Goal: Task Accomplishment & Management: Use online tool/utility

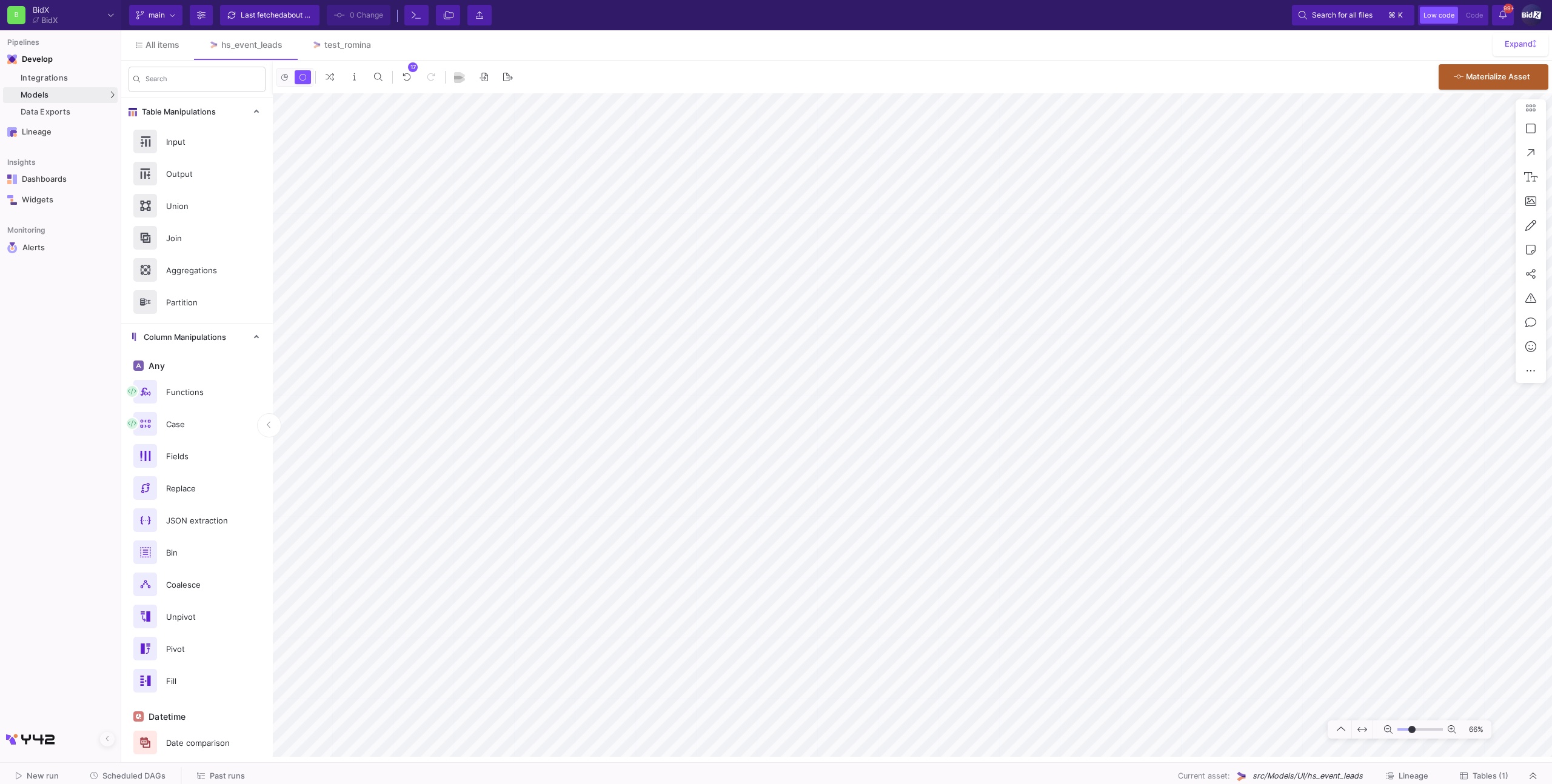
type input "-28"
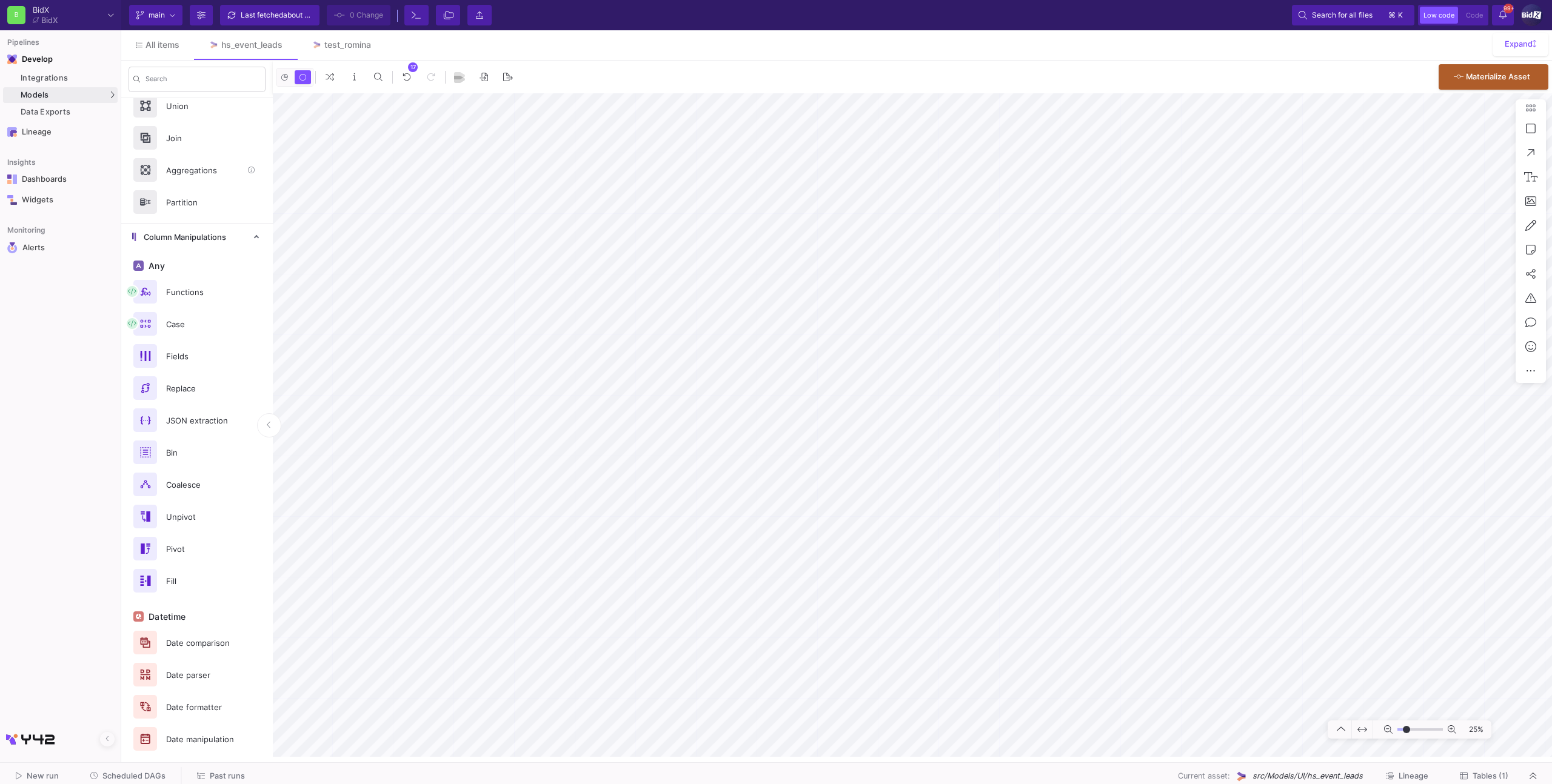
scroll to position [357, 0]
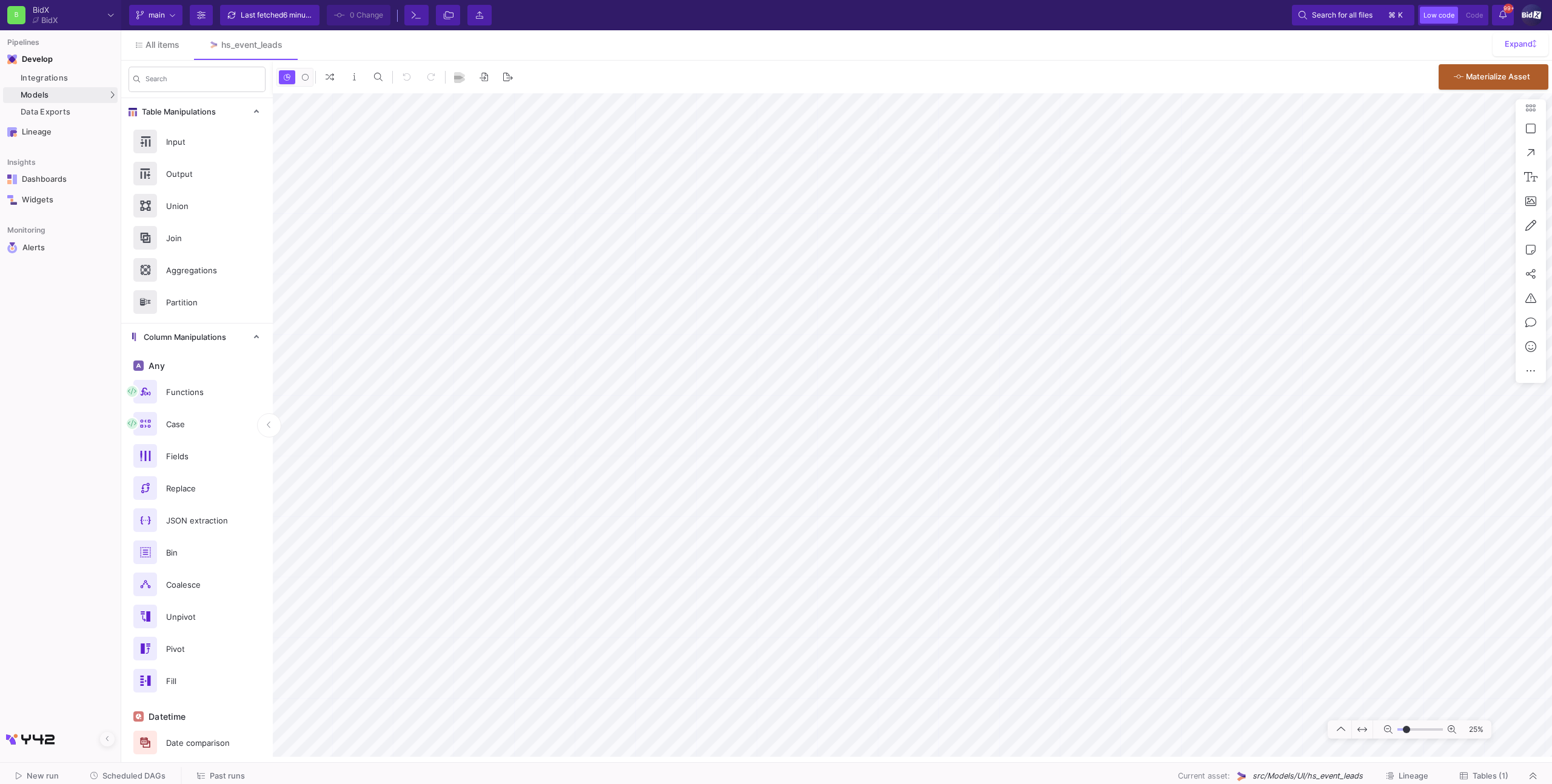
type input "-7"
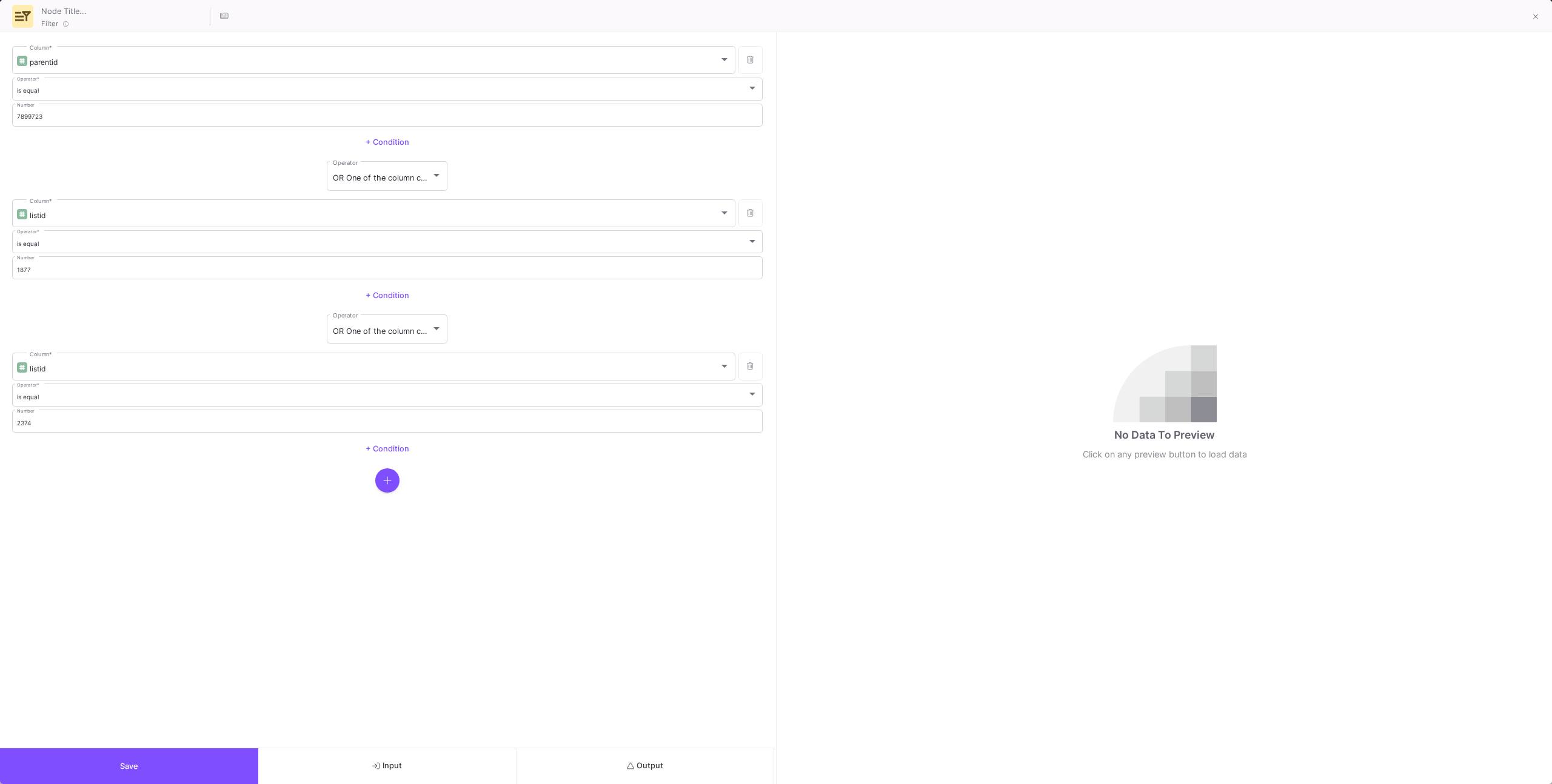
click at [418, 765] on button "Input" at bounding box center [387, 766] width 258 height 36
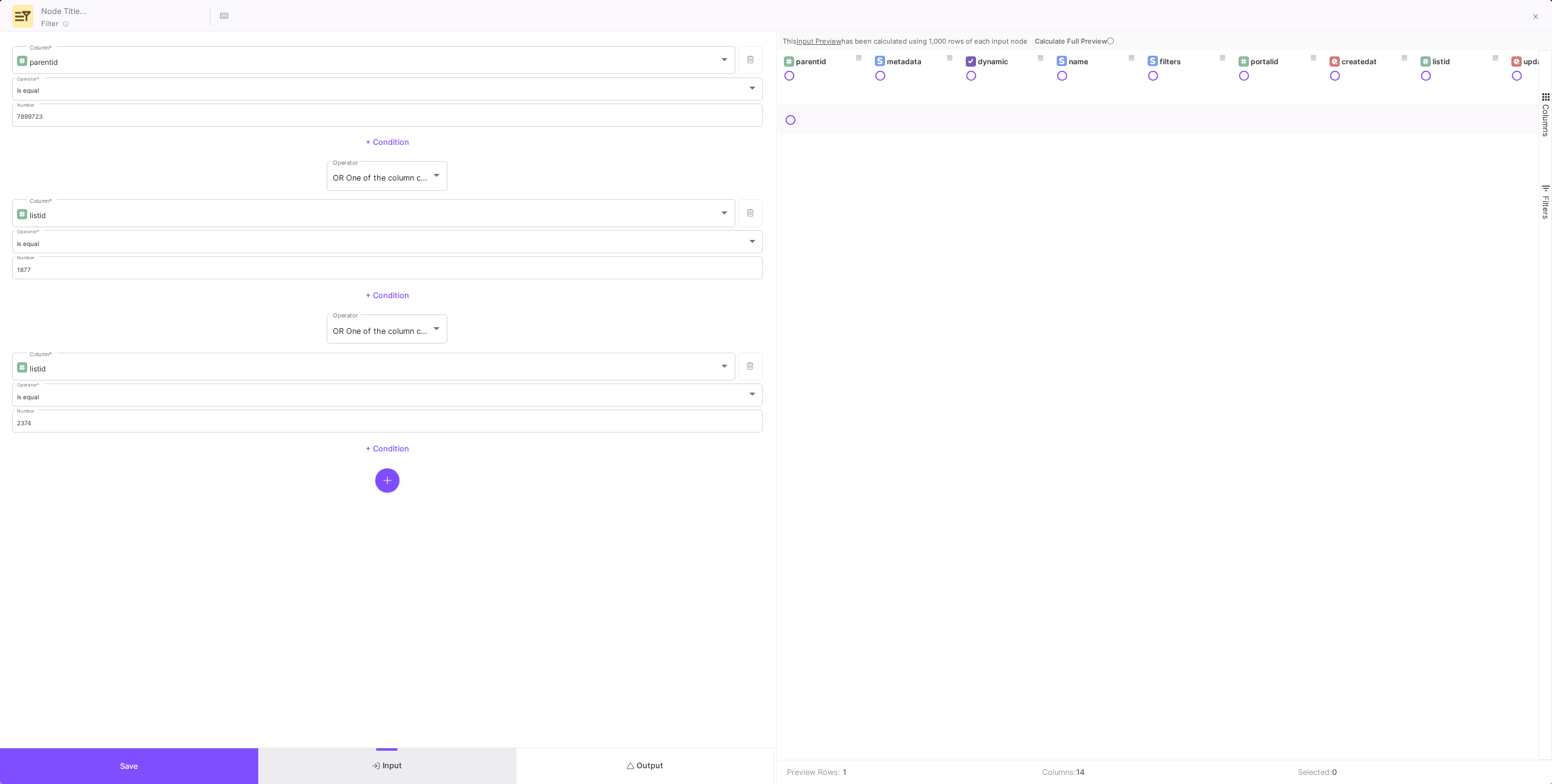
click at [1110, 32] on button "Calculate Full Preview" at bounding box center [1075, 41] width 86 height 18
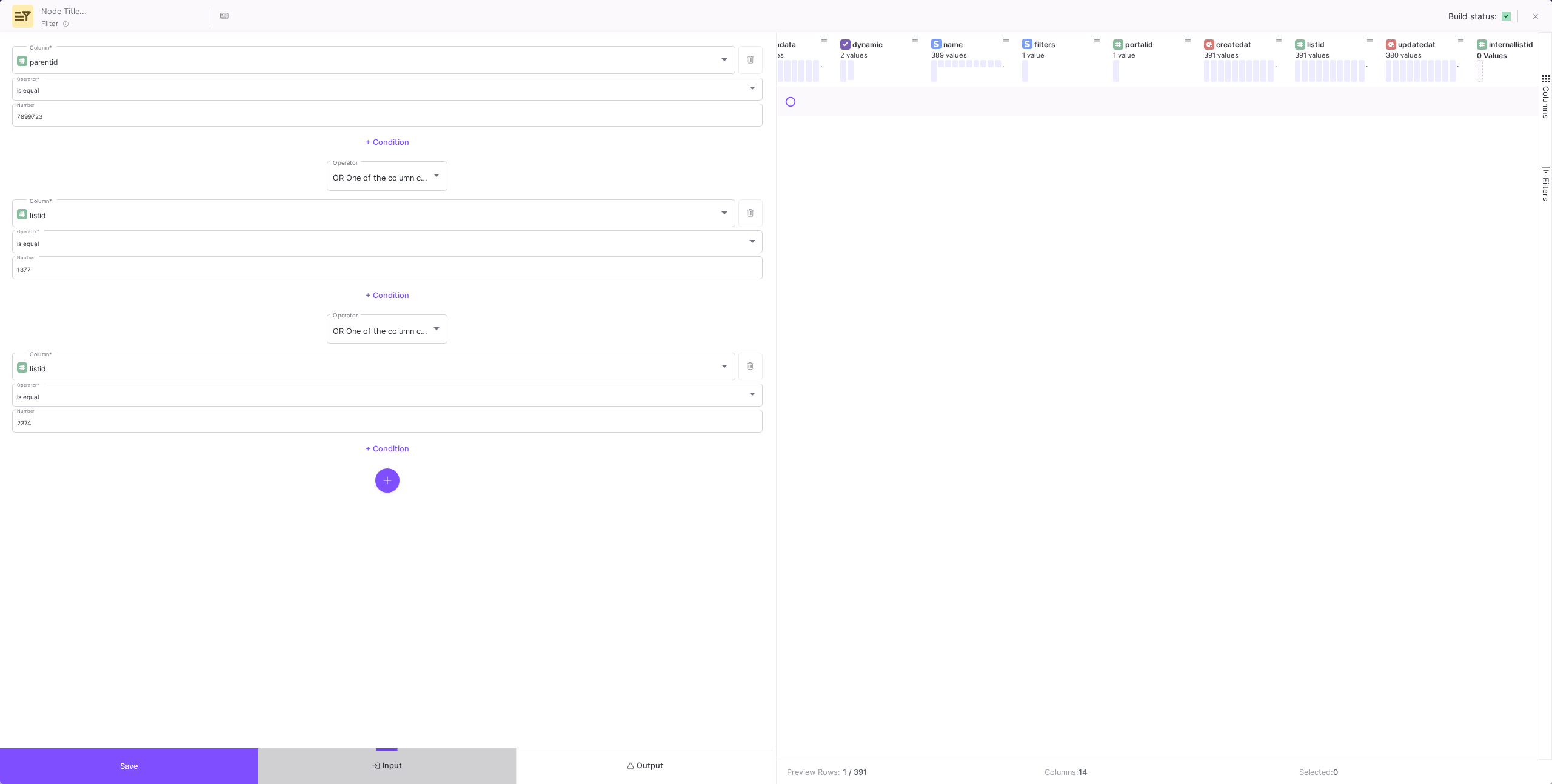
scroll to position [0, 305]
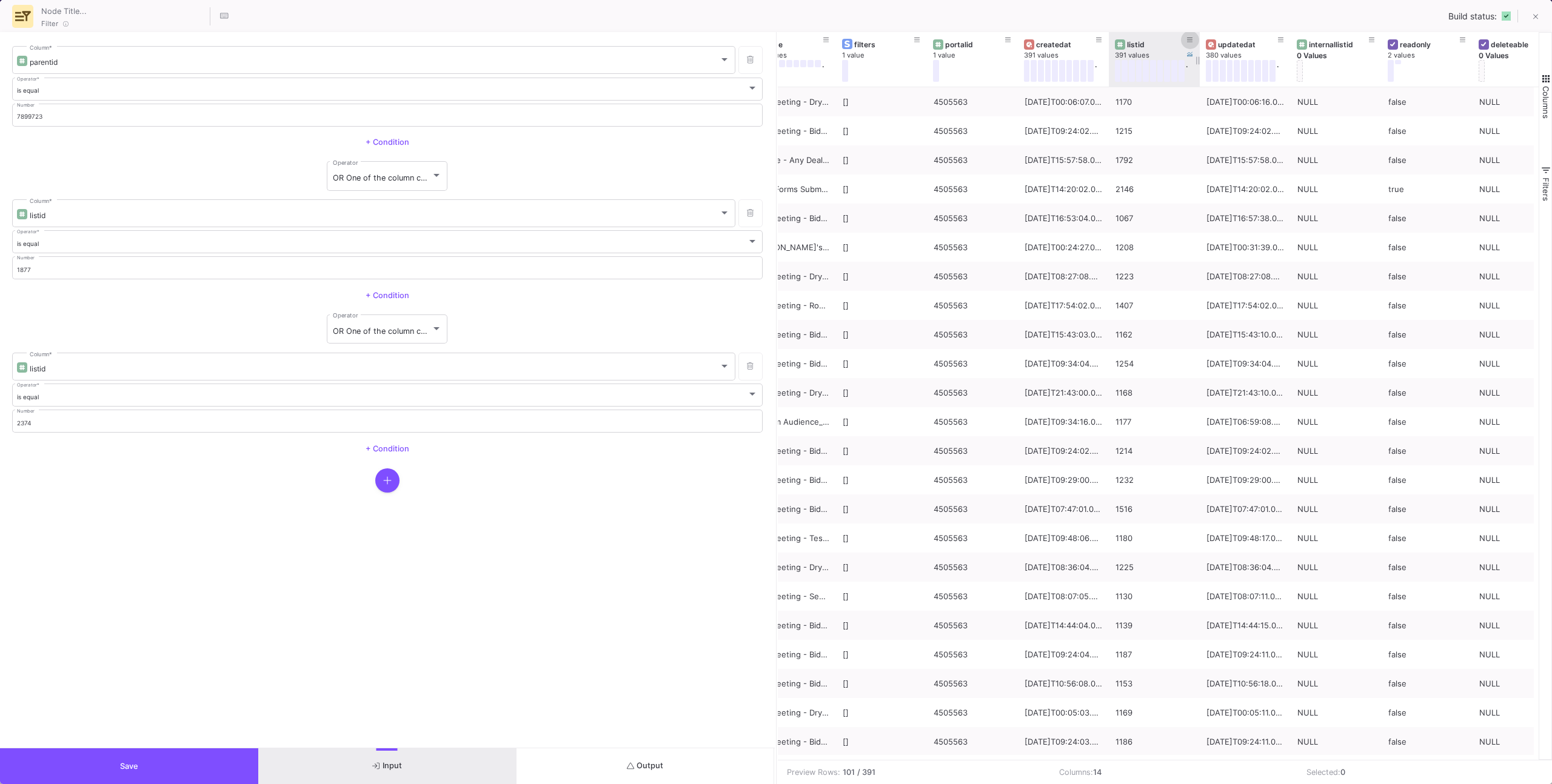
click at [1187, 37] on icon at bounding box center [1190, 40] width 6 height 6
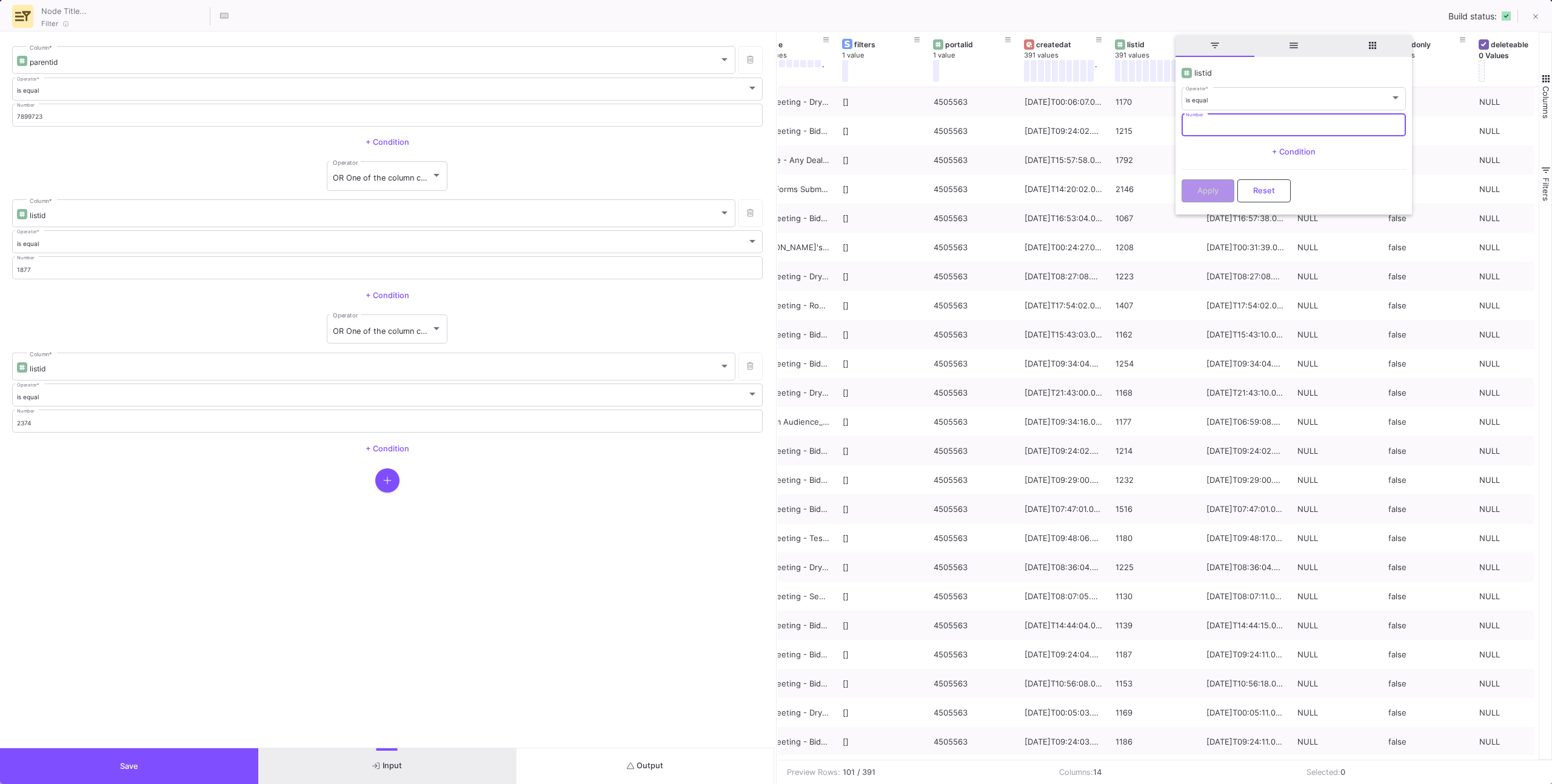
click at [1193, 123] on input "Number" at bounding box center [1293, 127] width 215 height 8
paste input "3614"
type input "3614"
click at [1206, 197] on button "Apply" at bounding box center [1208, 190] width 53 height 23
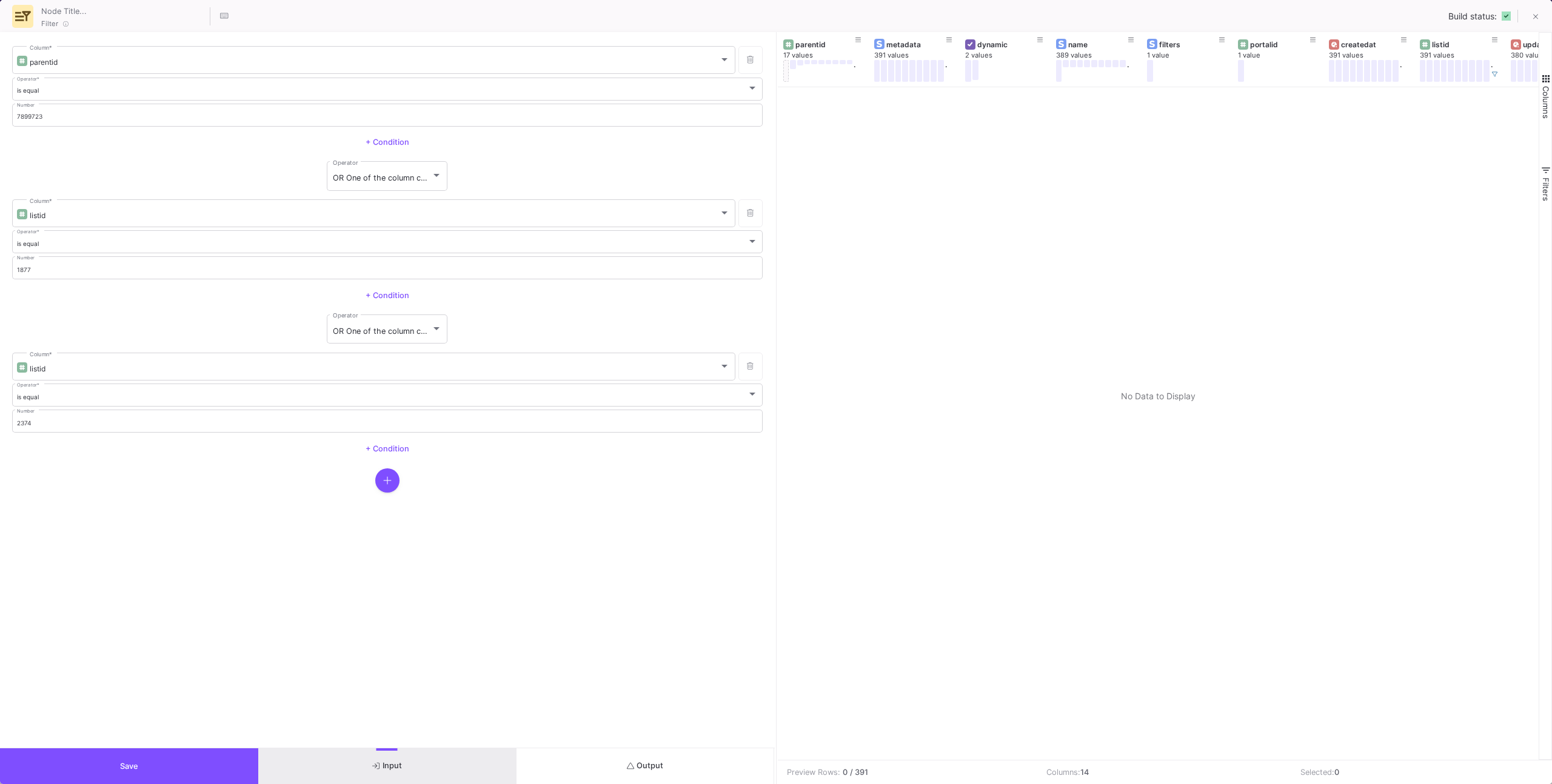
scroll to position [0, 6]
click at [1487, 79] on button at bounding box center [1490, 74] width 18 height 18
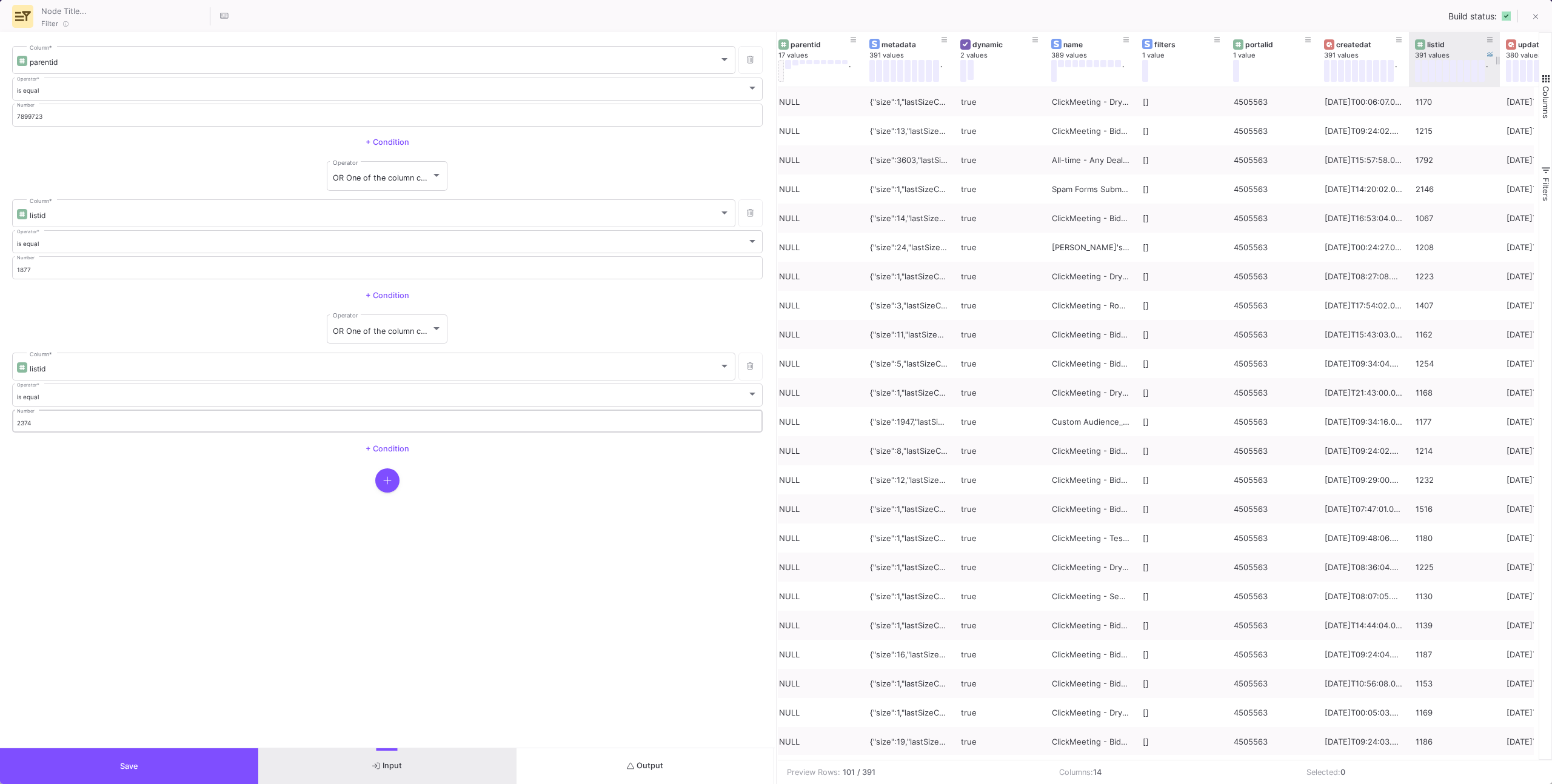
click at [113, 433] on div "is equal Operator * 2374 Number + Condition" at bounding box center [387, 421] width 750 height 79
click at [115, 429] on div "2374 Number" at bounding box center [387, 421] width 741 height 25
click at [122, 421] on input "2374" at bounding box center [387, 423] width 741 height 8
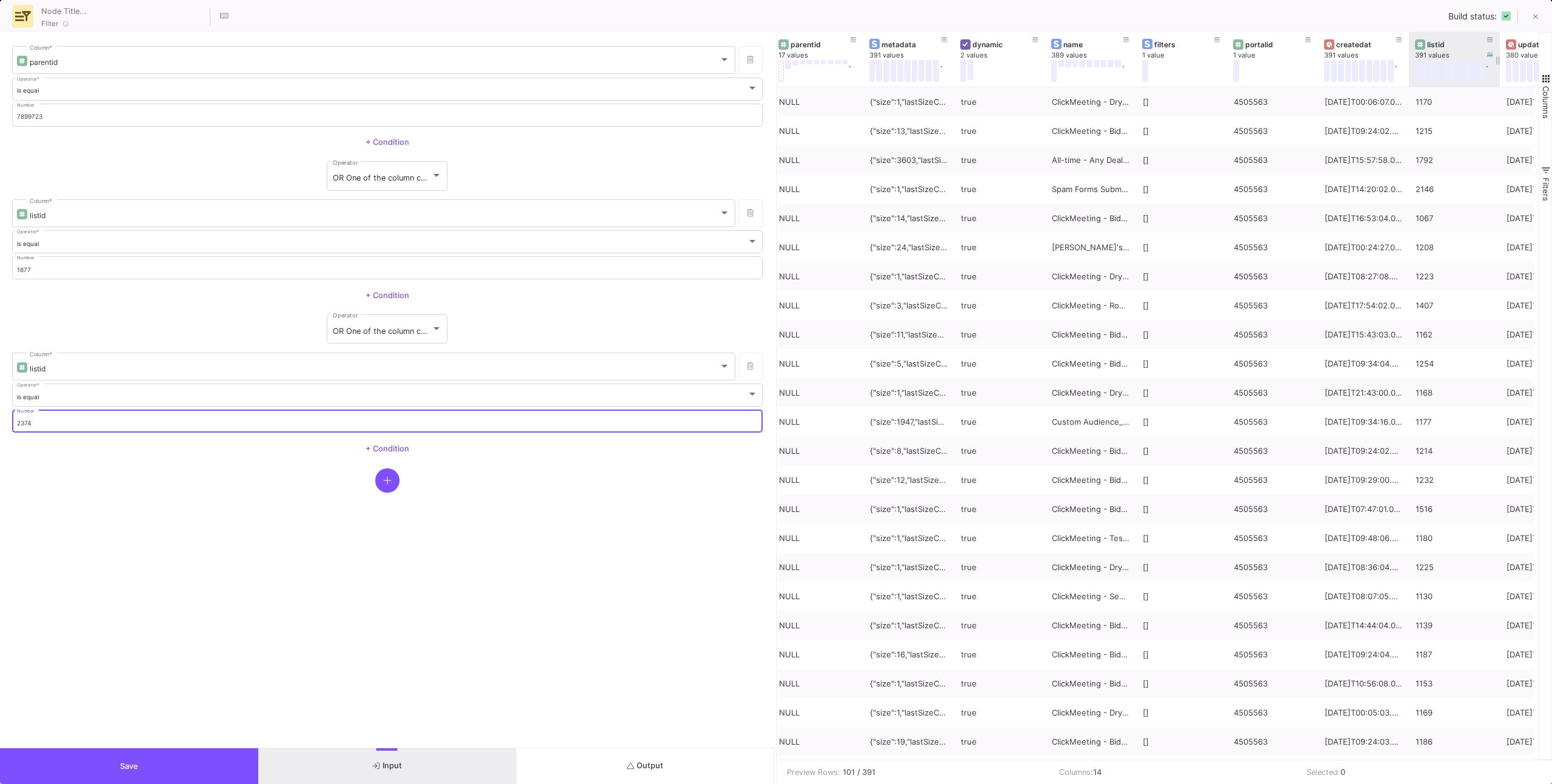
click at [122, 421] on input "2374" at bounding box center [387, 423] width 741 height 8
click at [1487, 37] on icon at bounding box center [1490, 40] width 6 height 6
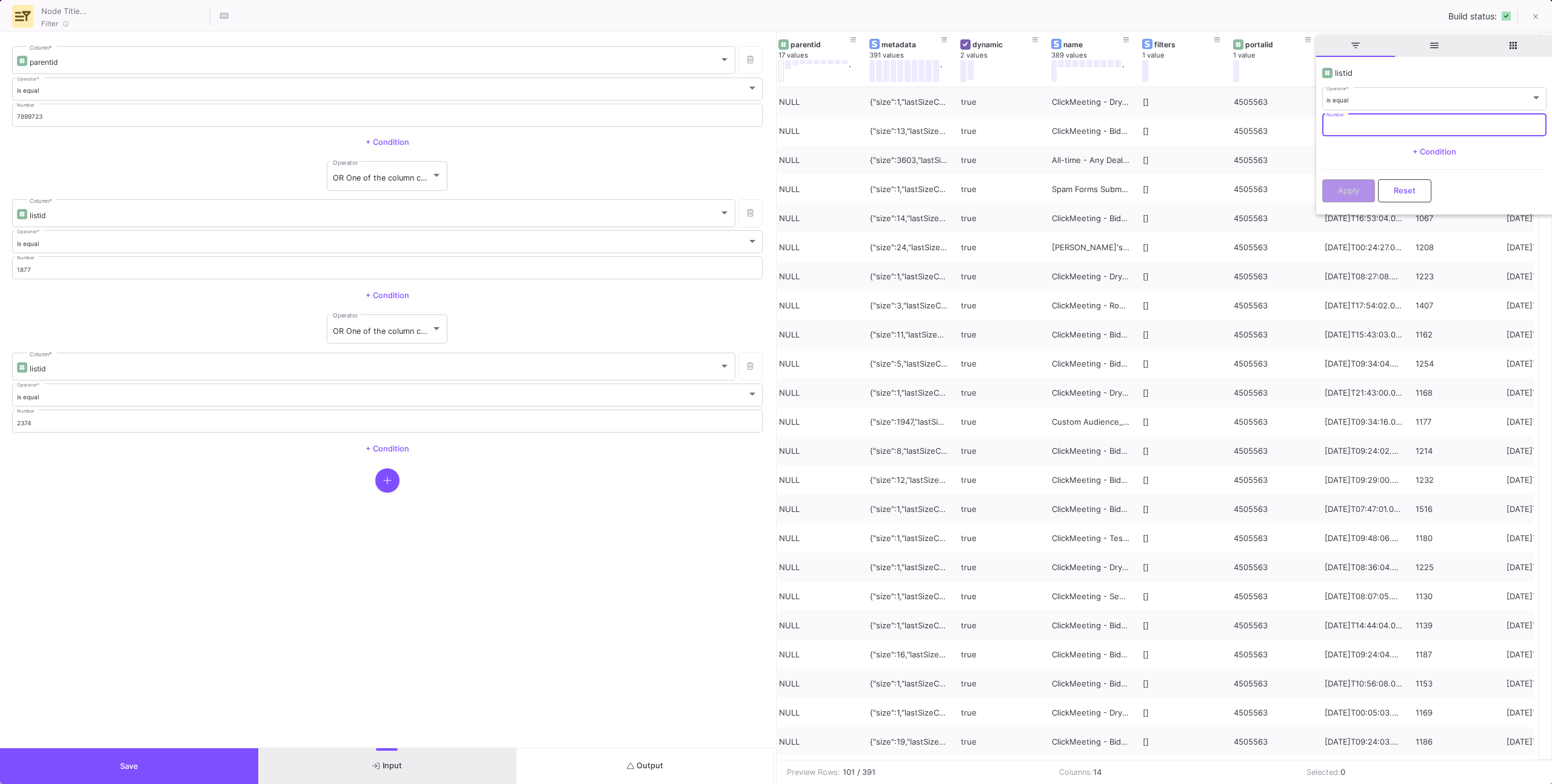
click at [1415, 126] on input "Number" at bounding box center [1434, 127] width 215 height 8
paste input "2374"
type input "2374"
click at [1342, 191] on span "Apply" at bounding box center [1348, 189] width 22 height 9
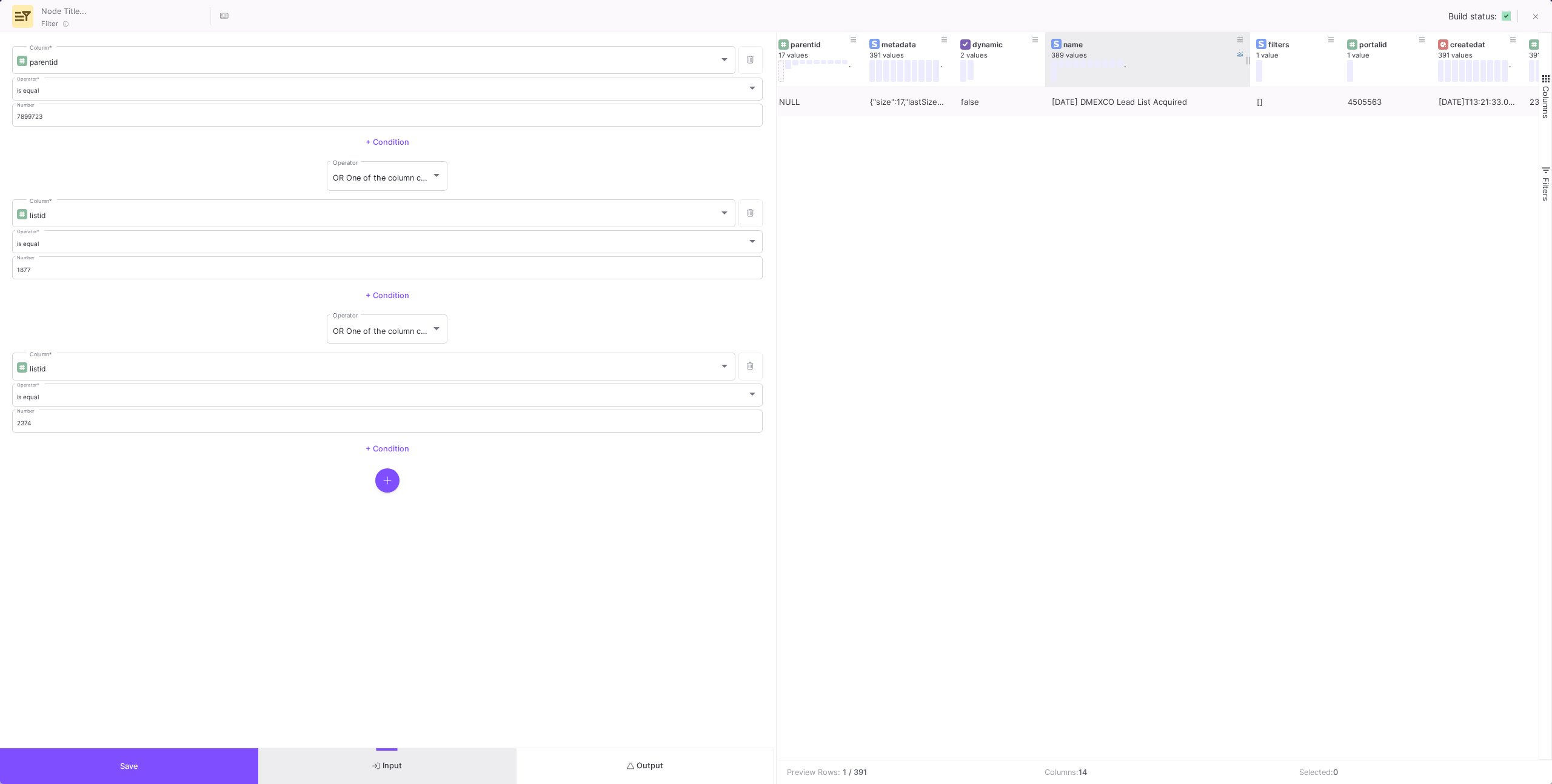
drag, startPoint x: 1135, startPoint y: 76, endPoint x: 1249, endPoint y: 69, distance: 114.2
click at [1249, 69] on div at bounding box center [1250, 59] width 5 height 54
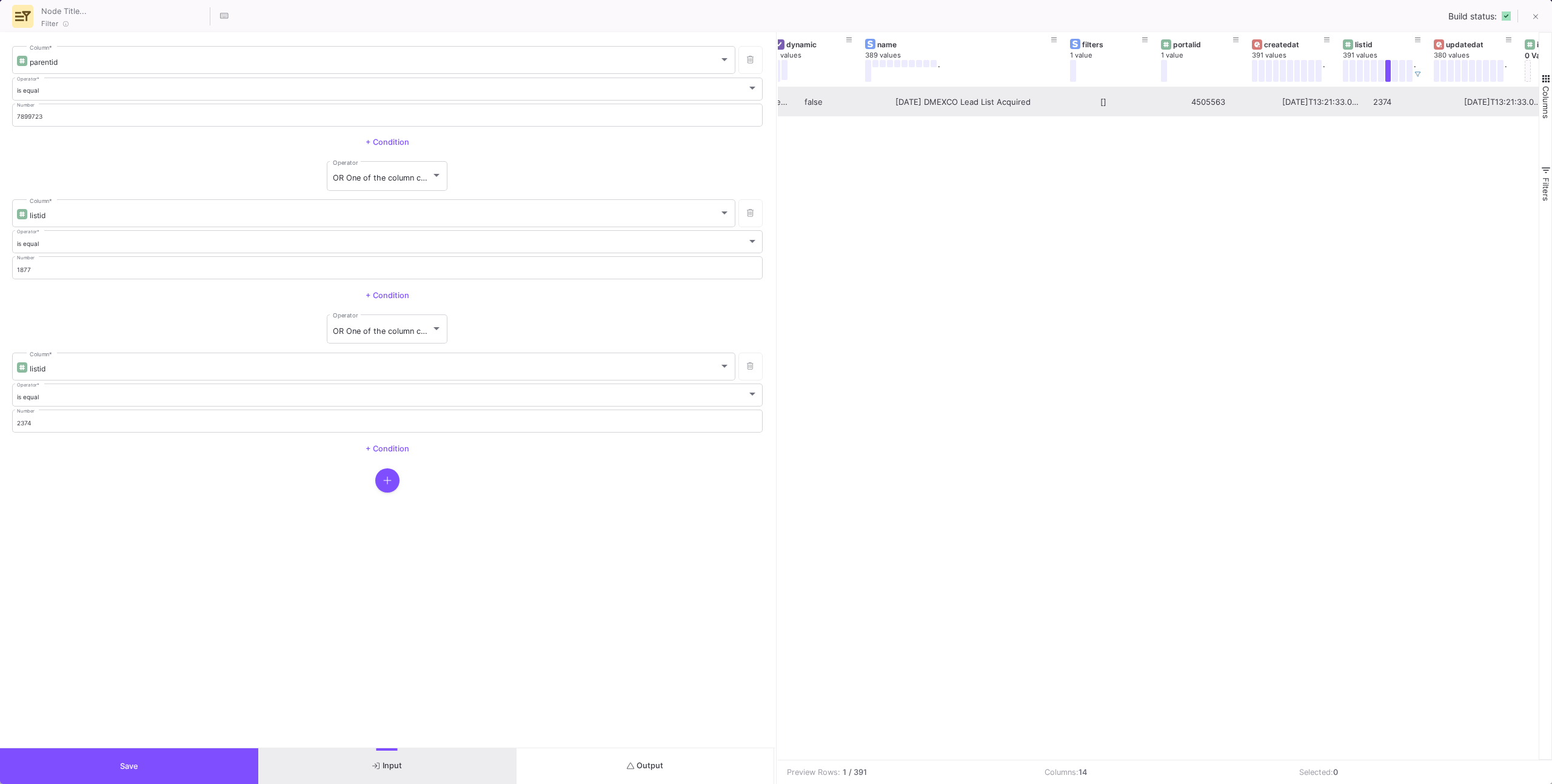
scroll to position [0, 0]
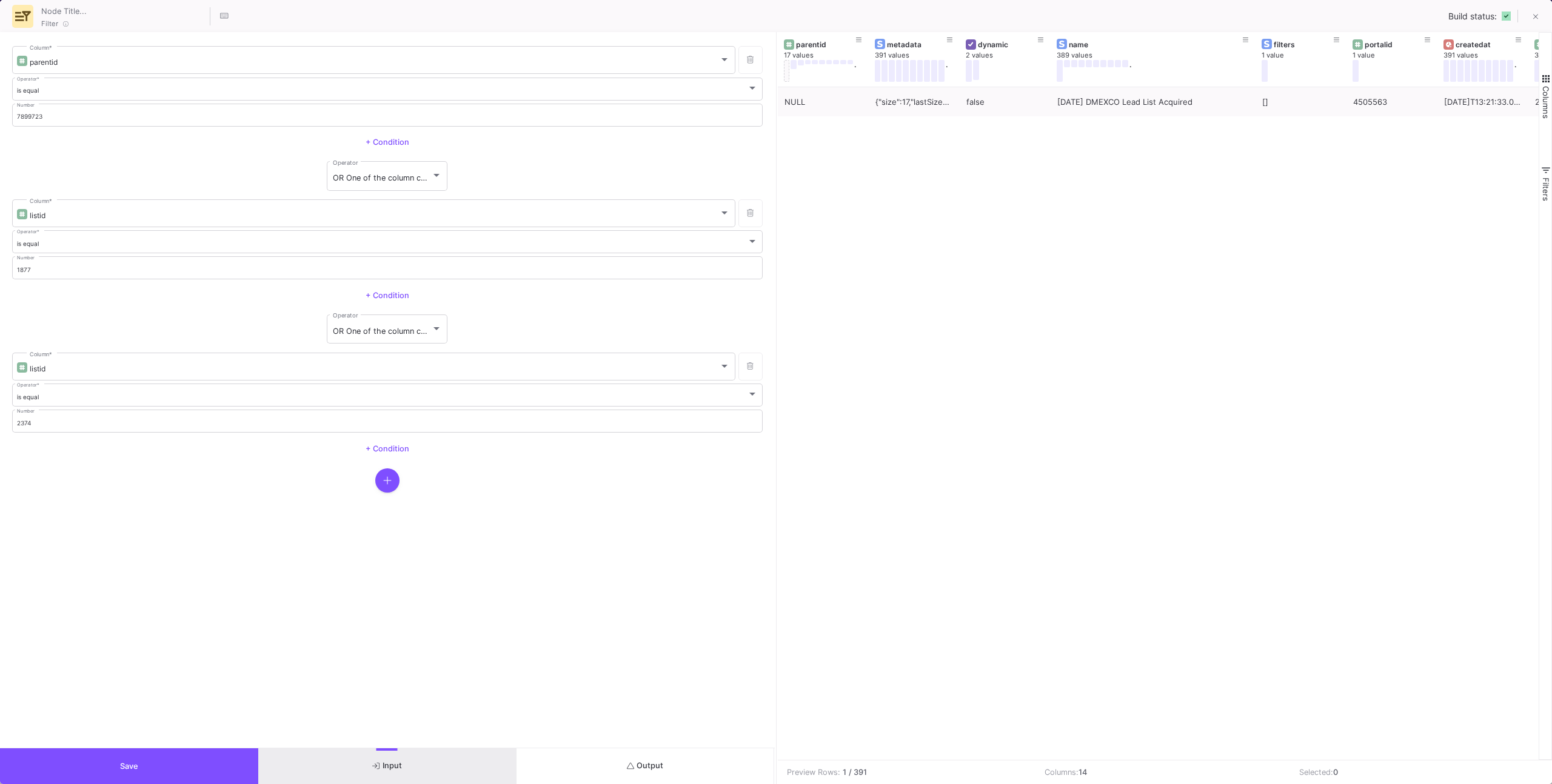
click at [839, 176] on div "[] 4505563 2025-09-19T13:21:33.000Z 2374 2025-09-19T13:21:33.000Z 2025-09-17 DM…" at bounding box center [1158, 424] width 761 height 672
click at [844, 140] on div "[] 4505563 2025-09-19T13:21:33.000Z 2374 2025-09-19T13:21:33.000Z 2025-09-17 DM…" at bounding box center [1158, 424] width 761 height 672
click at [722, 165] on div "OR One of the column conditions (see left bars) have to match Operator" at bounding box center [387, 176] width 750 height 33
click at [1019, 208] on div "[] 4505563 2025-09-19T13:21:33.000Z 2374 2025-09-19T13:21:33.000Z 2025-09-17 DM…" at bounding box center [1158, 424] width 761 height 672
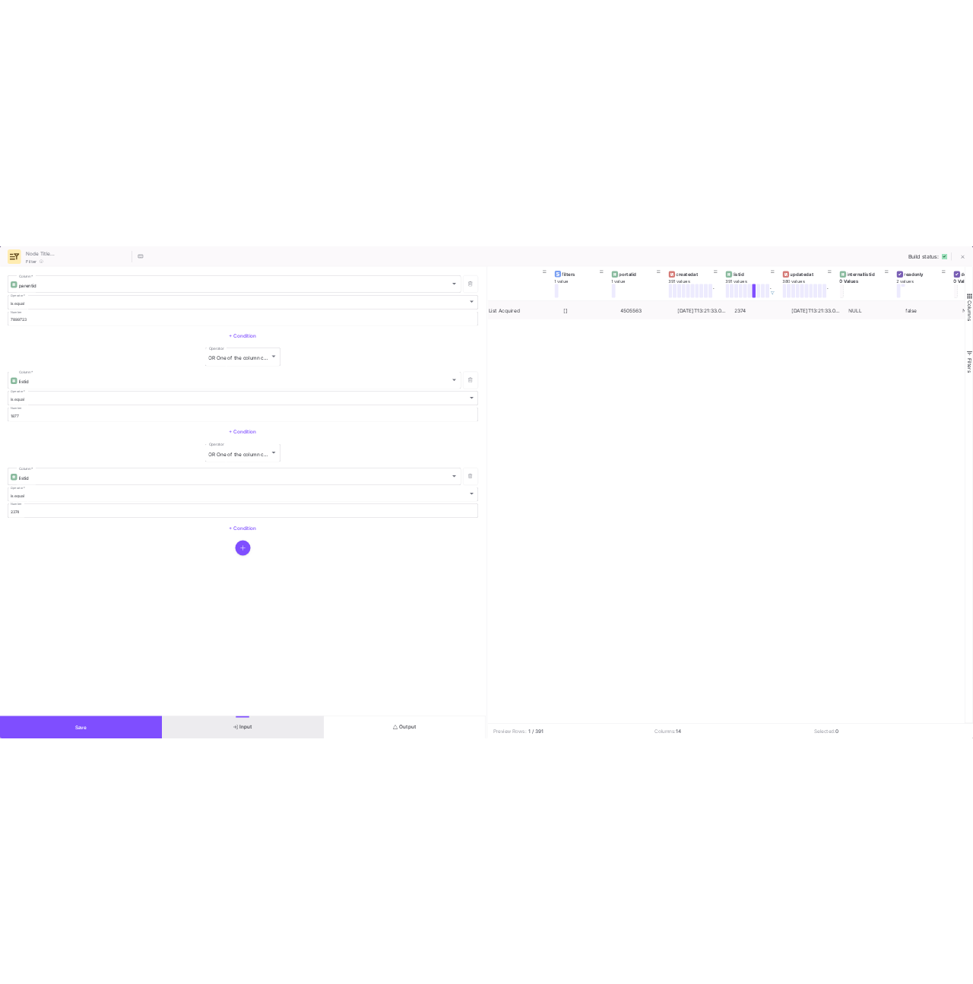
scroll to position [0, 561]
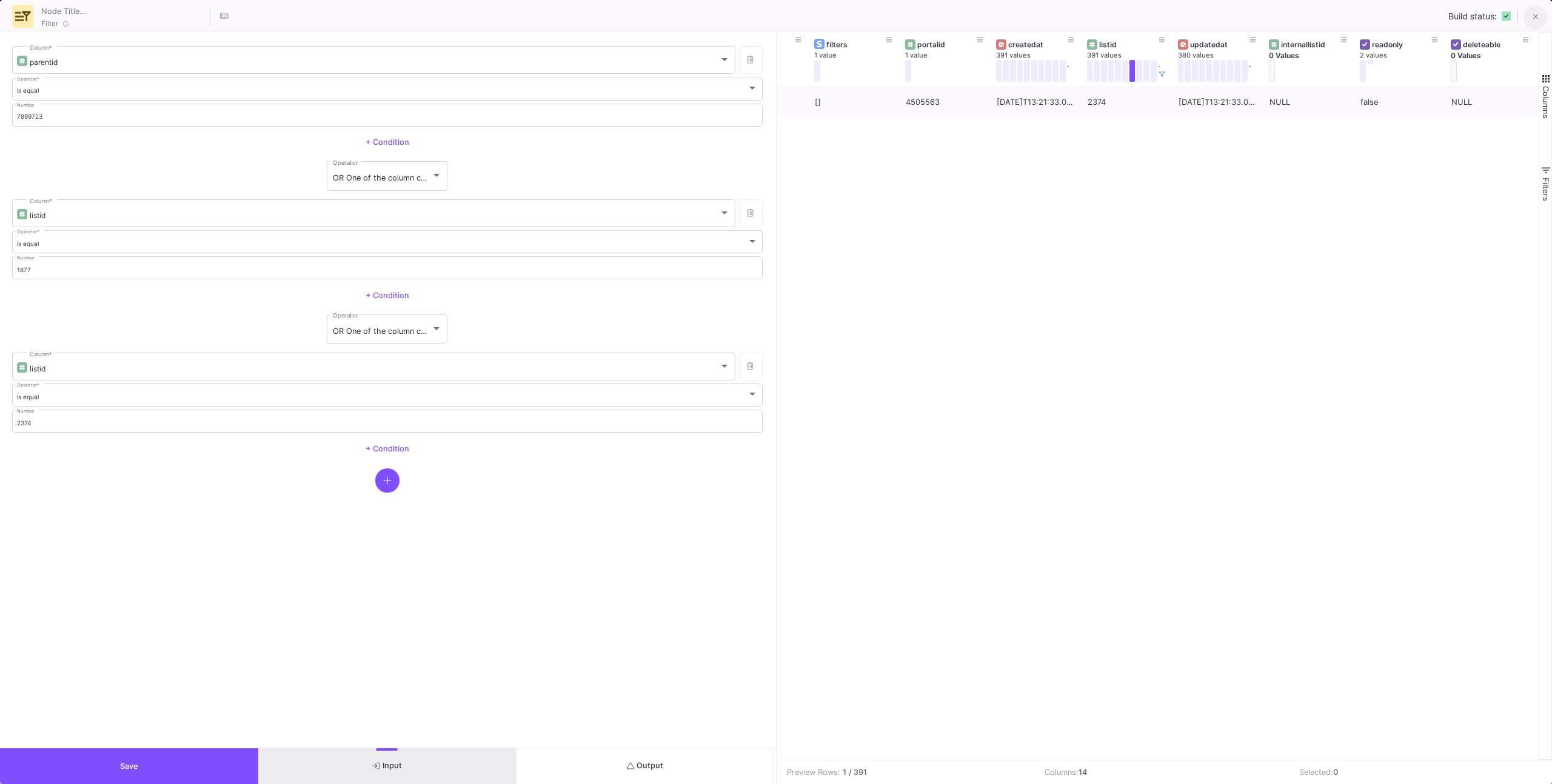
click at [1534, 10] on span at bounding box center [1535, 17] width 6 height 13
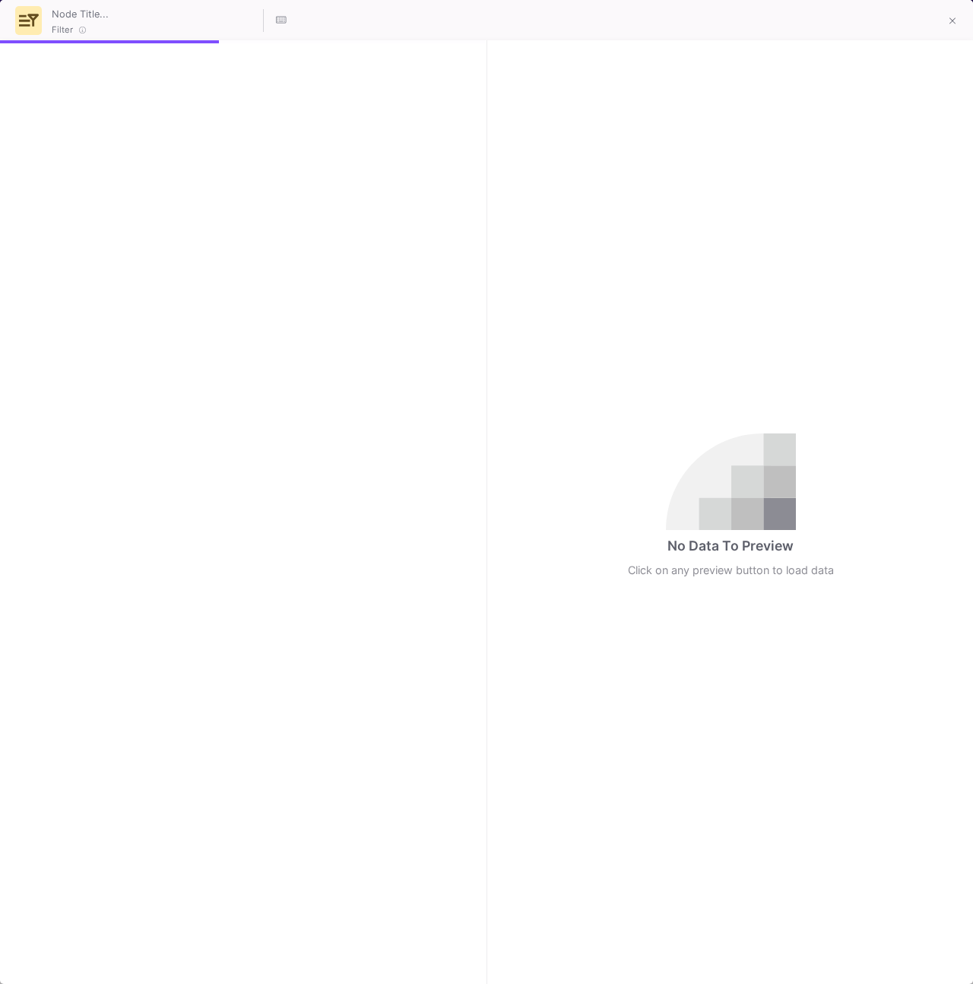
type input "-48"
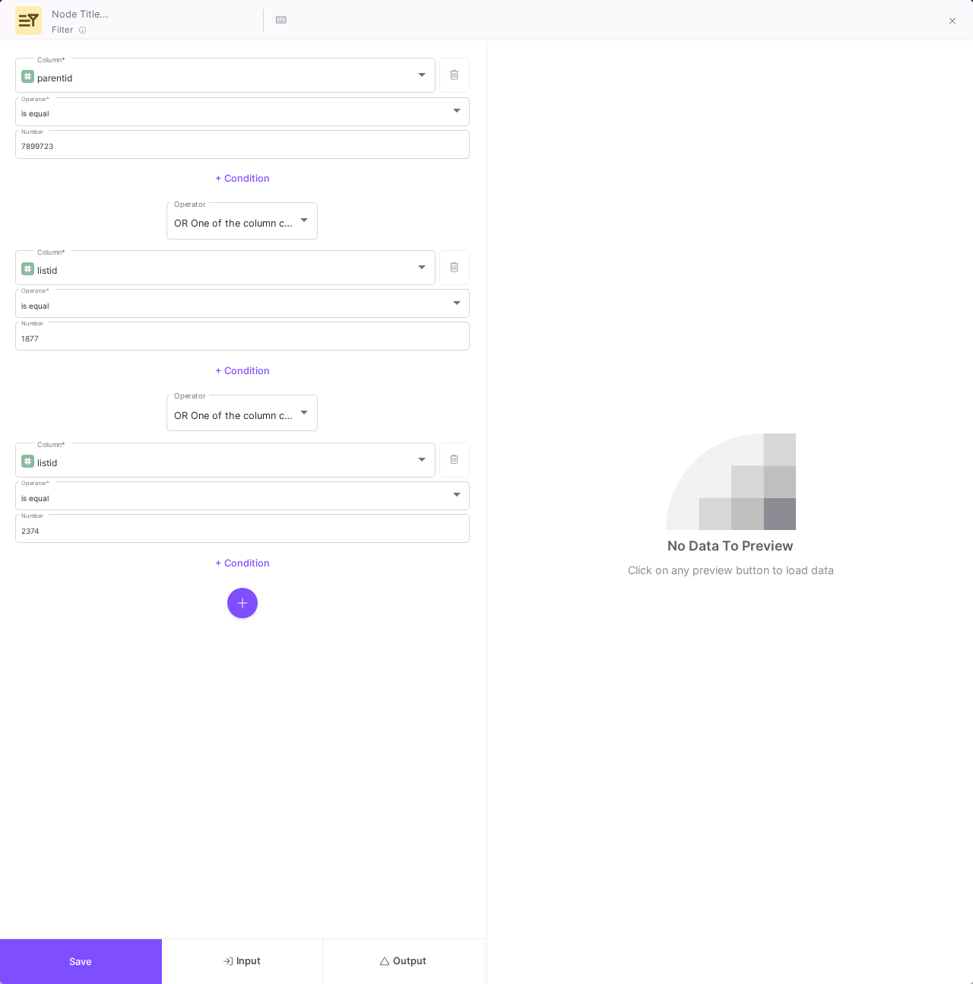
click at [217, 956] on button "Input" at bounding box center [243, 961] width 162 height 45
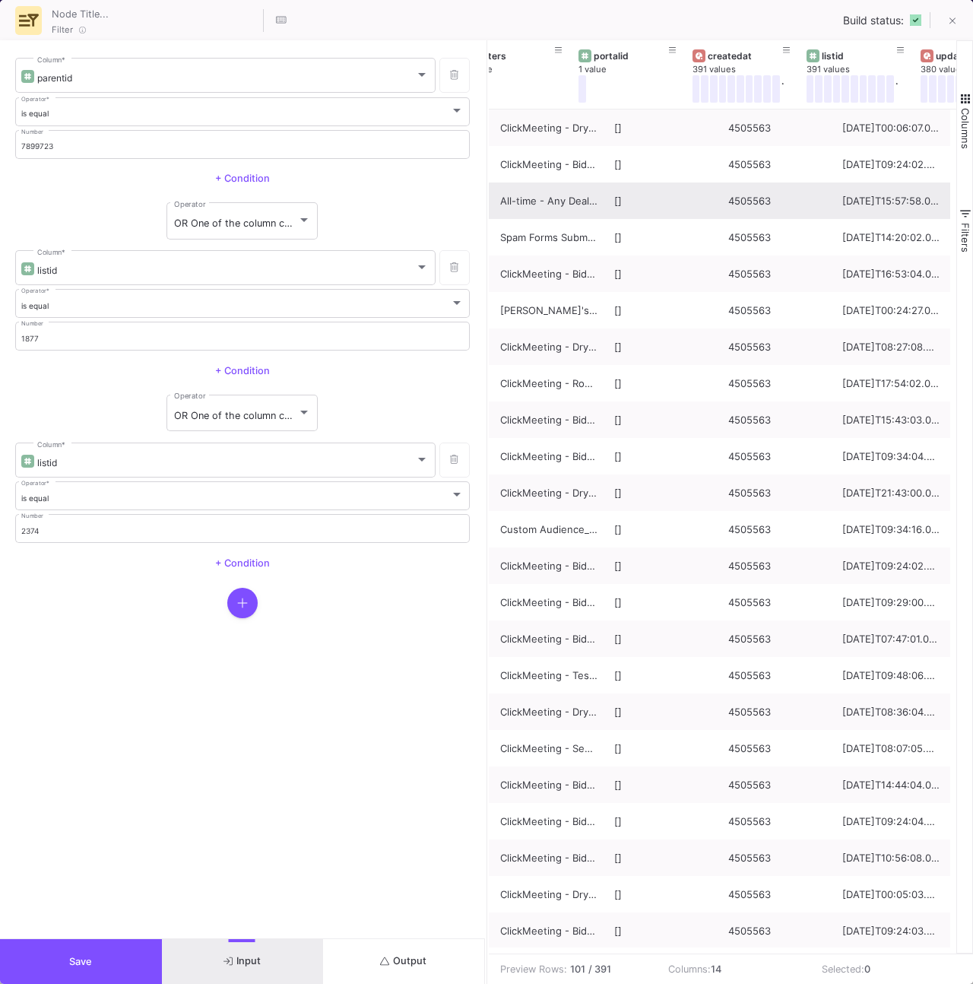
scroll to position [0, 269]
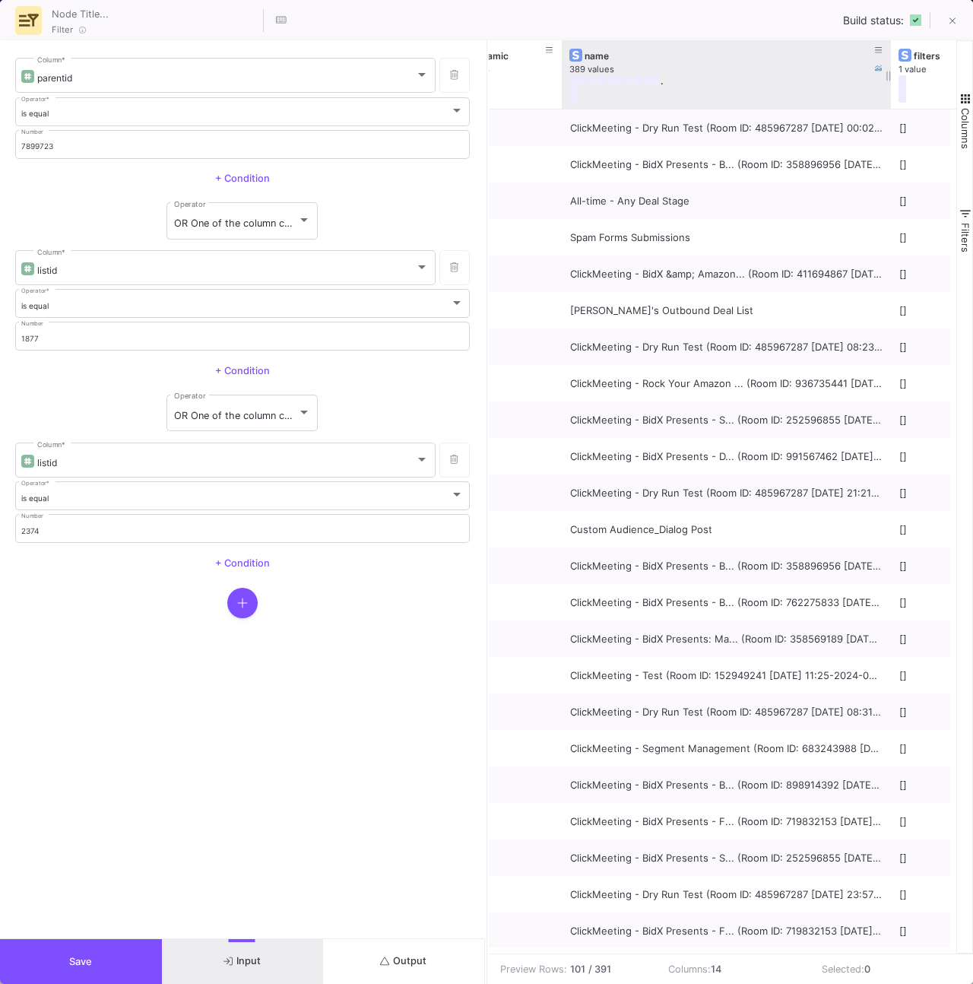
drag, startPoint x: 673, startPoint y: 93, endPoint x: 888, endPoint y: 80, distance: 215.6
click at [888, 80] on div at bounding box center [891, 74] width 6 height 68
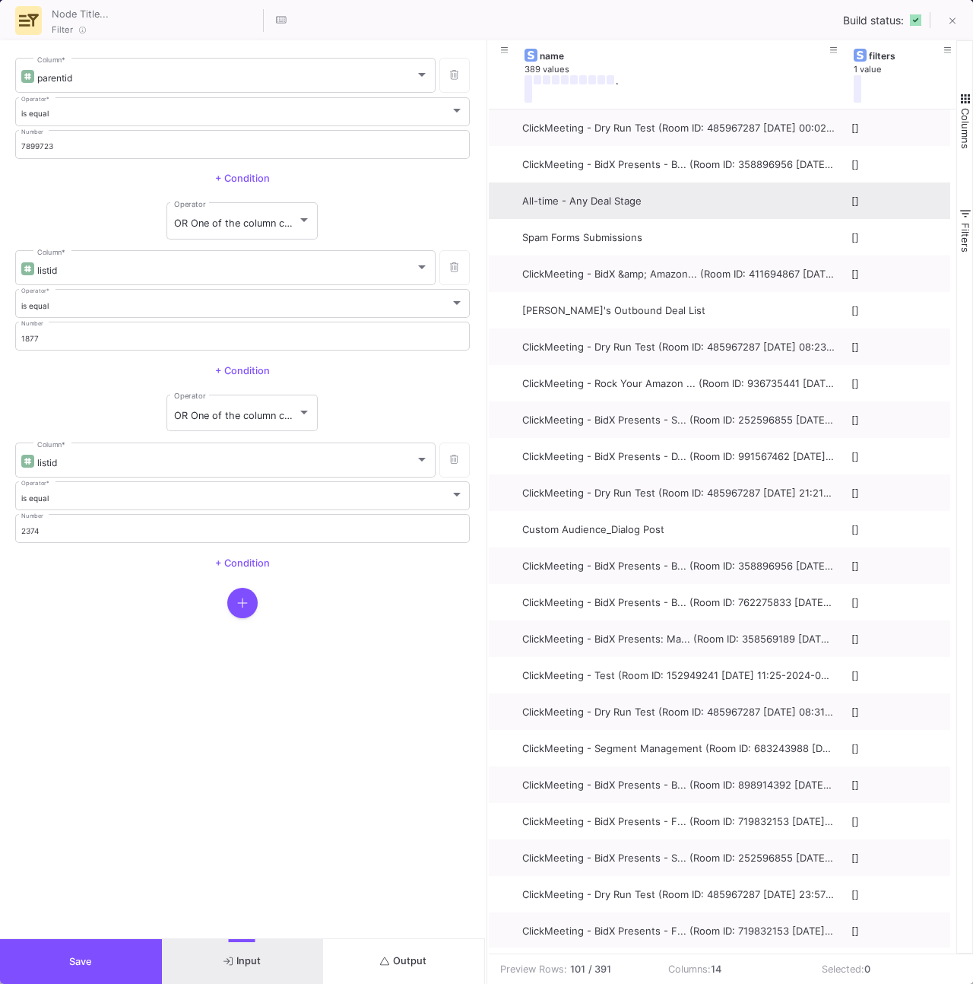
scroll to position [0, 320]
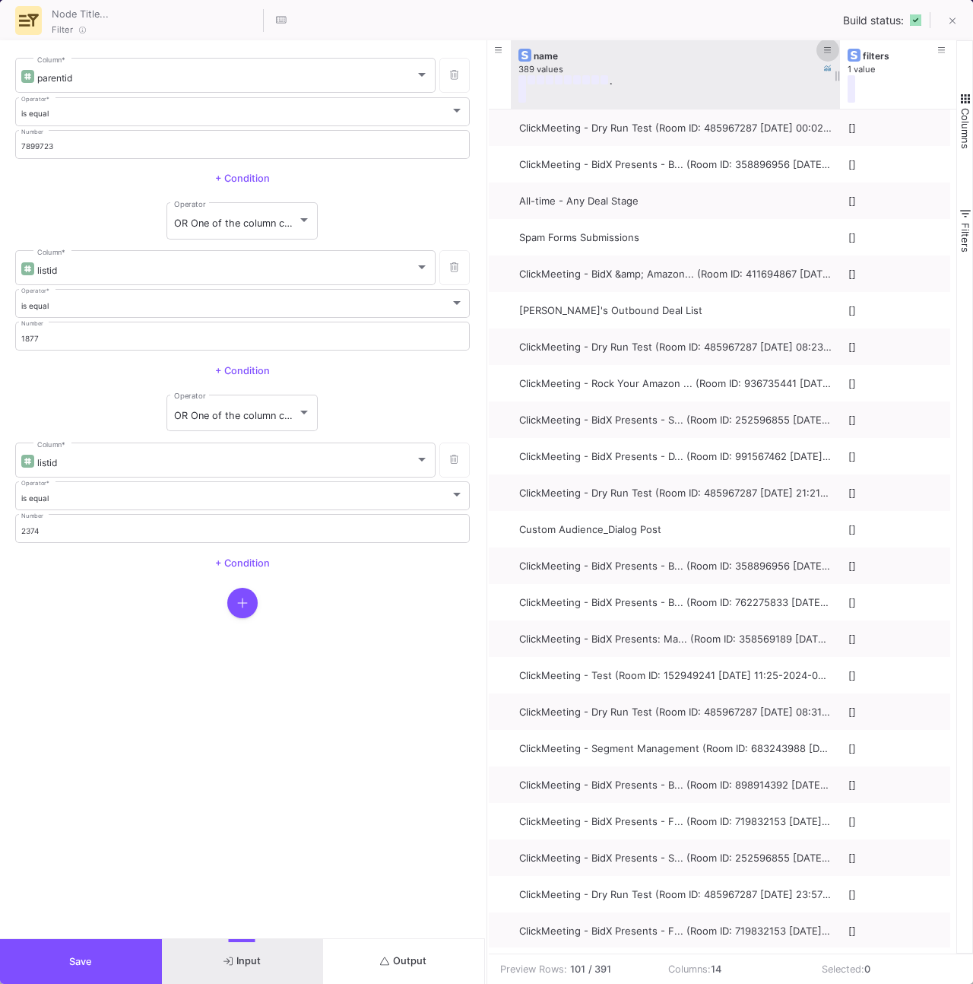
click at [830, 47] on icon at bounding box center [828, 50] width 8 height 8
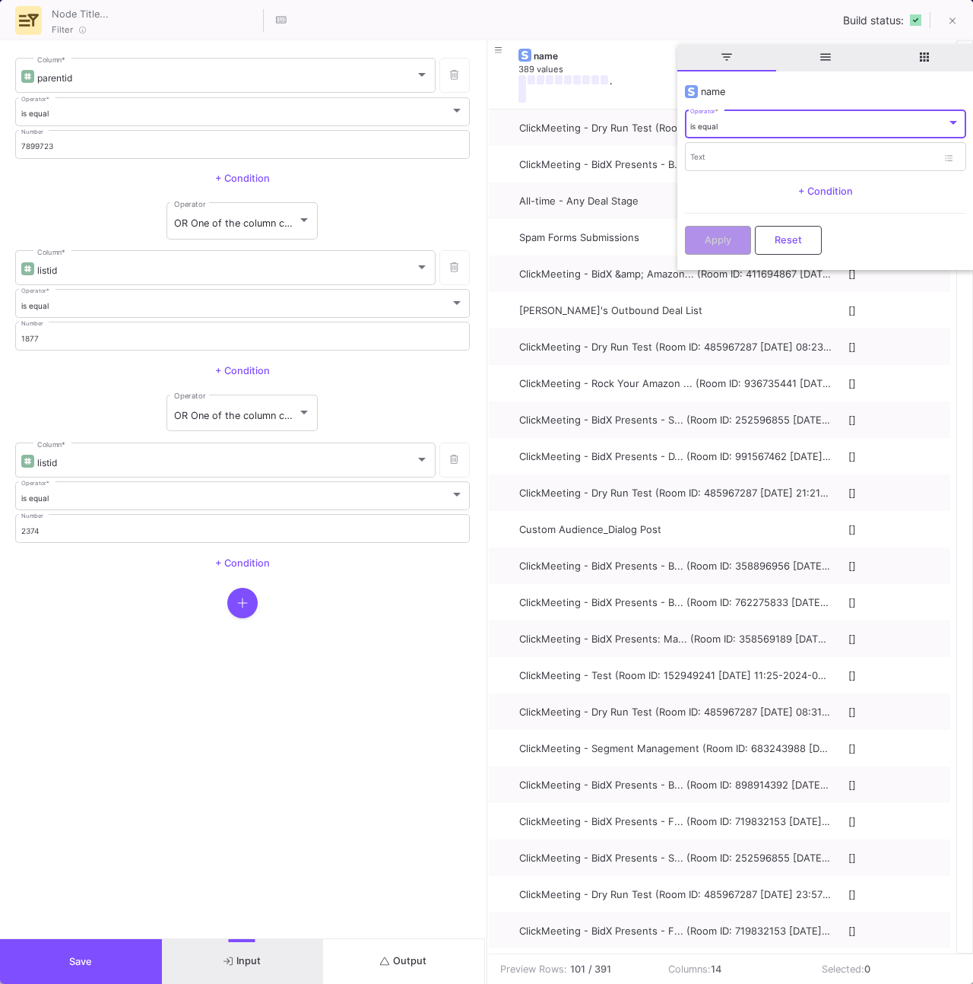
click at [744, 125] on div "is equal" at bounding box center [818, 127] width 256 height 10
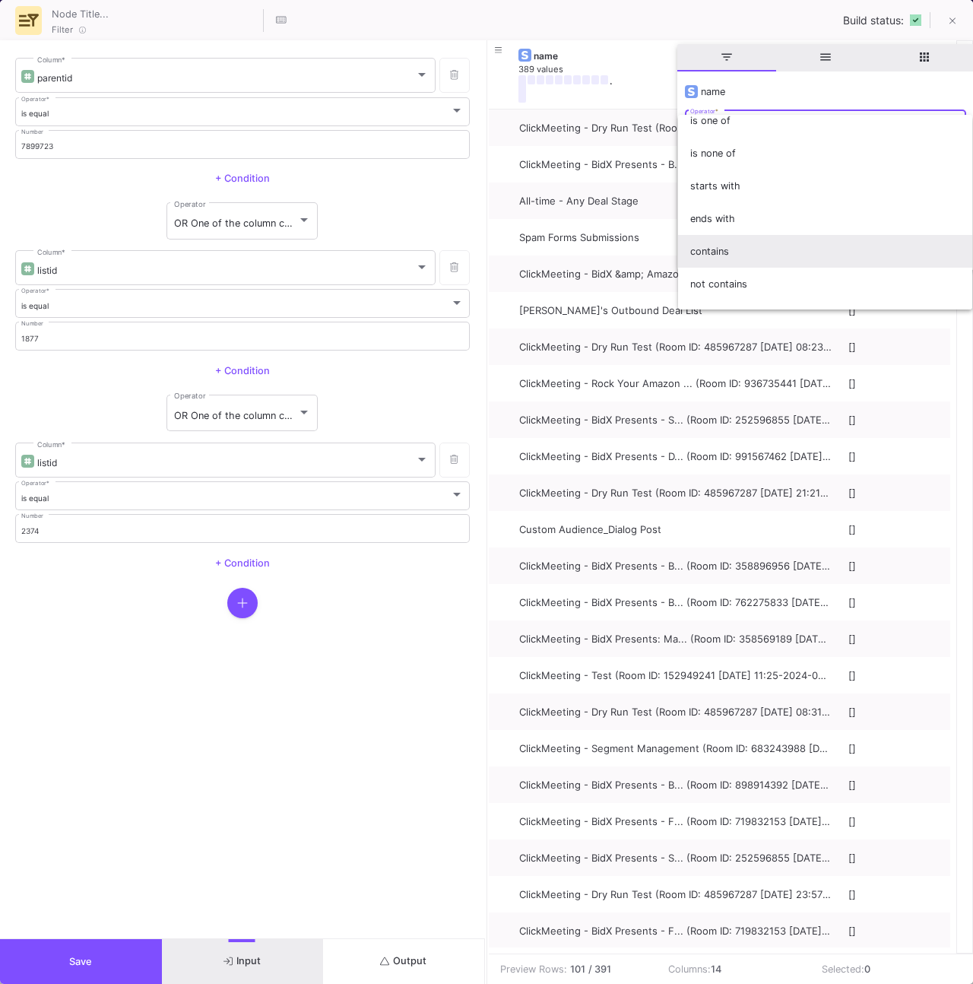
scroll to position [103, 0]
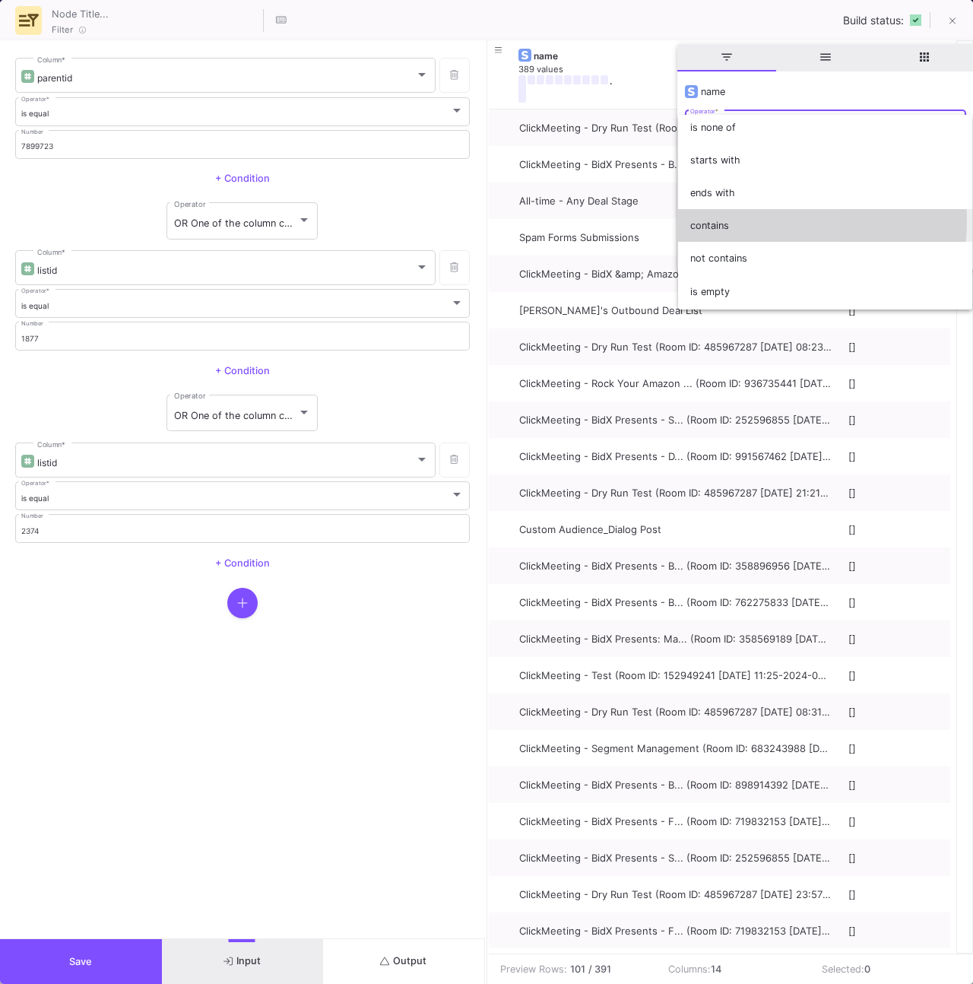
click at [711, 220] on span "contains" at bounding box center [825, 225] width 270 height 33
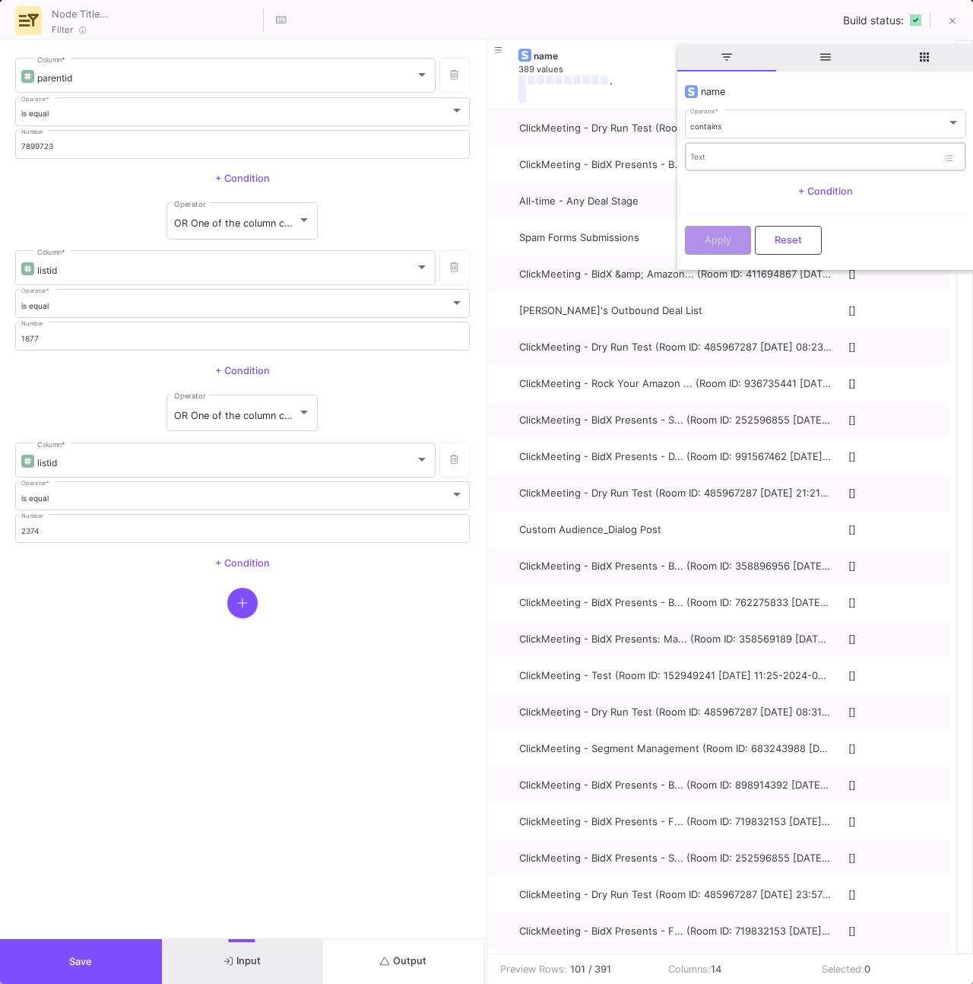
click at [713, 148] on div "Text" at bounding box center [813, 156] width 247 height 31
type input "amz ha"
drag, startPoint x: 709, startPoint y: 241, endPoint x: 691, endPoint y: 246, distance: 18.3
click at [709, 241] on span "Apply" at bounding box center [718, 239] width 27 height 11
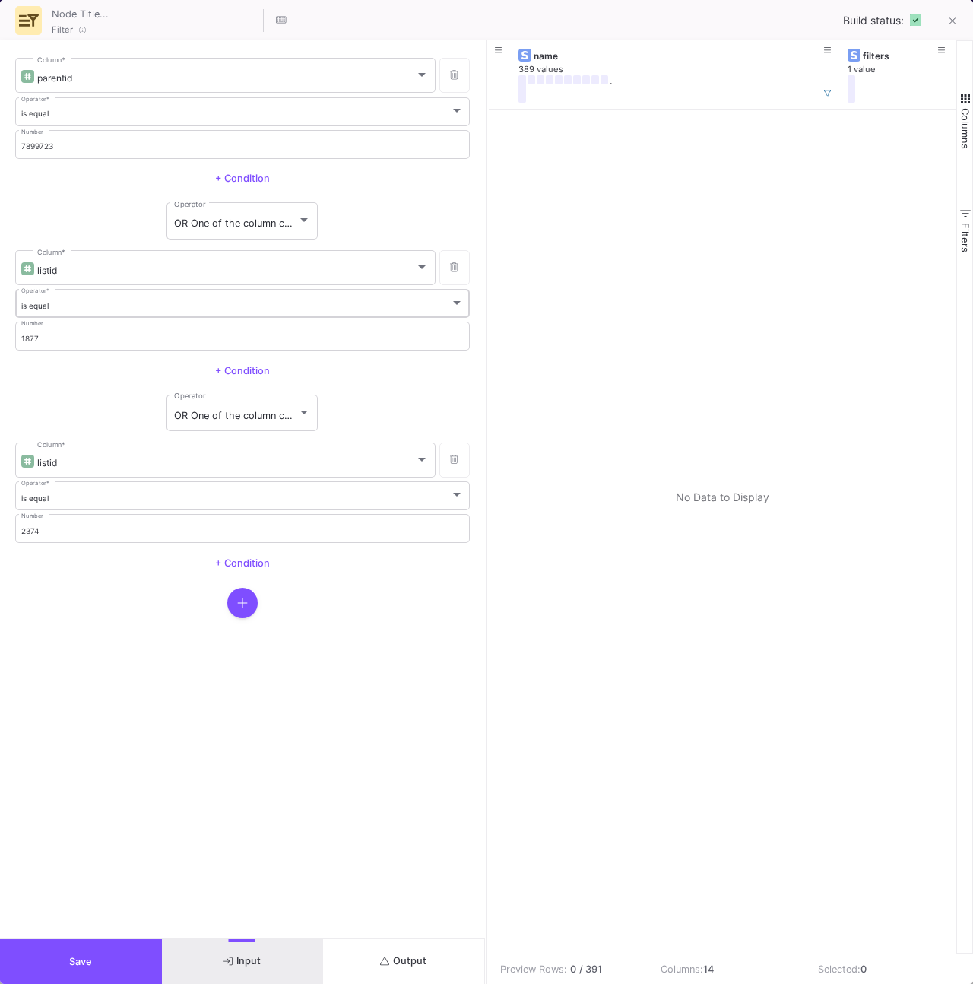
click at [229, 287] on div "is equal Operator *" at bounding box center [242, 302] width 443 height 31
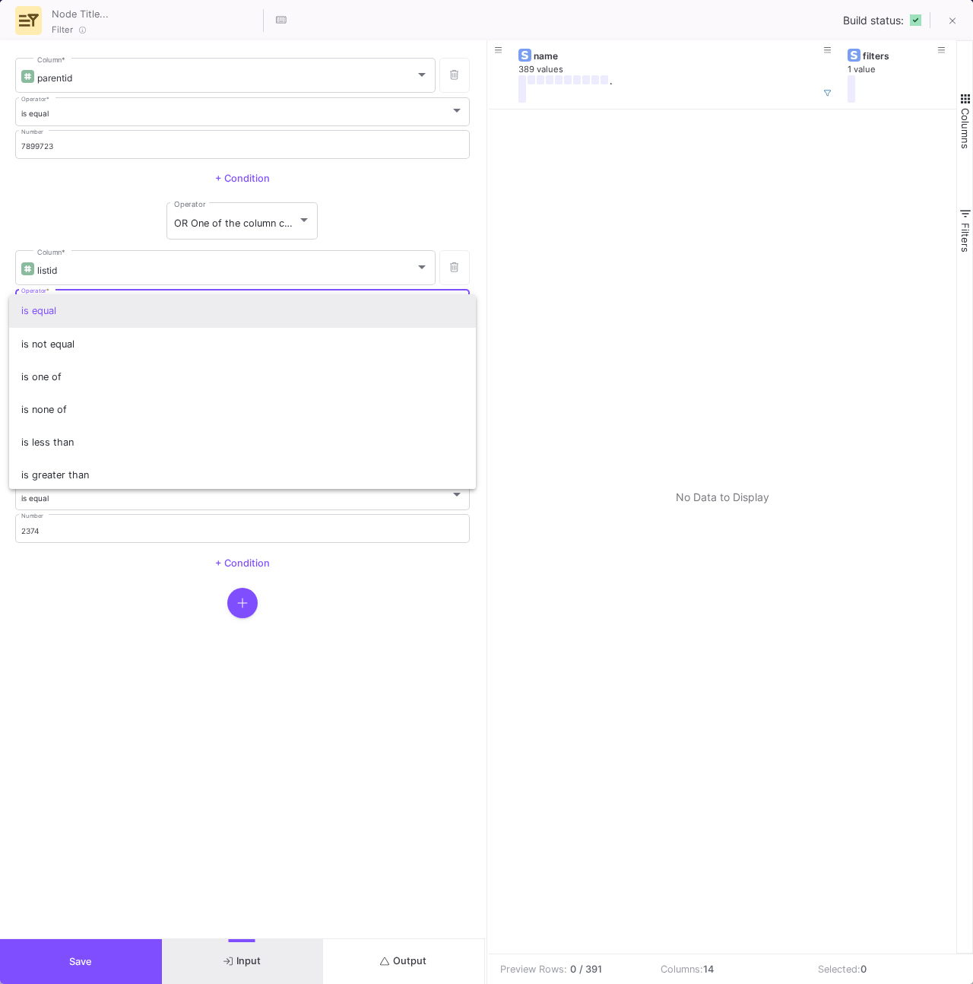
click at [87, 216] on div at bounding box center [486, 492] width 973 height 984
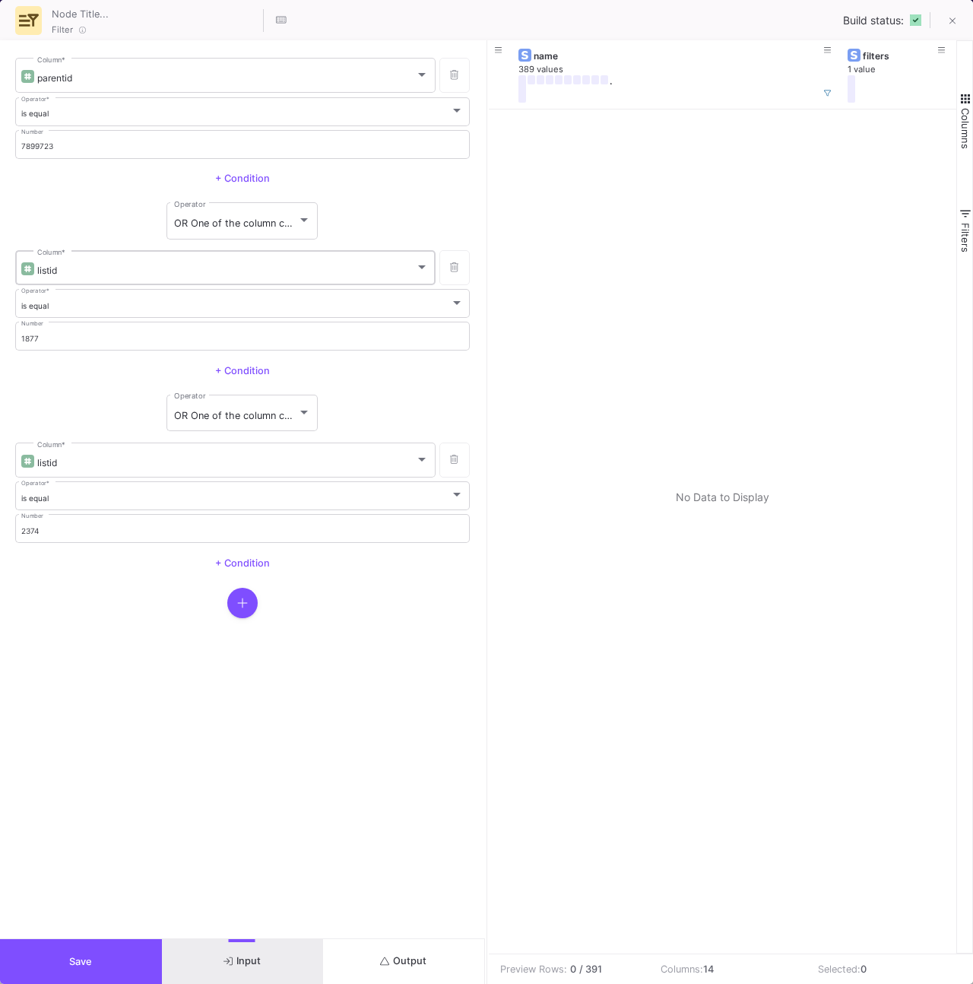
click at [116, 271] on div "listid" at bounding box center [226, 270] width 378 height 11
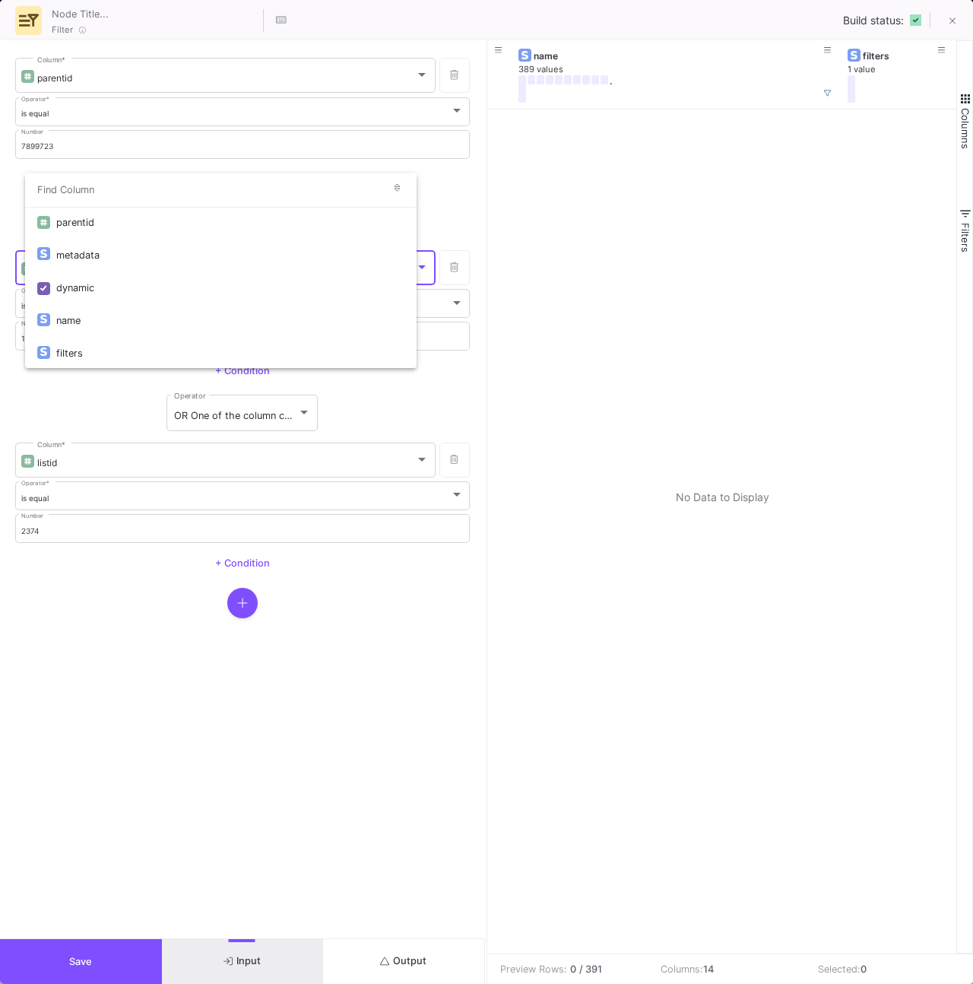
scroll to position [135, 0]
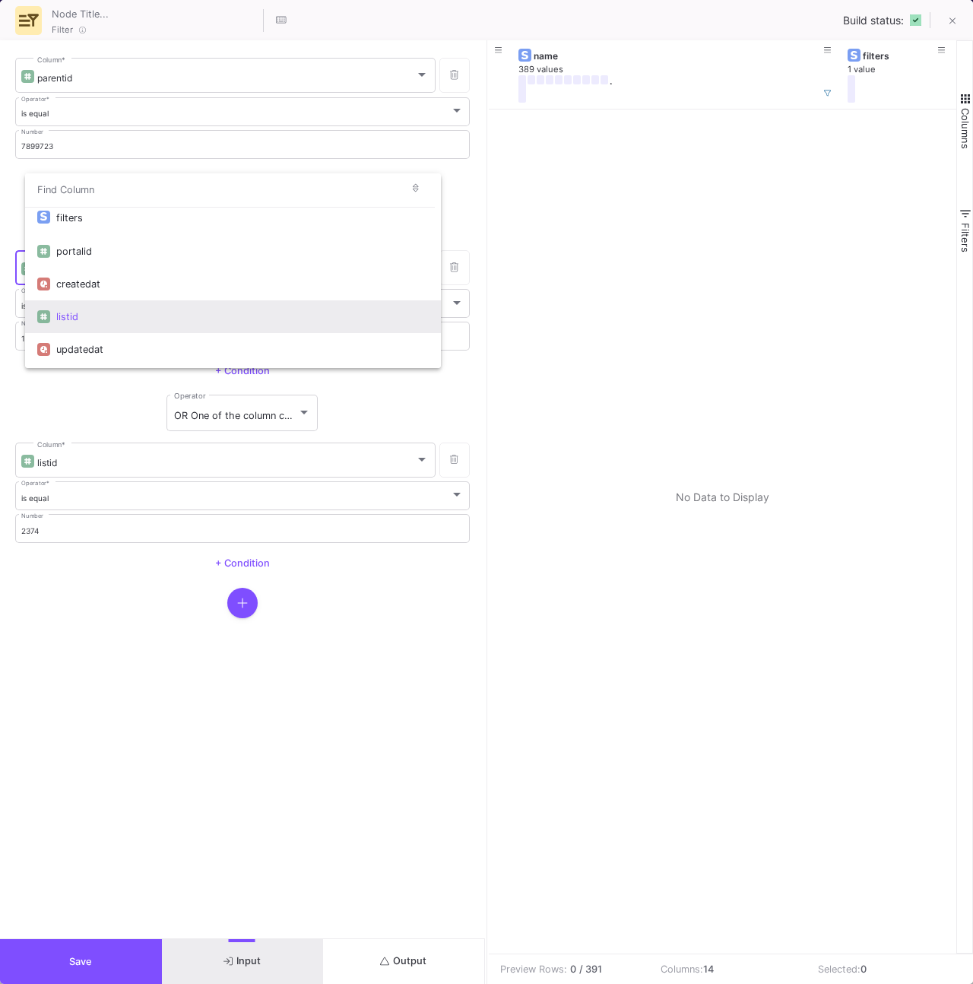
drag, startPoint x: 37, startPoint y: 398, endPoint x: 41, endPoint y: 374, distance: 24.0
click at [37, 393] on div at bounding box center [486, 492] width 973 height 984
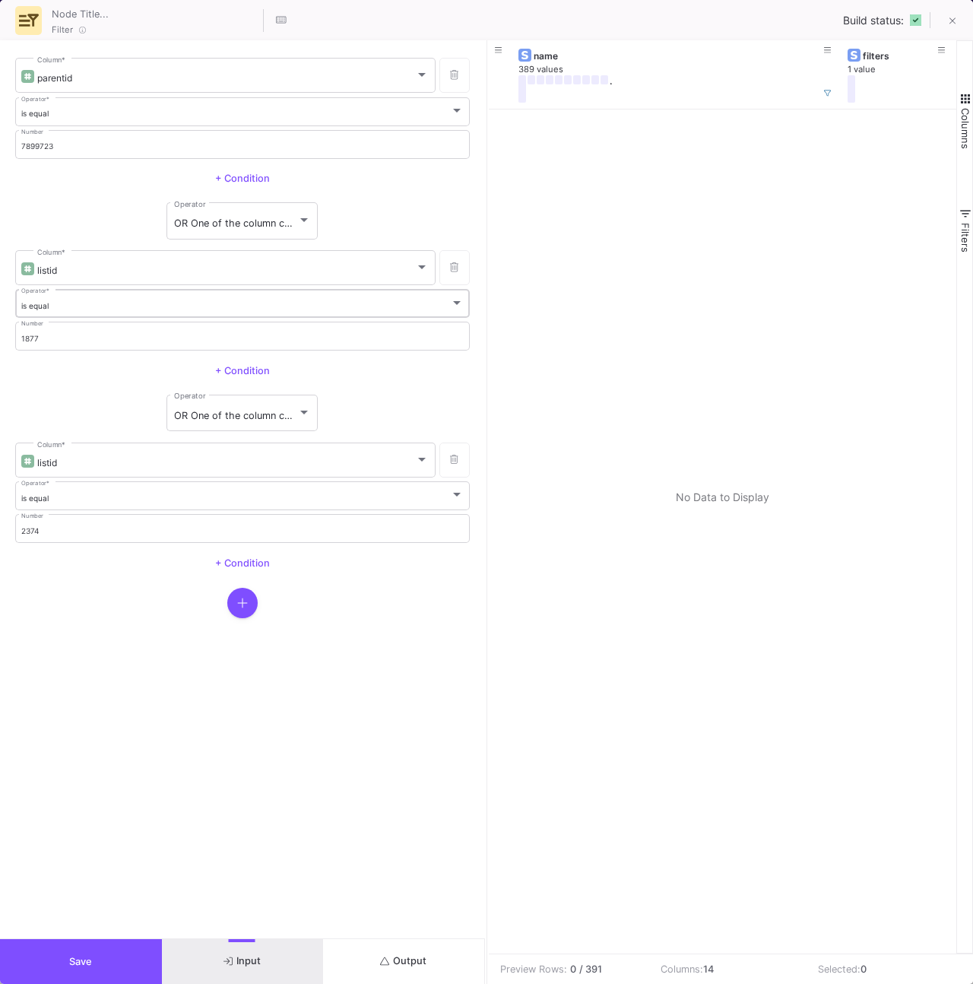
click at [50, 305] on div "is equal" at bounding box center [236, 306] width 430 height 10
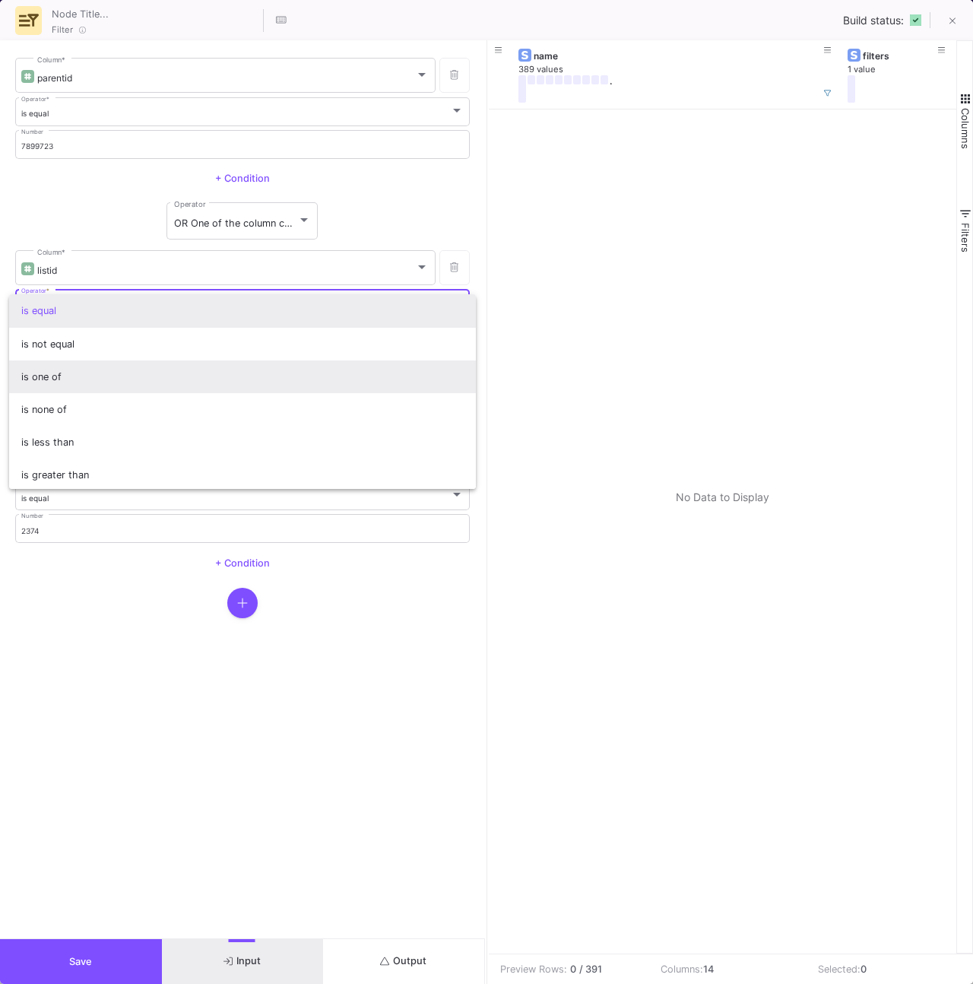
click at [80, 370] on span "is one of" at bounding box center [242, 376] width 443 height 33
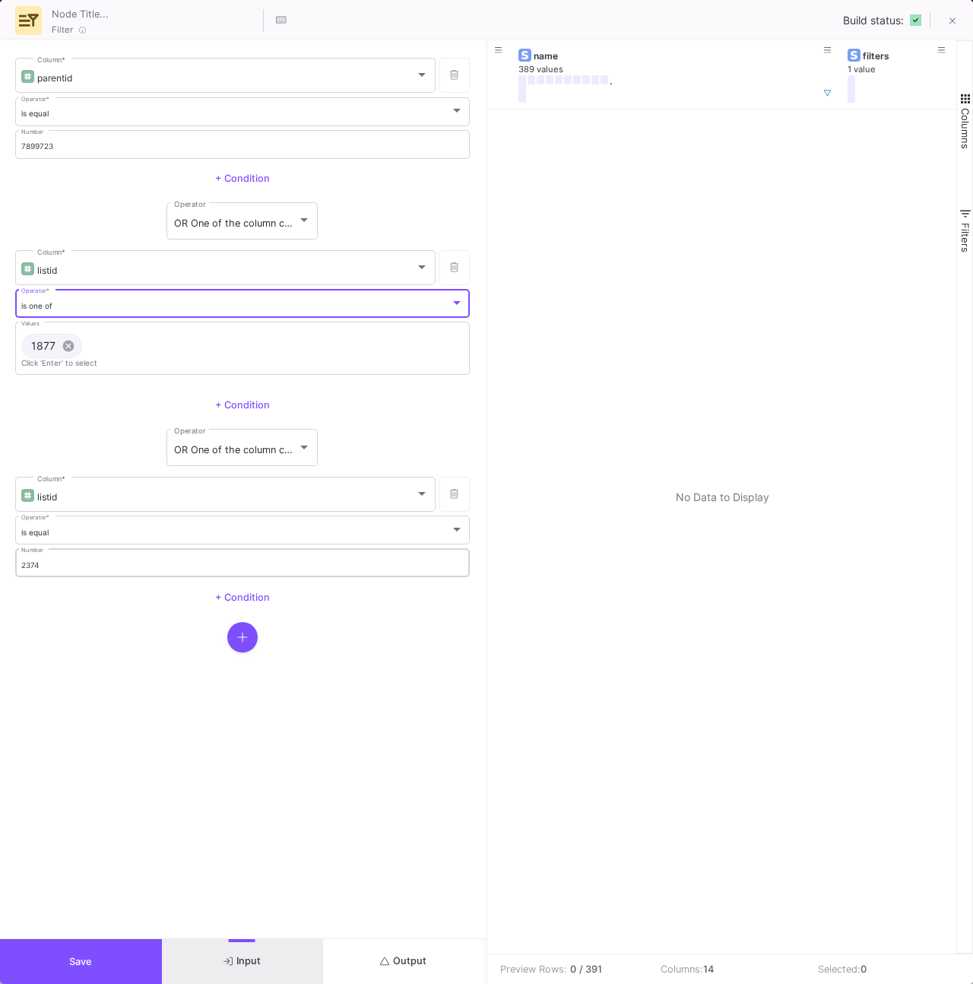
click at [86, 560] on input "2374" at bounding box center [242, 565] width 443 height 10
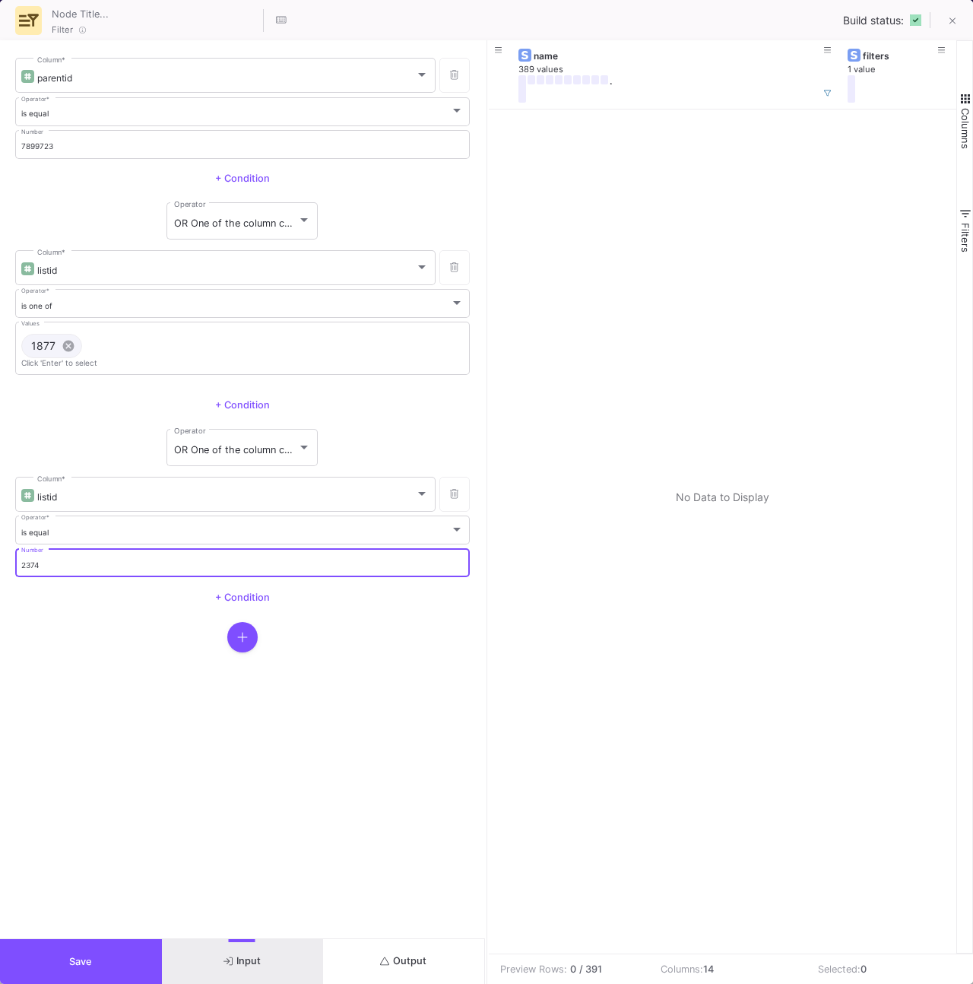
click at [86, 560] on input "2374" at bounding box center [242, 565] width 443 height 10
click at [85, 560] on input "2374" at bounding box center [242, 565] width 443 height 10
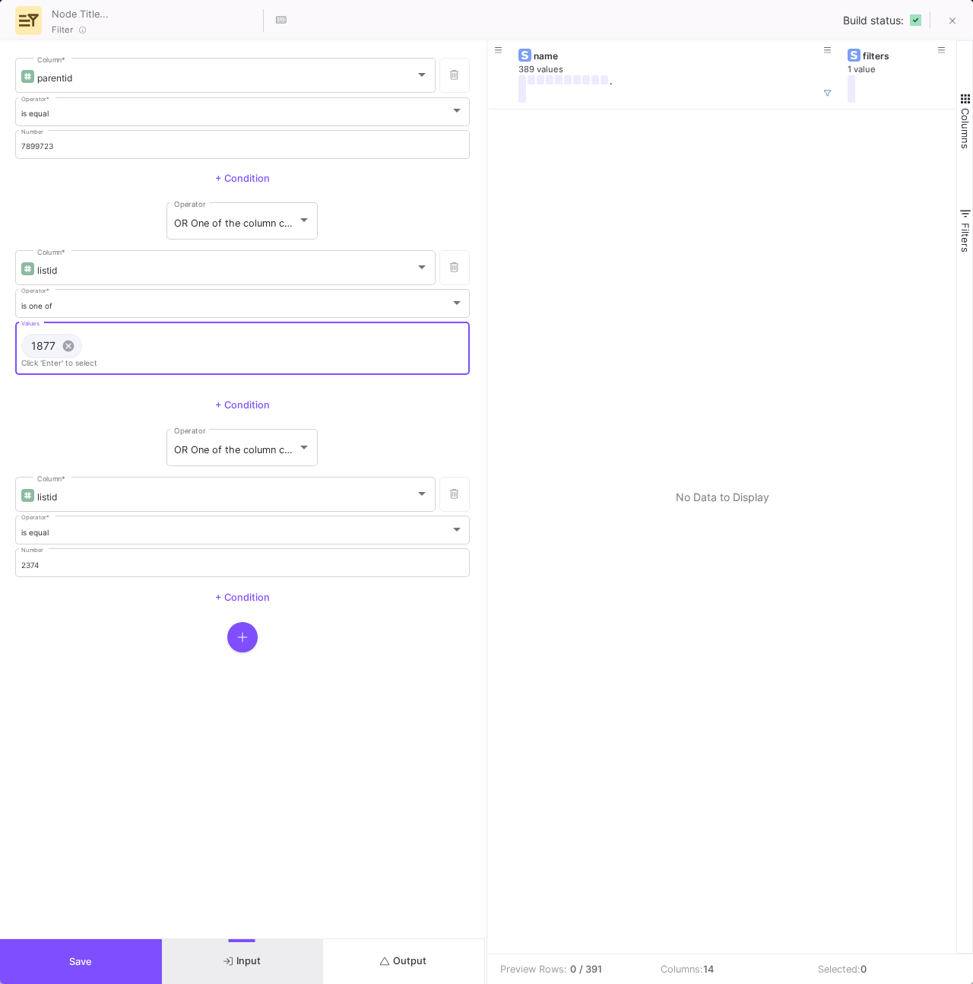
click at [114, 349] on input "Values" at bounding box center [276, 346] width 376 height 10
paste input "2374"
type input "2374"
drag, startPoint x: 456, startPoint y: 496, endPoint x: 443, endPoint y: 490, distance: 15.0
click at [456, 496] on icon at bounding box center [454, 494] width 8 height 10
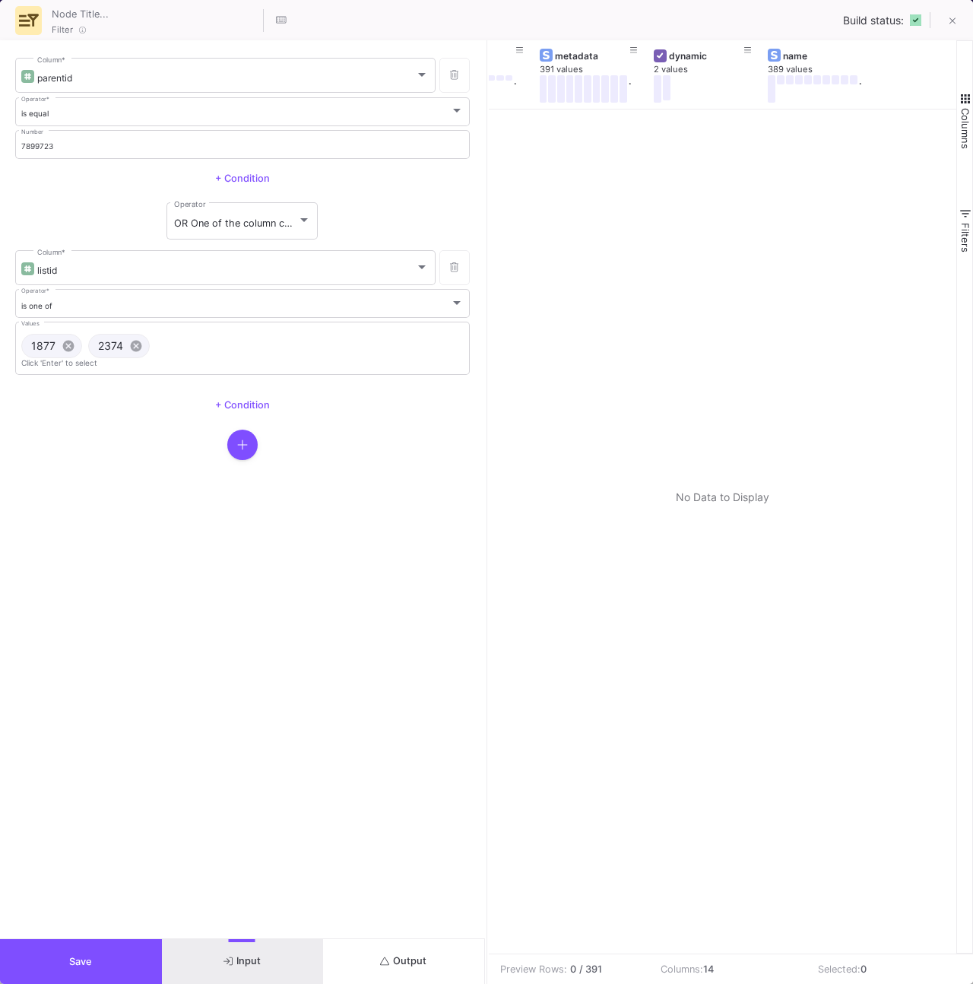
scroll to position [0, 173]
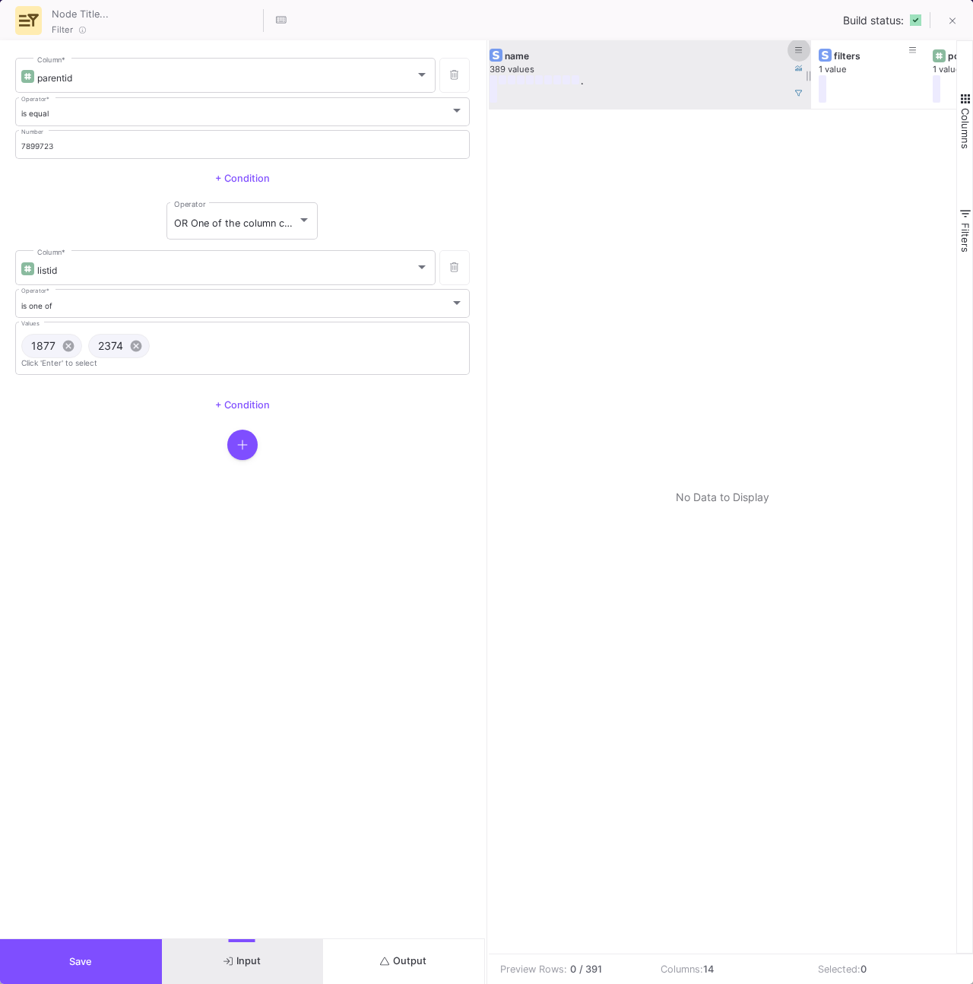
click at [802, 46] on button at bounding box center [799, 50] width 23 height 23
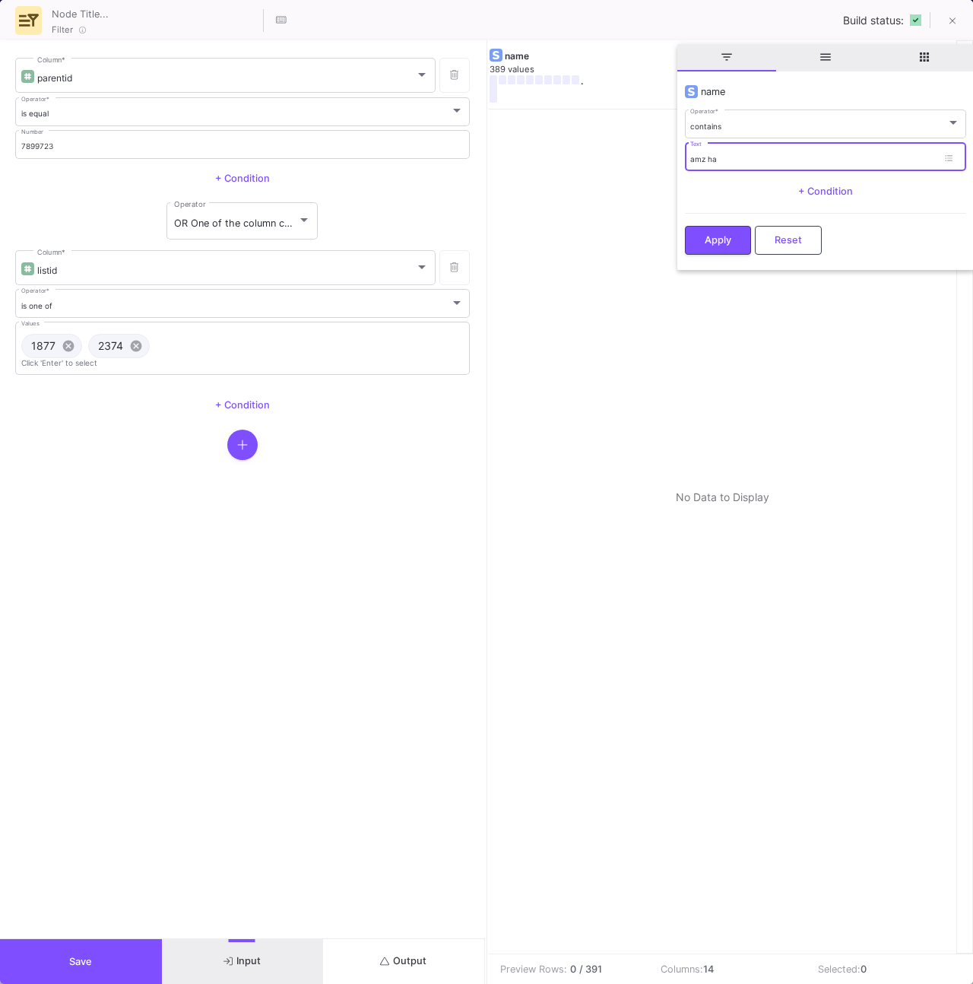
click at [752, 155] on input "amz ha" at bounding box center [813, 159] width 247 height 10
type input "amz"
click at [713, 239] on span "Apply" at bounding box center [718, 239] width 27 height 11
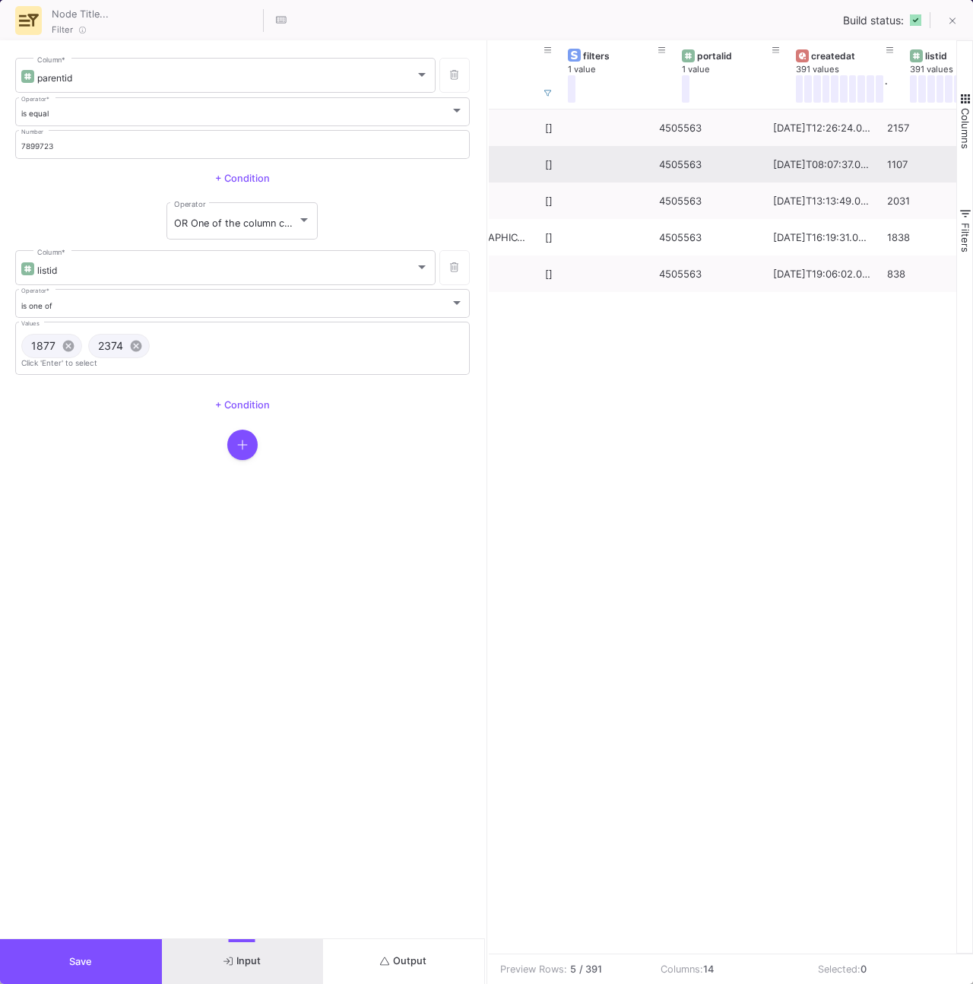
scroll to position [0, 600]
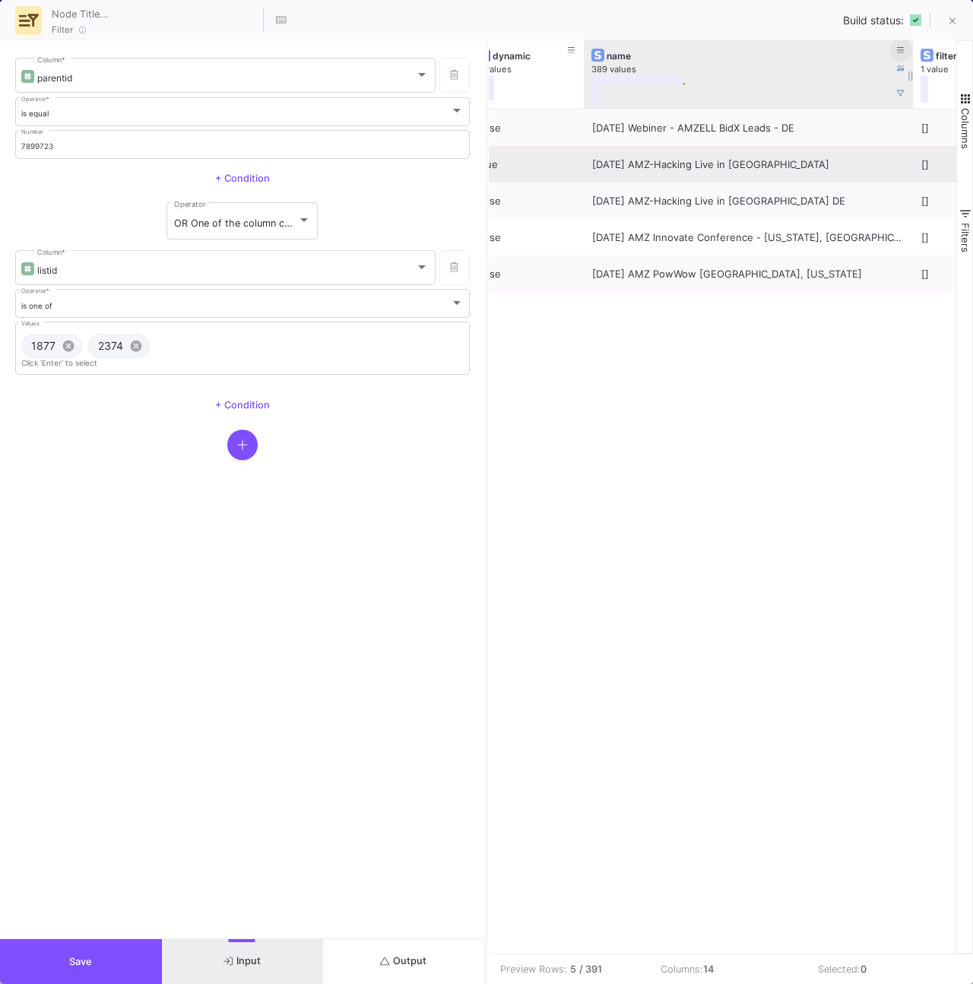
click at [900, 46] on icon at bounding box center [901, 50] width 8 height 8
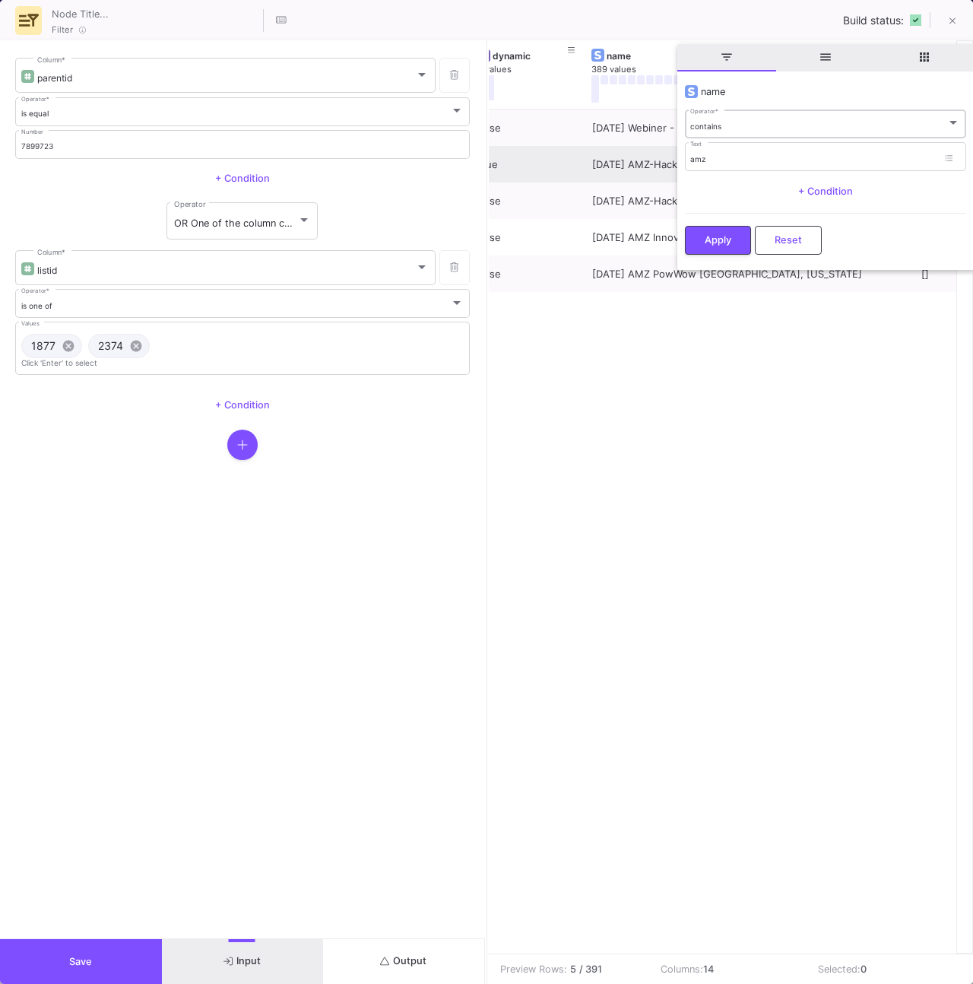
click at [777, 116] on div "contains Operator *" at bounding box center [825, 123] width 270 height 31
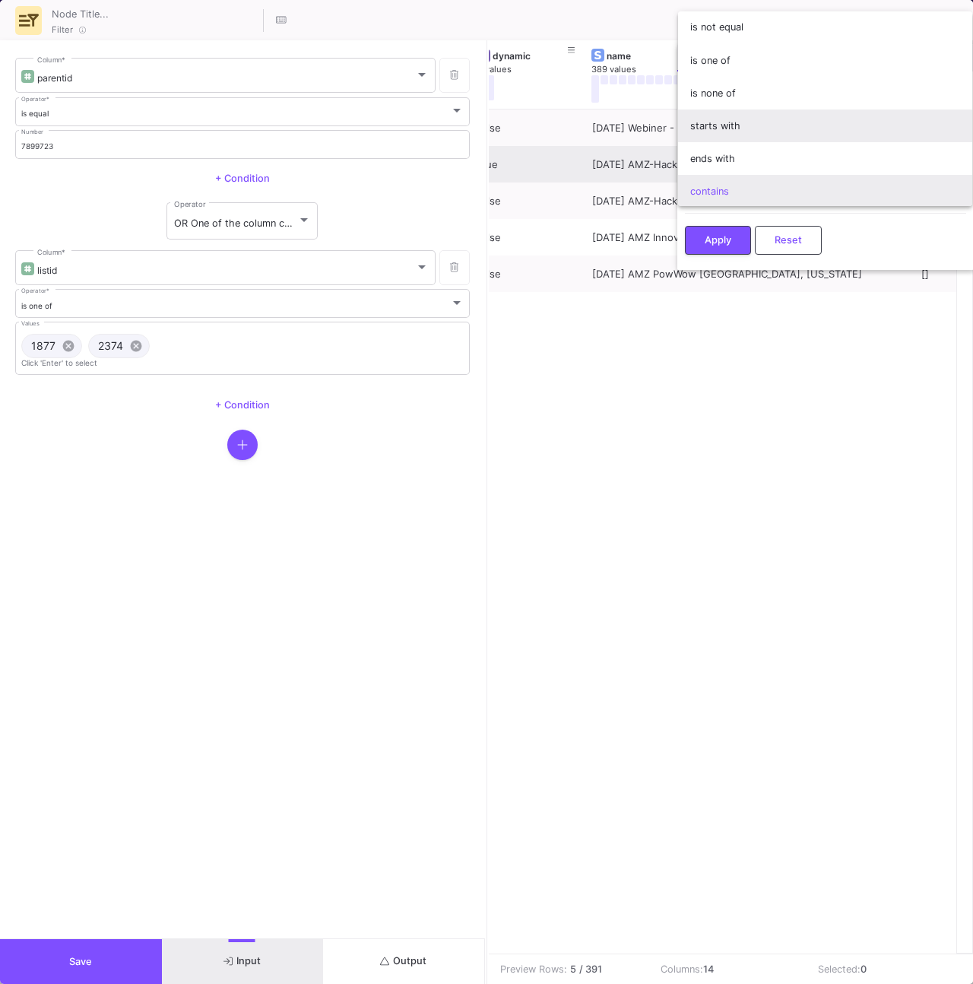
click at [747, 119] on span "starts with" at bounding box center [825, 126] width 270 height 33
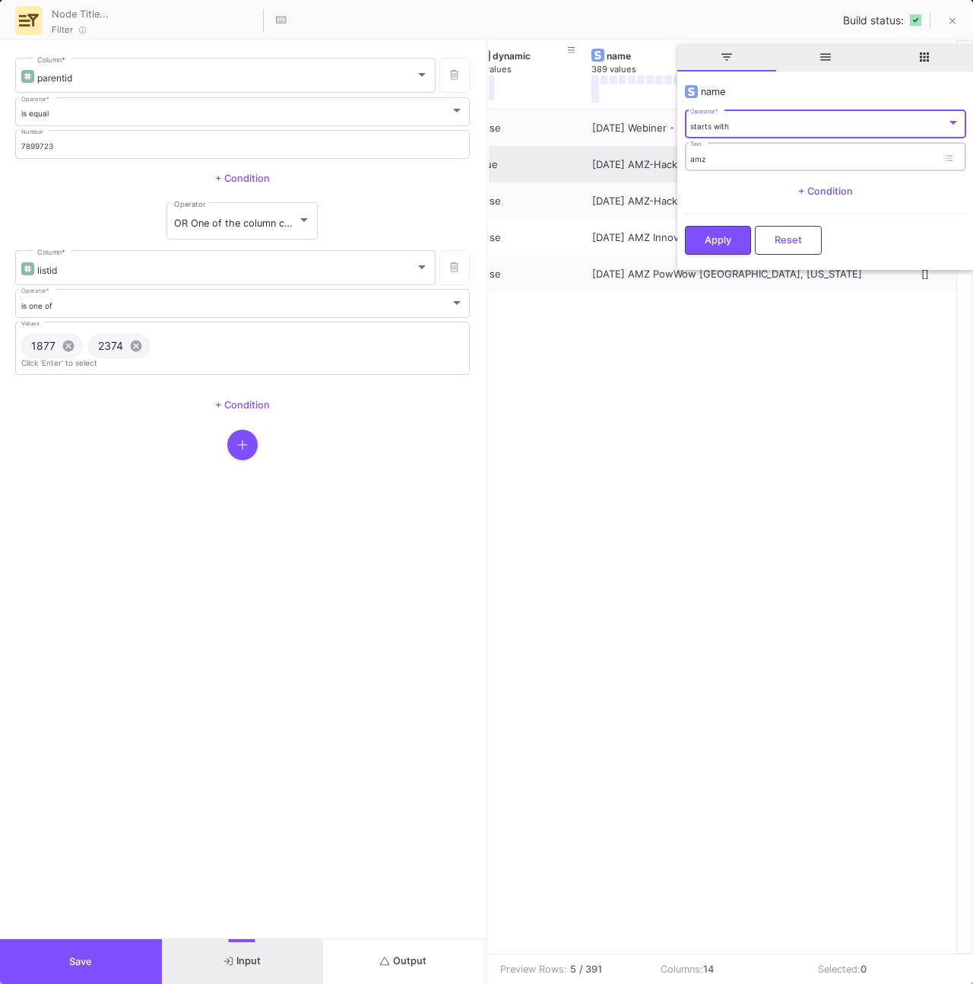
click at [719, 154] on input "amz" at bounding box center [813, 159] width 247 height 10
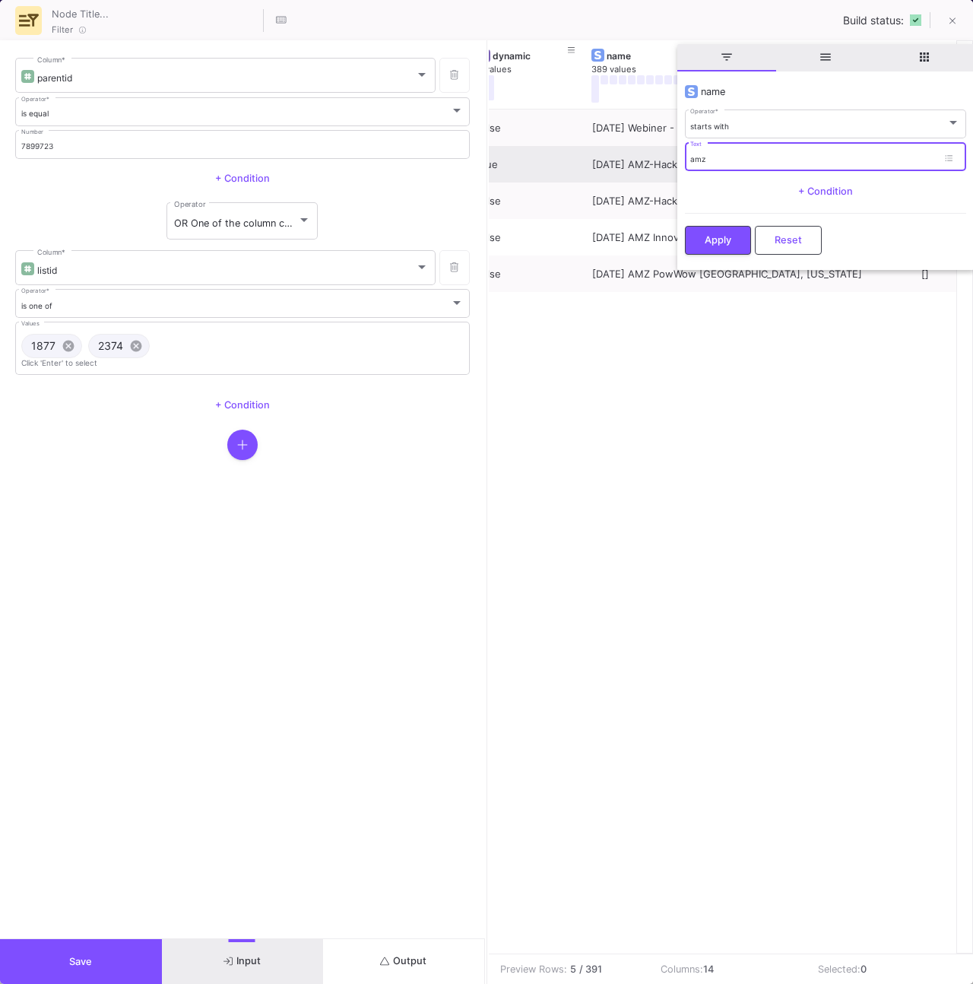
click at [719, 154] on input "amz" at bounding box center [813, 159] width 247 height 10
type input "2025"
click at [715, 233] on span "Apply" at bounding box center [718, 238] width 27 height 11
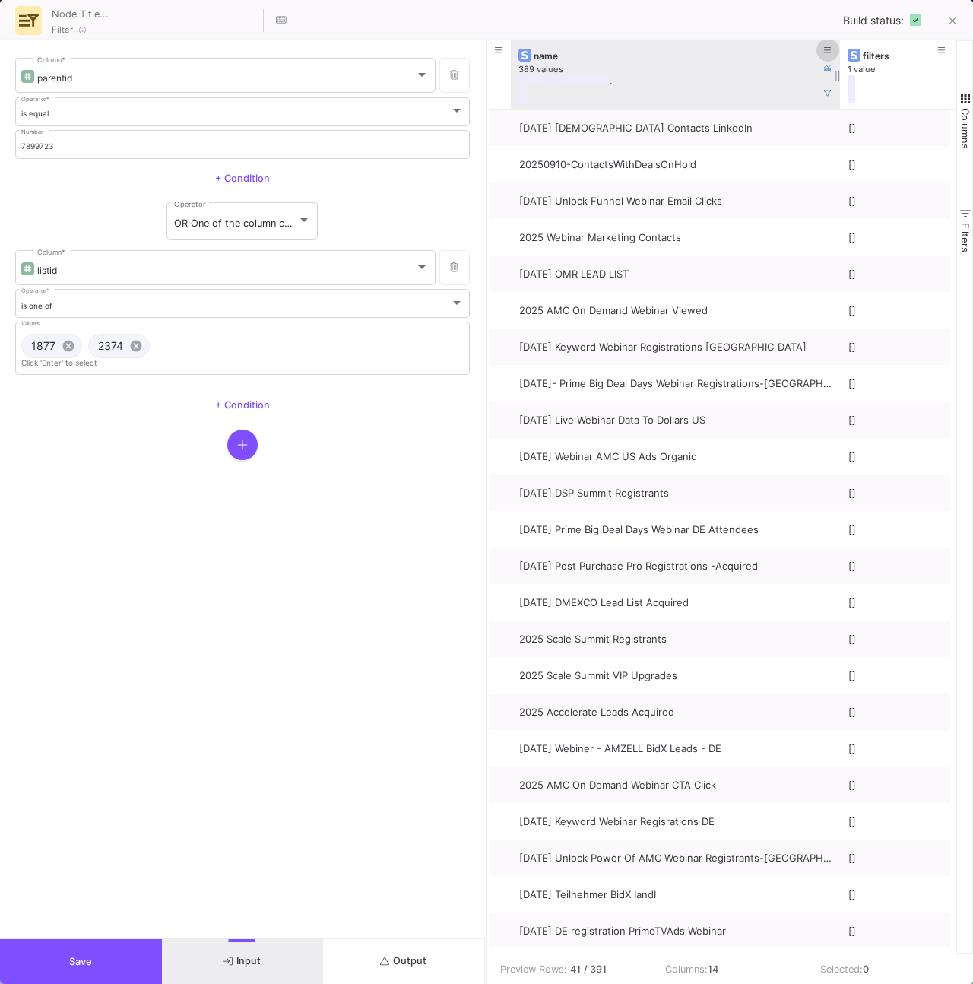
click at [828, 49] on icon at bounding box center [828, 50] width 8 height 8
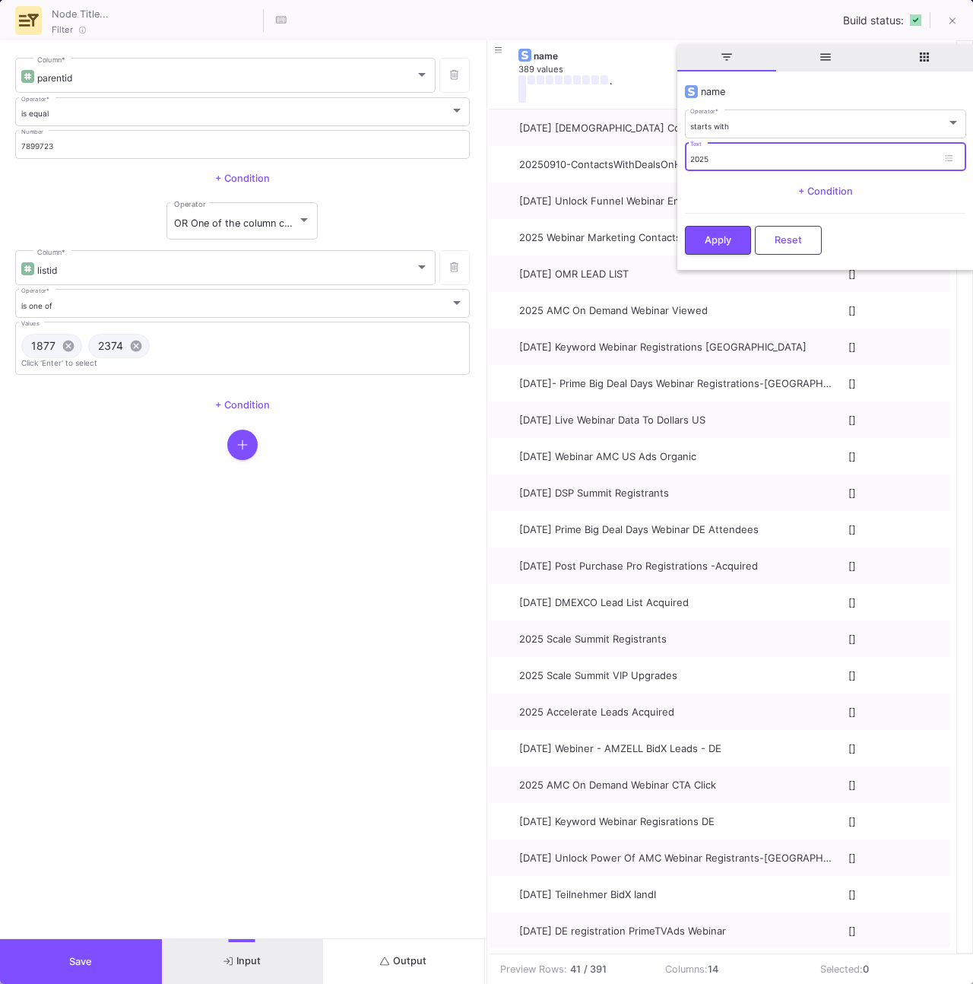
click at [744, 162] on input "2025" at bounding box center [813, 159] width 247 height 10
type input "2025-"
click at [714, 227] on button "Apply" at bounding box center [718, 238] width 66 height 29
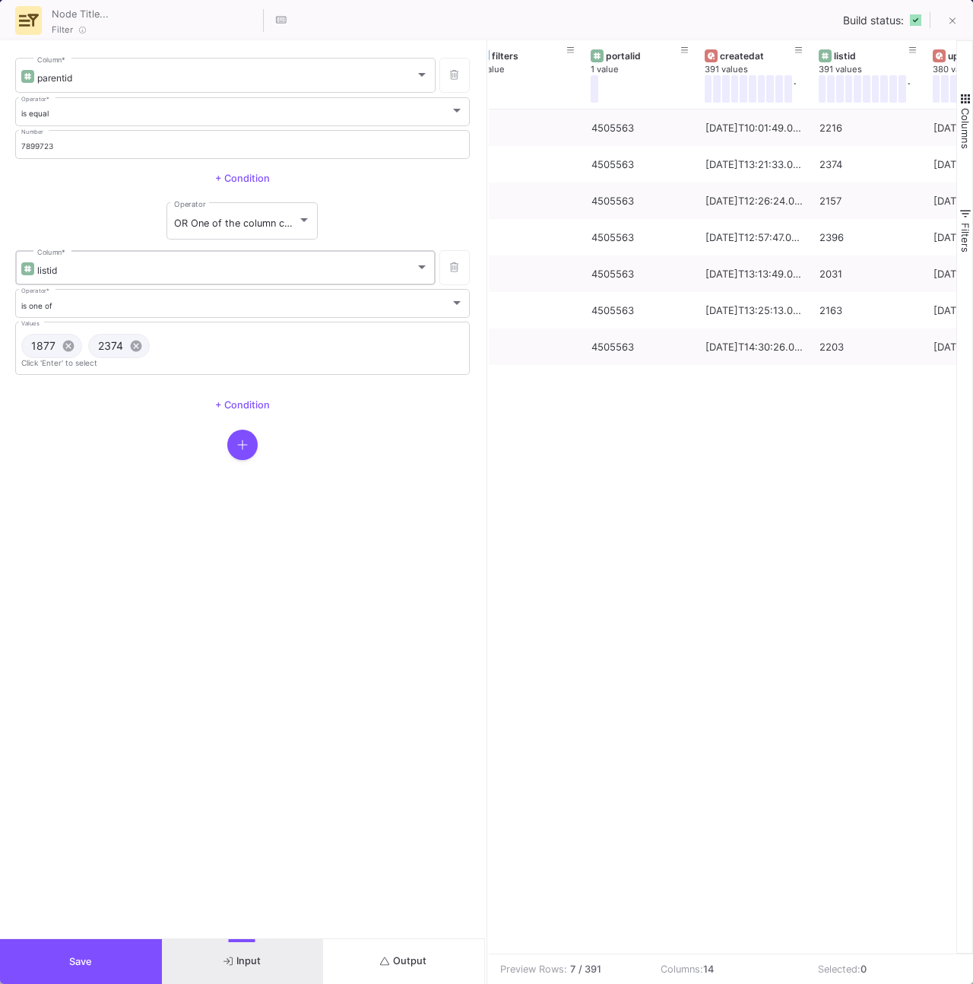
scroll to position [0, 713]
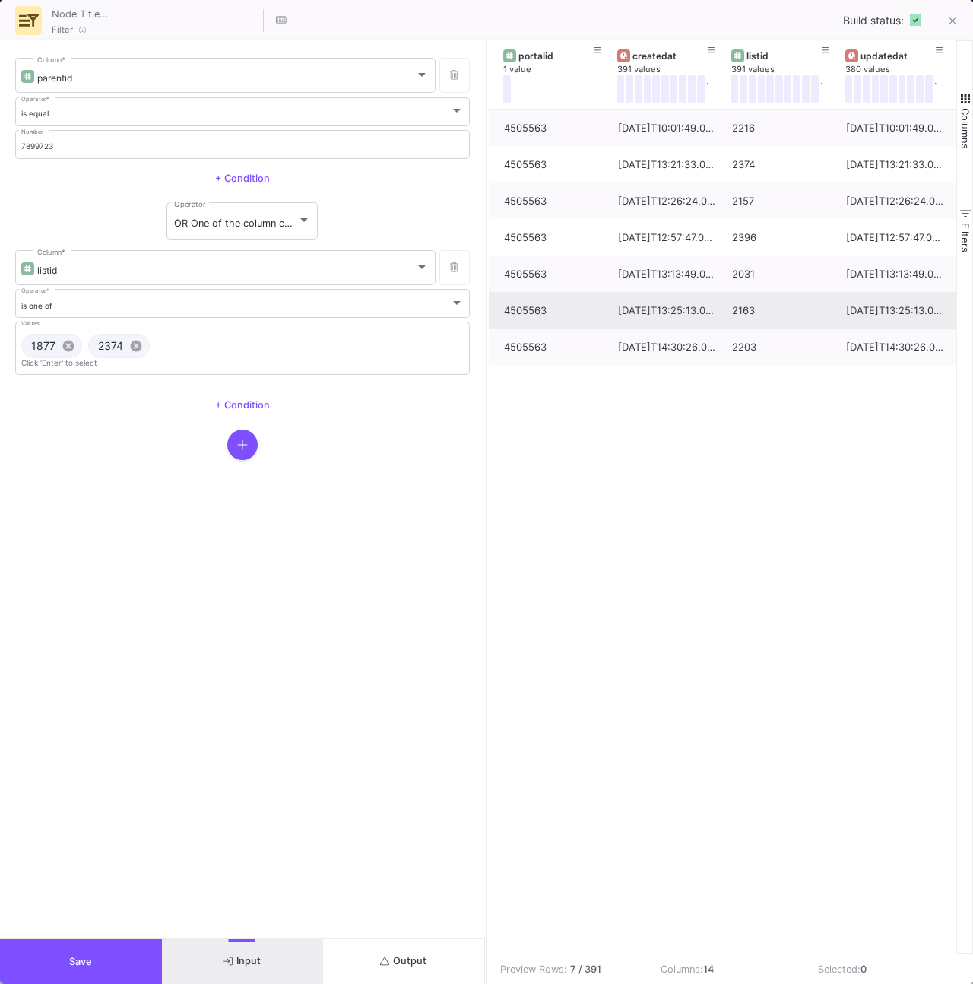
click at [753, 306] on div "2163" at bounding box center [780, 311] width 97 height 36
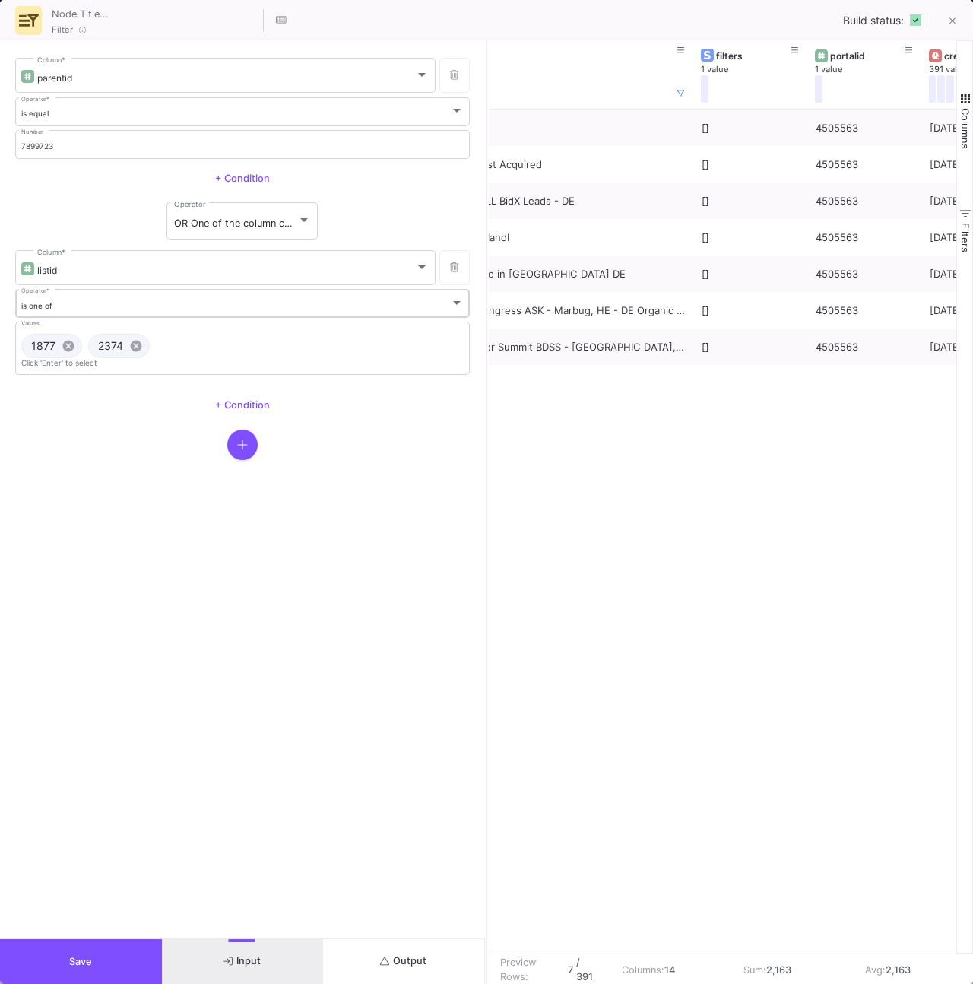
click at [419, 316] on div "is one of Operator *" at bounding box center [242, 302] width 443 height 31
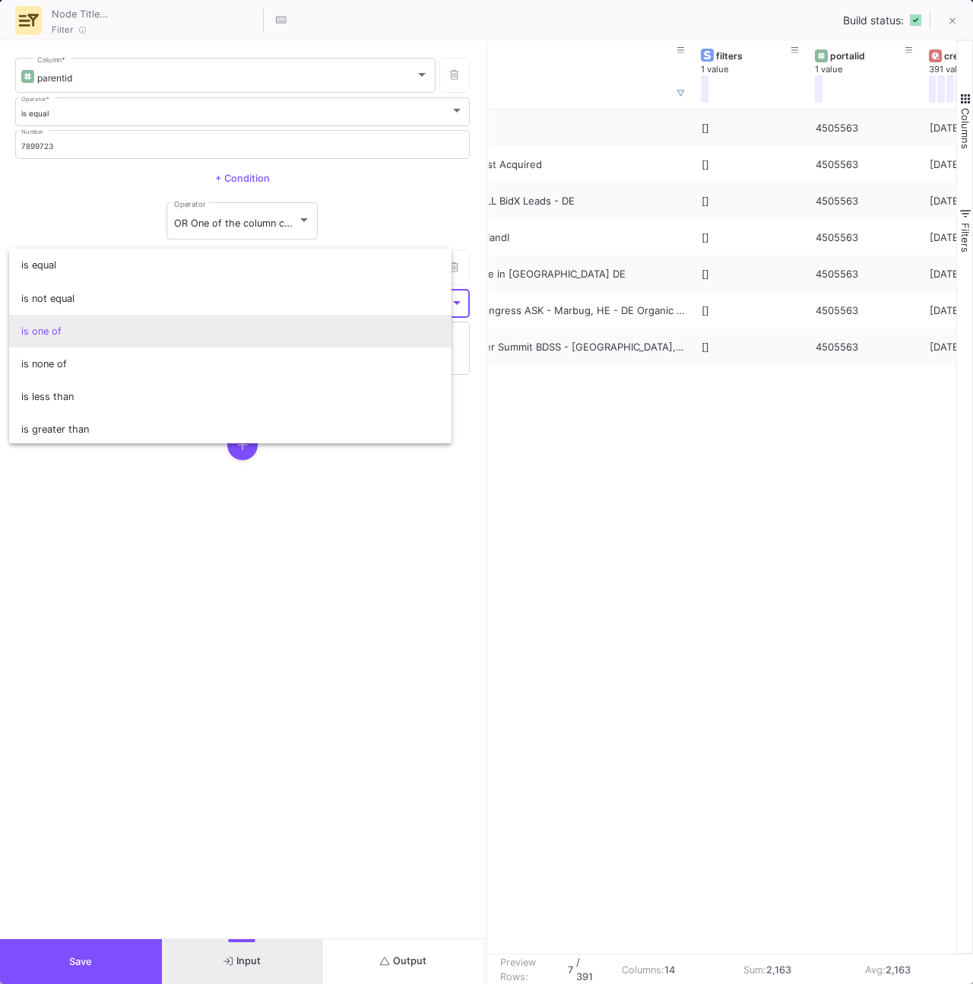
click at [380, 335] on span "is one of" at bounding box center [230, 331] width 419 height 33
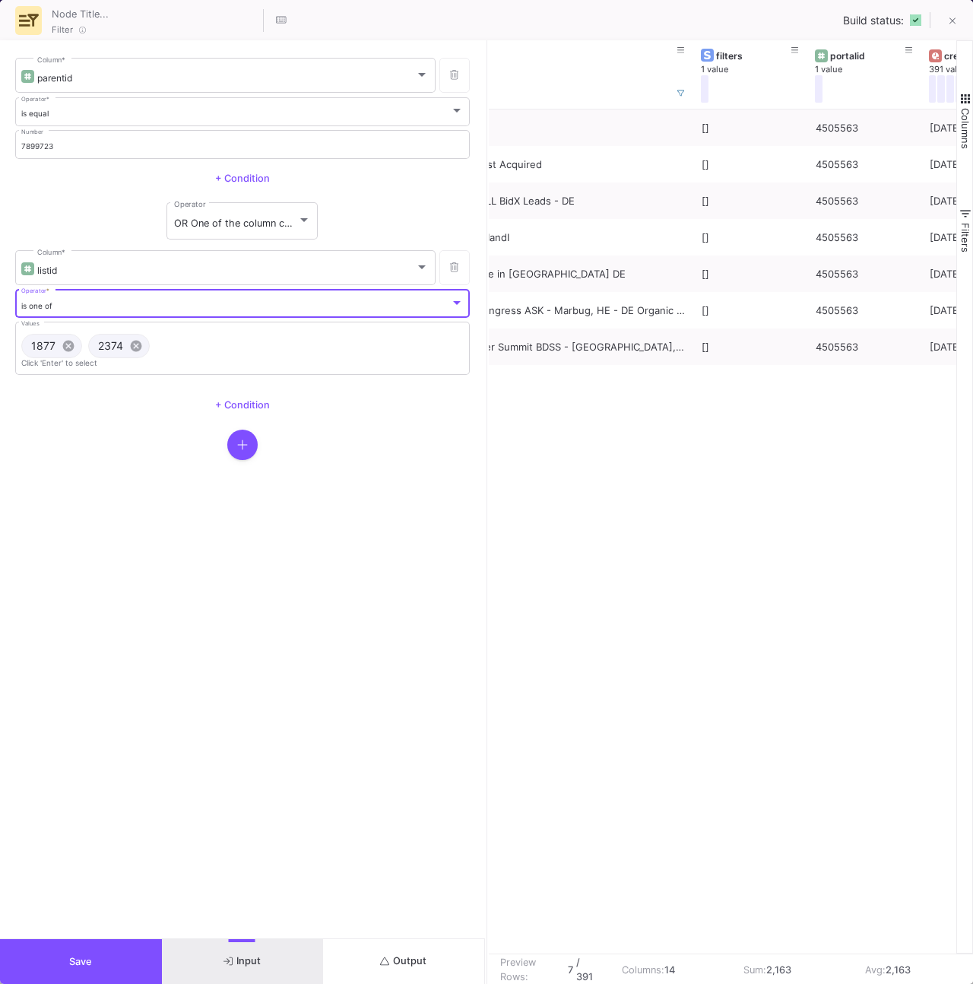
click at [344, 303] on div "is one of" at bounding box center [236, 306] width 430 height 10
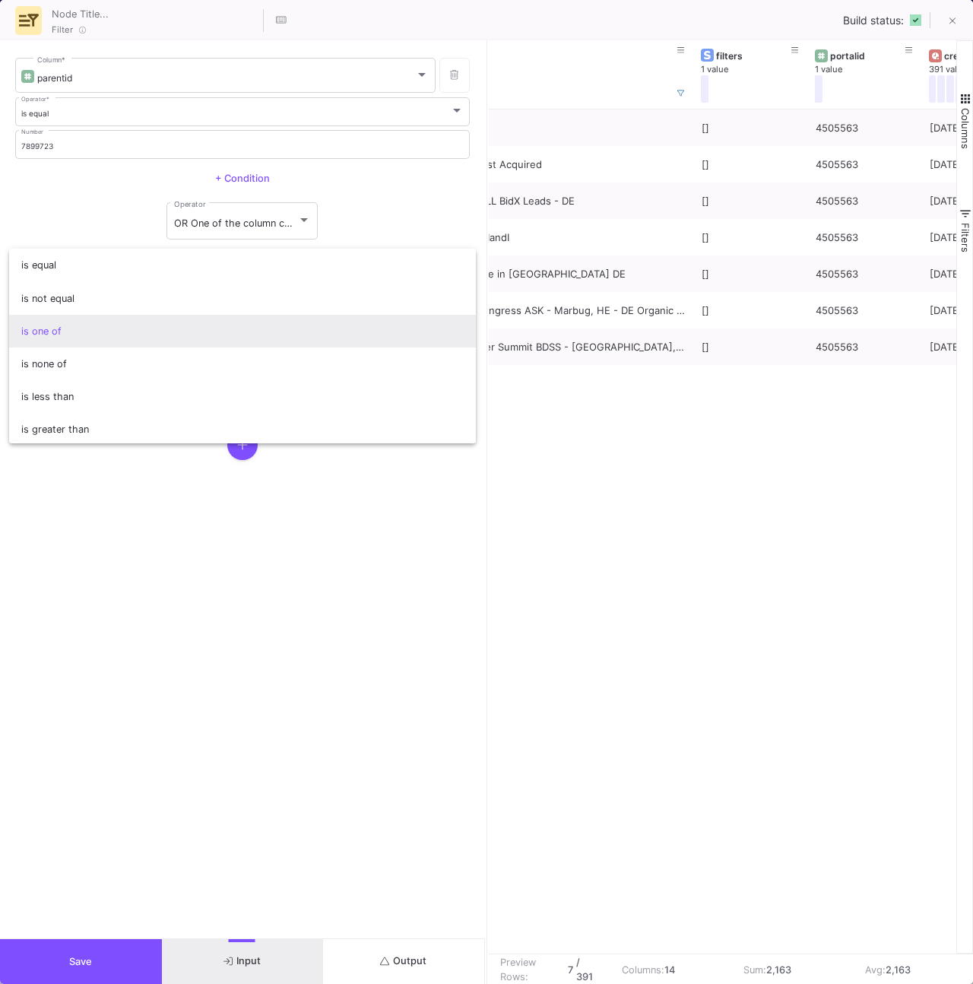
click at [332, 326] on span "is one of" at bounding box center [242, 331] width 443 height 33
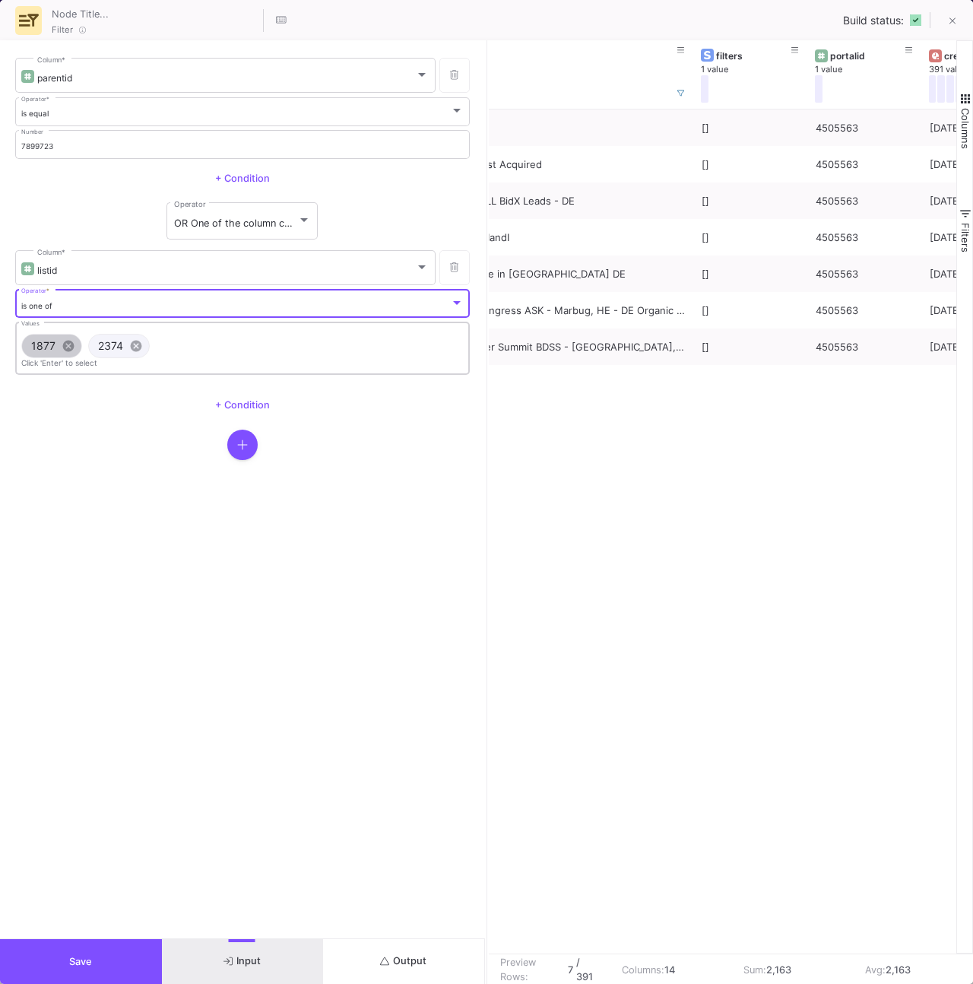
click at [321, 342] on div "1877 cancel 2374 cancel" at bounding box center [242, 346] width 449 height 30
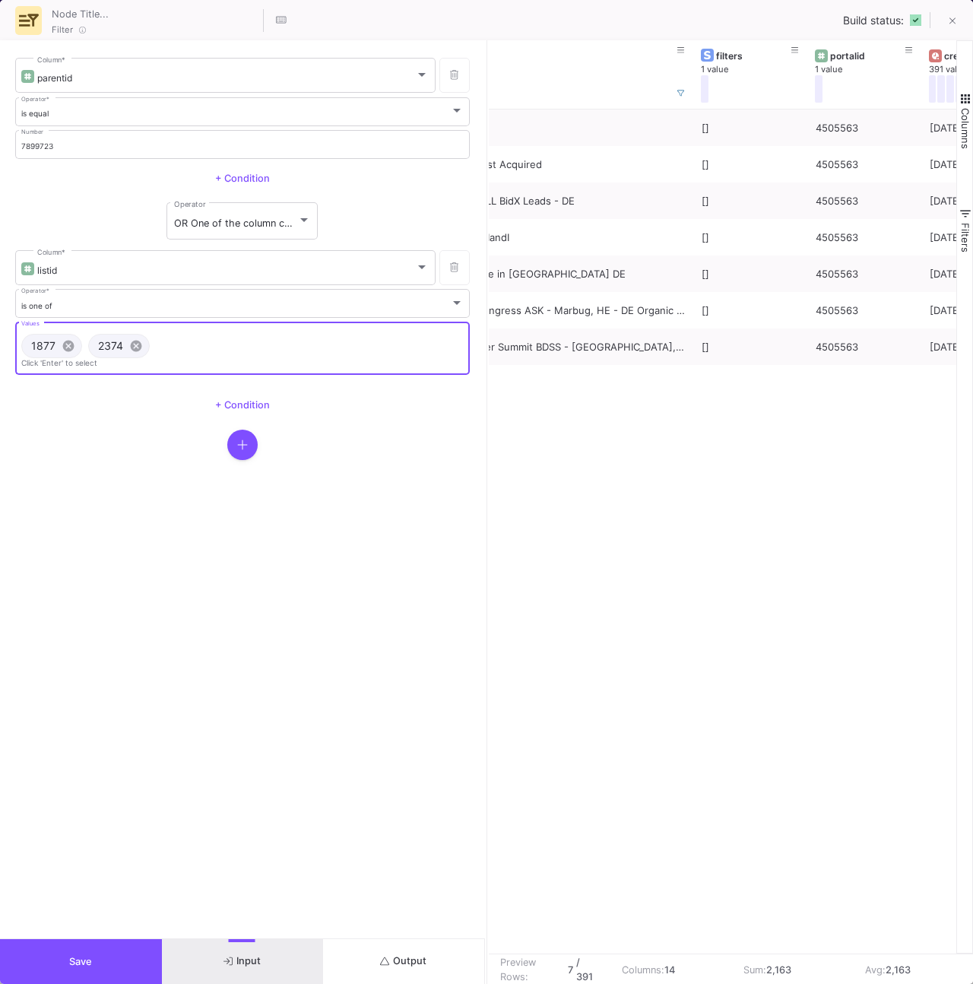
click at [318, 348] on input "Values" at bounding box center [310, 346] width 309 height 10
paste input "2163"
type input "2163"
click at [381, 438] on div at bounding box center [242, 445] width 455 height 30
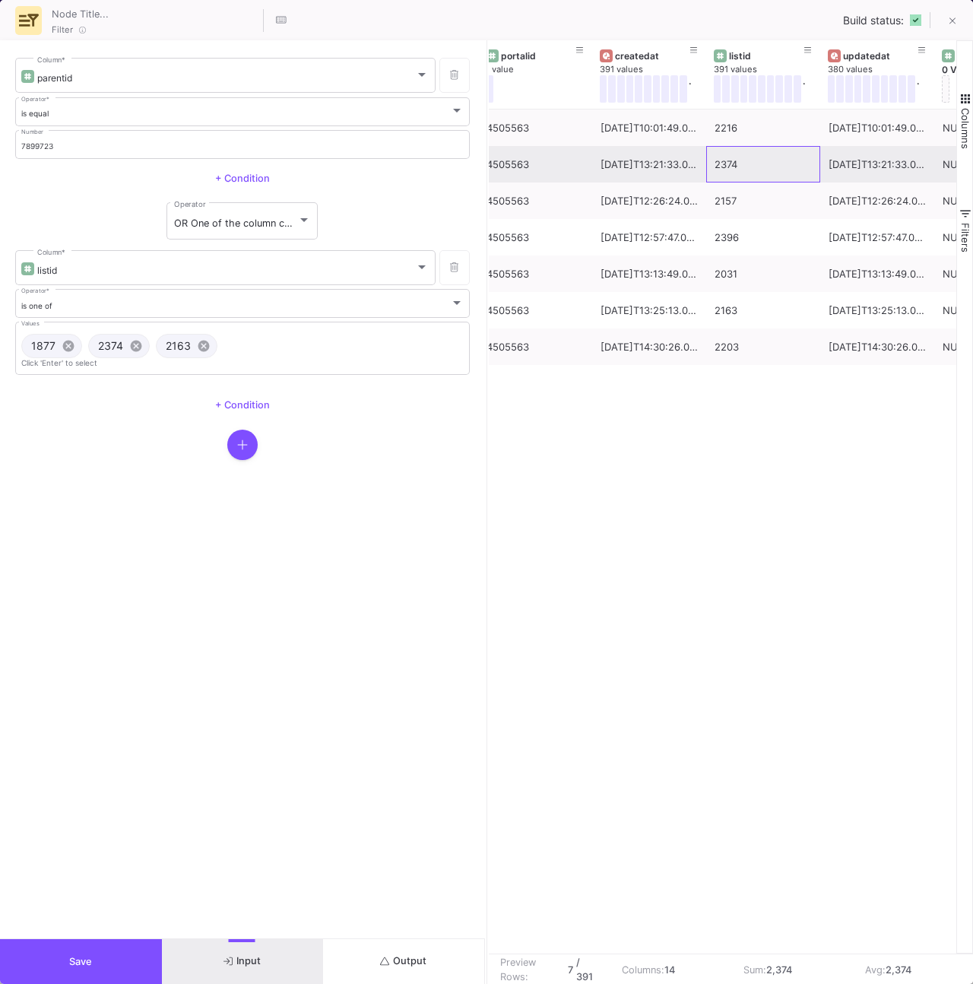
click at [751, 167] on div "2374" at bounding box center [763, 165] width 97 height 36
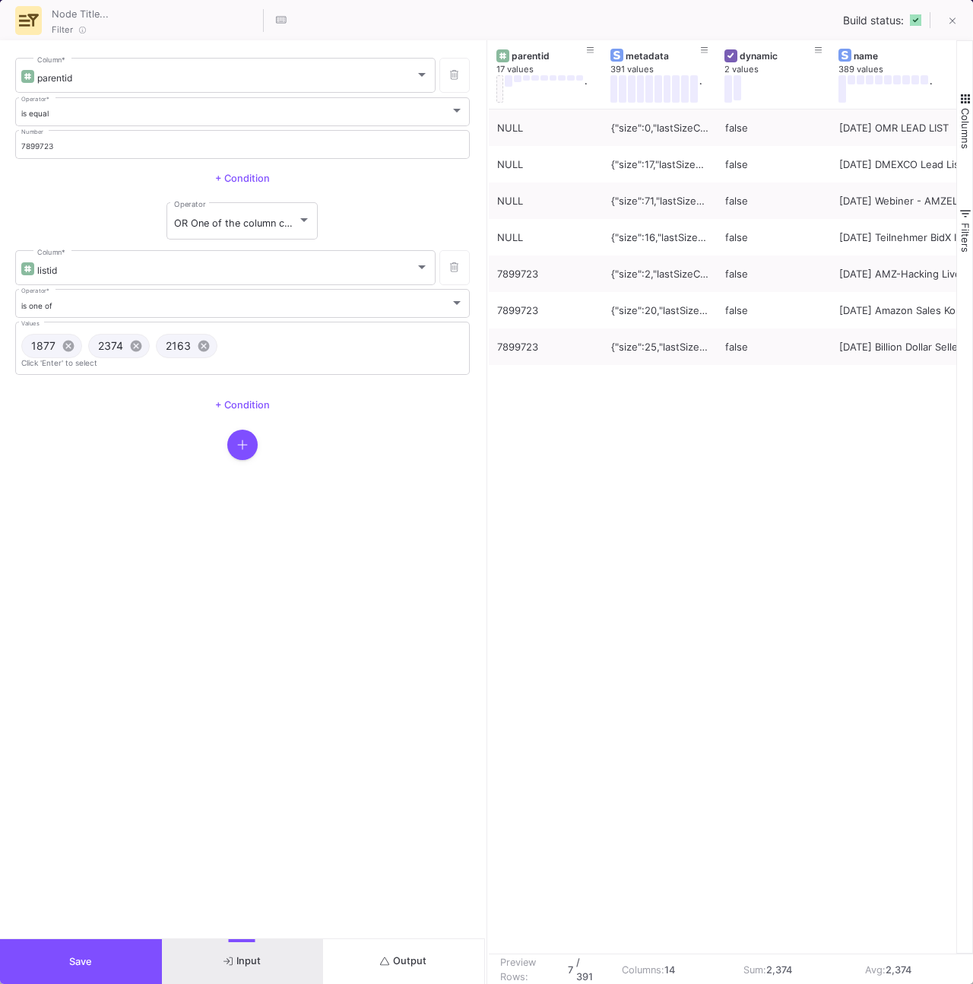
click at [633, 516] on div "2025-05-06 OMR LEAD LIST false {"size":0,"lastSizeChangeAt":"2025-04-24T10:01:5…" at bounding box center [723, 532] width 468 height 844
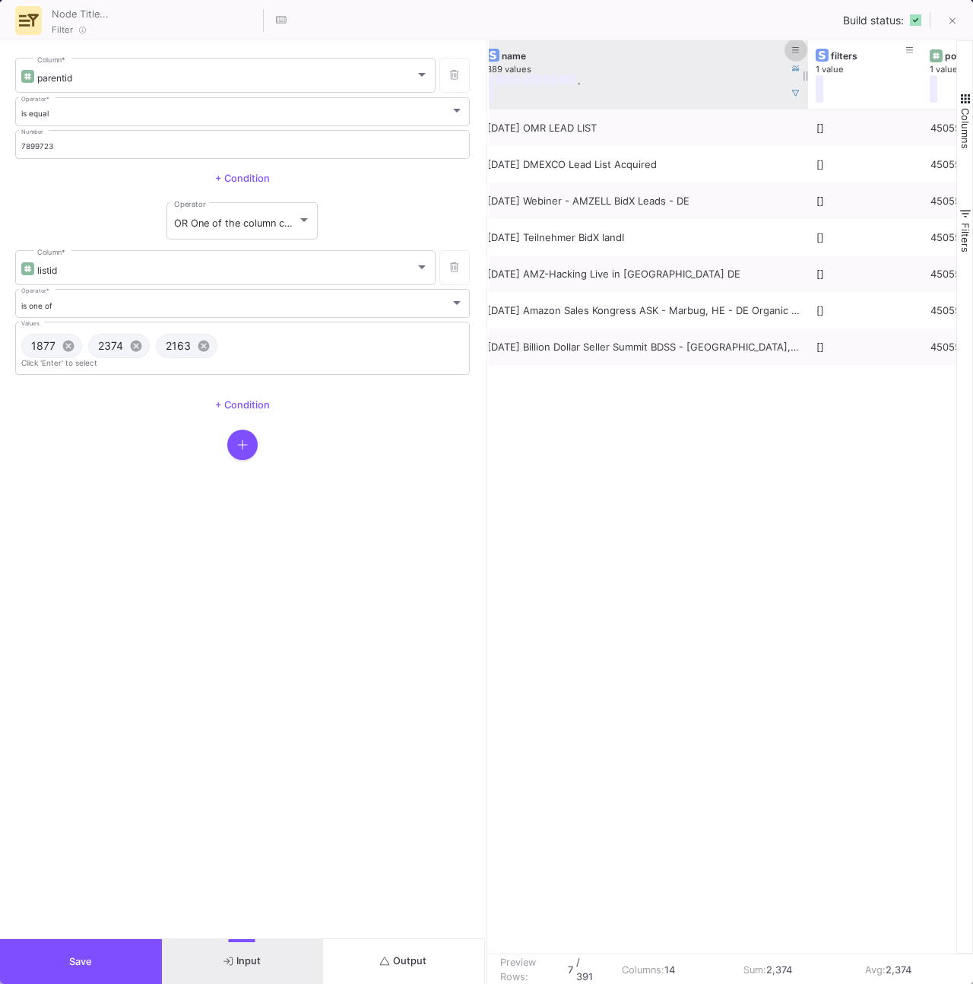
click at [798, 50] on icon at bounding box center [796, 50] width 8 height 8
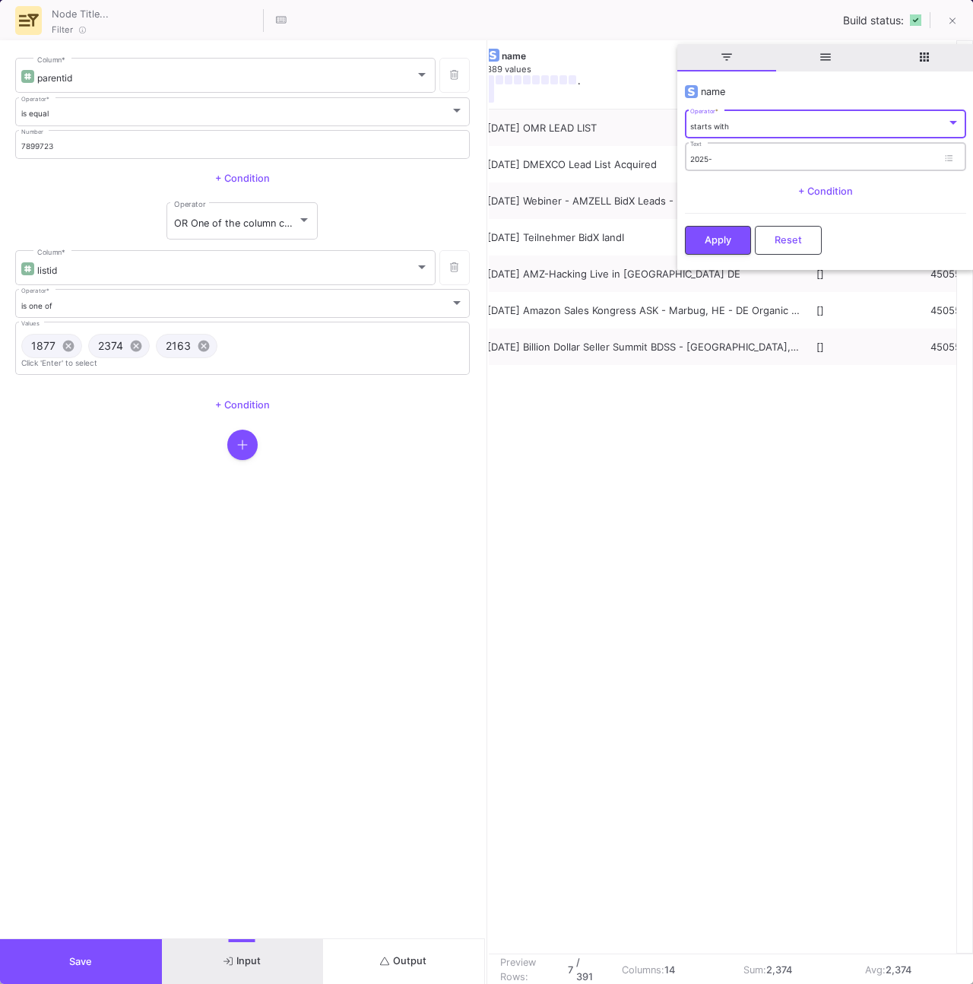
click at [727, 154] on input "2025-" at bounding box center [813, 159] width 247 height 10
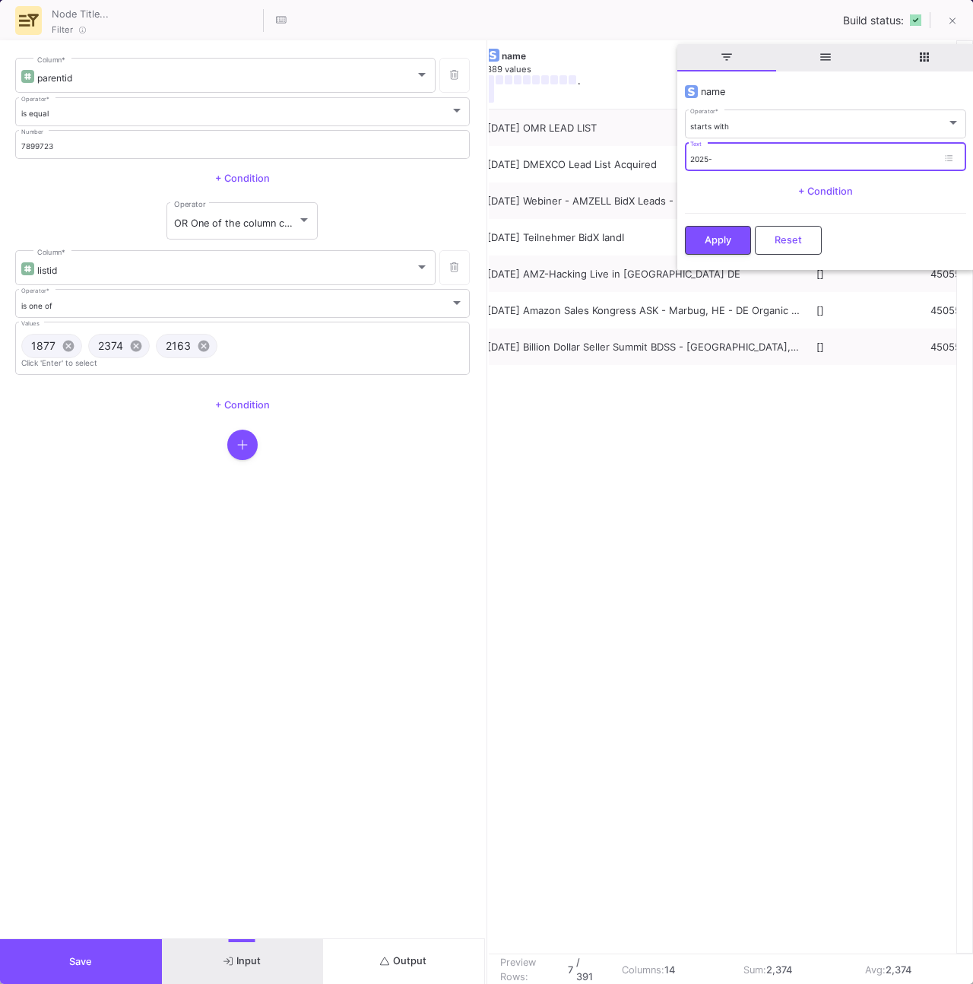
drag, startPoint x: 710, startPoint y: 158, endPoint x: 721, endPoint y: 158, distance: 10.6
click at [710, 158] on input "2025-" at bounding box center [813, 159] width 247 height 10
type input "2024-"
drag, startPoint x: 709, startPoint y: 234, endPoint x: 710, endPoint y: 224, distance: 10.7
click at [710, 234] on span "Apply" at bounding box center [718, 239] width 27 height 11
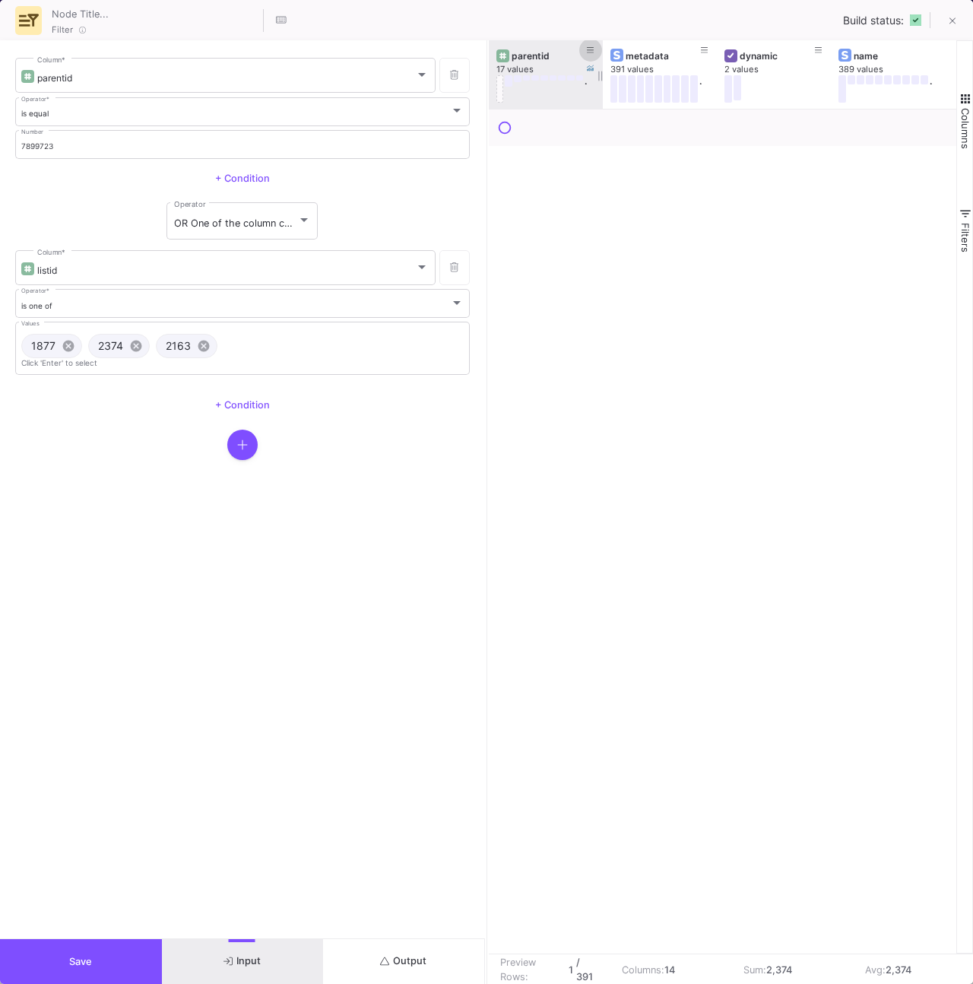
click at [590, 51] on icon at bounding box center [591, 50] width 8 height 8
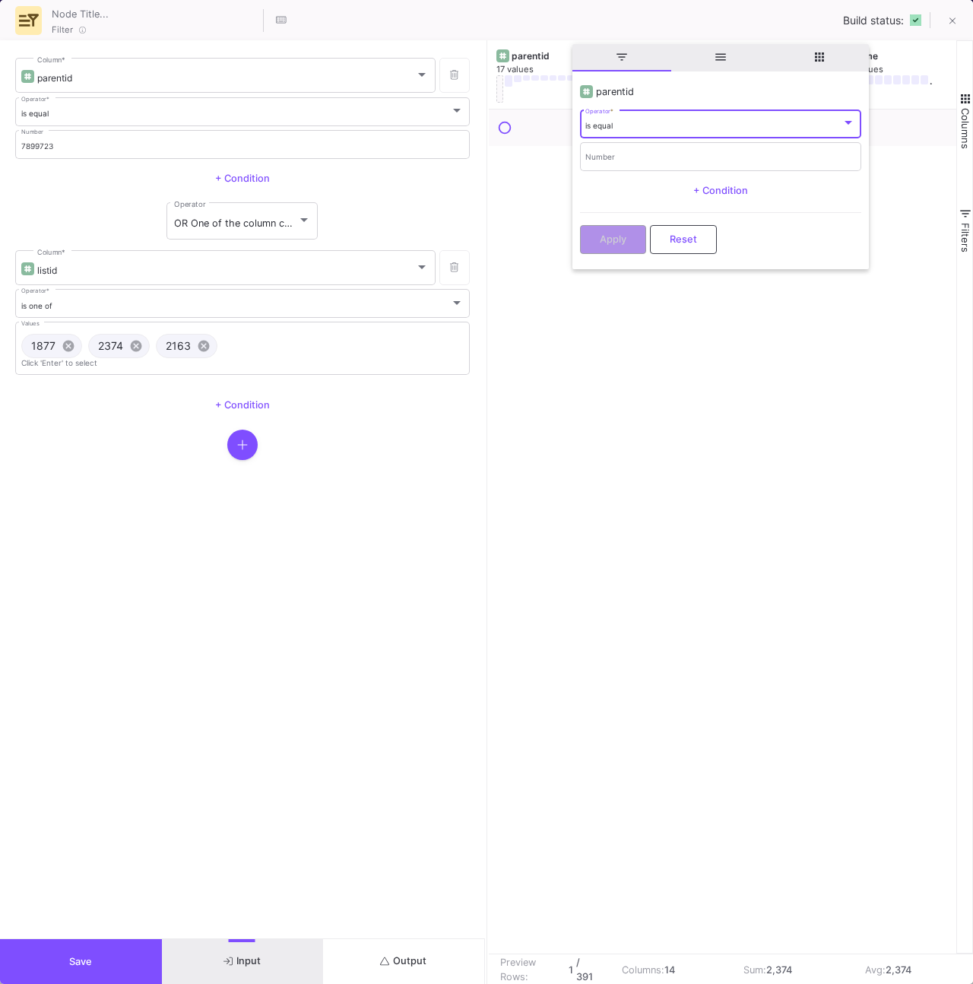
click at [621, 125] on div "is equal" at bounding box center [714, 126] width 256 height 10
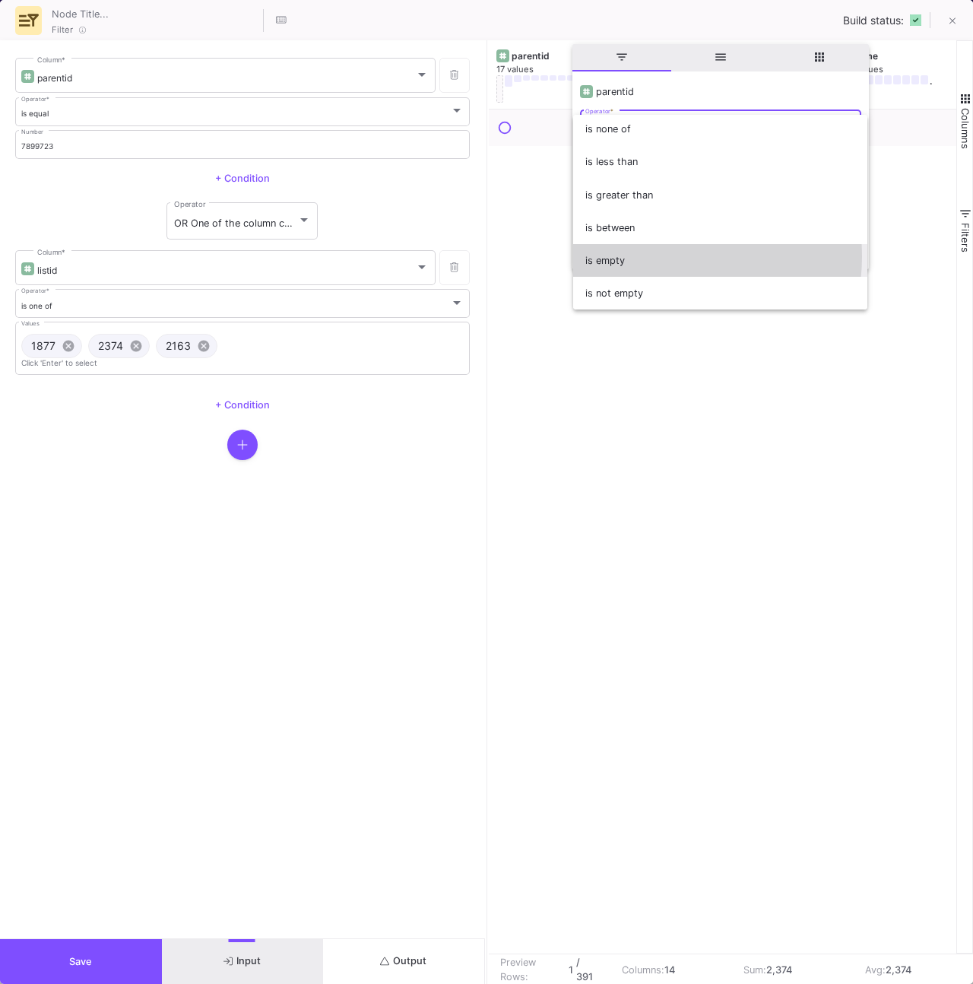
click at [652, 256] on span "is empty" at bounding box center [721, 260] width 270 height 33
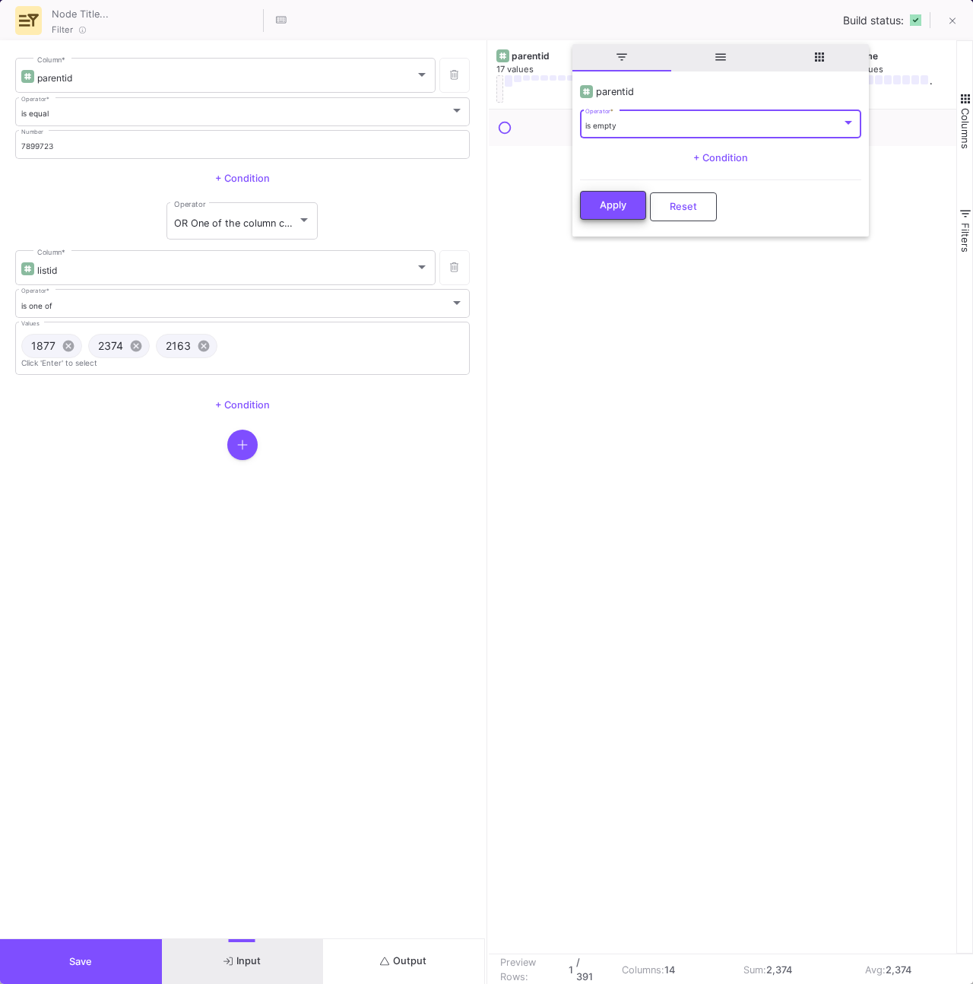
click at [642, 210] on button "Apply" at bounding box center [613, 205] width 66 height 29
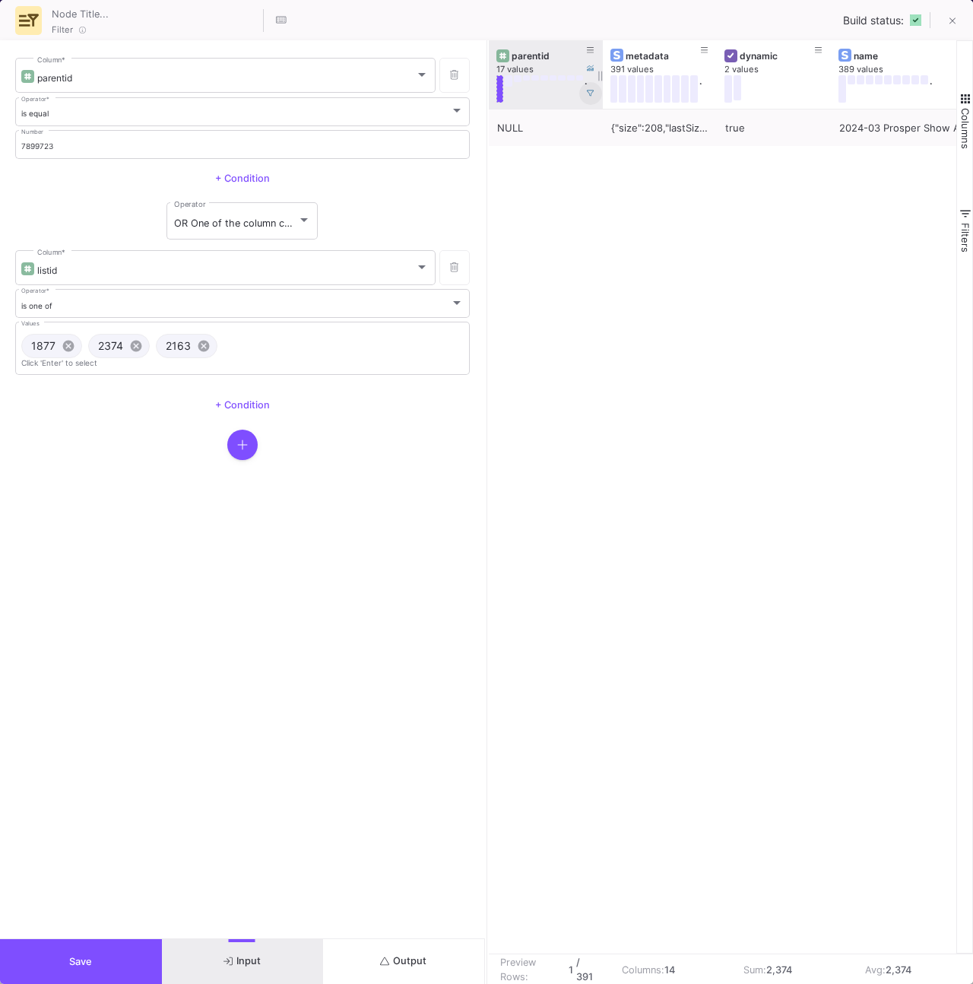
click at [579, 88] on button at bounding box center [590, 93] width 23 height 23
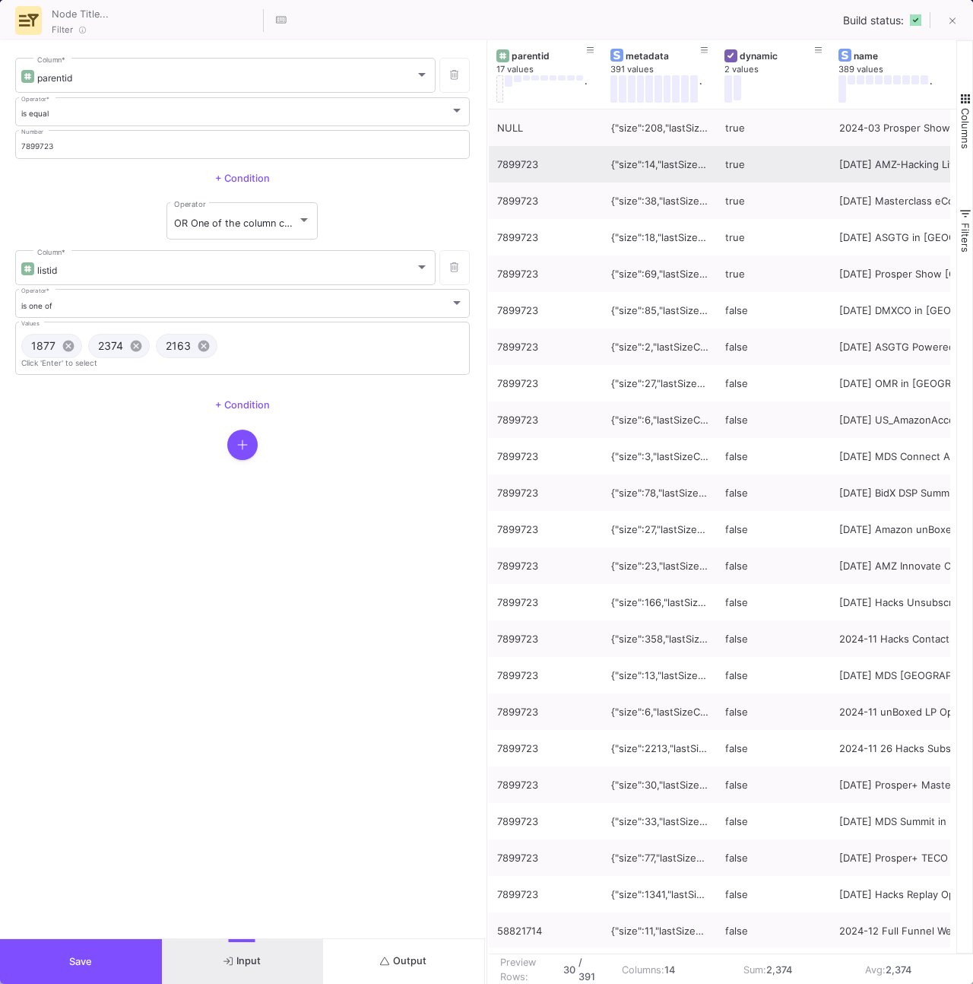
click at [572, 168] on div "7899723" at bounding box center [545, 165] width 97 height 36
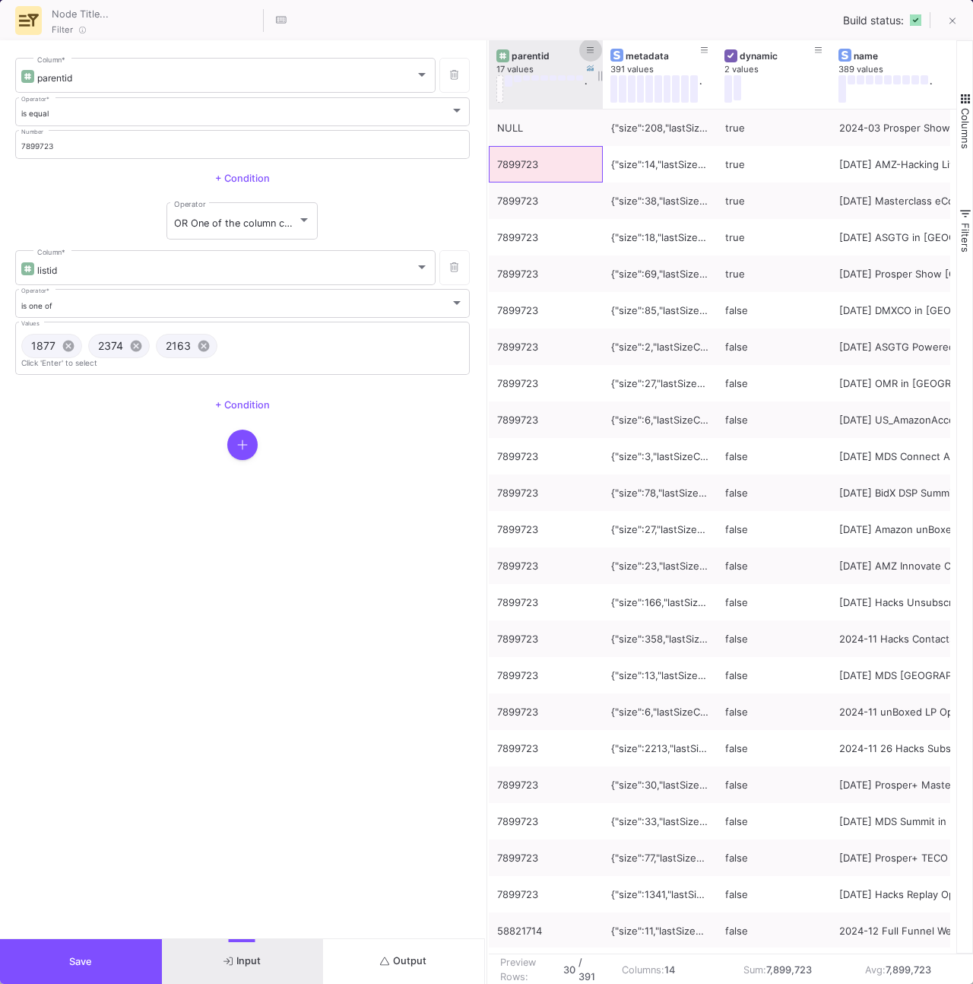
click at [592, 49] on icon at bounding box center [591, 50] width 8 height 8
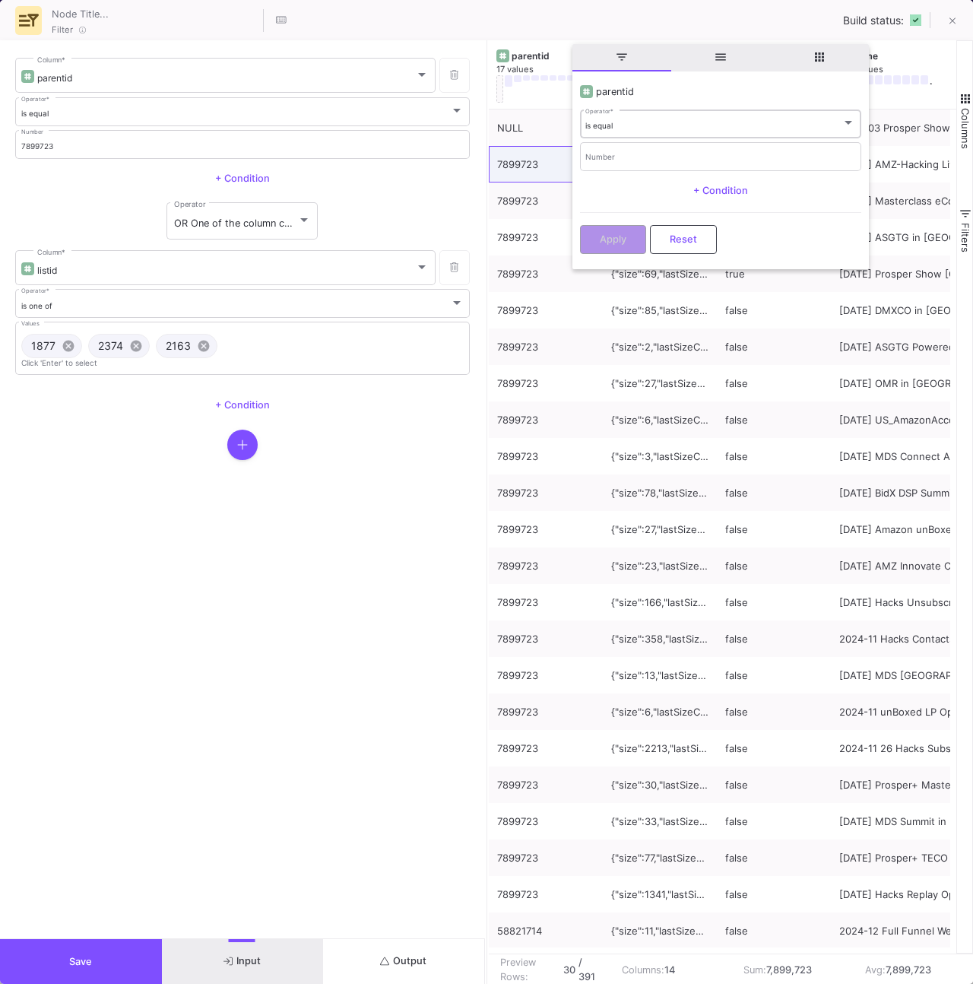
click at [612, 131] on div "is equal Operator *" at bounding box center [721, 122] width 270 height 31
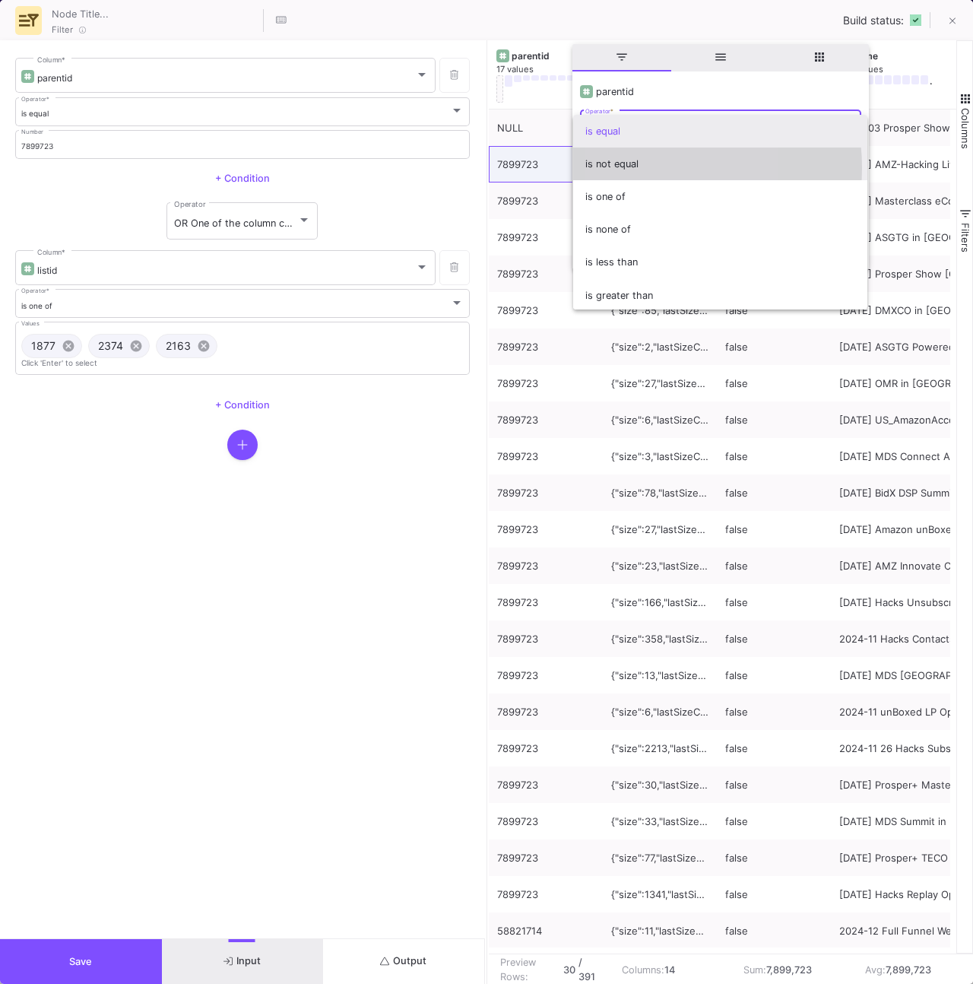
click at [627, 168] on span "is not equal" at bounding box center [721, 164] width 270 height 33
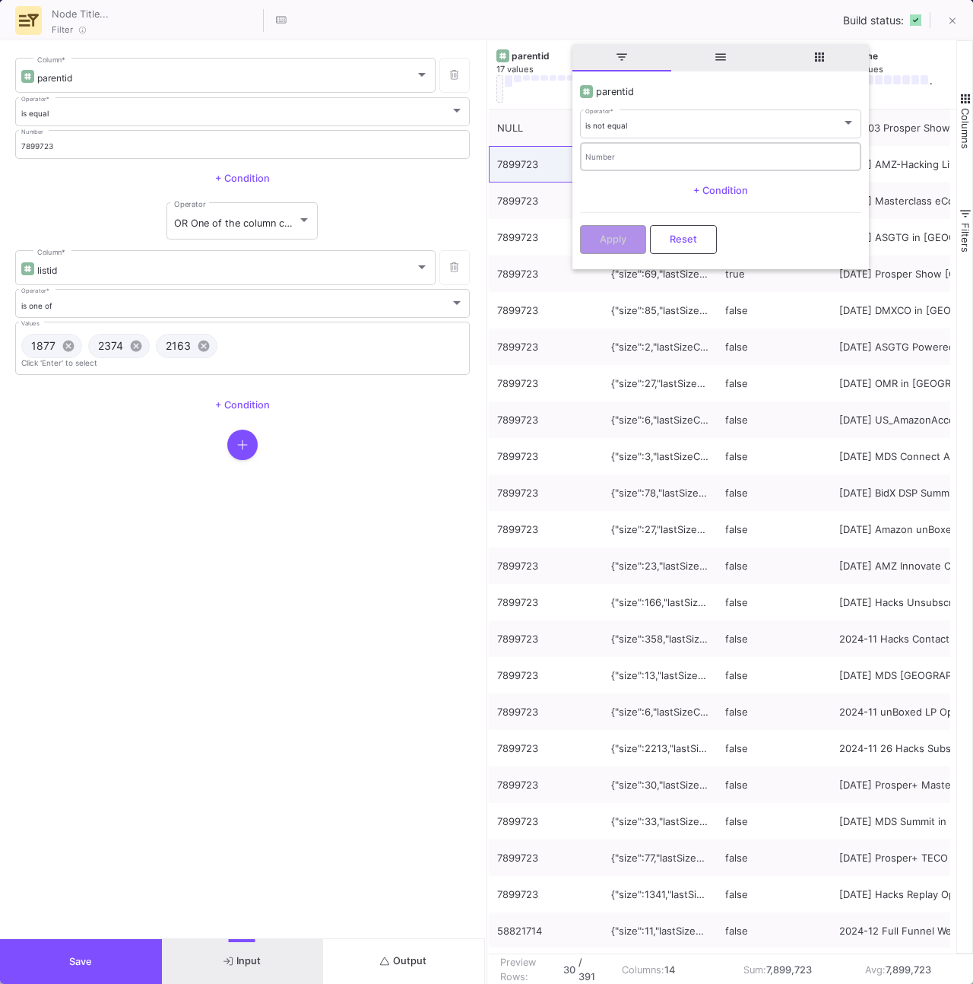
click at [626, 169] on div "Number" at bounding box center [721, 155] width 270 height 31
click at [624, 160] on input "Number" at bounding box center [721, 159] width 270 height 10
paste input "7899723"
type input "7899723"
click at [608, 224] on div "Apply Reset" at bounding box center [720, 235] width 281 height 46
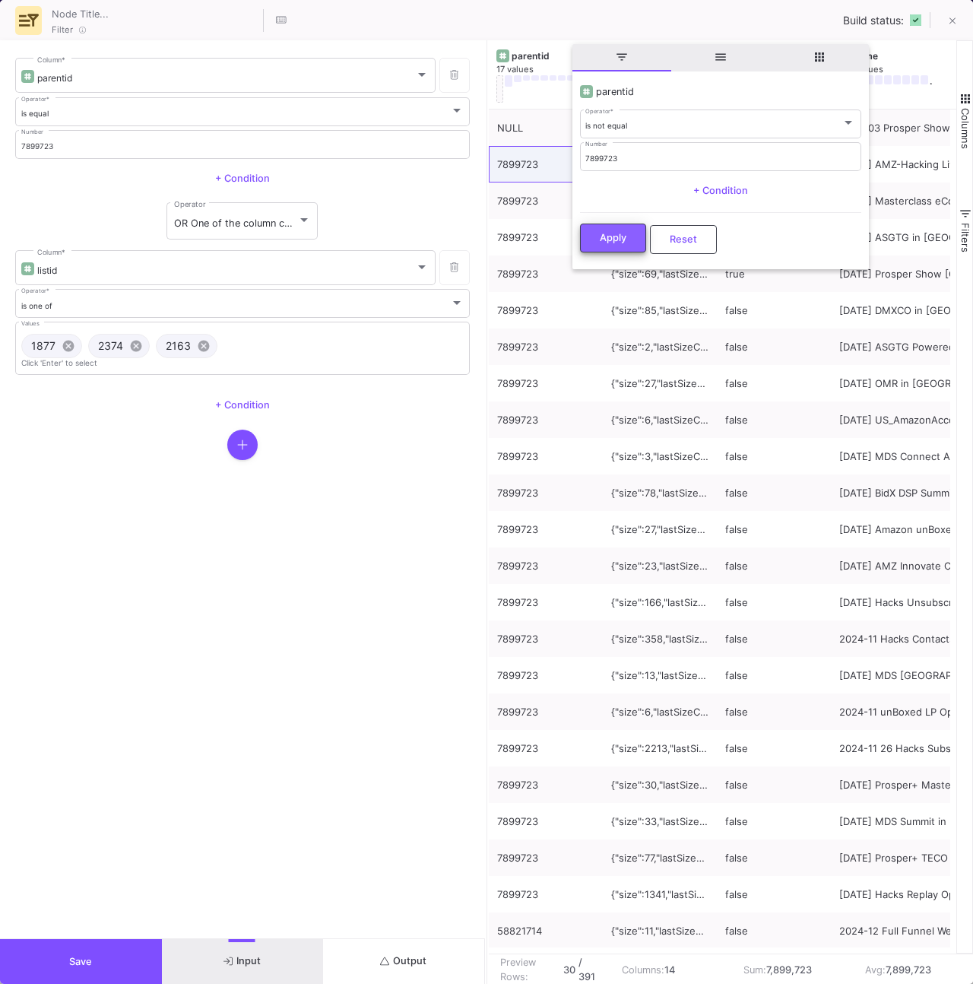
click at [608, 233] on span "Apply" at bounding box center [613, 237] width 27 height 11
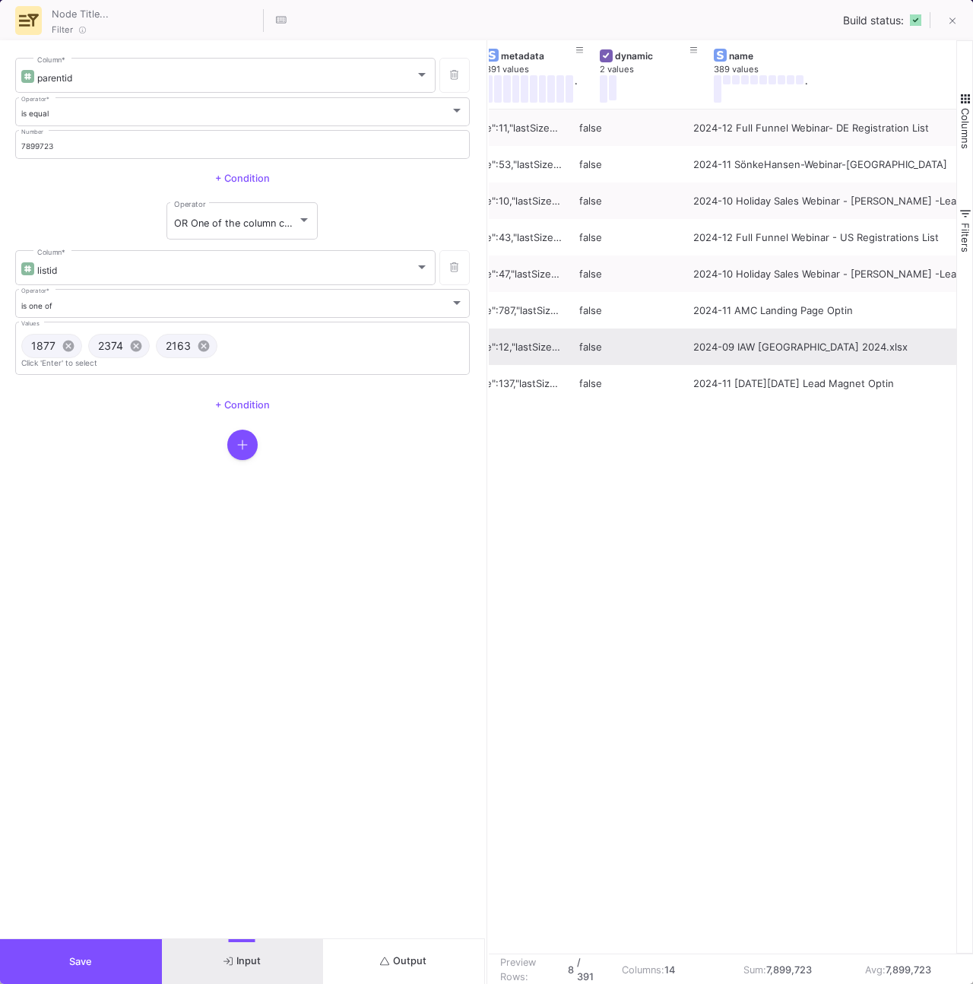
scroll to position [0, 119]
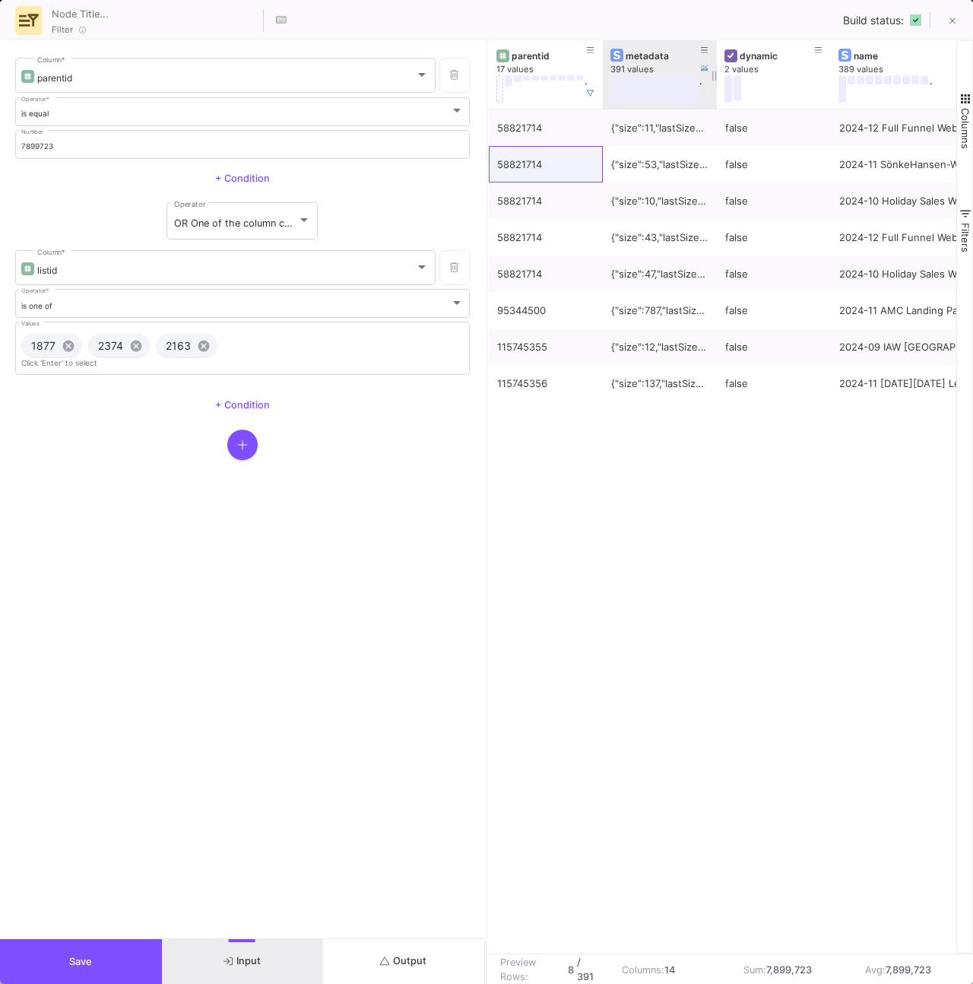
drag, startPoint x: 594, startPoint y: 94, endPoint x: 656, endPoint y: 96, distance: 62.4
click at [593, 94] on icon at bounding box center [591, 94] width 8 height 8
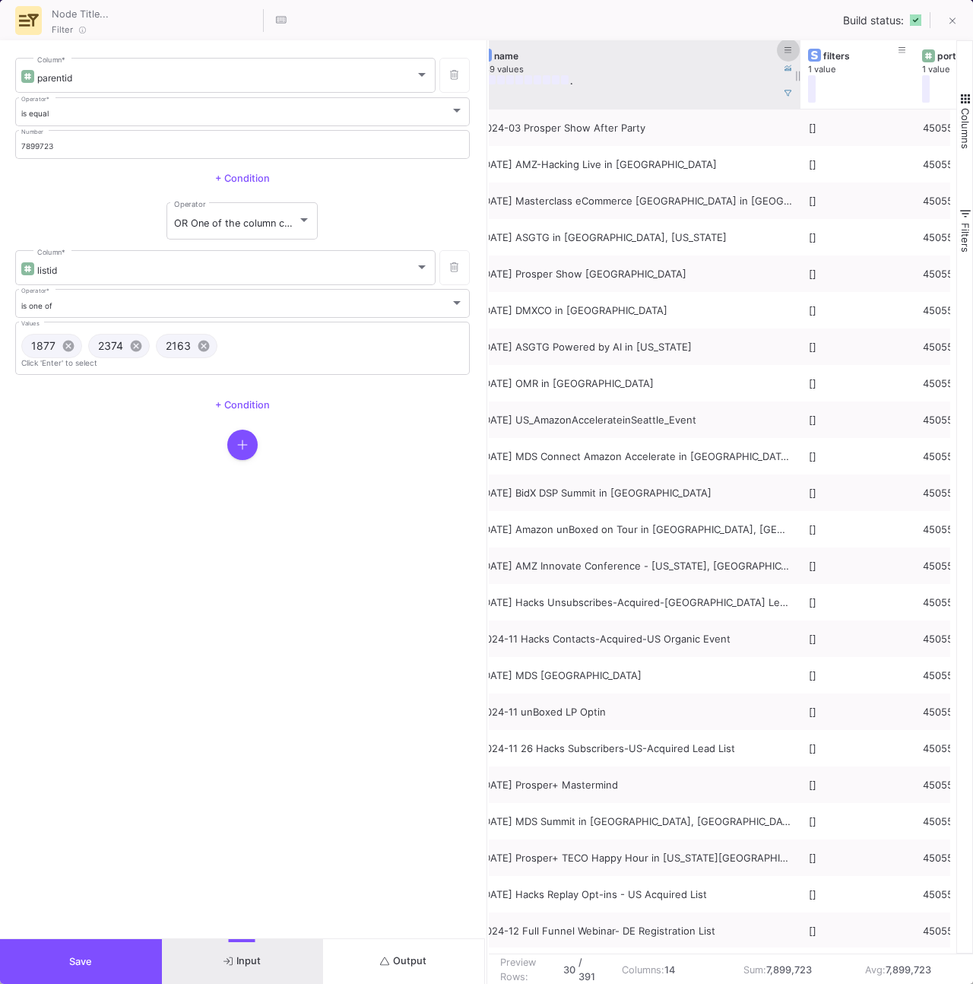
click at [785, 52] on icon at bounding box center [789, 50] width 8 height 8
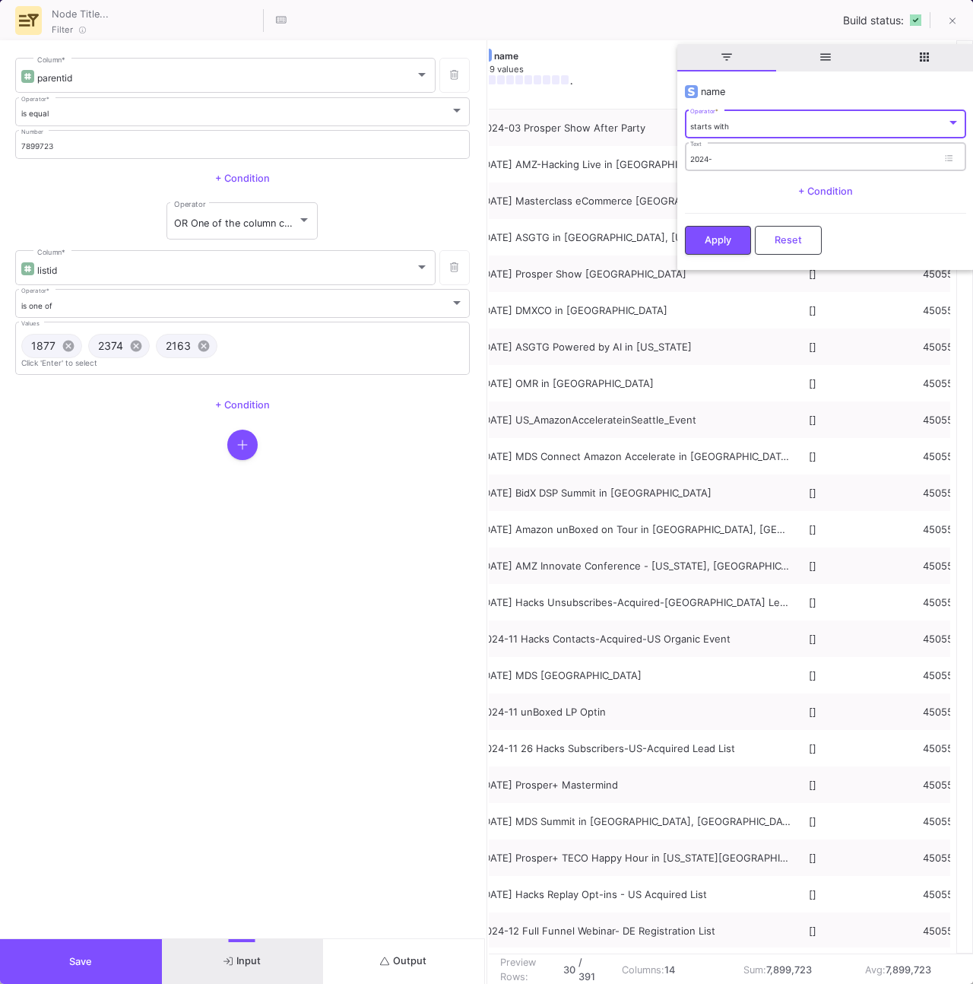
click at [730, 161] on input "2024-" at bounding box center [813, 159] width 247 height 10
click at [731, 130] on div "starts with" at bounding box center [818, 127] width 256 height 10
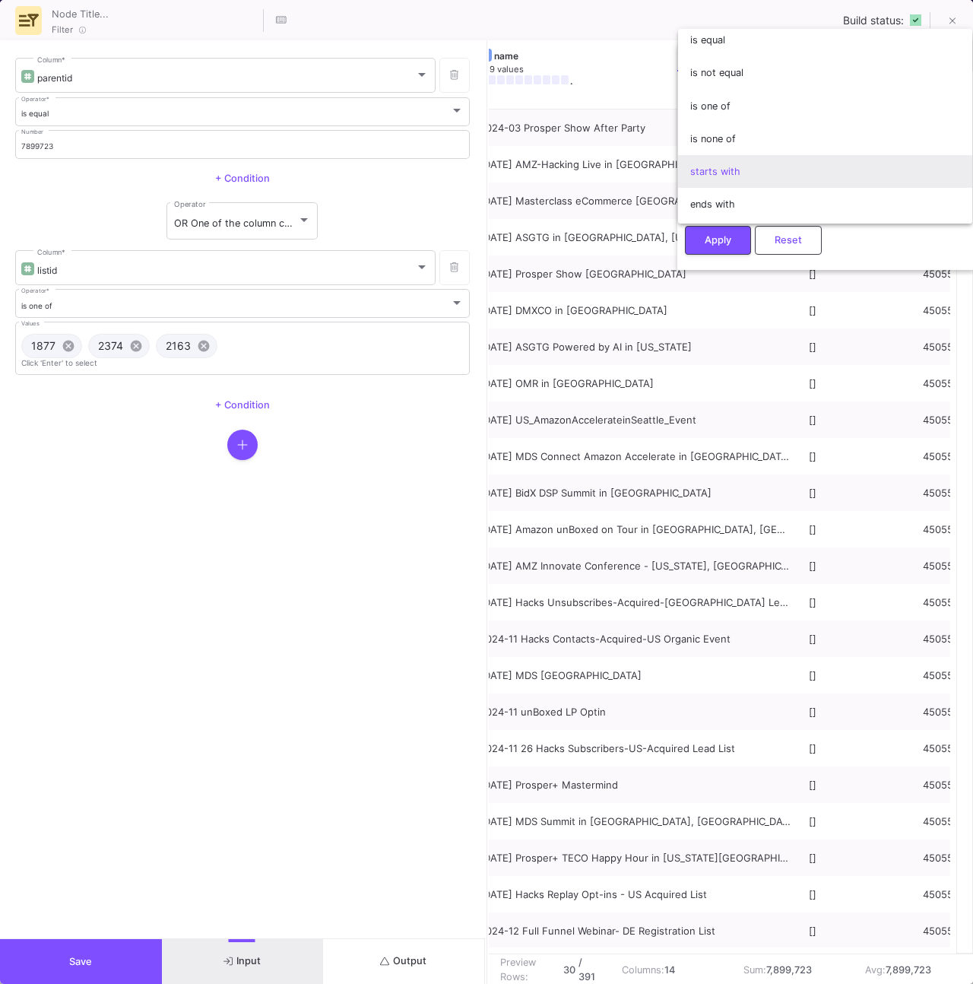
click at [730, 163] on span "starts with" at bounding box center [825, 171] width 270 height 33
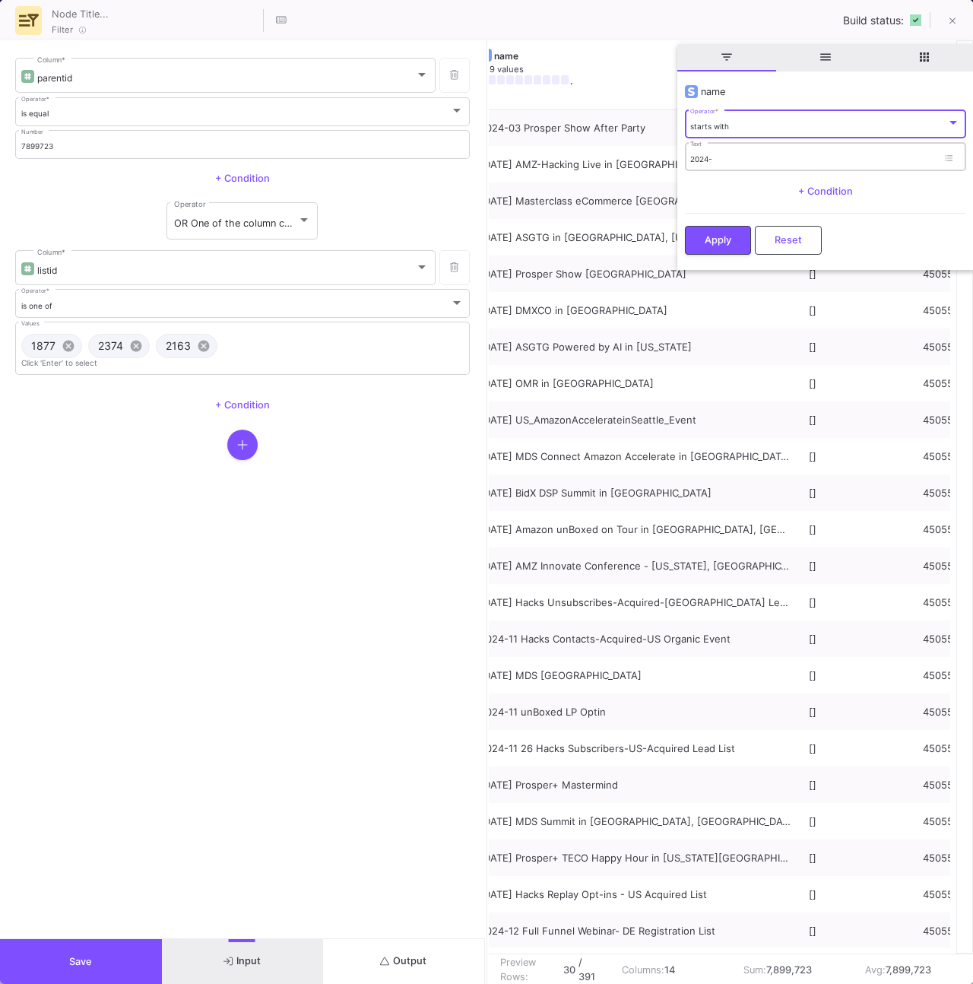
click at [732, 156] on input "2024-" at bounding box center [813, 159] width 247 height 10
click at [731, 132] on div "starts with Operator *" at bounding box center [825, 123] width 270 height 31
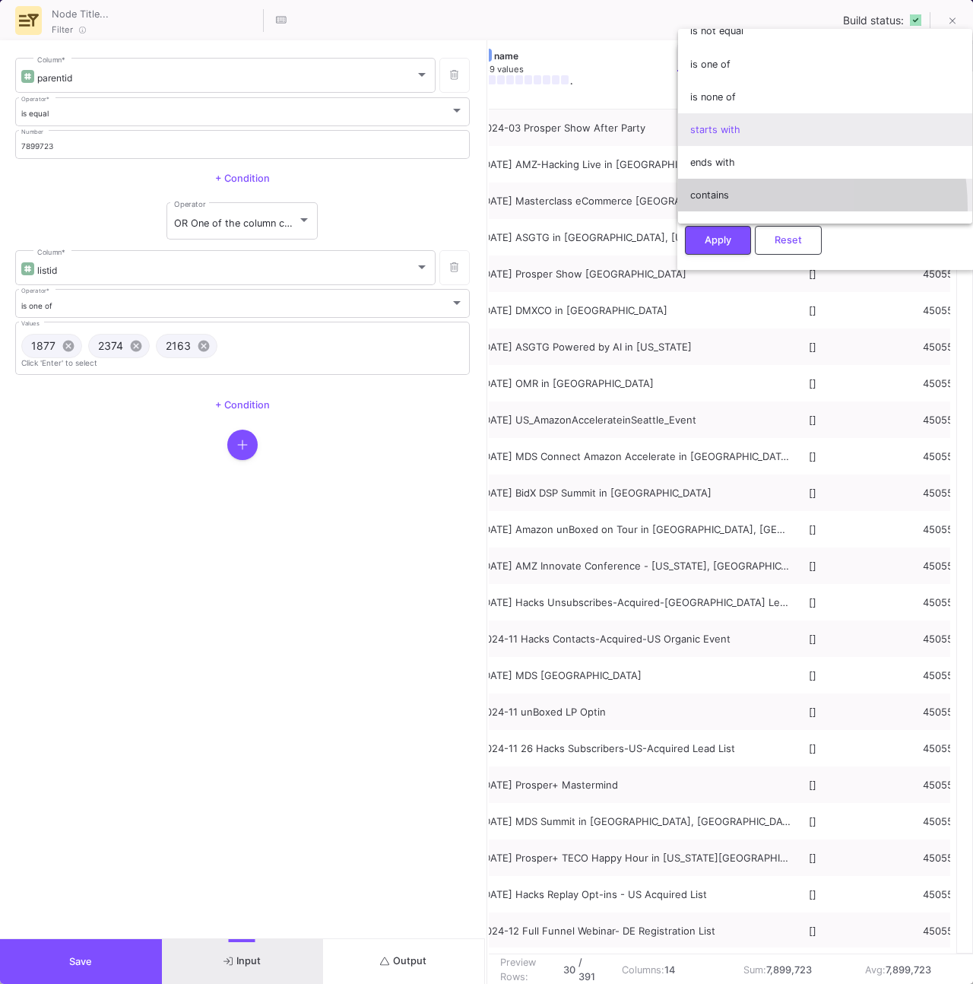
click at [719, 208] on span "contains" at bounding box center [825, 195] width 270 height 33
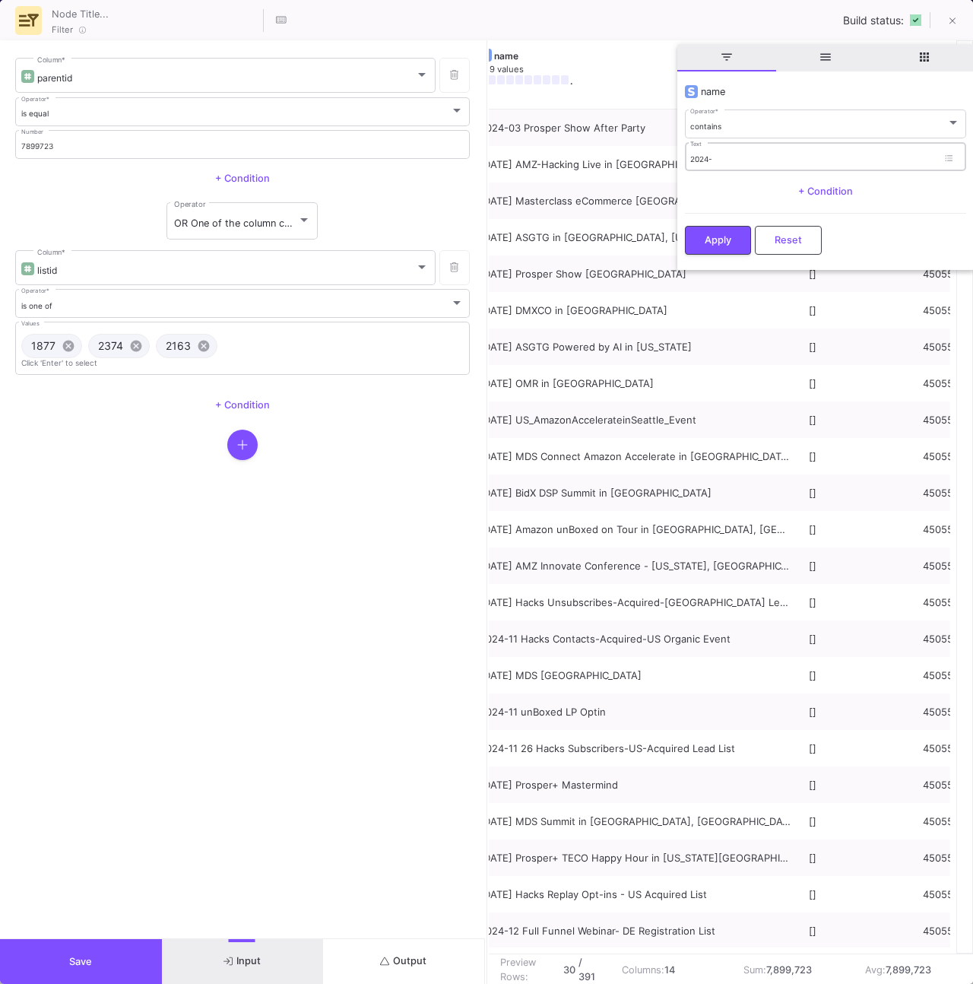
click at [716, 151] on div "2024- Text" at bounding box center [813, 156] width 247 height 31
click at [716, 154] on input "2024-" at bounding box center [813, 159] width 247 height 10
type input "-"
type input "mds"
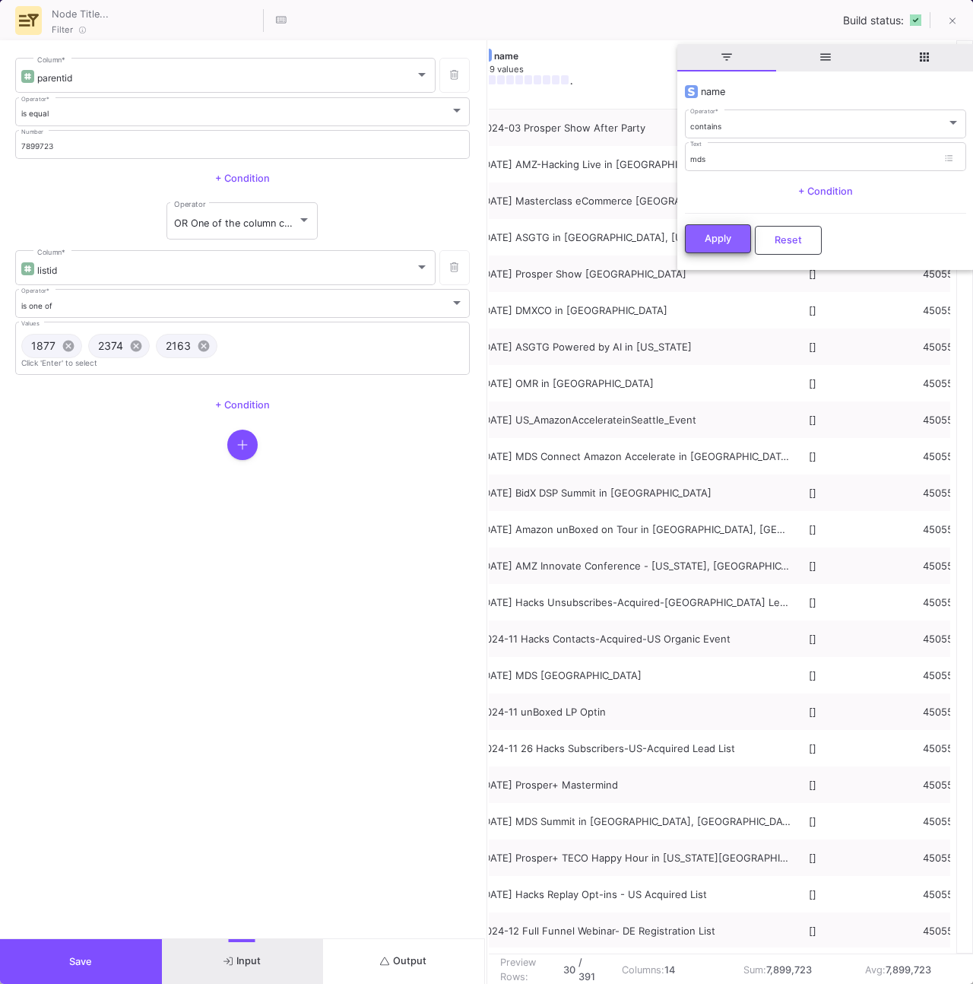
click at [708, 230] on button "Apply" at bounding box center [718, 238] width 66 height 29
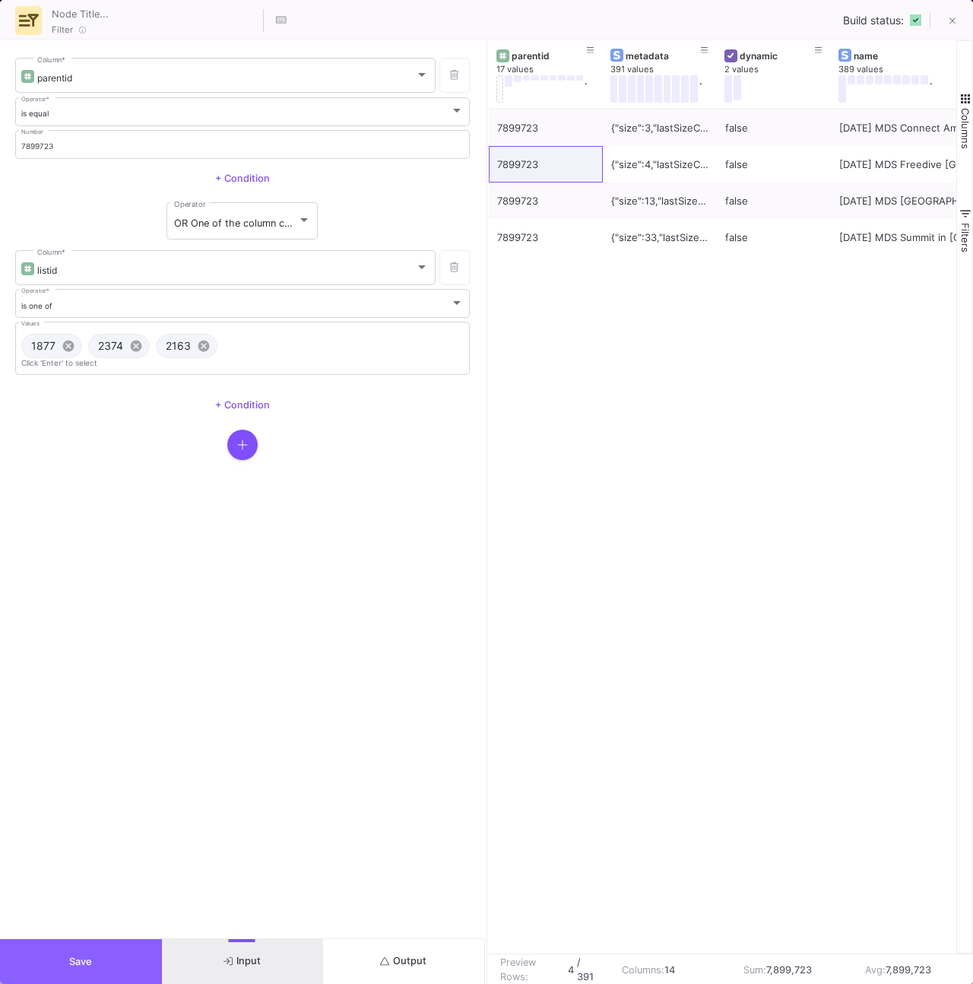
click at [92, 961] on button "Save" at bounding box center [81, 961] width 162 height 45
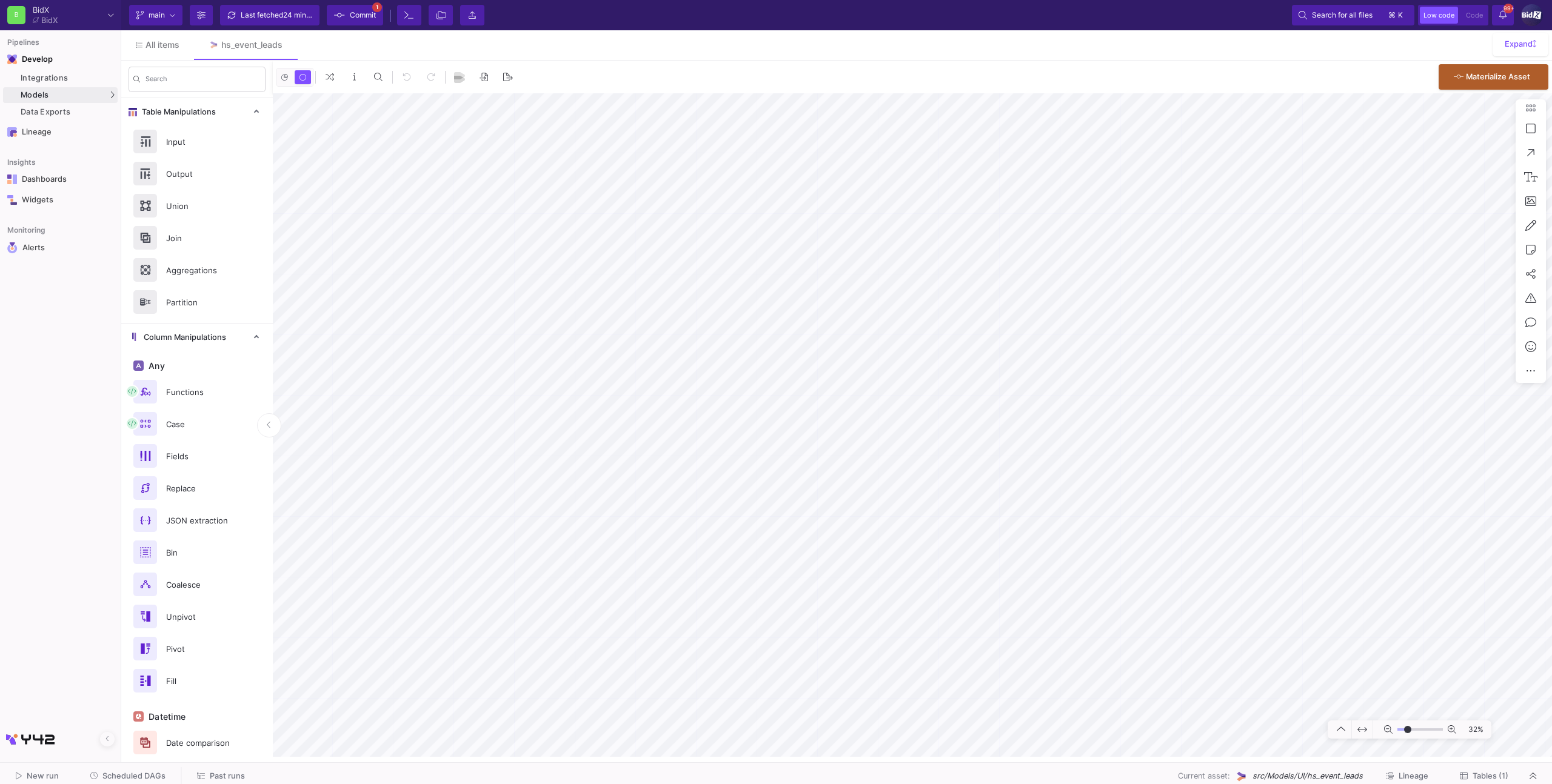
type input "-17"
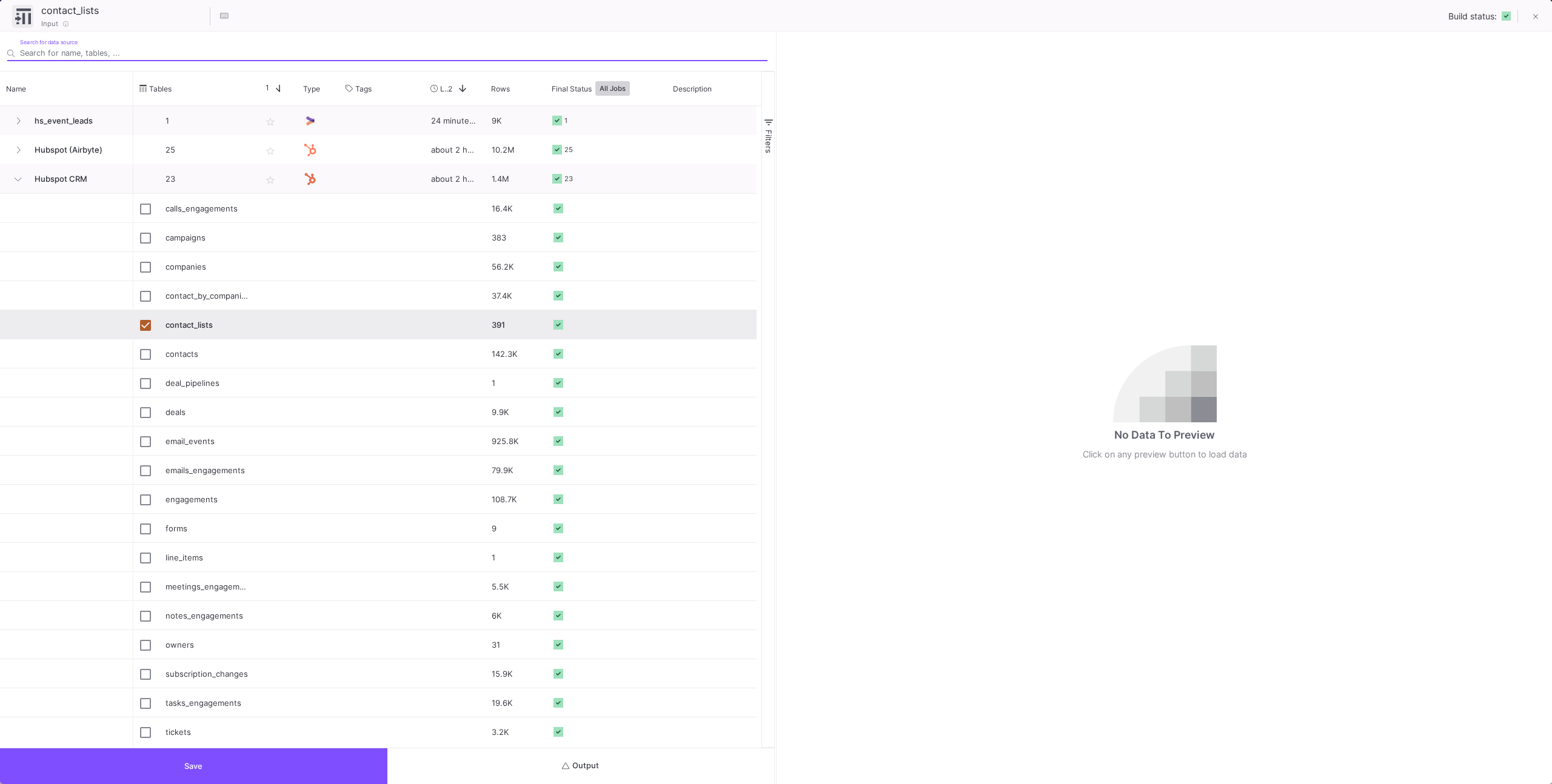
drag, startPoint x: 1533, startPoint y: 12, endPoint x: 1423, endPoint y: 59, distance: 119.6
click at [1533, 12] on fa-icon at bounding box center [1535, 17] width 6 height 10
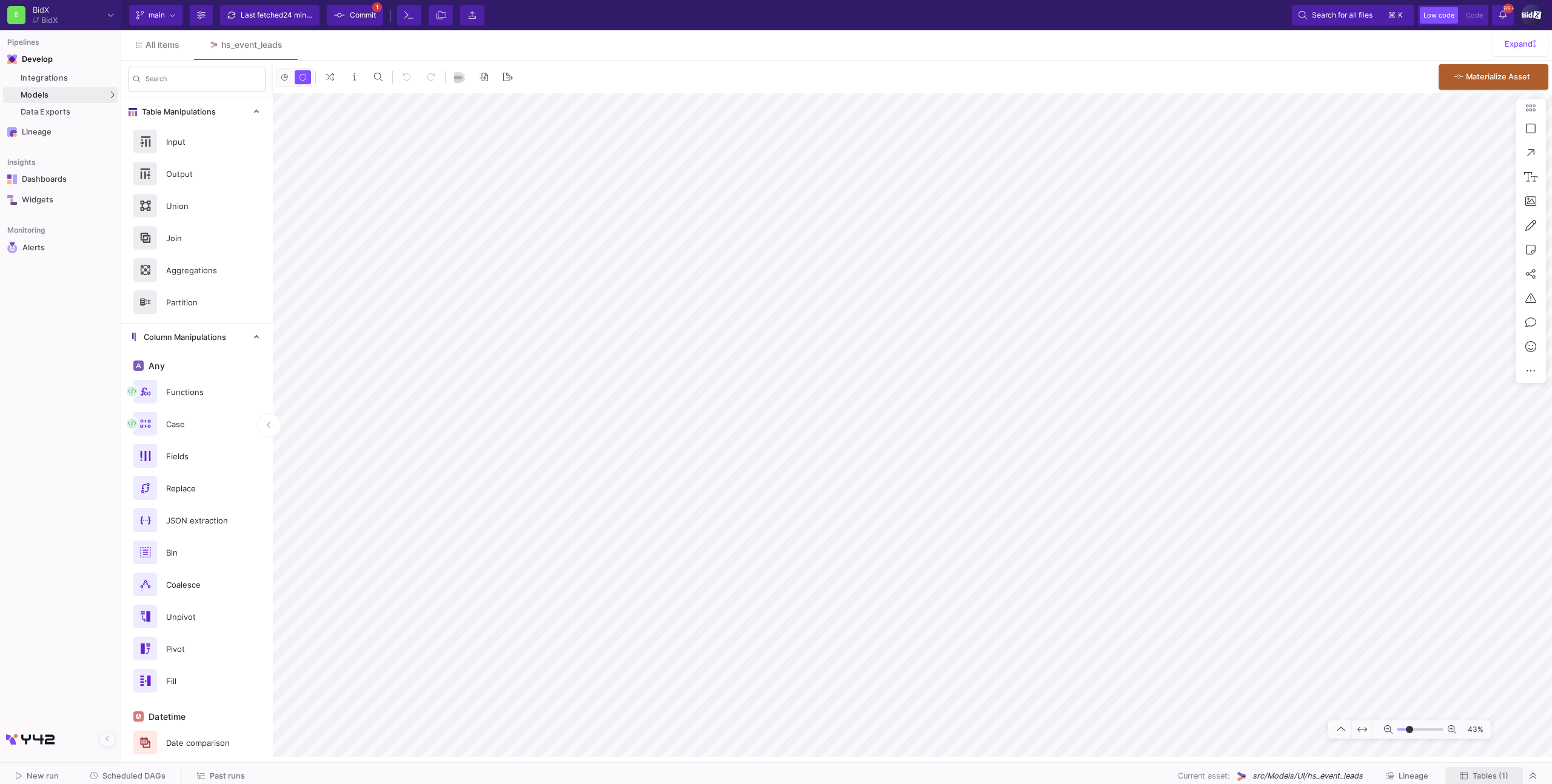
click at [1484, 773] on span "Tables (1)" at bounding box center [1490, 775] width 36 height 9
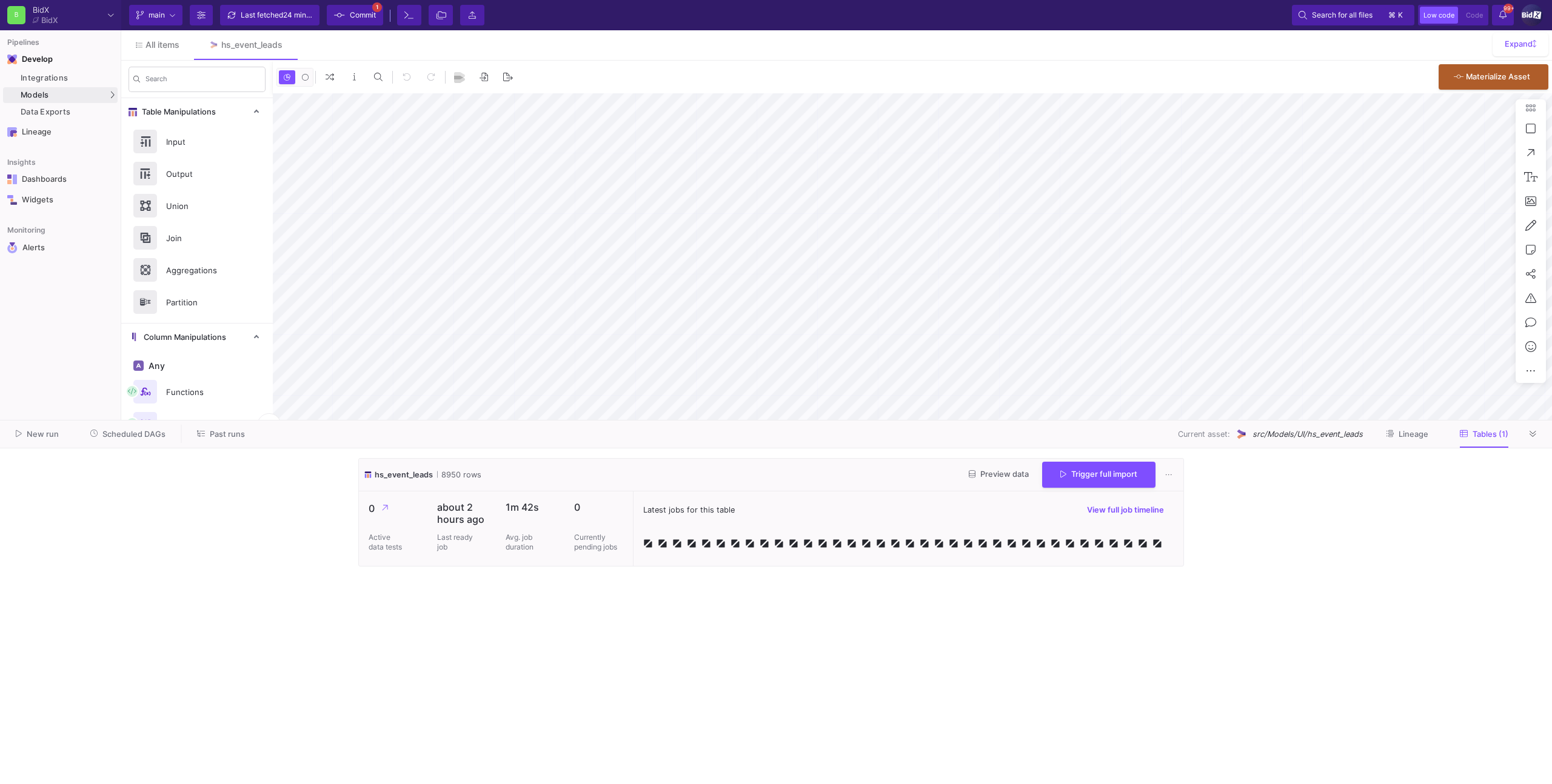
click at [1071, 459] on div "hs_event_leads 8950 rows Preview data Trigger full import" at bounding box center [771, 475] width 824 height 33
click at [1075, 477] on span "Trigger full import" at bounding box center [1098, 472] width 77 height 9
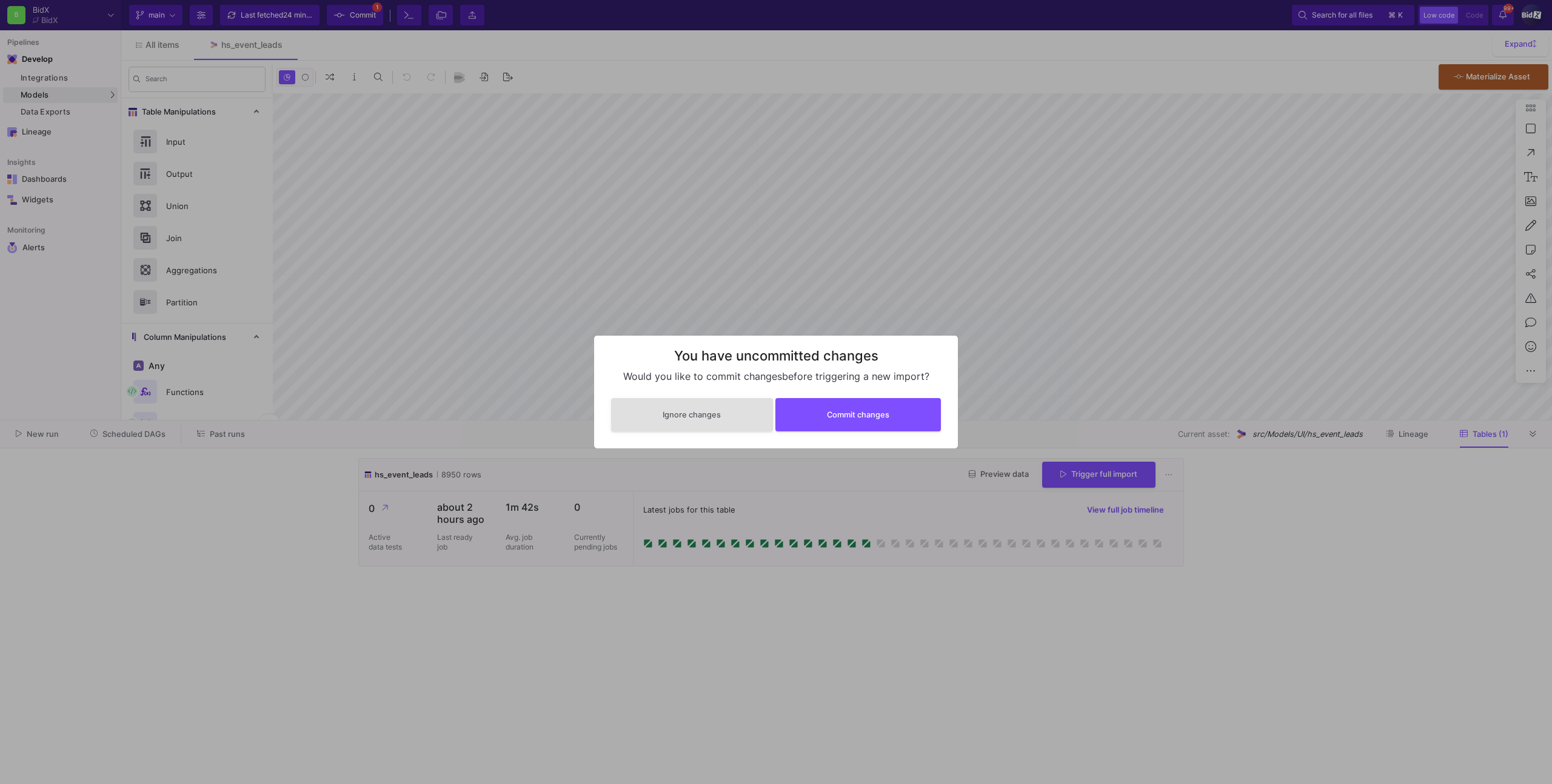
type input "-28"
click at [882, 397] on div "Ignore changes Commit changes" at bounding box center [776, 414] width 340 height 44
click at [882, 409] on span "Commit changes" at bounding box center [858, 413] width 62 height 9
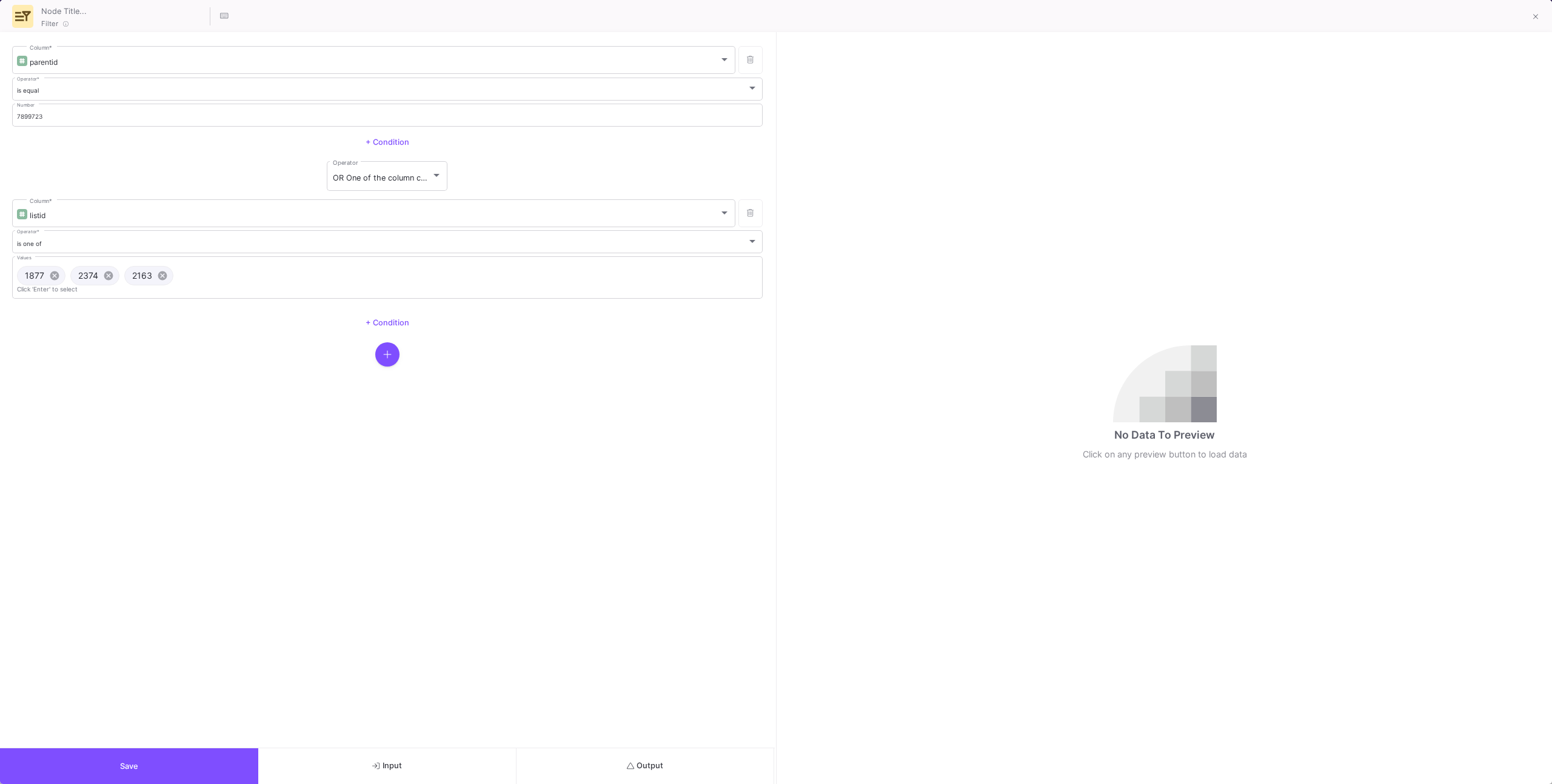
drag, startPoint x: 415, startPoint y: 728, endPoint x: 416, endPoint y: 755, distance: 27.0
click at [416, 755] on div "parentid Column * is equal Operator * 7899723 Number + Condition OR One of the …" at bounding box center [387, 408] width 775 height 752
drag, startPoint x: 416, startPoint y: 755, endPoint x: 423, endPoint y: 745, distance: 12.2
click at [416, 755] on button "Input" at bounding box center [387, 766] width 258 height 36
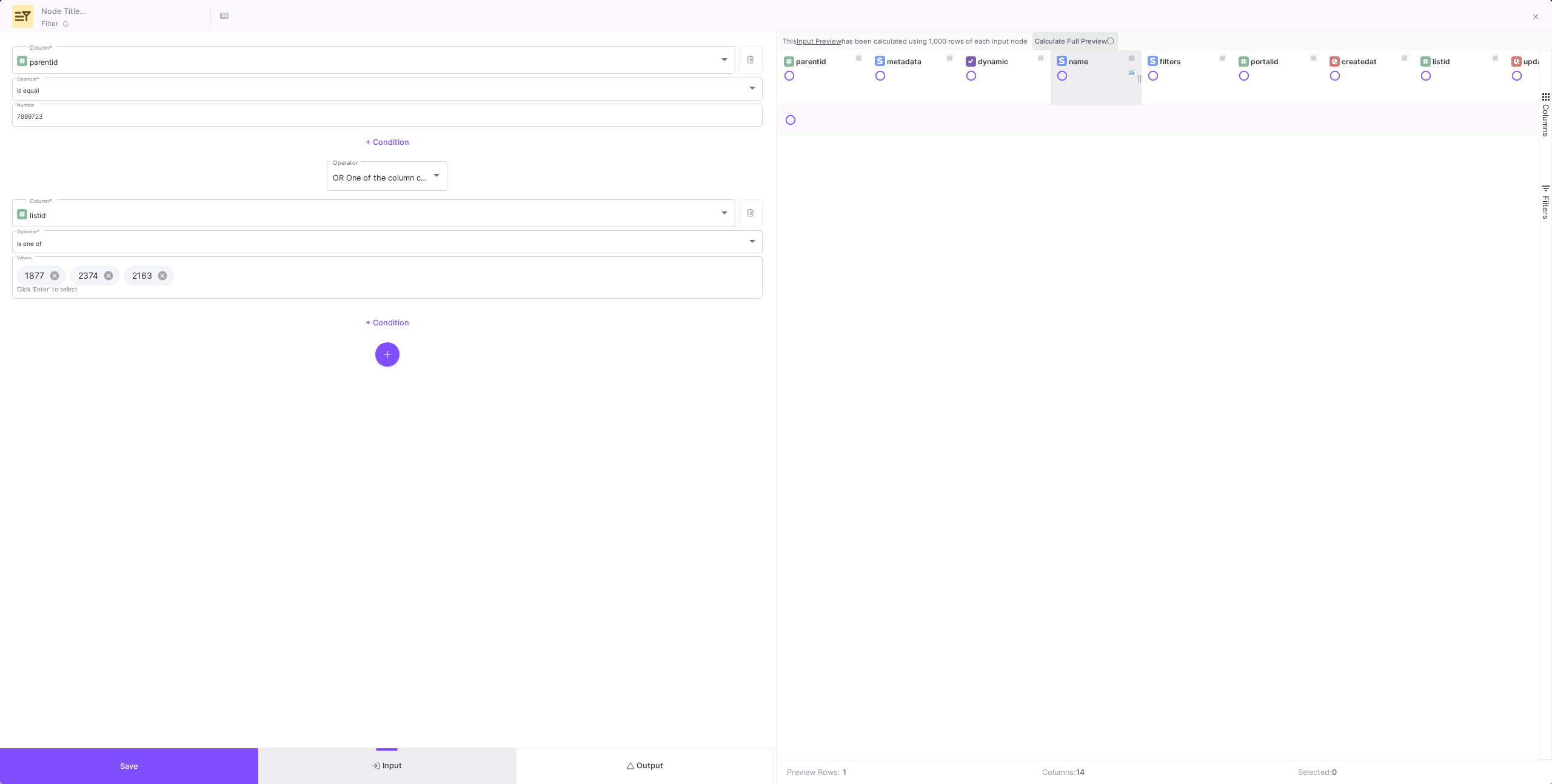
click at [1071, 41] on span "Calculate Full Preview" at bounding box center [1075, 41] width 81 height 9
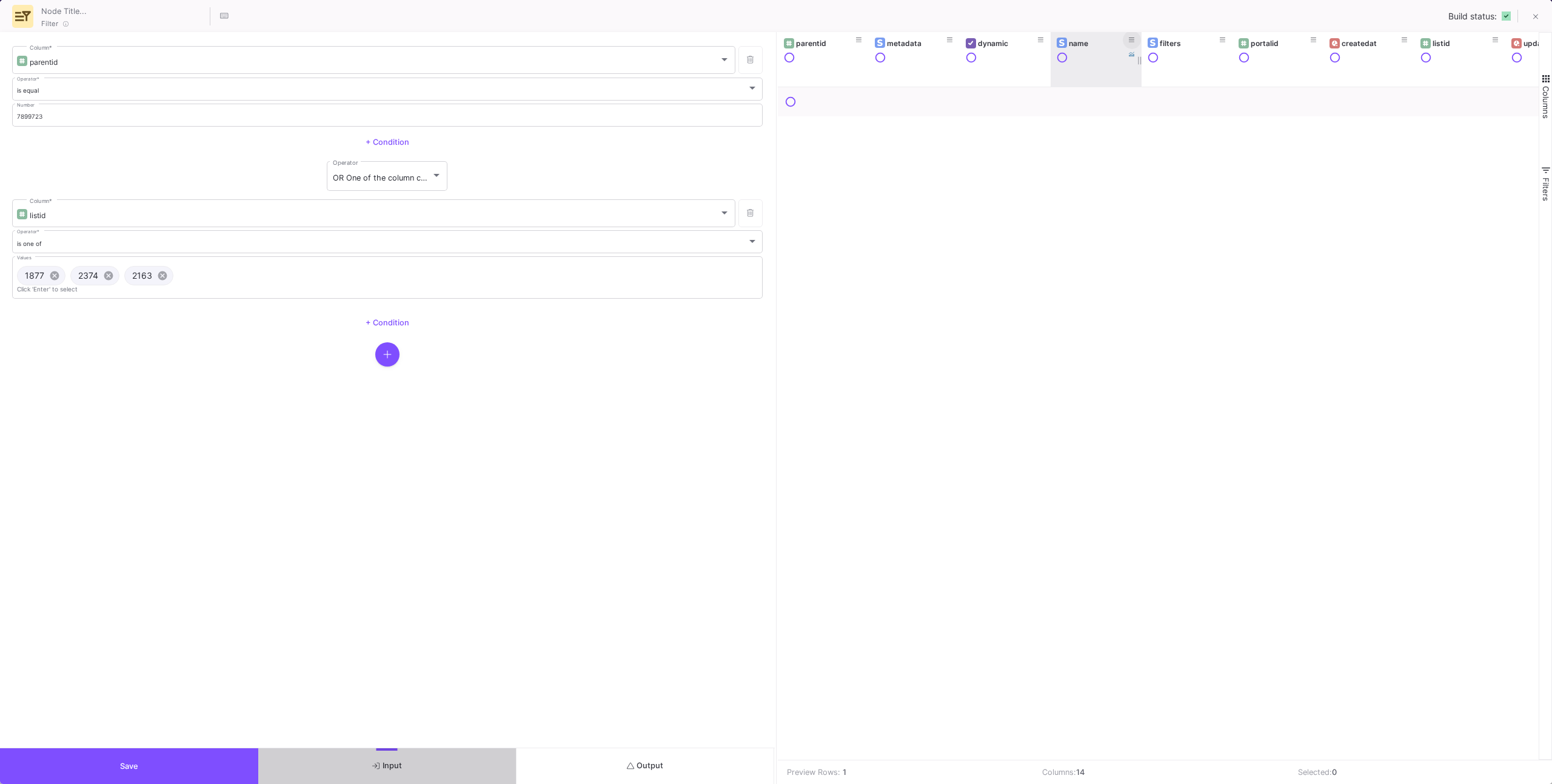
click at [1130, 40] on icon at bounding box center [1132, 40] width 6 height 5
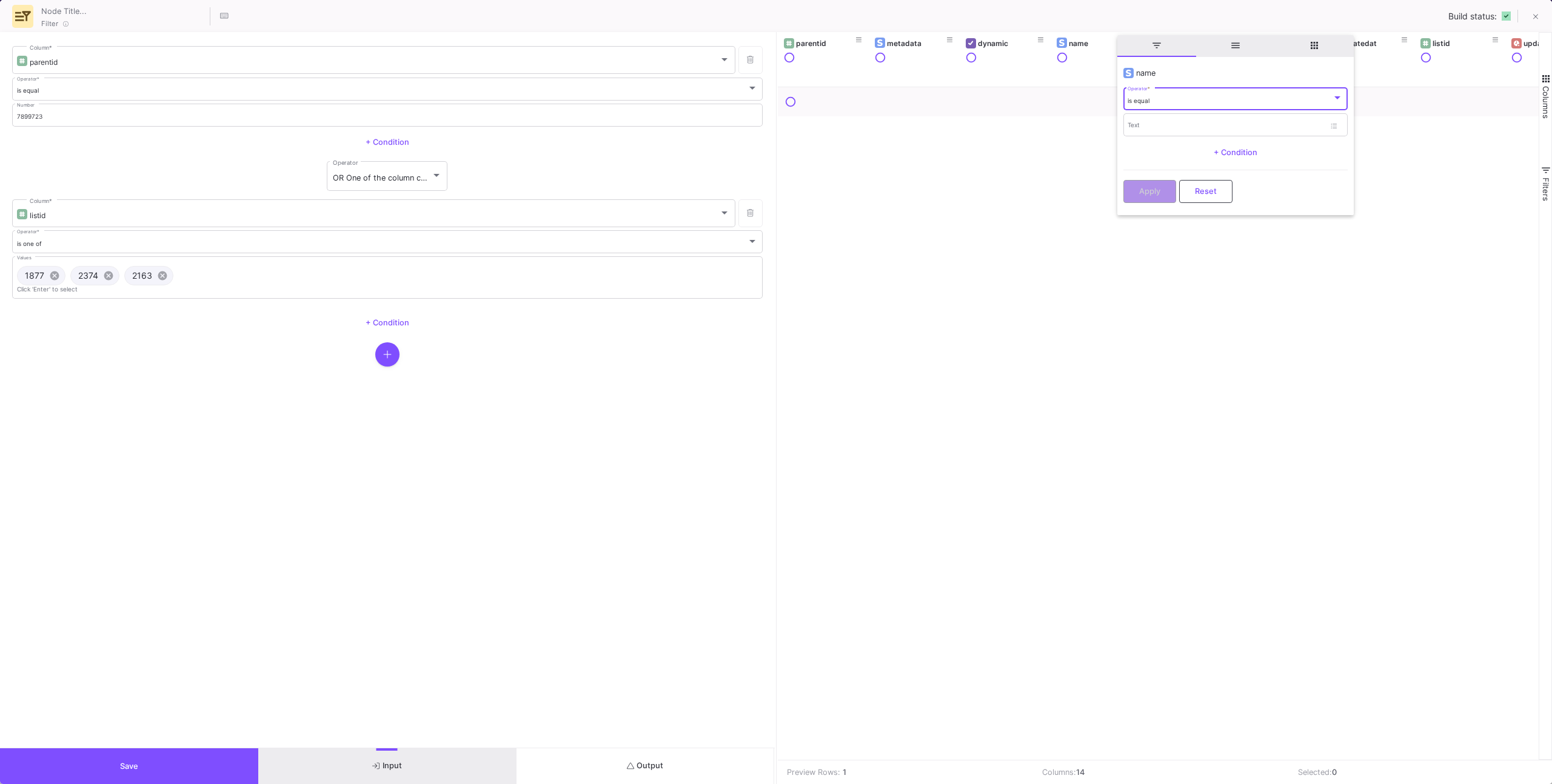
click at [1150, 105] on div "is equal Operator *" at bounding box center [1235, 98] width 215 height 25
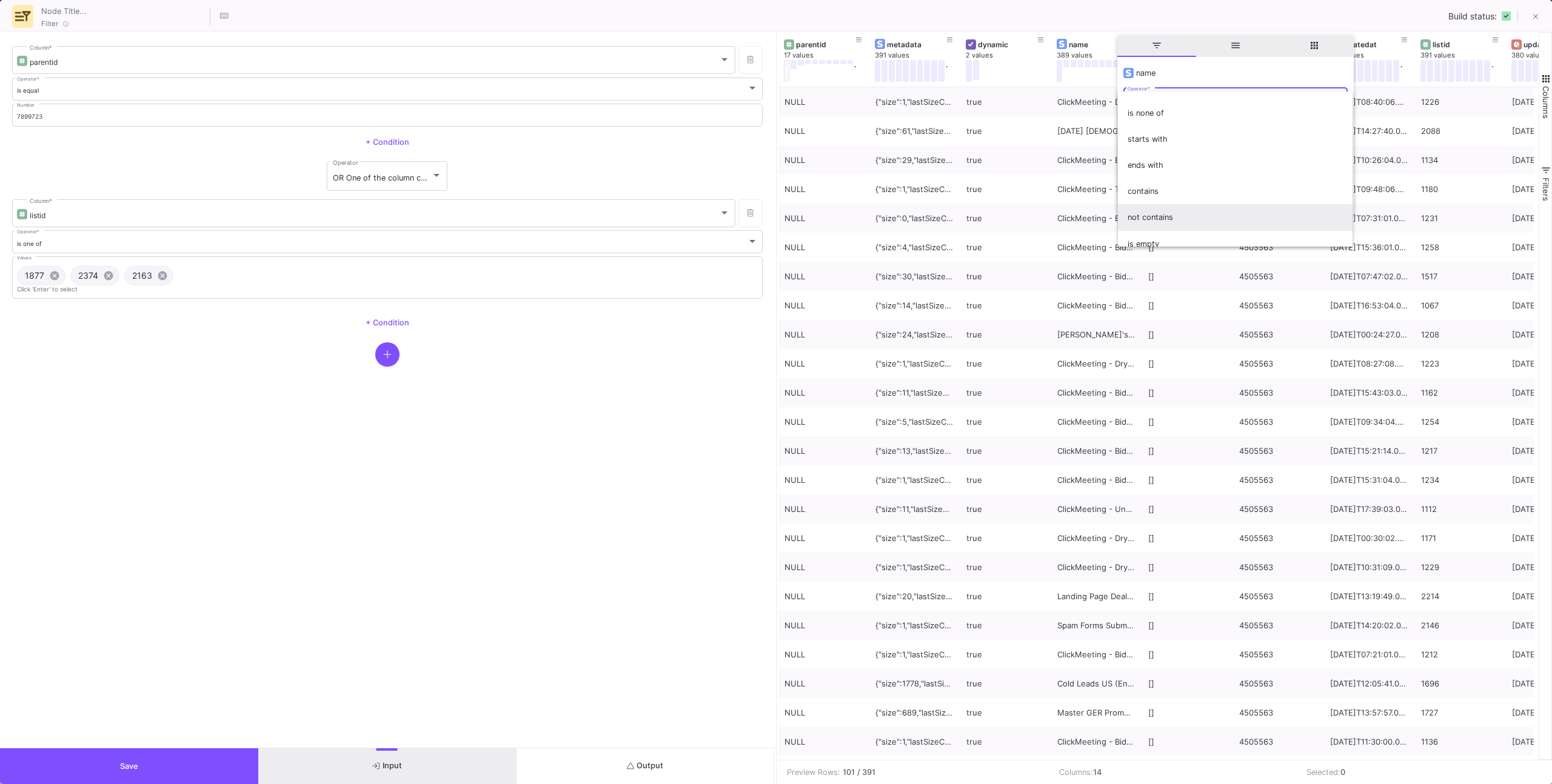
scroll to position [97, 0]
drag, startPoint x: 1158, startPoint y: 162, endPoint x: 1160, endPoint y: 153, distance: 9.2
click at [1158, 162] on span "contains" at bounding box center [1235, 163] width 215 height 26
click at [1150, 123] on input "Text" at bounding box center [1225, 127] width 197 height 8
type input "Accelerate"
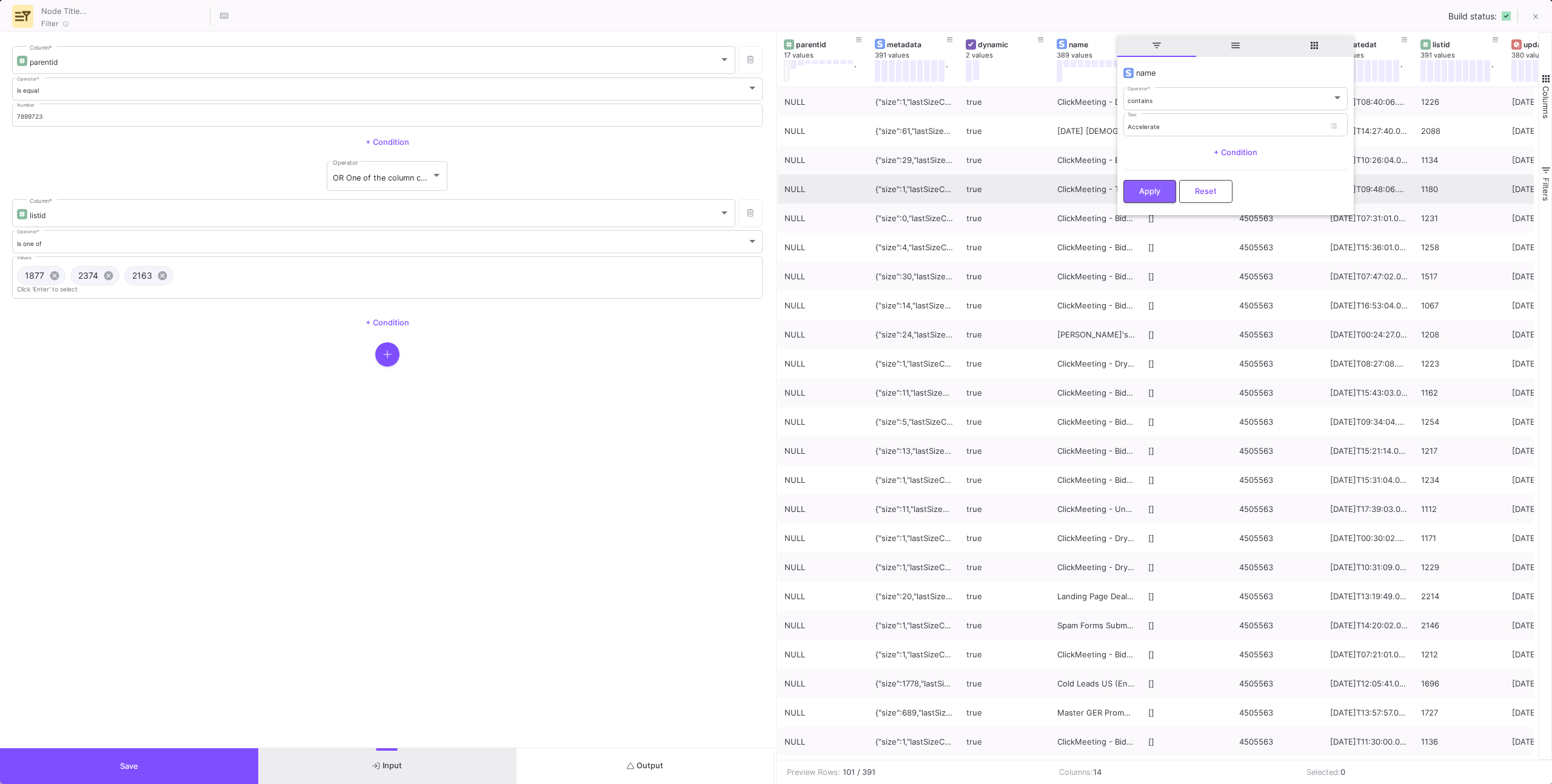
click at [1138, 198] on button "Apply" at bounding box center [1149, 191] width 53 height 23
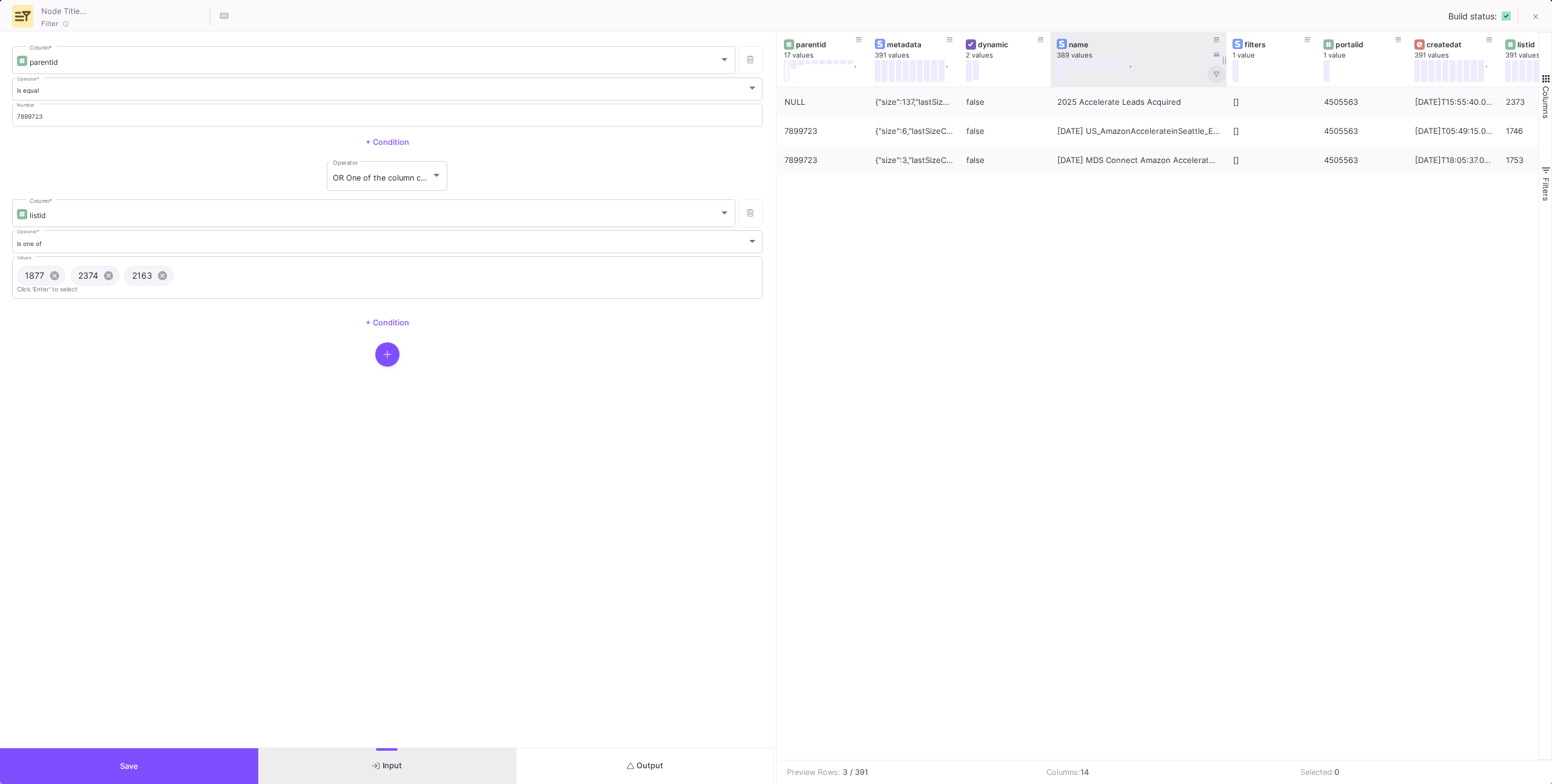
drag, startPoint x: 1140, startPoint y: 80, endPoint x: 1220, endPoint y: 78, distance: 80.0
click at [1224, 77] on div at bounding box center [1226, 59] width 5 height 54
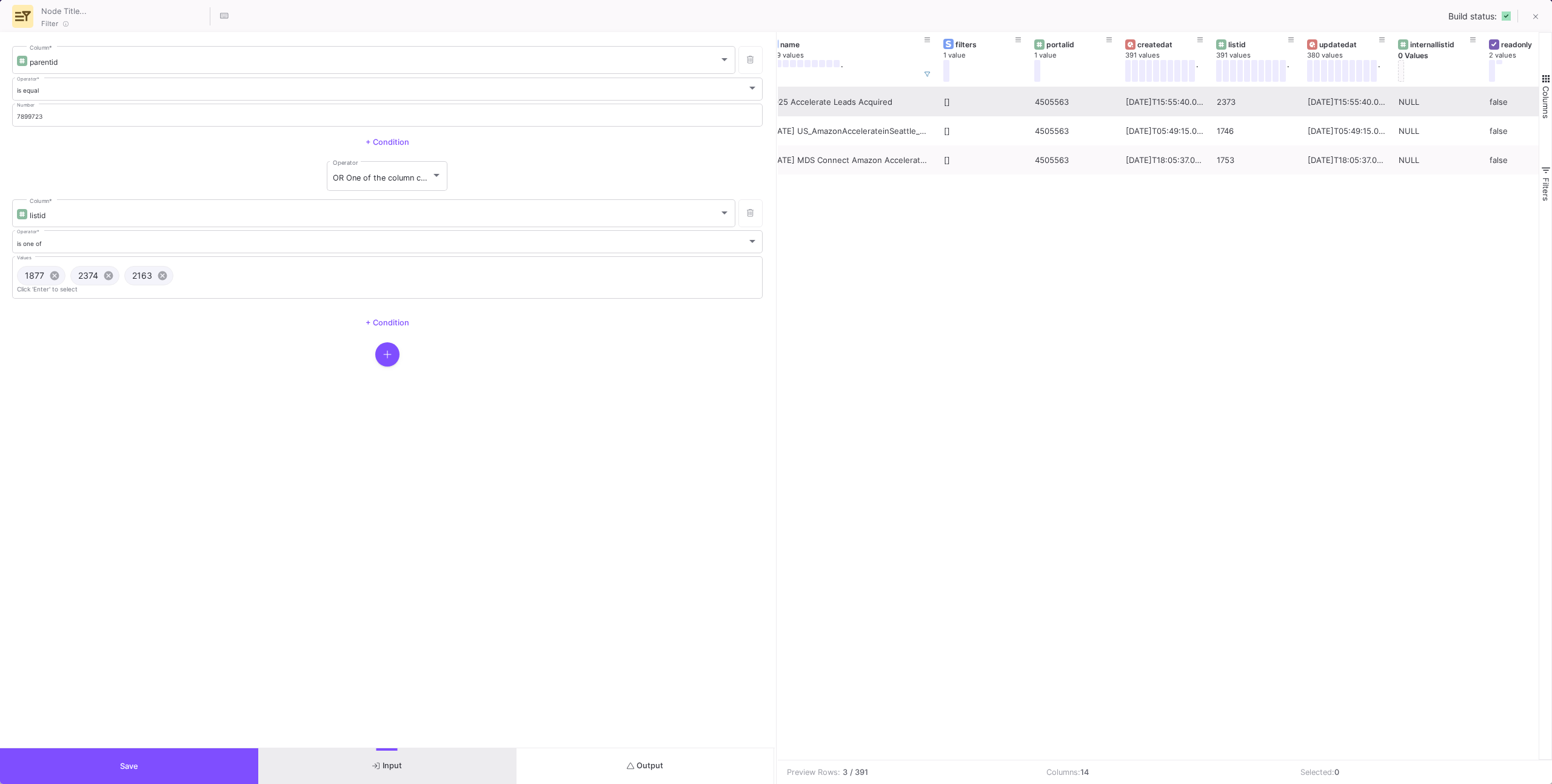
scroll to position [0, 338]
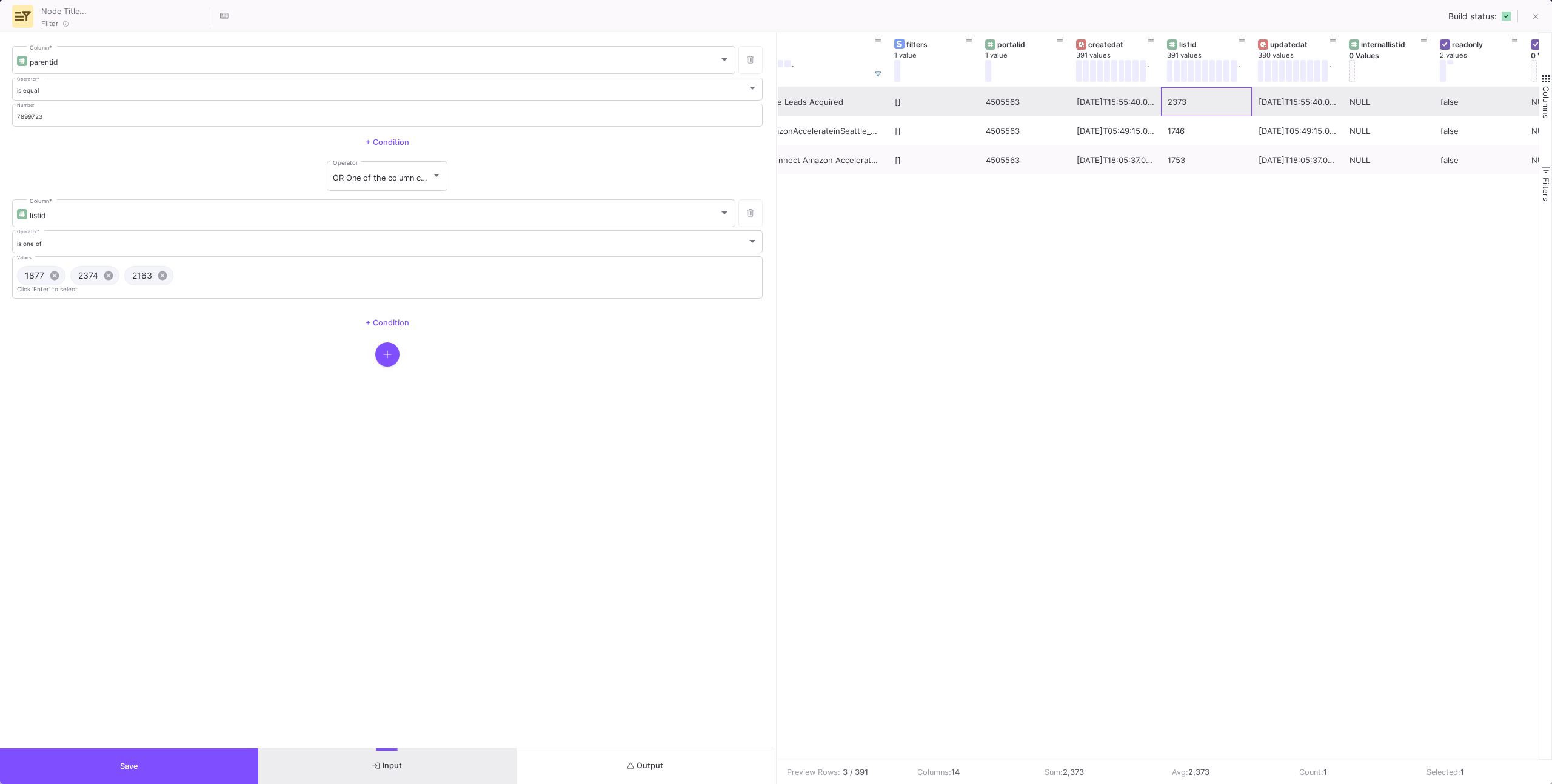
click at [1168, 103] on div "2373" at bounding box center [1206, 102] width 77 height 29
drag, startPoint x: 396, startPoint y: 298, endPoint x: 368, endPoint y: 284, distance: 31.3
click at [395, 297] on div "1877 cancel 2374 cancel 2163 cancel Click 'Enter' to select Values" at bounding box center [387, 277] width 741 height 45
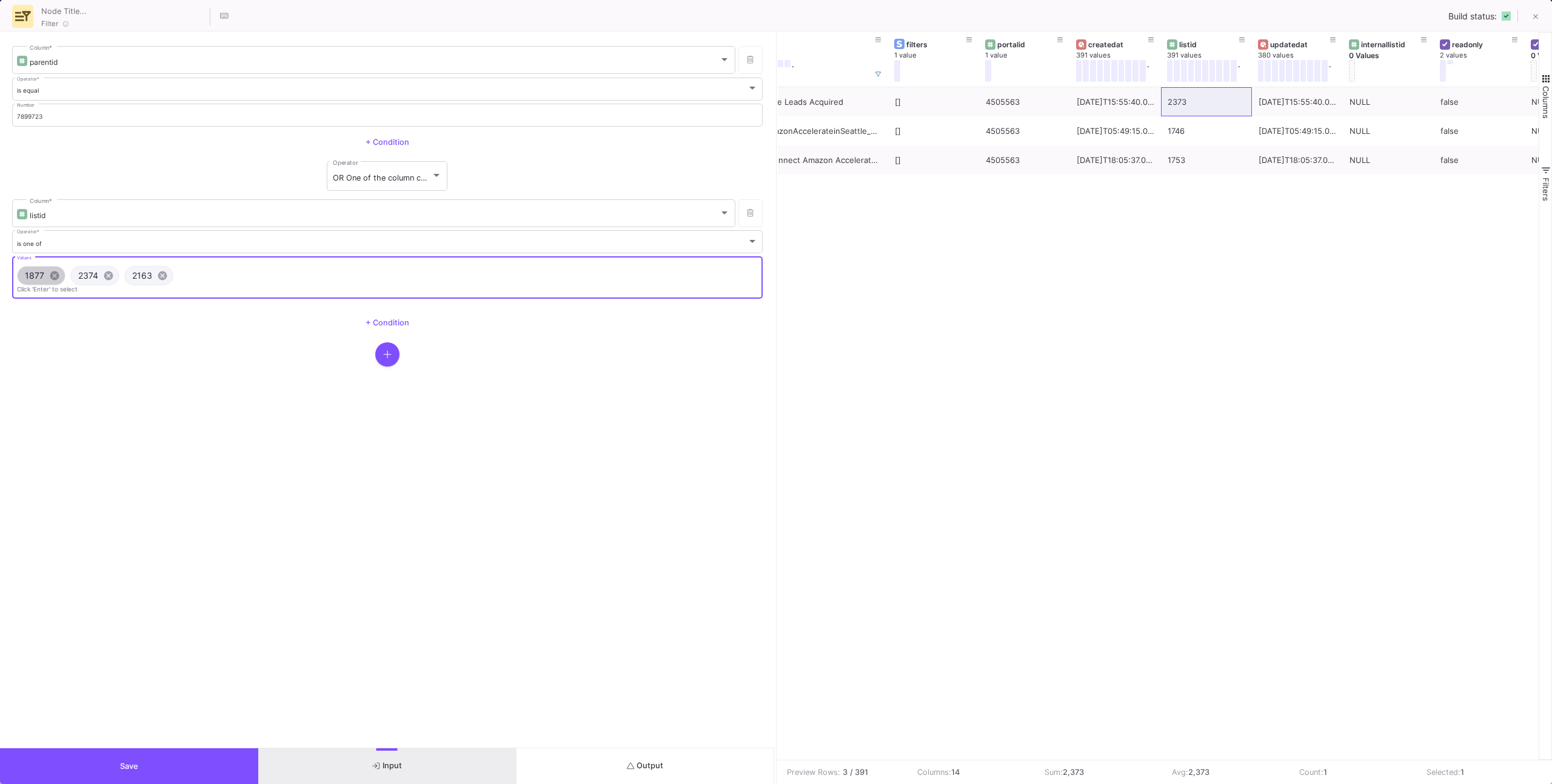
click at [367, 284] on div "1877 cancel 2374 cancel 2163 cancel" at bounding box center [387, 276] width 746 height 24
drag, startPoint x: 329, startPoint y: 276, endPoint x: 286, endPoint y: 278, distance: 43.0
click at [329, 276] on input "Values" at bounding box center [469, 276] width 580 height 8
paste input "2373"
type input "2373"
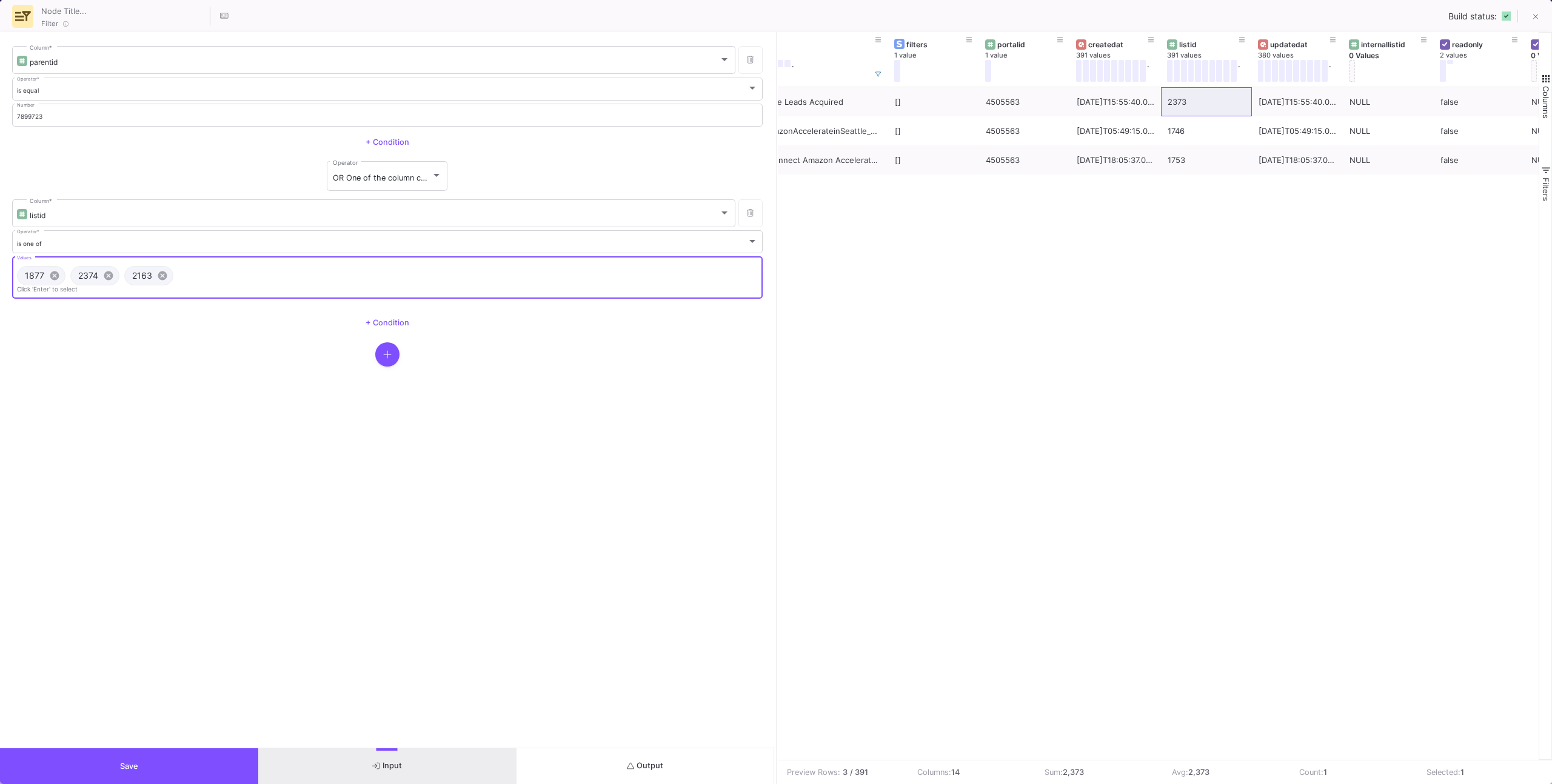
click at [272, 361] on div at bounding box center [387, 355] width 750 height 24
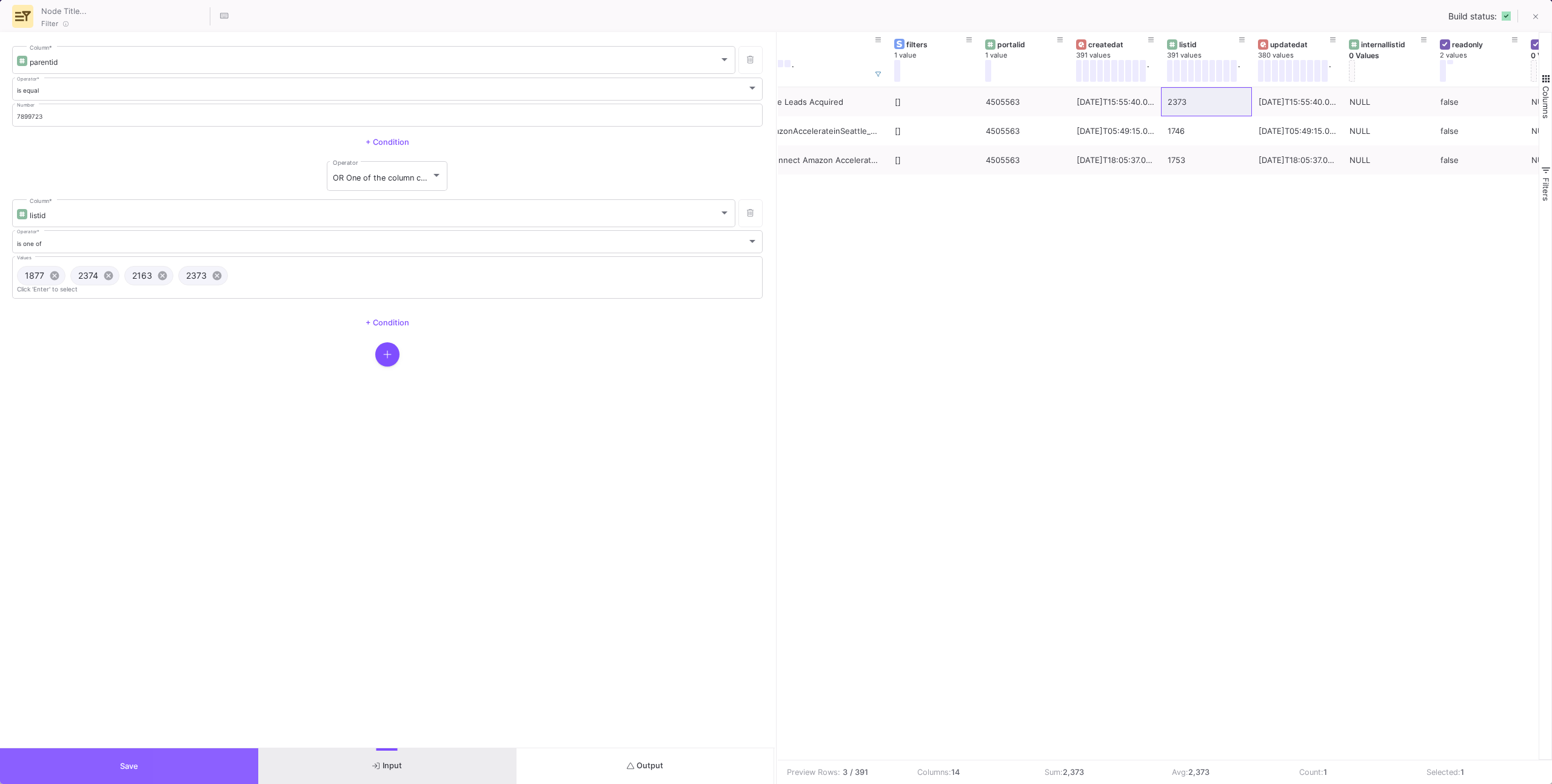
click at [204, 767] on button "Save" at bounding box center [129, 766] width 258 height 36
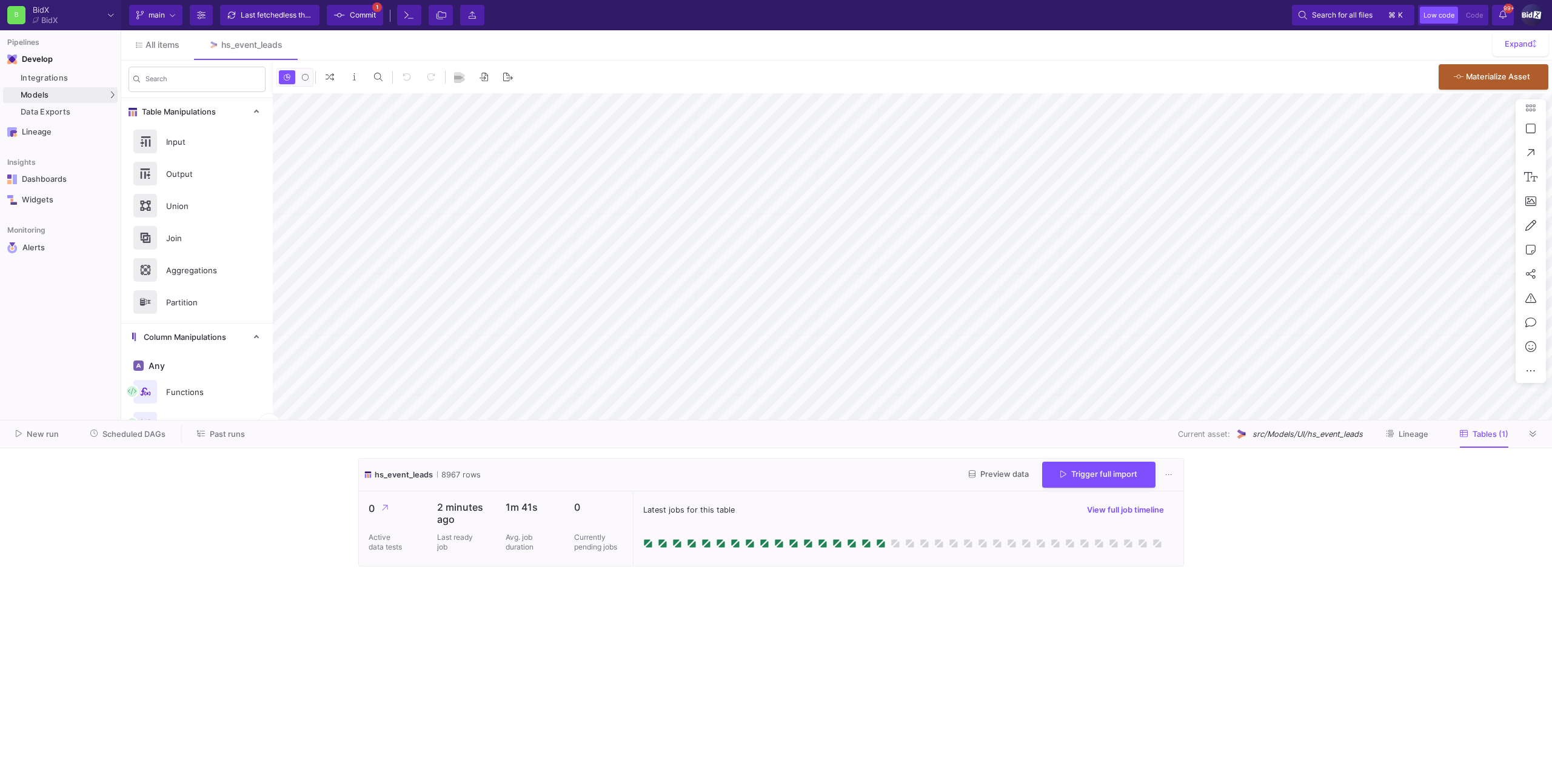
type input "-28"
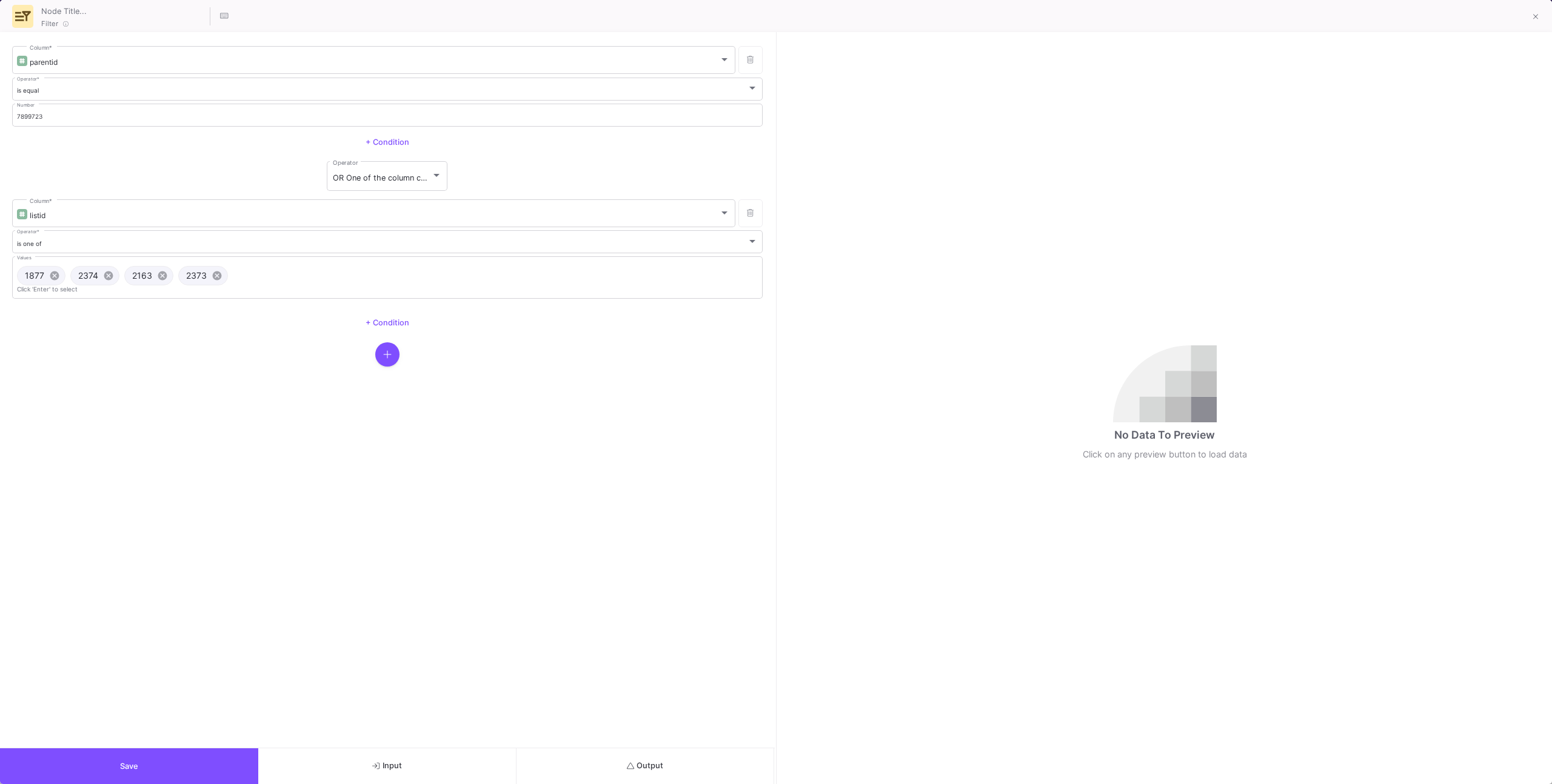
drag, startPoint x: 565, startPoint y: 748, endPoint x: 573, endPoint y: 755, distance: 10.6
click at [568, 751] on div "Save Input Output" at bounding box center [387, 766] width 775 height 37
click at [574, 758] on button "Output" at bounding box center [646, 766] width 258 height 36
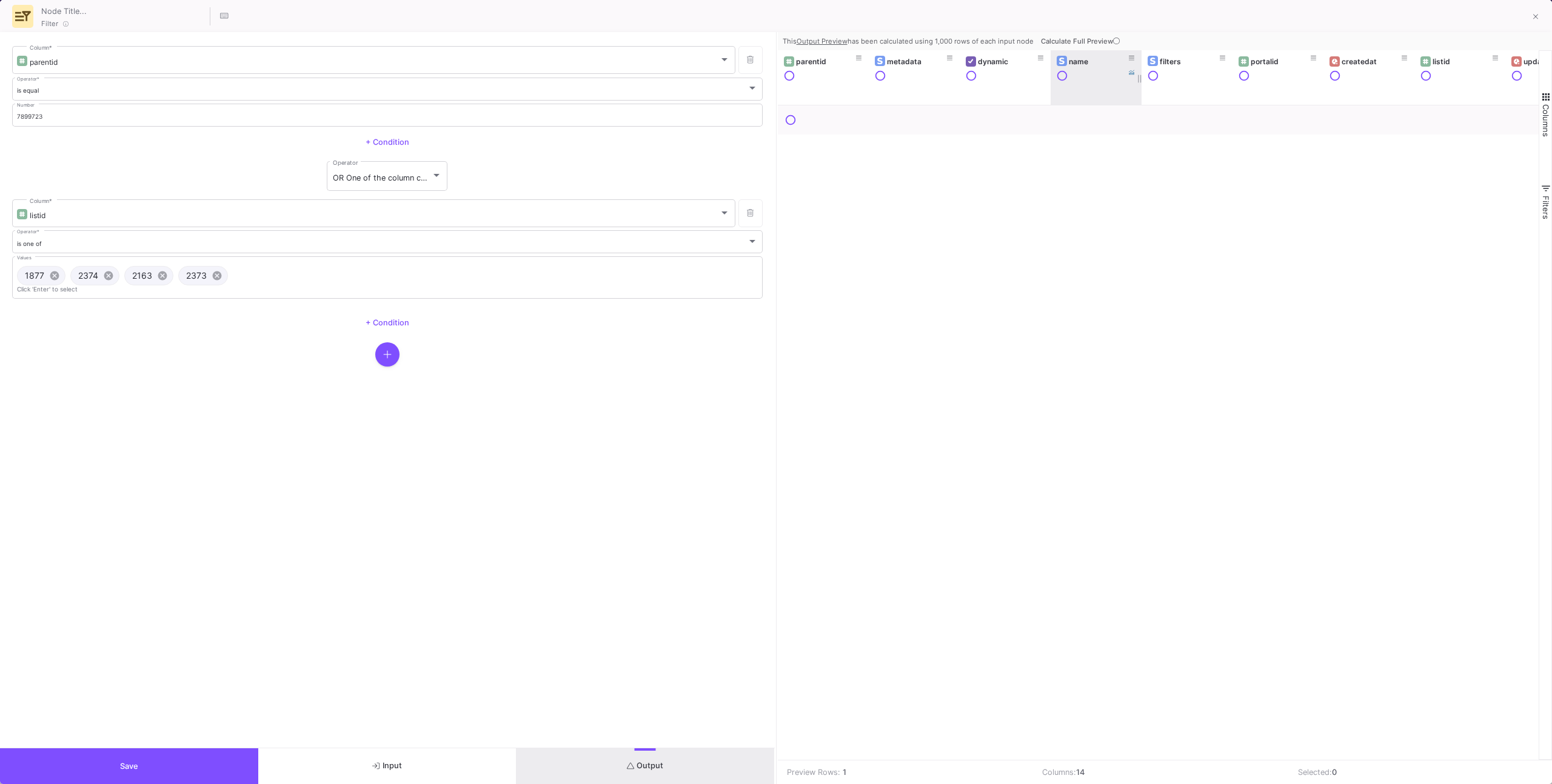
click at [1097, 39] on span "Calculate Full Preview" at bounding box center [1082, 41] width 81 height 9
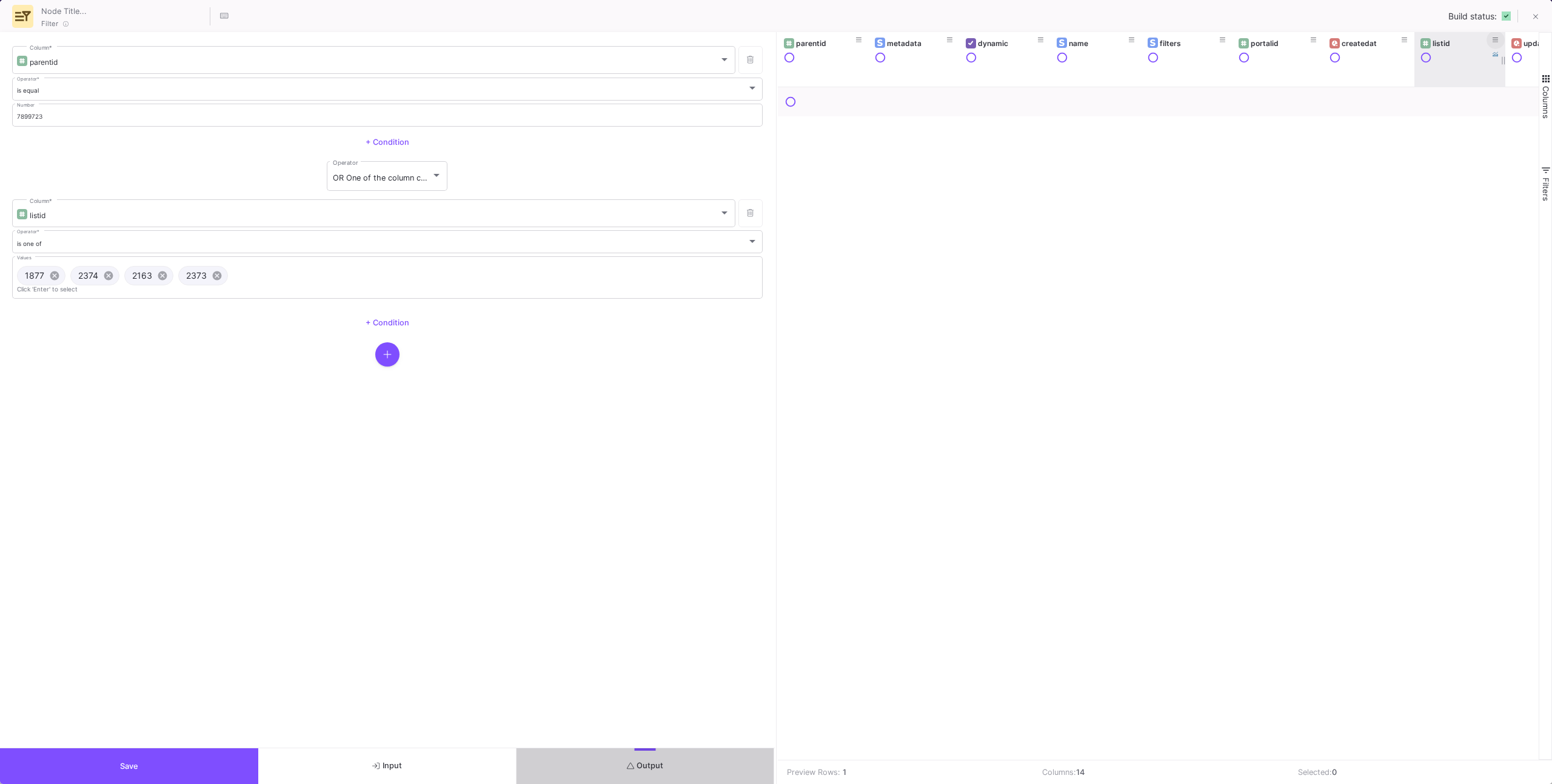
click at [1495, 37] on icon at bounding box center [1495, 40] width 6 height 6
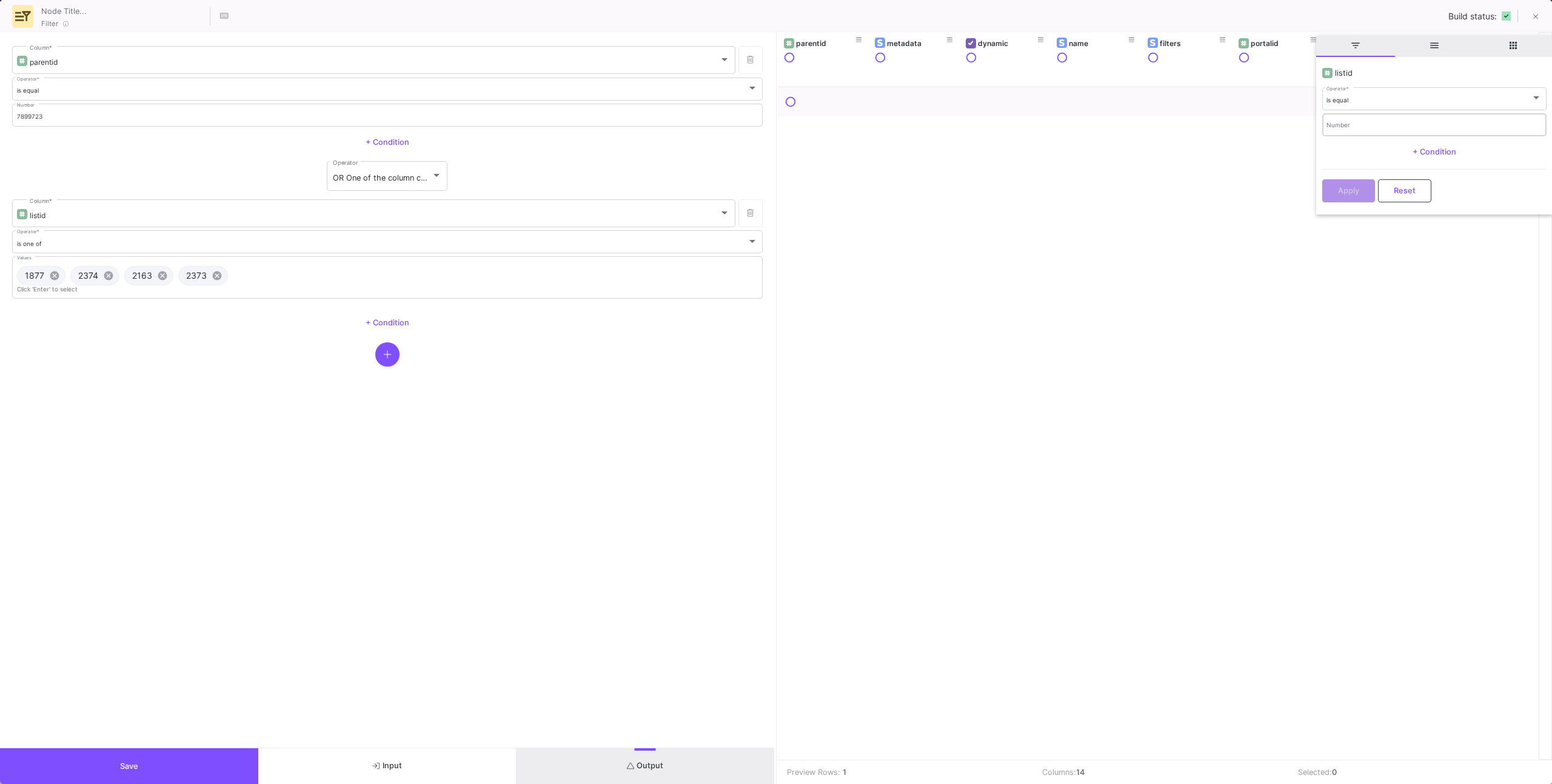
click at [1424, 118] on div "Number" at bounding box center [1434, 123] width 215 height 25
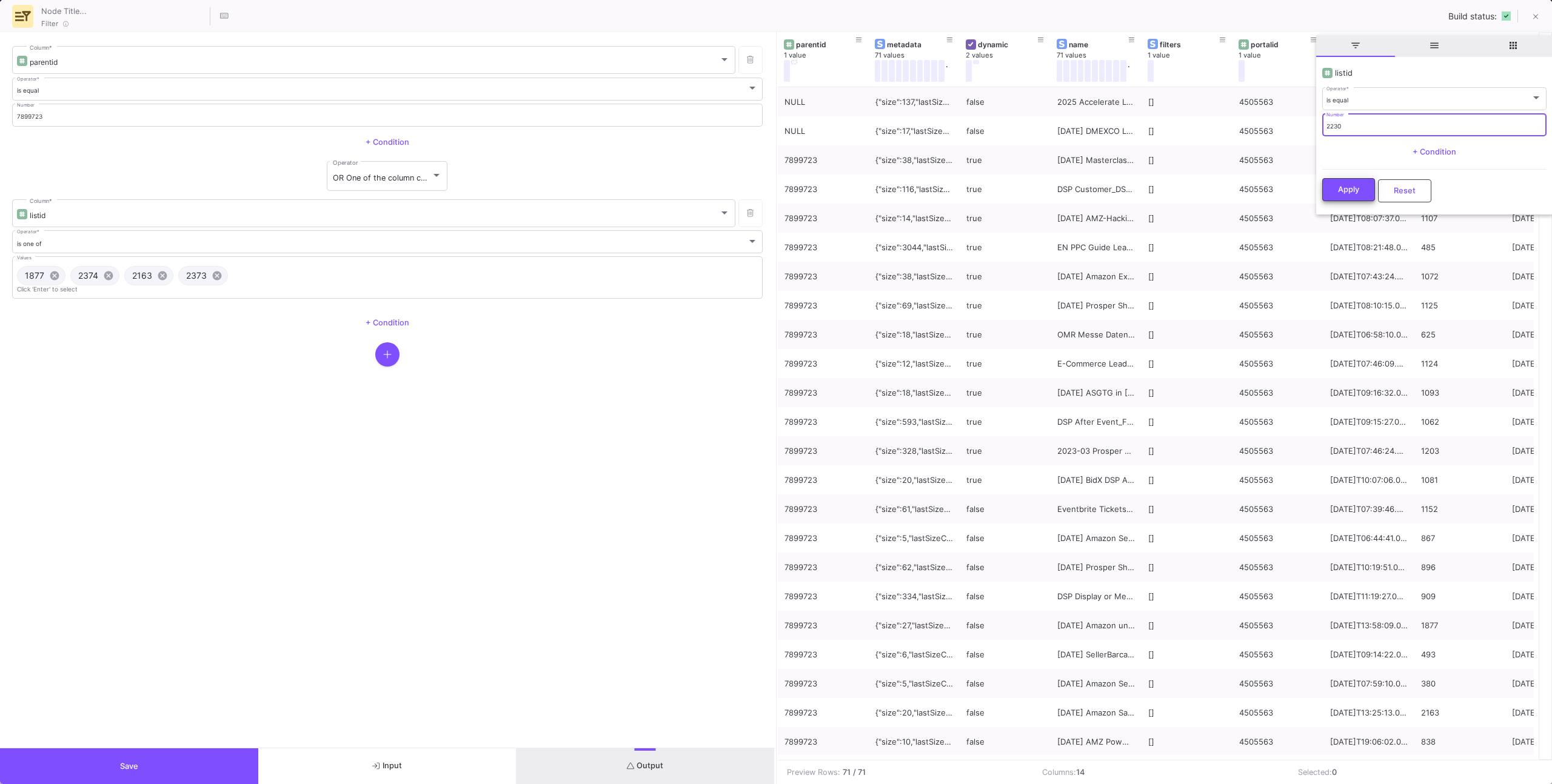
type input "2230"
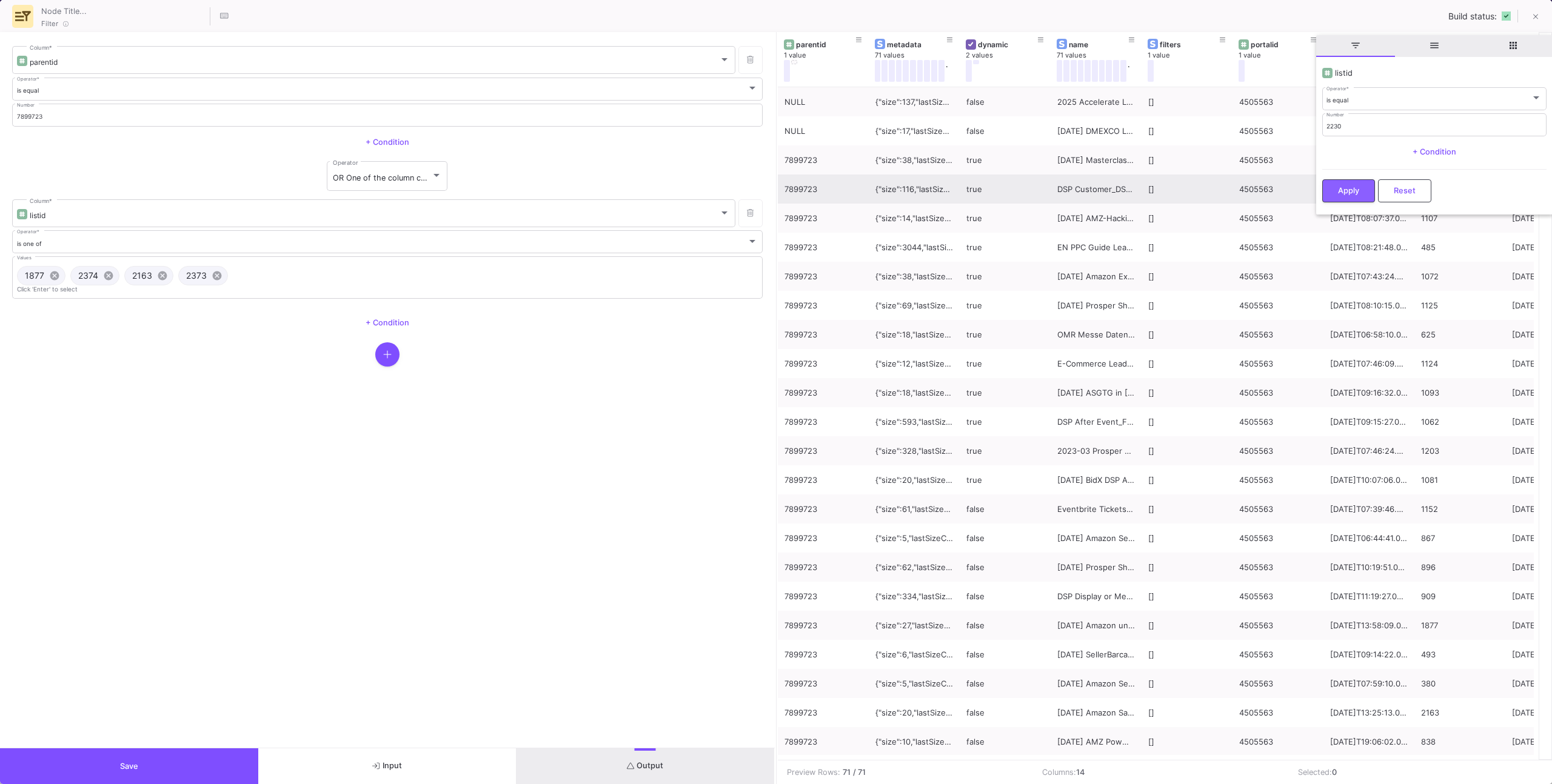
drag, startPoint x: 1346, startPoint y: 198, endPoint x: 1340, endPoint y: 194, distance: 7.2
click at [1345, 198] on button "Apply" at bounding box center [1349, 190] width 53 height 23
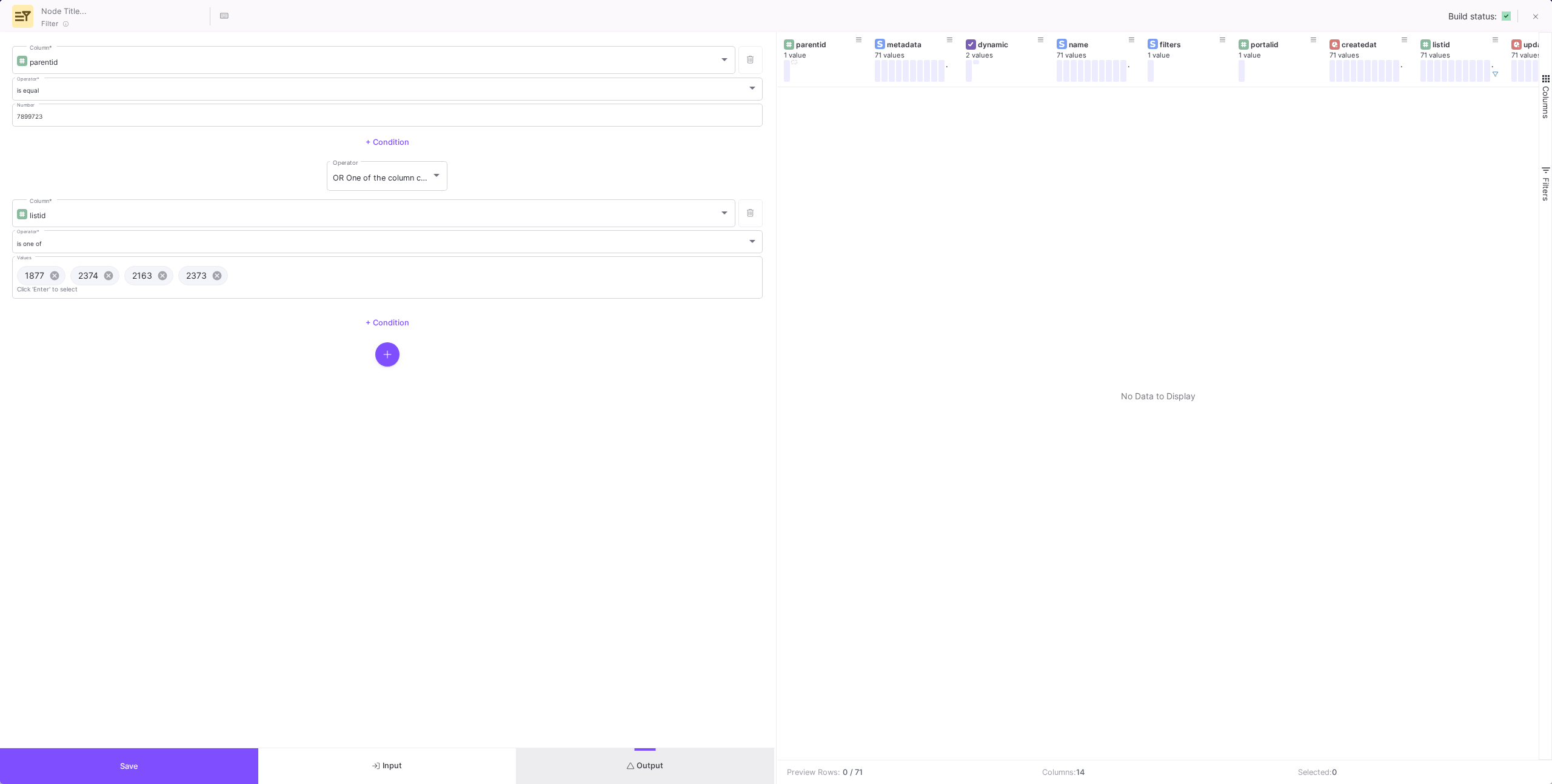
drag, startPoint x: 449, startPoint y: 761, endPoint x: 461, endPoint y: 750, distance: 16.3
click at [450, 759] on button "Input" at bounding box center [387, 766] width 258 height 36
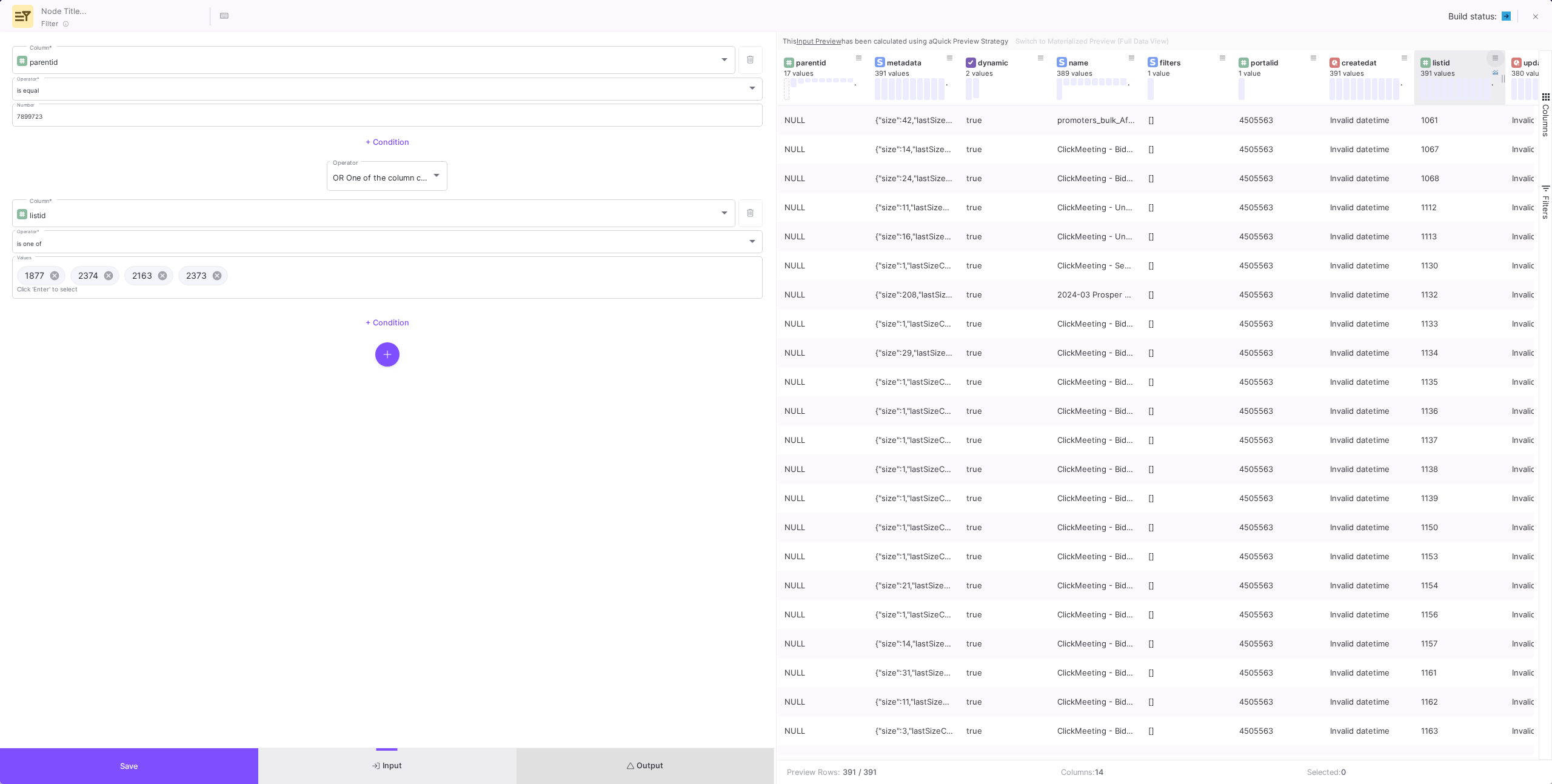
click at [1494, 59] on icon at bounding box center [1495, 58] width 6 height 6
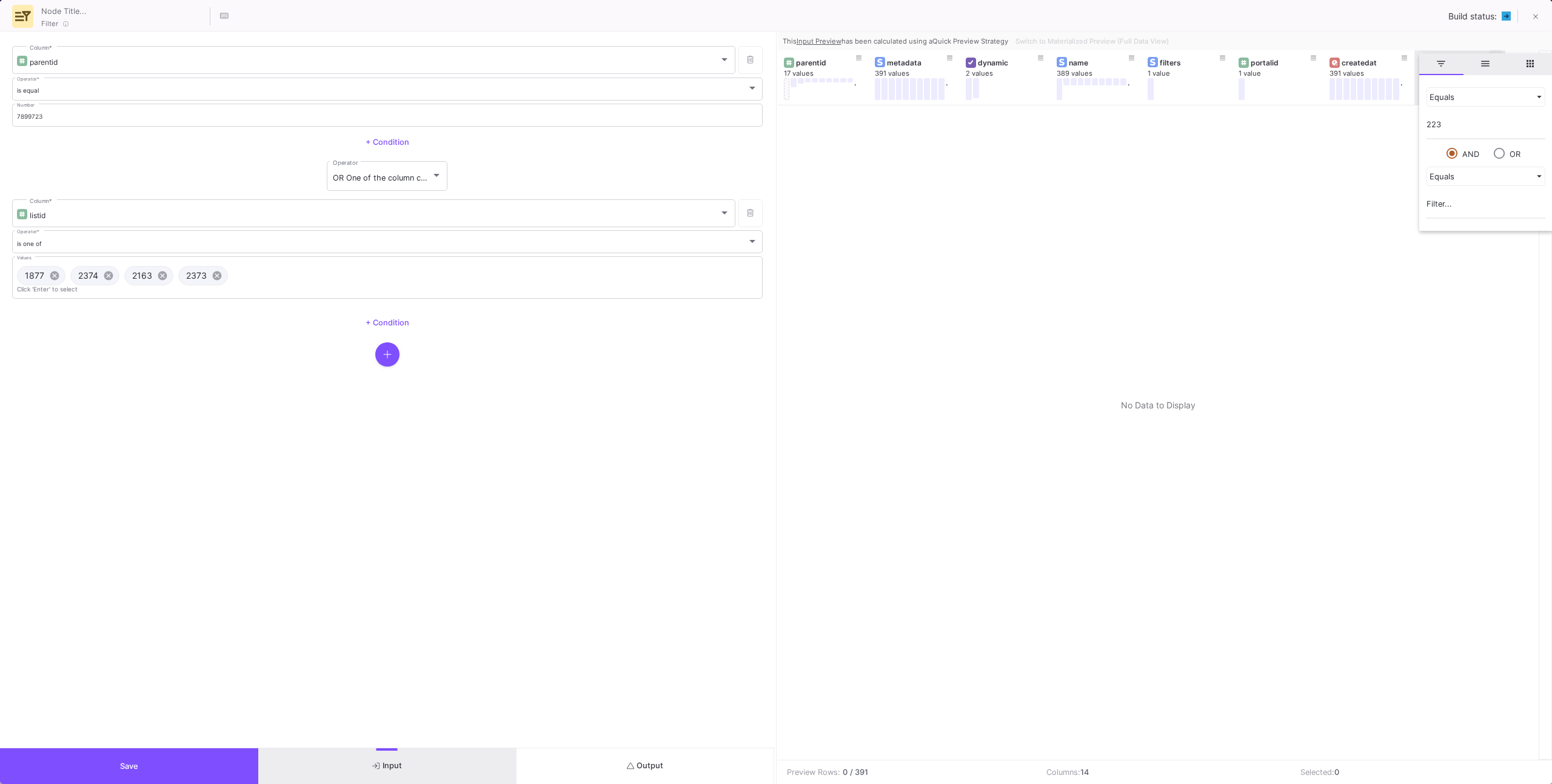
type input "2230"
click at [1216, 168] on div at bounding box center [1158, 432] width 761 height 654
click at [1129, 38] on div "Switch to Materialized Preview (Full Data View)" at bounding box center [1091, 41] width 161 height 18
click at [1015, 39] on div "Switch to Materialized Preview (Full Data View)" at bounding box center [1091, 41] width 161 height 18
drag, startPoint x: 1098, startPoint y: 160, endPoint x: 1064, endPoint y: 334, distance: 177.3
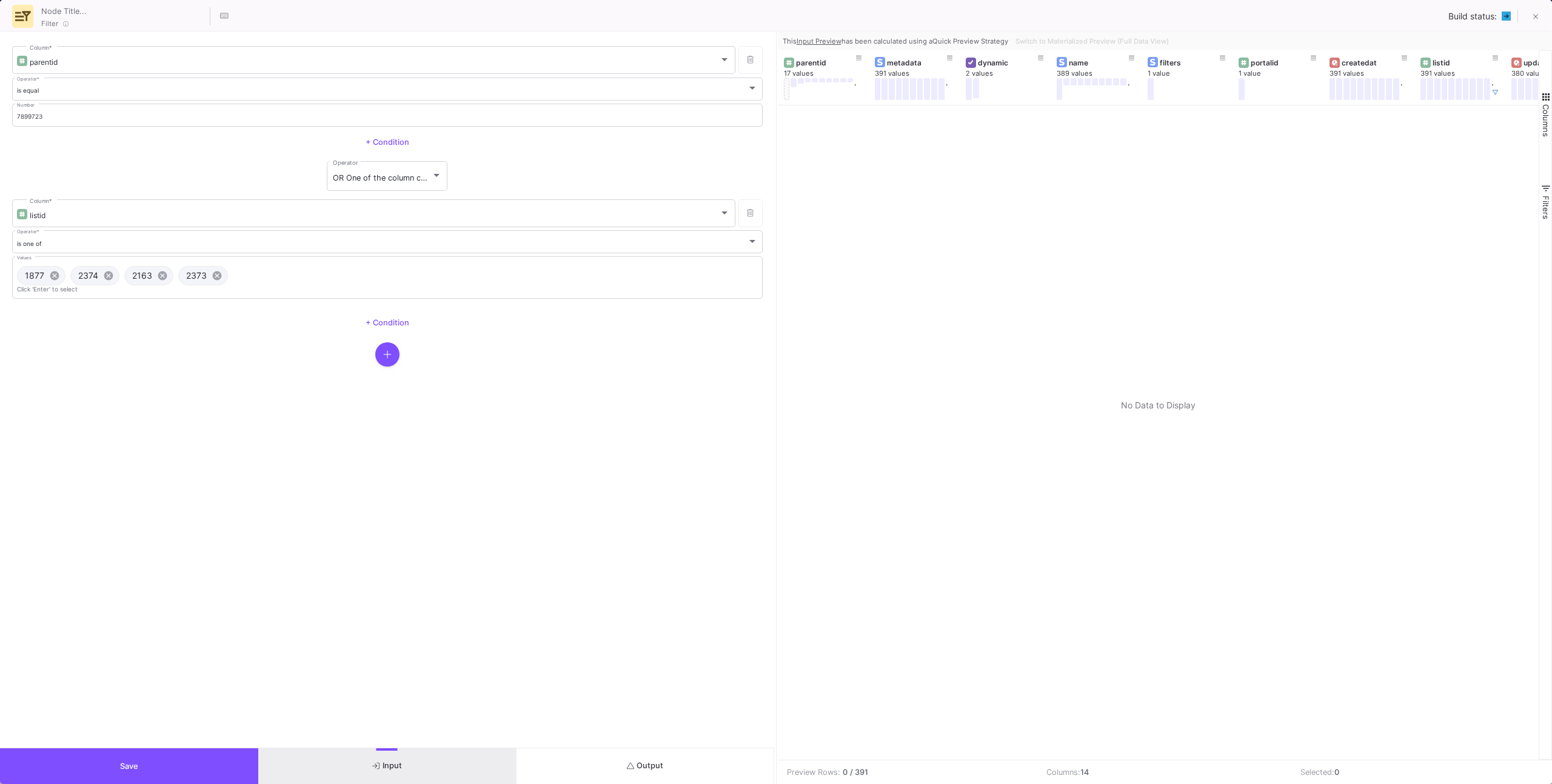
click at [1102, 176] on div at bounding box center [1158, 432] width 761 height 654
click at [469, 738] on form "parentid Column * is equal Operator * 7899723 Number + Condition OR One of the …" at bounding box center [387, 390] width 775 height 715
click at [470, 770] on button "Input" at bounding box center [387, 766] width 258 height 36
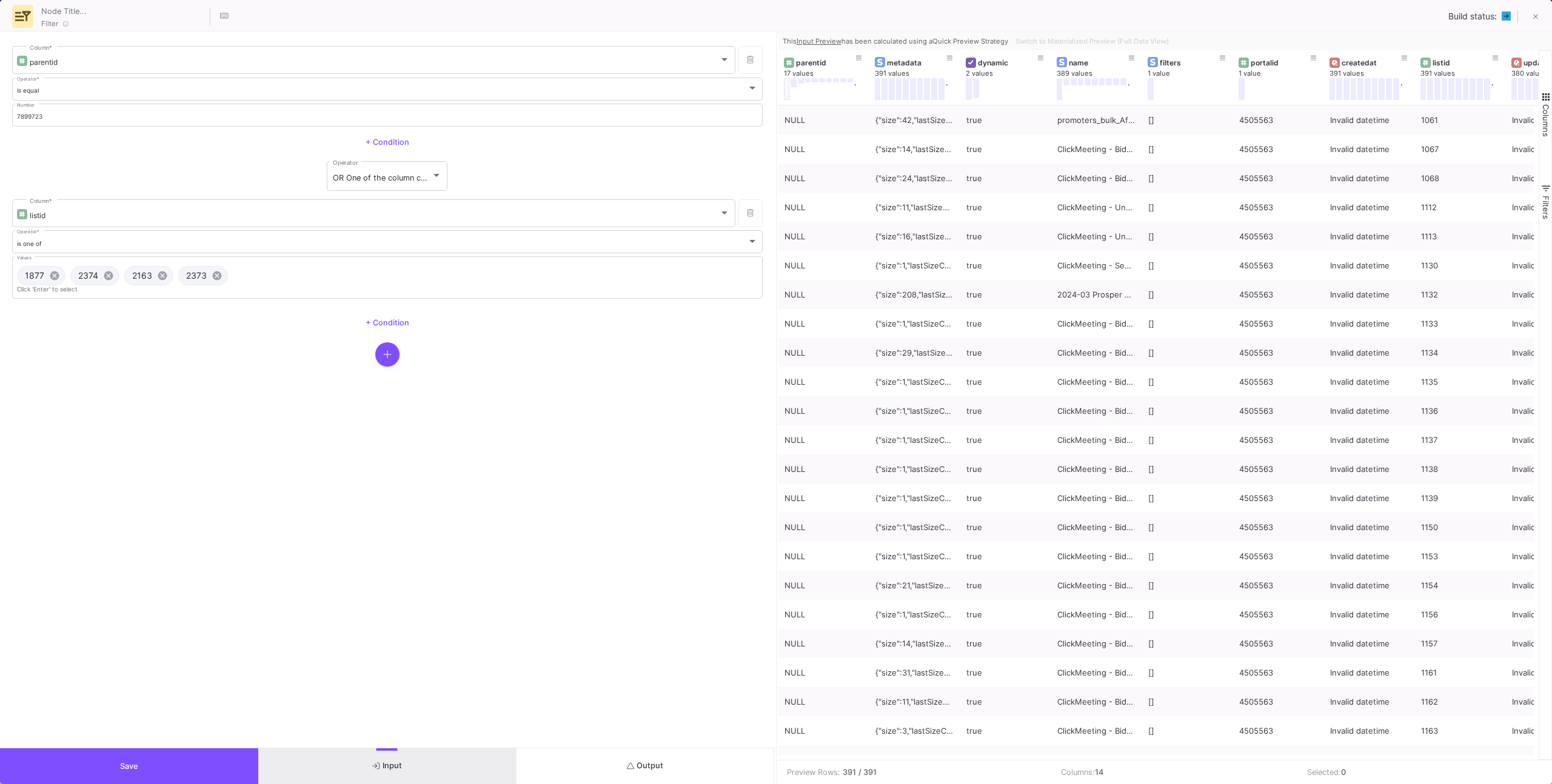
click at [1128, 34] on div "Switch to Materialized Preview (Full Data View)" at bounding box center [1091, 41] width 161 height 18
click at [201, 775] on button "Save" at bounding box center [129, 766] width 258 height 36
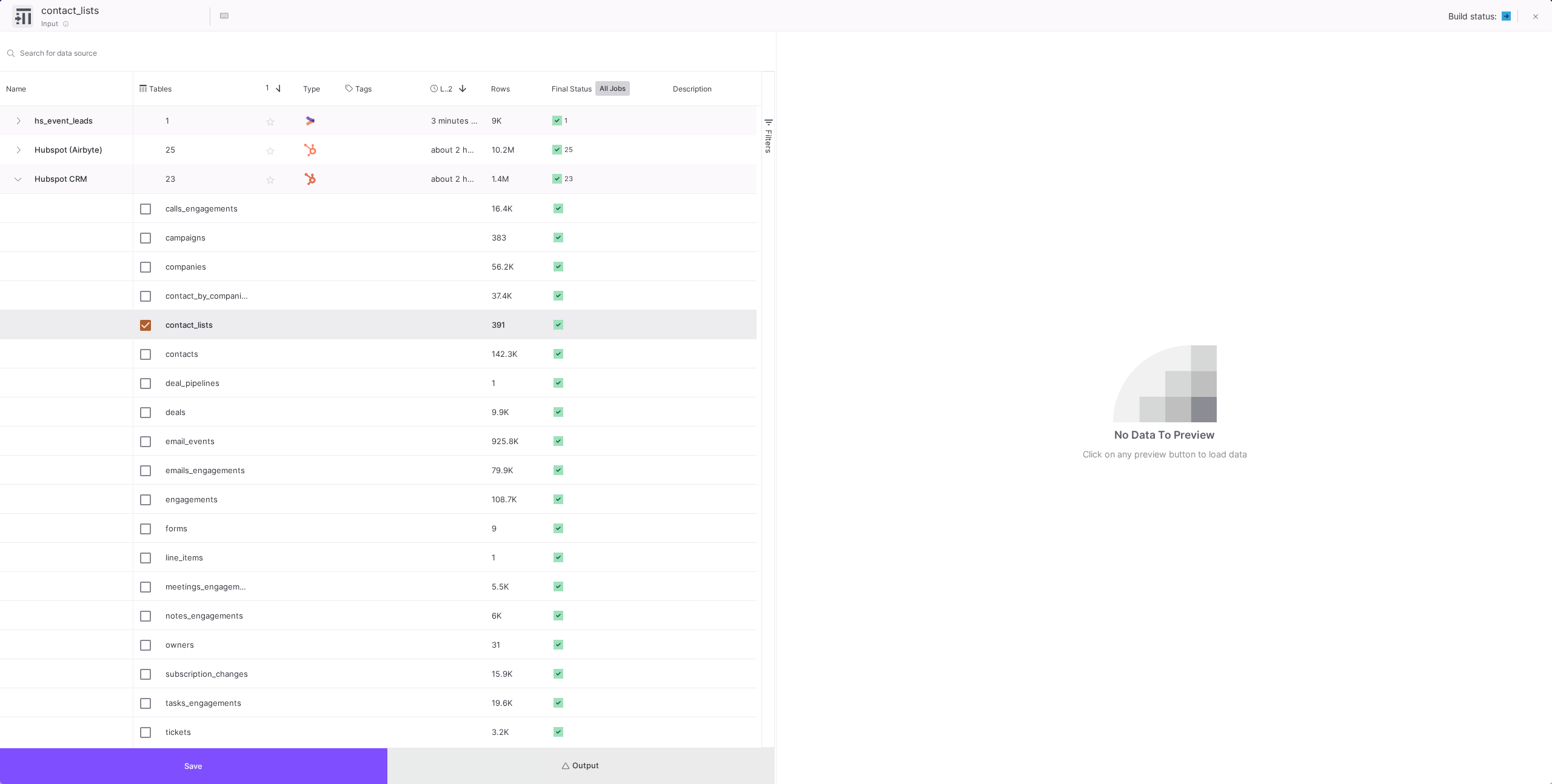
drag, startPoint x: 627, startPoint y: 767, endPoint x: 668, endPoint y: 717, distance: 64.7
click at [627, 767] on button "Output" at bounding box center [581, 766] width 387 height 36
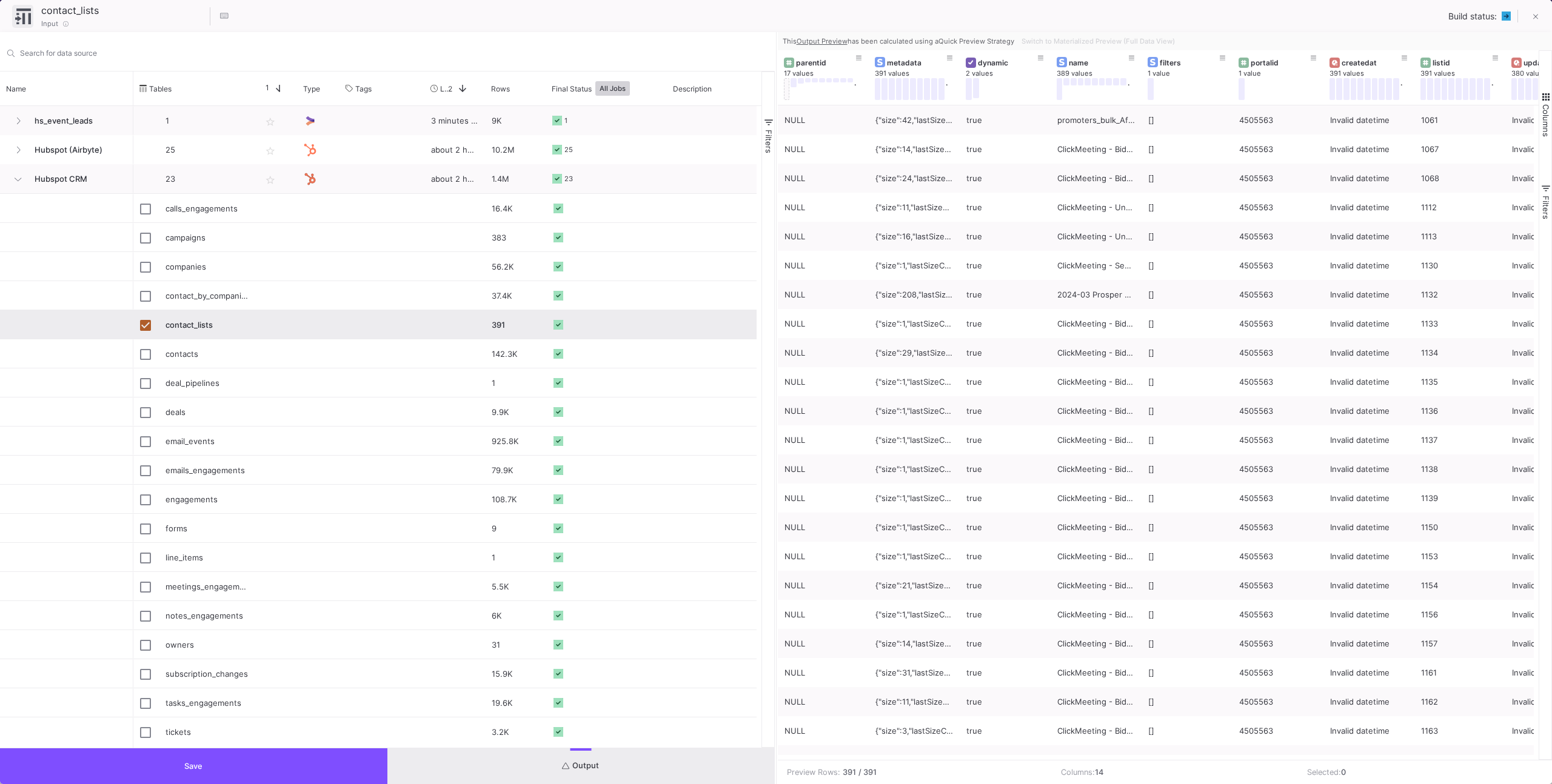
drag, startPoint x: 285, startPoint y: 758, endPoint x: 290, endPoint y: 760, distance: 5.4
click at [287, 759] on button "Save" at bounding box center [194, 766] width 387 height 36
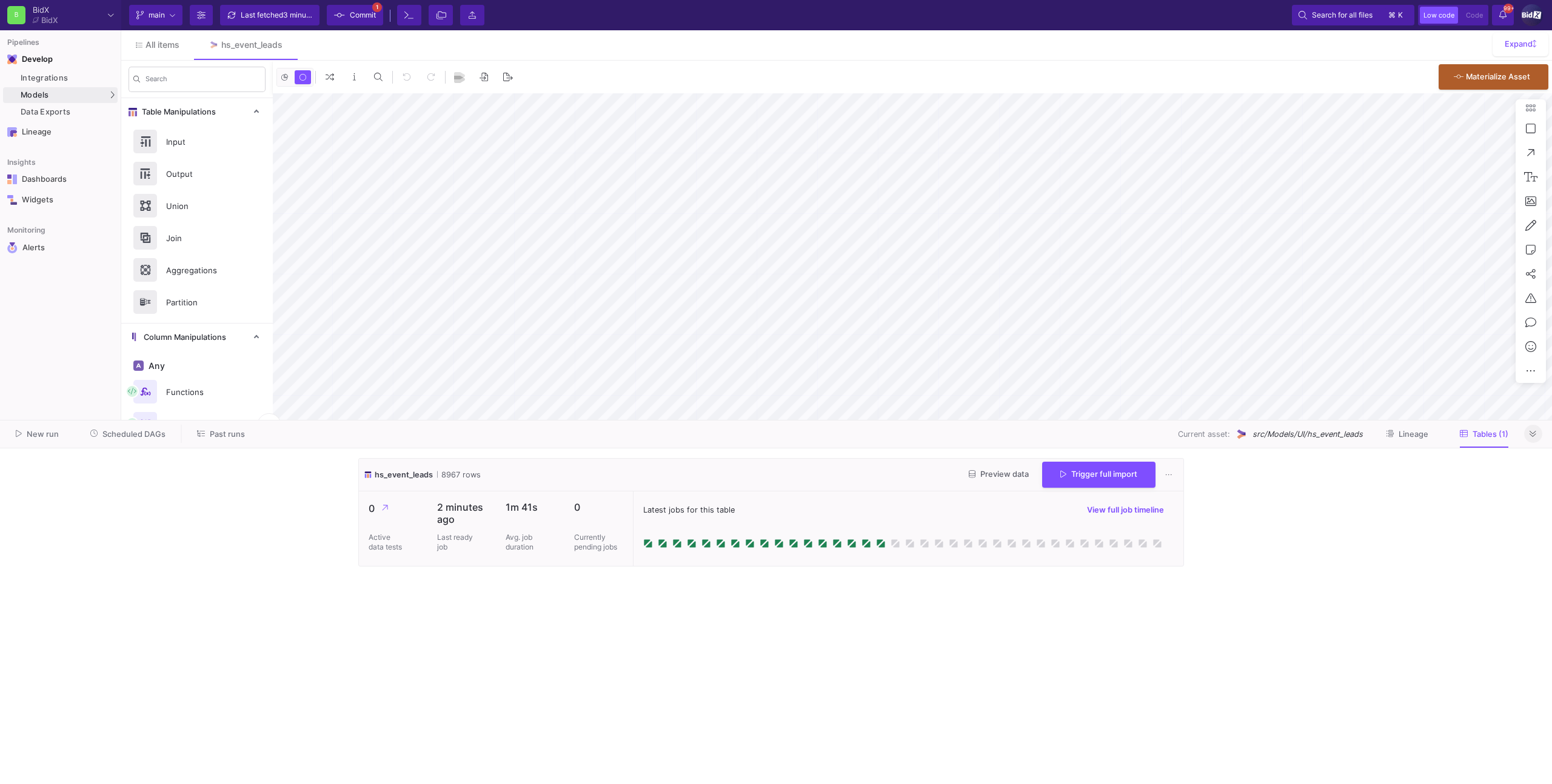
click at [1526, 440] on div at bounding box center [1533, 433] width 18 height 18
click at [1531, 433] on icon at bounding box center [1533, 434] width 6 height 8
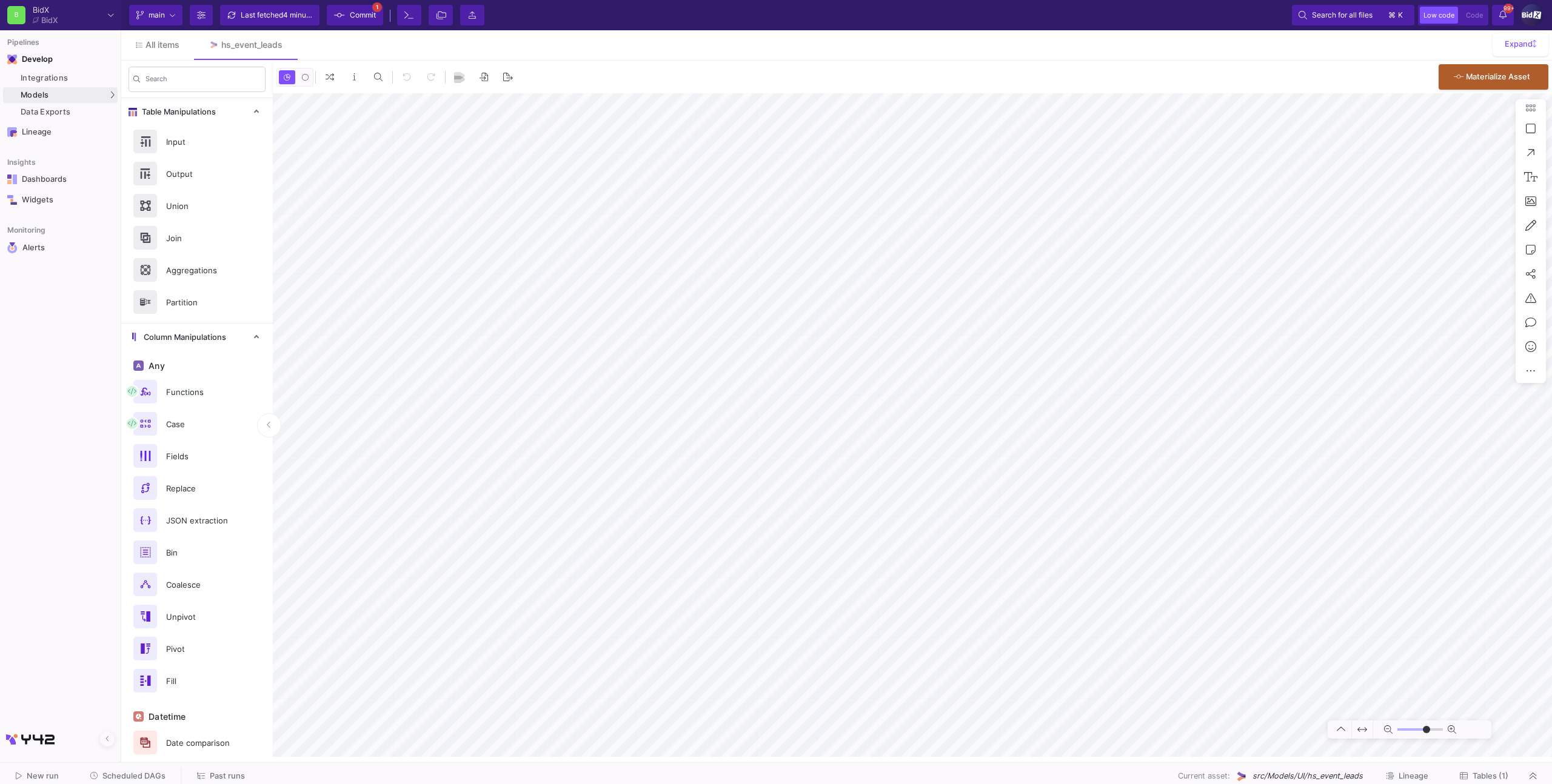
click at [371, 17] on span "Commit" at bounding box center [363, 15] width 26 height 18
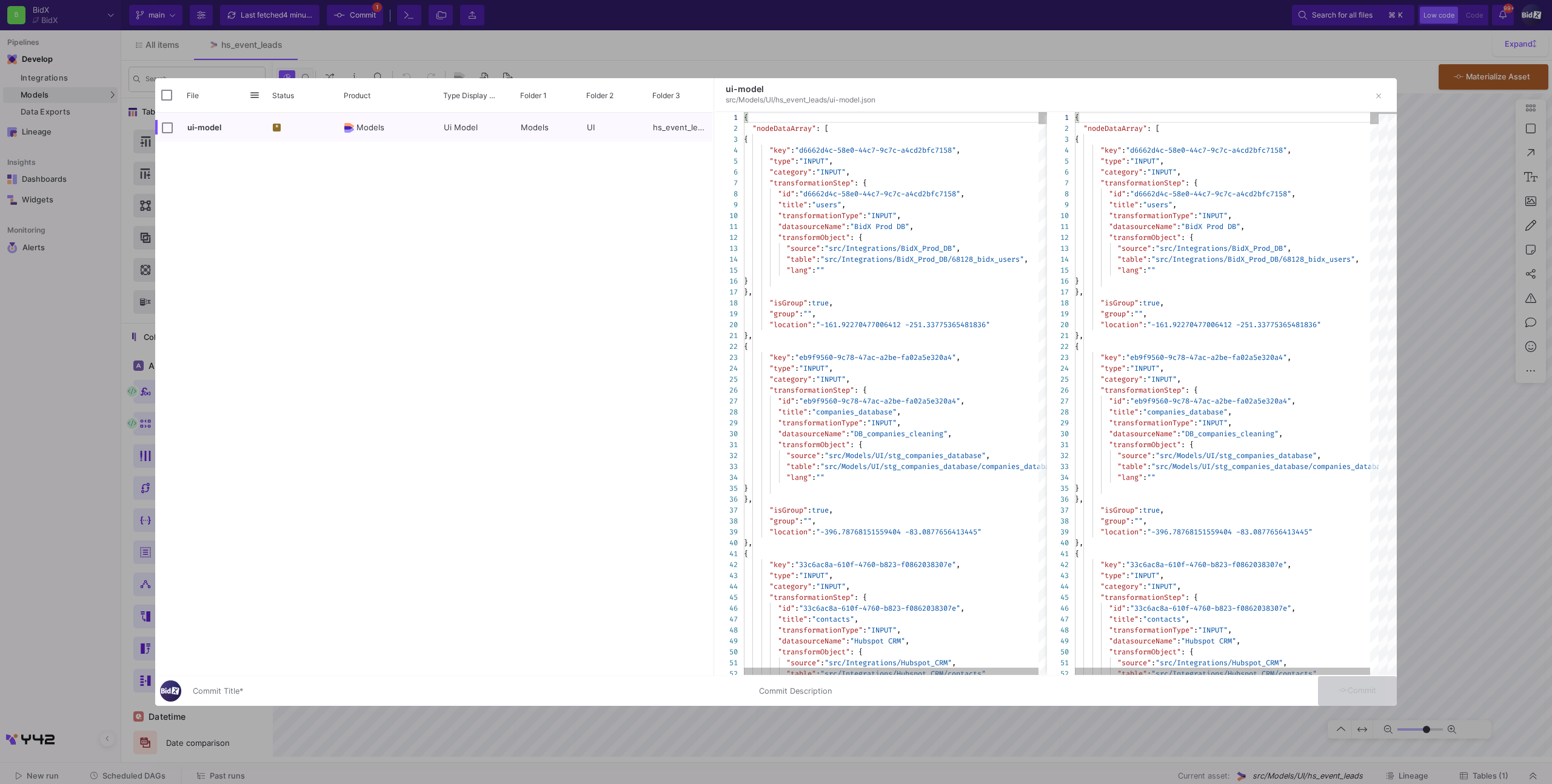
type input "-28"
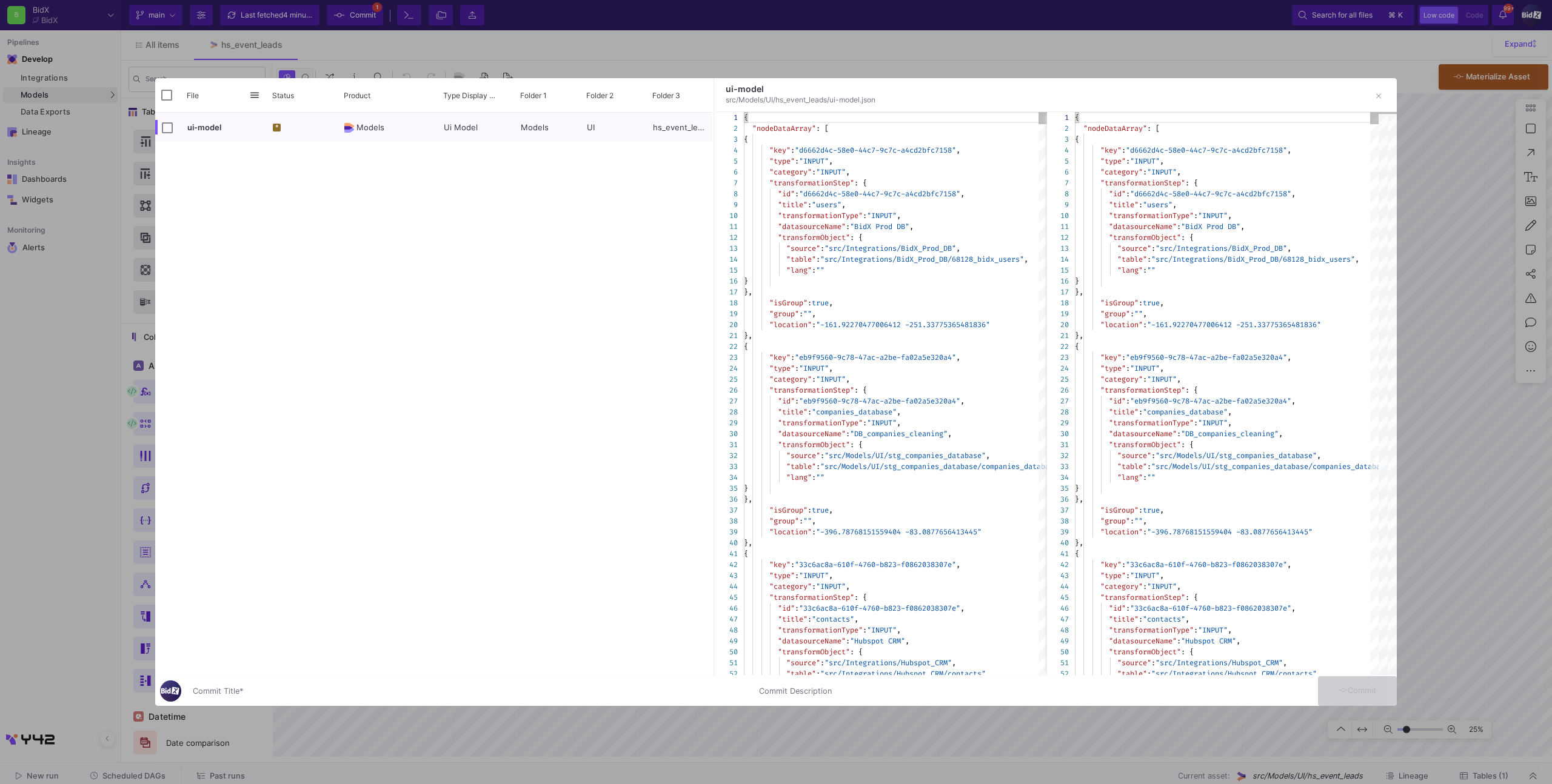
drag, startPoint x: 173, startPoint y: 128, endPoint x: 176, endPoint y: 161, distance: 33.1
click at [173, 128] on div "ui-model" at bounding box center [210, 127] width 97 height 29
click at [174, 134] on div "ui-model" at bounding box center [210, 127] width 97 height 29
click at [171, 129] on input "Press Space to toggle row selection (unchecked)" at bounding box center [167, 128] width 11 height 11
checkbox input "true"
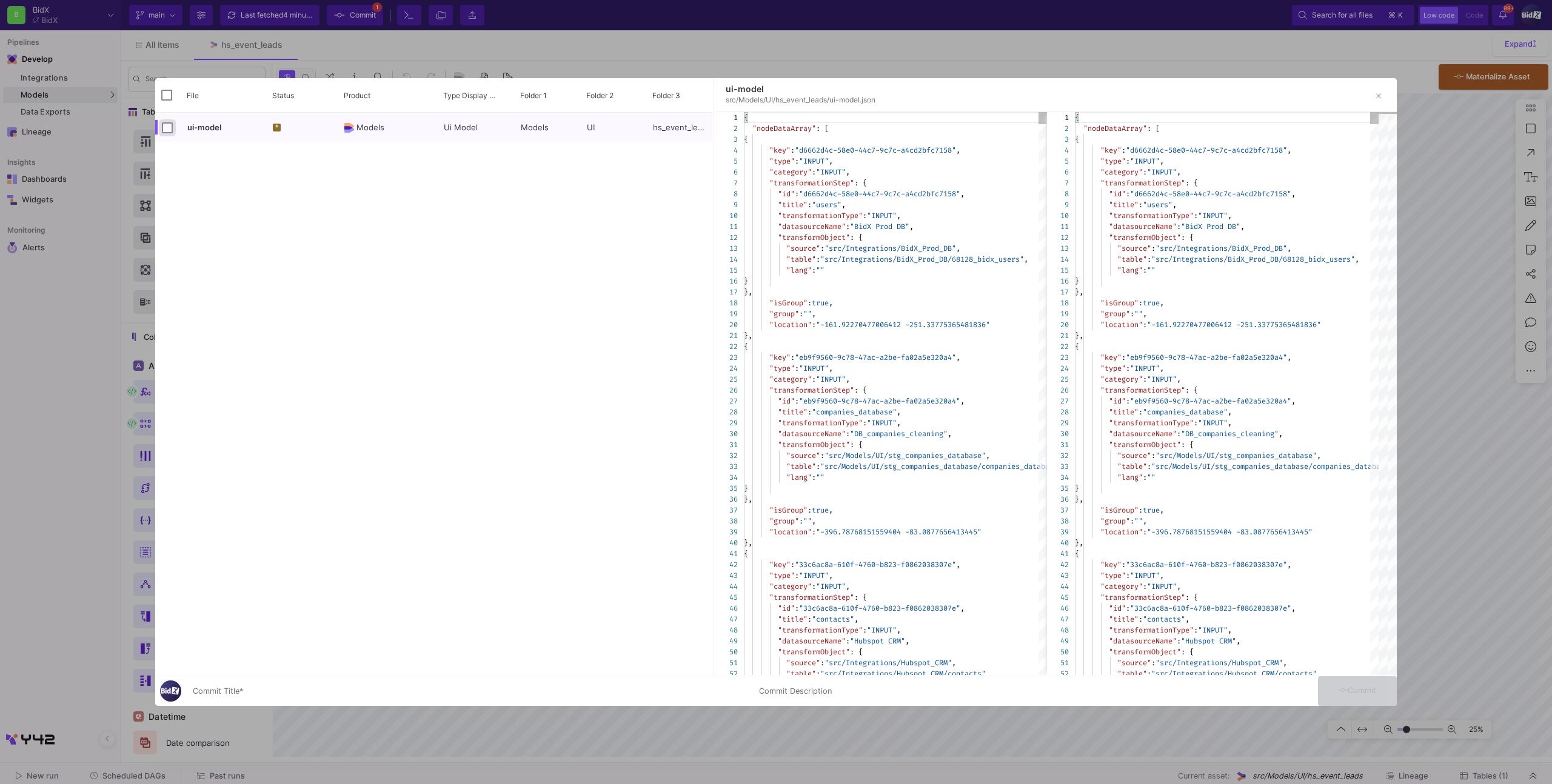
checkbox input "true"
click at [265, 687] on div "Commit Title *" at bounding box center [469, 688] width 552 height 22
type input "x"
drag, startPoint x: 1310, startPoint y: 694, endPoint x: 1331, endPoint y: 690, distance: 21.4
click at [1310, 694] on mat-form-field "Commit Description" at bounding box center [1035, 691] width 566 height 29
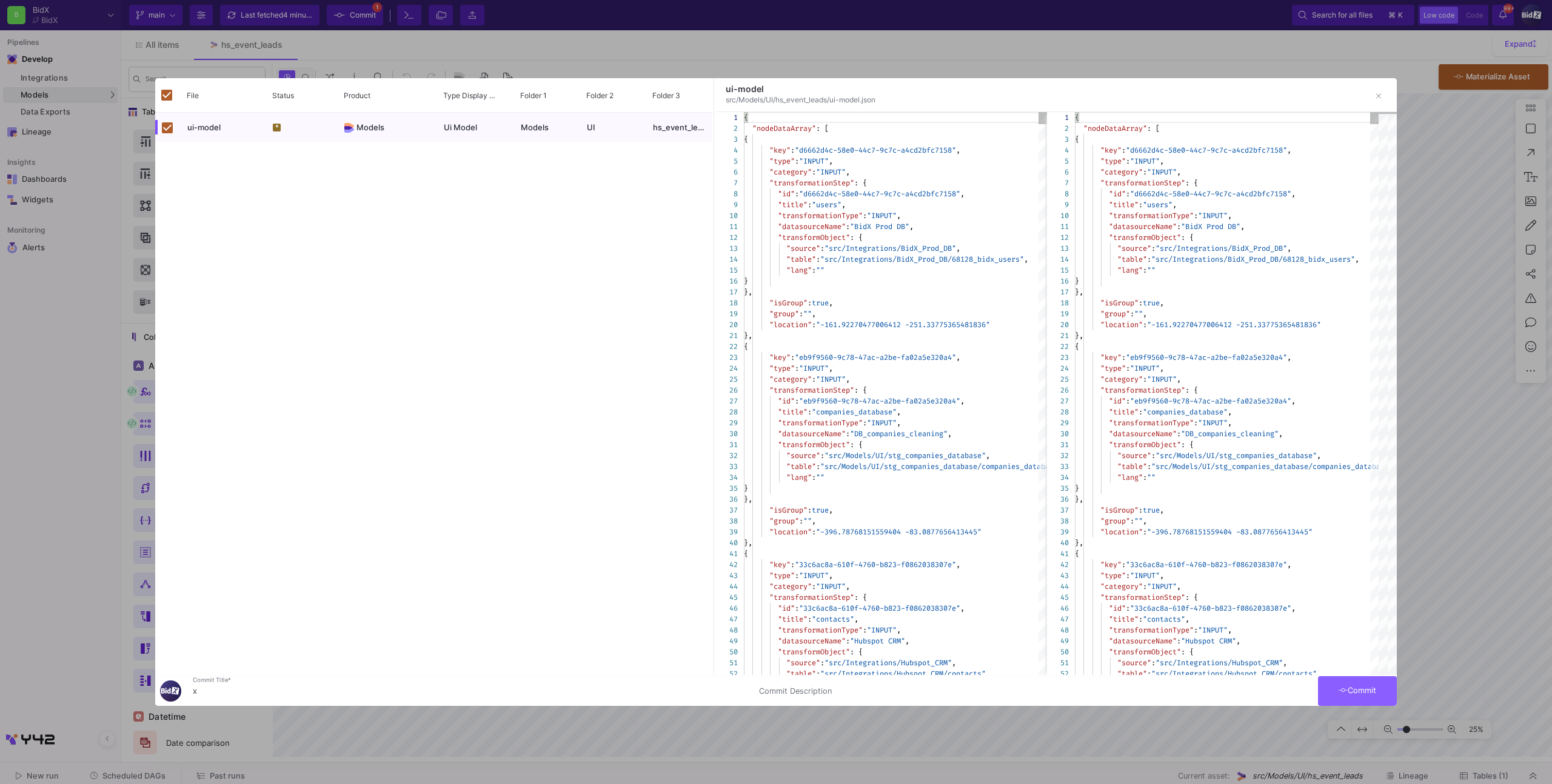
click at [1330, 689] on button "Commit" at bounding box center [1357, 691] width 79 height 29
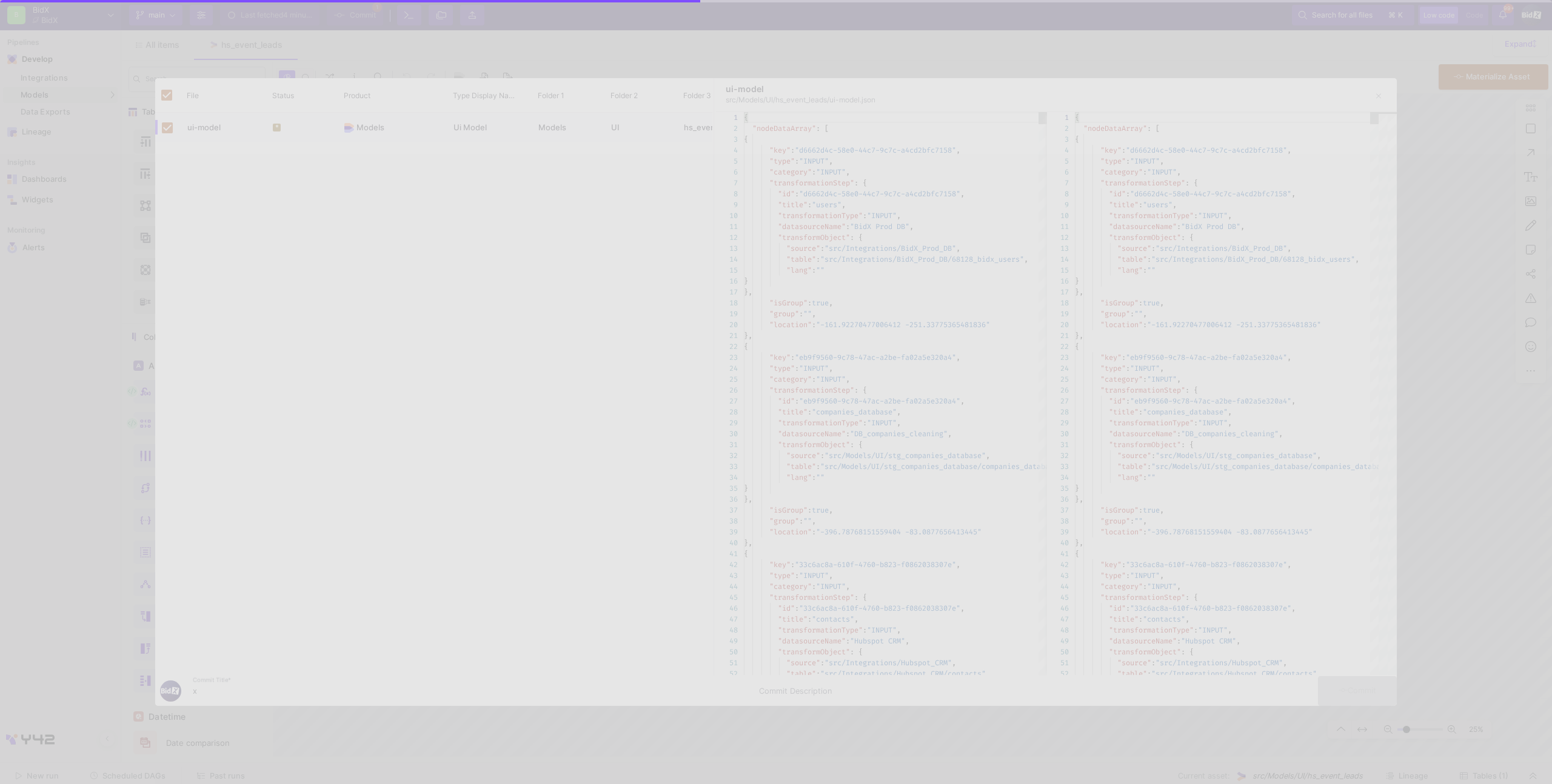
checkbox input "false"
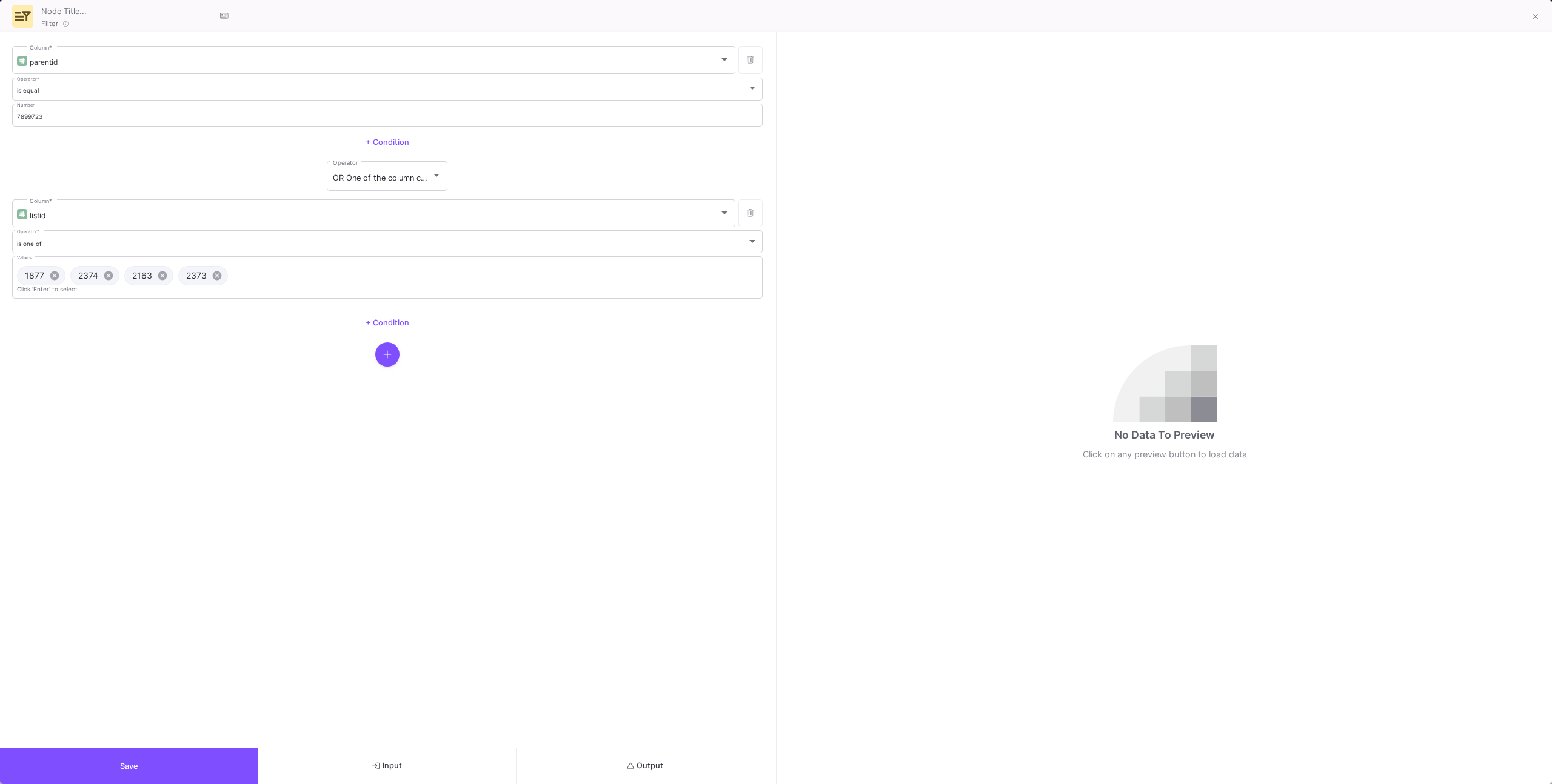
click at [438, 760] on button "Input" at bounding box center [387, 766] width 258 height 36
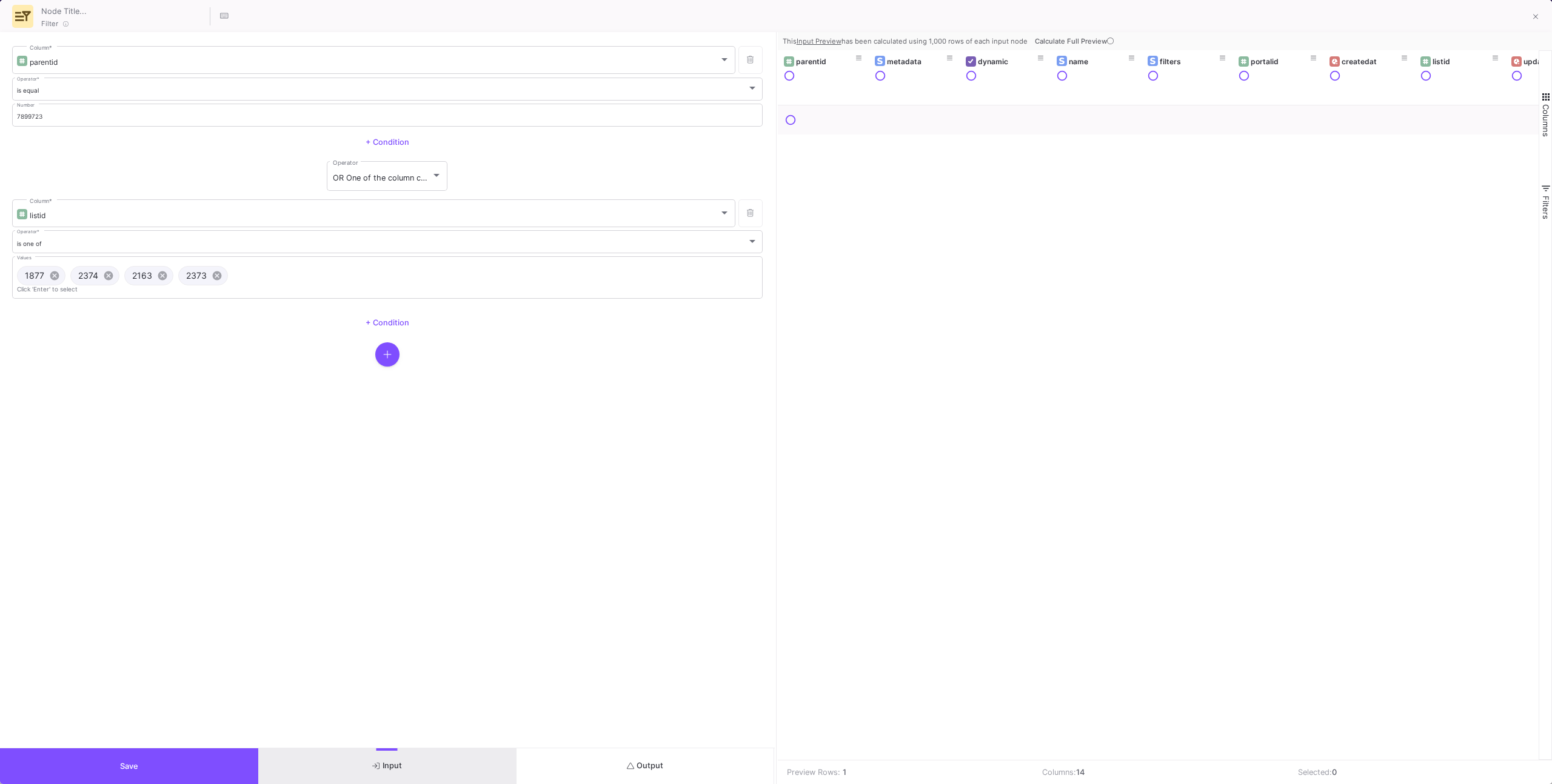
click at [1086, 37] on span "Calculate Full Preview" at bounding box center [1075, 41] width 81 height 9
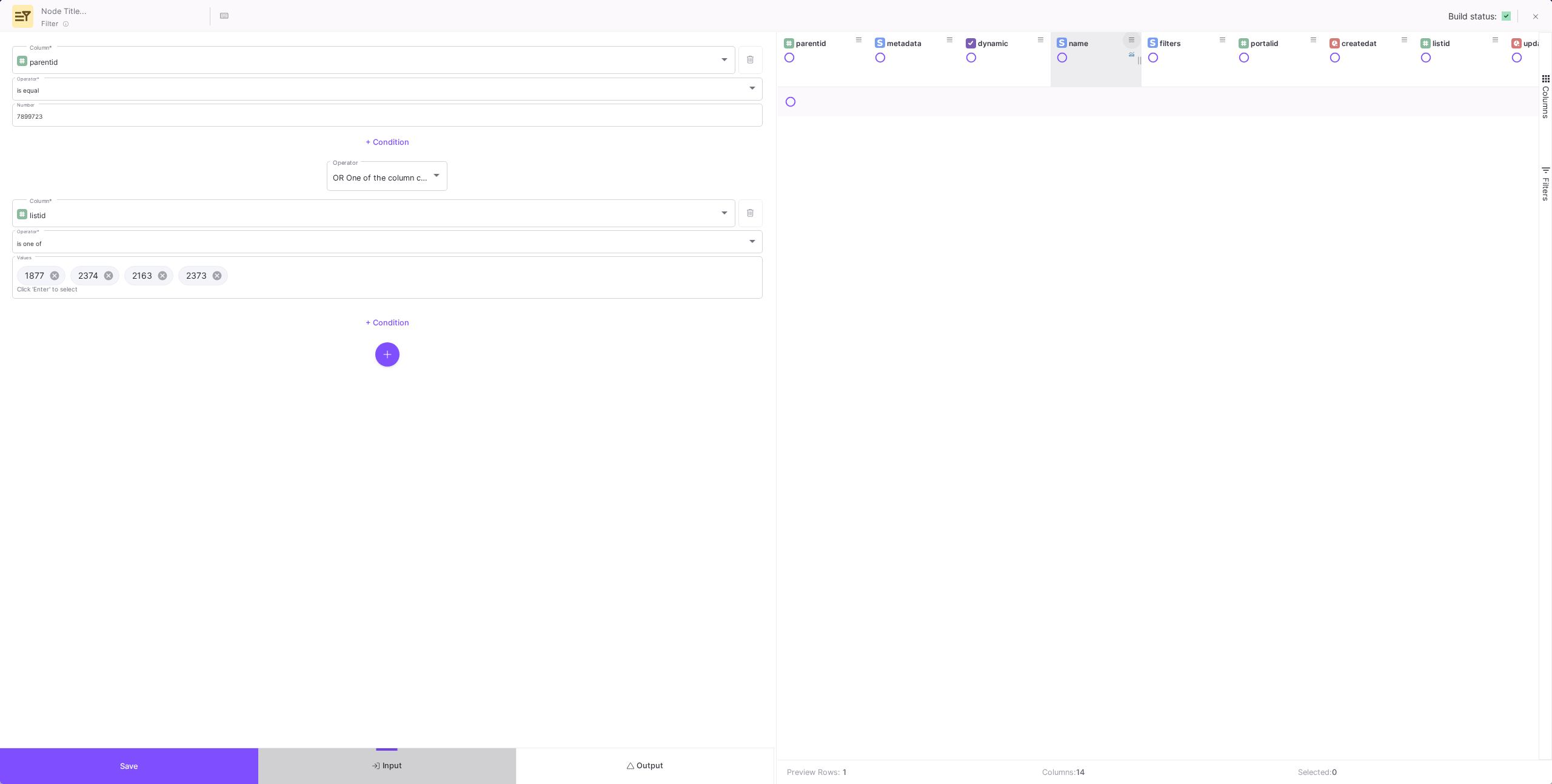
click at [1134, 44] on fa-icon at bounding box center [1132, 41] width 6 height 9
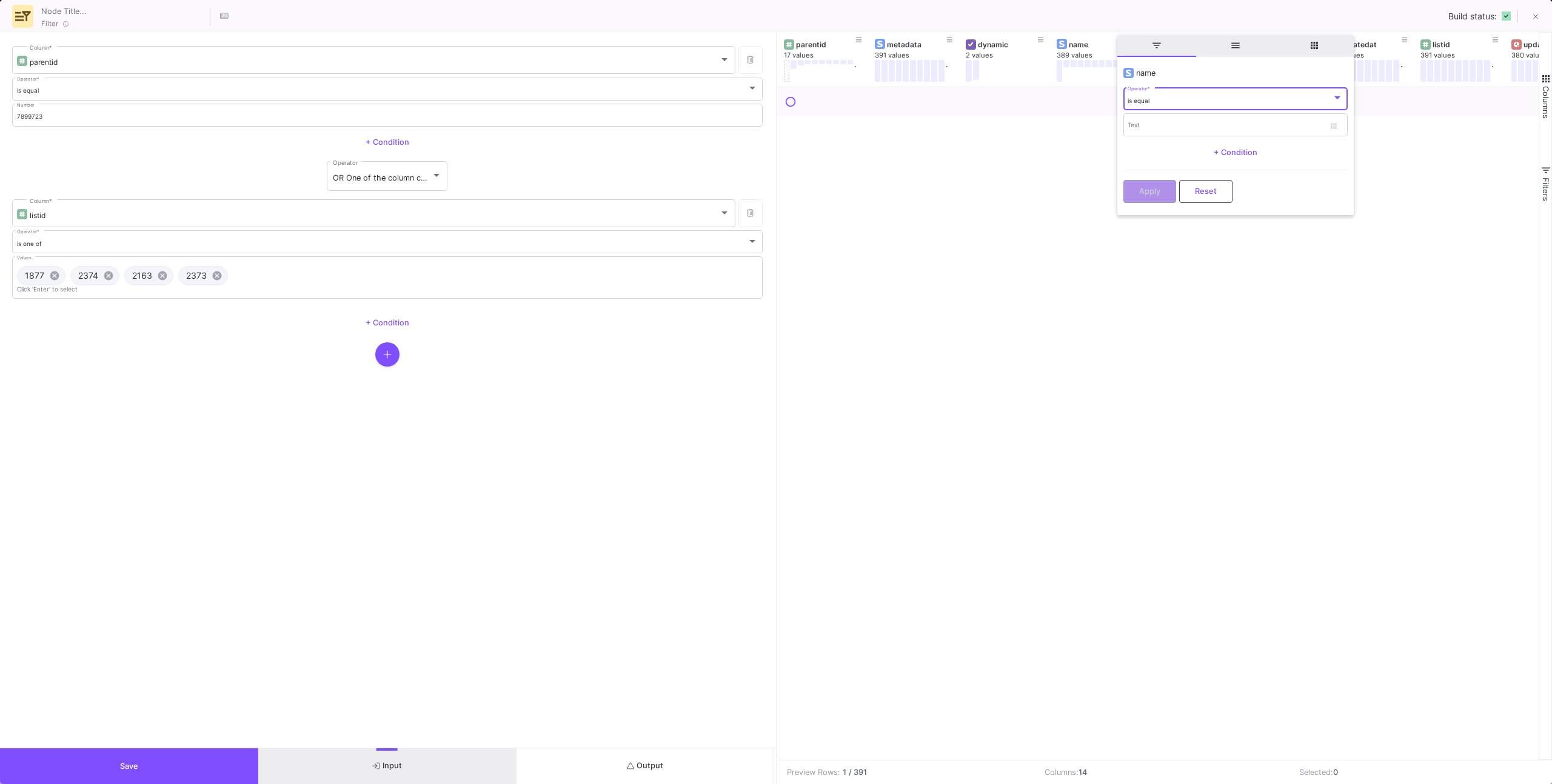
click at [1145, 97] on span "is equal" at bounding box center [1137, 100] width 22 height 7
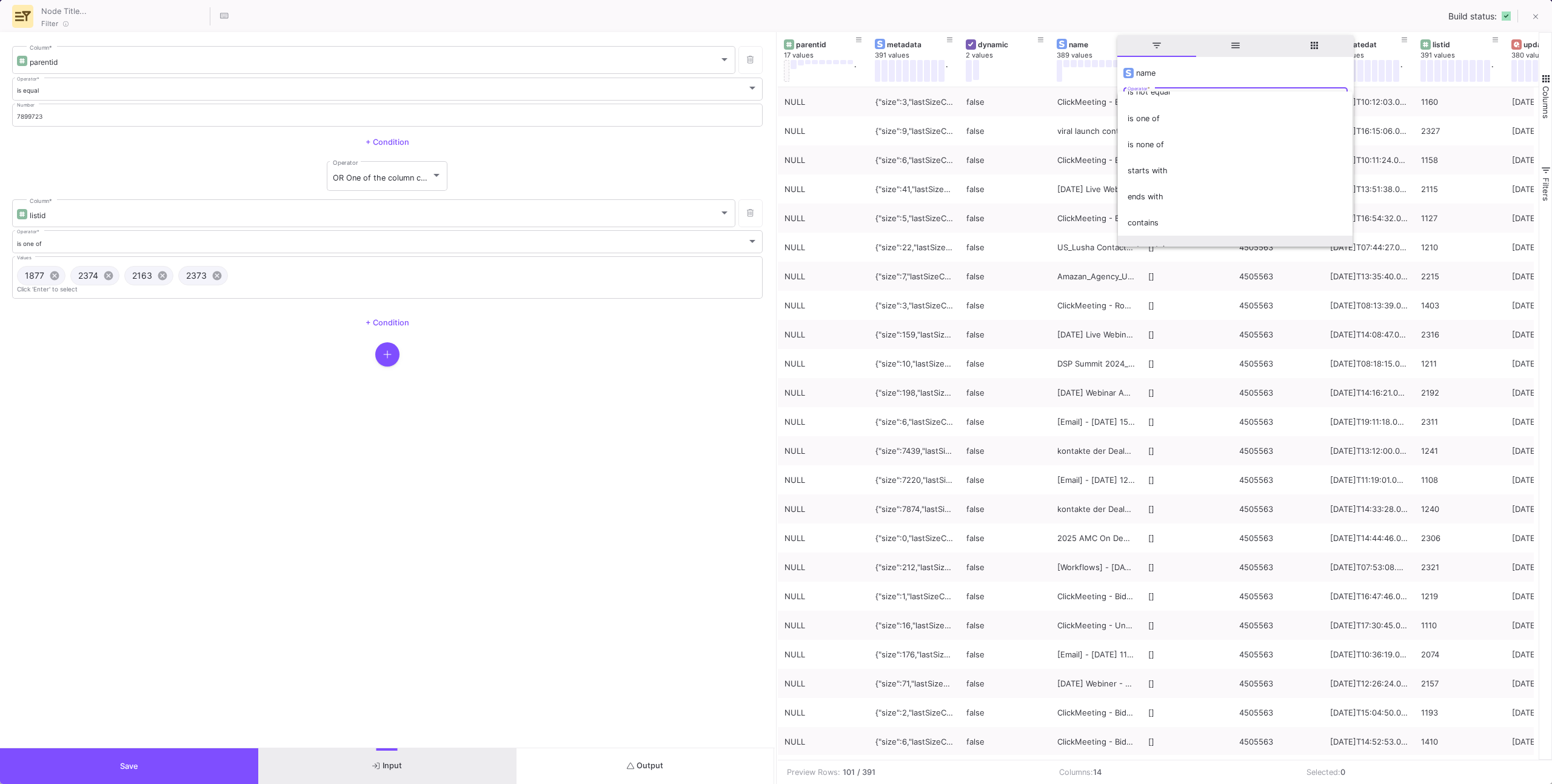
scroll to position [47, 0]
drag, startPoint x: 1151, startPoint y: 215, endPoint x: 1149, endPoint y: 189, distance: 26.1
click at [1151, 215] on span "contains" at bounding box center [1235, 214] width 215 height 26
click at [1148, 127] on input "Text" at bounding box center [1225, 127] width 197 height 8
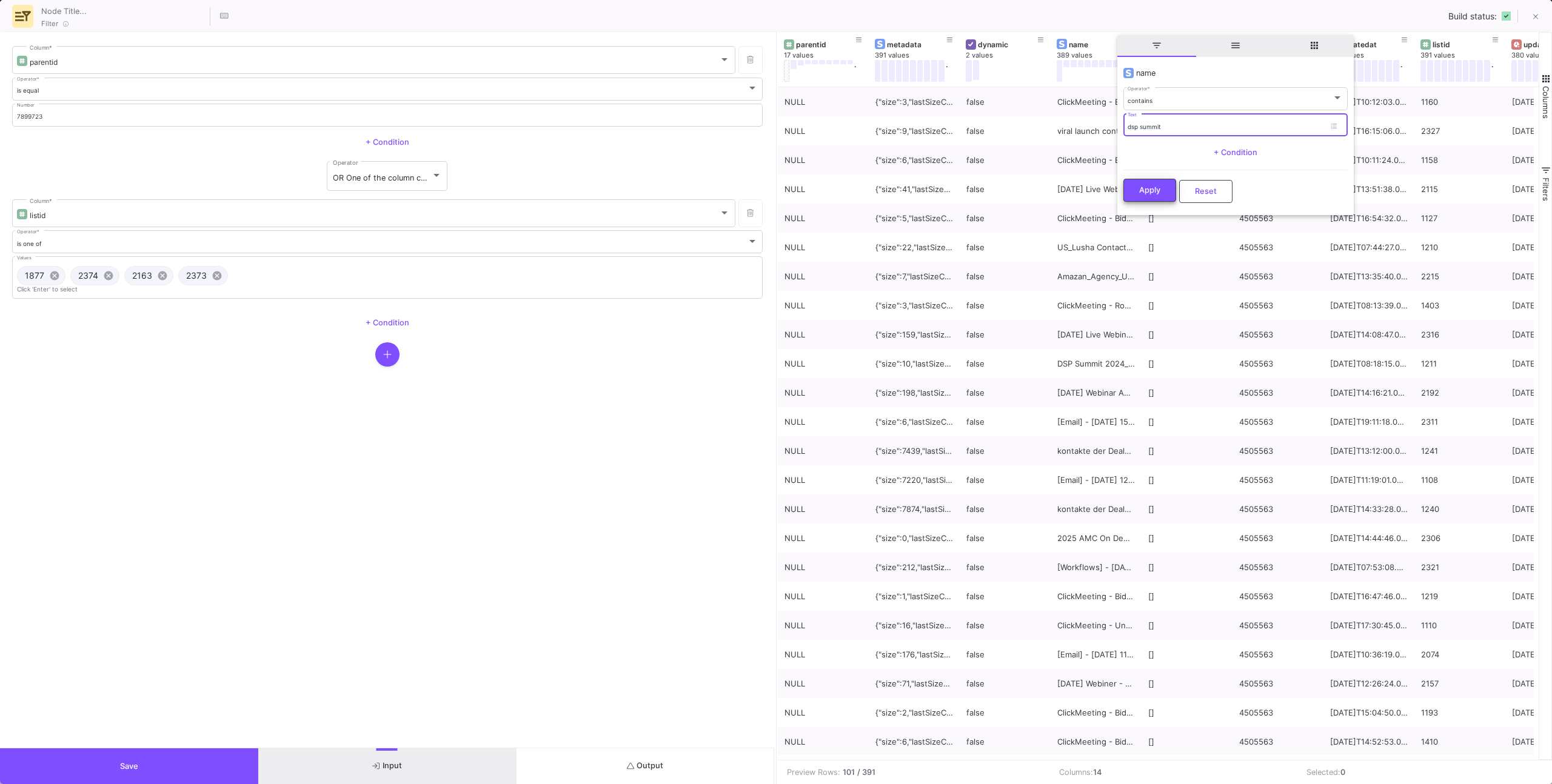
type input "dsp summit"
click at [1164, 191] on button "Apply" at bounding box center [1149, 191] width 53 height 23
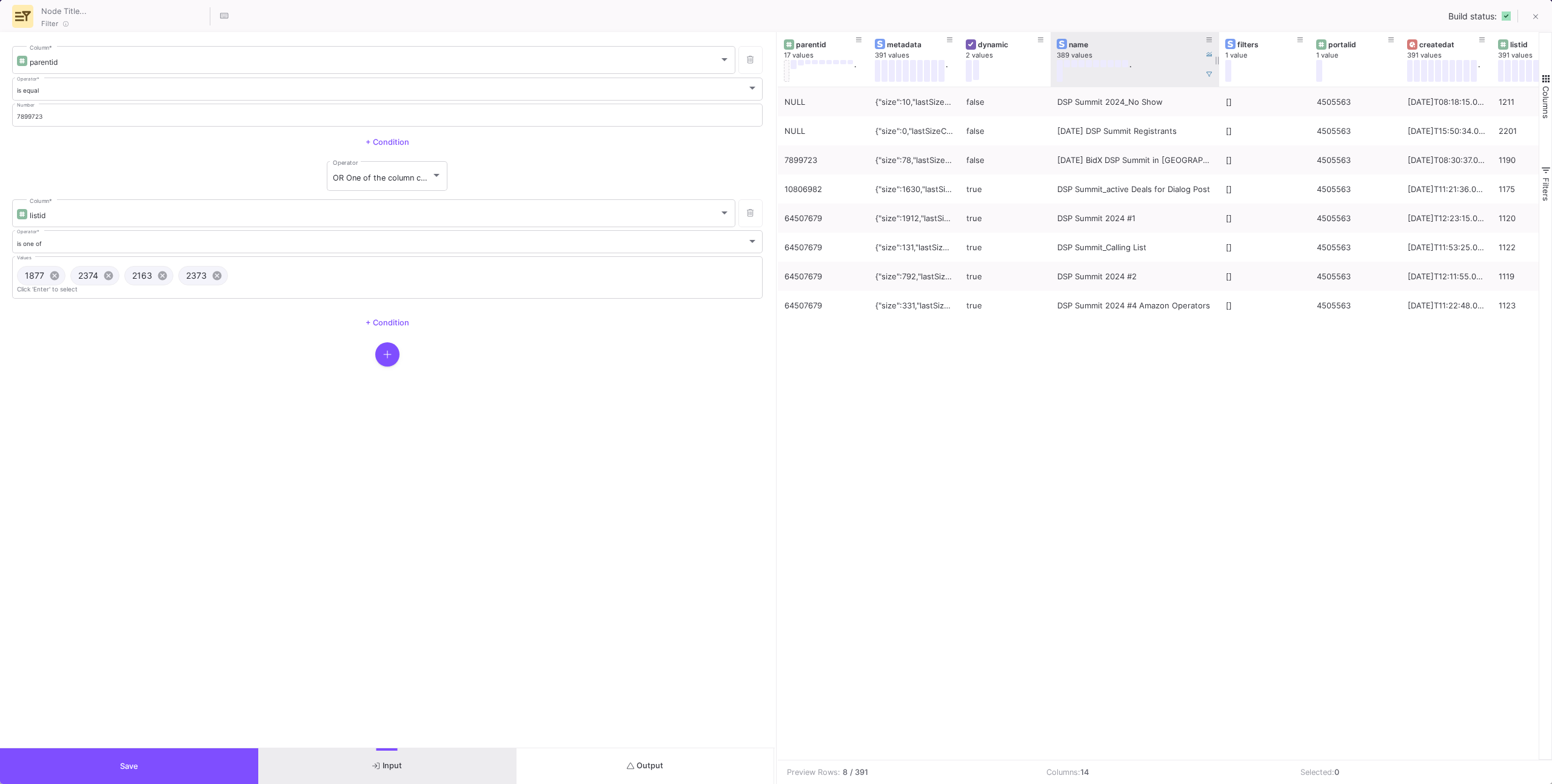
drag, startPoint x: 1151, startPoint y: 69, endPoint x: 1217, endPoint y: 67, distance: 66.0
click at [1217, 67] on div at bounding box center [1219, 59] width 5 height 54
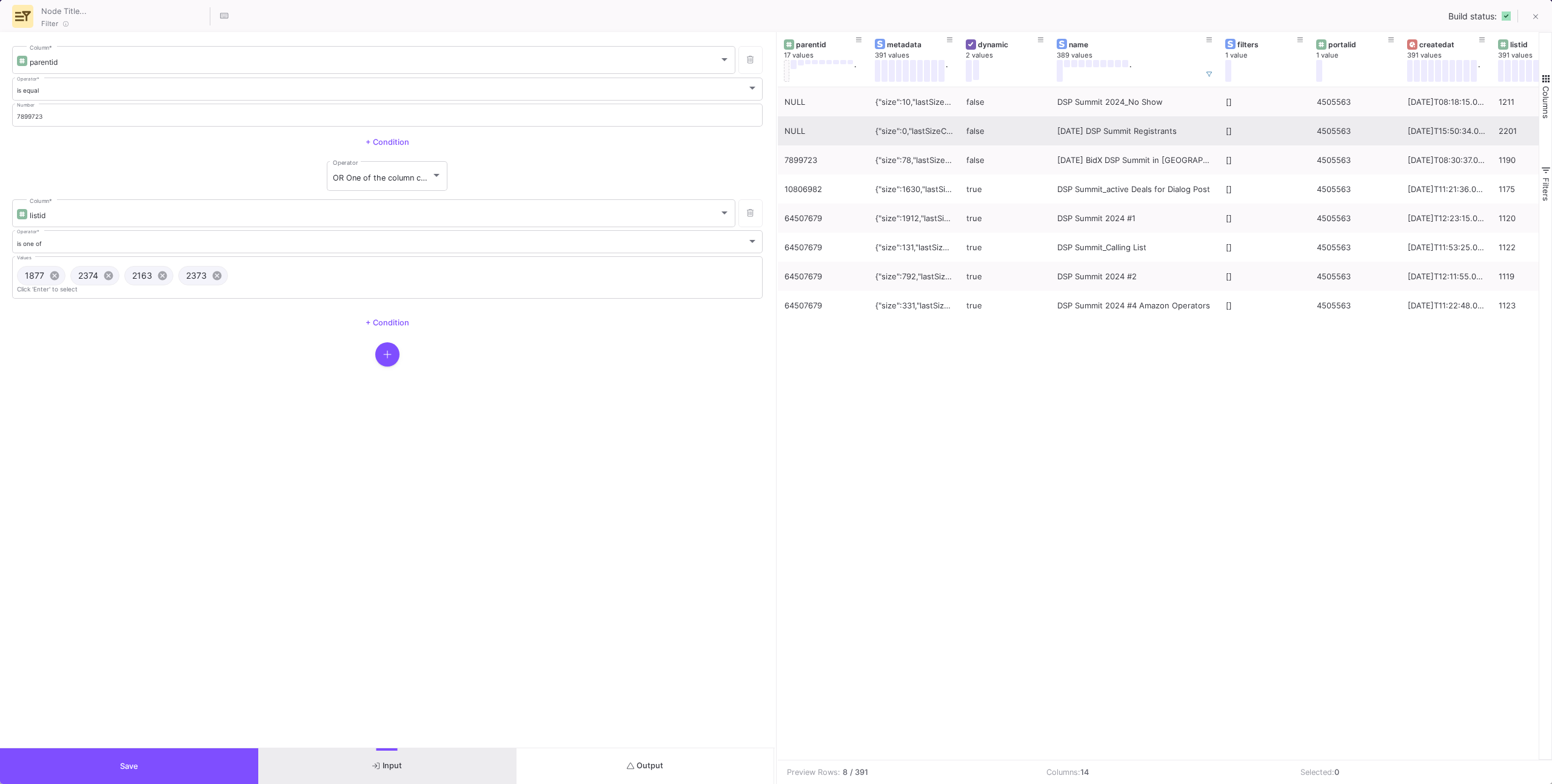
click at [1149, 135] on div "2025.06.26 DSP Summit Registrants" at bounding box center [1134, 131] width 155 height 29
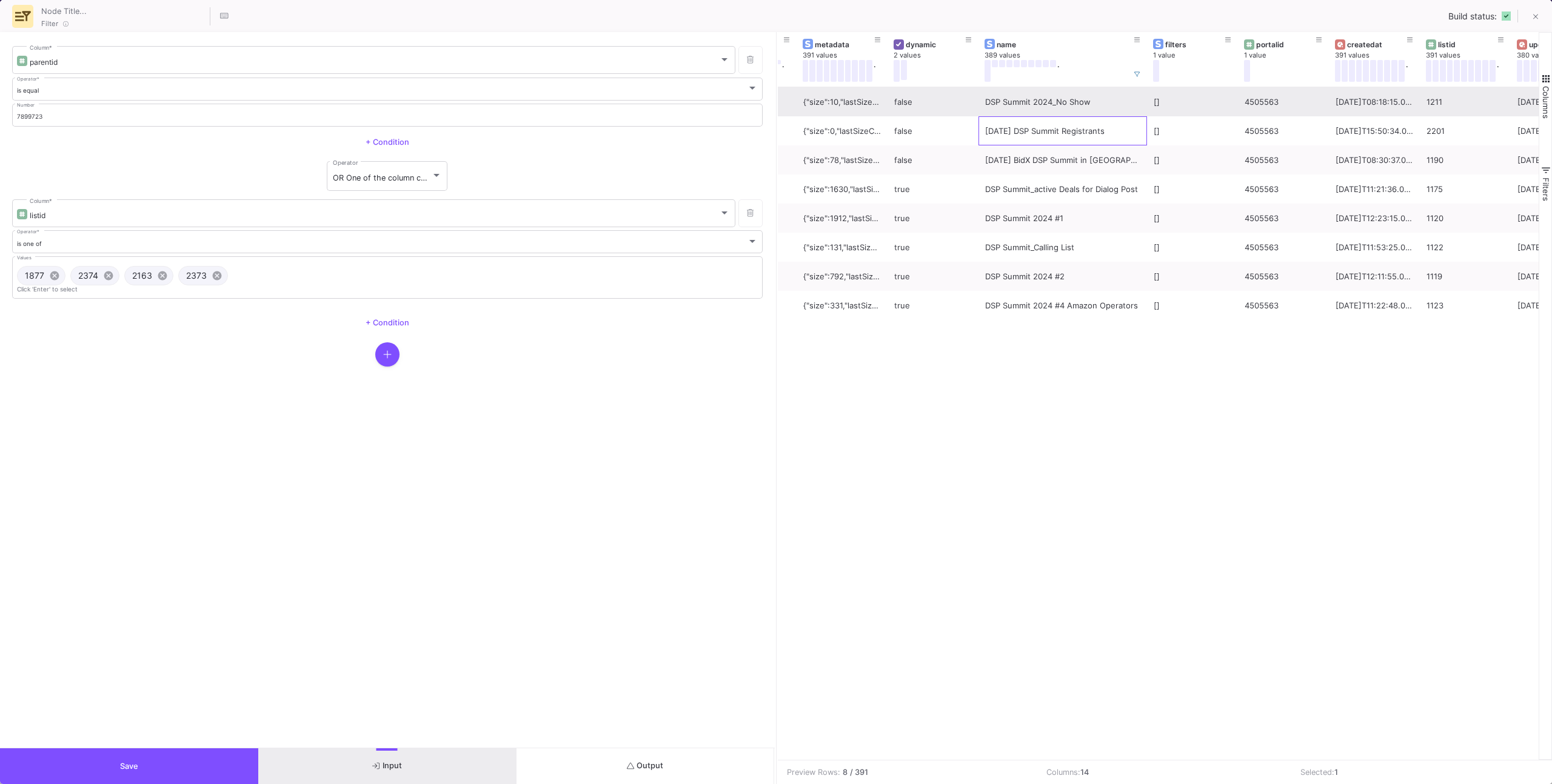
scroll to position [0, 0]
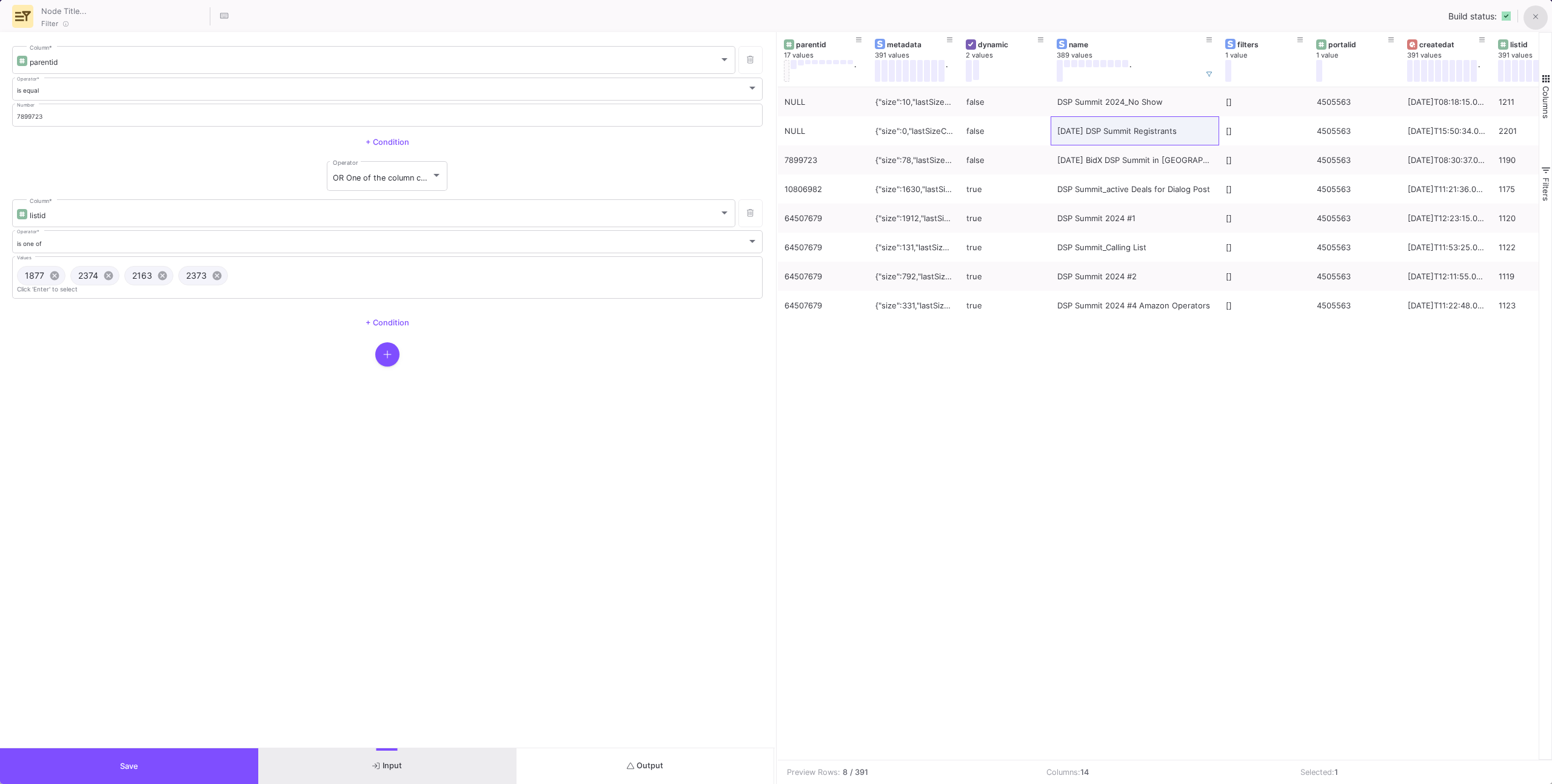
click at [1535, 16] on icon at bounding box center [1535, 17] width 6 height 9
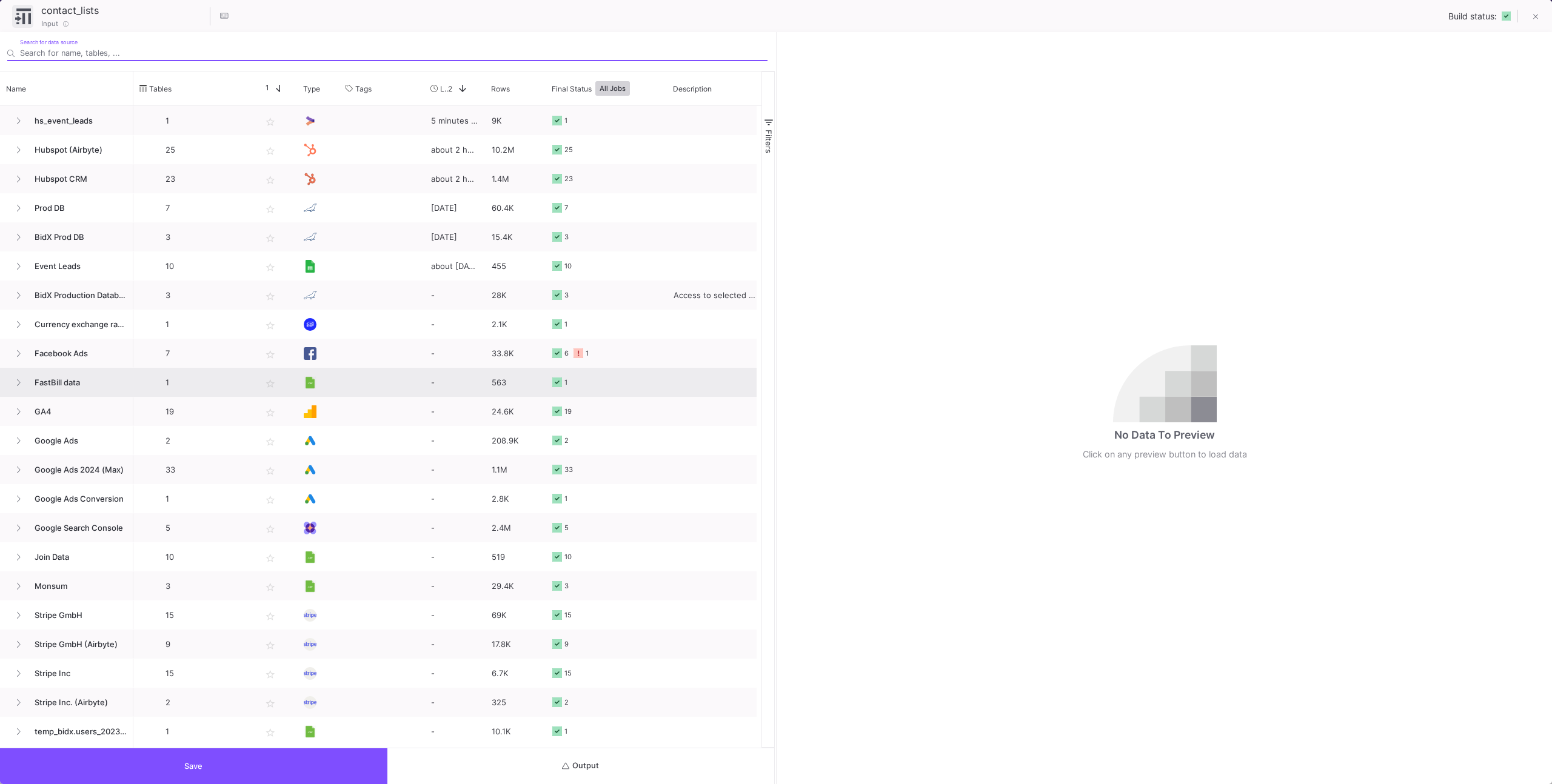
scroll to position [0, 1]
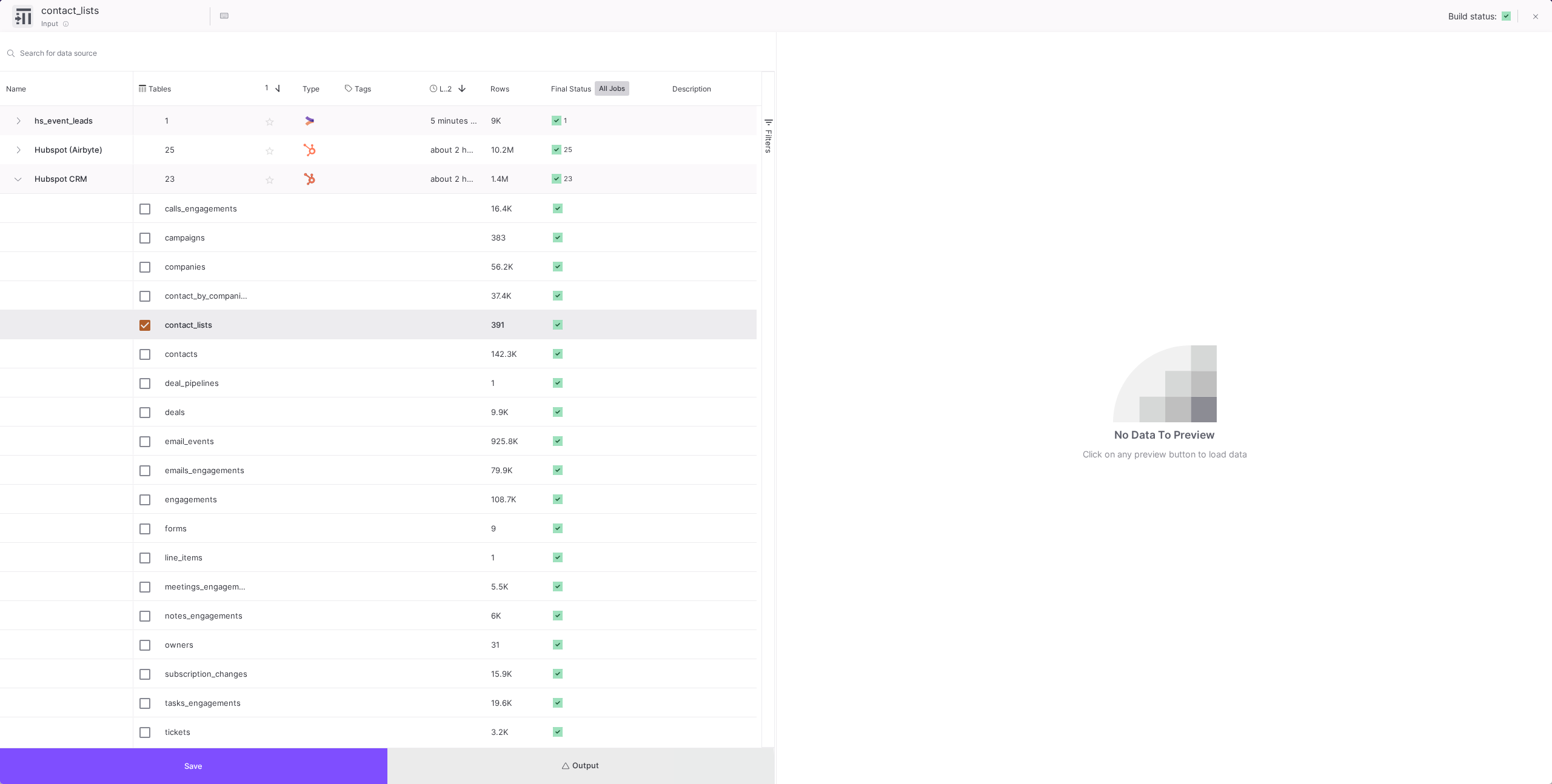
click at [493, 773] on button "Output" at bounding box center [581, 766] width 387 height 36
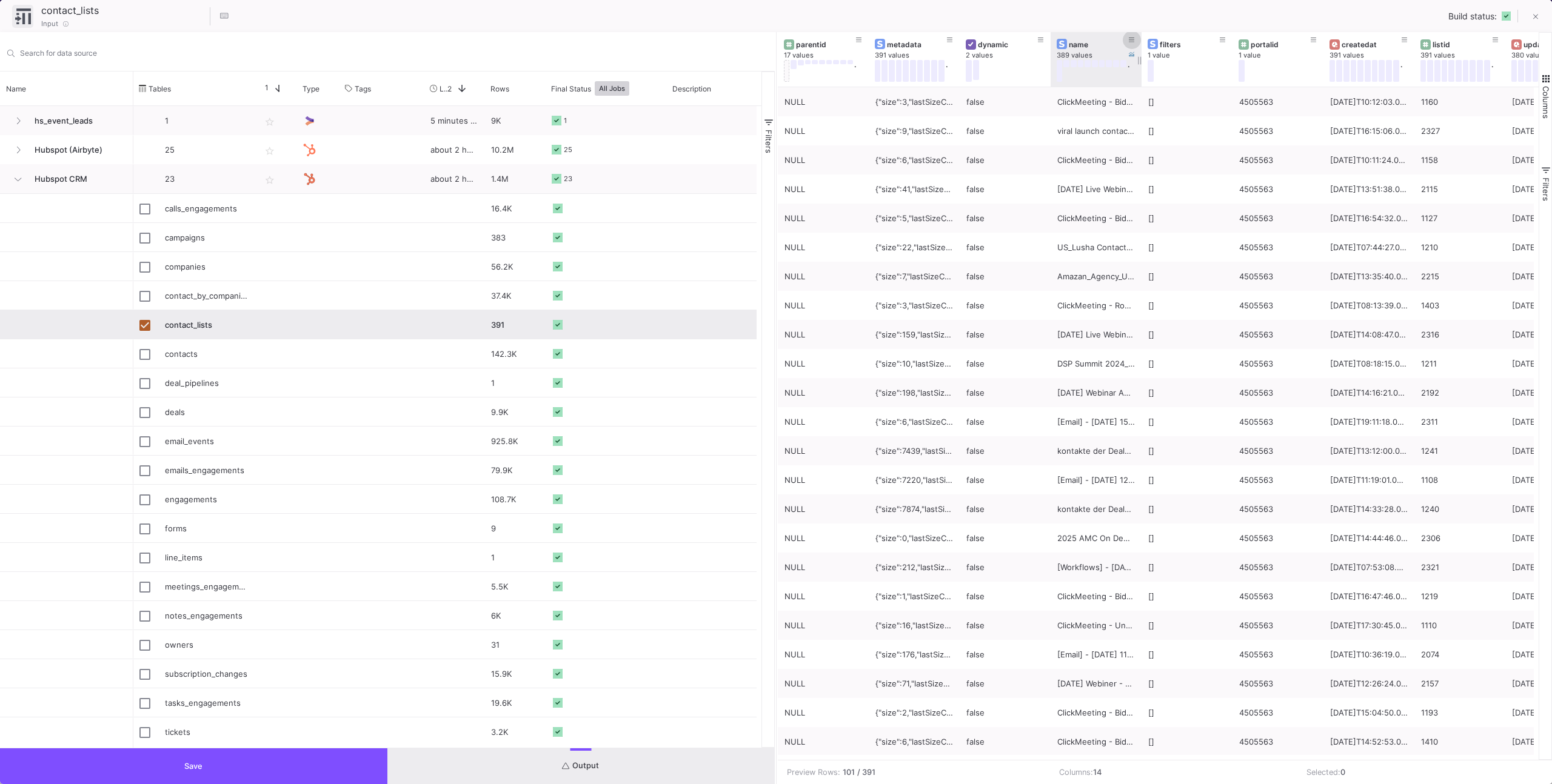
click at [1135, 38] on button at bounding box center [1131, 40] width 18 height 18
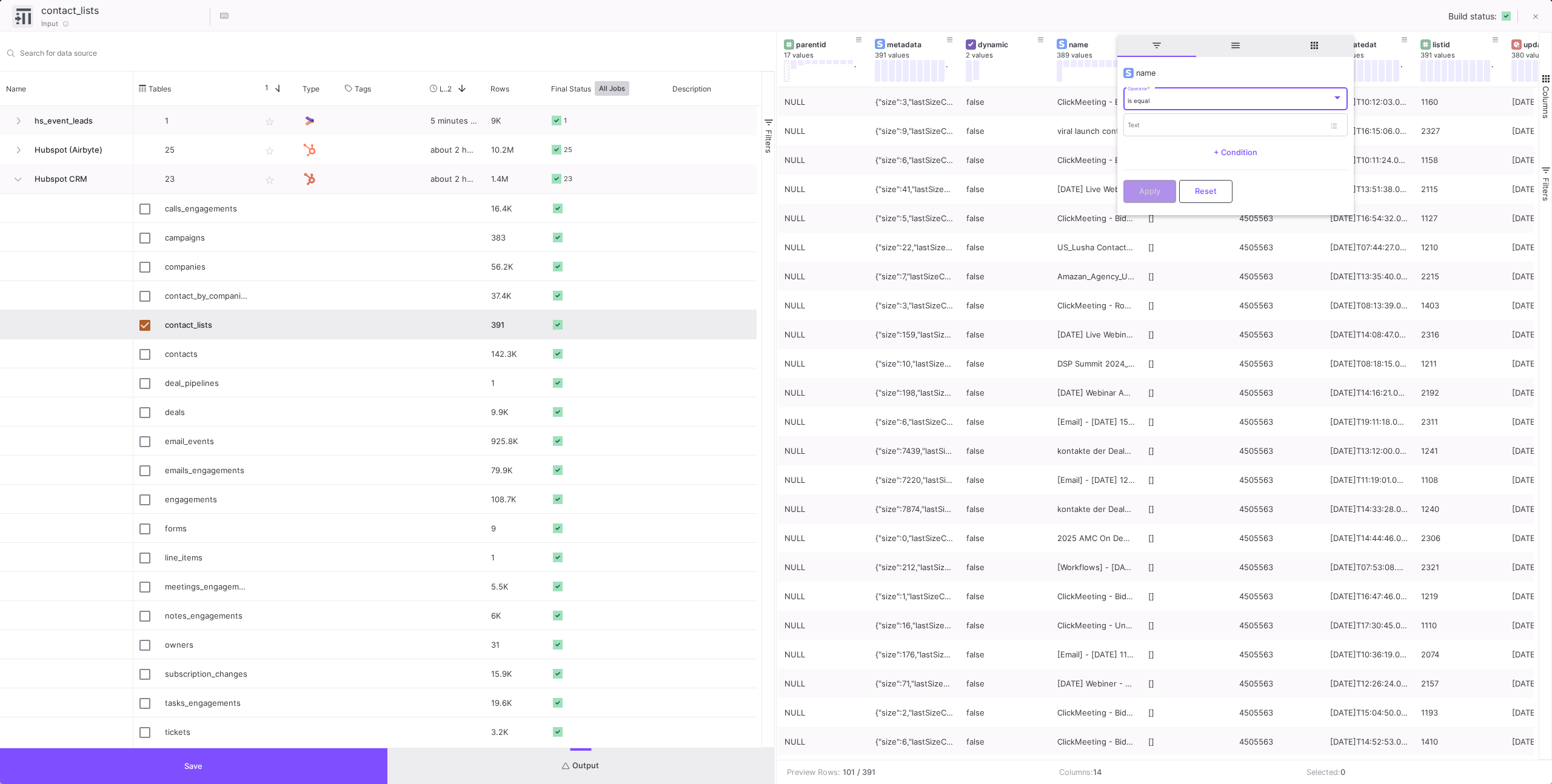
click at [1143, 104] on span "is equal" at bounding box center [1137, 100] width 22 height 7
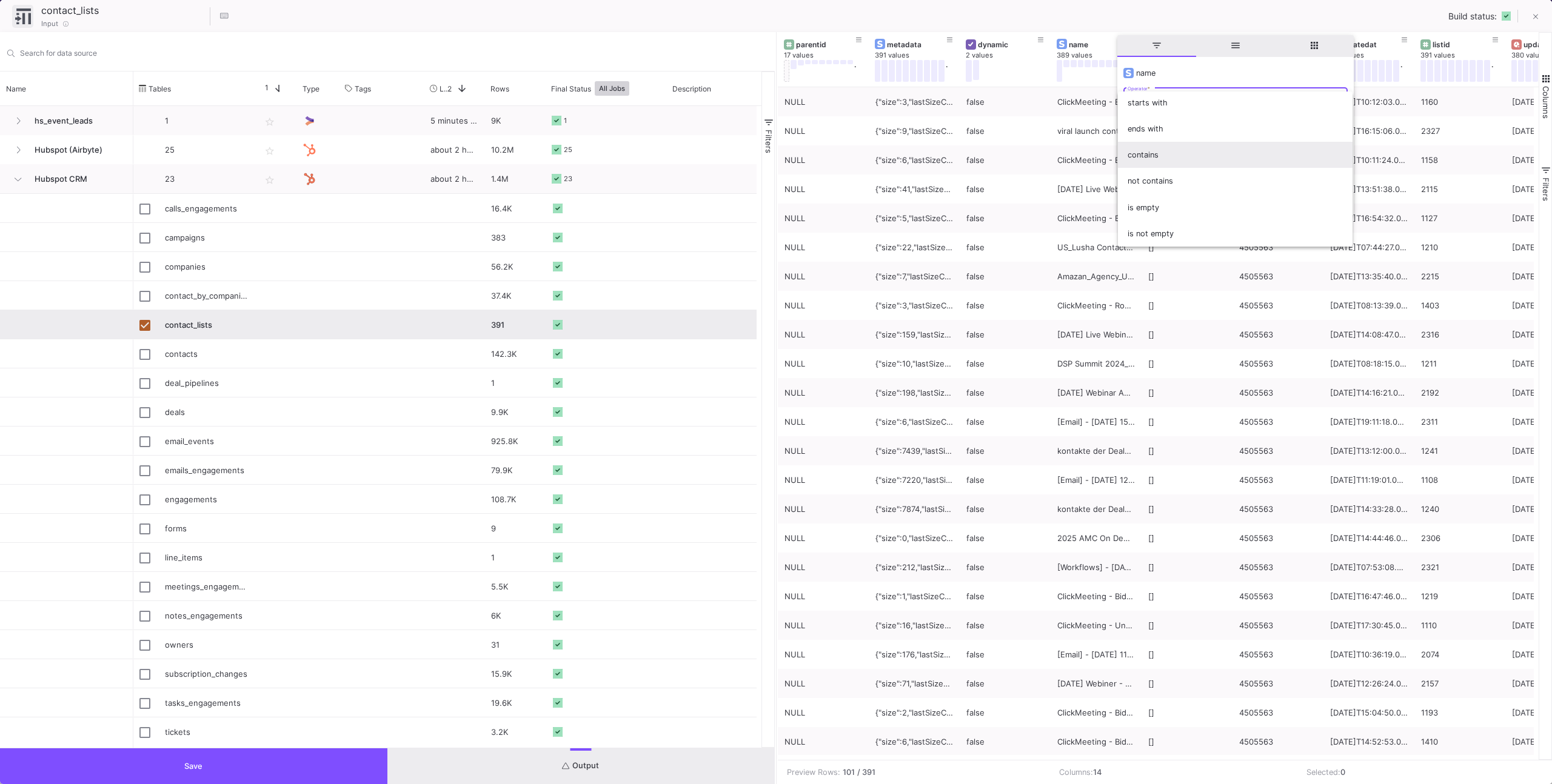
click at [1137, 153] on span "contains" at bounding box center [1235, 155] width 215 height 26
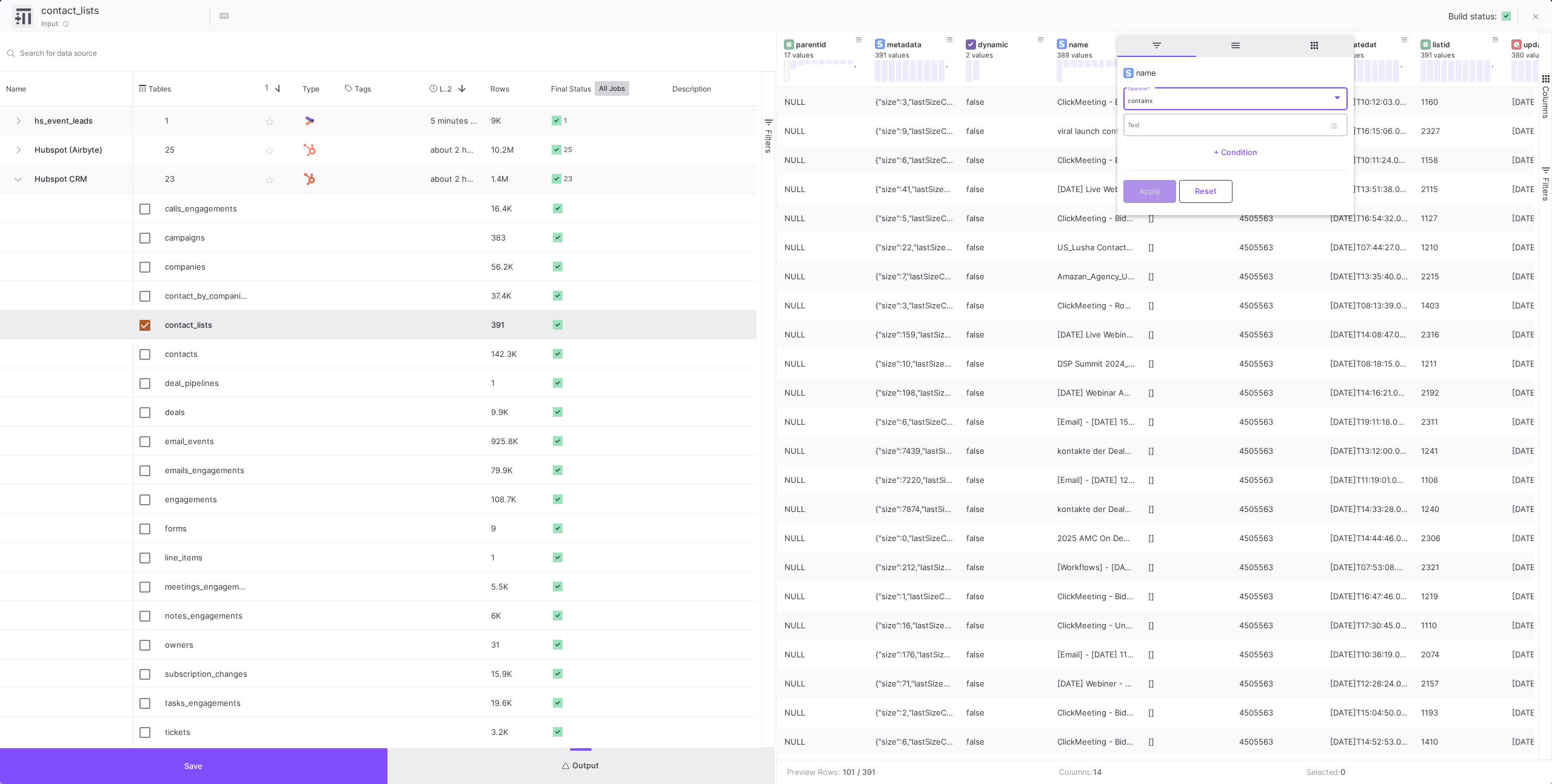
click at [1140, 134] on div "Text" at bounding box center [1225, 124] width 197 height 25
type input "dsp"
click at [1161, 186] on button "Apply" at bounding box center [1149, 190] width 53 height 23
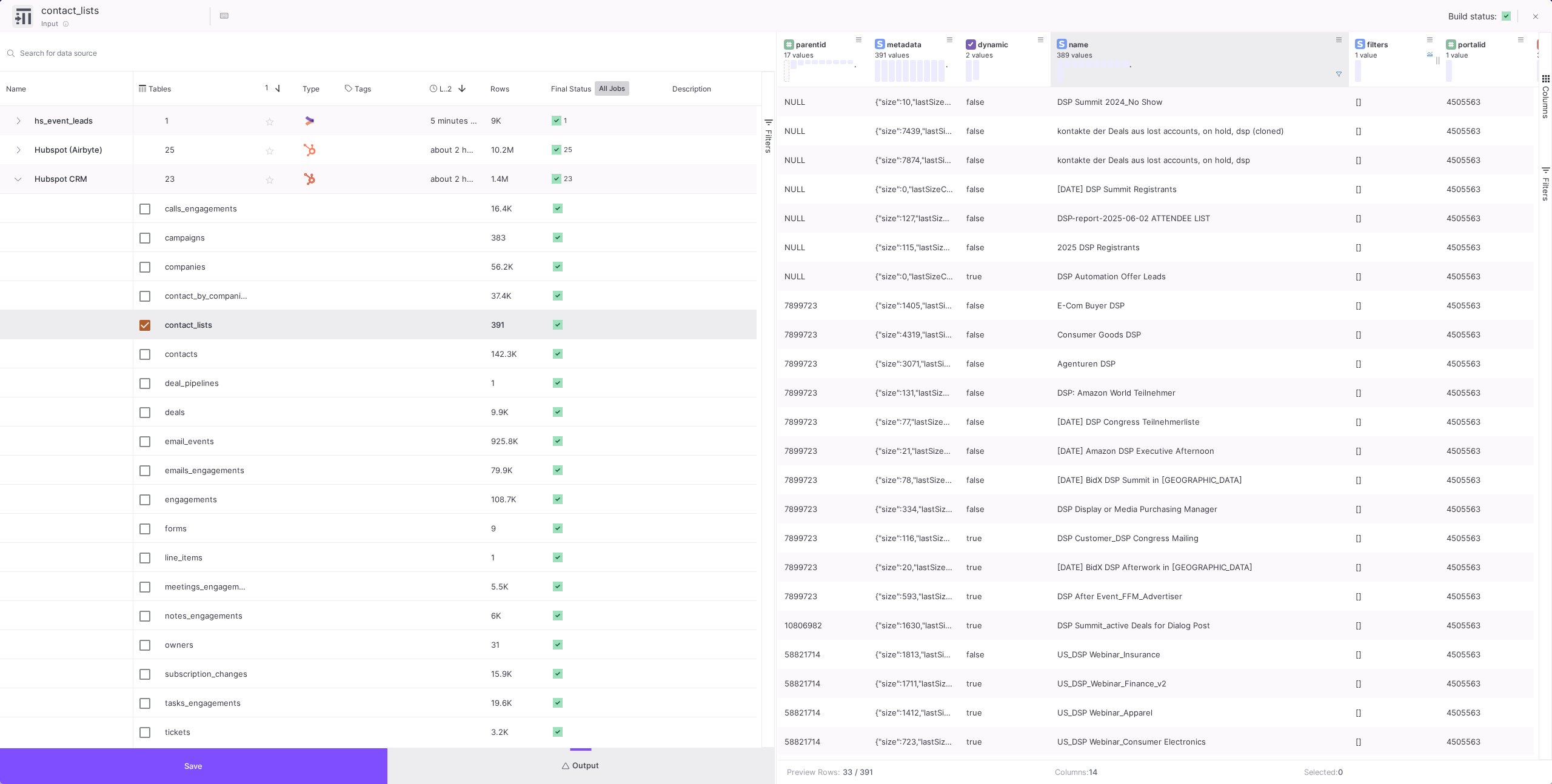
drag, startPoint x: 1141, startPoint y: 82, endPoint x: 1382, endPoint y: 84, distance: 241.0
click at [1382, 84] on div "parentid 17 values . metadata 391 values . dynamic 2 values name 389 values . f…" at bounding box center [1518, 59] width 1480 height 54
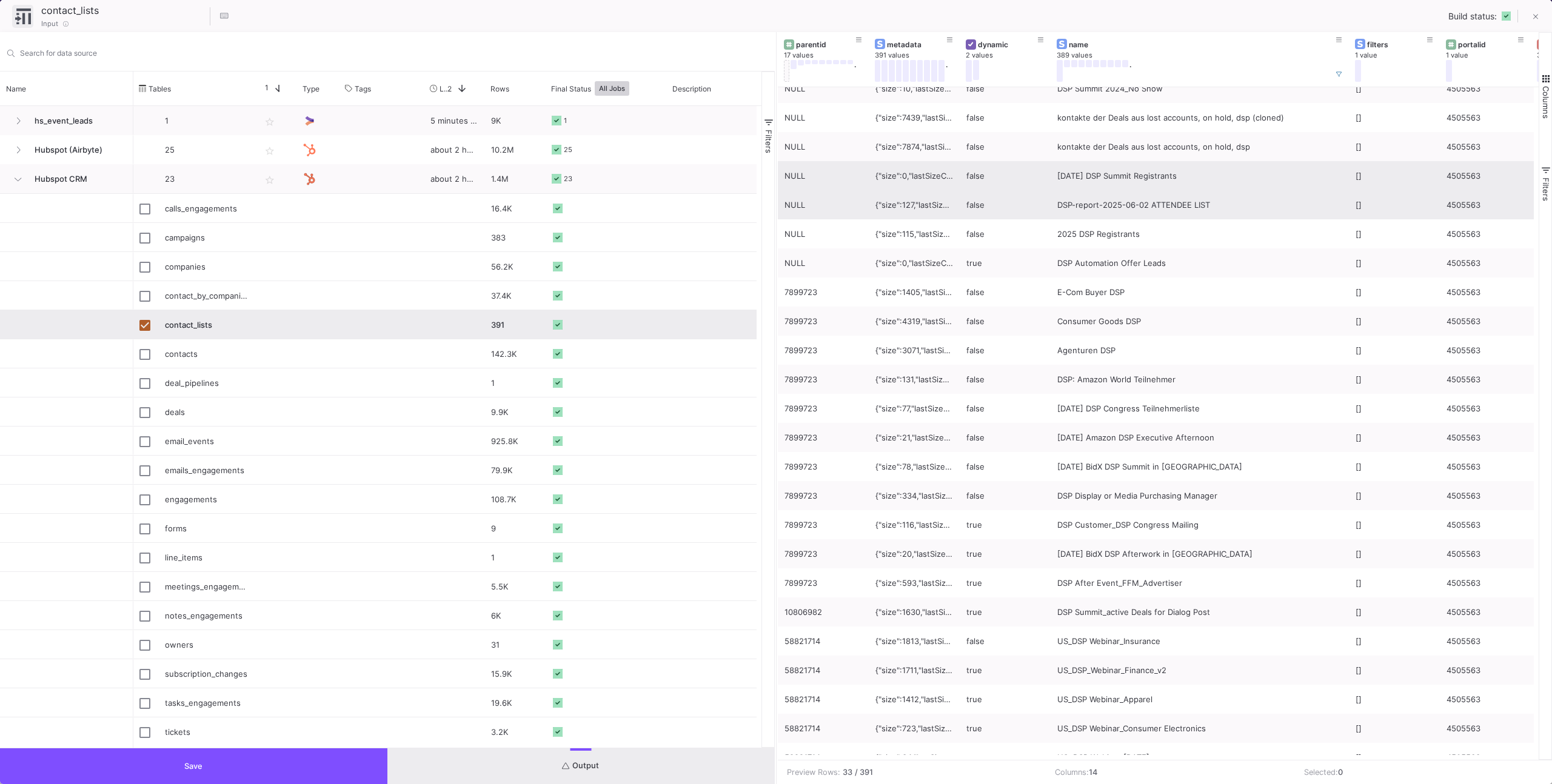
scroll to position [0, 0]
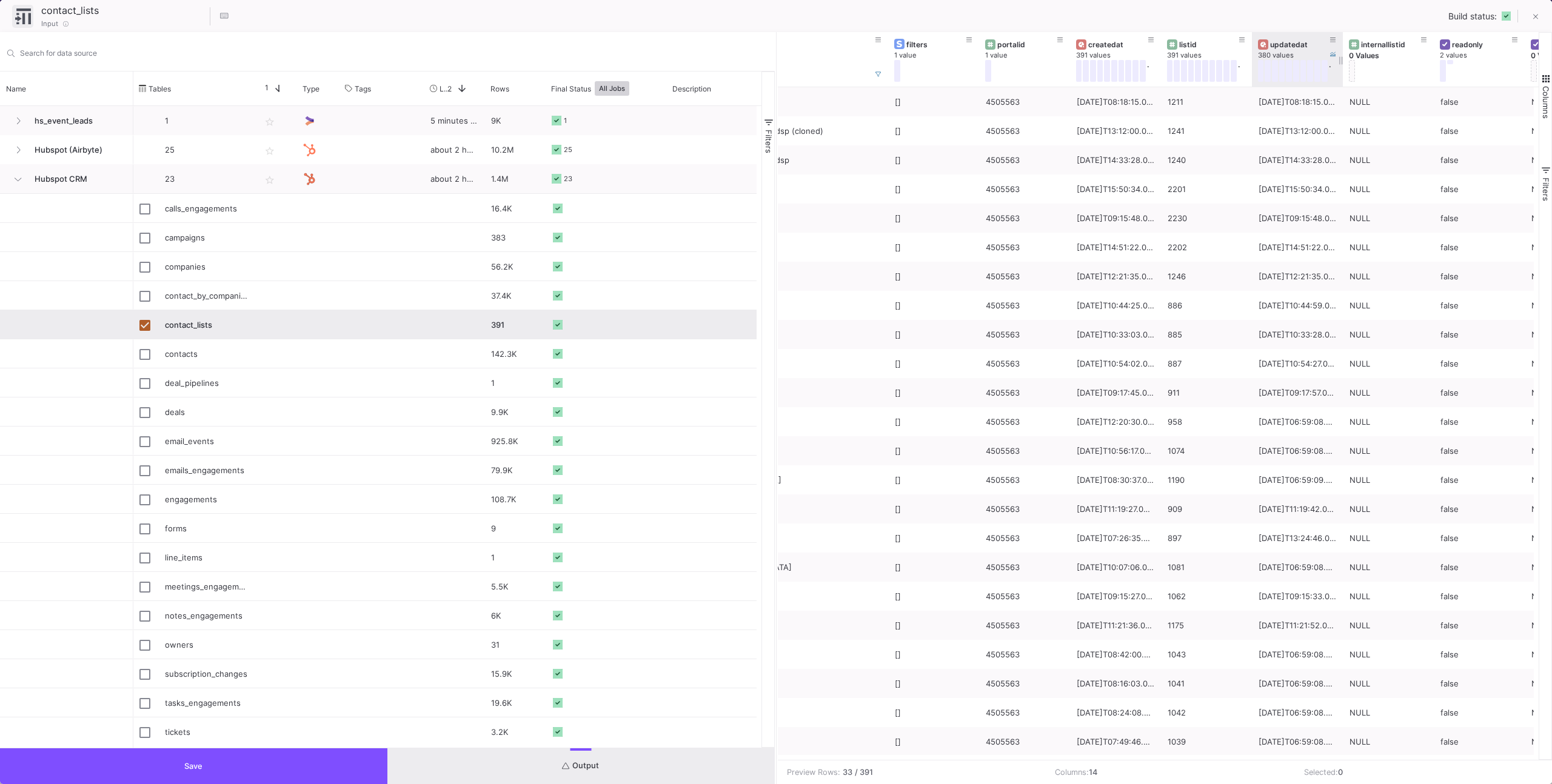
click at [1276, 53] on div "380 values" at bounding box center [1303, 55] width 91 height 9
click at [1109, 45] on div "createdat" at bounding box center [1118, 44] width 60 height 9
click at [1273, 48] on div "updatedat" at bounding box center [1299, 44] width 60 height 9
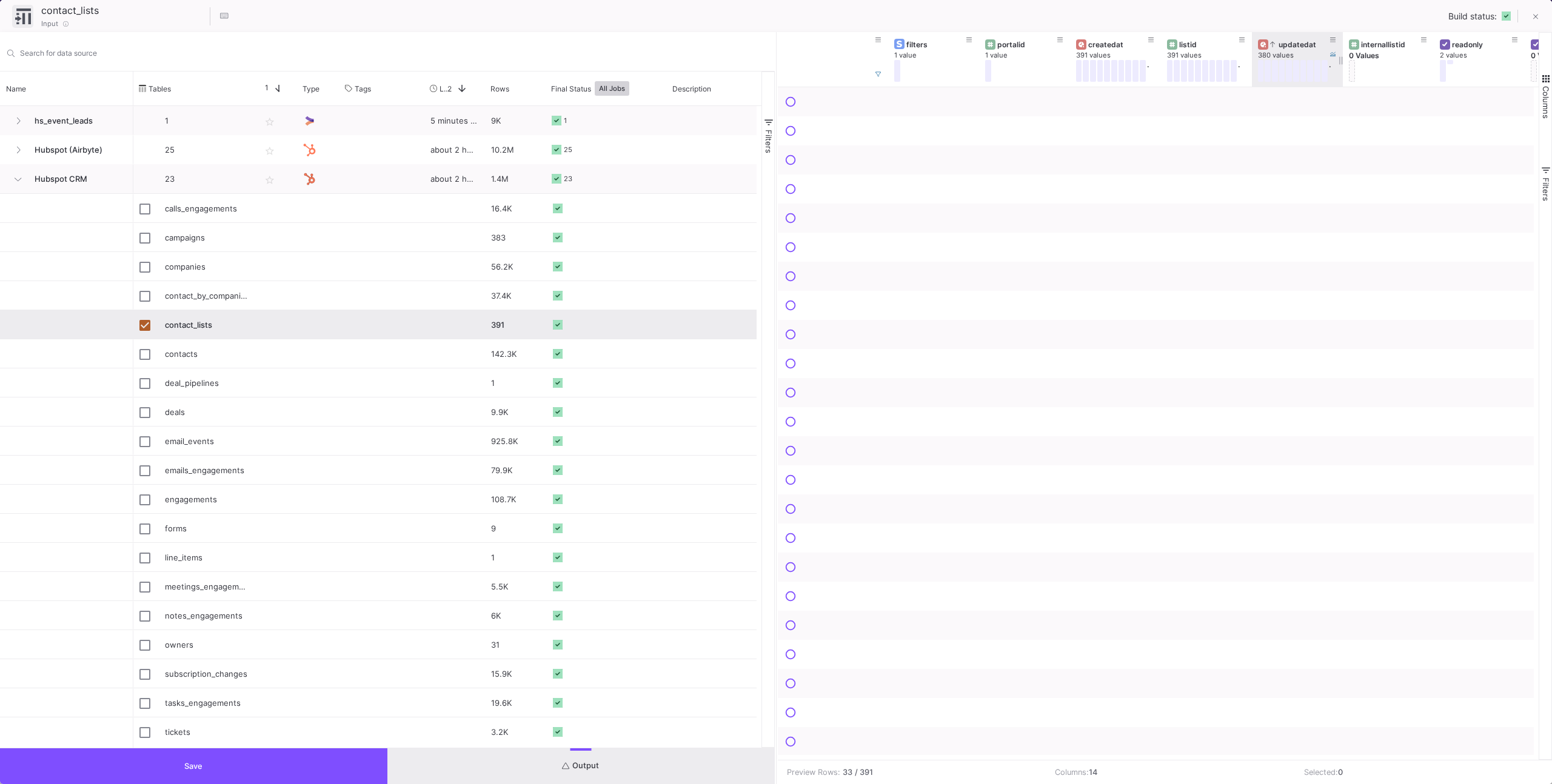
click at [1271, 48] on fa-icon at bounding box center [1272, 45] width 5 height 9
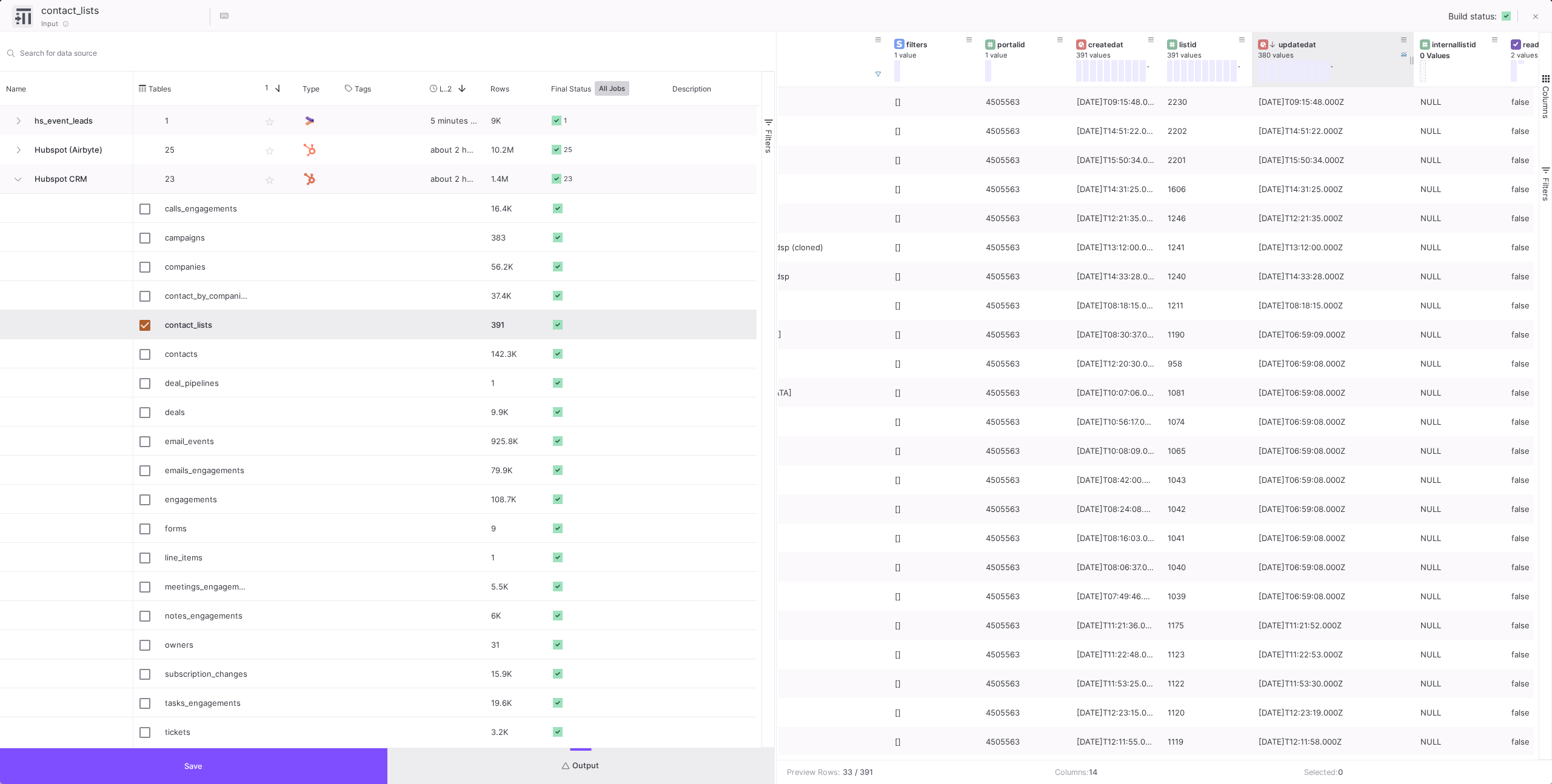
drag, startPoint x: 1340, startPoint y: 48, endPoint x: 1411, endPoint y: 46, distance: 71.0
click at [1411, 46] on div at bounding box center [1413, 59] width 5 height 54
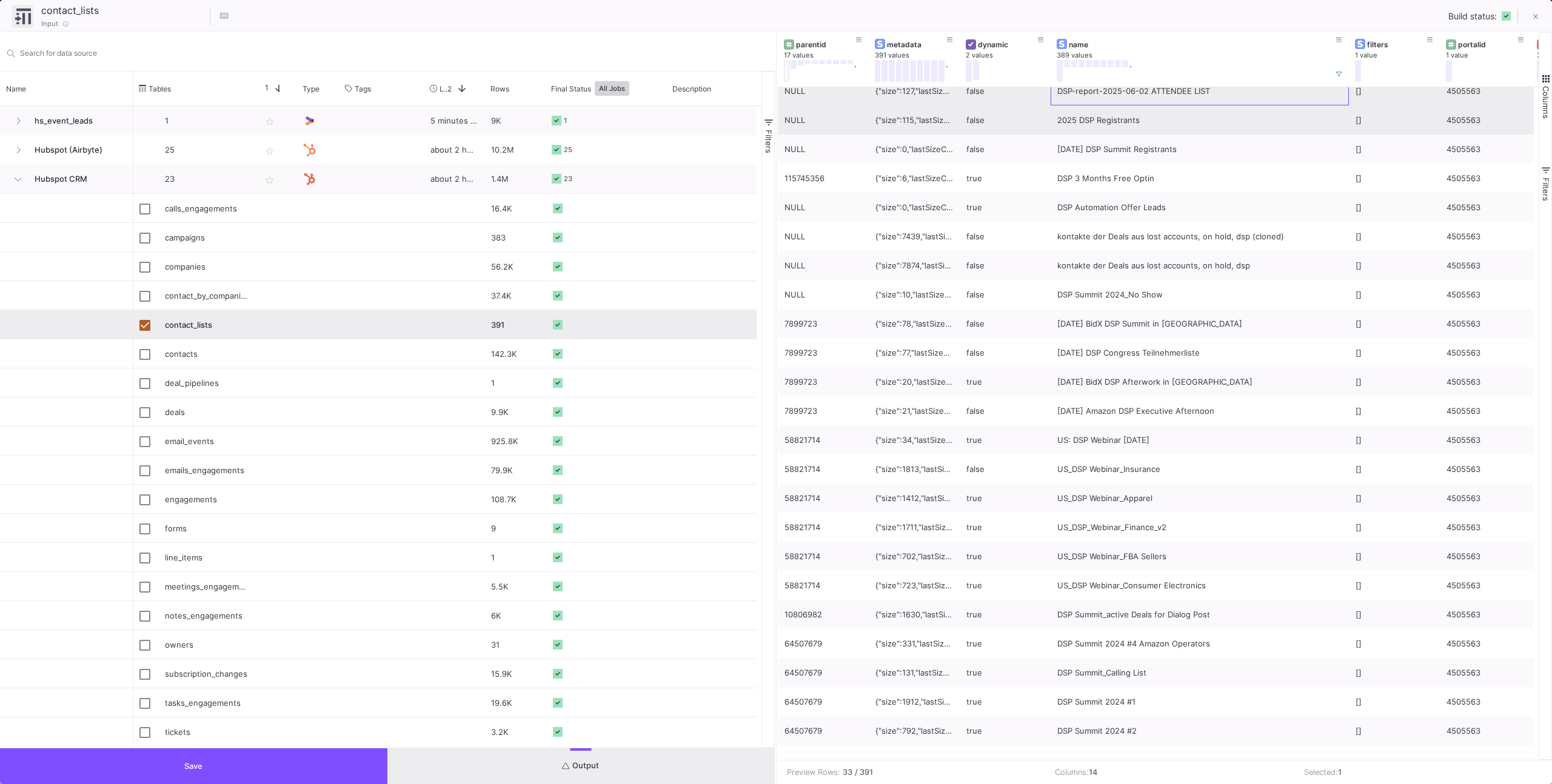
click at [1149, 107] on div "DSP-report-2025-06-02 ATTENDEE LIST [] 4505563 2025-06-05T09:15:48.000Z 2230 fa…" at bounding box center [1554, 556] width 1551 height 960
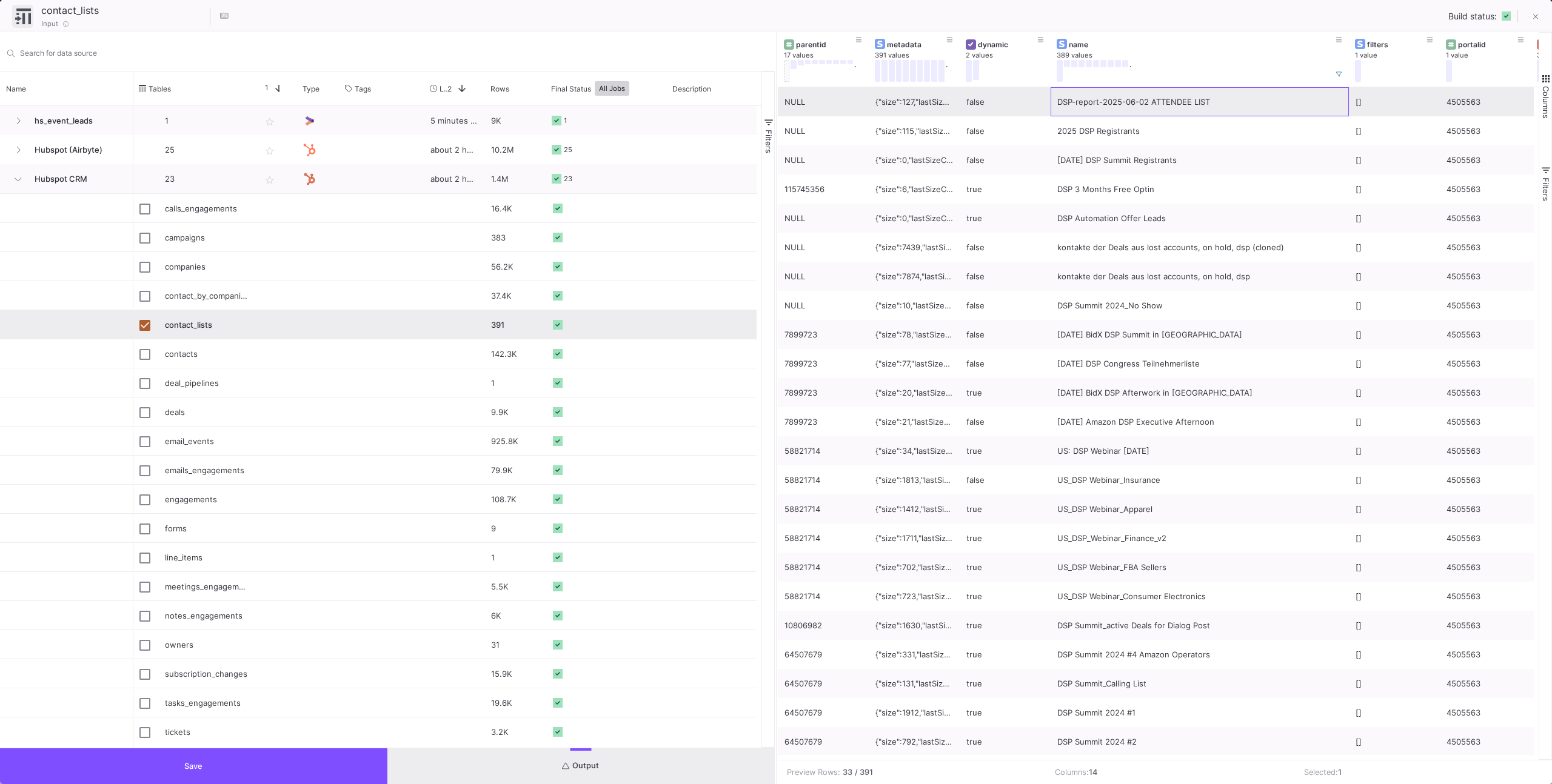
click at [1149, 107] on div "DSP-report-2025-06-02 ATTENDEE LIST" at bounding box center [1199, 102] width 285 height 29
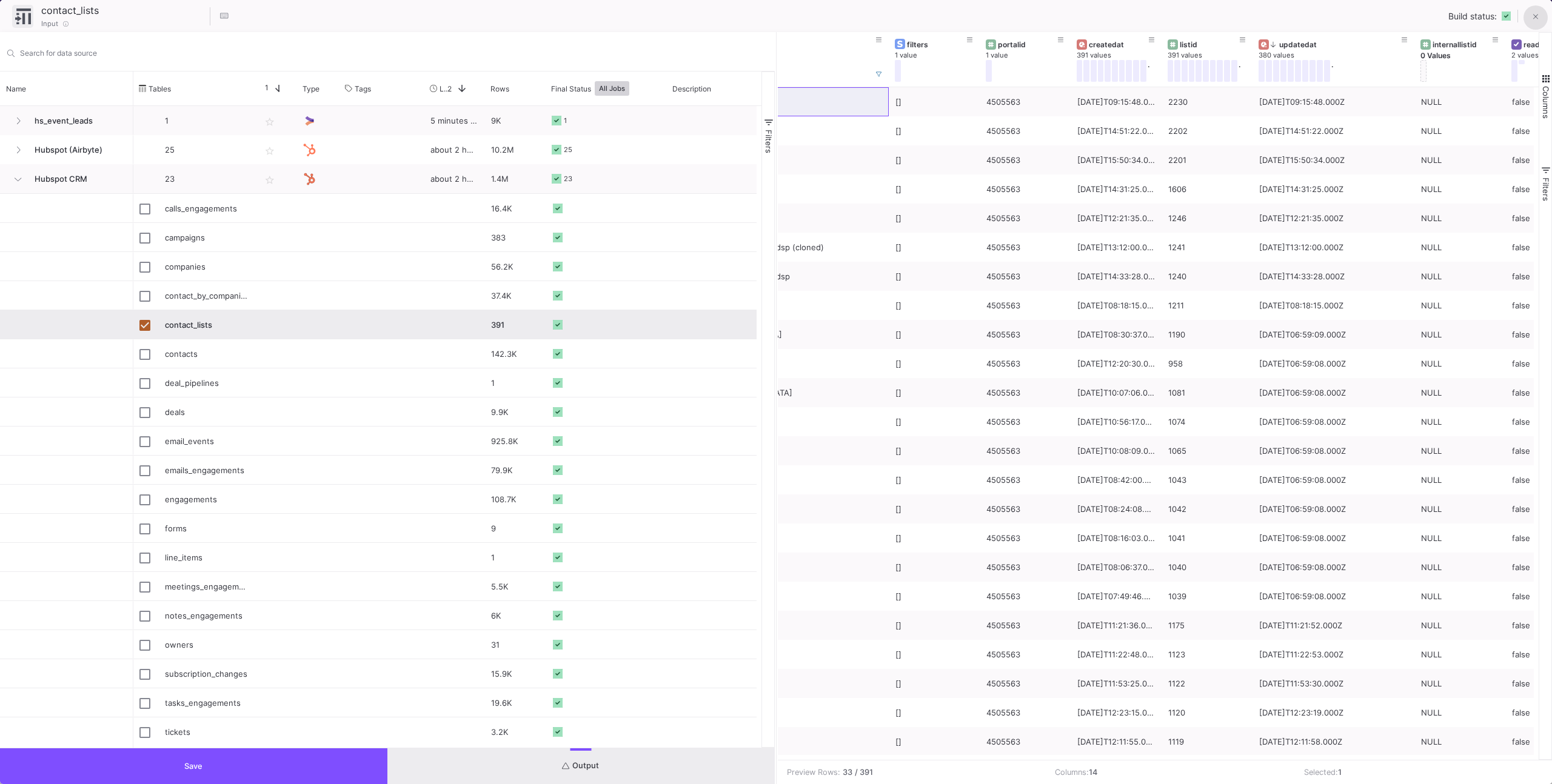
click at [1541, 18] on button at bounding box center [1535, 18] width 24 height 24
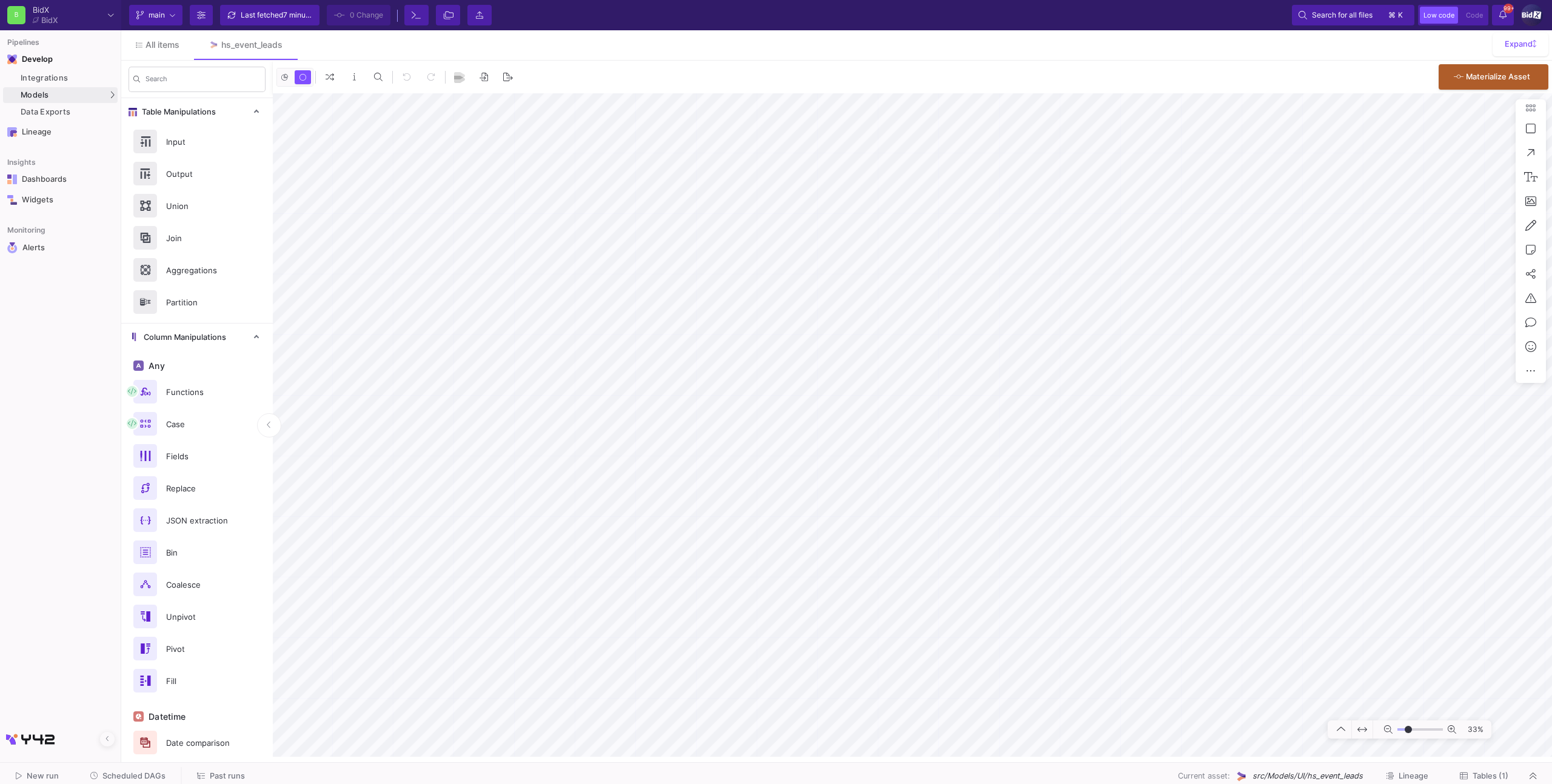
type input "3"
click at [128, 778] on span "Scheduled DAGs" at bounding box center [134, 775] width 63 height 9
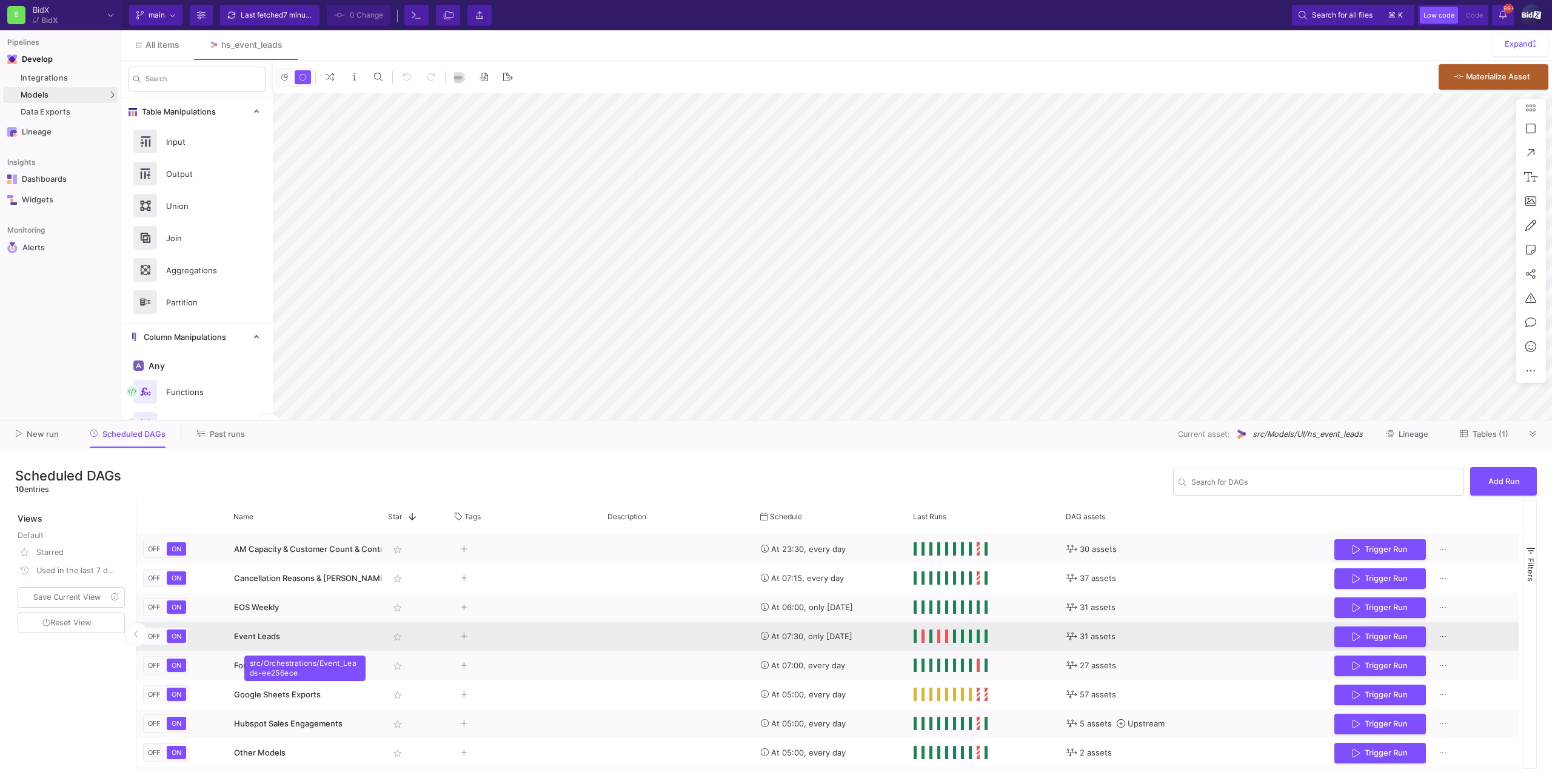
click at [342, 638] on div "Event Leads" at bounding box center [305, 637] width 141 height 29
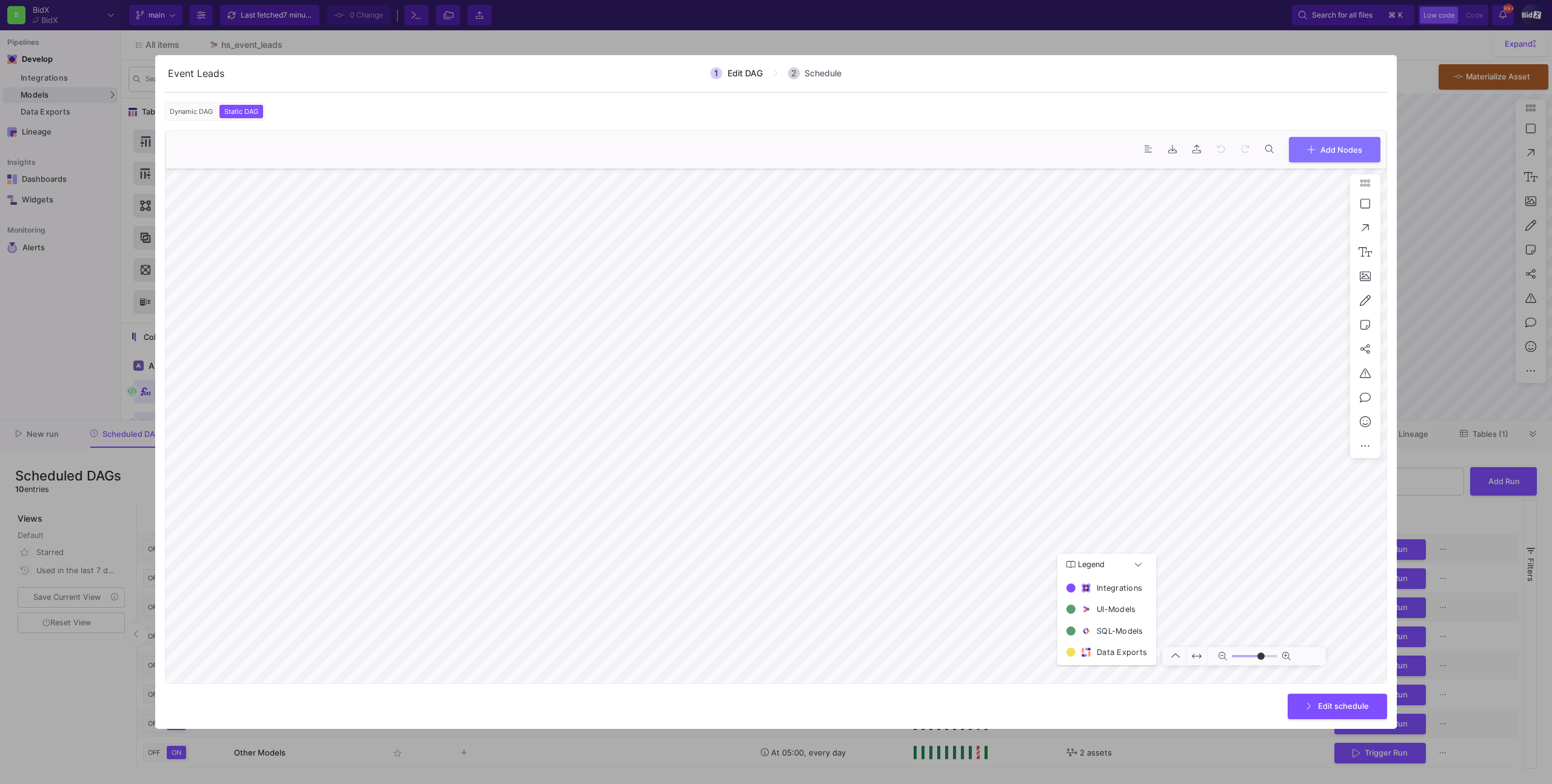
type input "0"
click at [1320, 698] on button "Edit schedule" at bounding box center [1337, 707] width 100 height 26
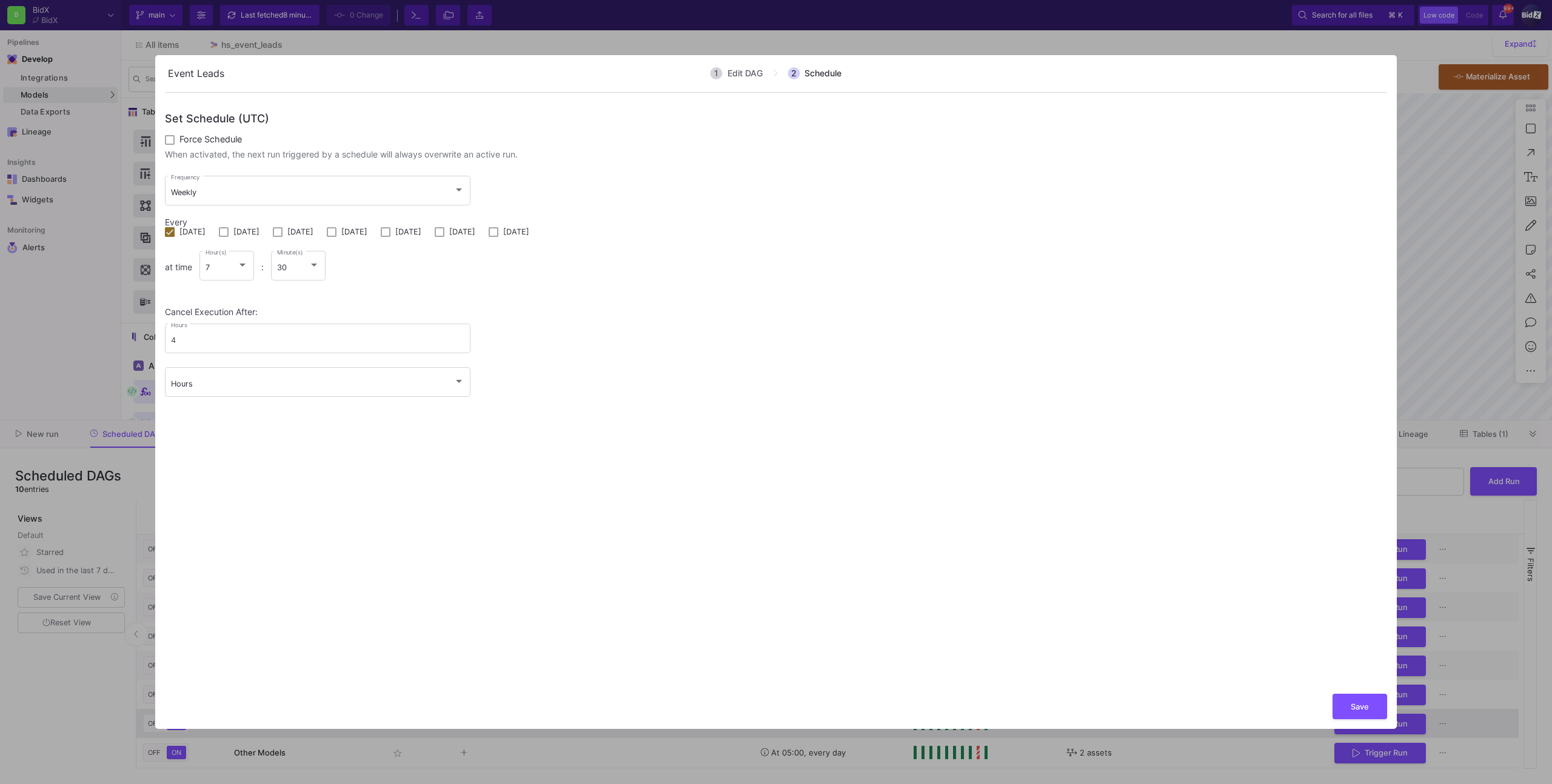
drag, startPoint x: 1342, startPoint y: 704, endPoint x: 1318, endPoint y: 710, distance: 24.7
click at [1341, 704] on button "Save" at bounding box center [1359, 707] width 54 height 26
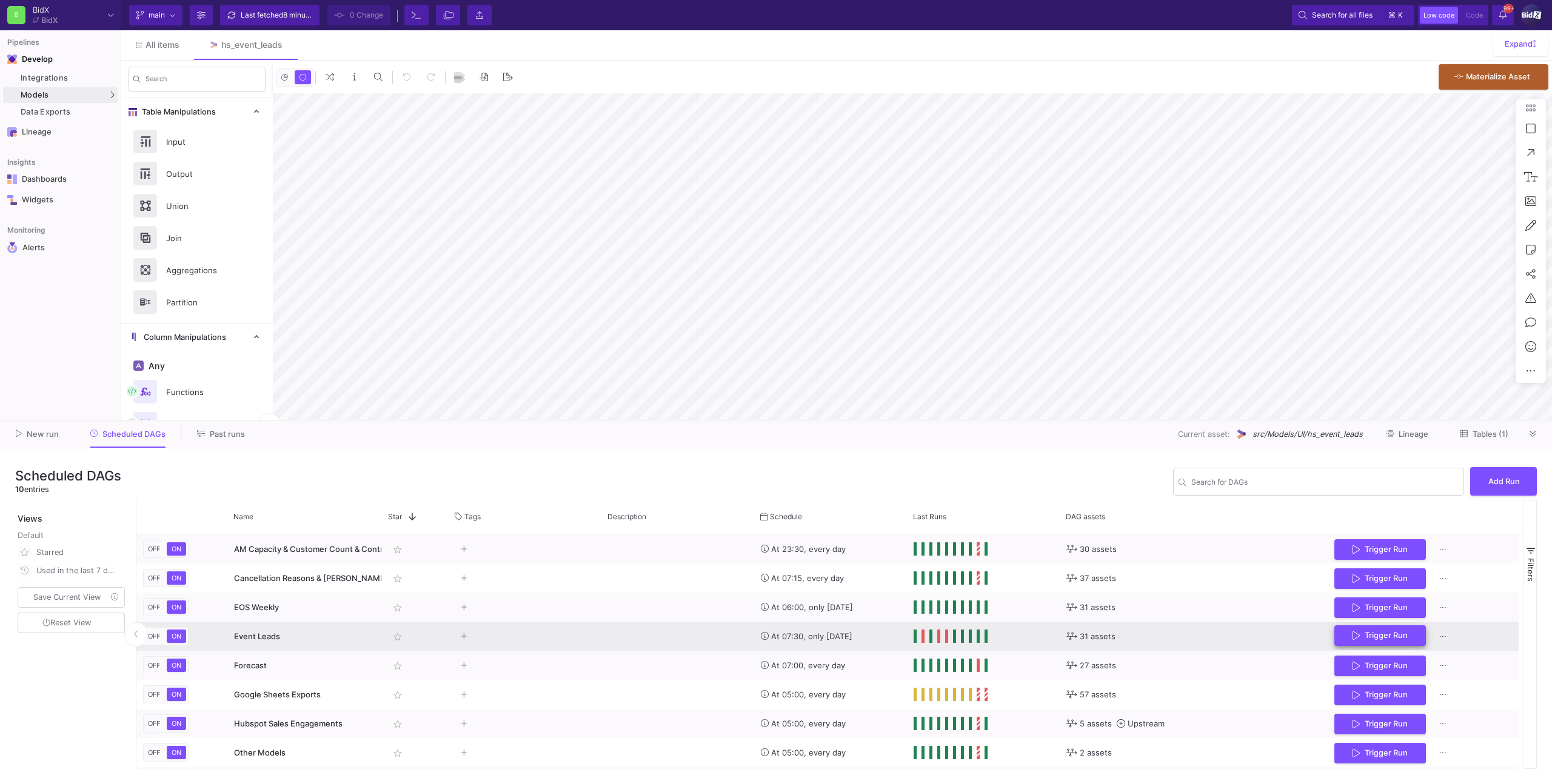
click at [1363, 639] on span "Trigger Run" at bounding box center [1380, 635] width 55 height 9
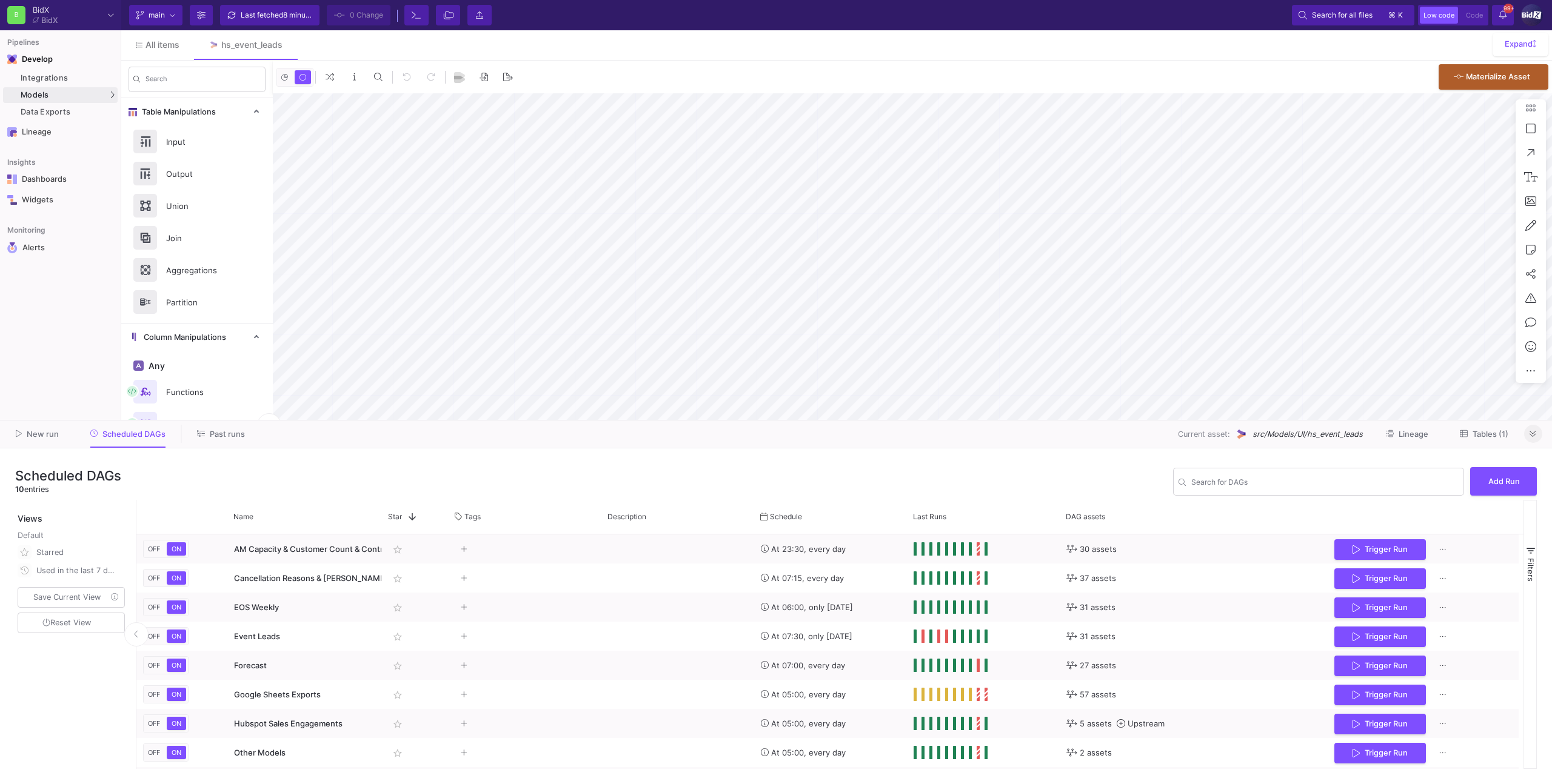
click at [1530, 436] on icon at bounding box center [1533, 434] width 6 height 8
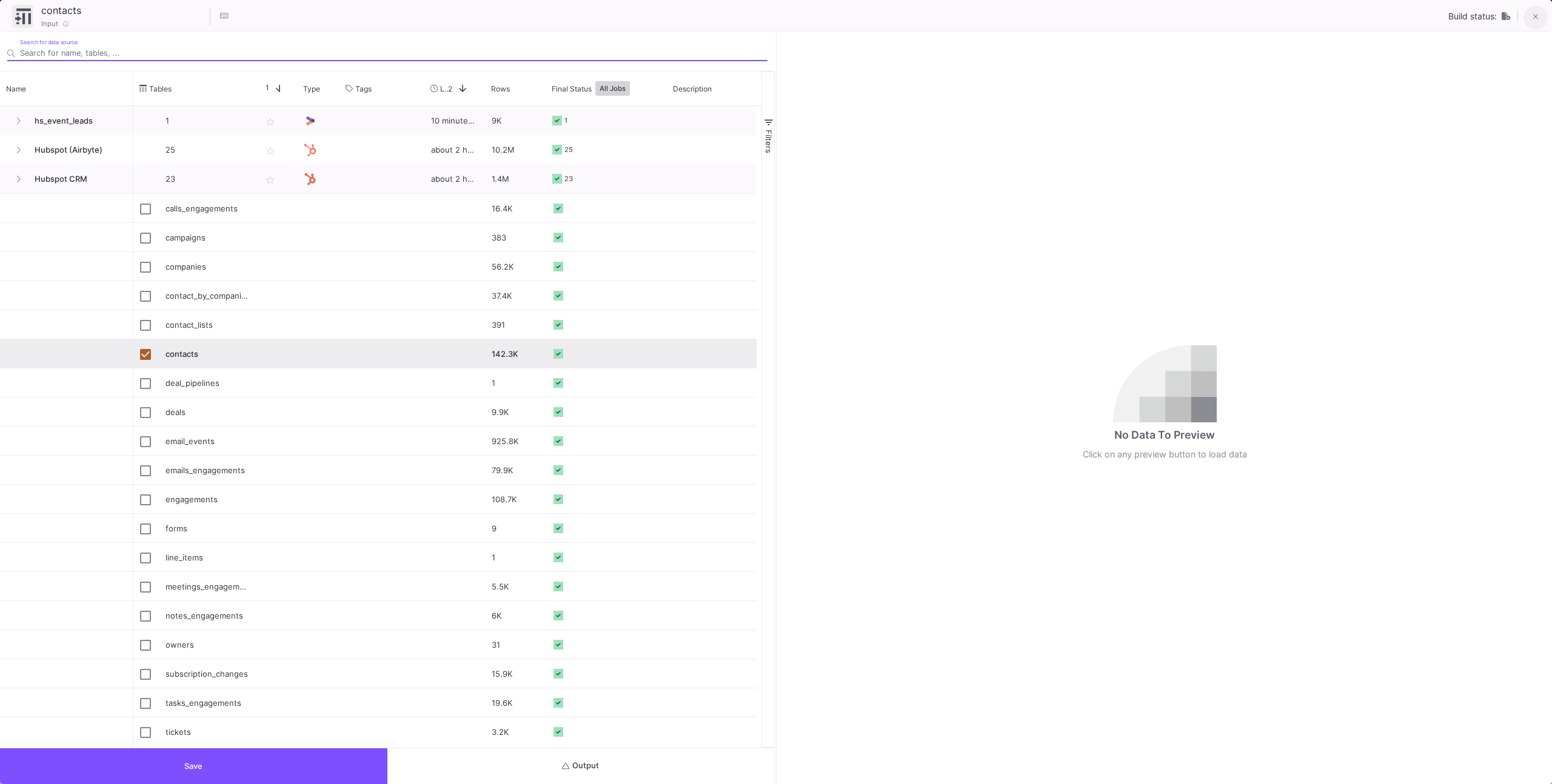
click at [1543, 22] on button at bounding box center [1535, 18] width 24 height 24
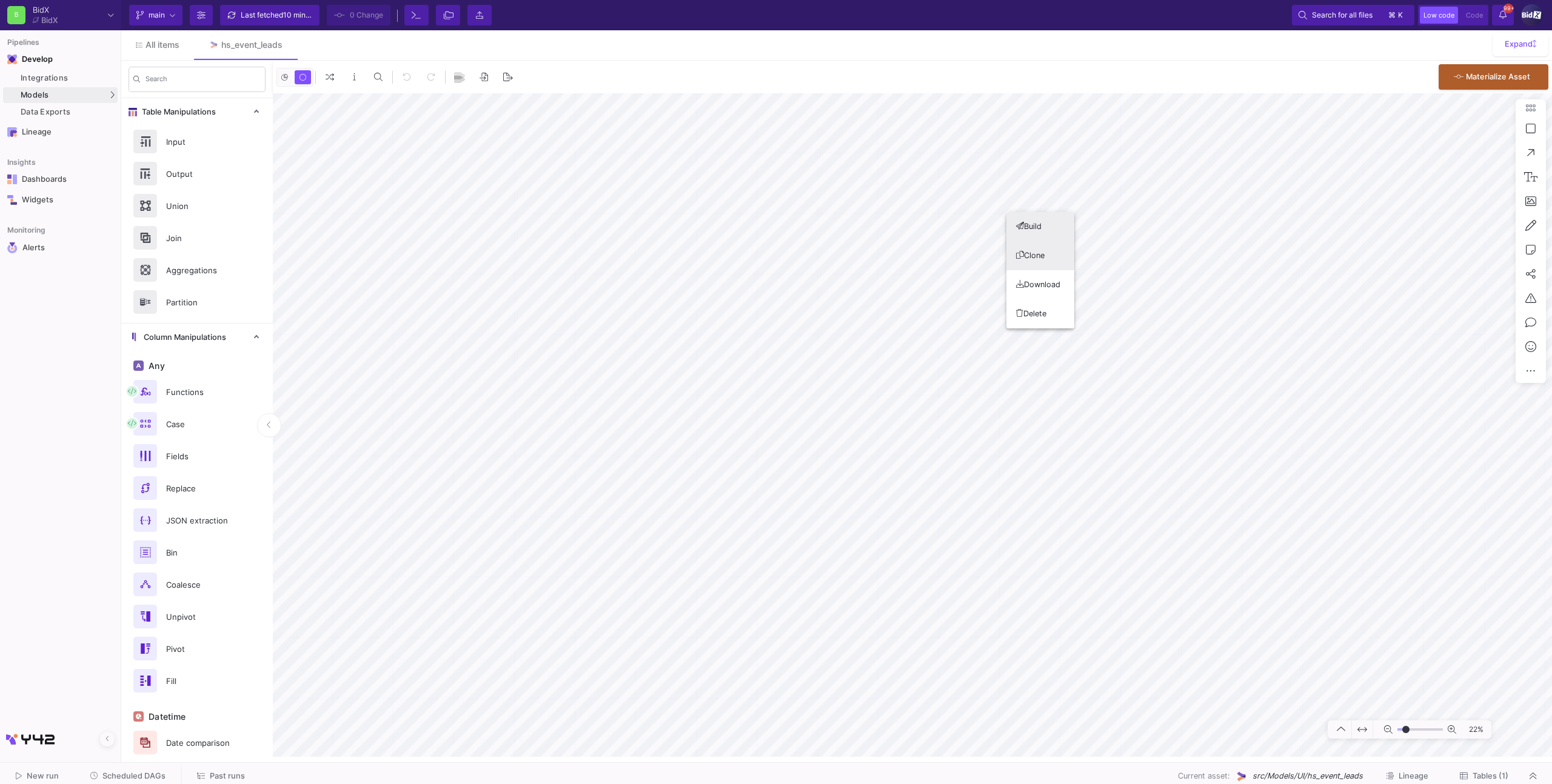
click at [1025, 262] on button "Clone" at bounding box center [1039, 256] width 68 height 29
type input "5"
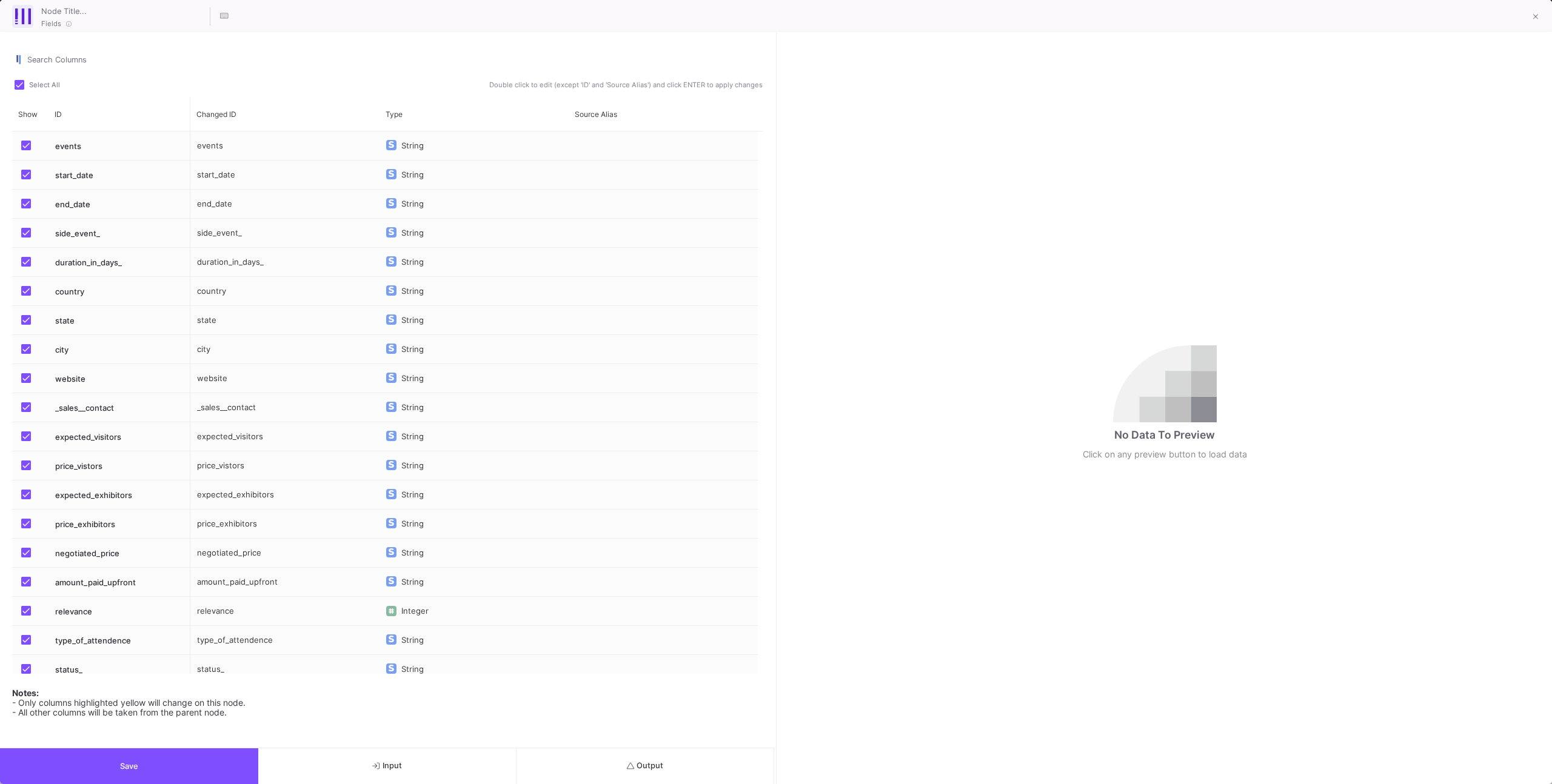
click at [583, 760] on button "Output" at bounding box center [646, 766] width 258 height 36
click at [26, 84] on label "Select All" at bounding box center [41, 85] width 53 height 12
click at [19, 90] on input "Select All" at bounding box center [19, 90] width 1 height 1
checkbox input "false"
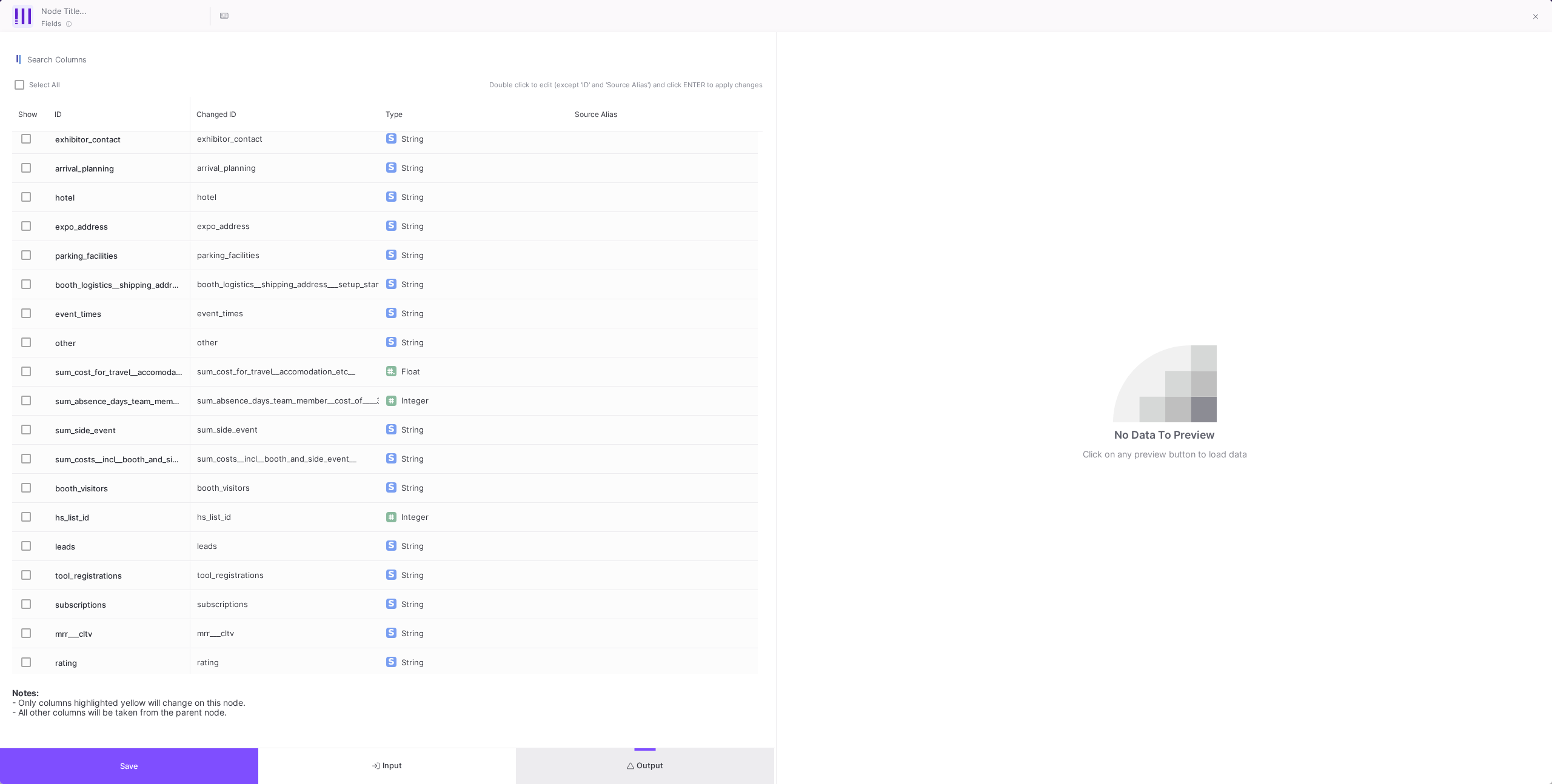
scroll to position [825, 0]
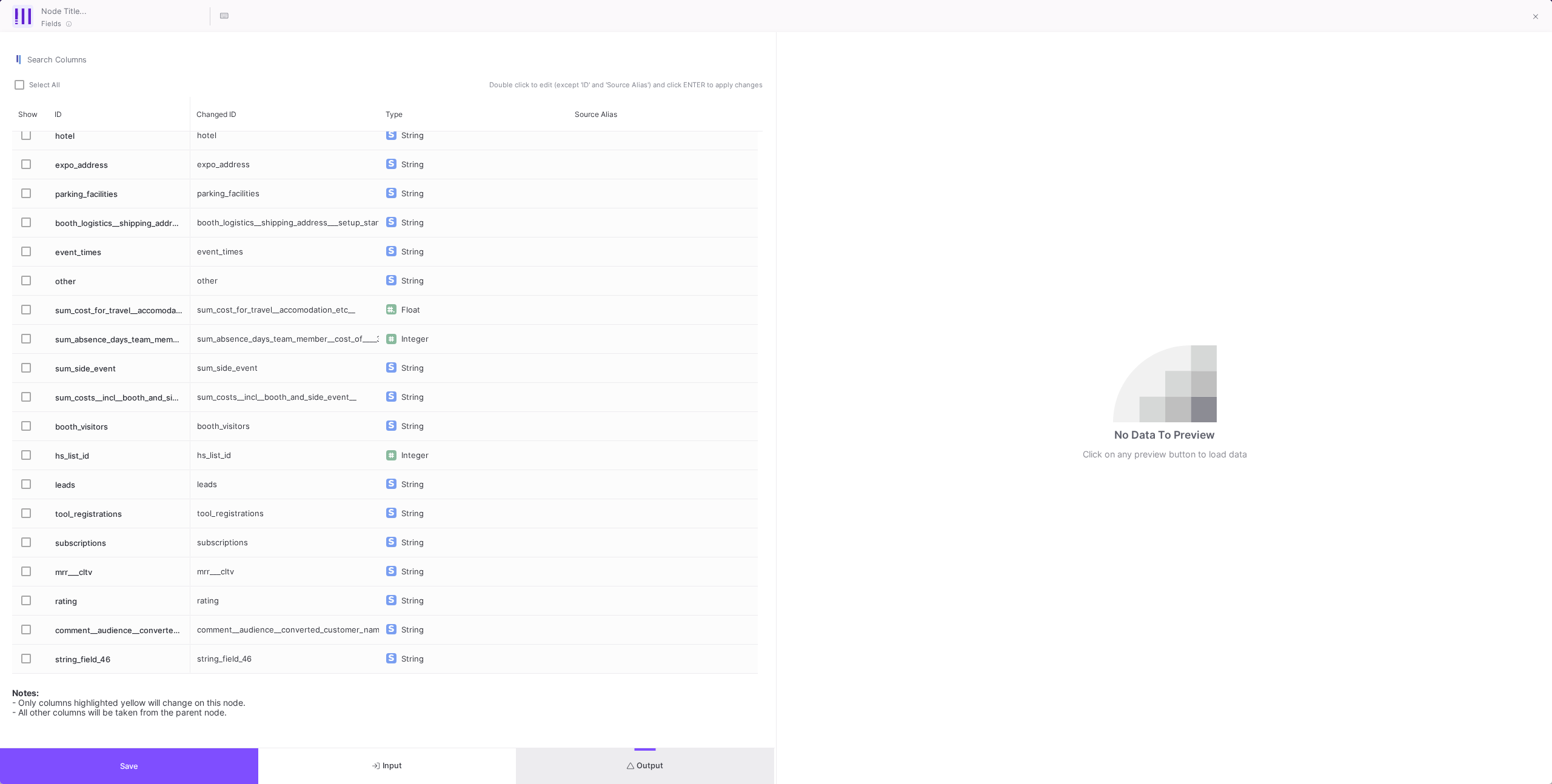
click at [228, 461] on div "hs_list_id" at bounding box center [285, 456] width 189 height 29
type input "list_id"
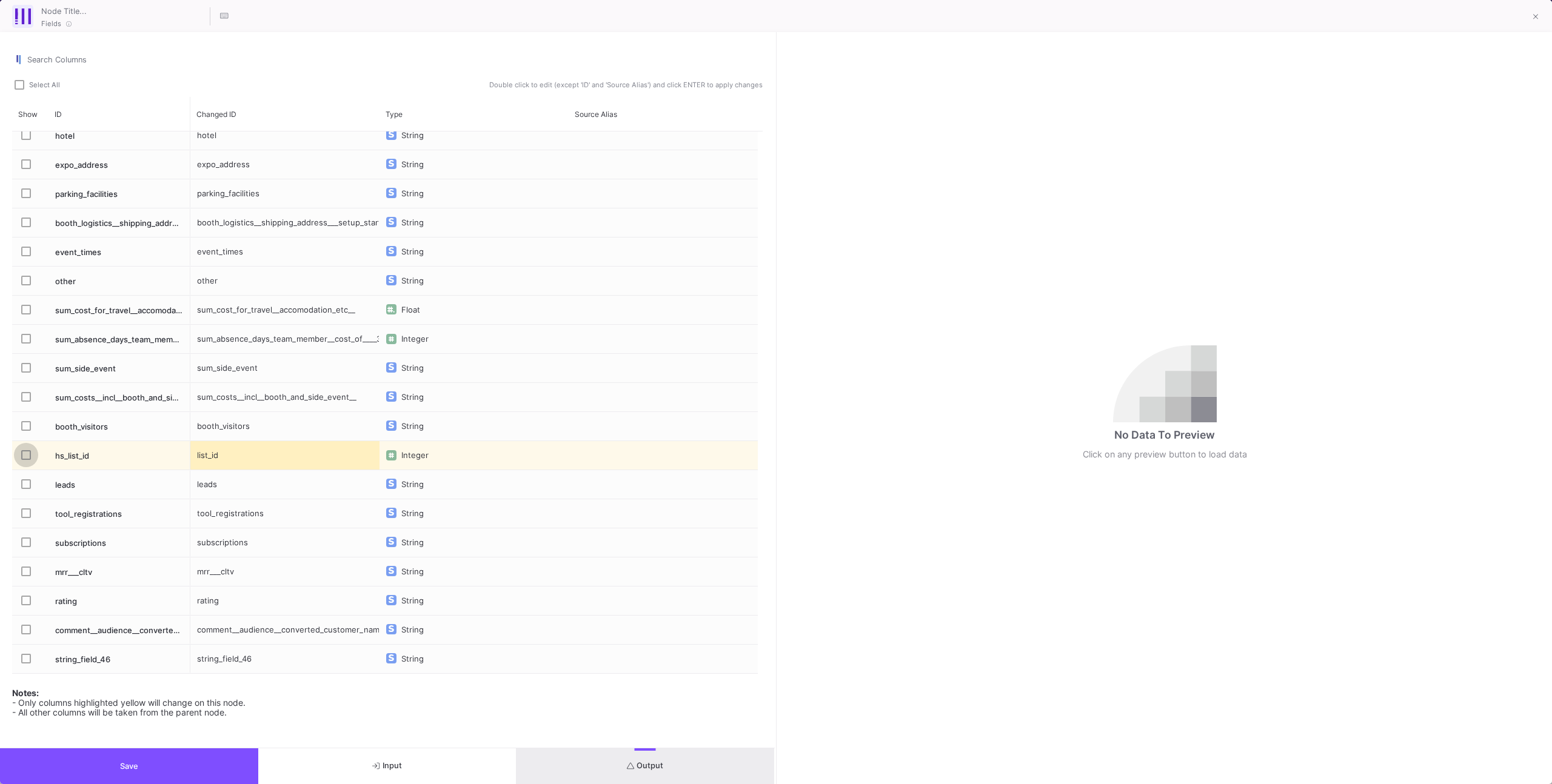
click at [26, 457] on span "Press SPACE to select this row." at bounding box center [26, 455] width 10 height 10
click at [26, 460] on input "Press SPACE to select this row." at bounding box center [26, 460] width 1 height 1
click at [562, 773] on button "Output" at bounding box center [646, 766] width 258 height 36
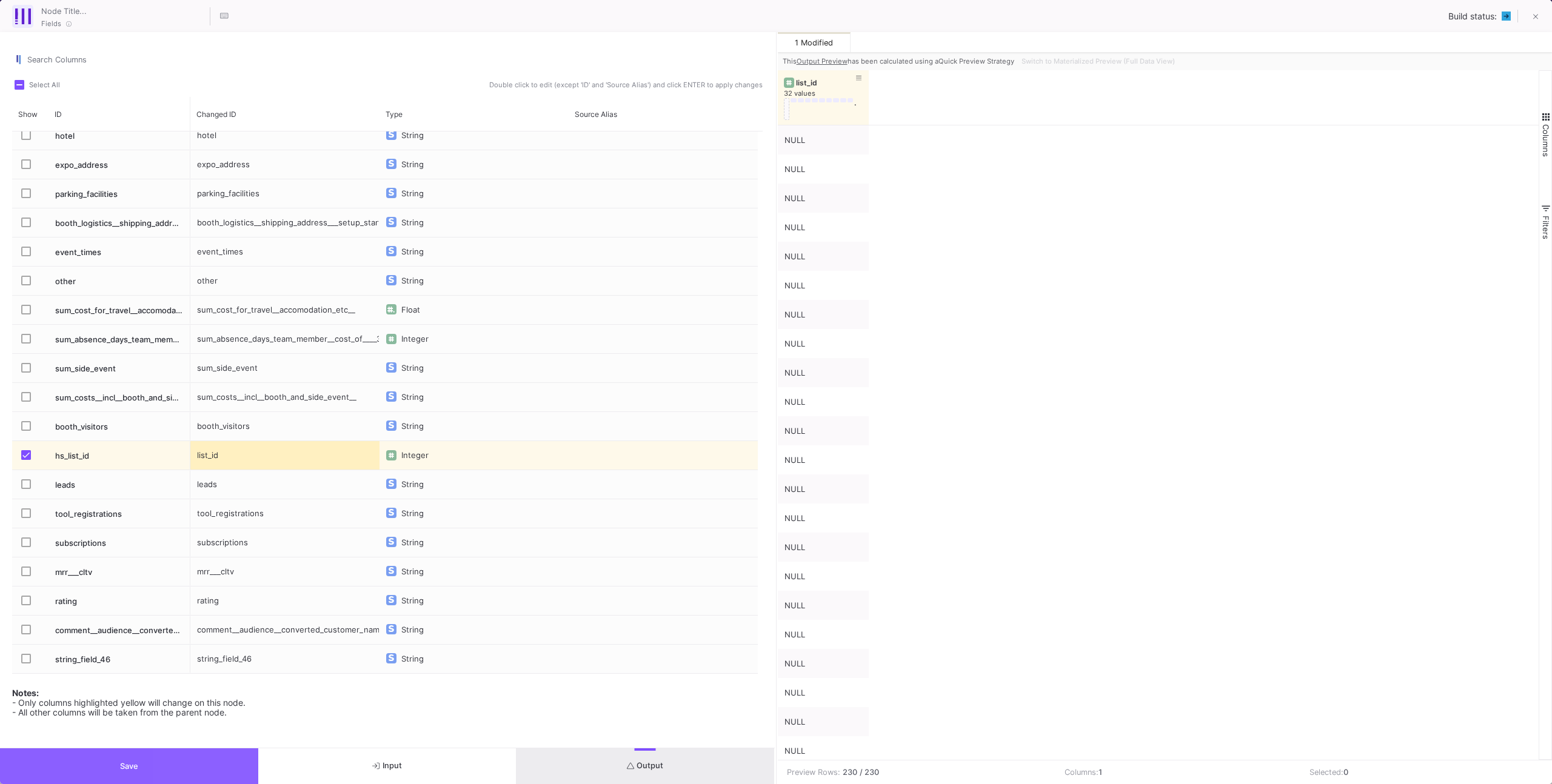
click at [183, 760] on button "Save" at bounding box center [129, 766] width 258 height 36
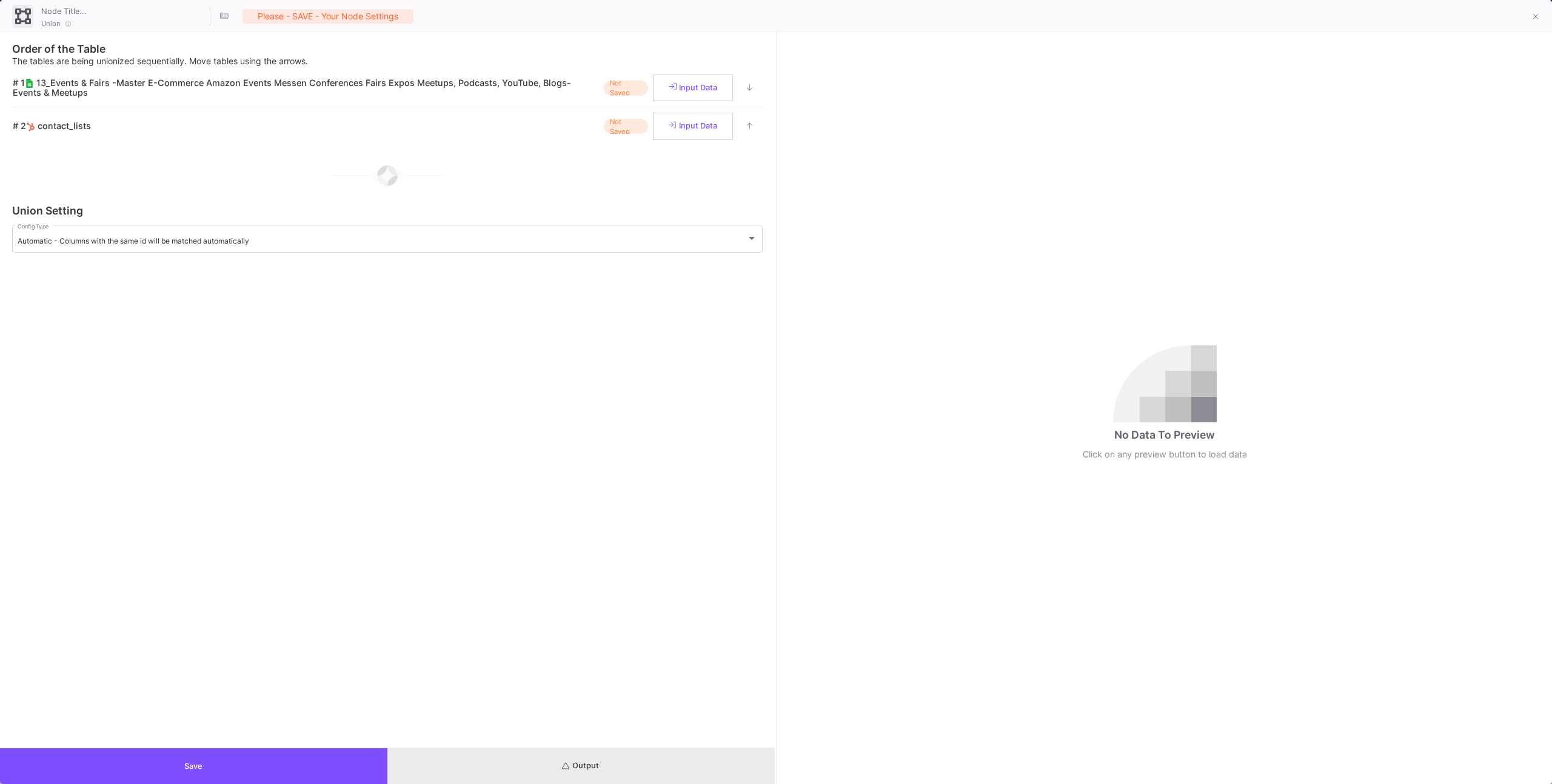
drag, startPoint x: 612, startPoint y: 764, endPoint x: 604, endPoint y: 711, distance: 53.6
click at [612, 763] on button "Output" at bounding box center [581, 766] width 387 height 36
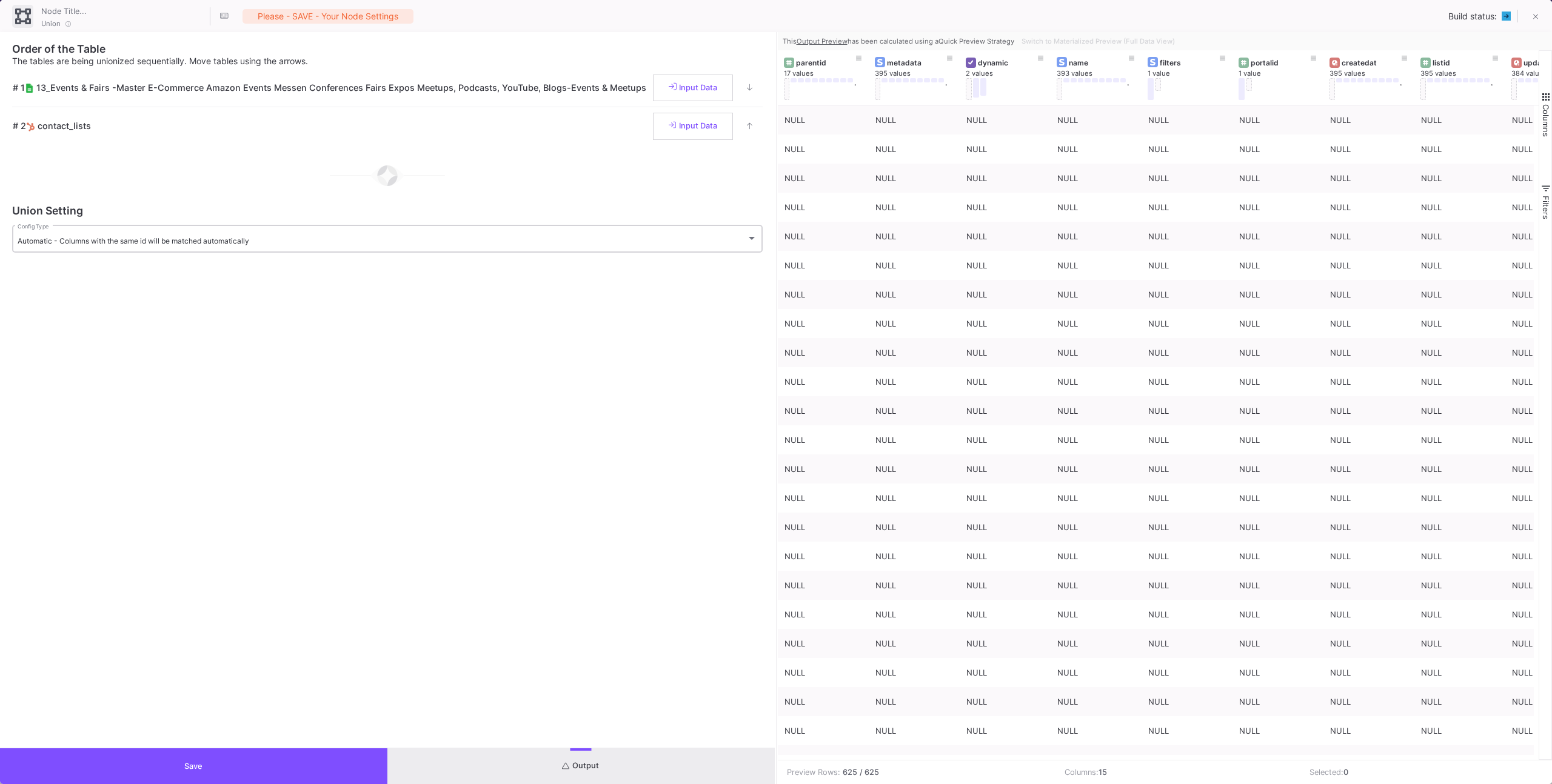
click at [347, 226] on div "Automatic - Columns with the same id will be matched automatically Config Type" at bounding box center [387, 237] width 740 height 29
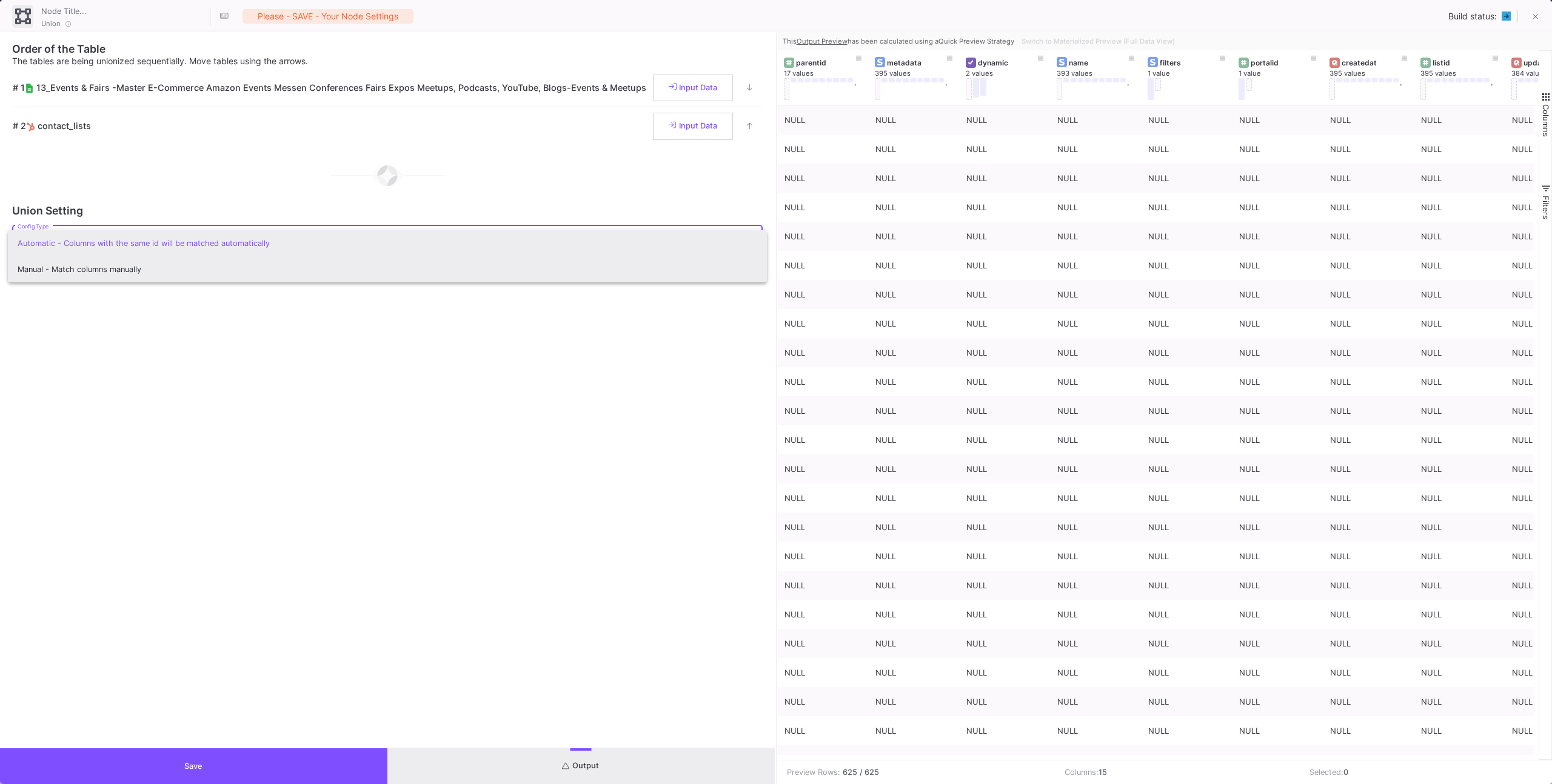
click at [320, 269] on span "Manual - Match columns manually" at bounding box center [387, 269] width 740 height 26
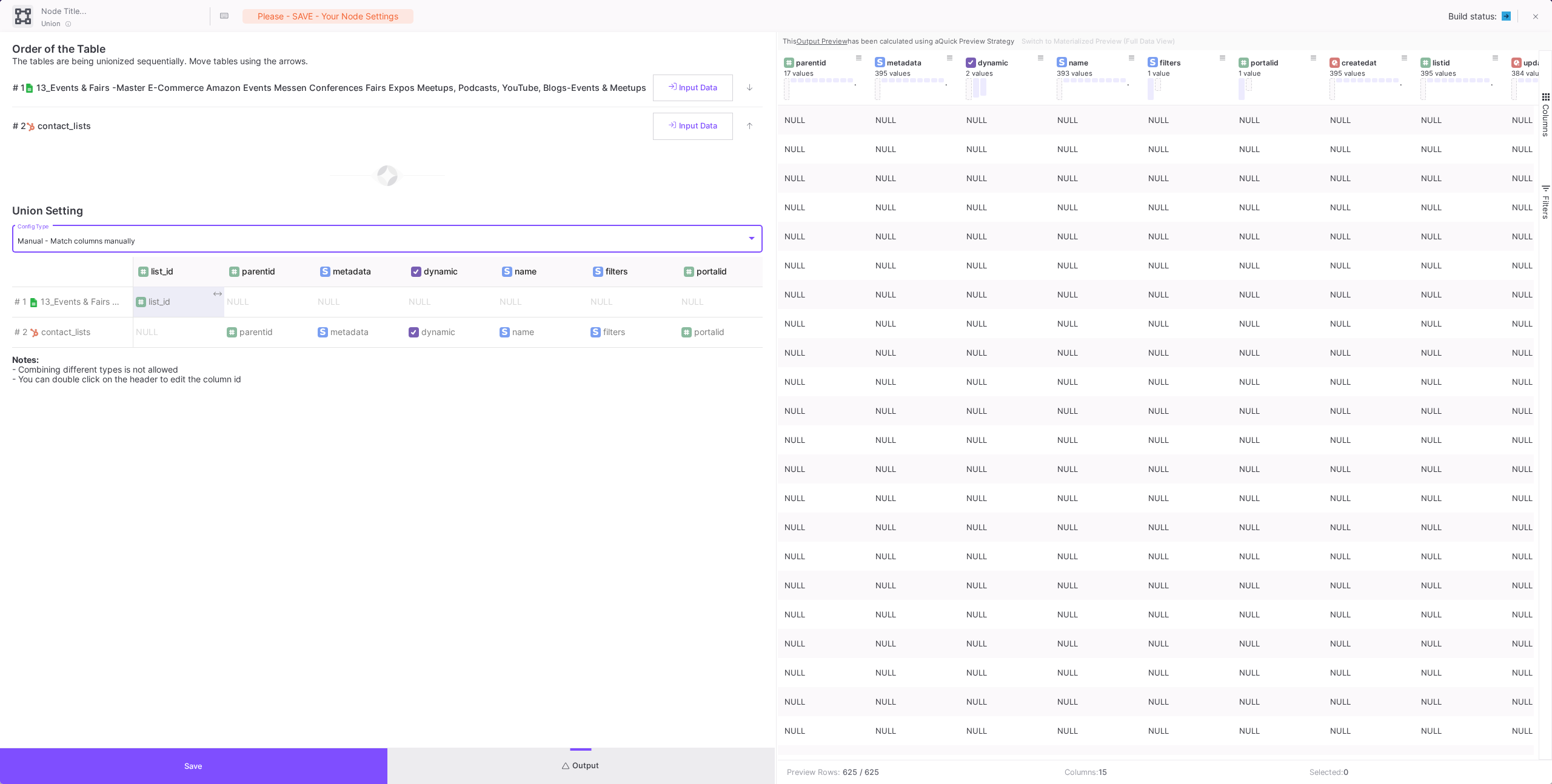
scroll to position [0, 1]
click at [1535, 17] on icon at bounding box center [1534, 17] width 6 height 6
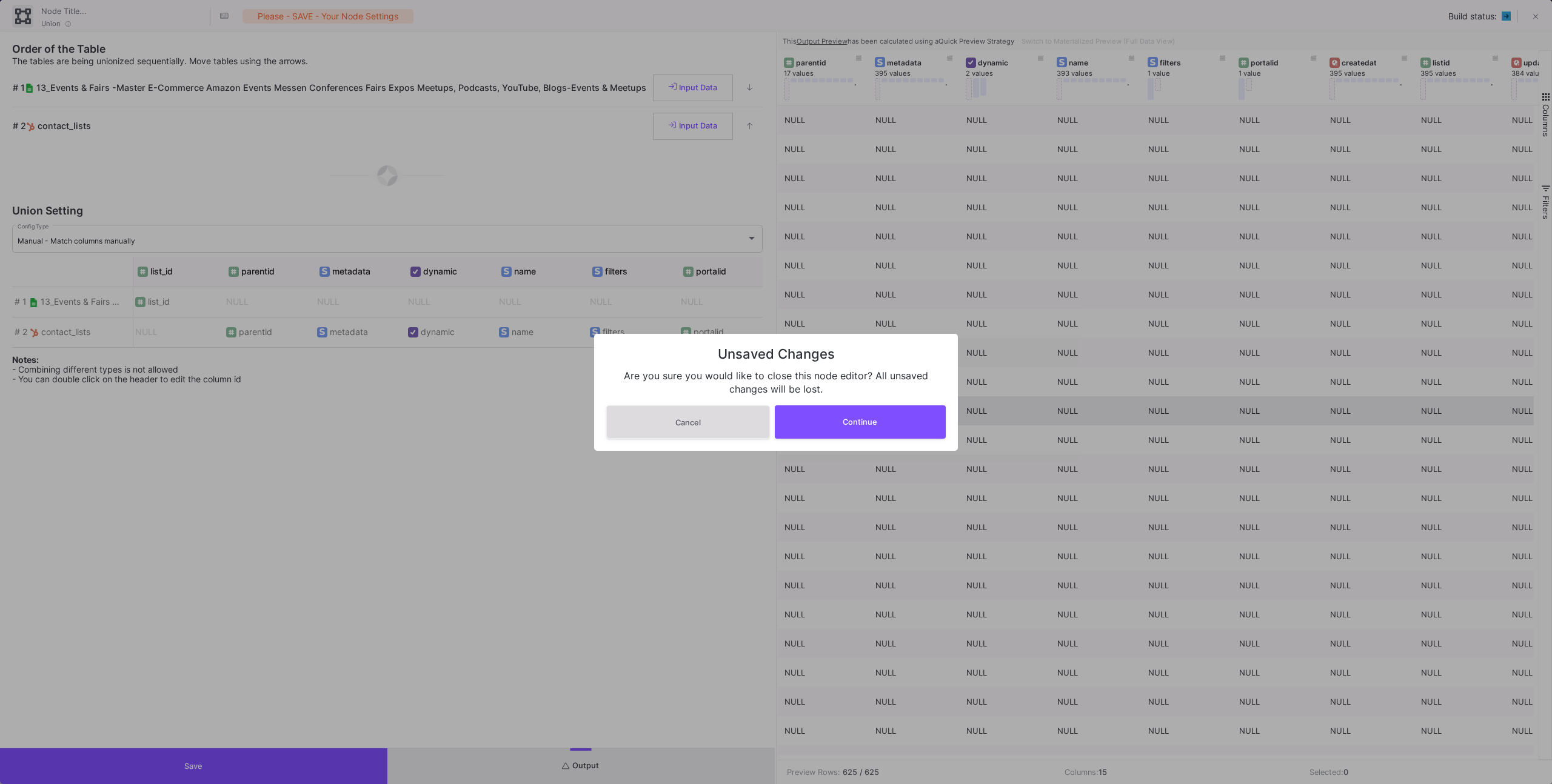
click at [826, 420] on button "Continue" at bounding box center [860, 422] width 171 height 33
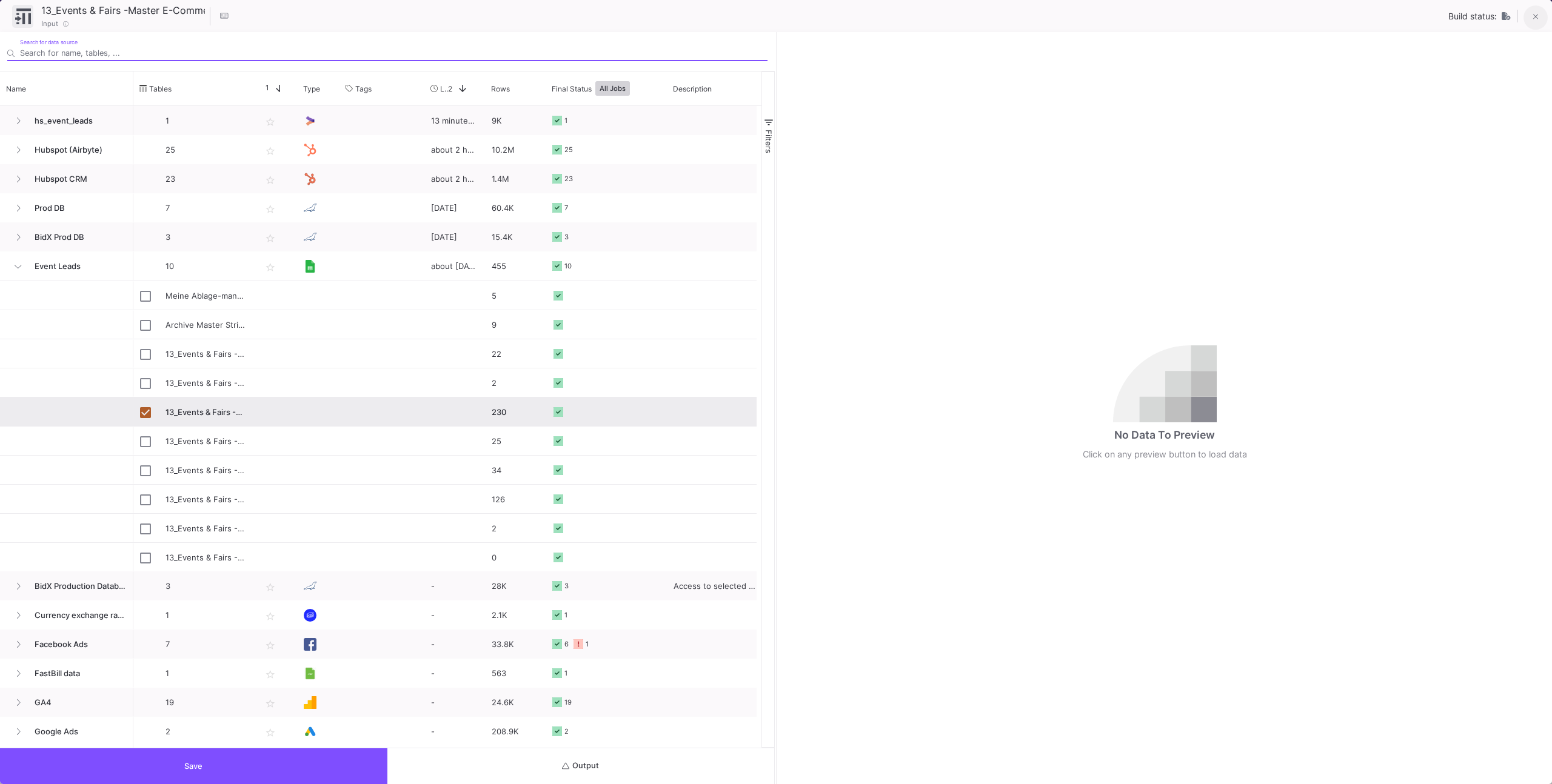
click at [1543, 18] on button at bounding box center [1535, 18] width 24 height 24
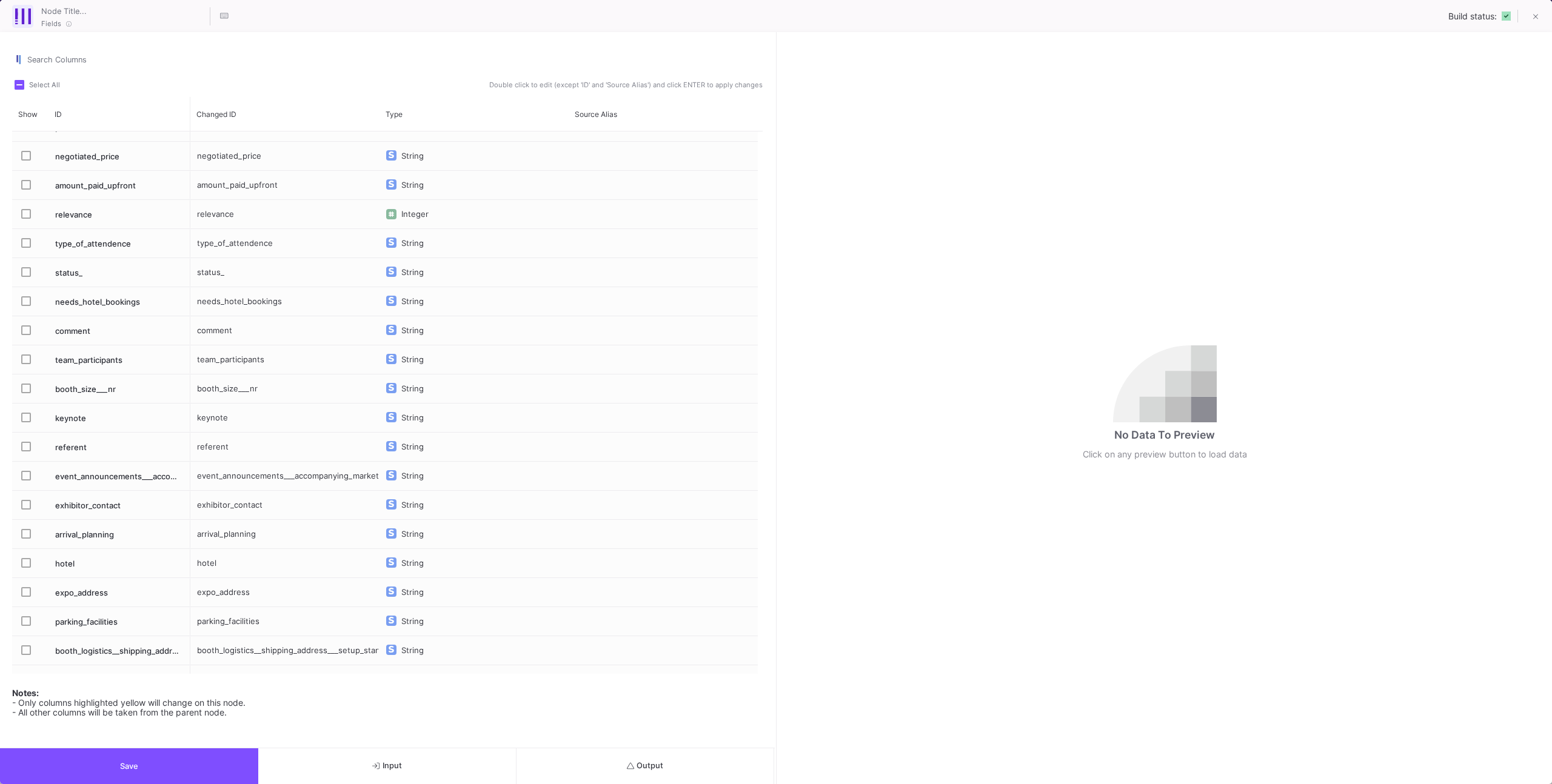
scroll to position [825, 0]
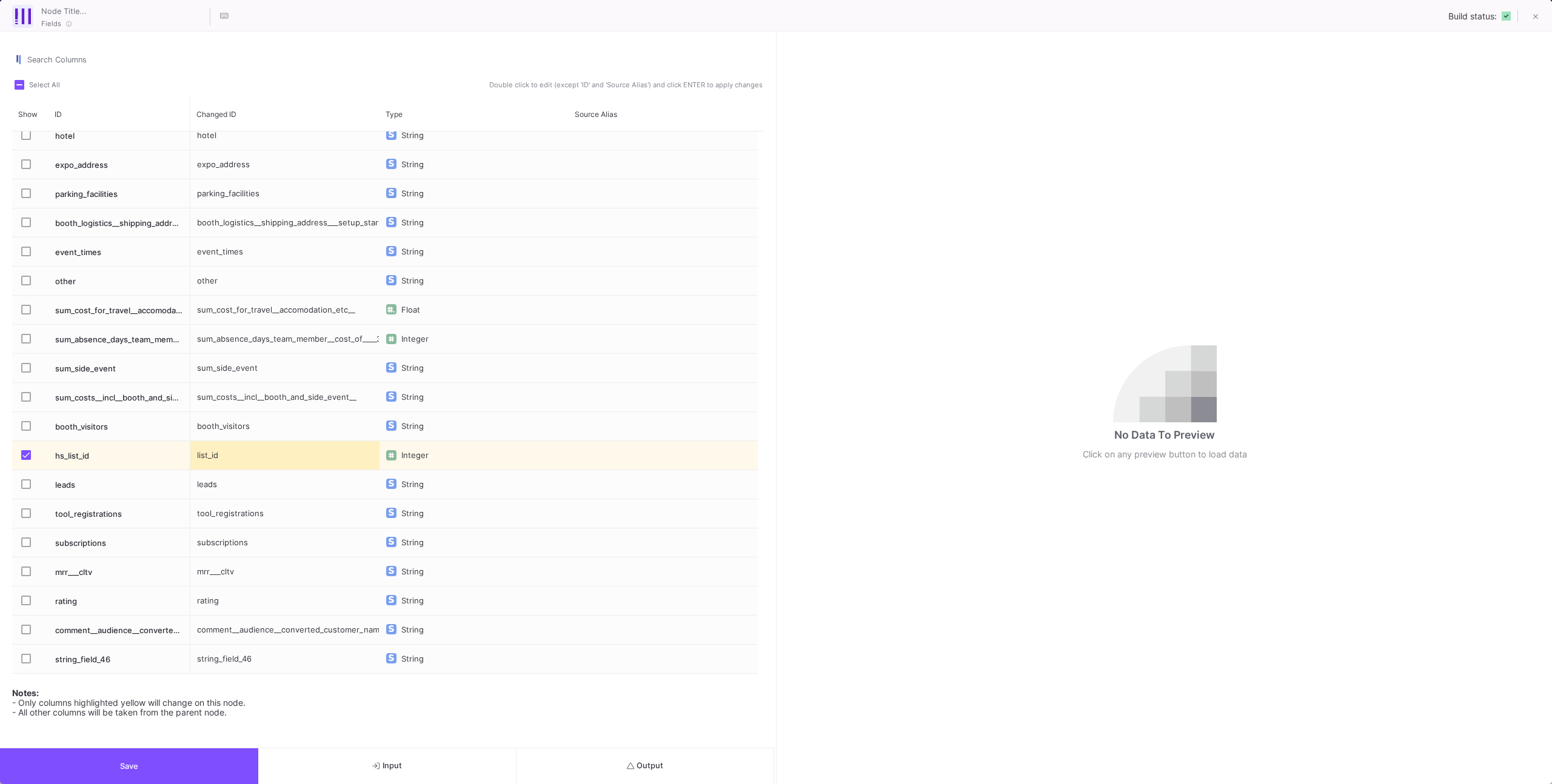
click at [228, 459] on div "list_id" at bounding box center [285, 456] width 189 height 29
click at [213, 459] on input "list_id" at bounding box center [284, 463] width 176 height 24
type input "listid"
drag, startPoint x: 191, startPoint y: 747, endPoint x: 193, endPoint y: 752, distance: 5.4
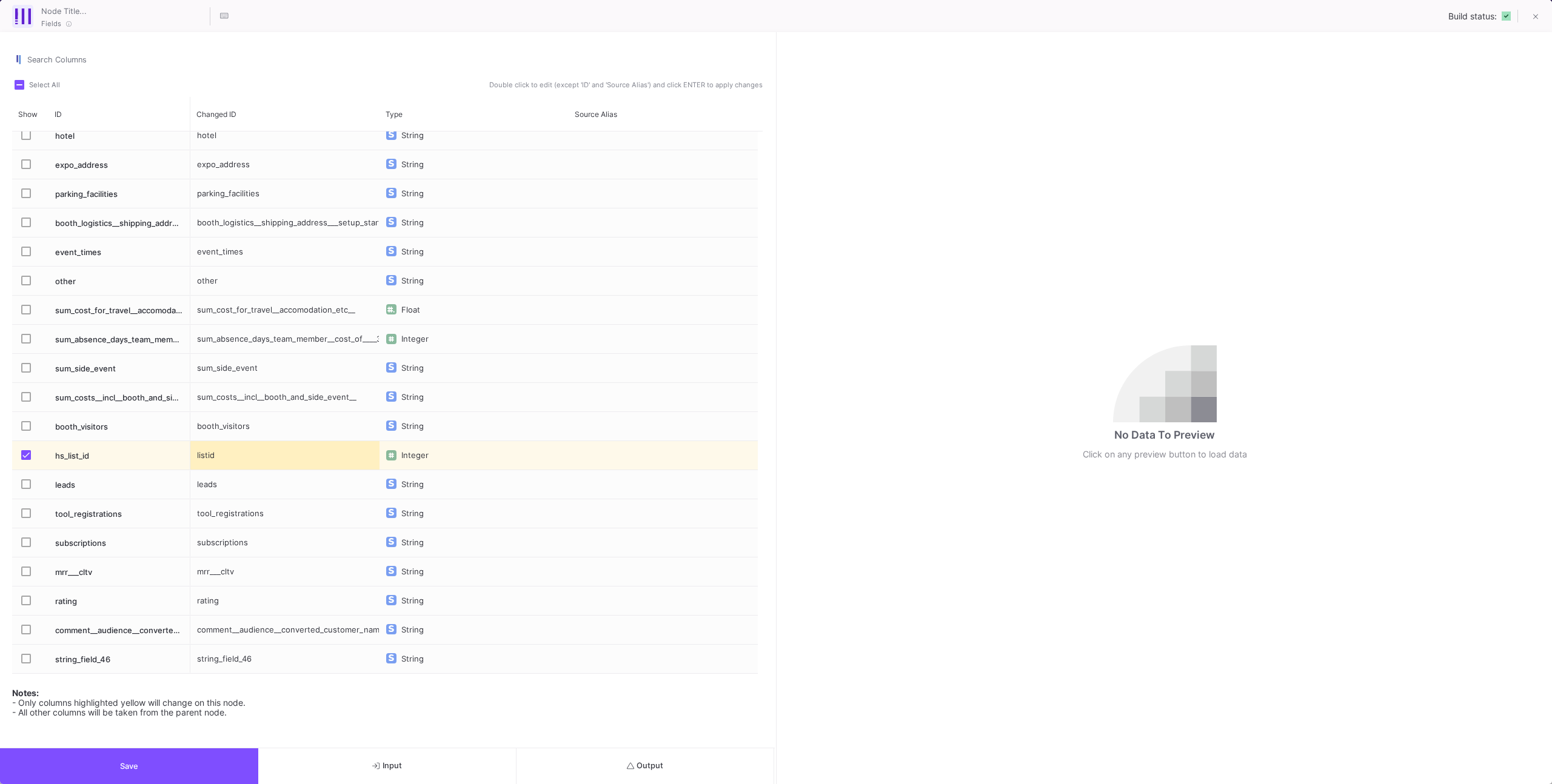
click at [191, 747] on div "Search Columns Select All Double click to edit (except 'ID' and 'Source Alias')…" at bounding box center [387, 408] width 775 height 752
click at [194, 754] on button "Save" at bounding box center [129, 766] width 258 height 36
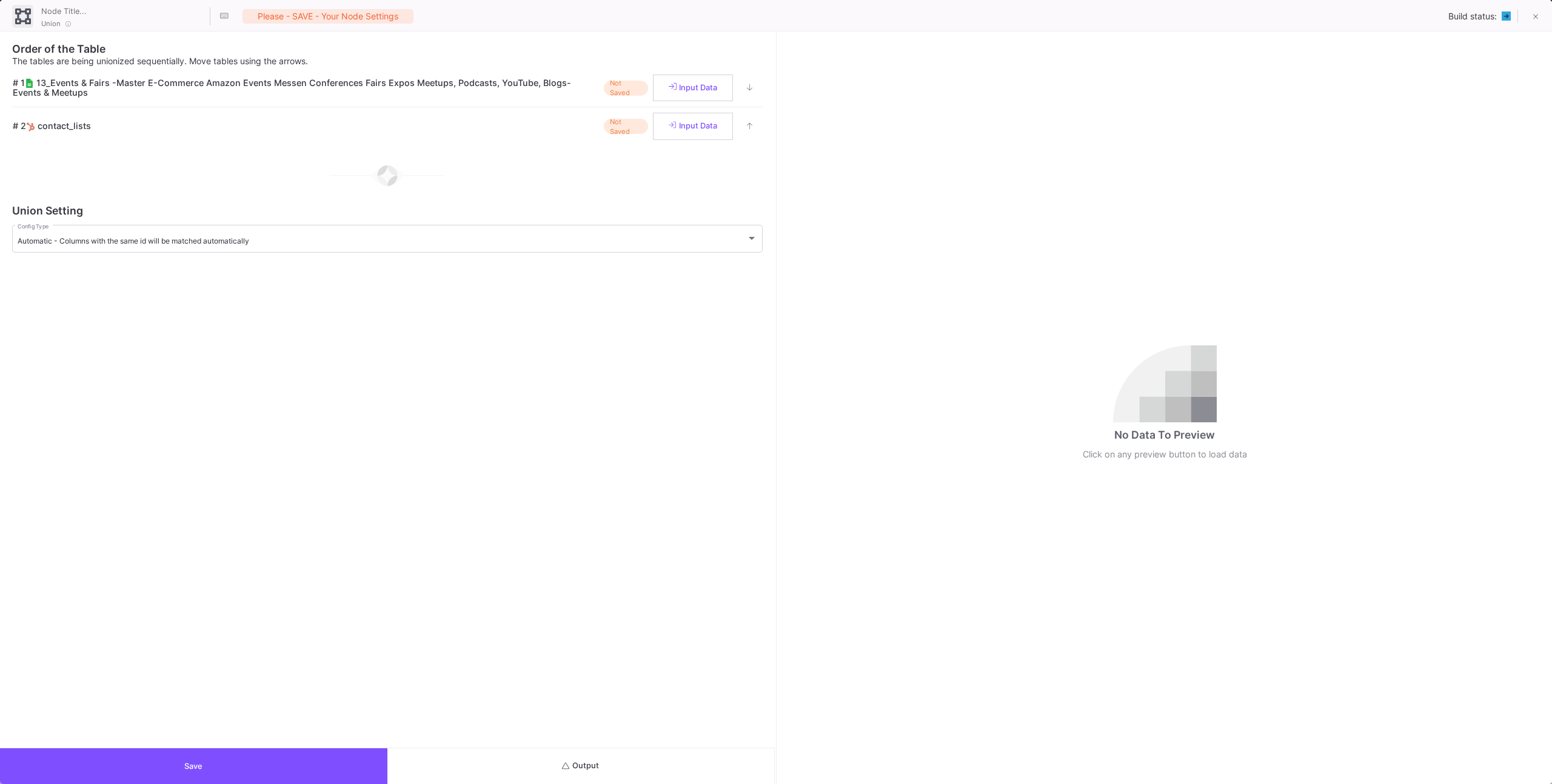
click at [583, 743] on div "Order of the Table The tables are being unionized sequentially. Move tables usi…" at bounding box center [387, 390] width 775 height 715
click at [583, 752] on button "Output" at bounding box center [581, 766] width 387 height 36
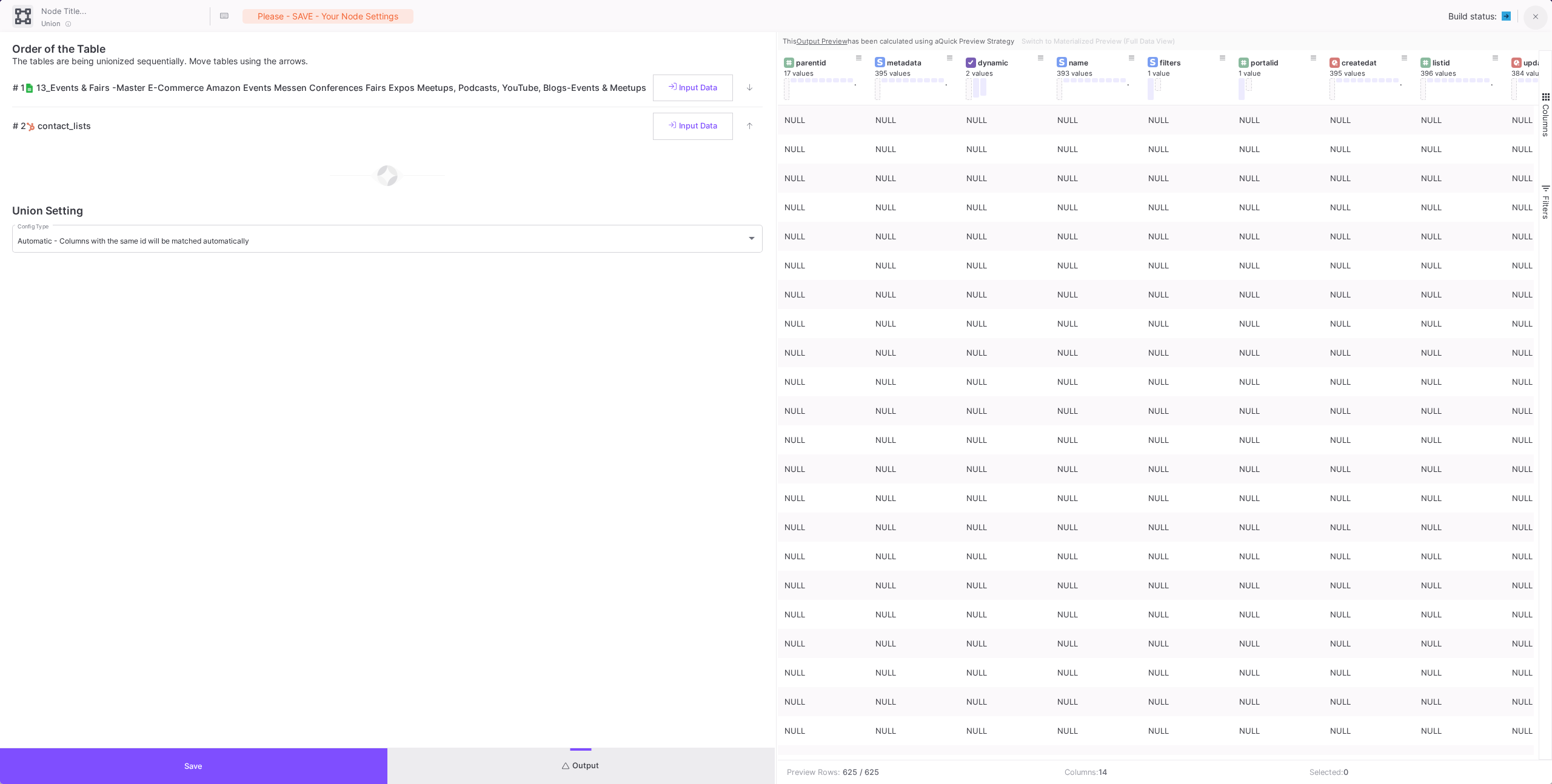
click at [1540, 20] on button at bounding box center [1535, 18] width 24 height 24
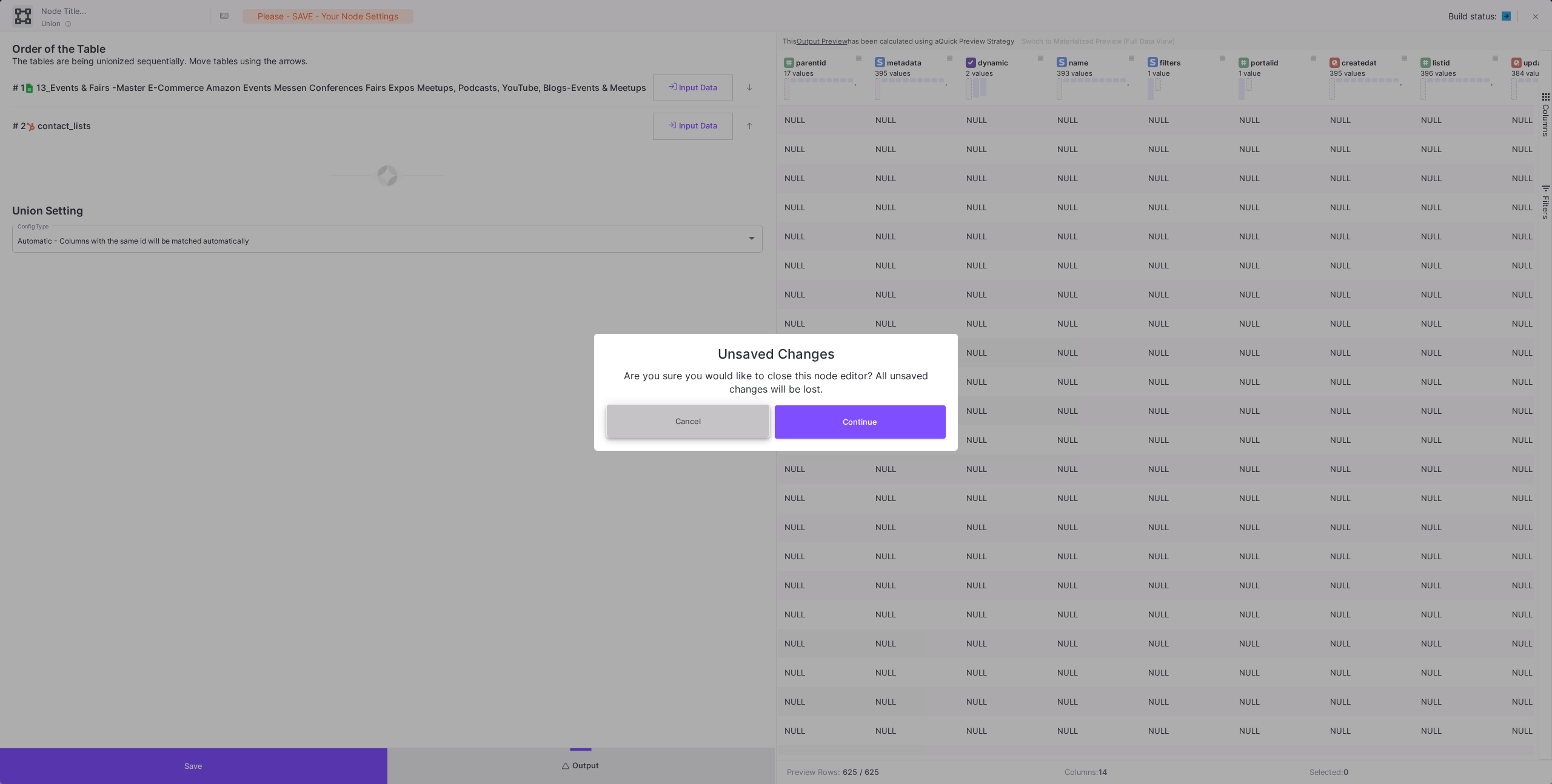
click at [751, 429] on button "Cancel" at bounding box center [687, 421] width 163 height 33
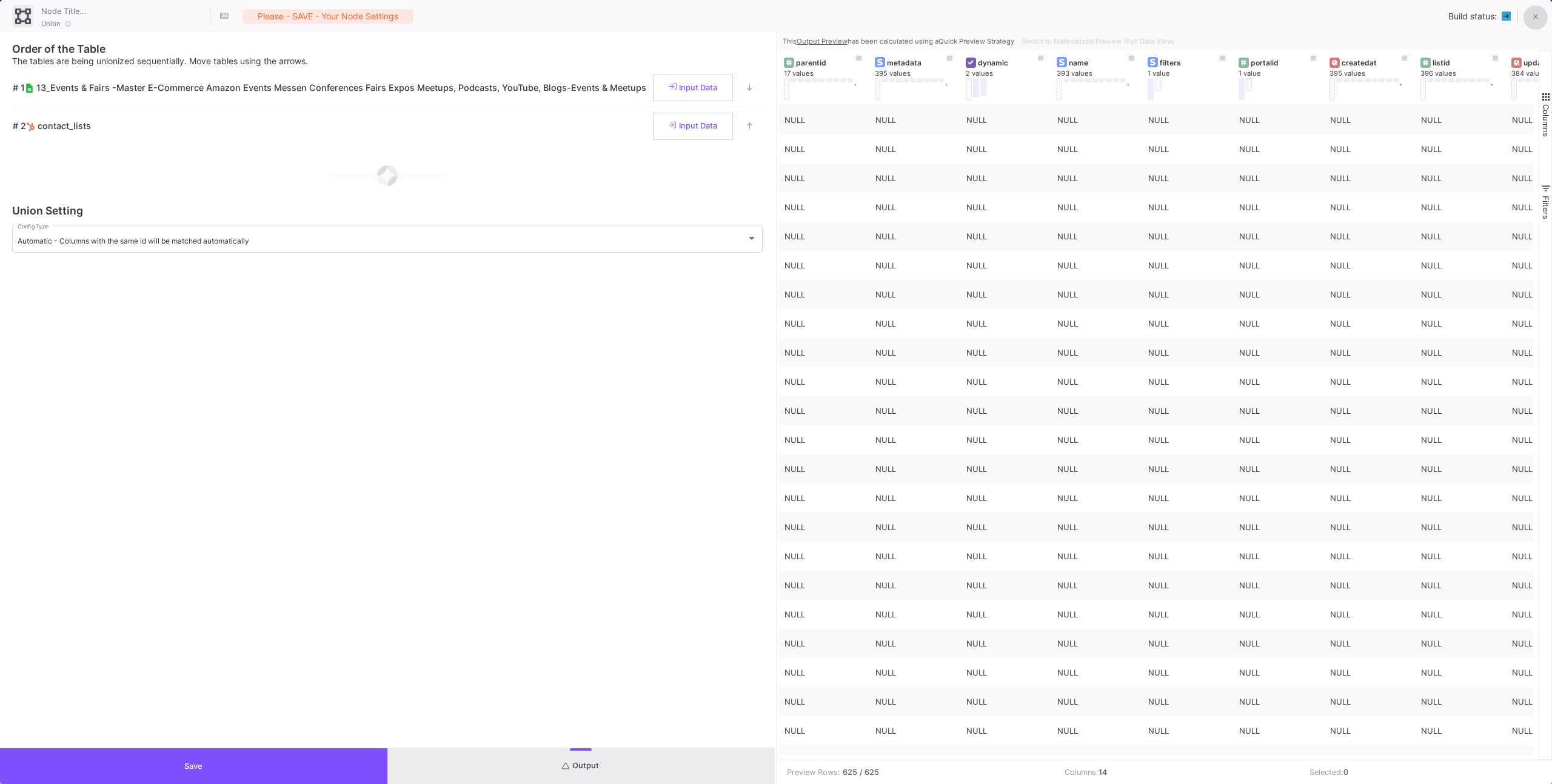
click at [1531, 9] on button at bounding box center [1535, 18] width 24 height 24
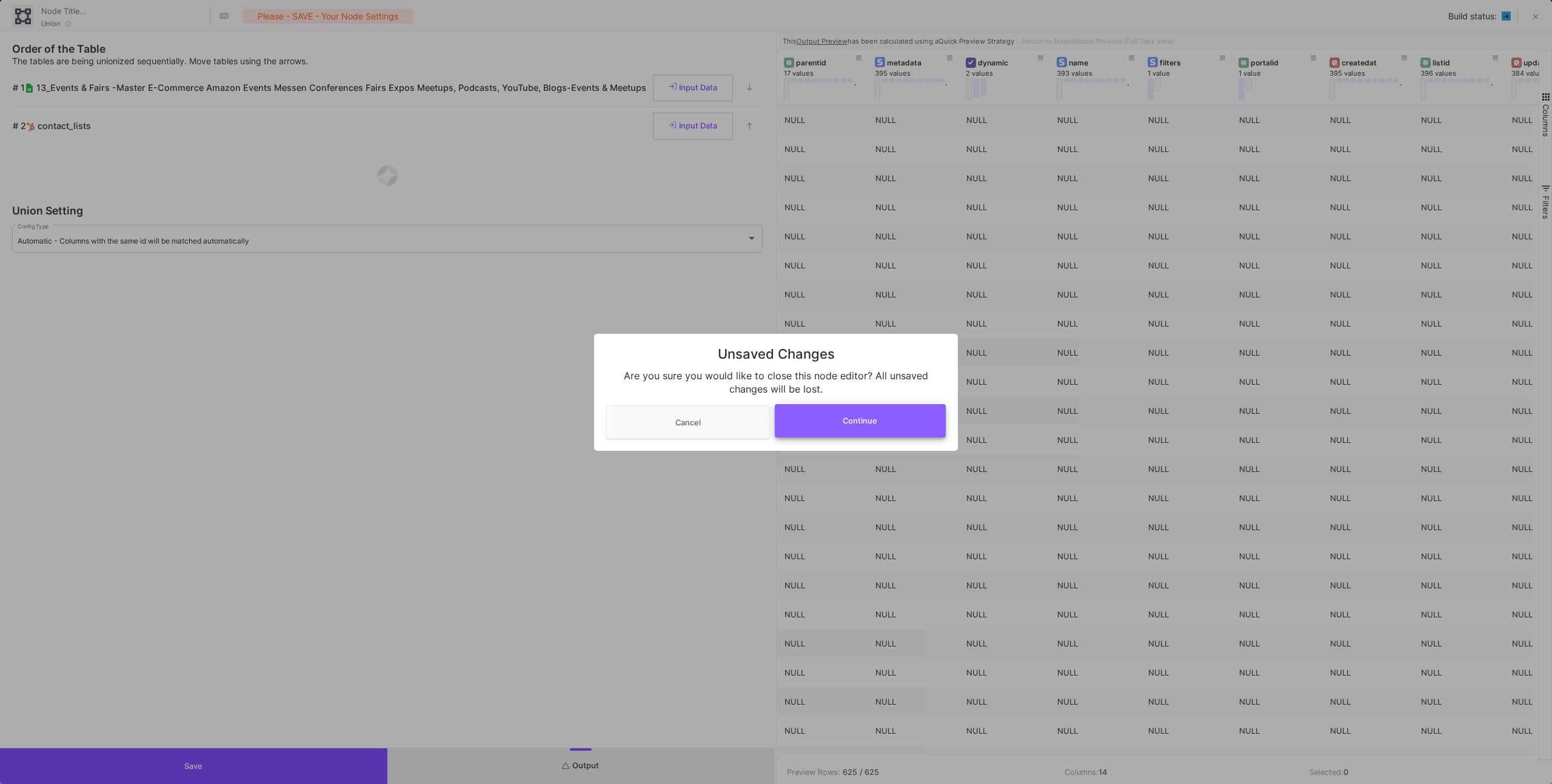
drag, startPoint x: 883, startPoint y: 426, endPoint x: 866, endPoint y: 430, distance: 17.5
click at [877, 428] on button "Continue" at bounding box center [860, 421] width 171 height 33
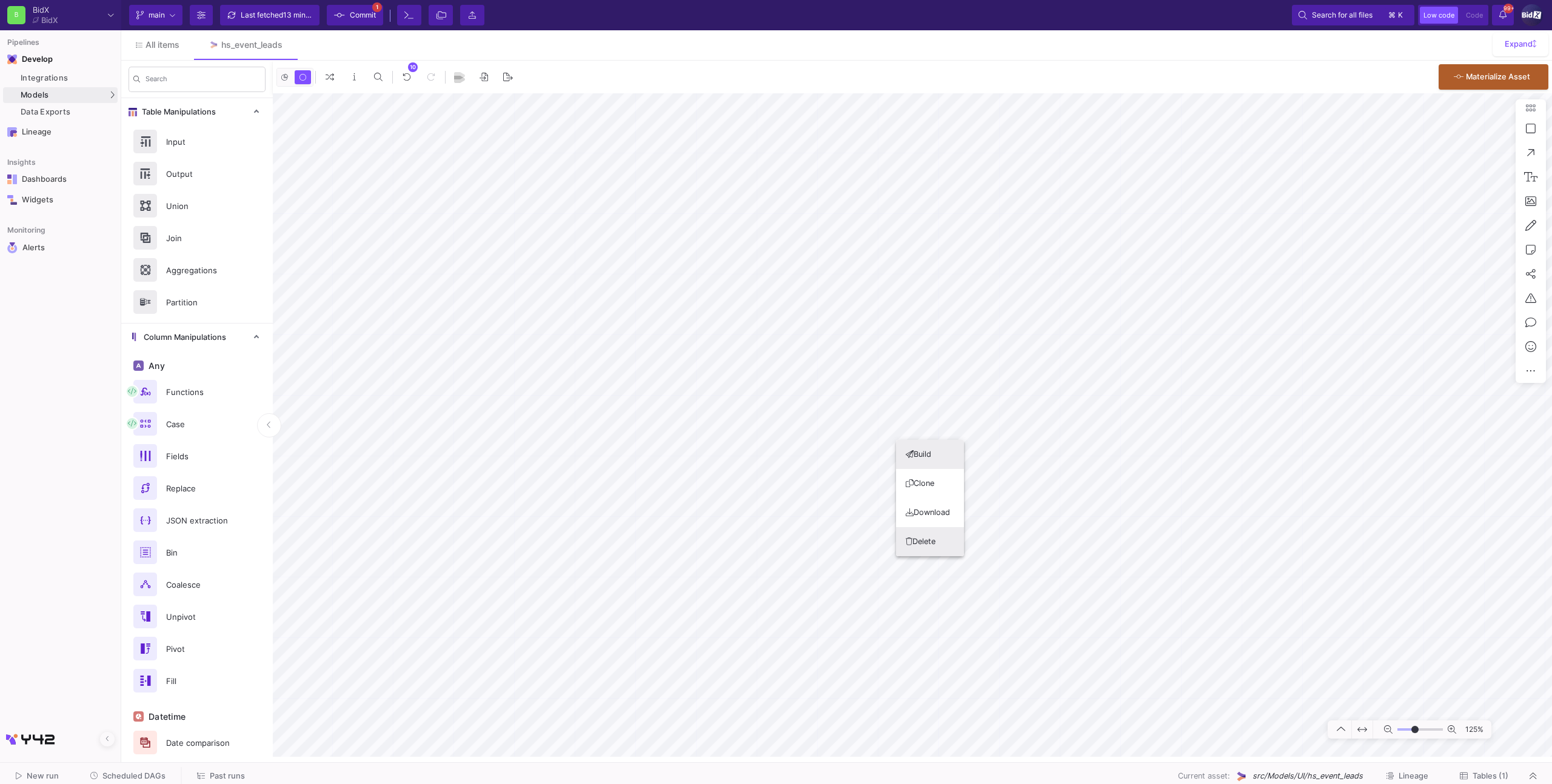
click at [912, 541] on button "Delete" at bounding box center [929, 542] width 68 height 29
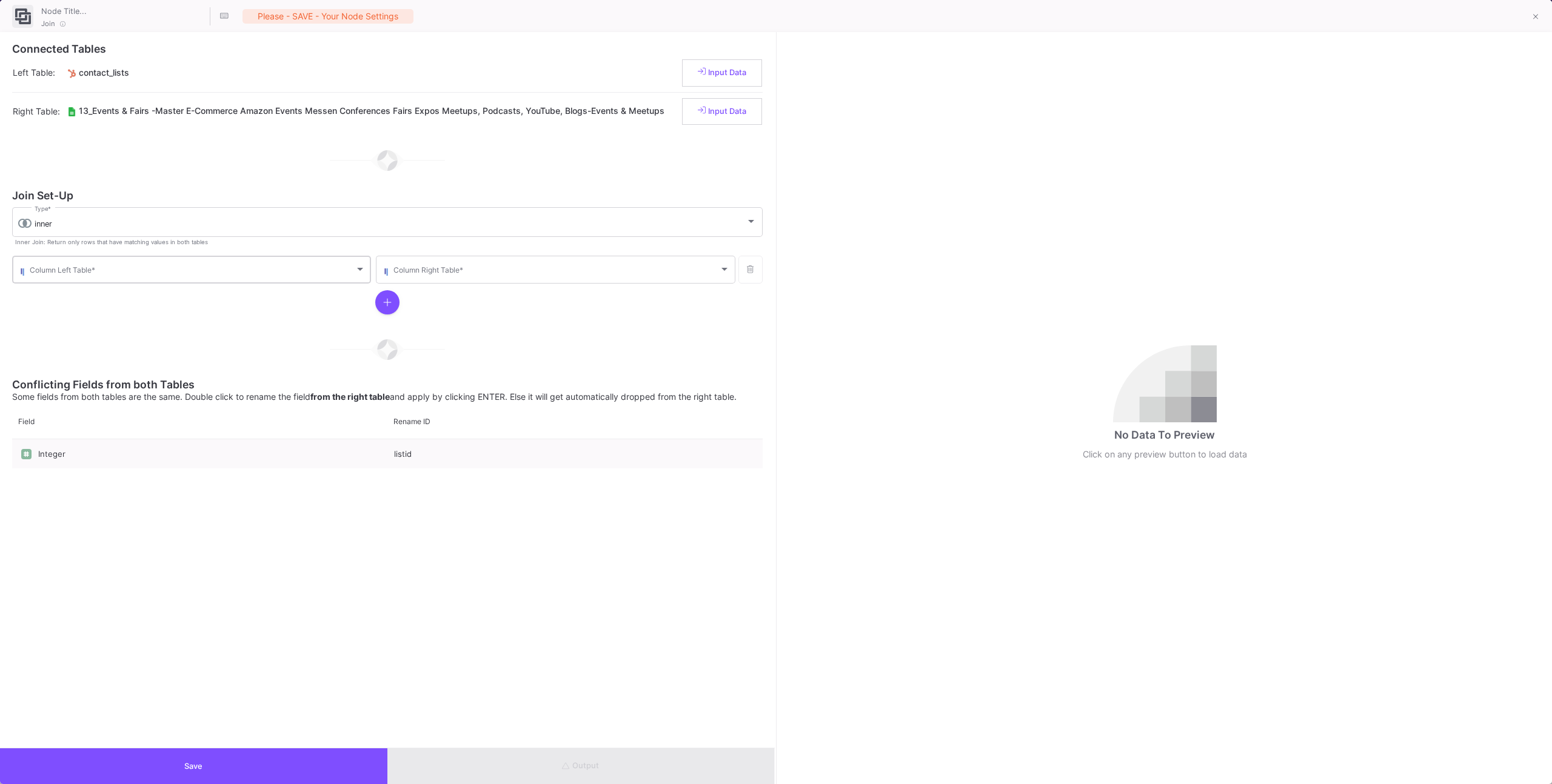
click at [270, 266] on div "Column Left Table *" at bounding box center [197, 269] width 336 height 29
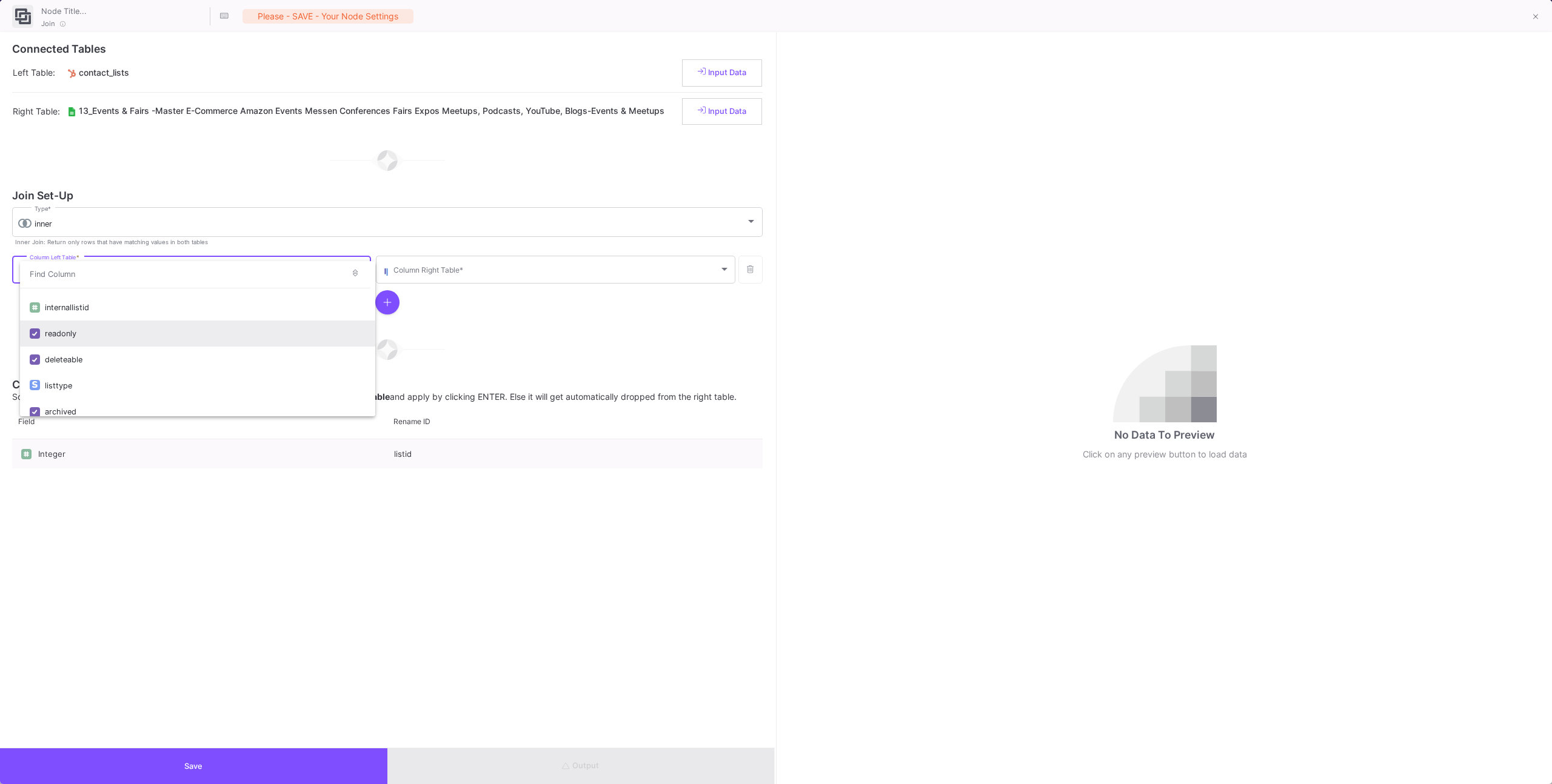
scroll to position [237, 0]
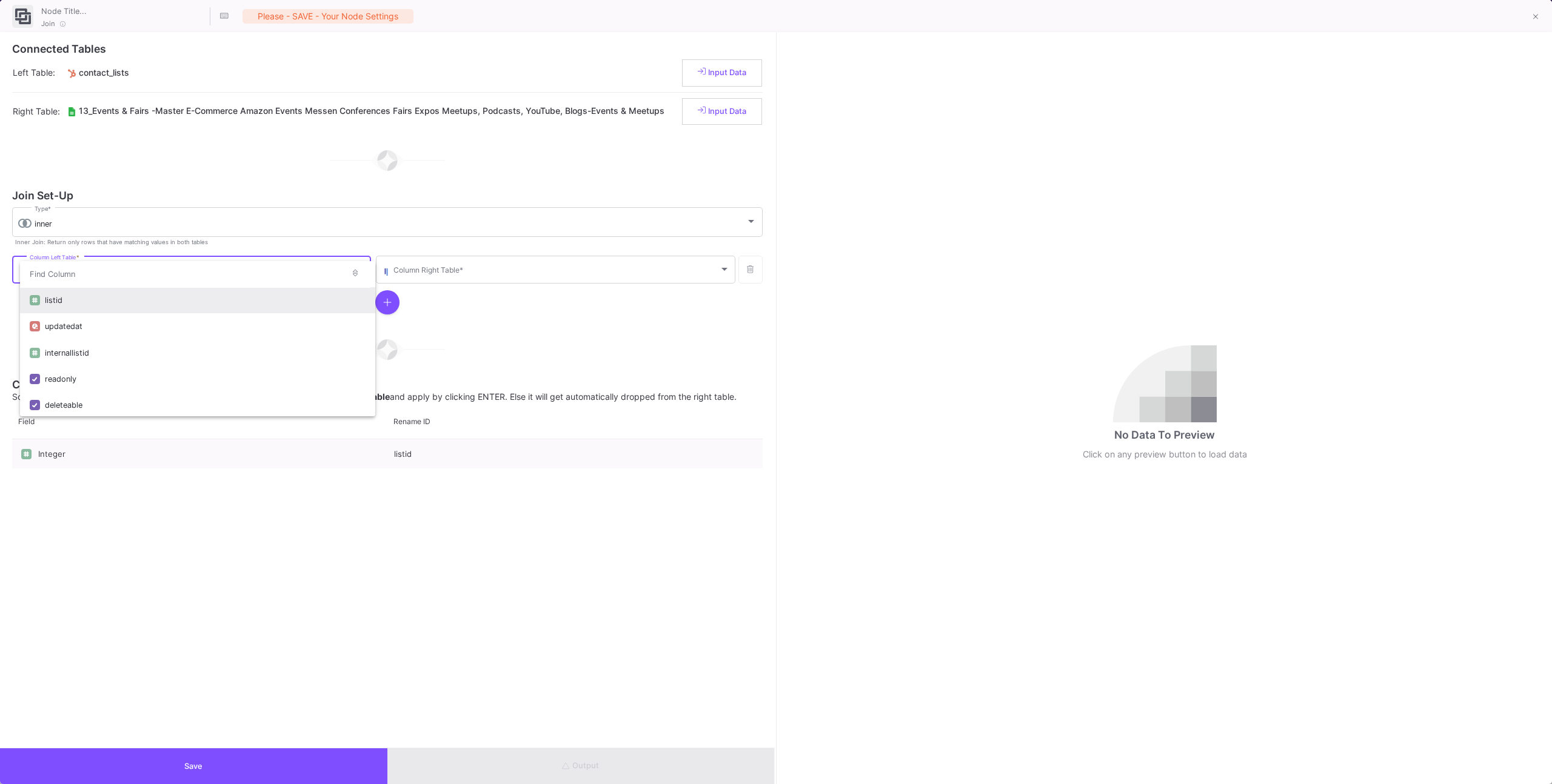
click at [117, 292] on div "listid" at bounding box center [205, 300] width 320 height 26
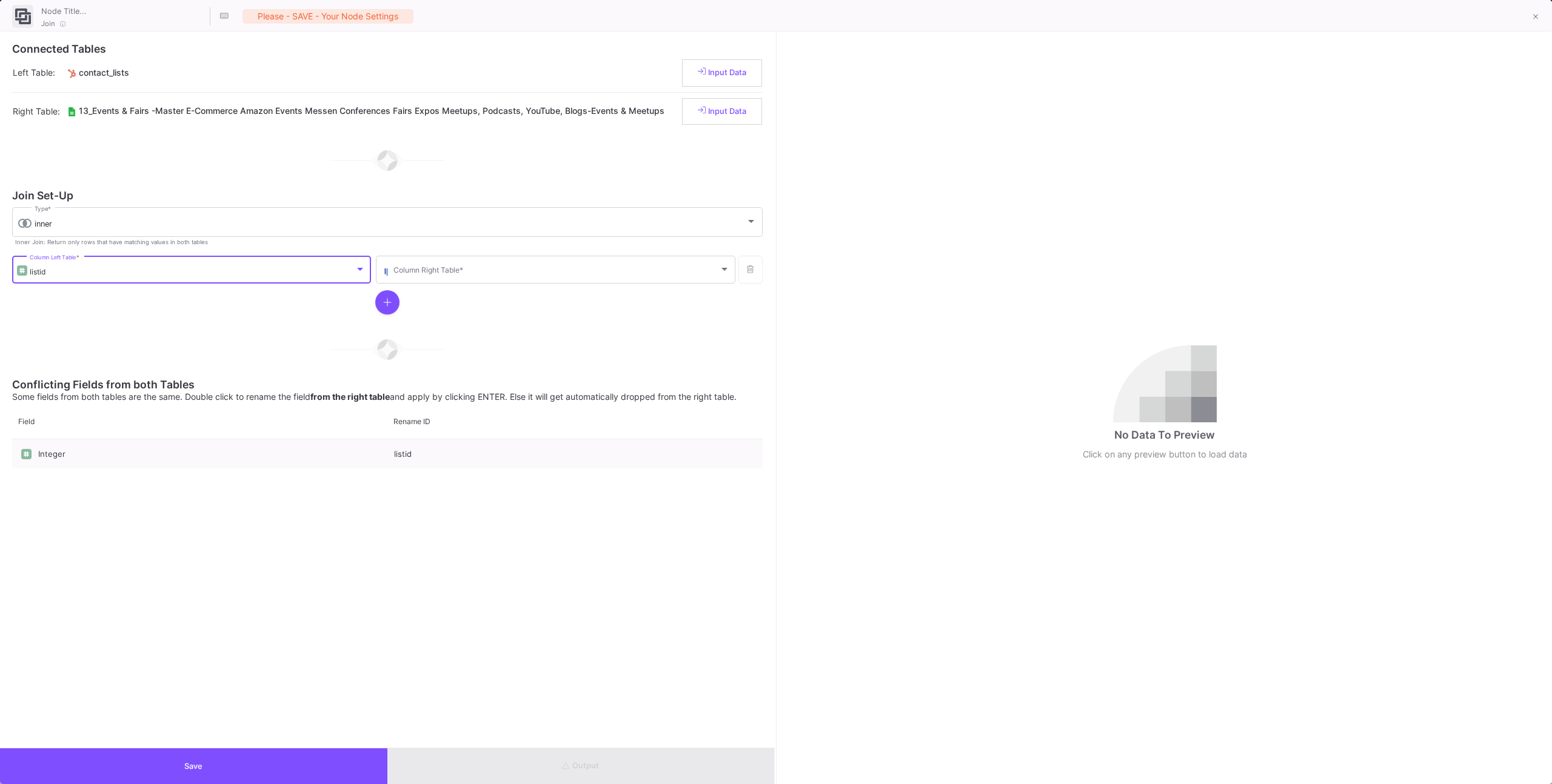
scroll to position [183, 0]
click at [431, 265] on div "Column Right Table *" at bounding box center [561, 269] width 336 height 29
click at [444, 298] on div "listid" at bounding box center [569, 300] width 320 height 26
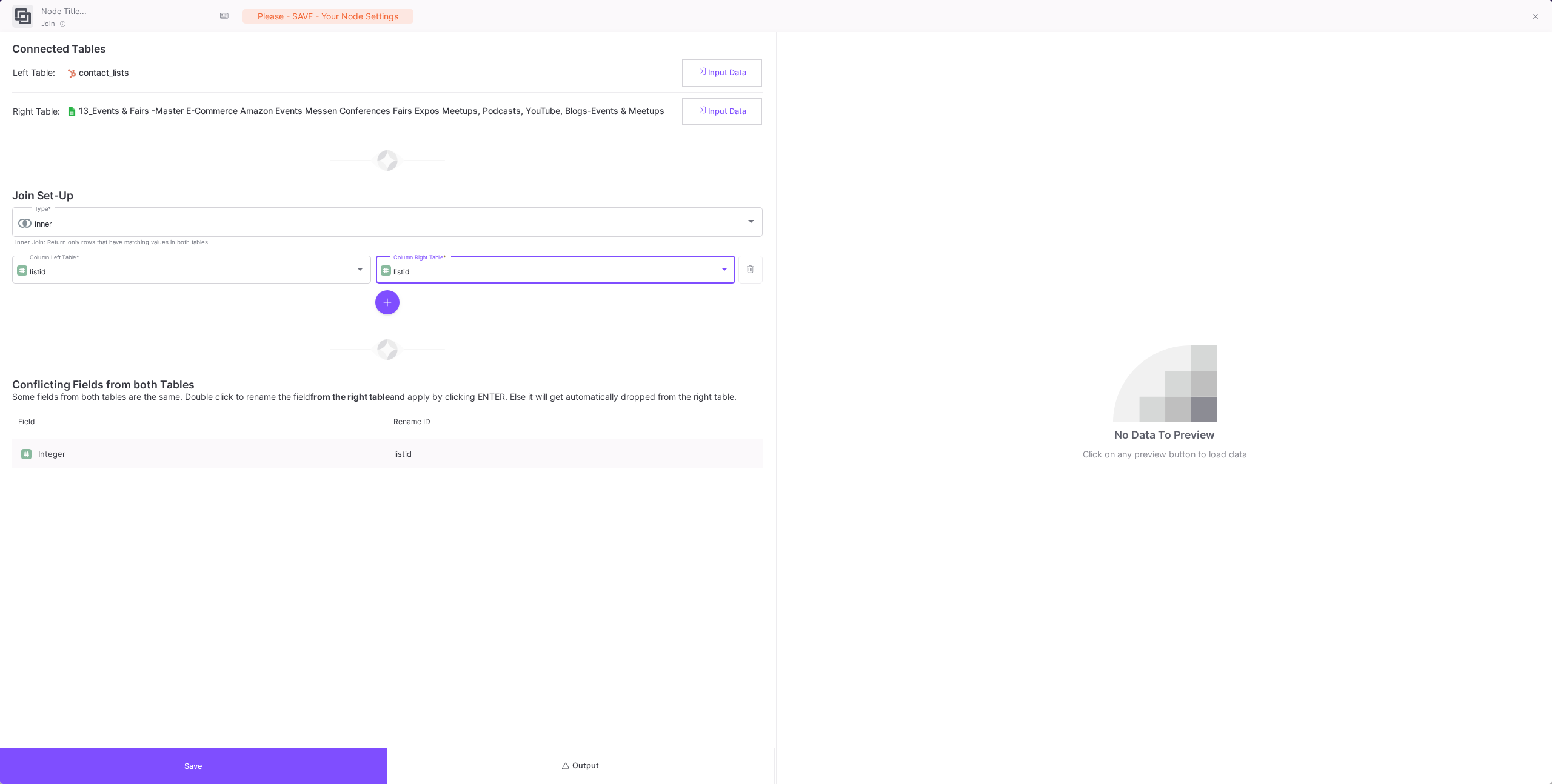
click at [608, 765] on button "Output" at bounding box center [581, 766] width 387 height 36
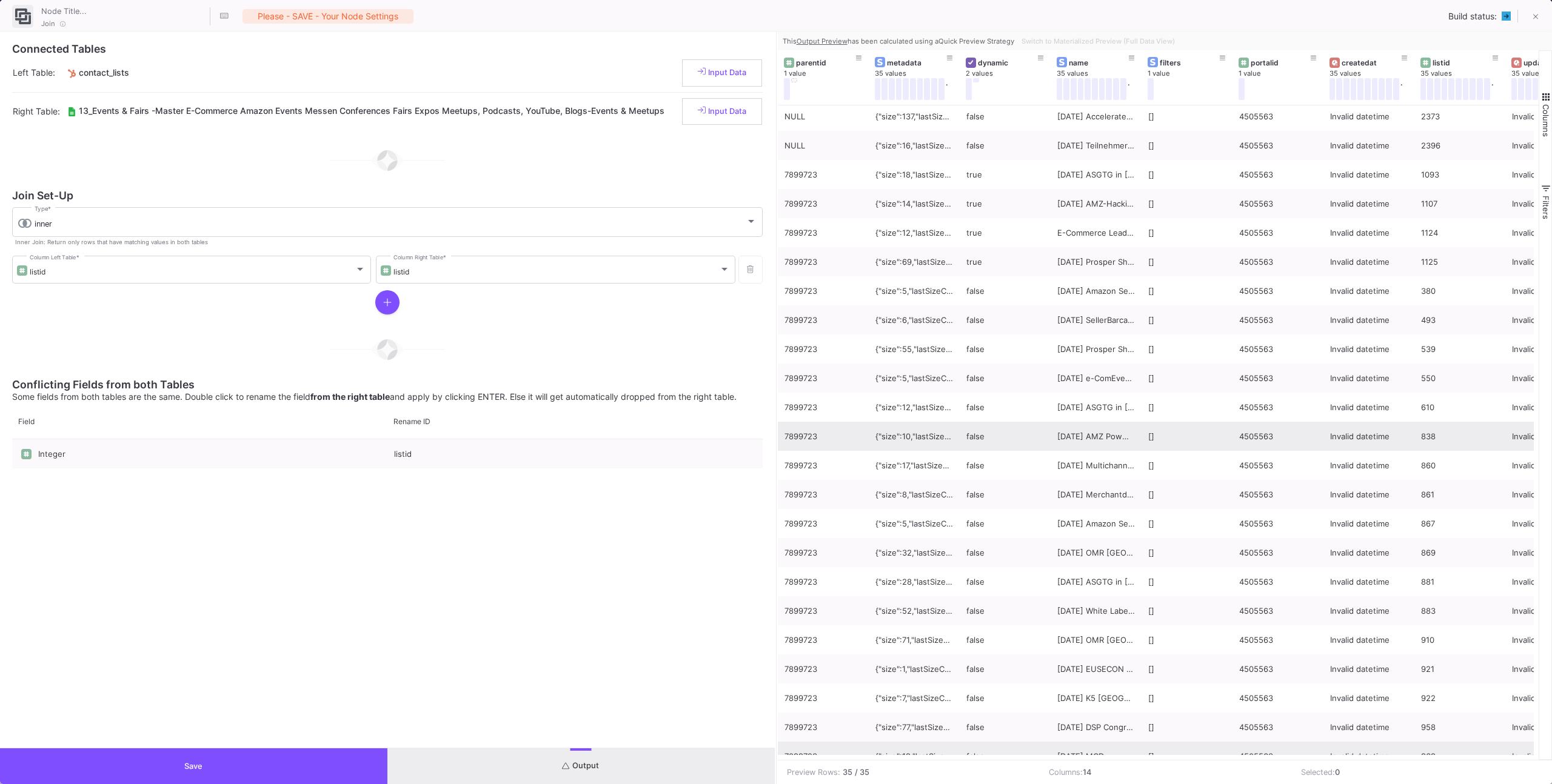
scroll to position [0, 0]
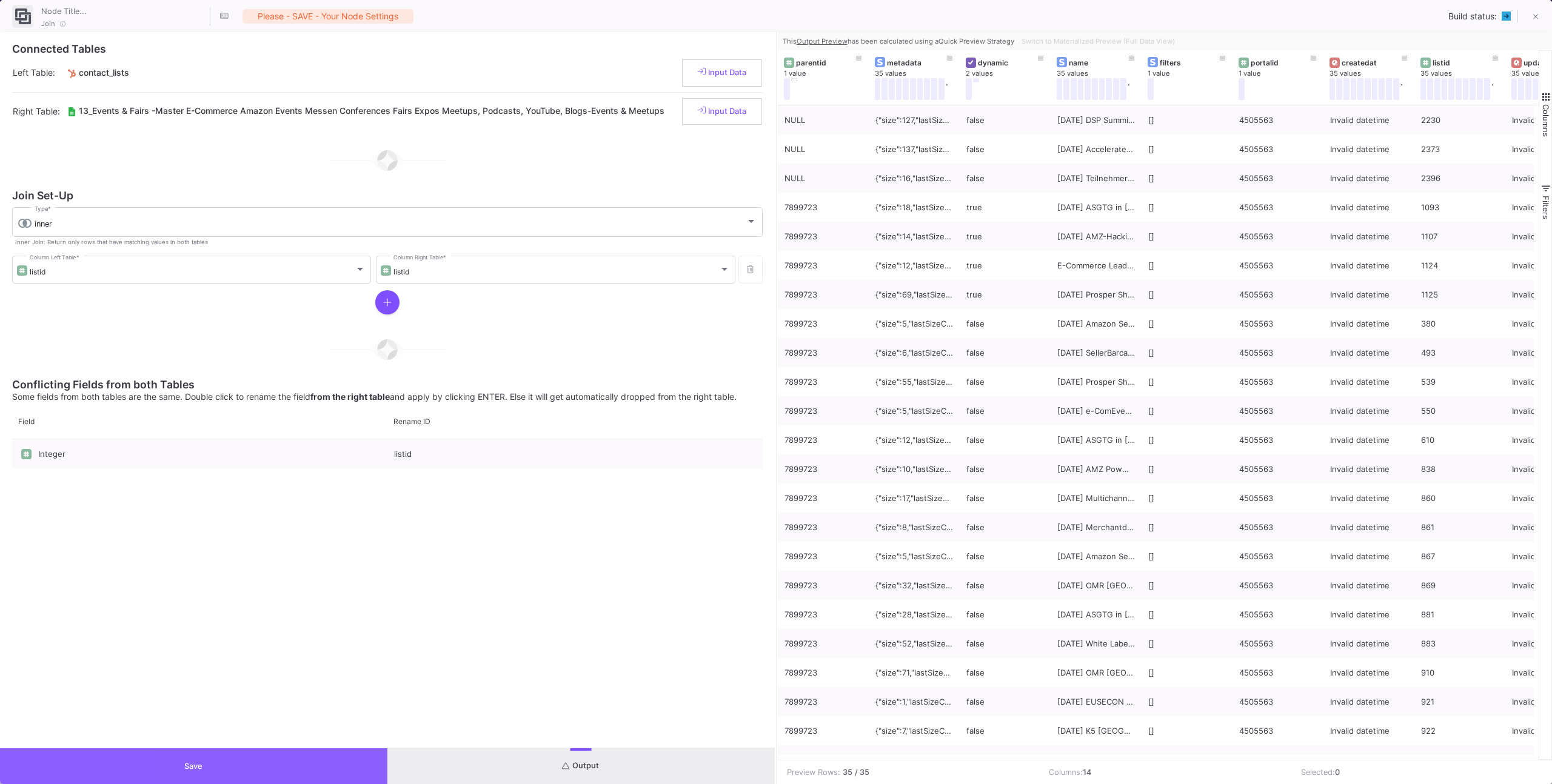
click at [305, 760] on button "Save" at bounding box center [194, 766] width 387 height 36
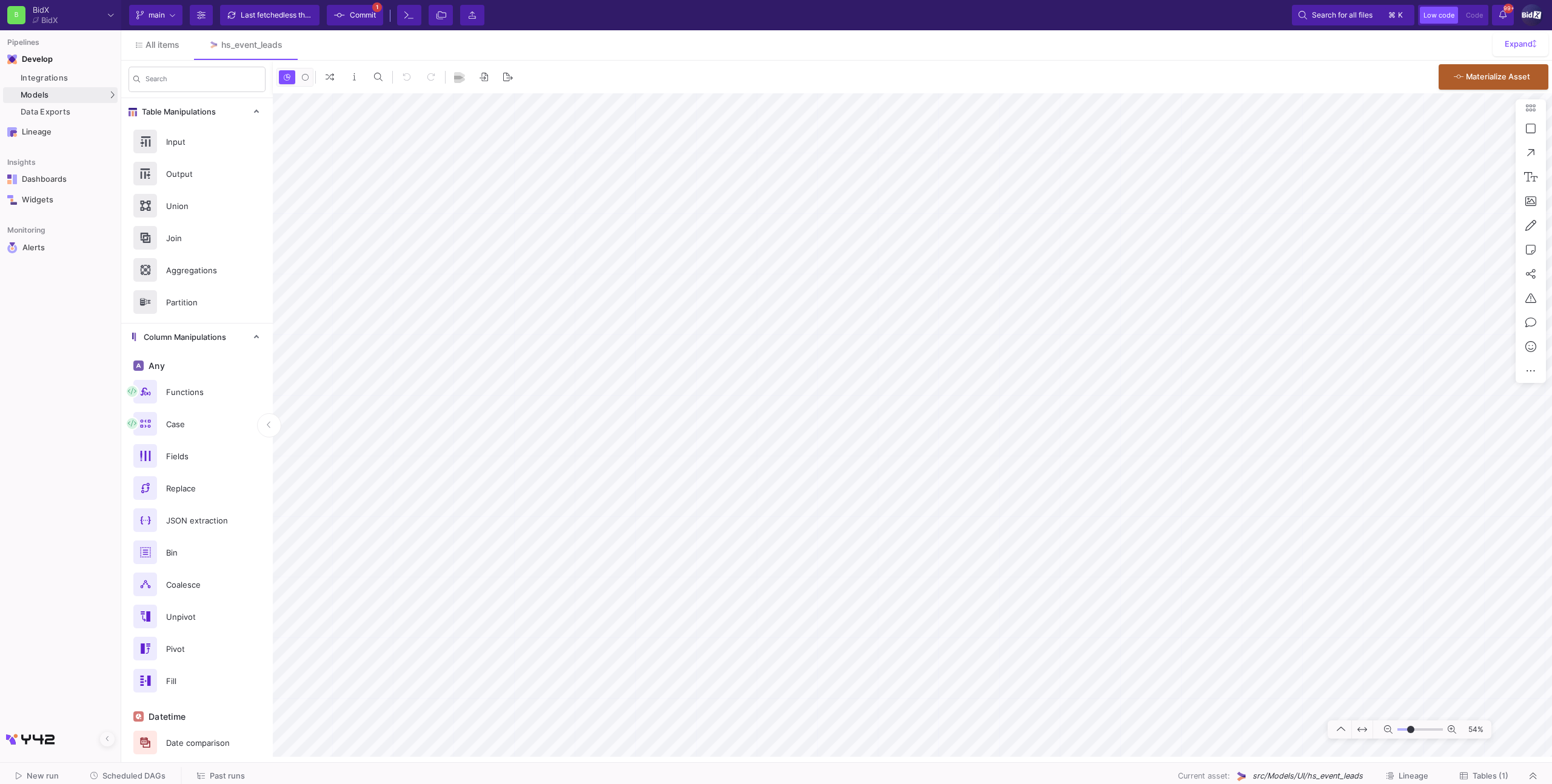
type input "-11"
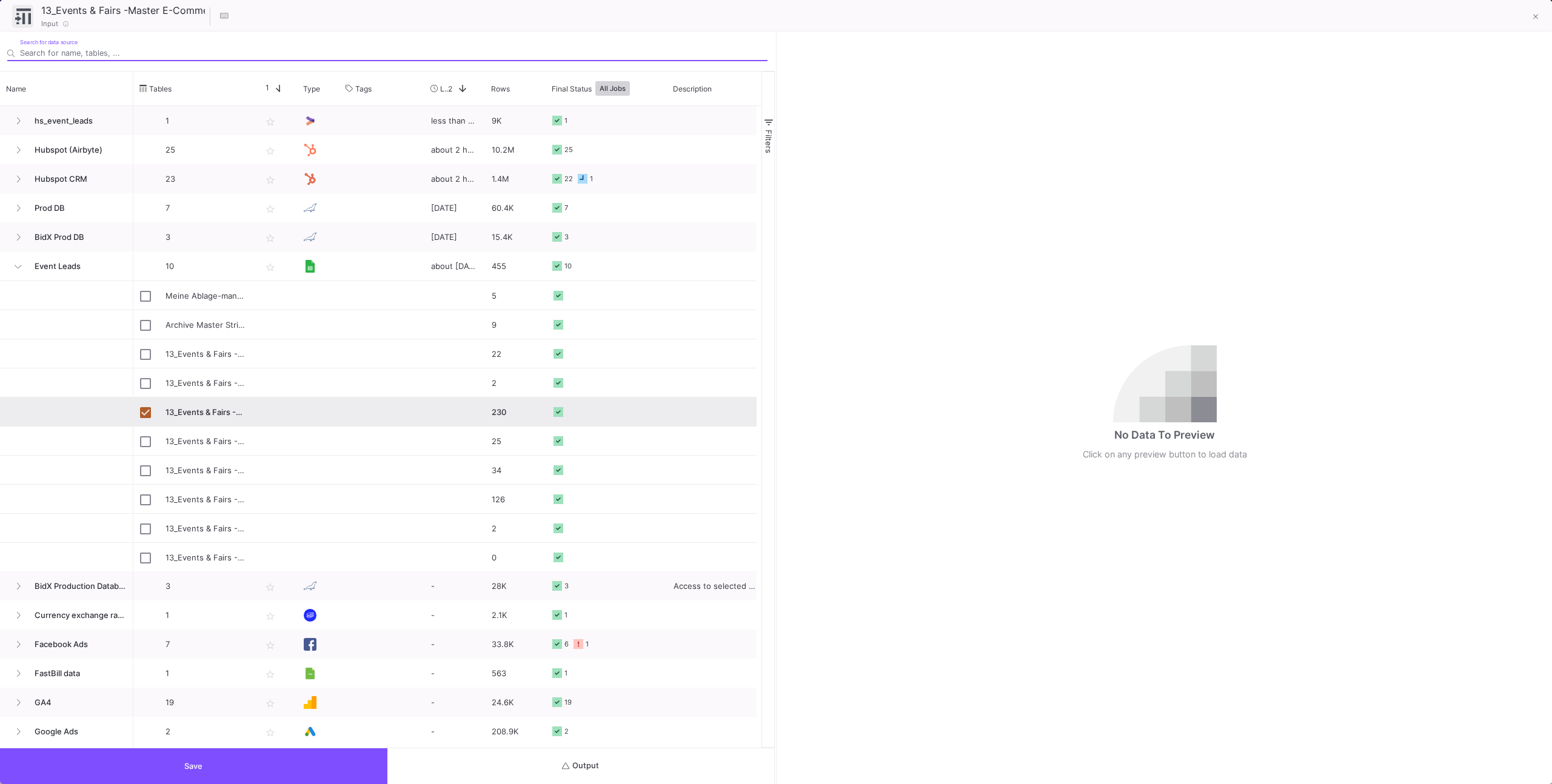
drag, startPoint x: 1529, startPoint y: 13, endPoint x: 1471, endPoint y: 38, distance: 63.2
click at [1529, 14] on button at bounding box center [1535, 18] width 24 height 24
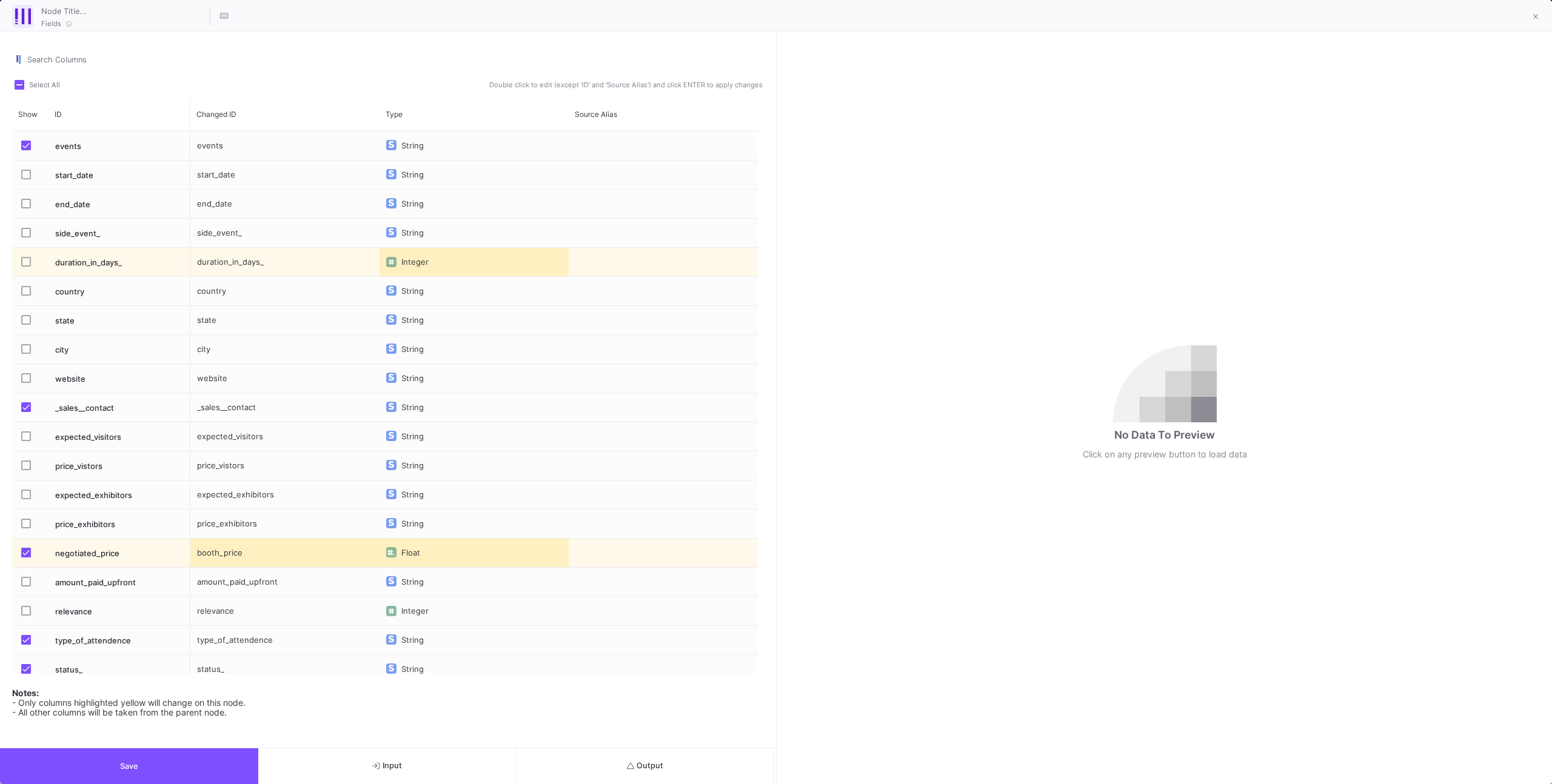
drag, startPoint x: 621, startPoint y: 739, endPoint x: 627, endPoint y: 755, distance: 17.1
click at [621, 739] on div "Search Columns Select All Double click to edit (except 'ID' and 'Source Alias')…" at bounding box center [387, 390] width 775 height 715
click at [629, 762] on icon "submit" at bounding box center [631, 766] width 8 height 8
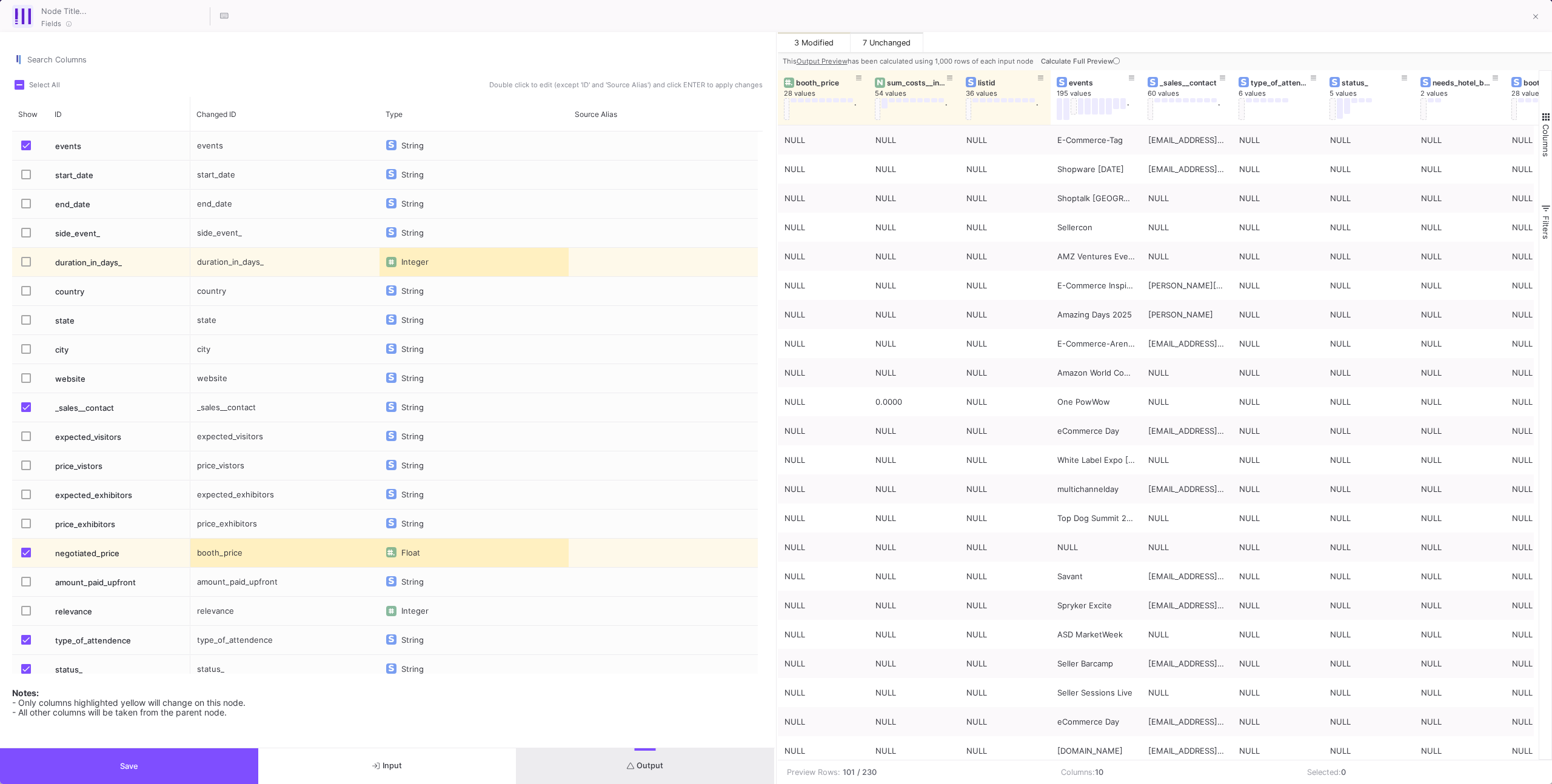
click at [29, 182] on mat-checkbox "Press SPACE to select this row." at bounding box center [29, 175] width 17 height 29
click at [22, 175] on span "Press SPACE to select this row." at bounding box center [26, 174] width 10 height 10
click at [26, 179] on input "Press SPACE to select this row." at bounding box center [26, 179] width 1 height 1
click at [706, 766] on button "Output" at bounding box center [646, 766] width 258 height 36
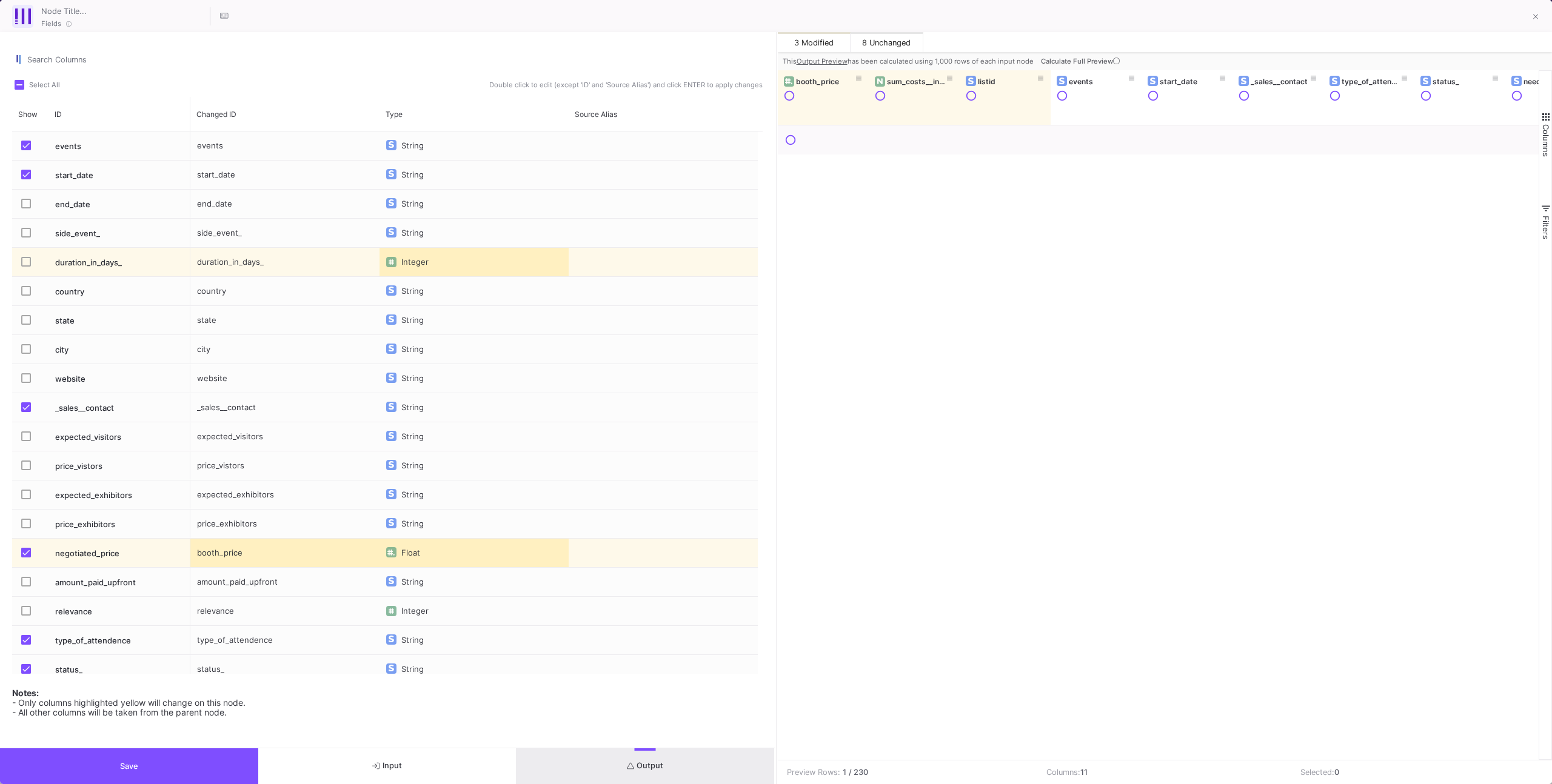
click at [1100, 57] on span "Calculate Full Preview" at bounding box center [1082, 61] width 81 height 9
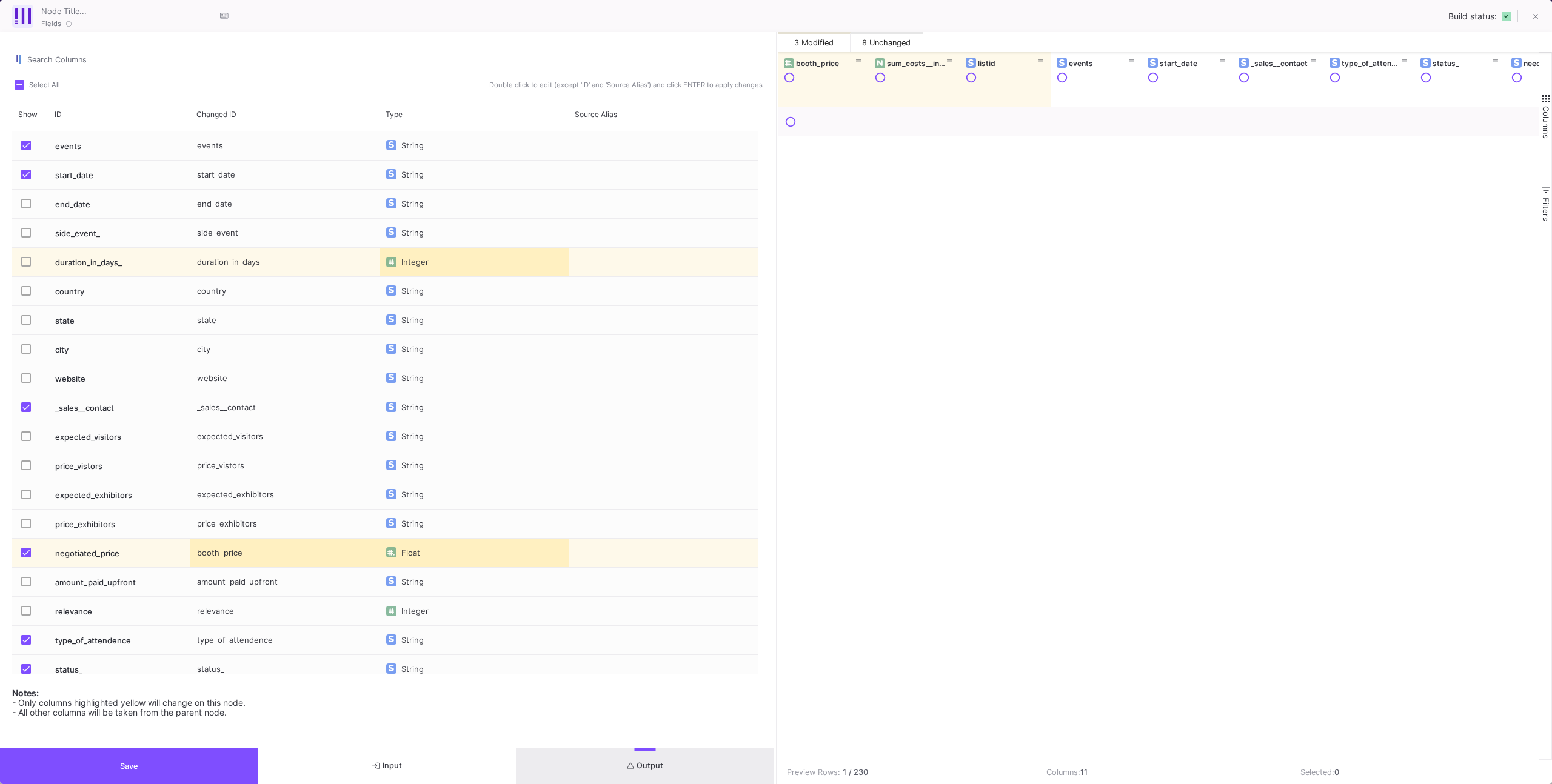
click at [185, 762] on button "Save" at bounding box center [129, 766] width 258 height 36
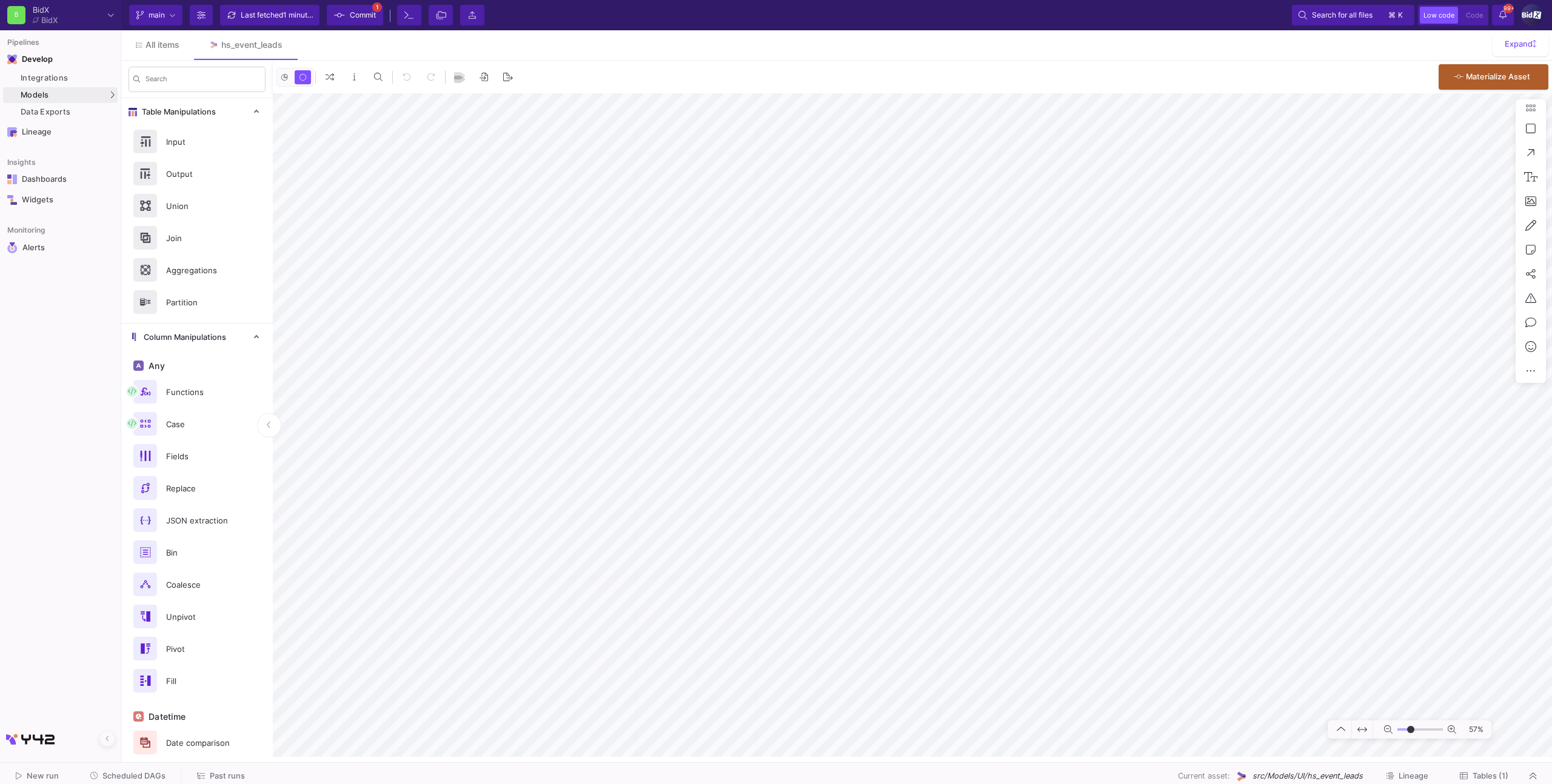
type input "0"
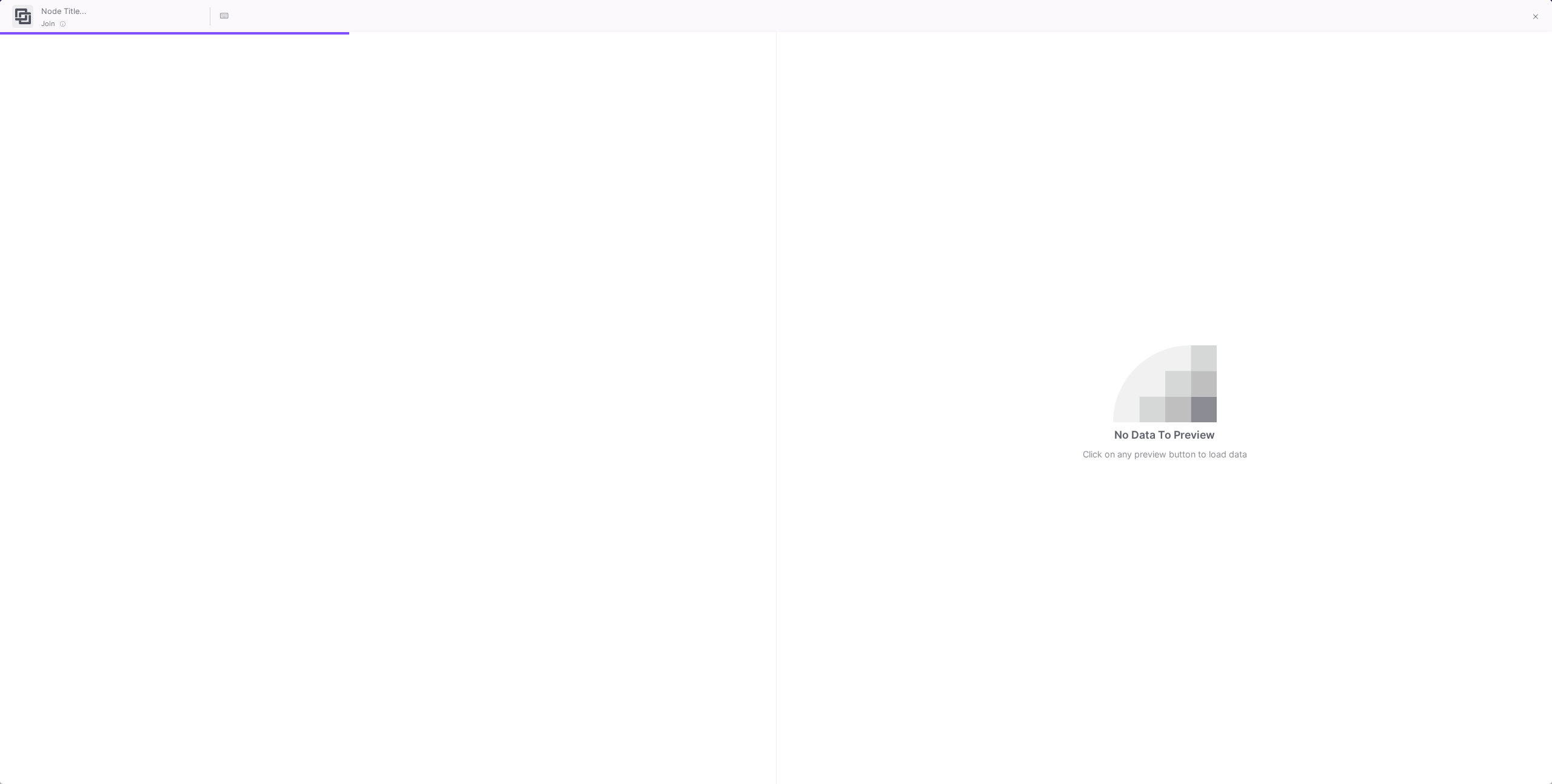
click at [699, 759] on div at bounding box center [387, 408] width 775 height 752
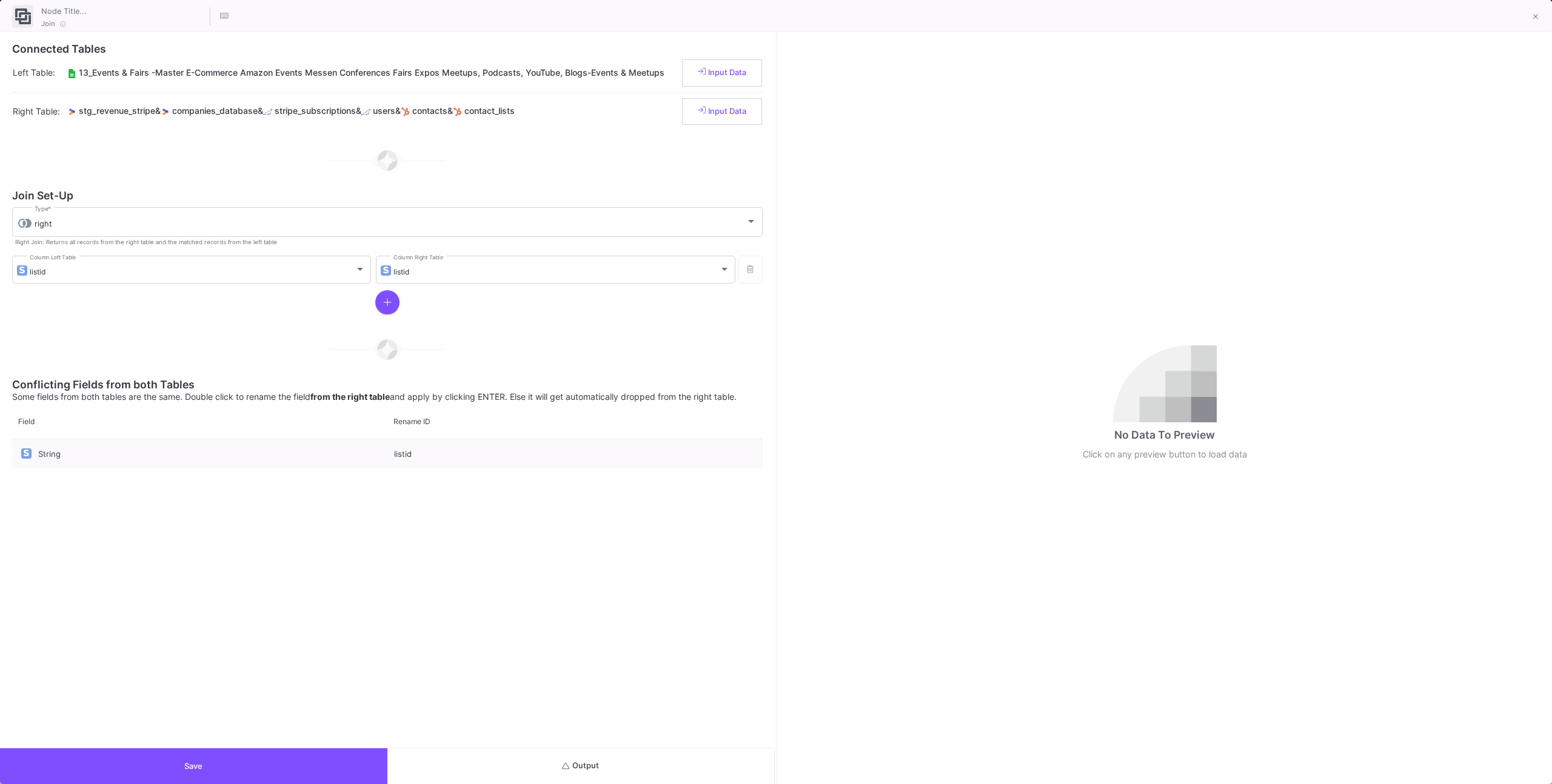
click at [674, 759] on button "Output" at bounding box center [581, 766] width 387 height 36
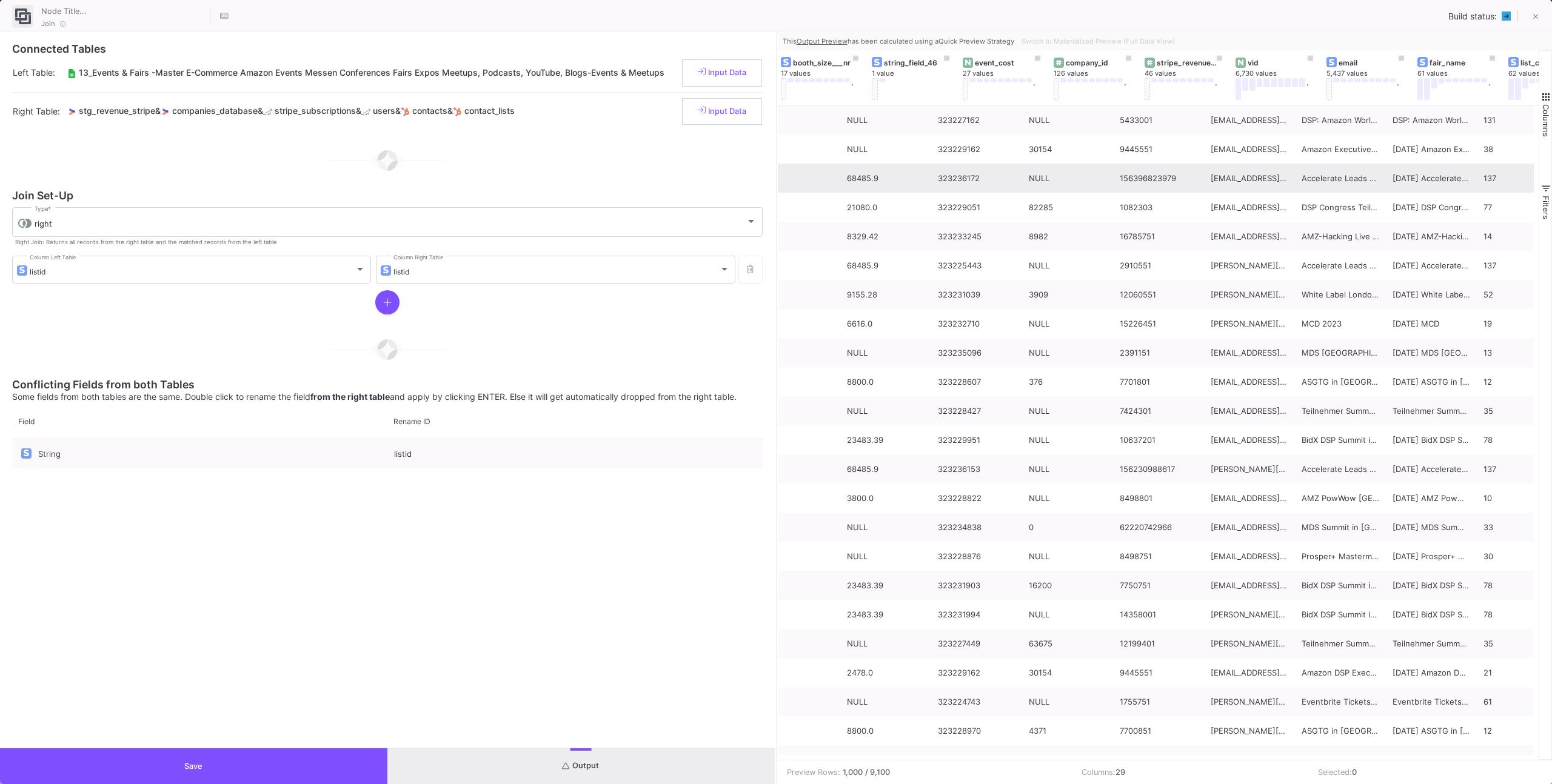
scroll to position [0, 937]
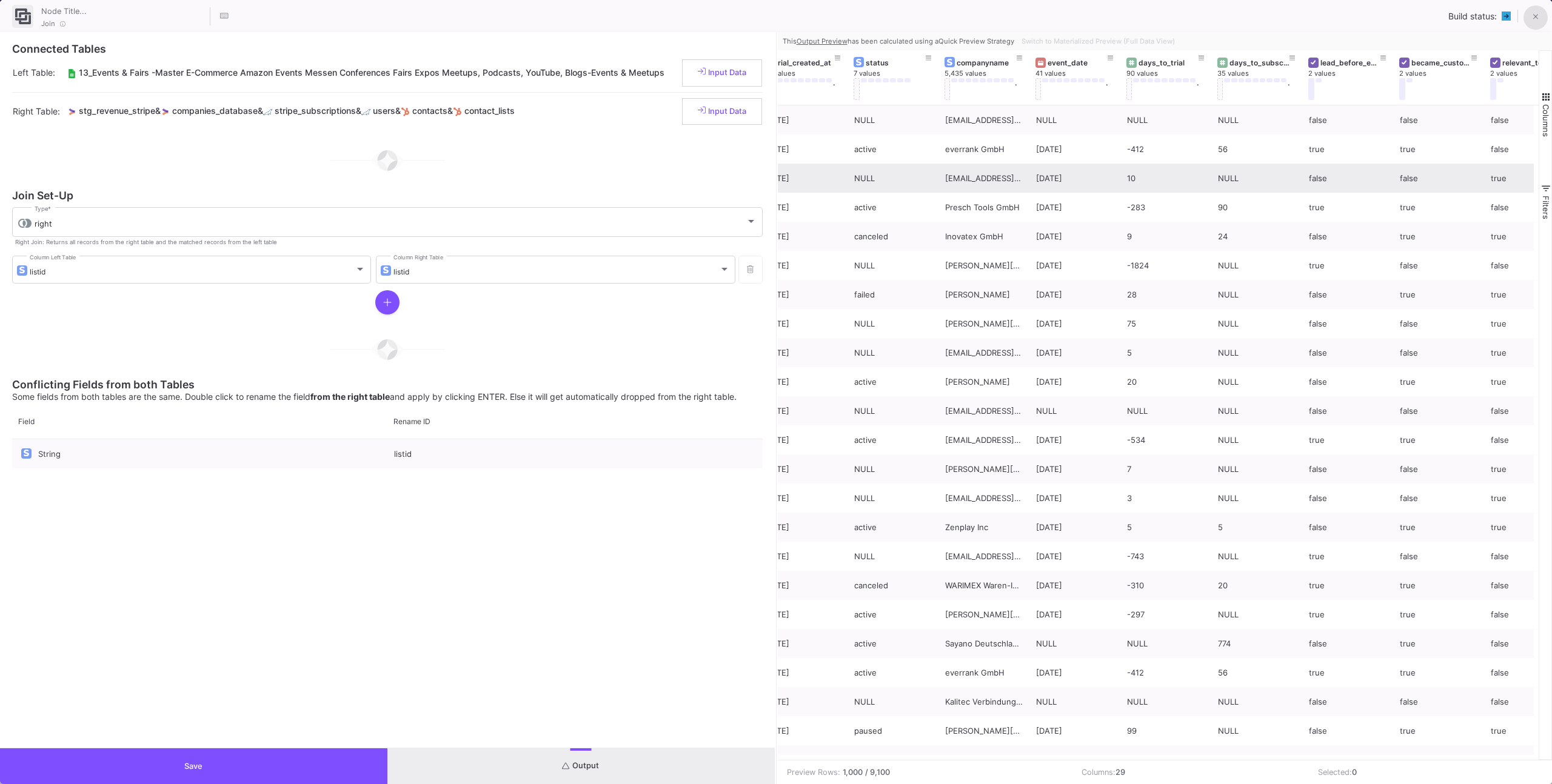
click at [1537, 22] on span at bounding box center [1535, 17] width 6 height 13
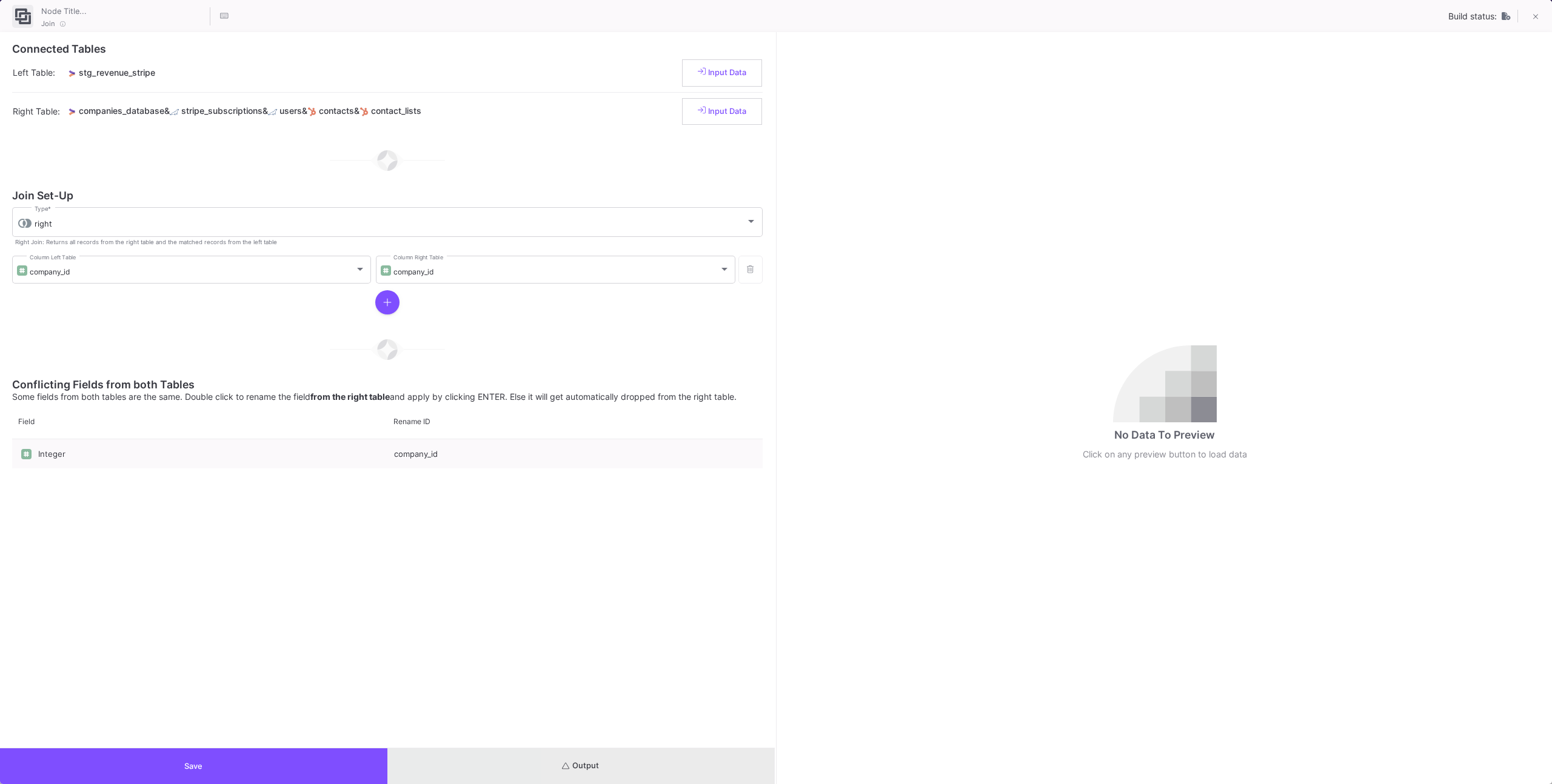
click at [674, 758] on button "Output" at bounding box center [581, 766] width 387 height 36
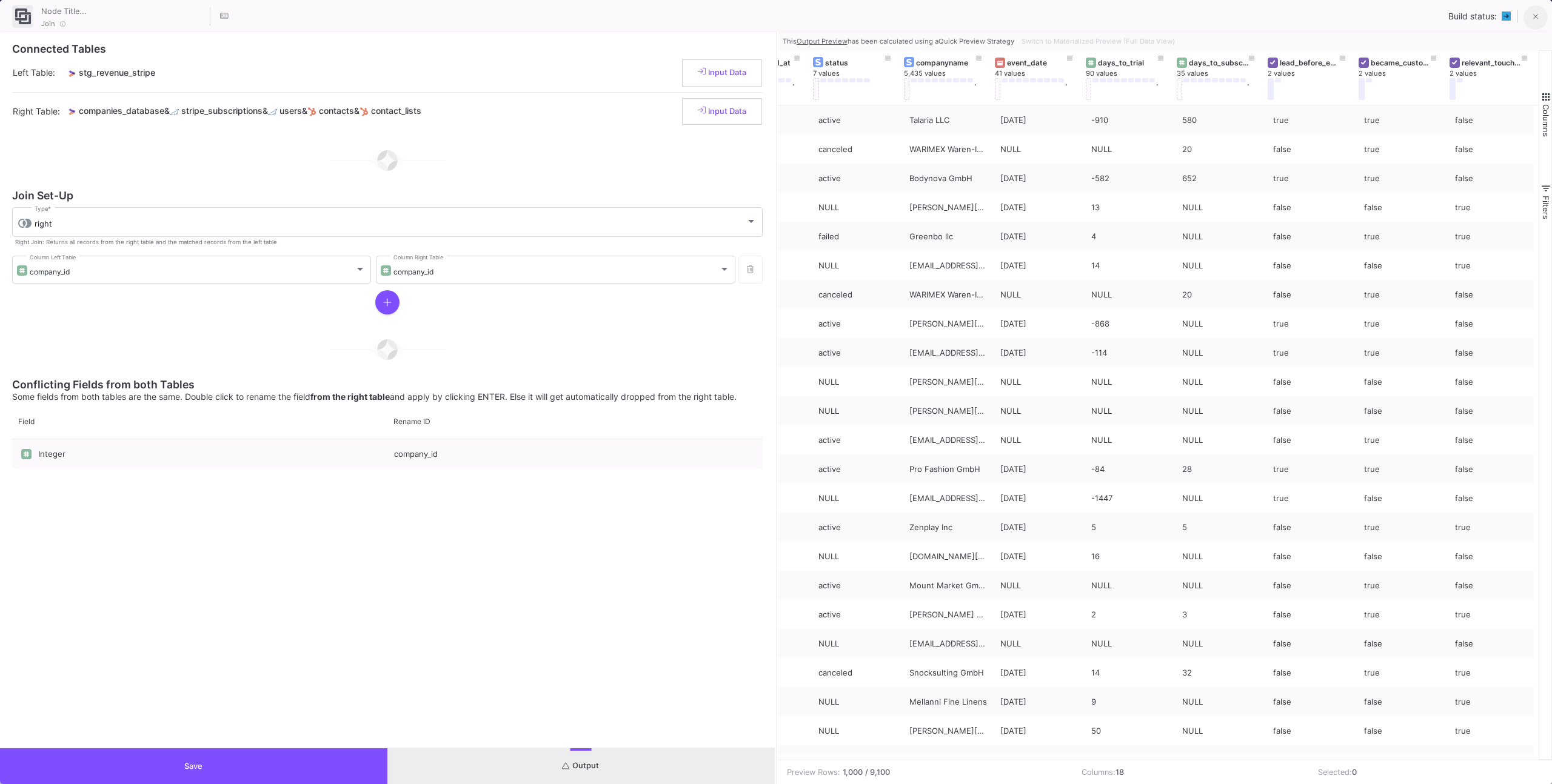
click at [1535, 16] on icon at bounding box center [1535, 17] width 6 height 9
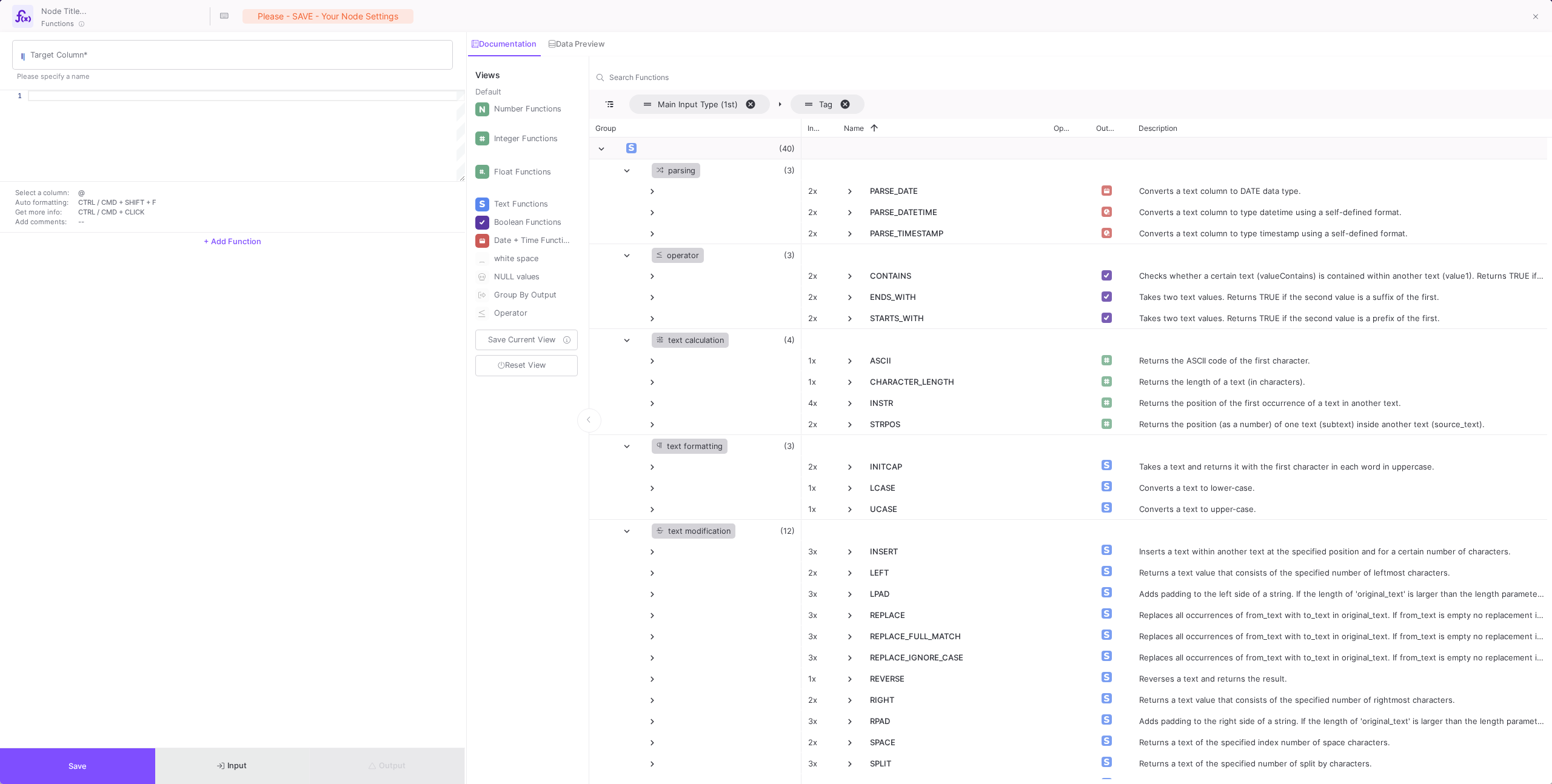
click at [261, 761] on button "Input" at bounding box center [233, 766] width 155 height 36
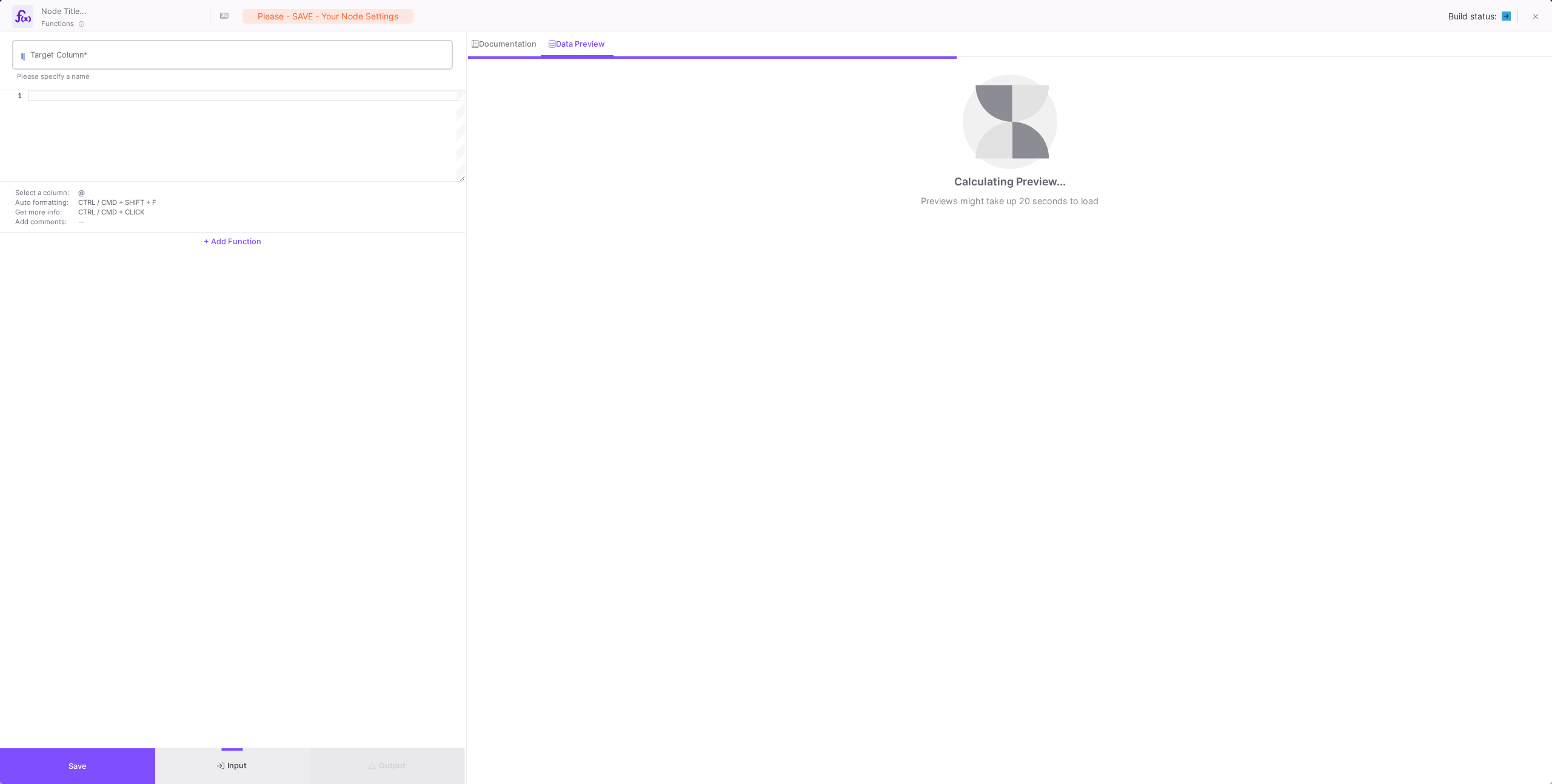
click at [132, 64] on div "Target Column *" at bounding box center [238, 54] width 416 height 32
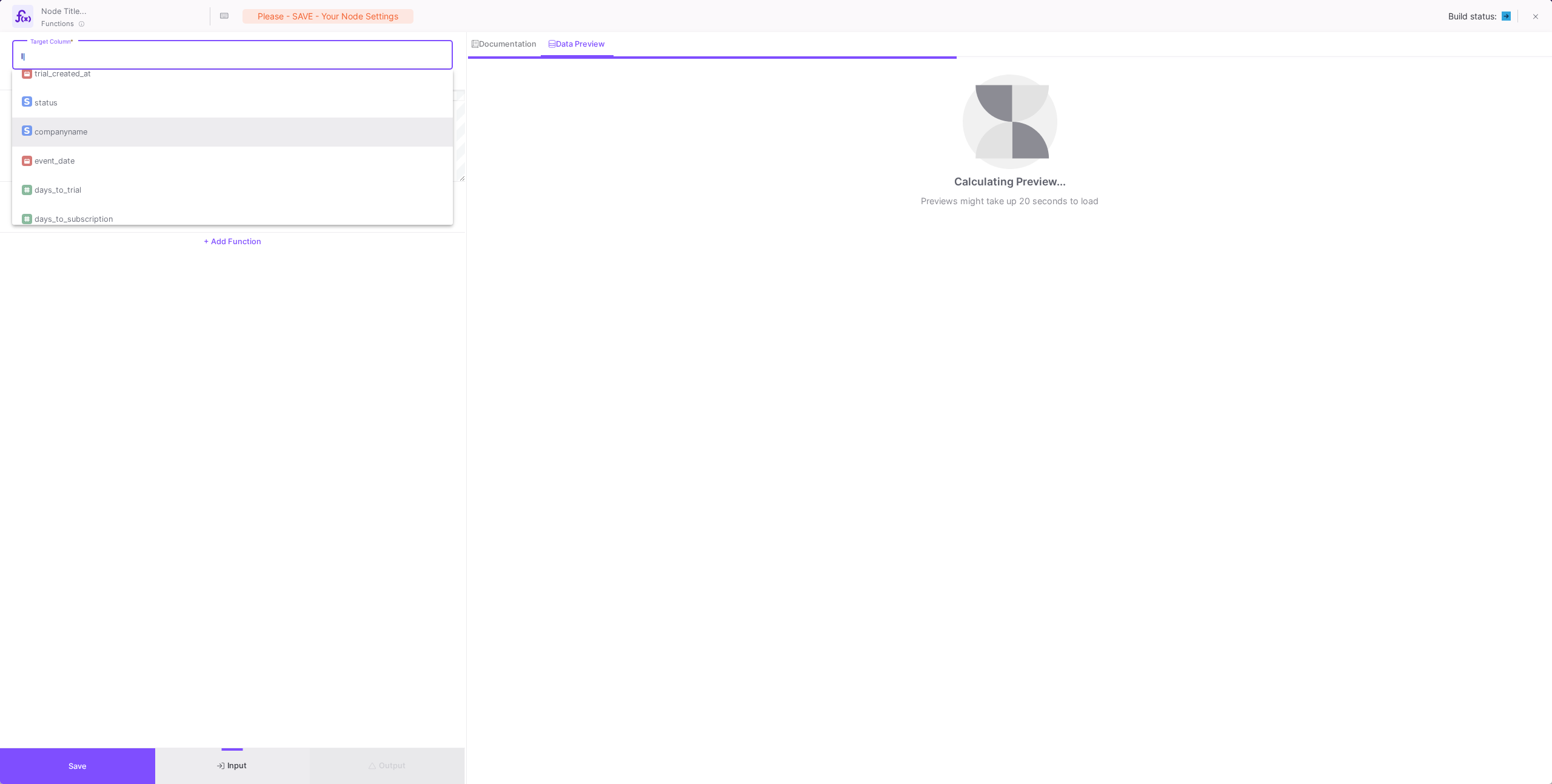
click at [115, 143] on div "companyname" at bounding box center [232, 132] width 422 height 29
type input "companyname"
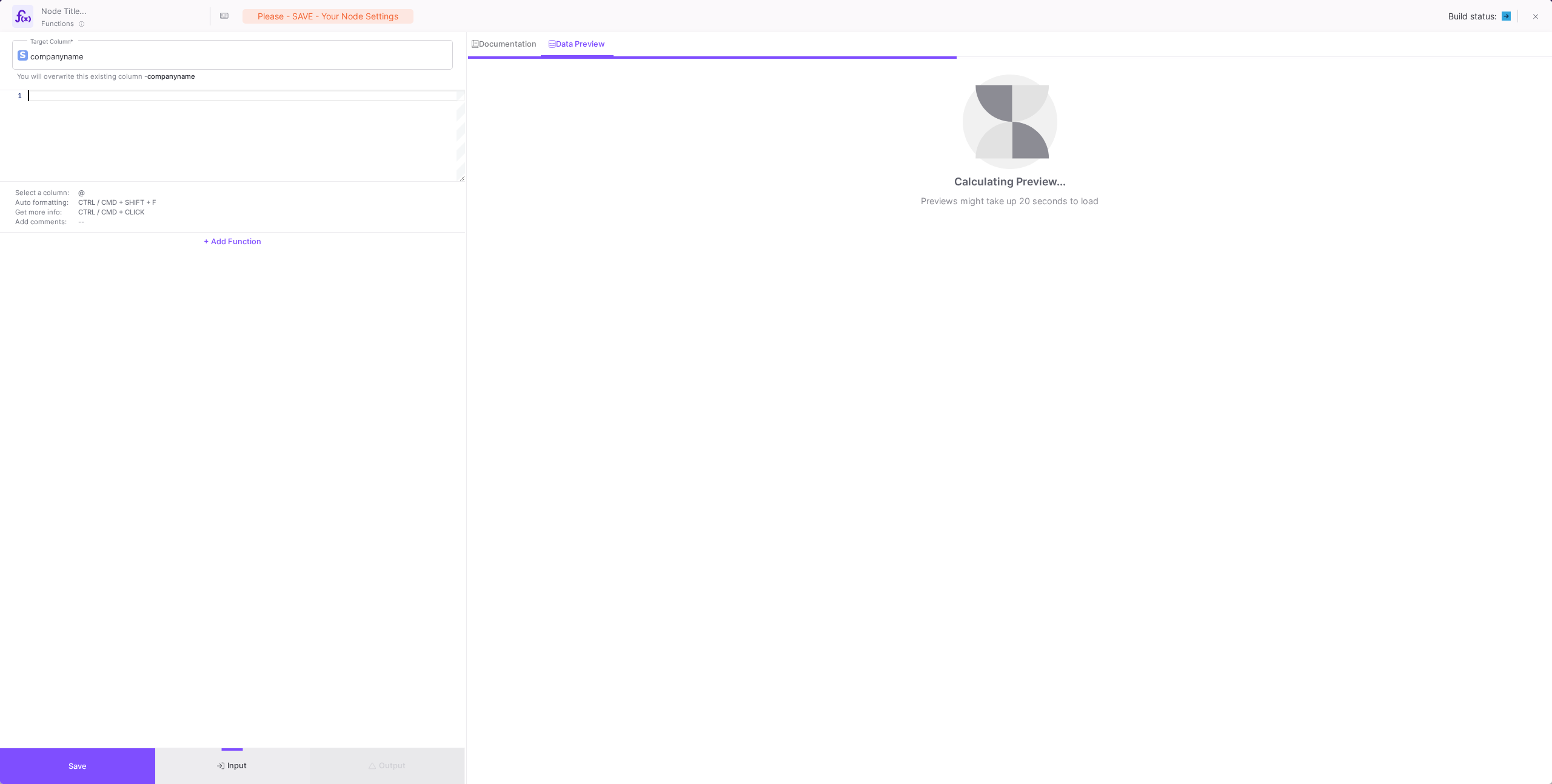
click at [115, 143] on div at bounding box center [246, 135] width 437 height 91
click at [103, 50] on div "companyname Target Column *" at bounding box center [238, 54] width 416 height 32
click at [103, 59] on input "companyname" at bounding box center [238, 57] width 416 height 10
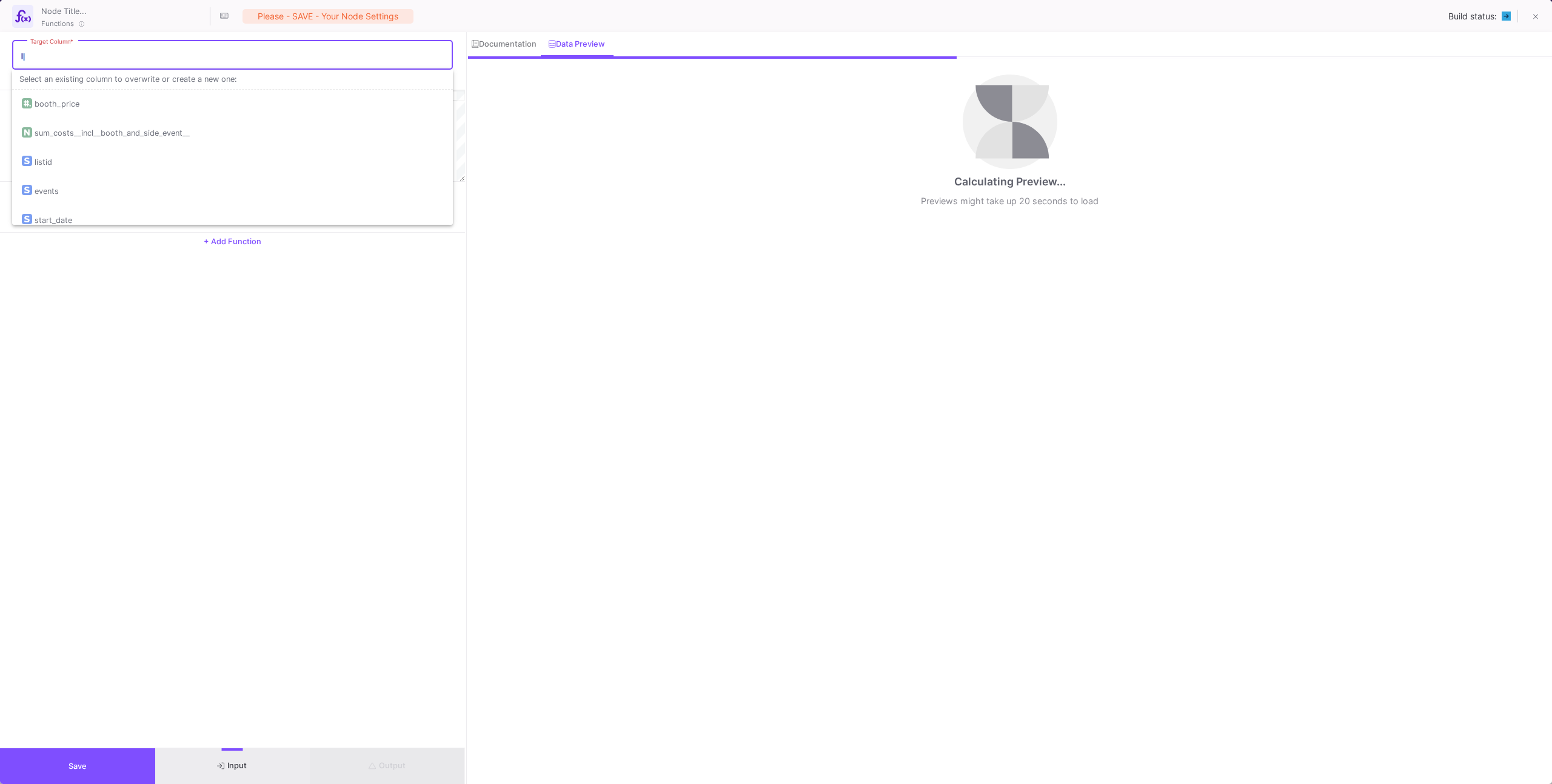
click at [103, 59] on input "Target Column *" at bounding box center [238, 57] width 416 height 10
click at [92, 148] on div "event_date" at bounding box center [232, 150] width 422 height 29
type input "event_date"
click at [80, 104] on div at bounding box center [246, 135] width 437 height 91
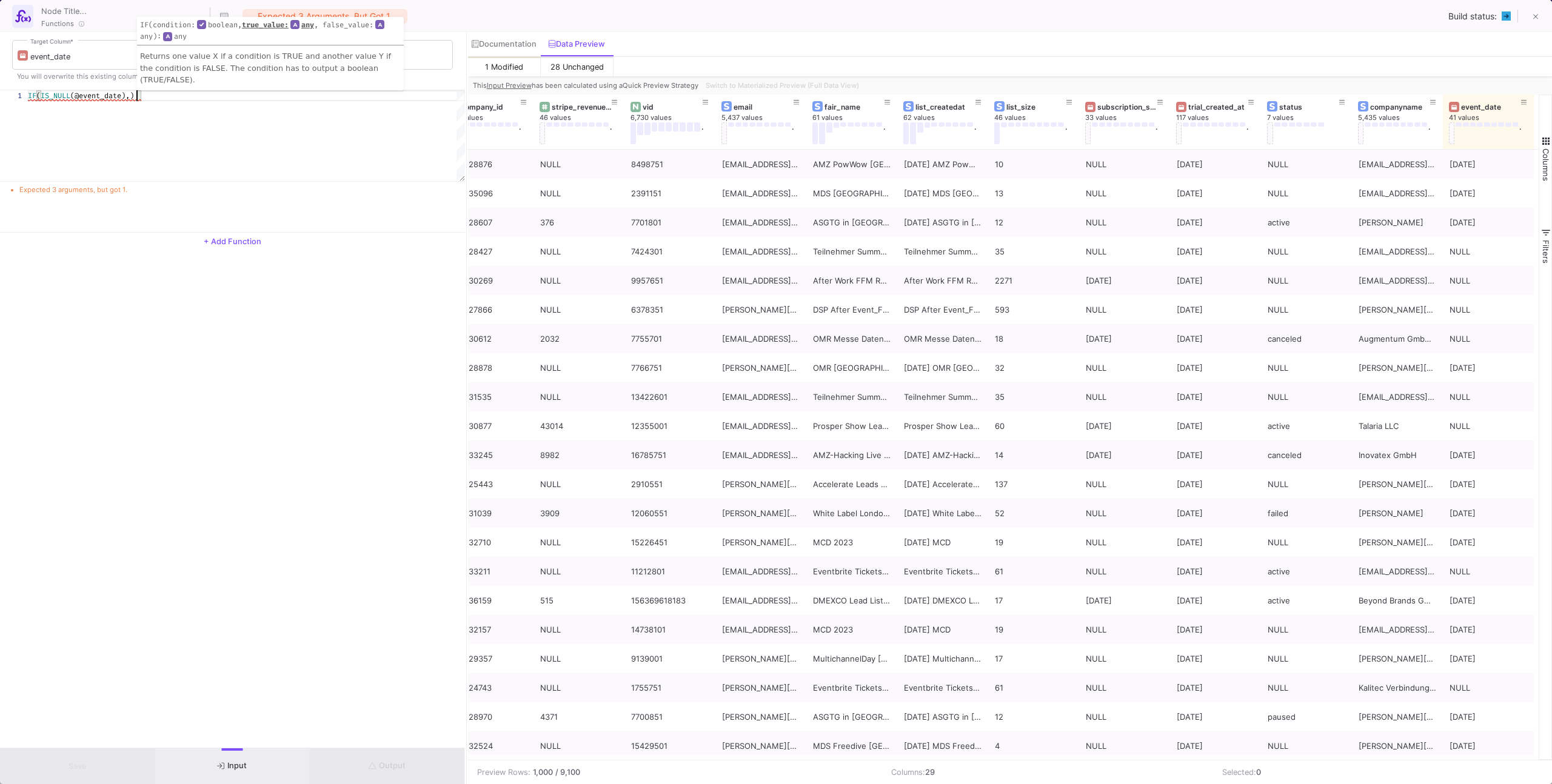
scroll to position [0, 109]
click at [503, 41] on div "Documentation" at bounding box center [504, 44] width 65 height 10
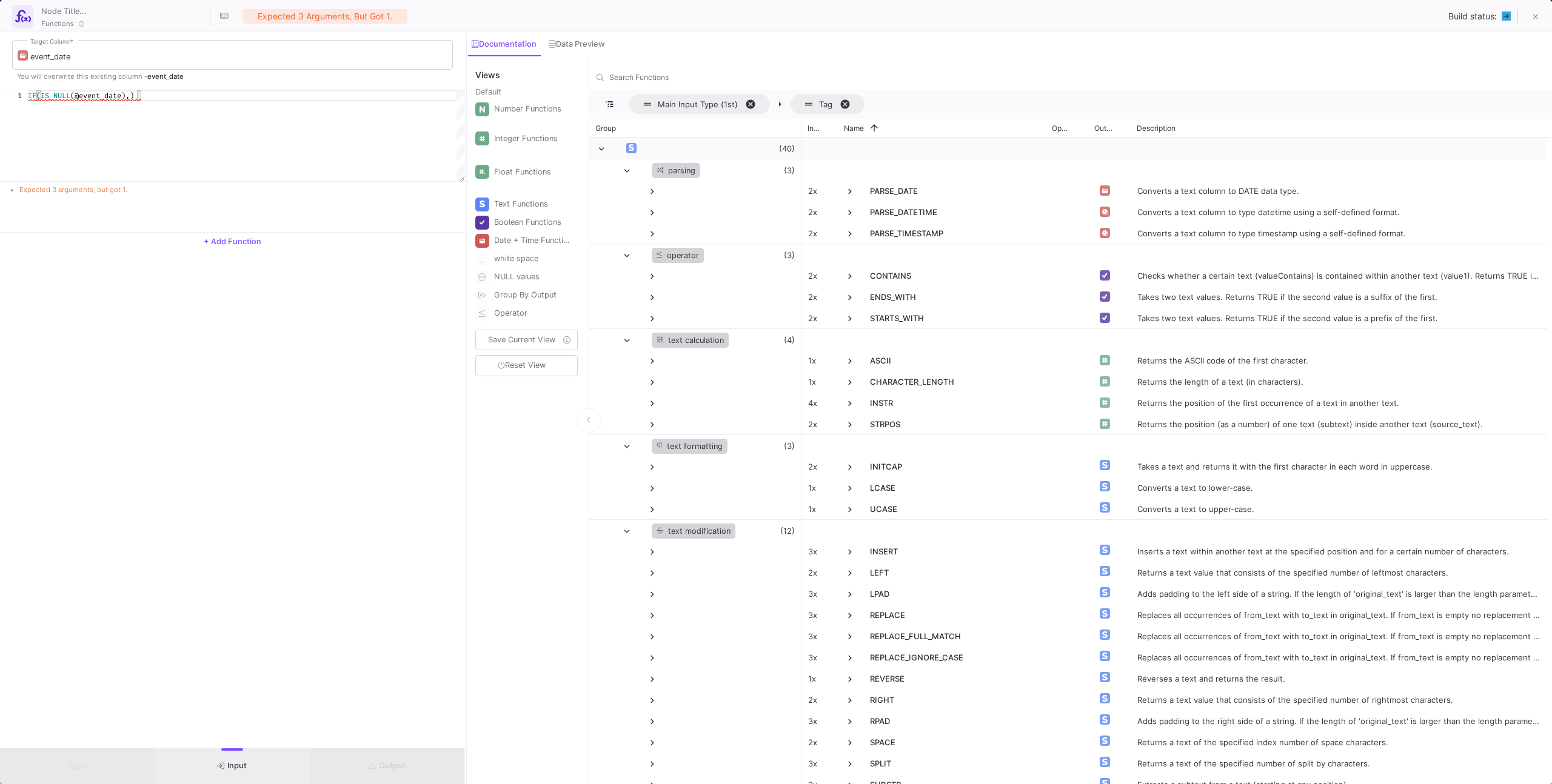
click at [567, 236] on div "Date + Time Functions" at bounding box center [532, 240] width 77 height 18
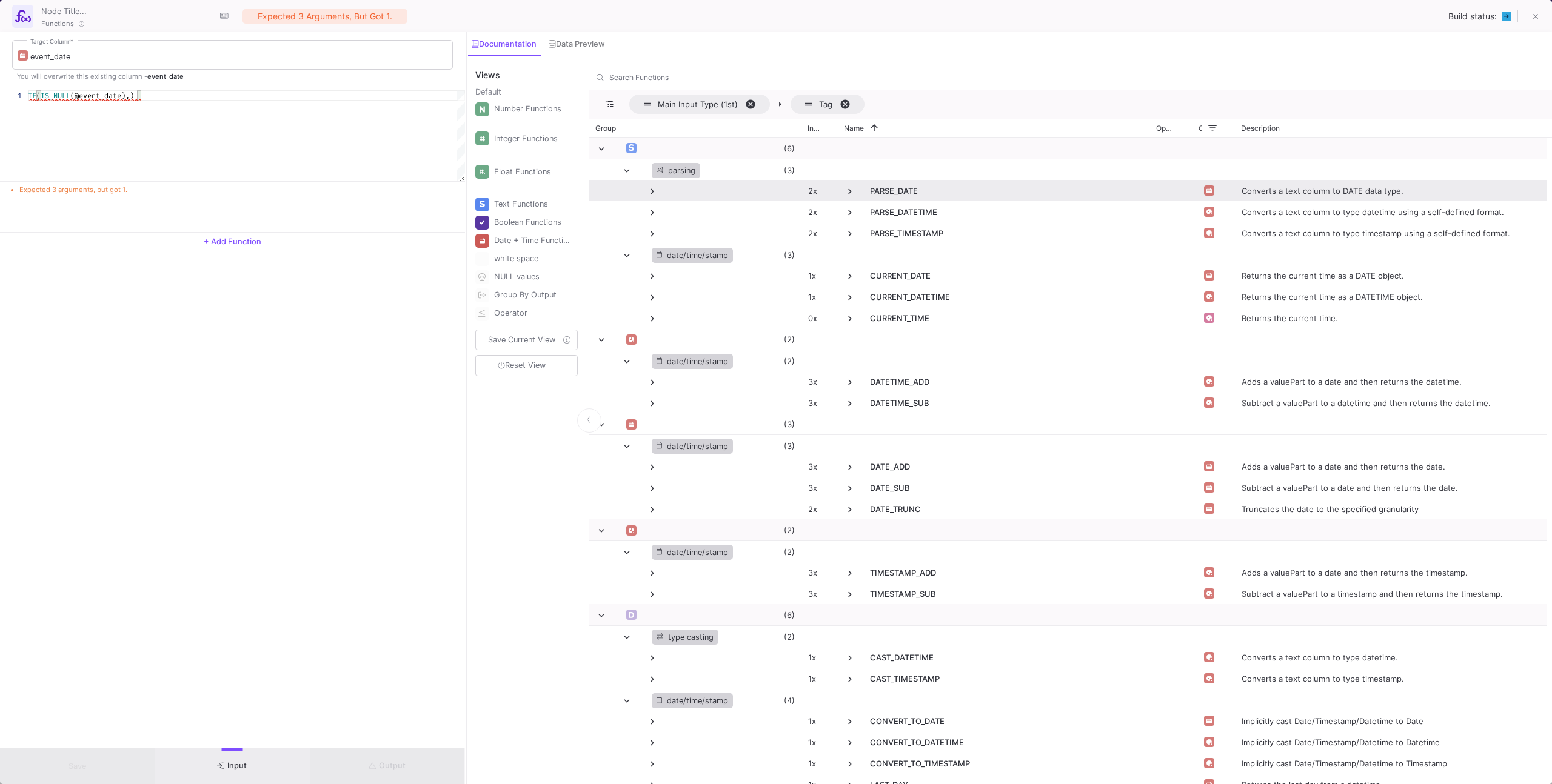
click at [855, 195] on span "PARSE_DATE" at bounding box center [993, 191] width 299 height 22
click at [849, 192] on span at bounding box center [850, 191] width 11 height 11
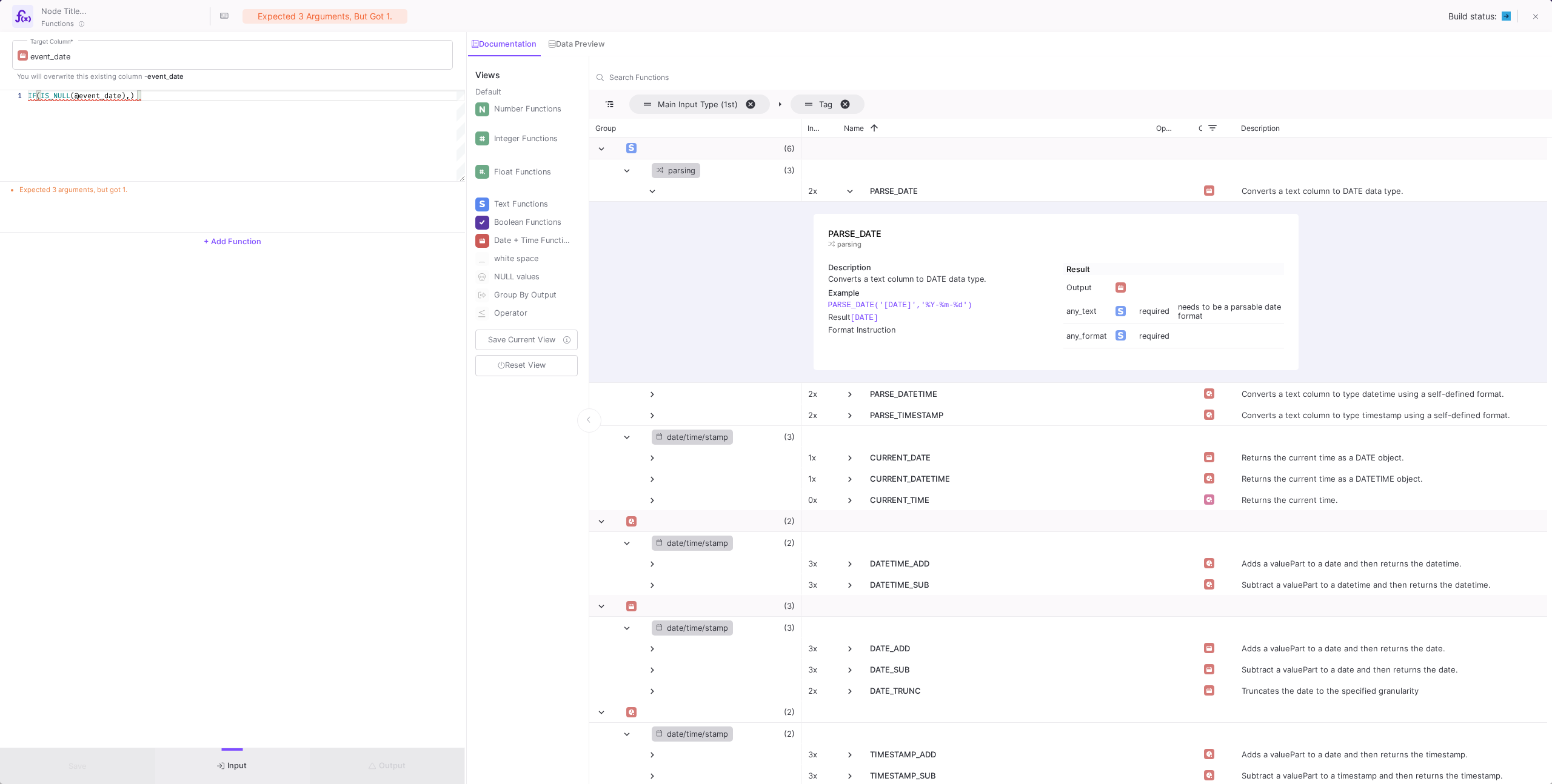
click at [844, 305] on code "PARSE_DATE('2020-02-03','%Y-%m-%d')" at bounding box center [900, 304] width 144 height 9
drag, startPoint x: 132, startPoint y: 96, endPoint x: 140, endPoint y: 96, distance: 8.0
click at [130, 96] on span "(@event_date)," at bounding box center [100, 96] width 60 height 10
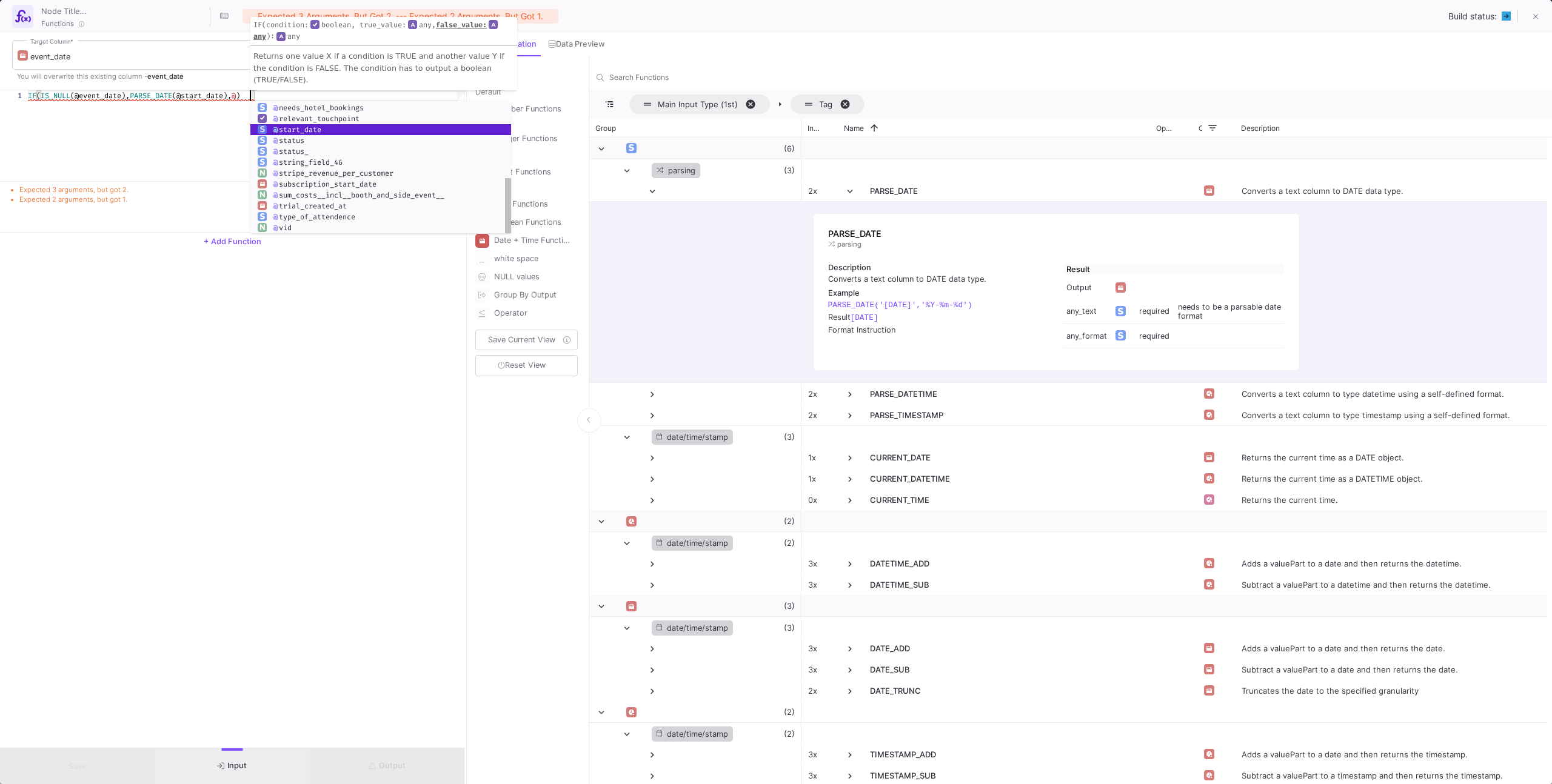
scroll to position [0, 226]
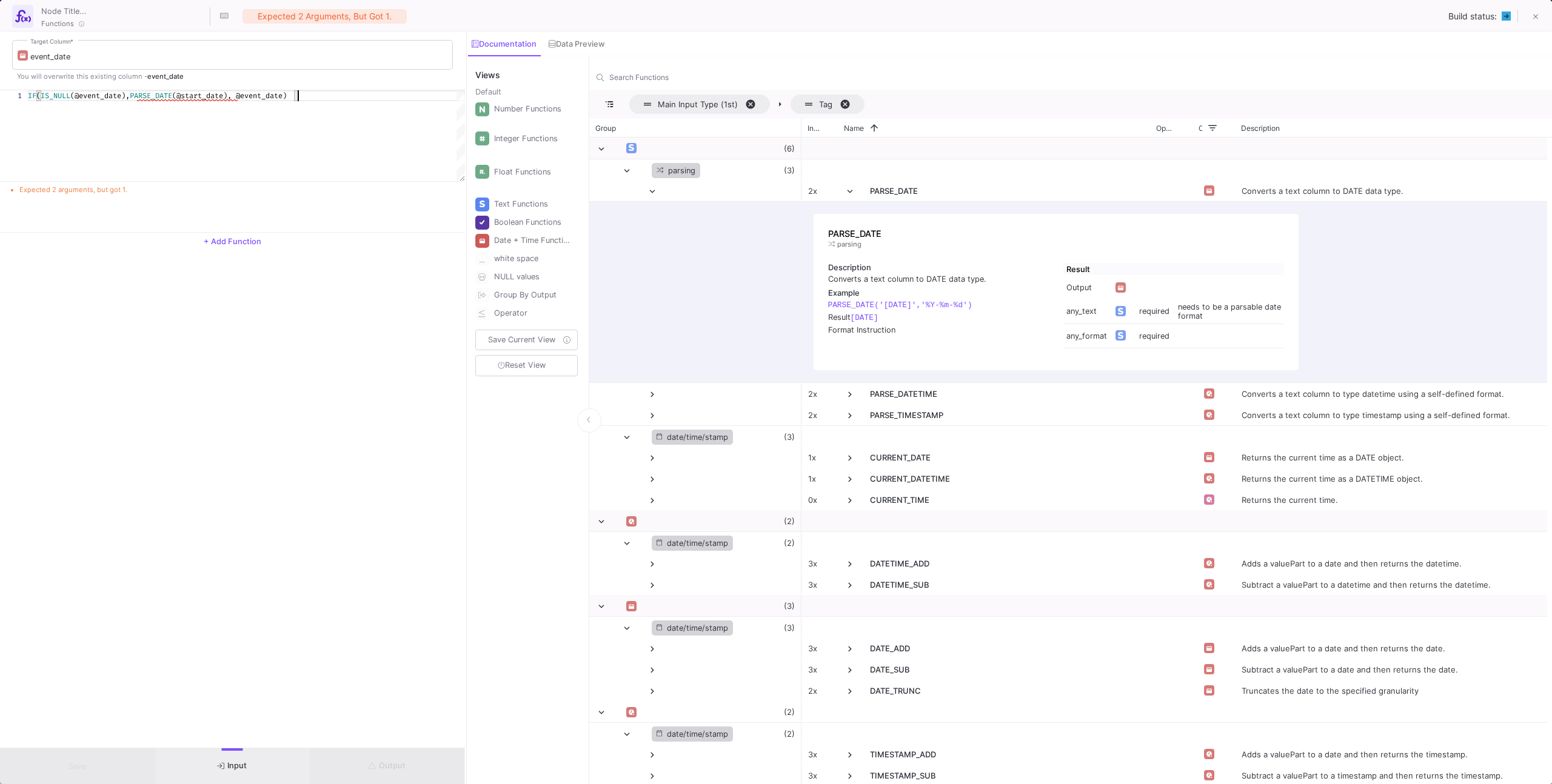
click at [282, 144] on div "IF ( IS_NULL (@event_date), PARSE_DATE (@start_date), @event_date)" at bounding box center [246, 135] width 437 height 91
click at [356, 303] on div "event_date Target Column * You will overwrite this existing column - event_date…" at bounding box center [232, 390] width 465 height 715
click at [226, 93] on span "(@start_date), @event_date)" at bounding box center [230, 96] width 115 height 10
click at [236, 96] on span "(@start_date), @event_date)" at bounding box center [230, 96] width 115 height 10
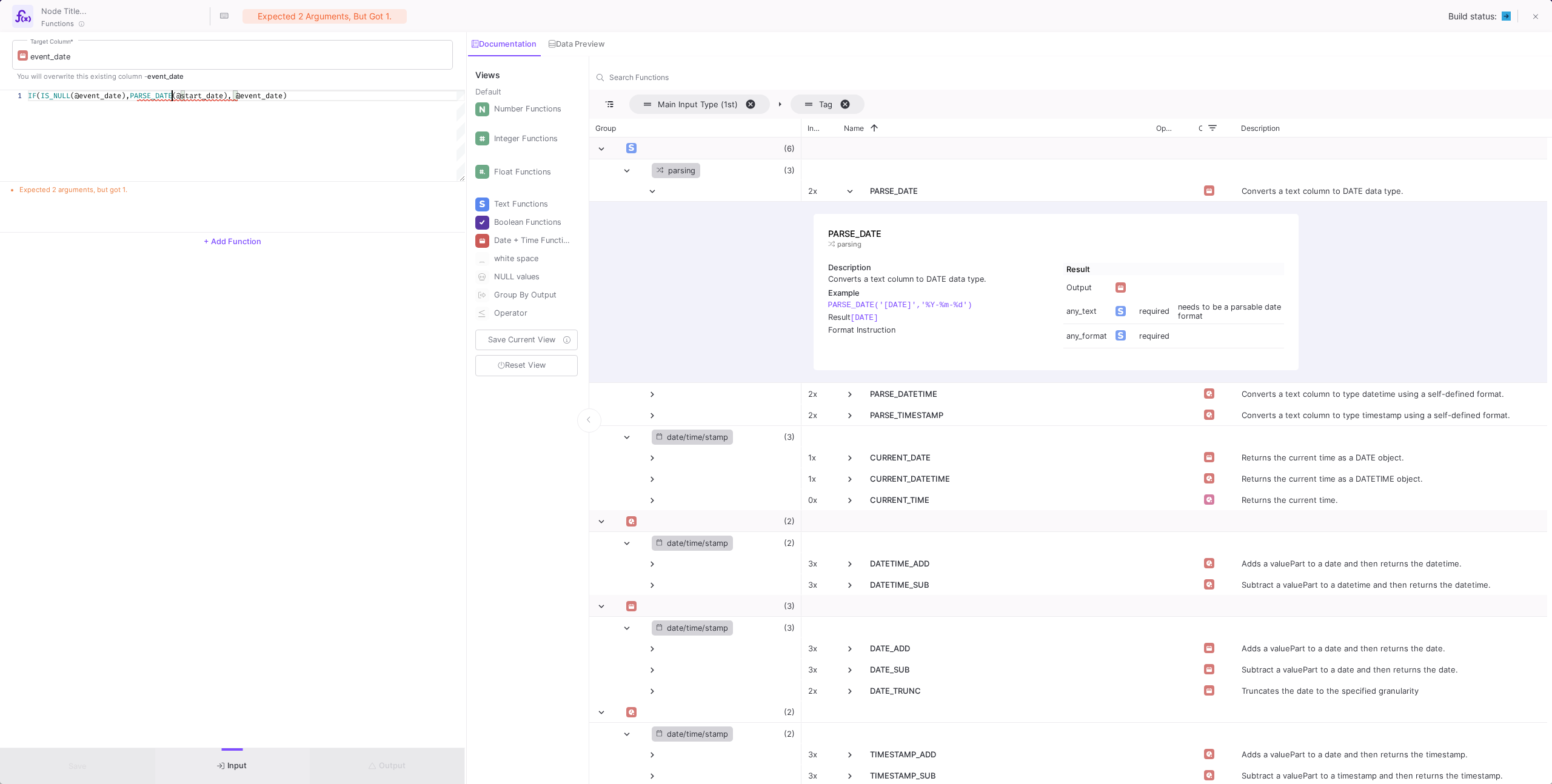
click at [172, 95] on span "PARSE_DATE" at bounding box center [151, 96] width 42 height 10
click at [167, 96] on div "1 IF ( IS_NULL (@event_date), PARSE_DATE (@start_date), @event_date) IF(IS_NULL…" at bounding box center [232, 135] width 465 height 91
click at [191, 105] on div "IF ( IS_NULL (@event_date), PARSE_DATE (@start_date), @event_date)" at bounding box center [246, 135] width 437 height 91
click at [231, 94] on span "(@start_date), @event_date)" at bounding box center [230, 96] width 115 height 10
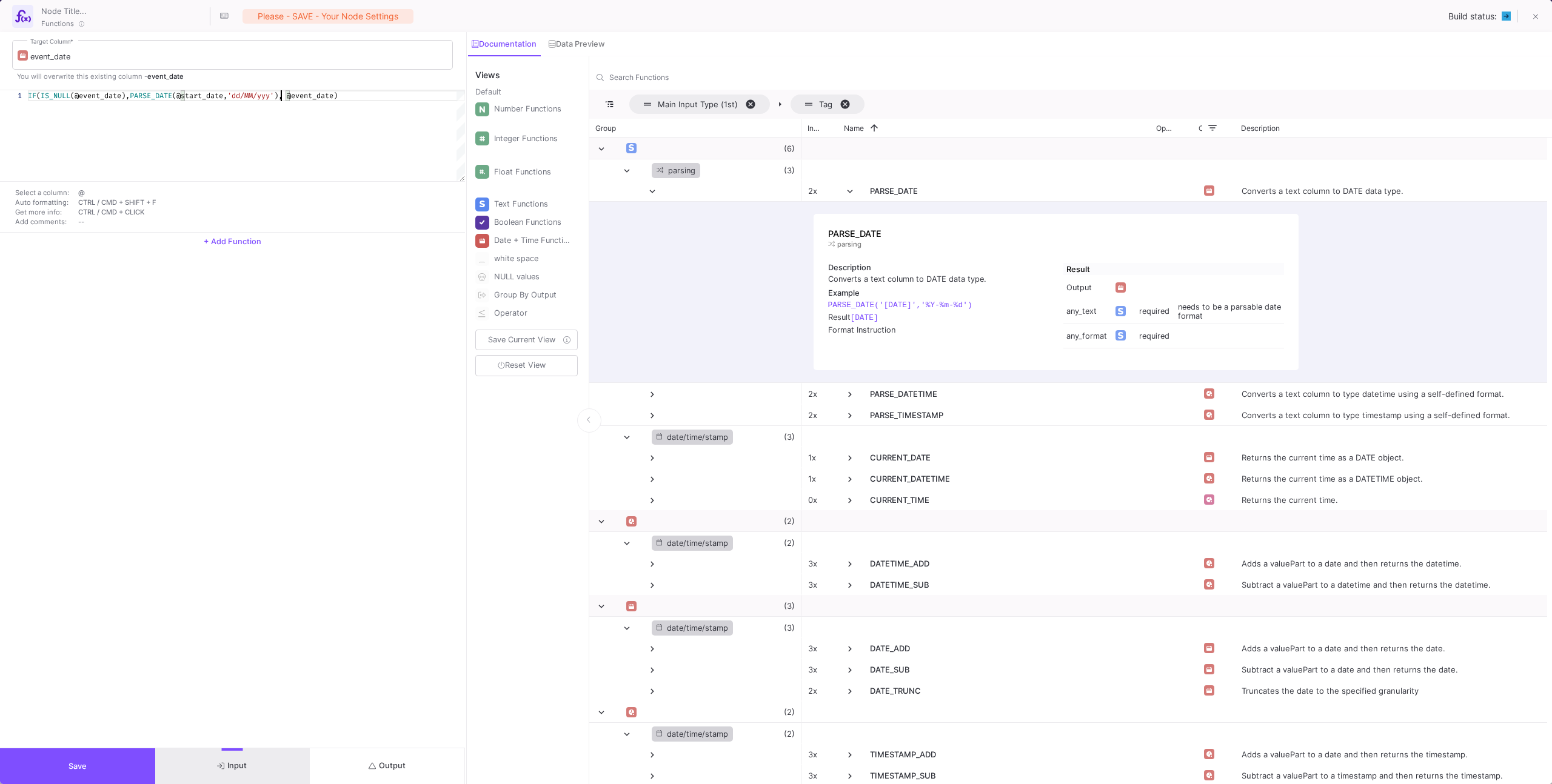
scroll to position [0, 257]
click at [366, 122] on div "IF ( IS_NULL (@event_date), PARSE_DATE (@start_date, 'dd/MM/yyyy' ), @event_dat…" at bounding box center [246, 135] width 437 height 91
type textarea "IF(IS_NULL(@event_date), PARSE_DATE(@start_date,'dd/MM/yyyy'), @event_date)"
click at [358, 773] on button "Output" at bounding box center [387, 766] width 155 height 36
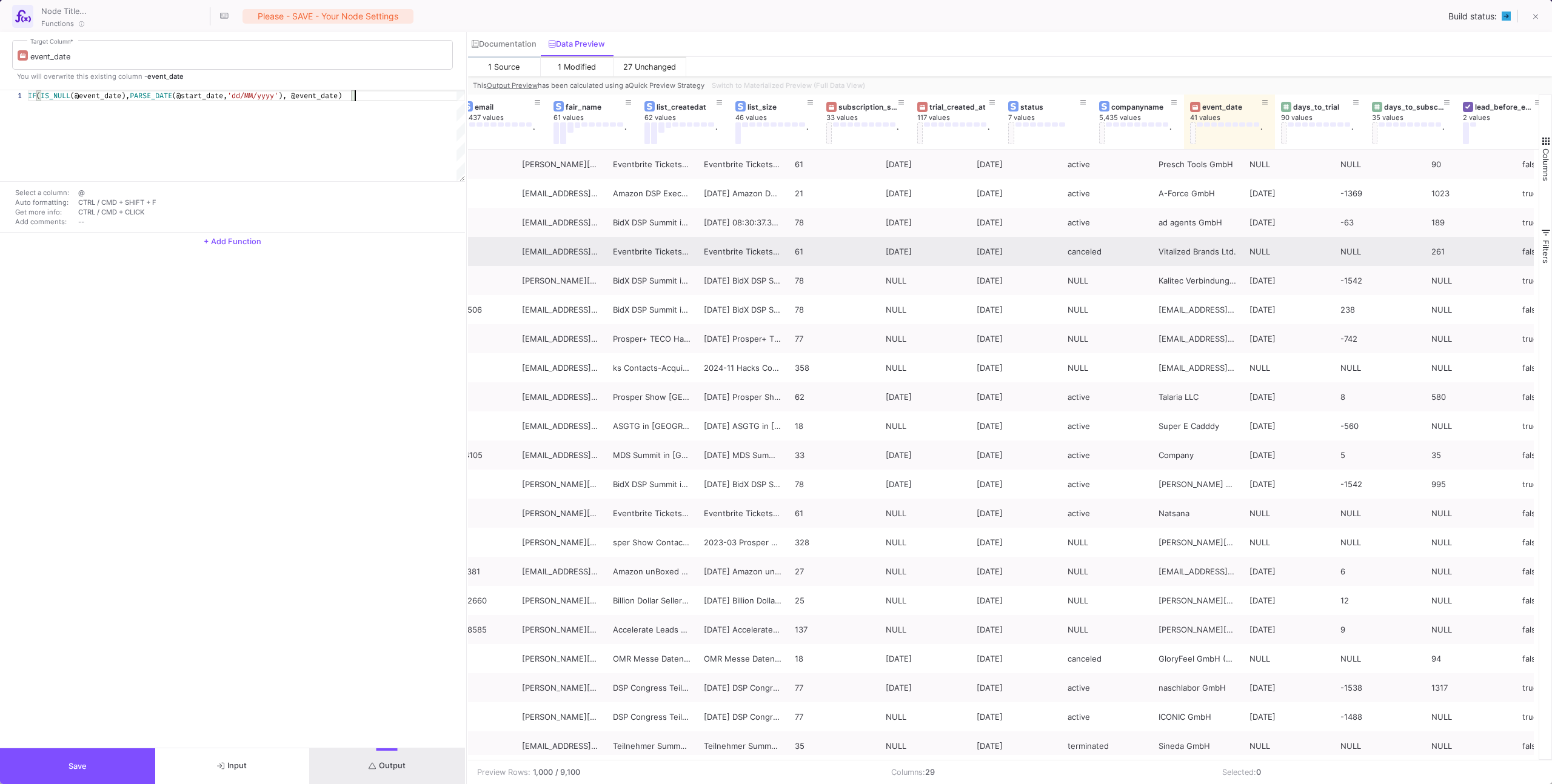
scroll to position [0, 1232]
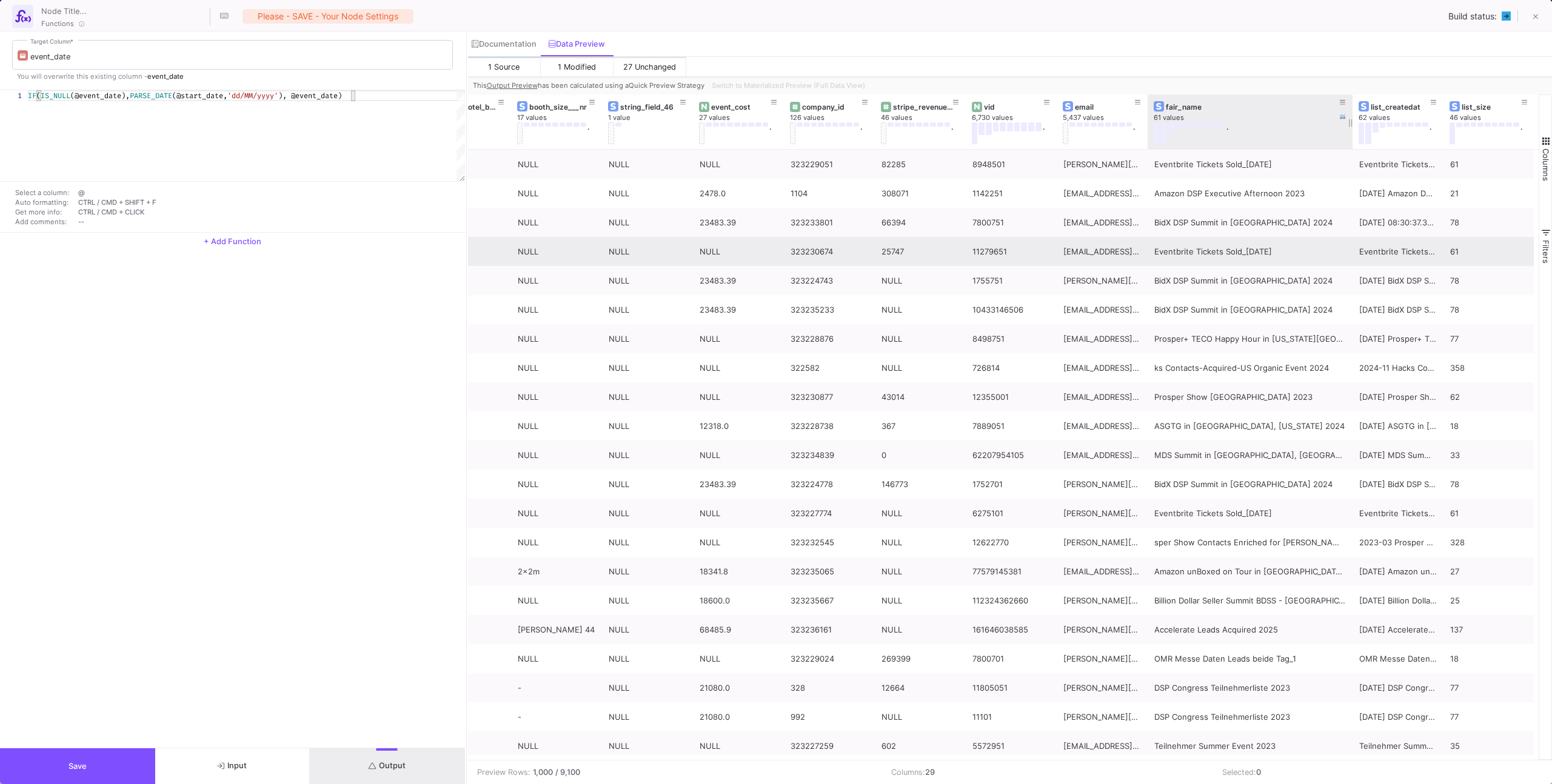
drag, startPoint x: 1237, startPoint y: 112, endPoint x: 1351, endPoint y: 121, distance: 114.4
click at [1351, 121] on div at bounding box center [1353, 122] width 5 height 54
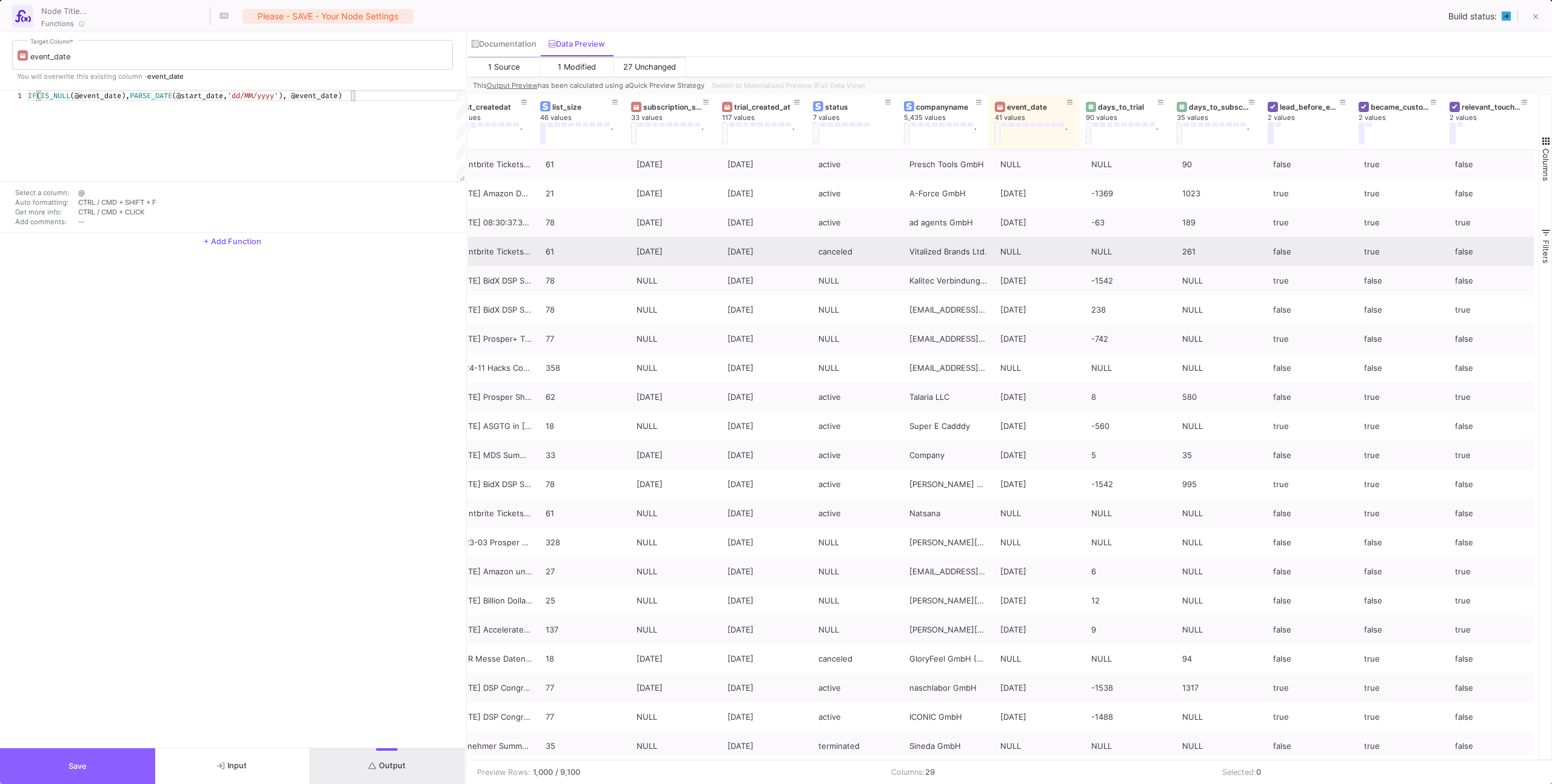
click at [124, 770] on button "Save" at bounding box center [77, 766] width 155 height 36
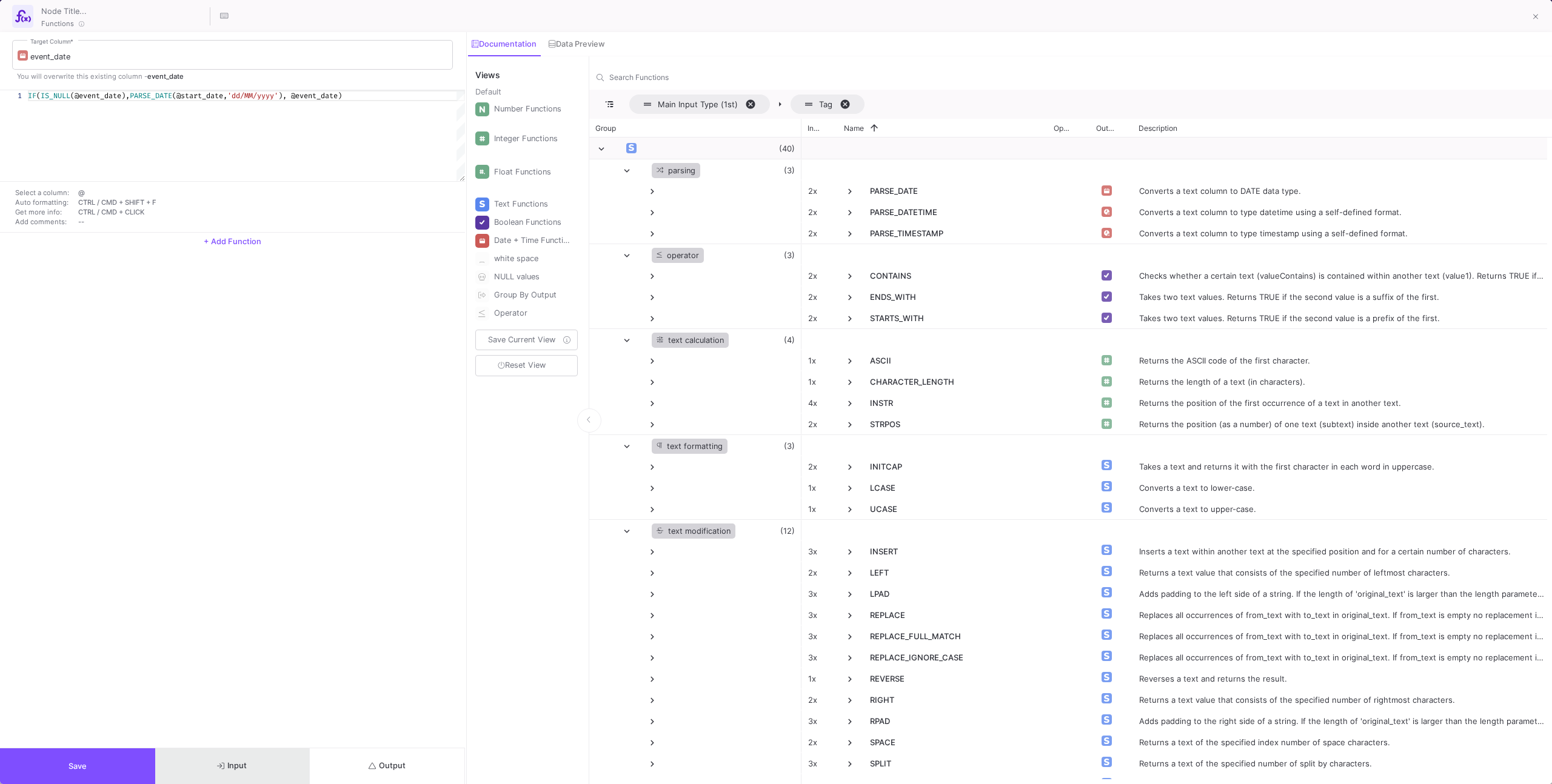
click at [263, 754] on button "Input" at bounding box center [233, 766] width 155 height 36
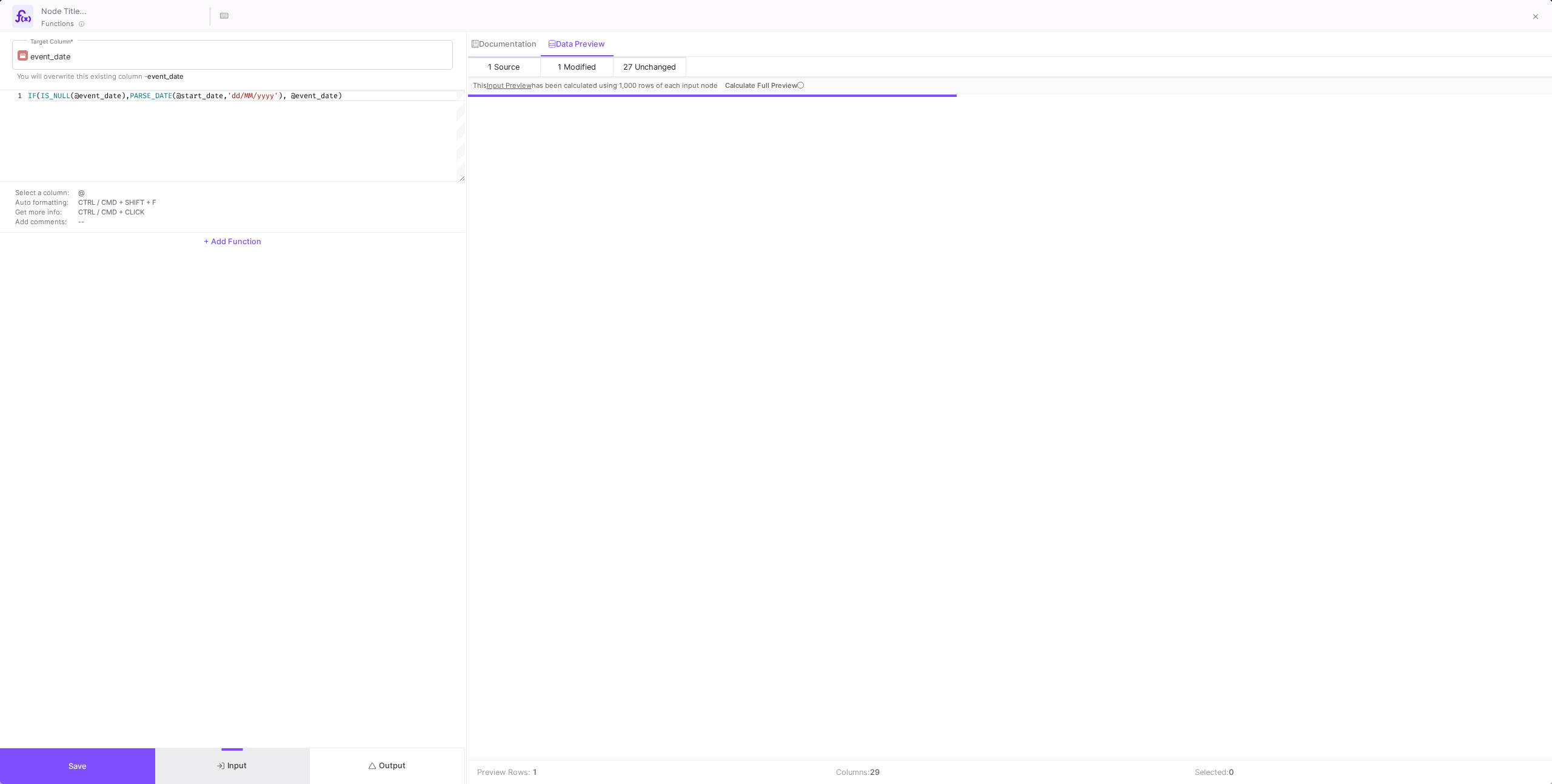
scroll to position [0, 1112]
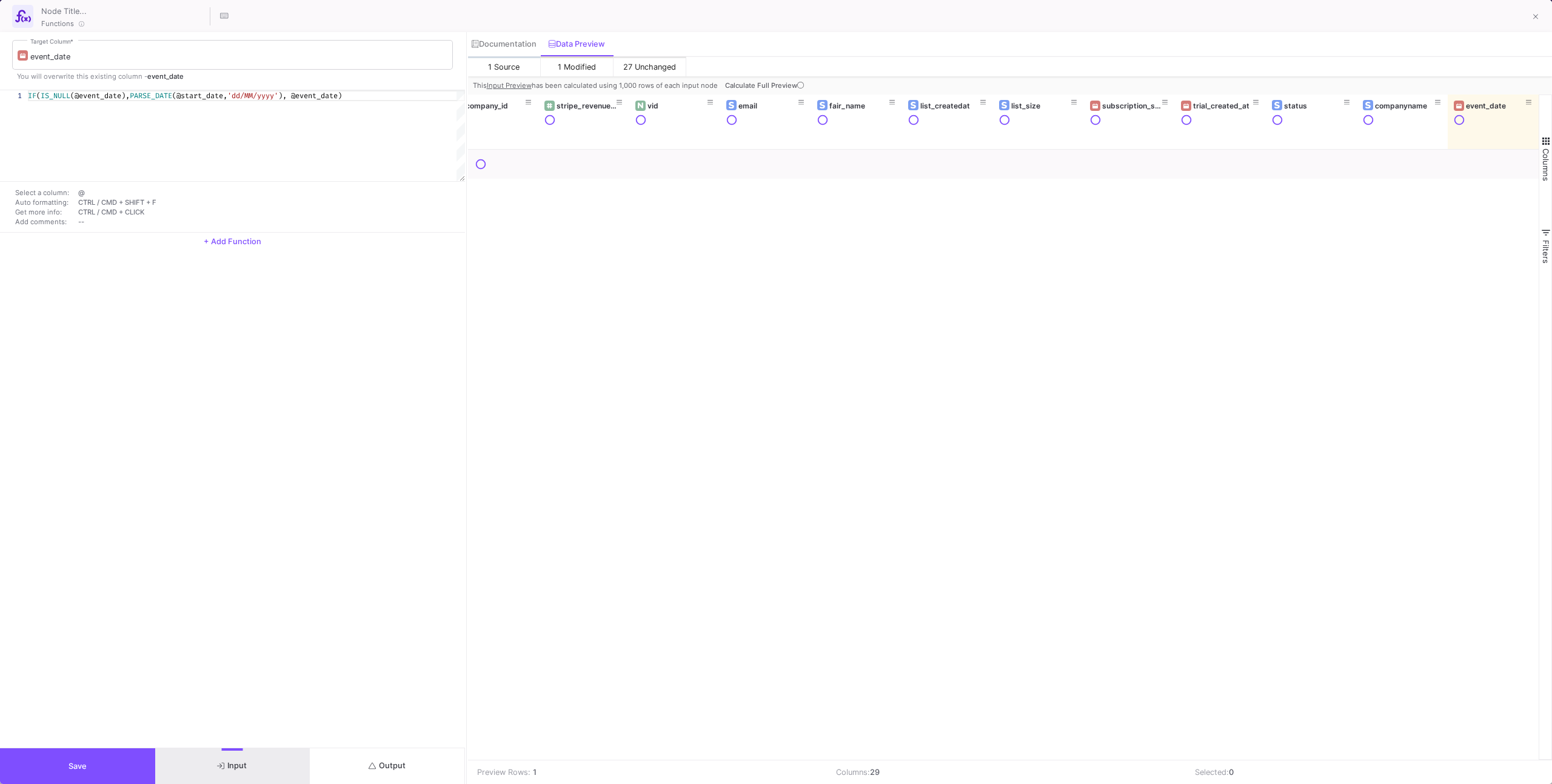
click at [1360, 80] on div "This Input Preview has been calculated using 1,000 rows of each input node Calc…" at bounding box center [1010, 85] width 1084 height 18
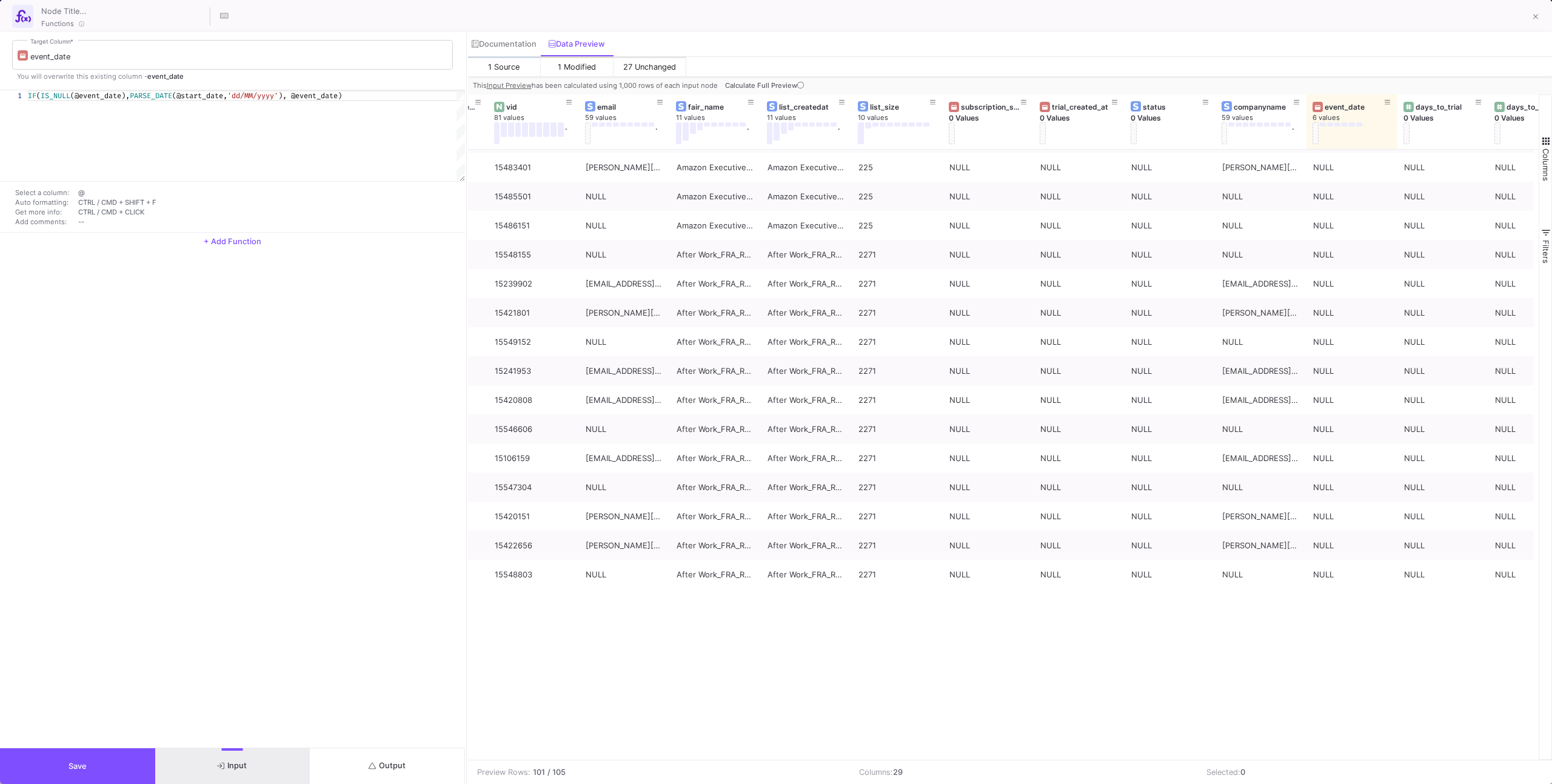
scroll to position [0, 0]
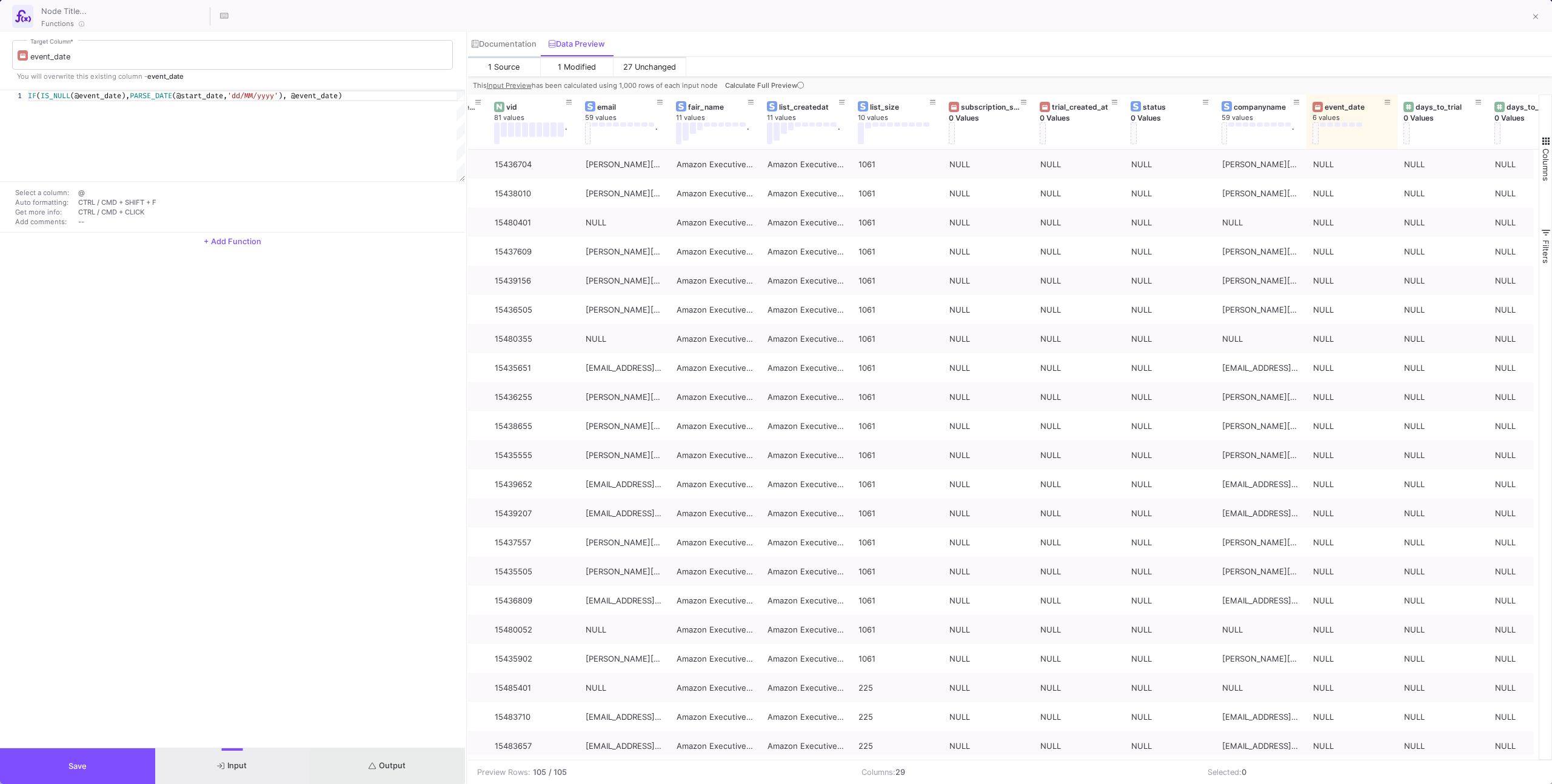
click at [345, 750] on button "Output" at bounding box center [387, 766] width 155 height 36
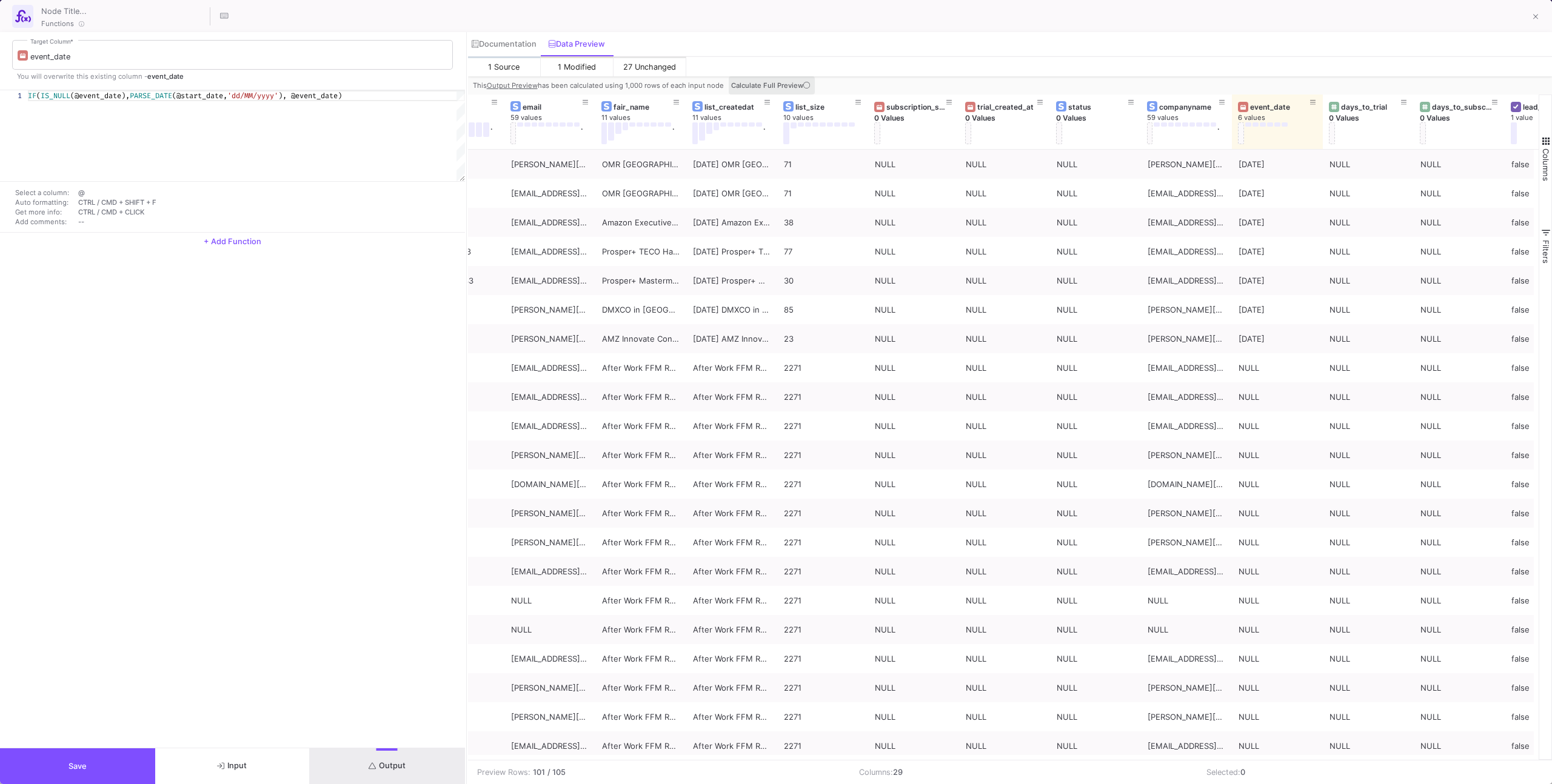
click at [795, 84] on span "Calculate Full Preview" at bounding box center [772, 85] width 81 height 9
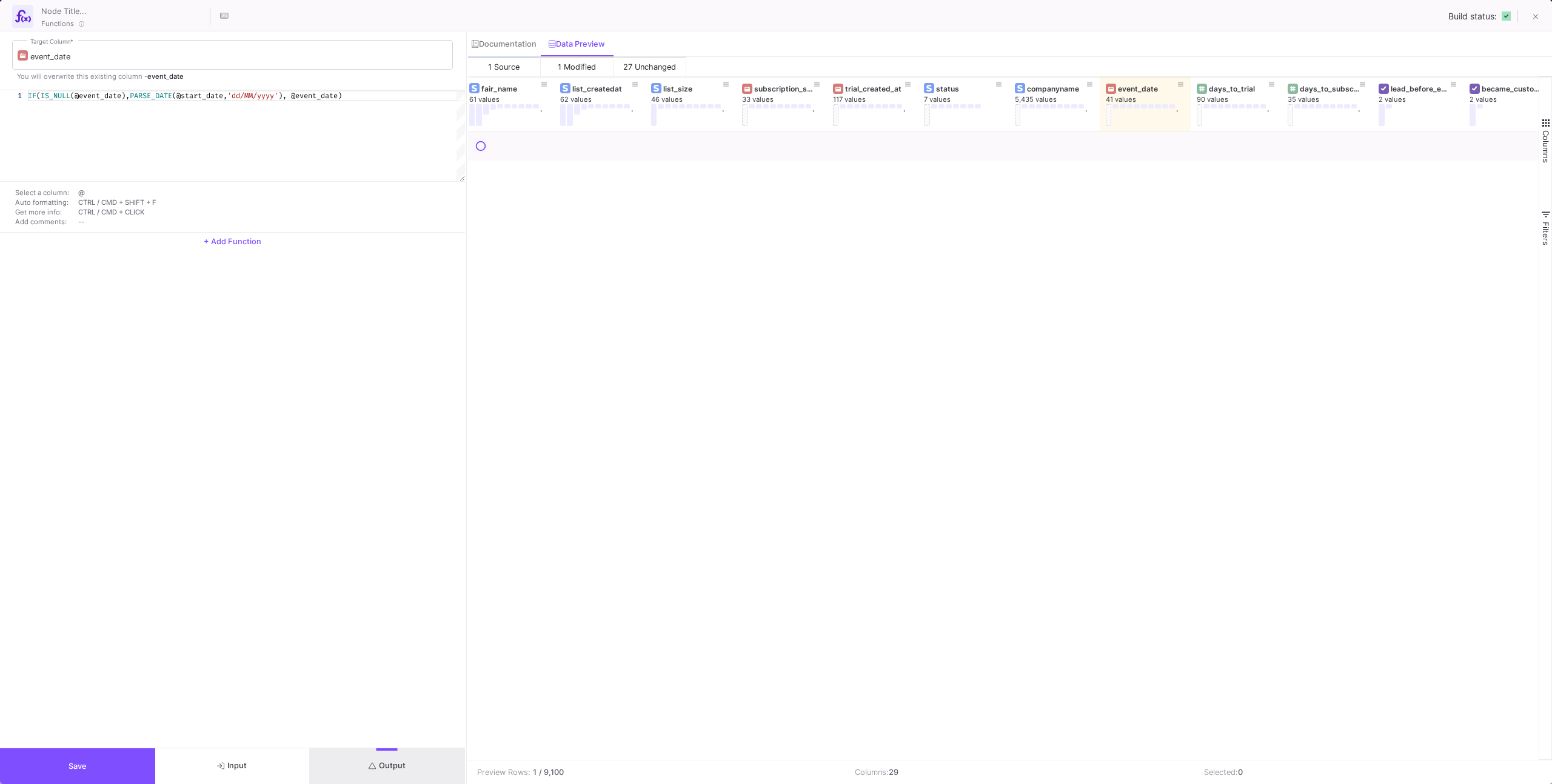
click at [257, 747] on div "event_date Target Column * You will overwrite this existing column - event_date…" at bounding box center [232, 408] width 465 height 752
click at [261, 759] on button "Input" at bounding box center [233, 766] width 155 height 36
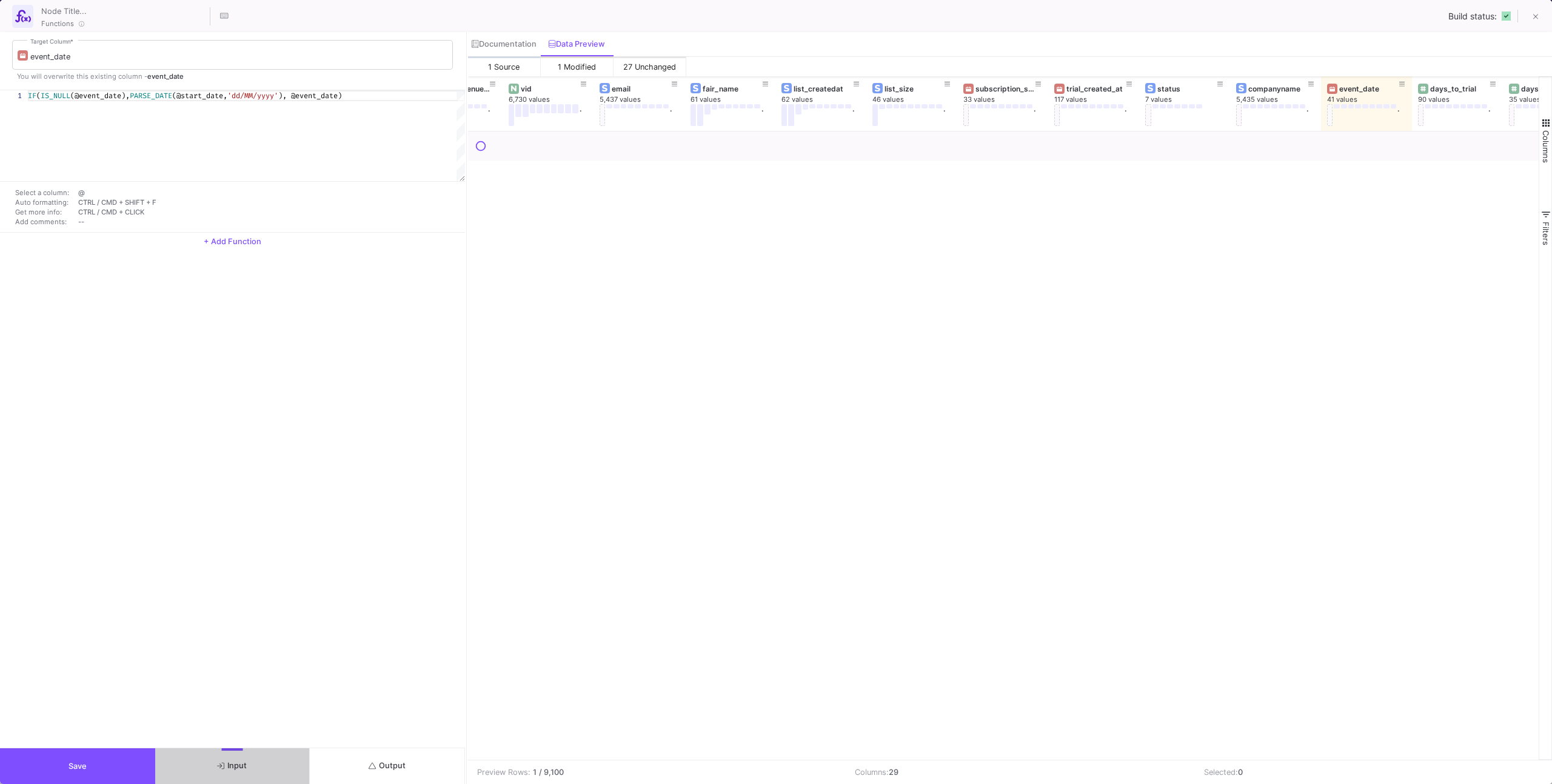
click at [106, 745] on div "event_date Target Column * You will overwrite this existing column - event_date…" at bounding box center [232, 390] width 465 height 715
drag, startPoint x: 105, startPoint y: 759, endPoint x: 152, endPoint y: 727, distance: 56.9
click at [105, 758] on button "Save" at bounding box center [77, 766] width 155 height 36
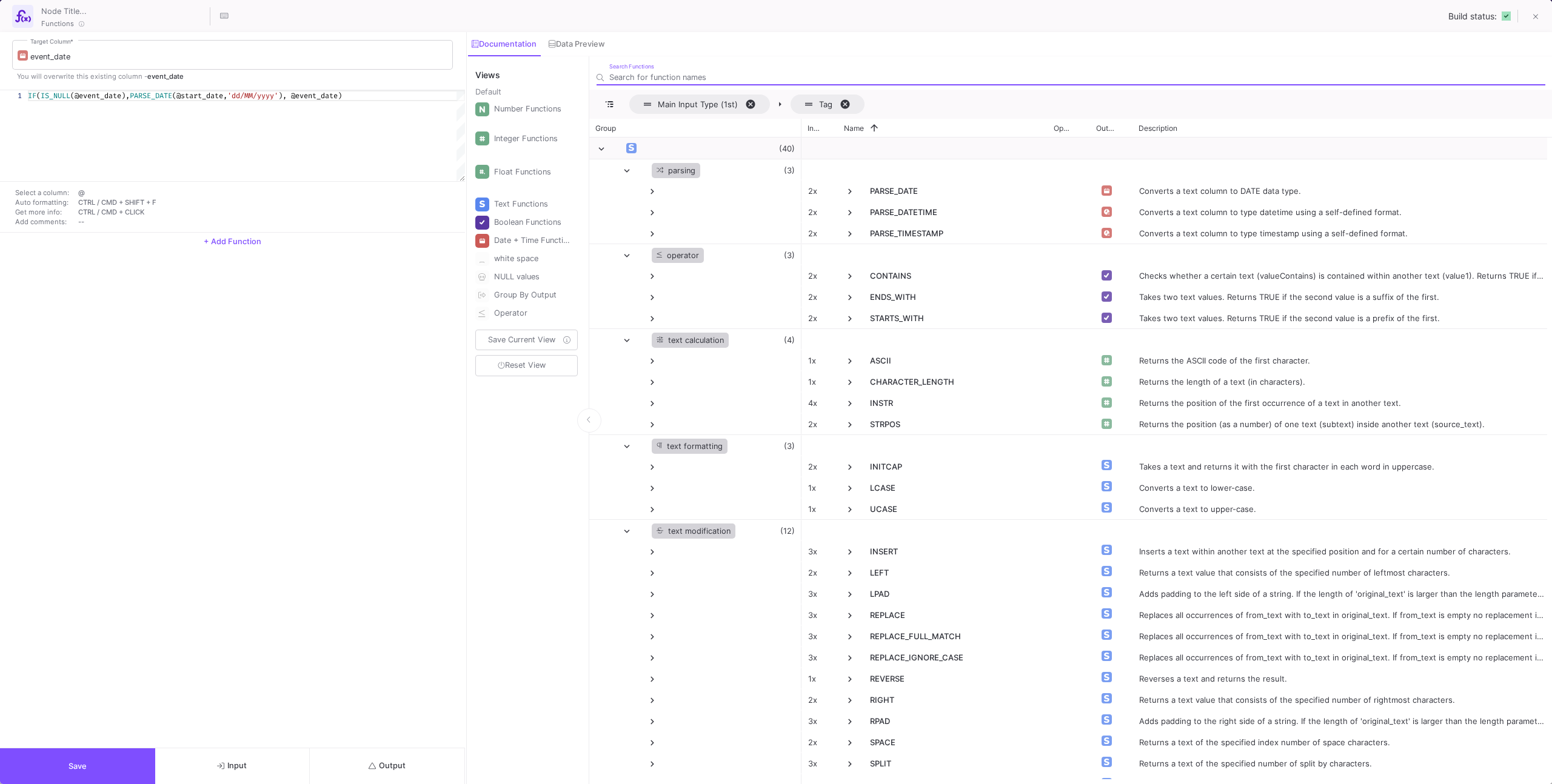
click at [348, 770] on button "Output" at bounding box center [387, 766] width 155 height 36
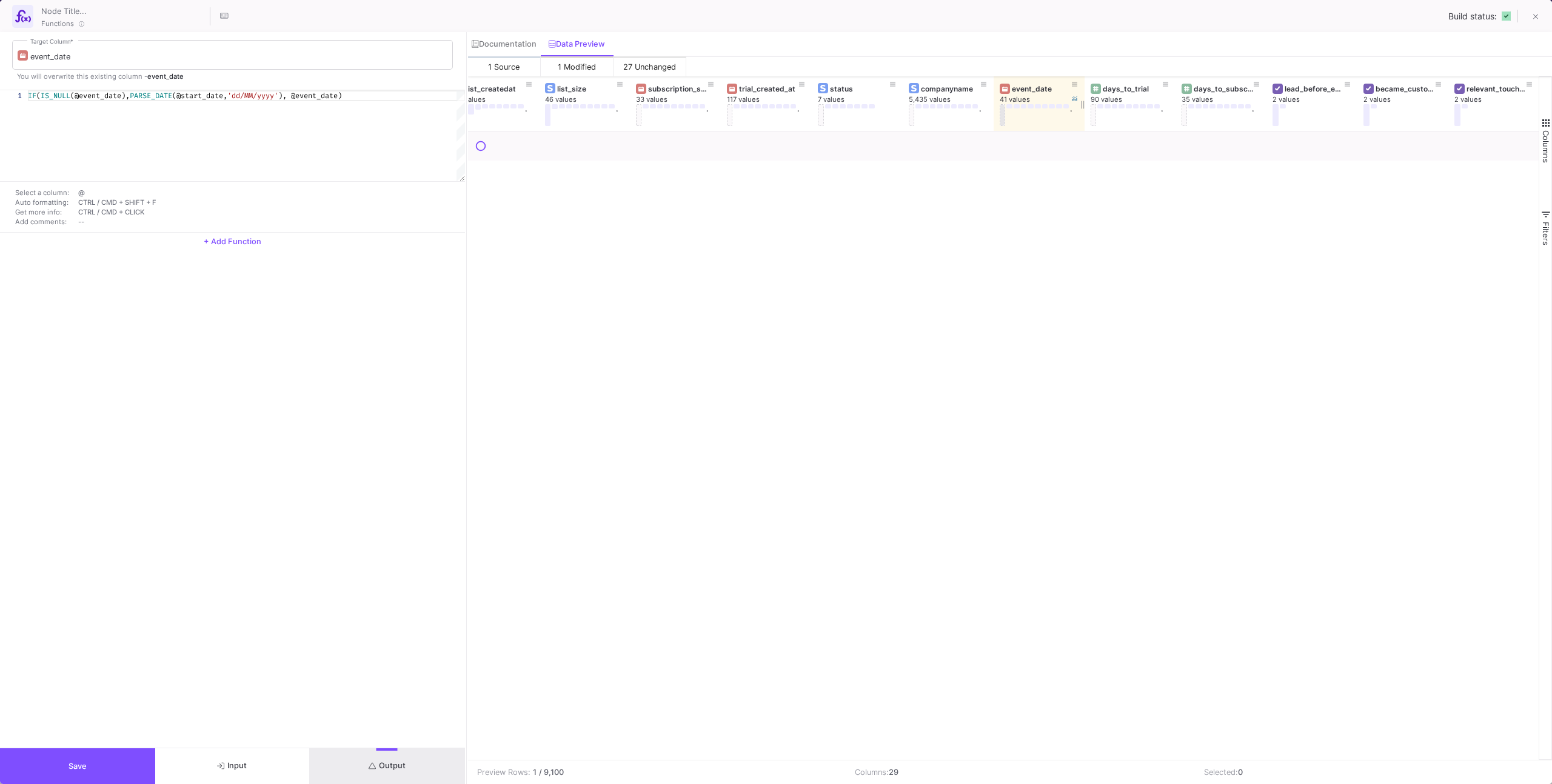
click at [1000, 118] on button at bounding box center [1003, 115] width 6 height 22
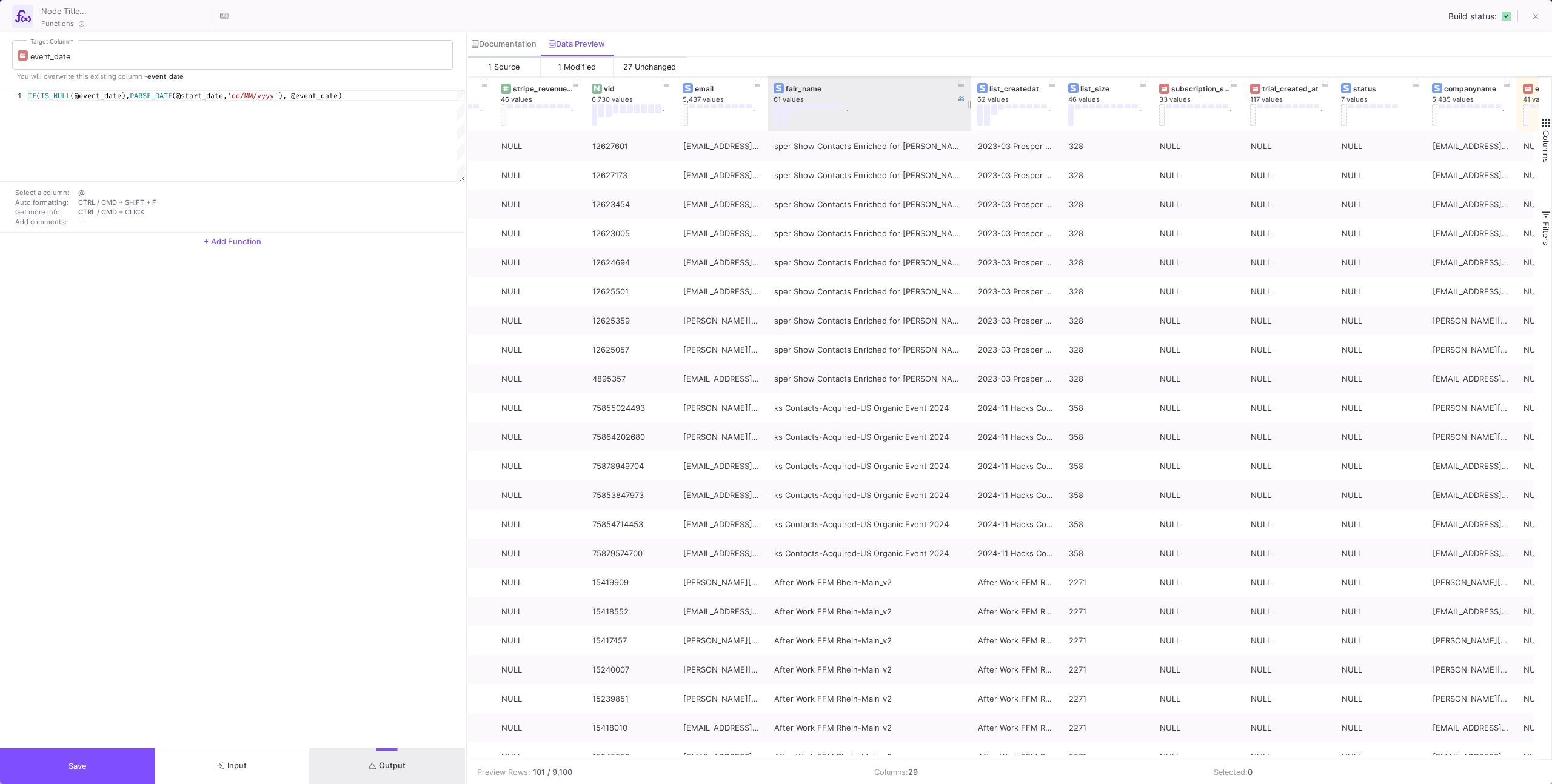
drag, startPoint x: 855, startPoint y: 118, endPoint x: 968, endPoint y: 123, distance: 113.1
click at [969, 123] on div at bounding box center [971, 104] width 5 height 54
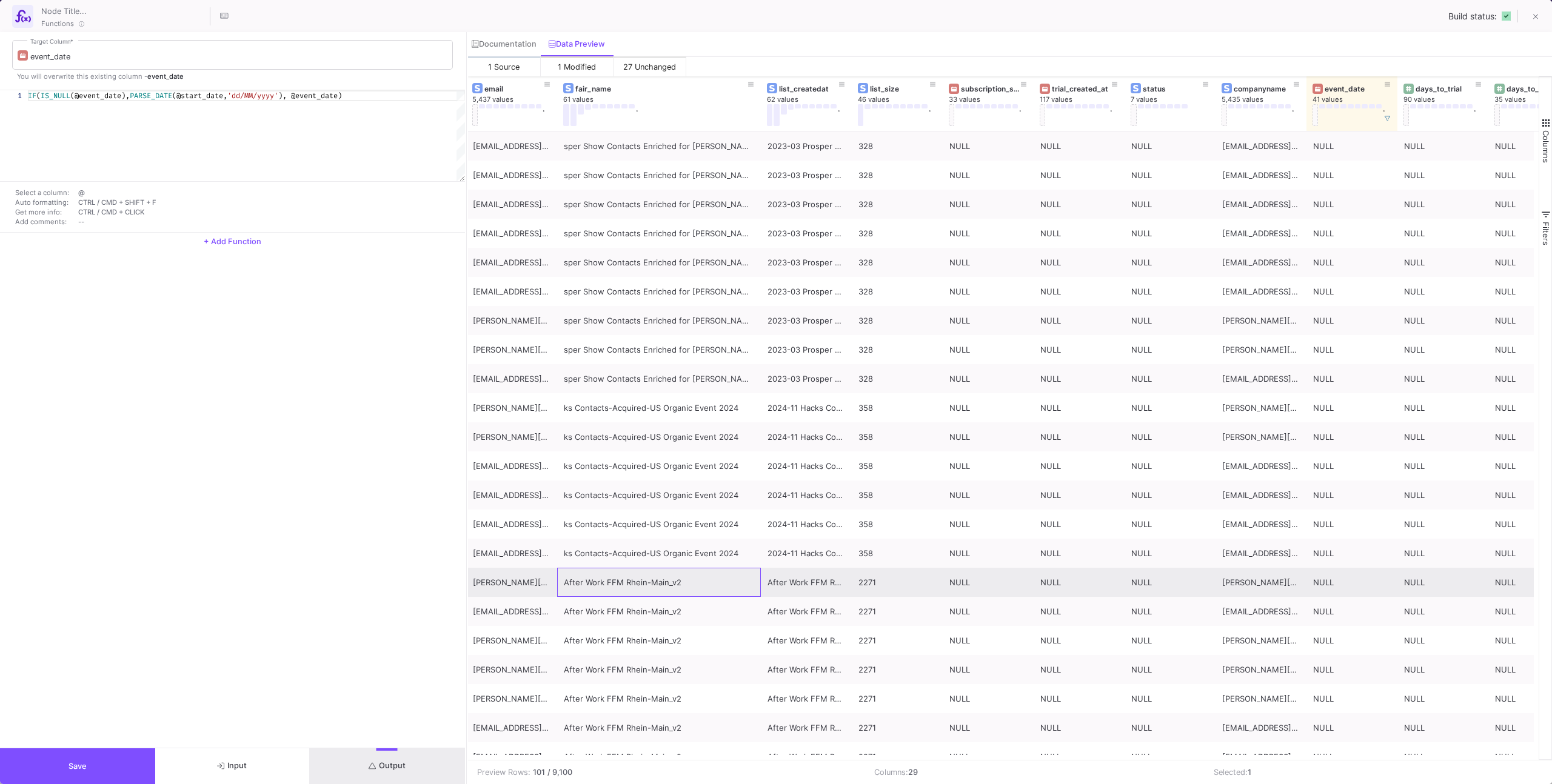
click at [717, 581] on div "After Work FFM Rhein-Main_v2" at bounding box center [658, 582] width 191 height 29
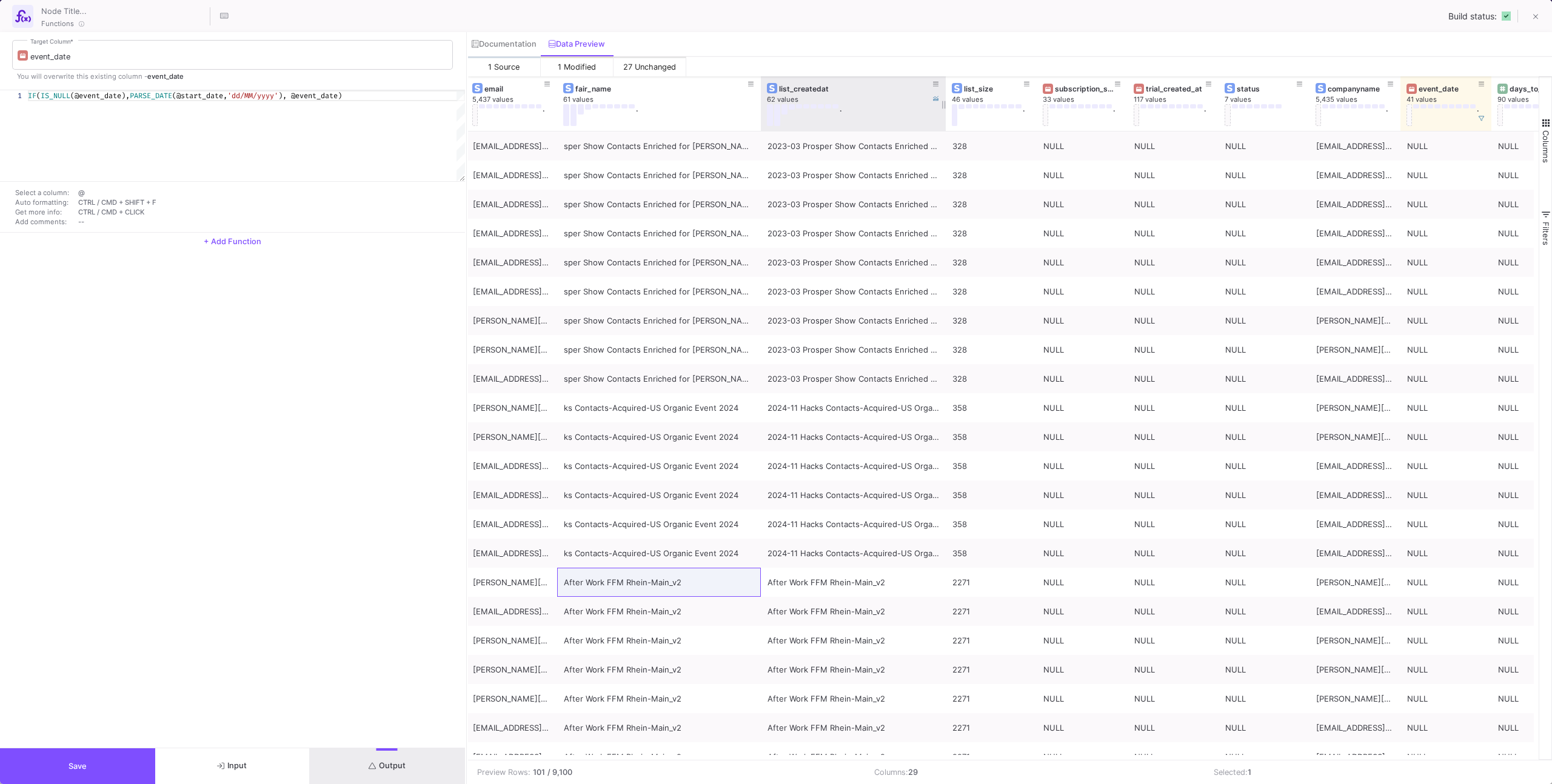
drag, startPoint x: 851, startPoint y: 112, endPoint x: 945, endPoint y: 125, distance: 94.9
click at [945, 125] on div at bounding box center [945, 104] width 5 height 54
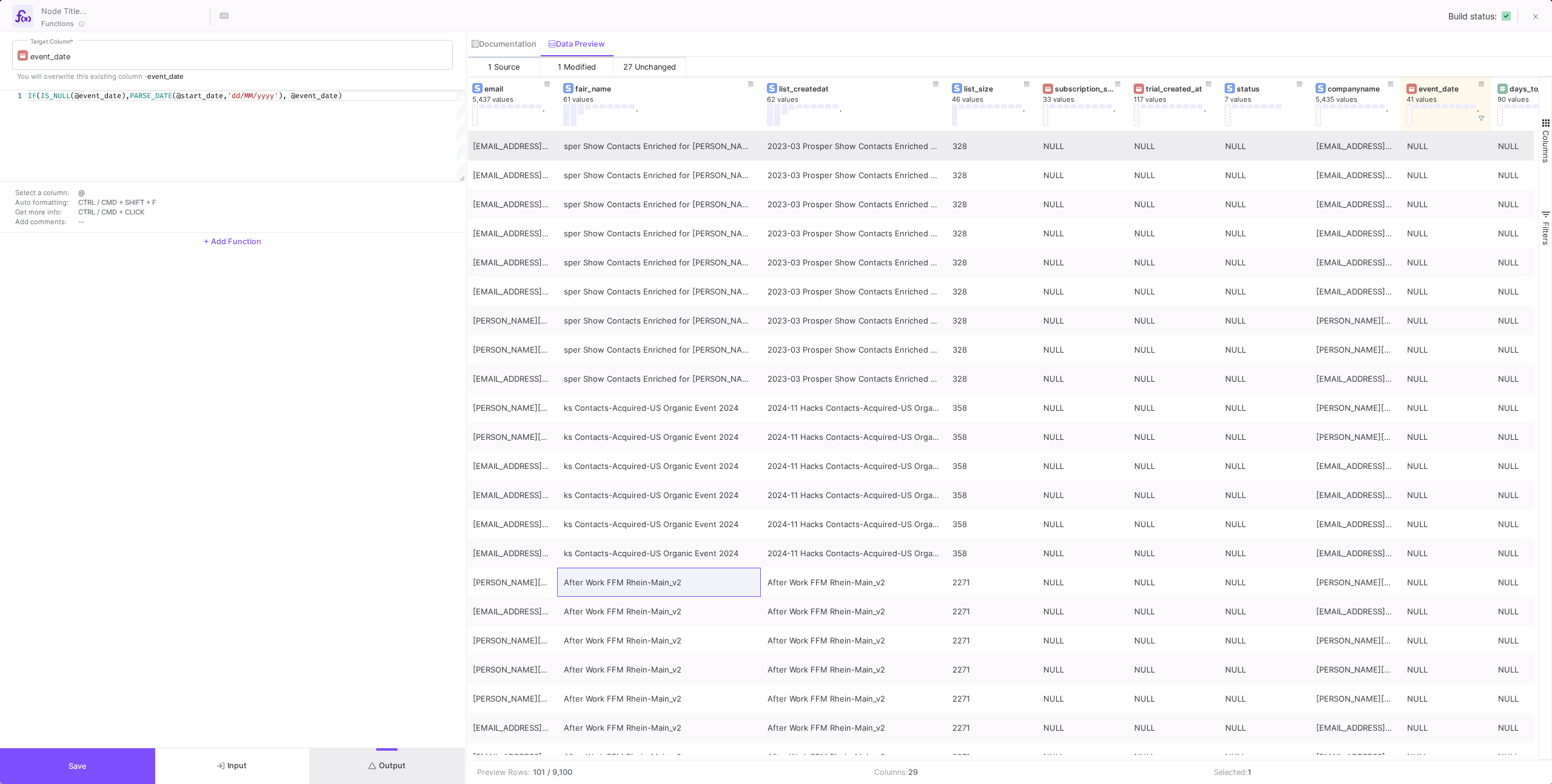
click at [879, 149] on div "2023-03 Prosper Show Contacts Enriched for [PERSON_NAME] in [GEOGRAPHIC_DATA]" at bounding box center [853, 147] width 171 height 29
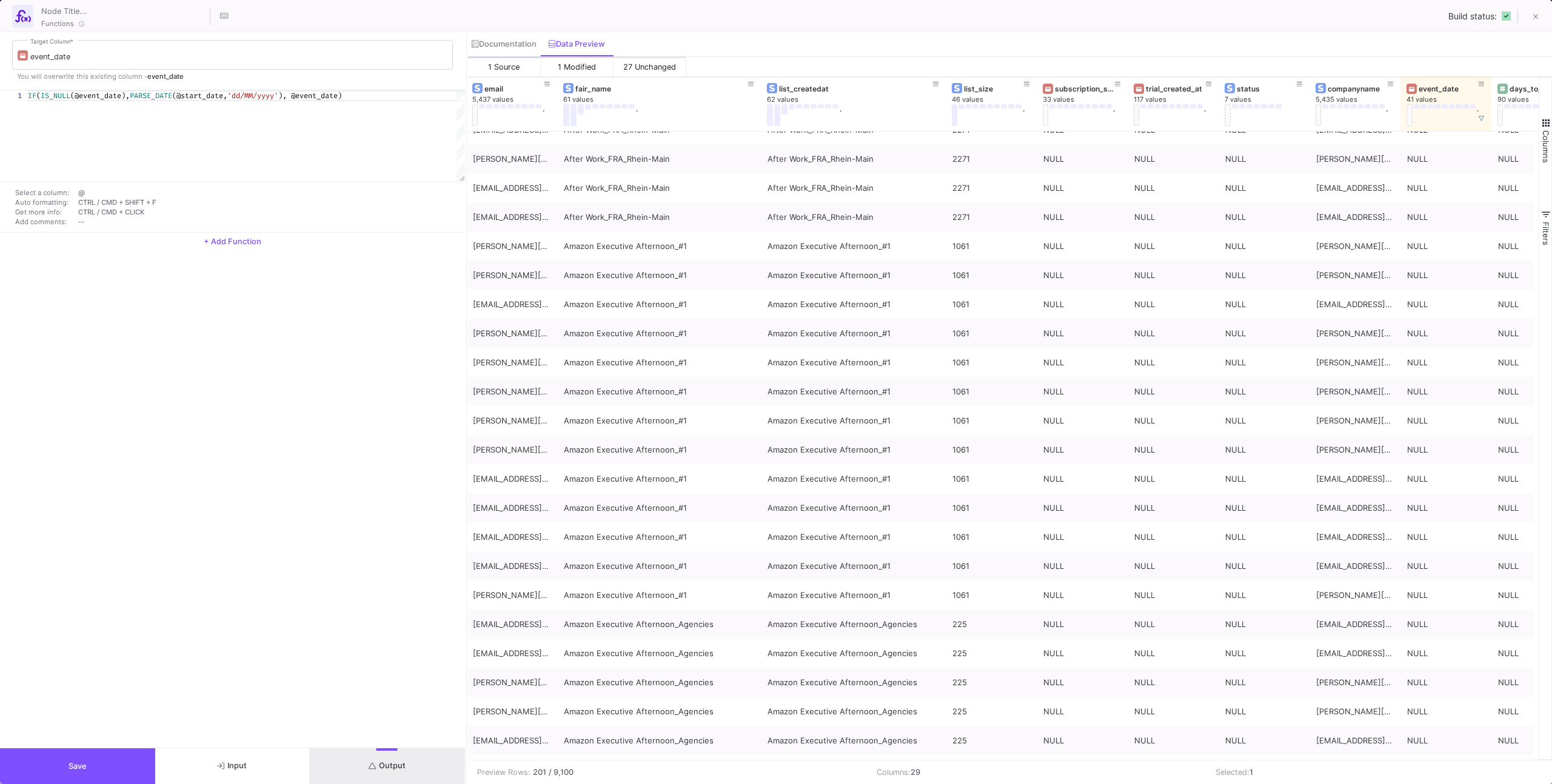
drag, startPoint x: 108, startPoint y: 773, endPoint x: 179, endPoint y: 735, distance: 80.5
click at [108, 773] on button "Save" at bounding box center [77, 766] width 155 height 36
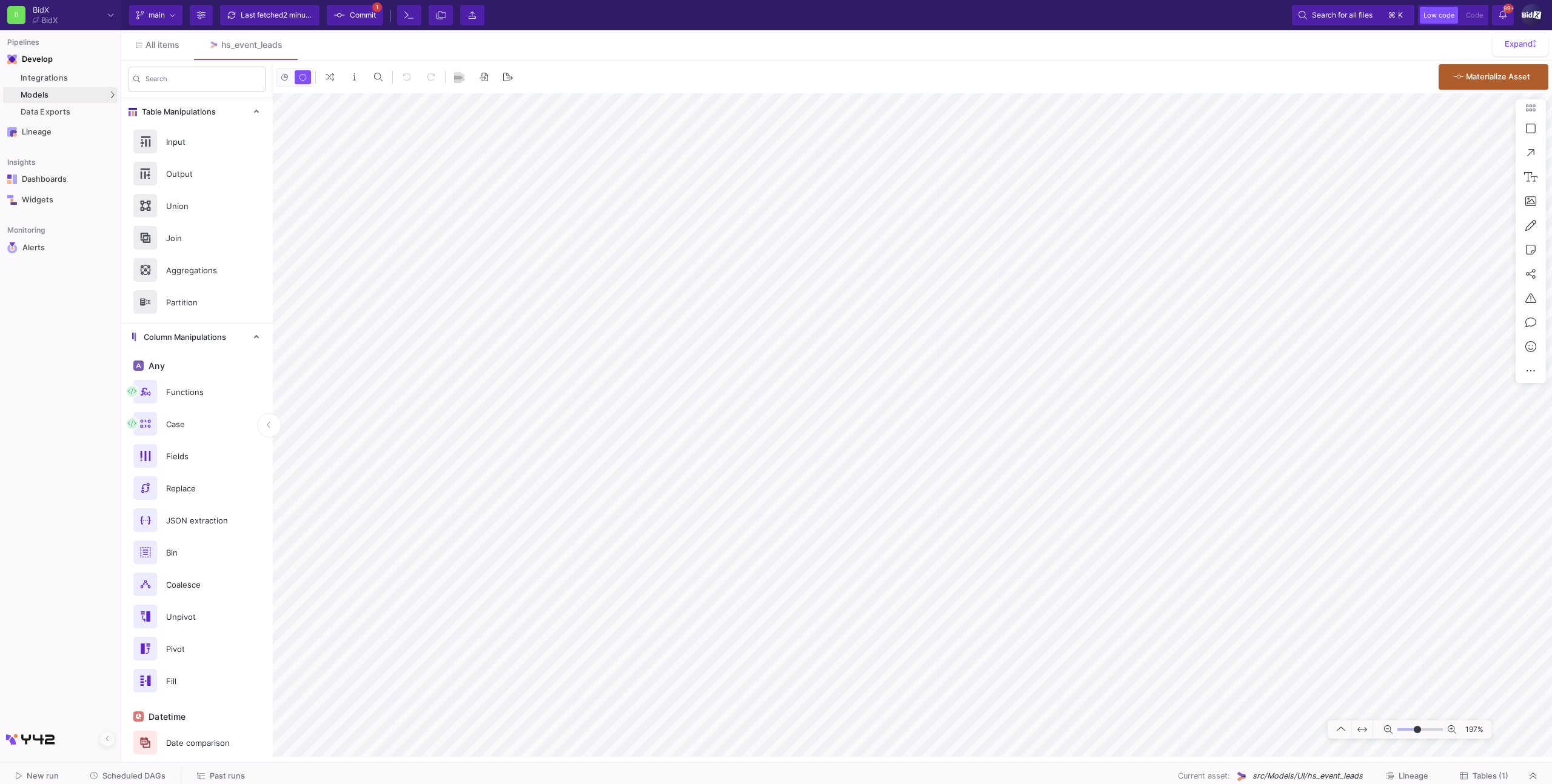
type input "-1"
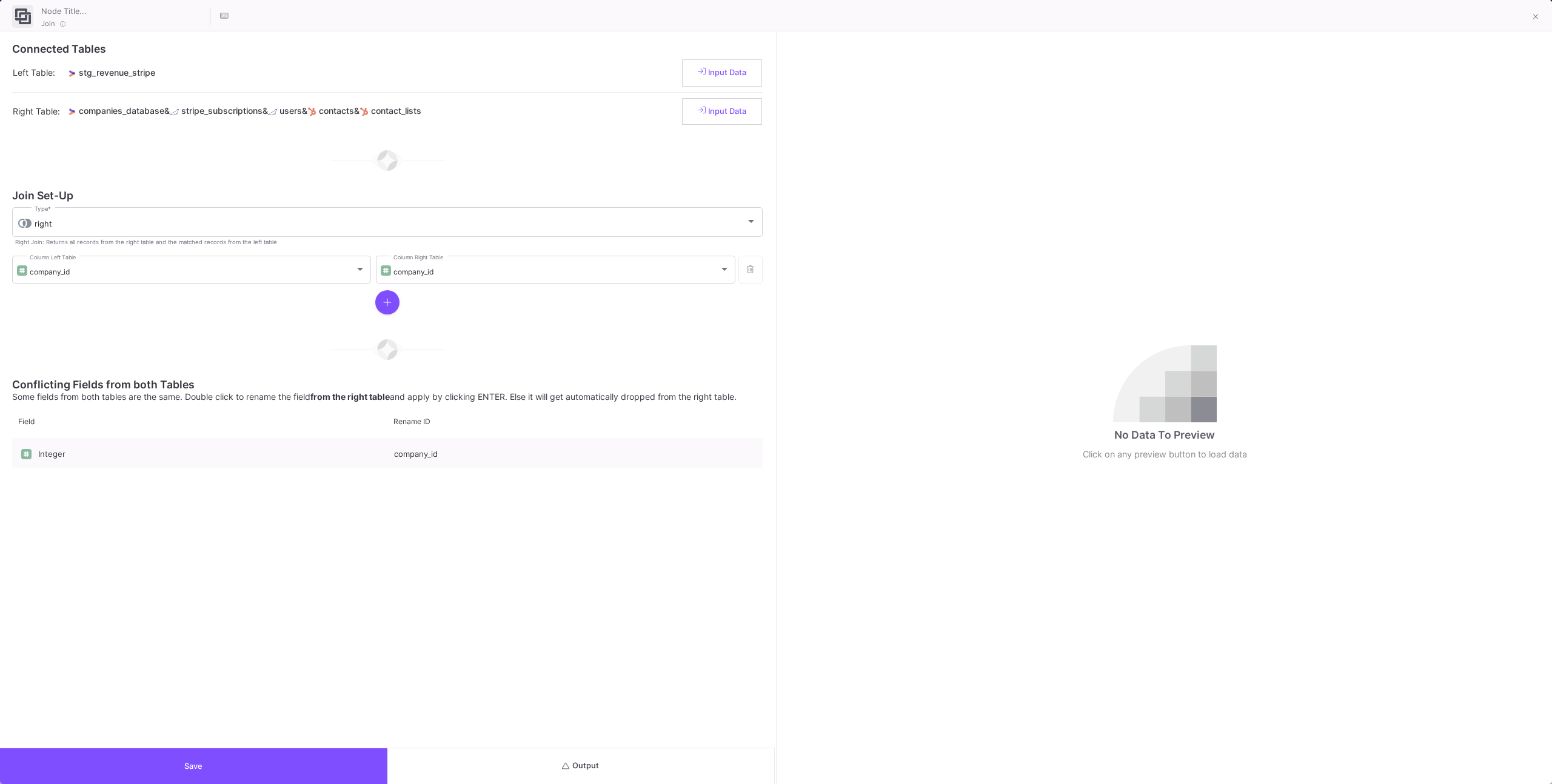
click at [686, 750] on button "Output" at bounding box center [581, 766] width 387 height 36
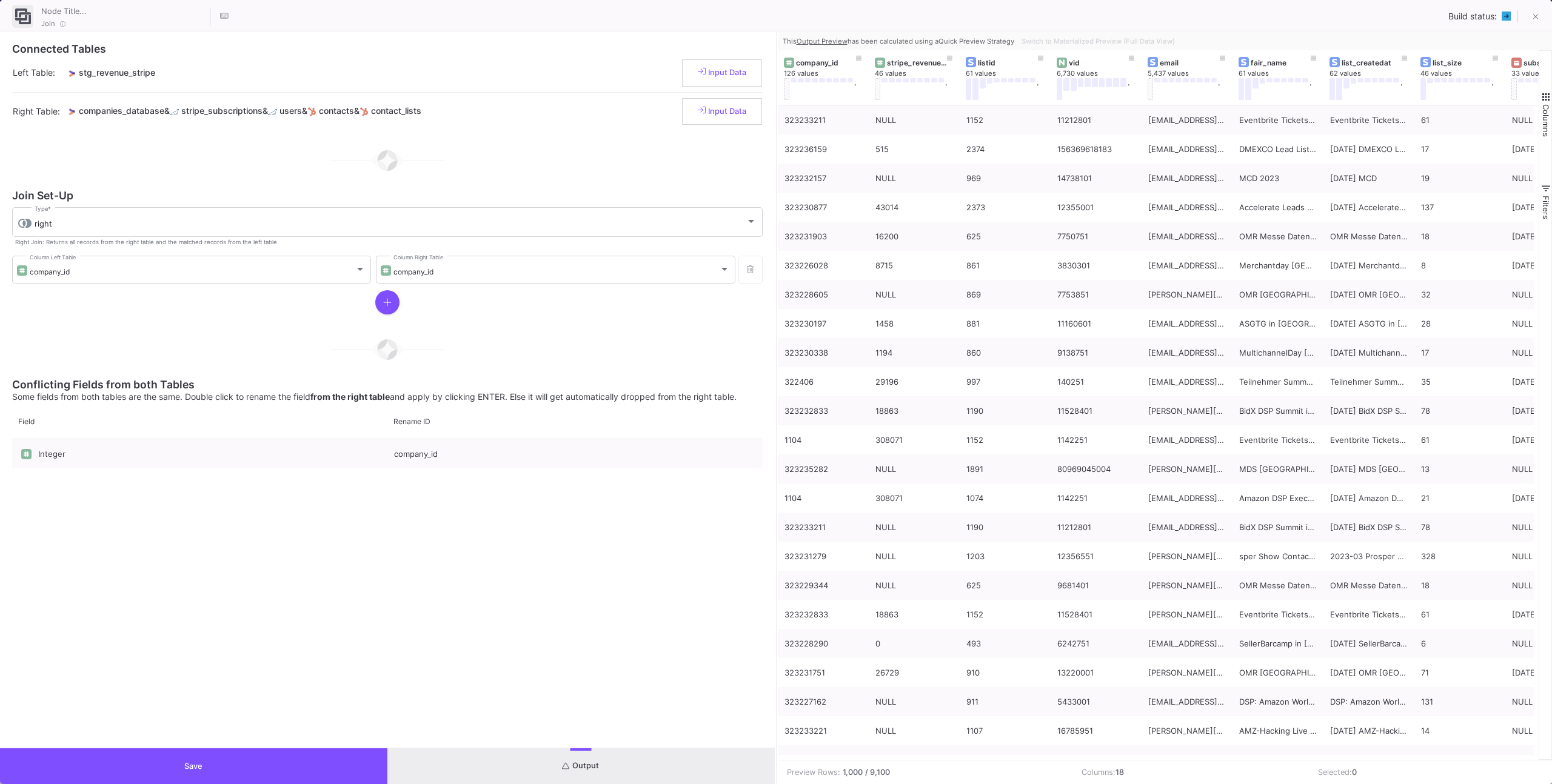
click at [492, 766] on button "Output" at bounding box center [581, 766] width 387 height 36
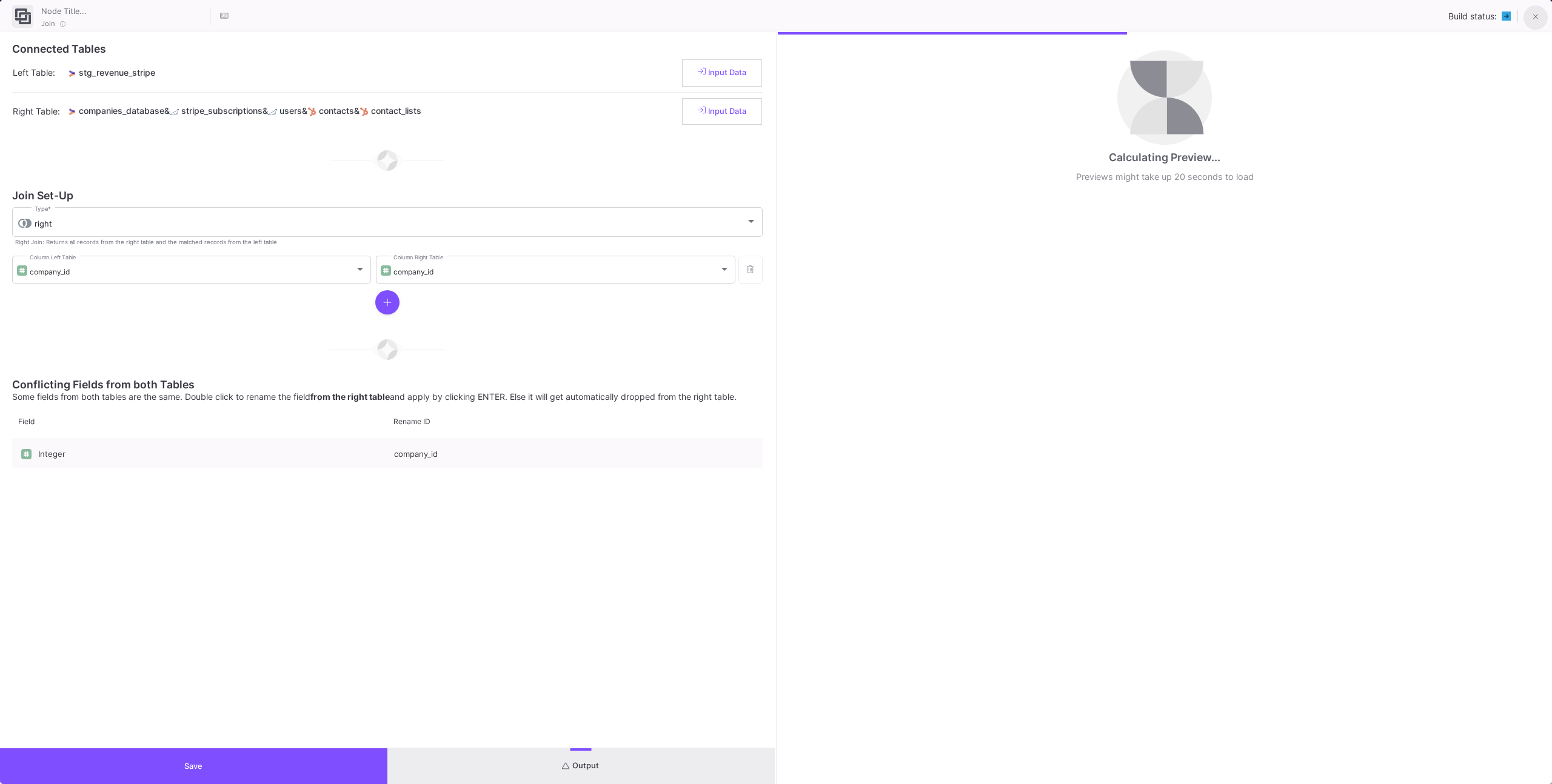
click at [1541, 16] on button at bounding box center [1535, 18] width 24 height 24
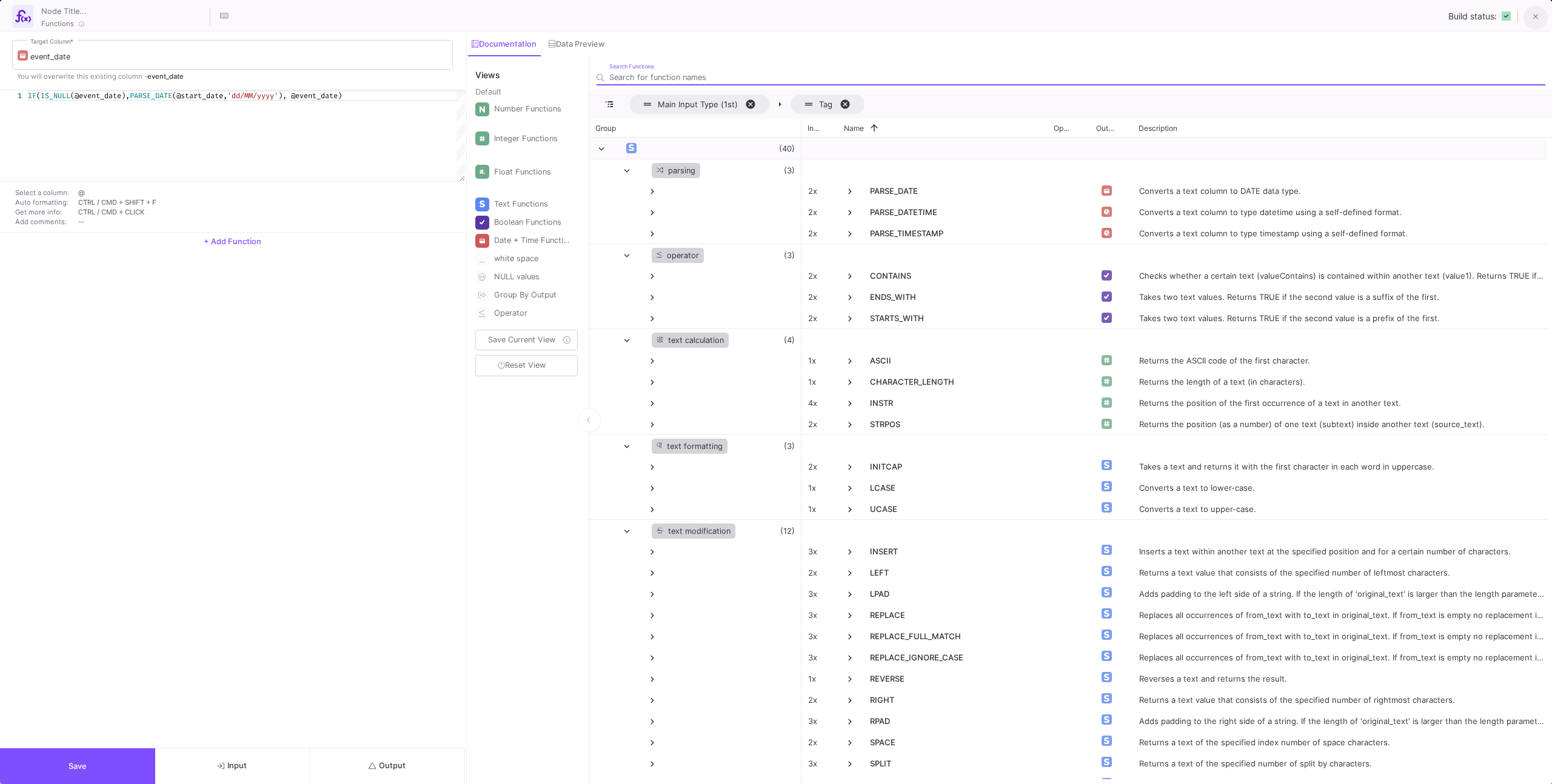
click at [1533, 22] on fa-icon at bounding box center [1535, 17] width 6 height 10
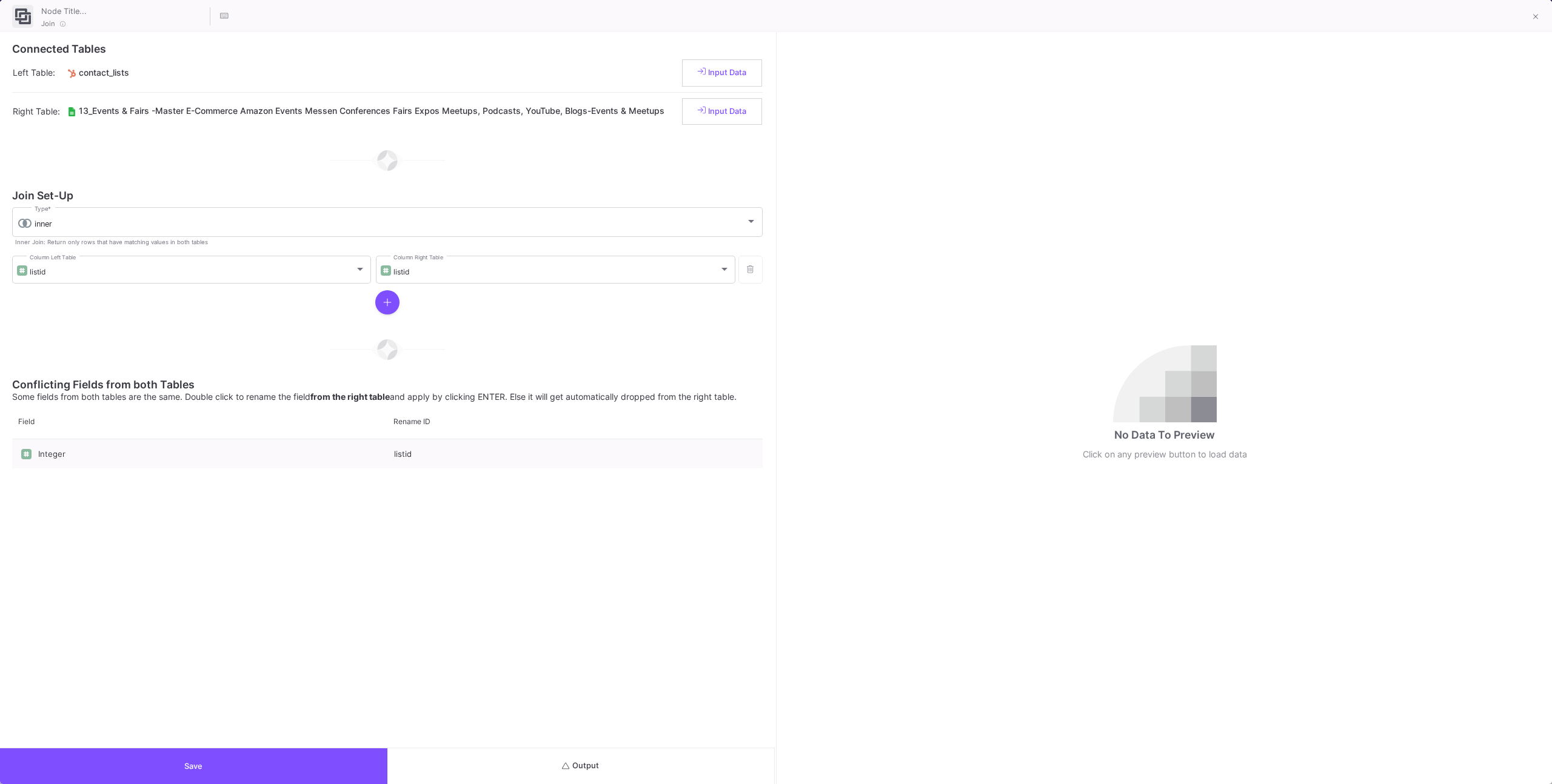
click at [703, 745] on div "Connected Tables Left Table: contact_lists Input Data Right Table: 13_Events & …" at bounding box center [387, 390] width 775 height 715
click at [695, 758] on button "Output" at bounding box center [581, 766] width 387 height 36
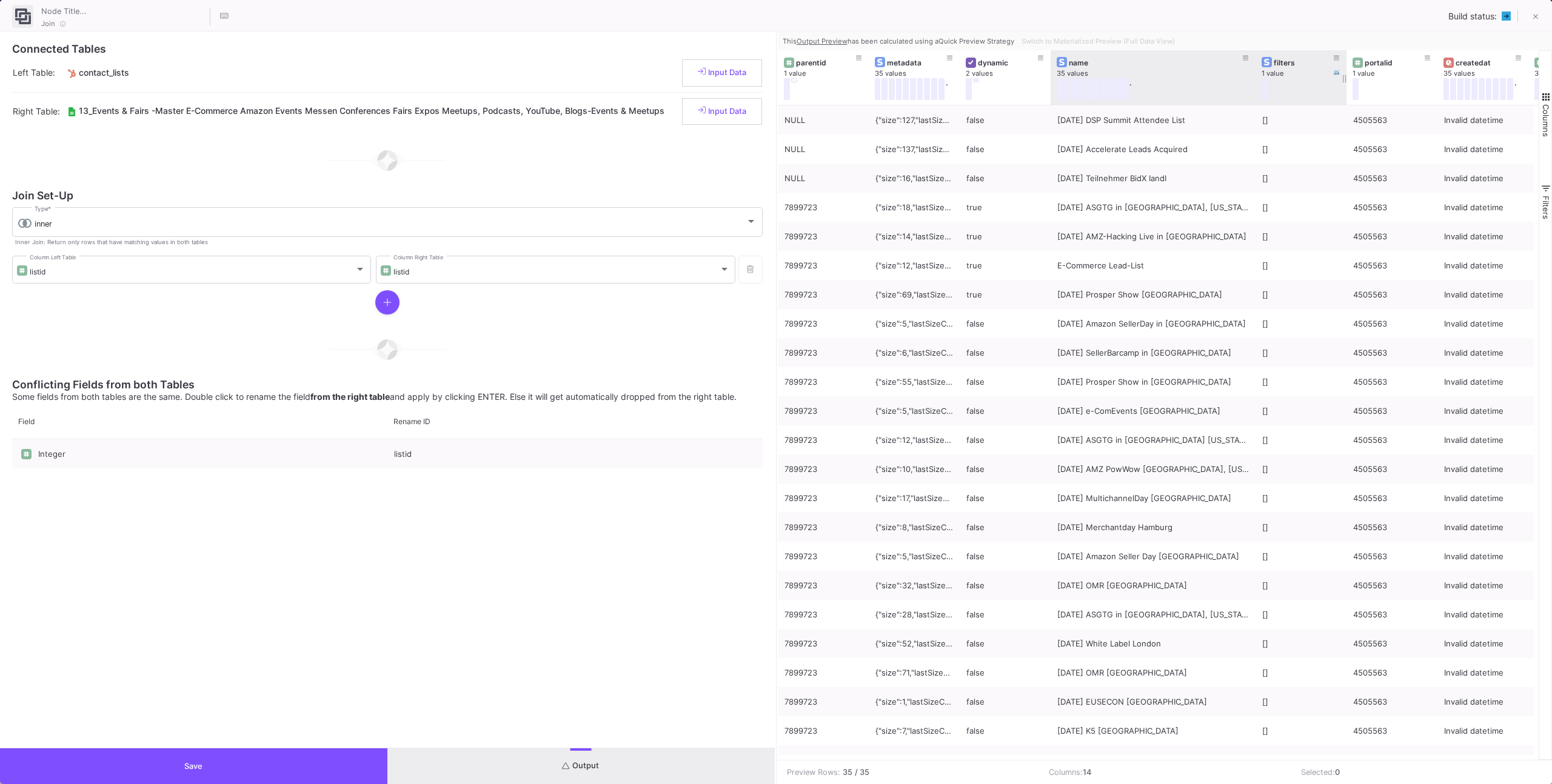
drag, startPoint x: 1141, startPoint y: 79, endPoint x: 1264, endPoint y: 82, distance: 123.0
click at [1264, 82] on div "filters 1 value portalid 1 value createdat 35 values . listid 35 values . updat…" at bounding box center [1471, 77] width 1387 height 54
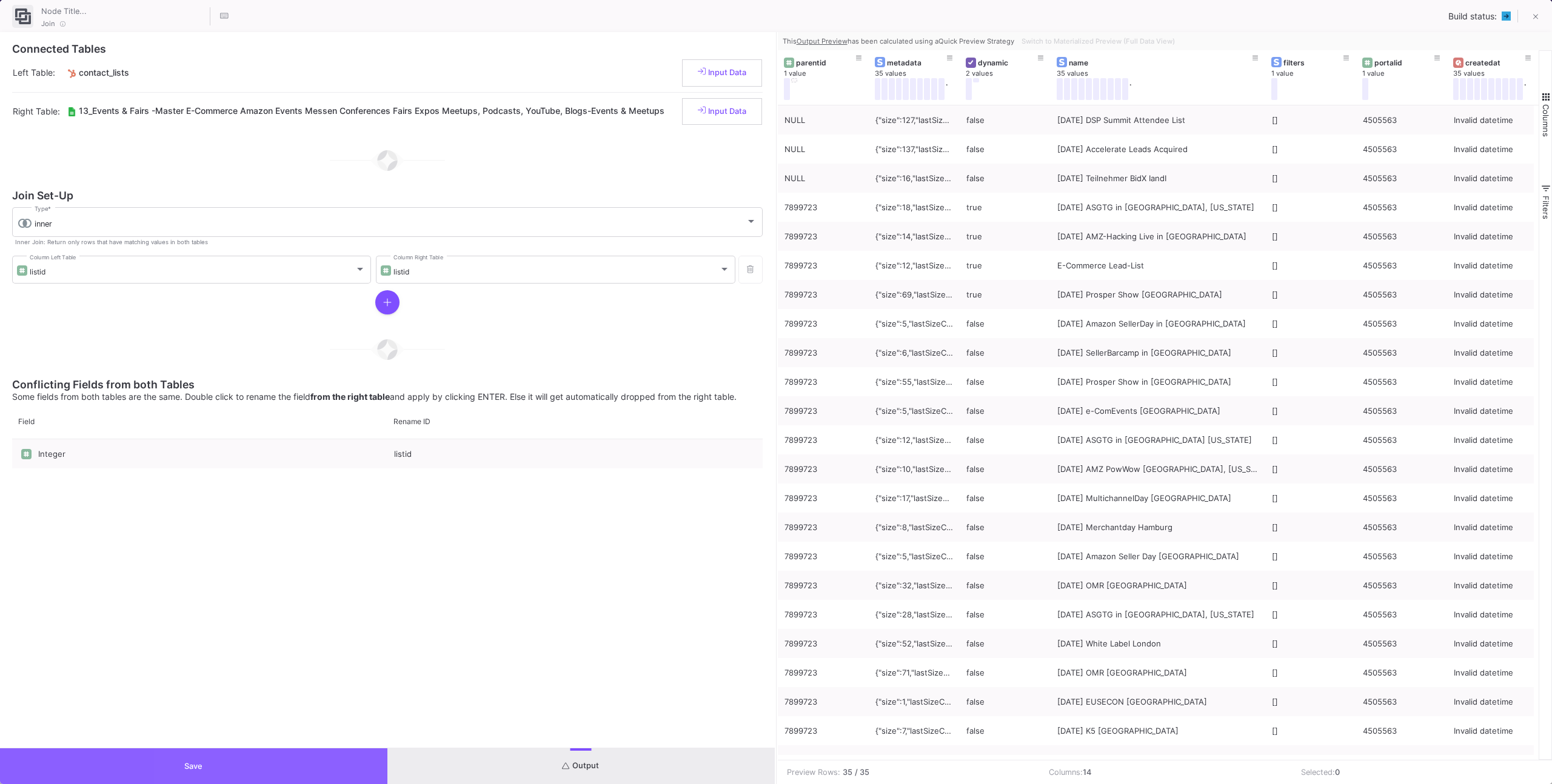
drag, startPoint x: 335, startPoint y: 762, endPoint x: 340, endPoint y: 758, distance: 6.4
click at [335, 762] on button "Save" at bounding box center [194, 766] width 387 height 36
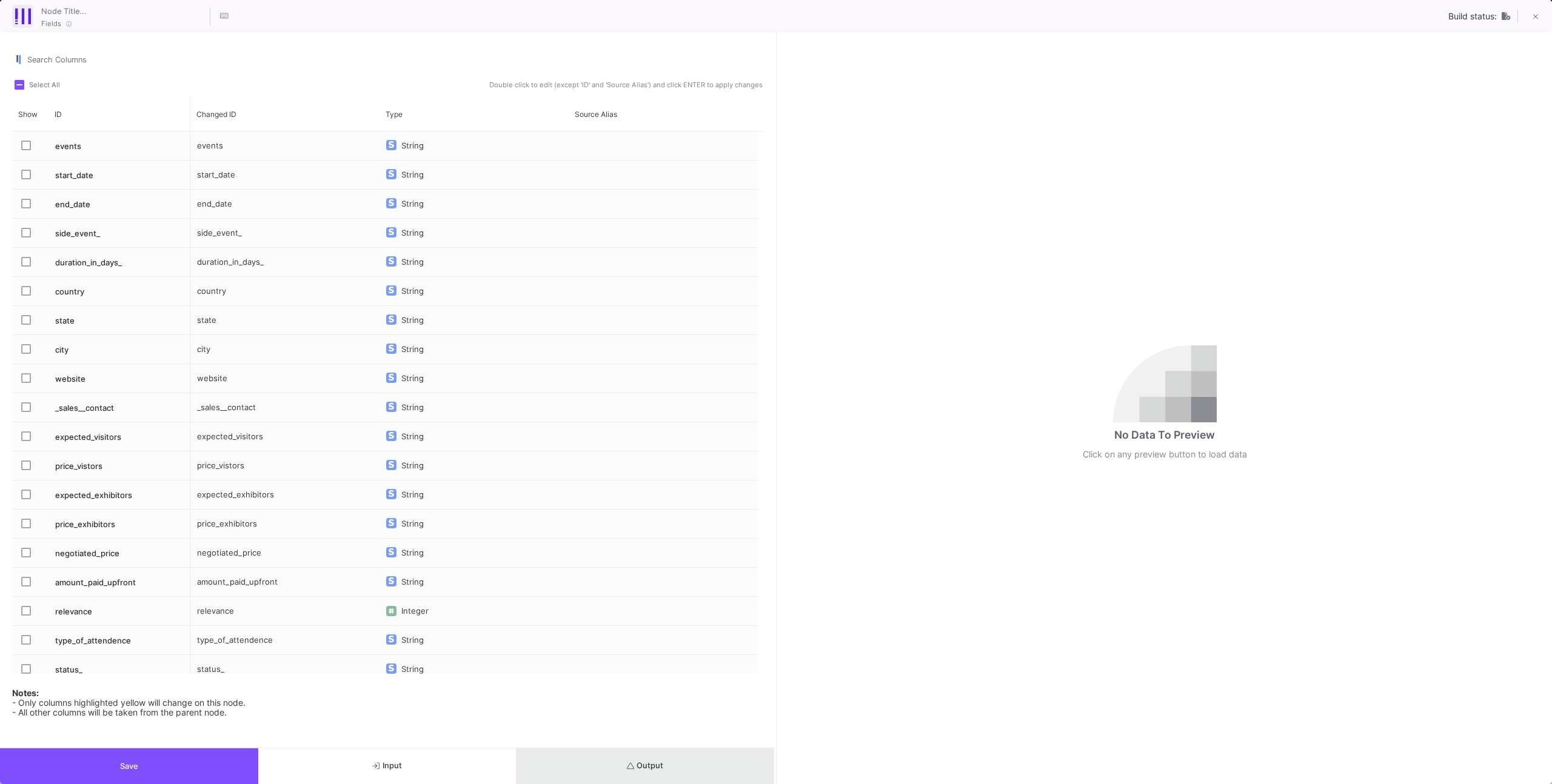
click at [616, 780] on button "Output" at bounding box center [646, 766] width 258 height 36
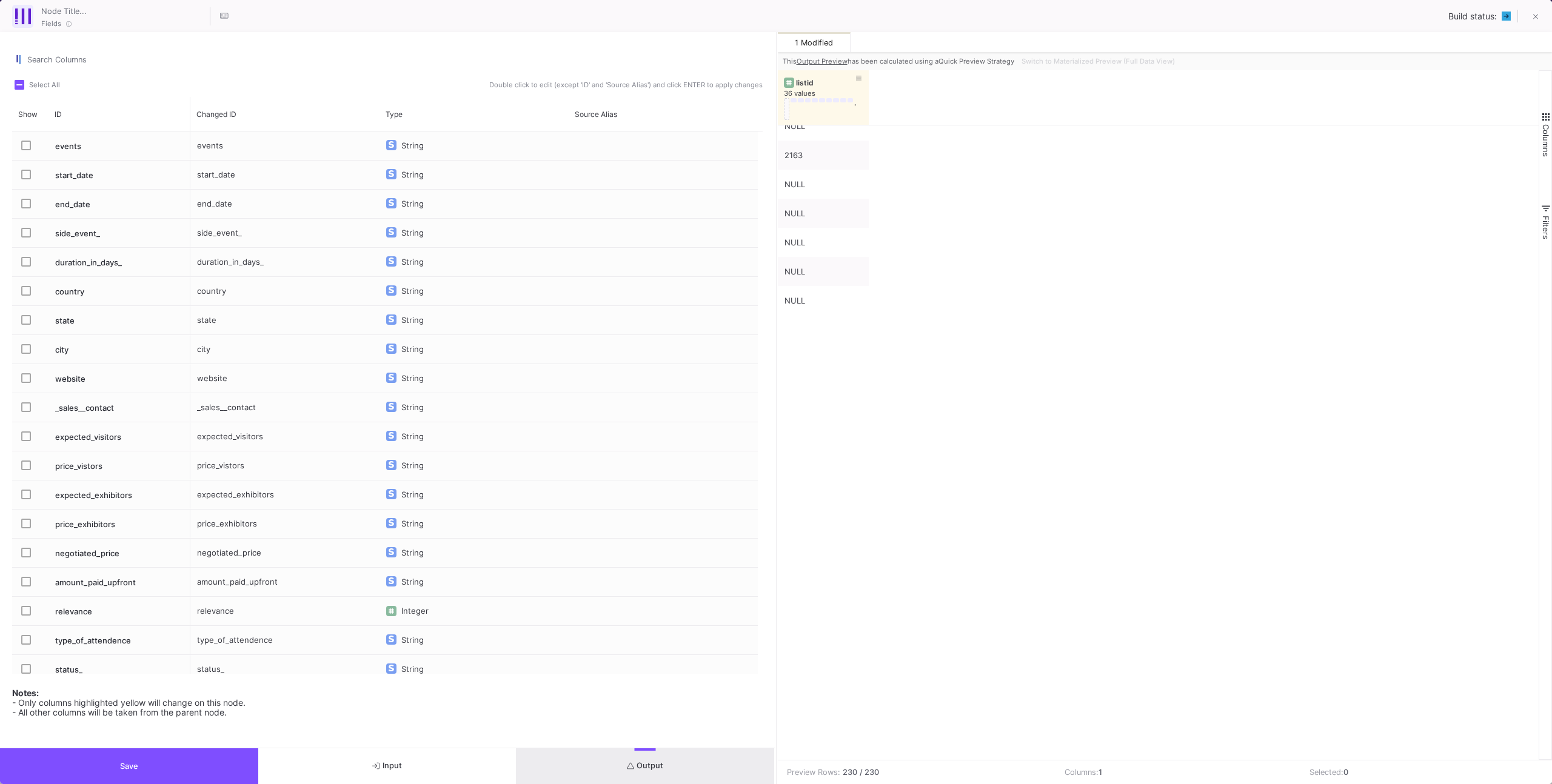
scroll to position [1252, 0]
click at [857, 73] on span at bounding box center [859, 77] width 6 height 9
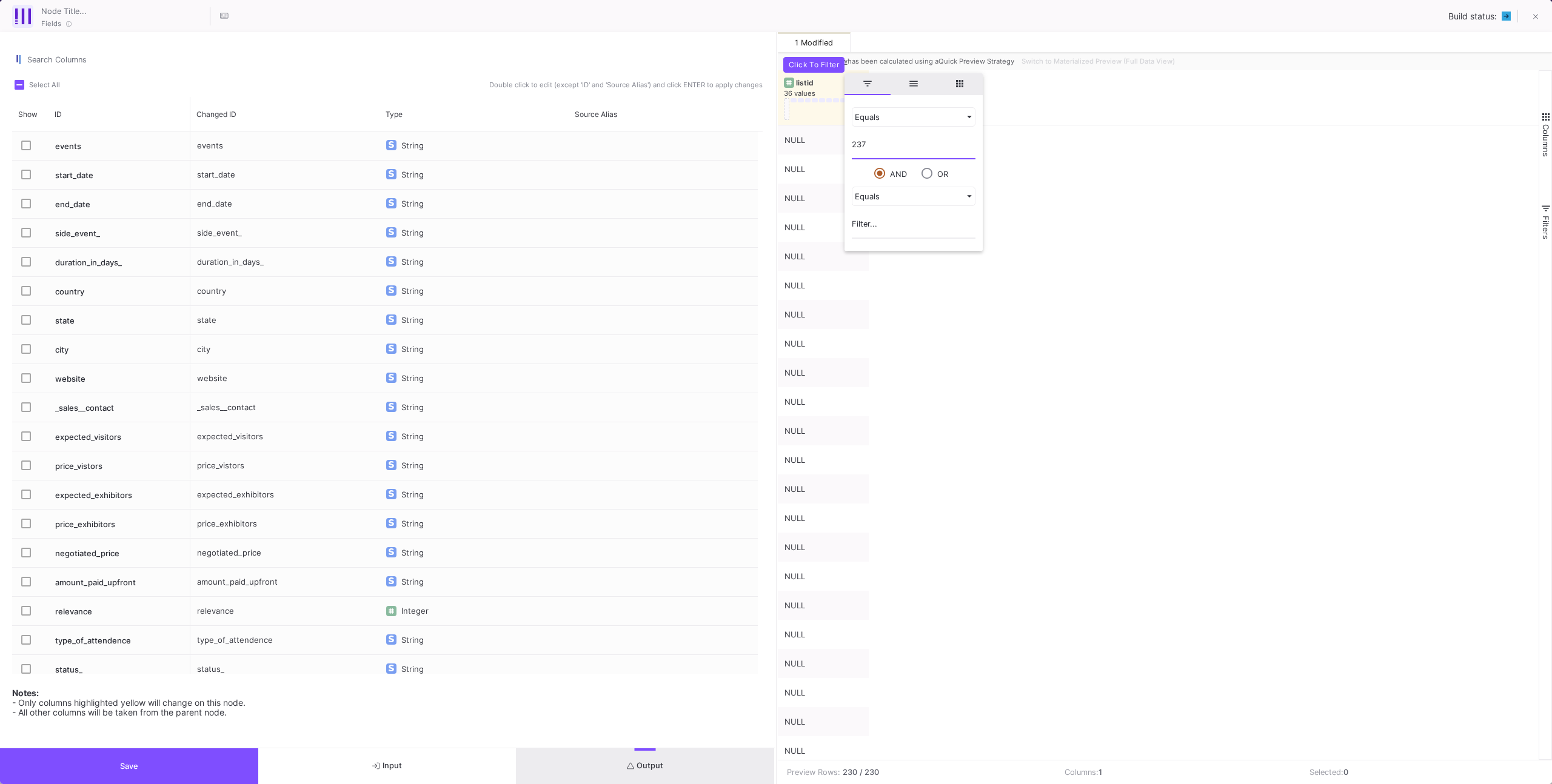
type input "2374"
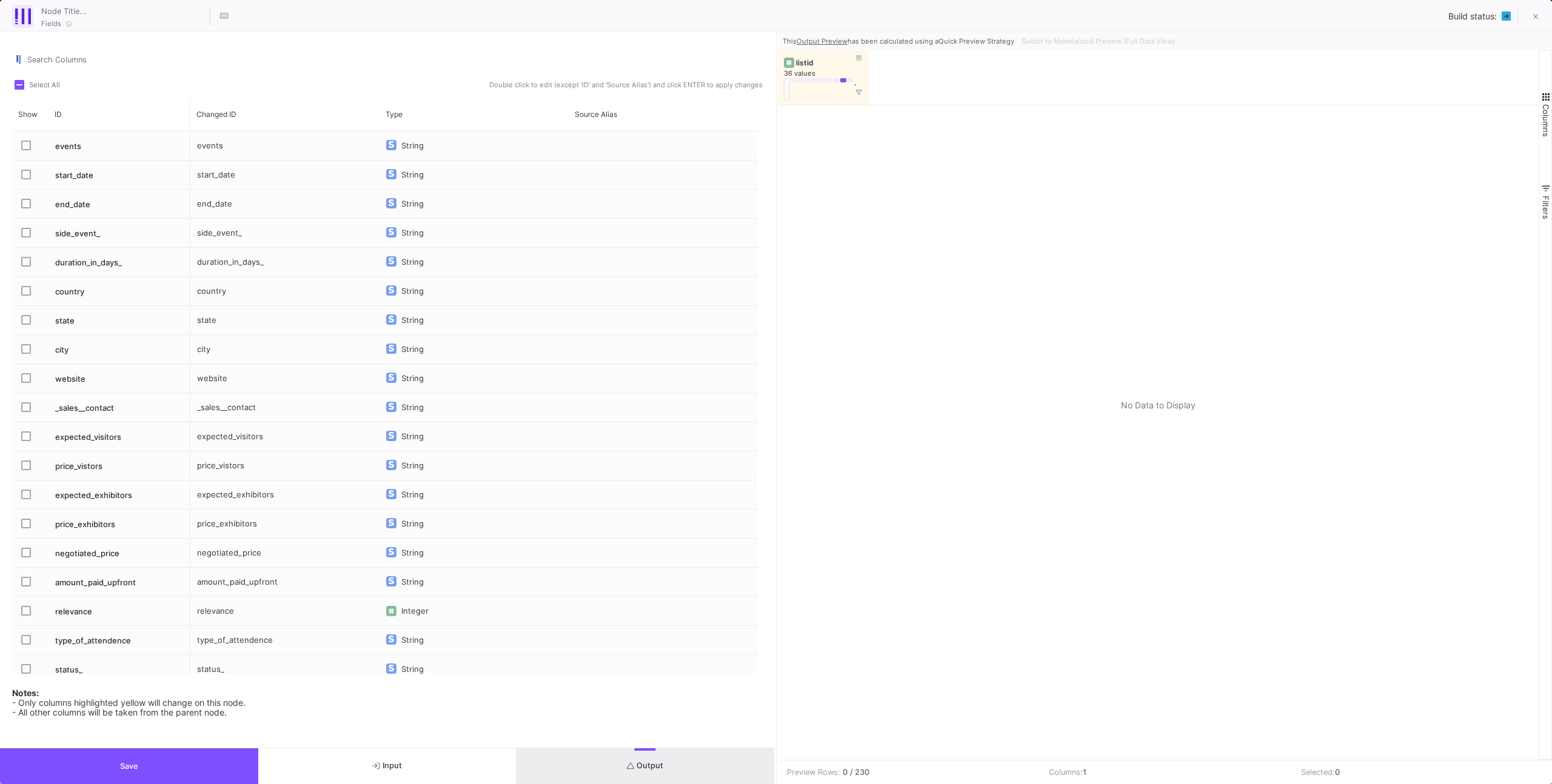
click at [1073, 146] on div at bounding box center [1158, 432] width 761 height 654
drag, startPoint x: 622, startPoint y: 761, endPoint x: 630, endPoint y: 723, distance: 38.8
click at [622, 761] on button "Output" at bounding box center [646, 766] width 258 height 36
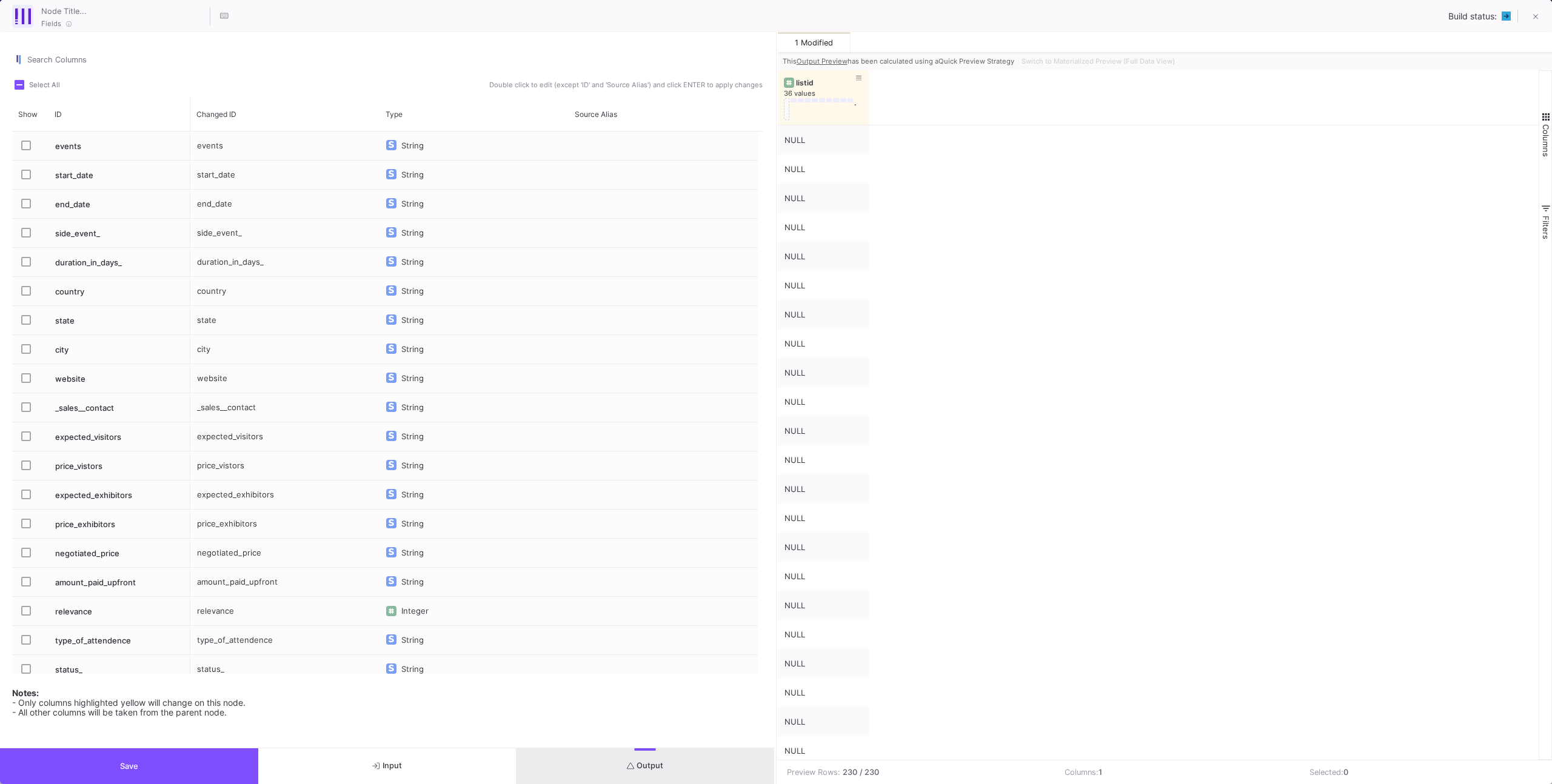
click at [134, 762] on span "Save" at bounding box center [129, 766] width 18 height 9
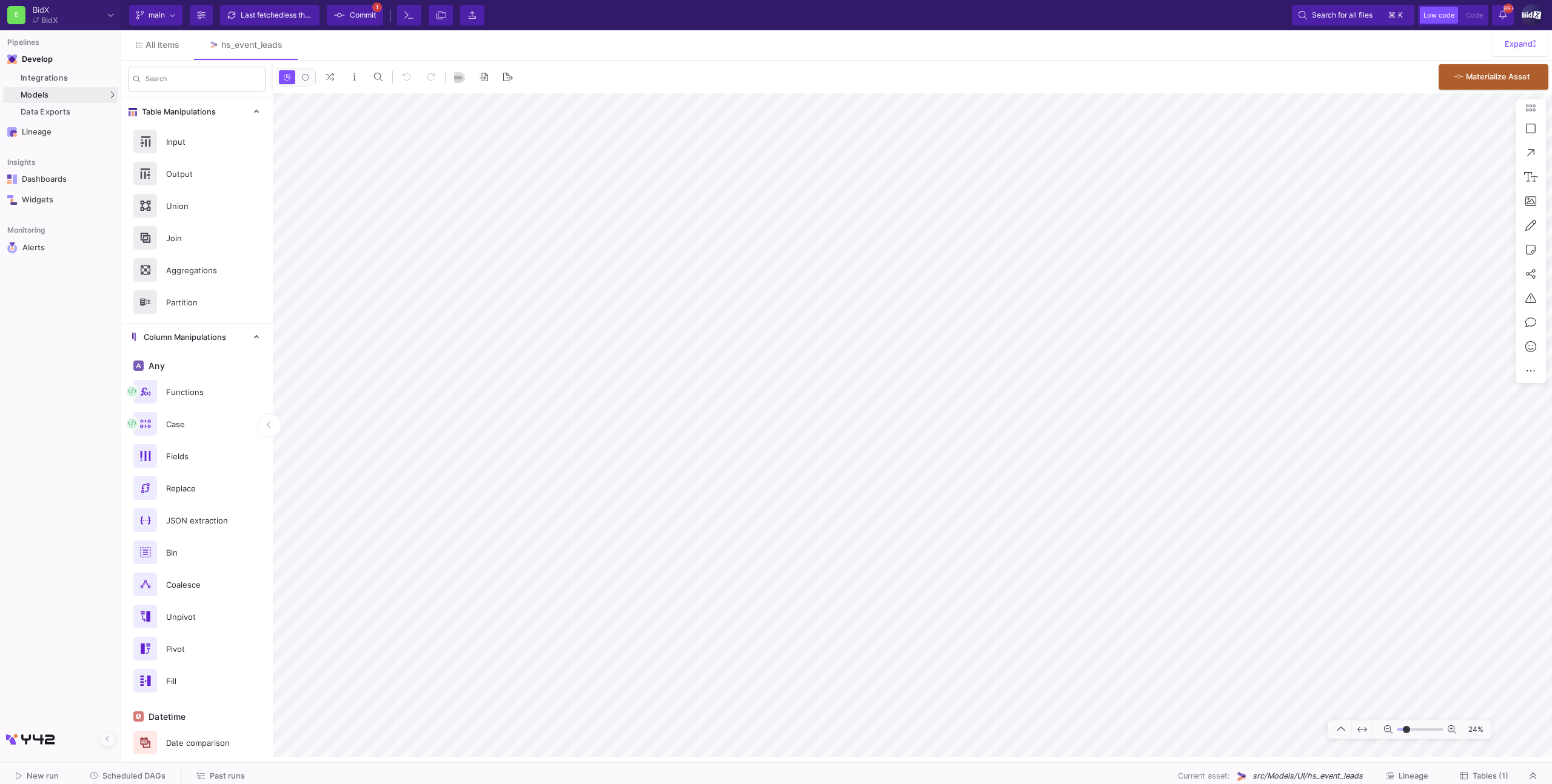
type input "0"
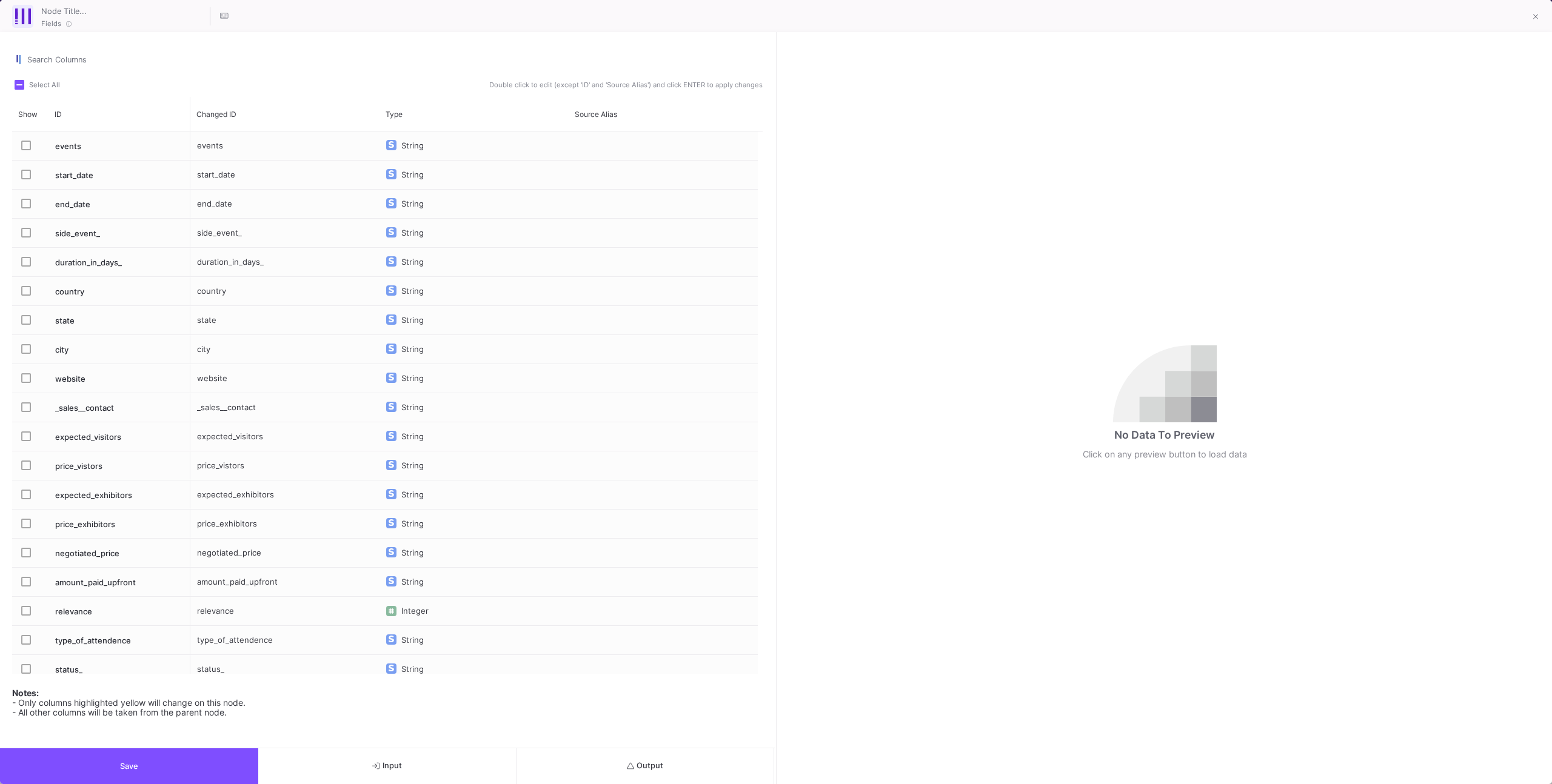
click at [564, 755] on button "Output" at bounding box center [646, 766] width 258 height 36
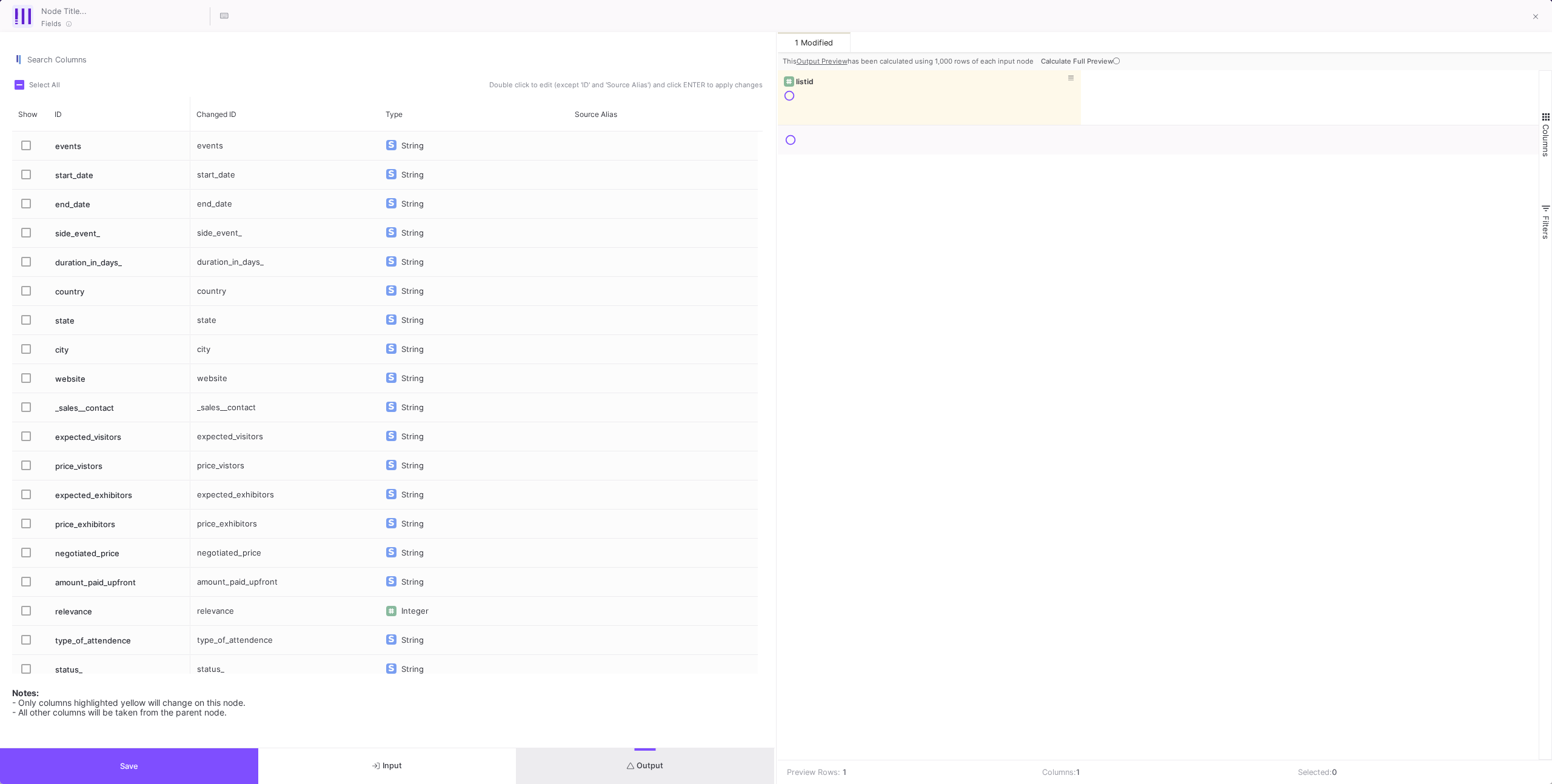
drag, startPoint x: 1106, startPoint y: 37, endPoint x: 1111, endPoint y: 55, distance: 18.7
click at [1107, 39] on div "1 Modified" at bounding box center [1165, 41] width 775 height 20
click at [1113, 60] on icon at bounding box center [1116, 61] width 6 height 6
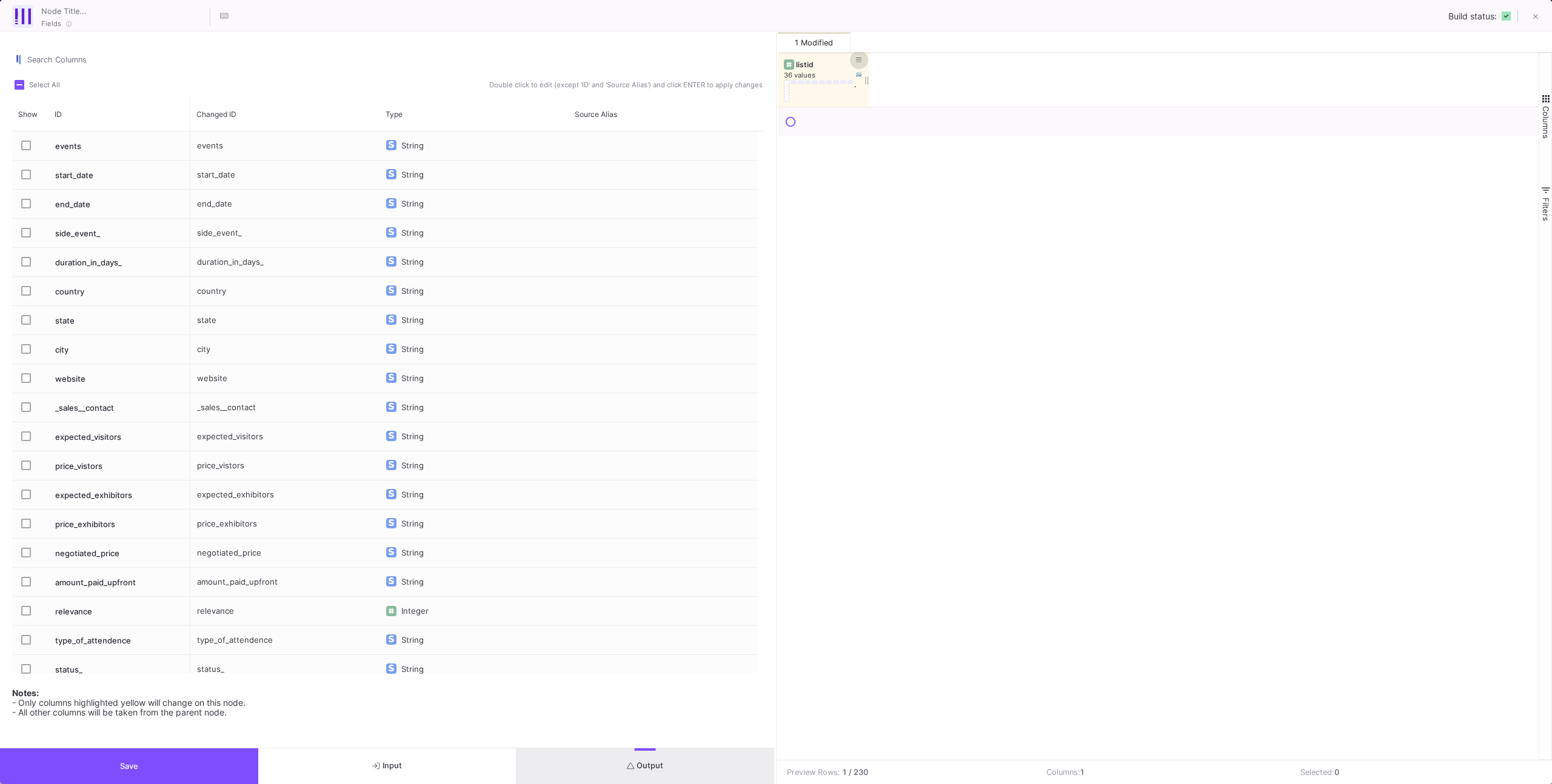
click at [862, 61] on button at bounding box center [859, 60] width 18 height 18
click at [888, 120] on div "is equal" at bounding box center [957, 120] width 204 height 8
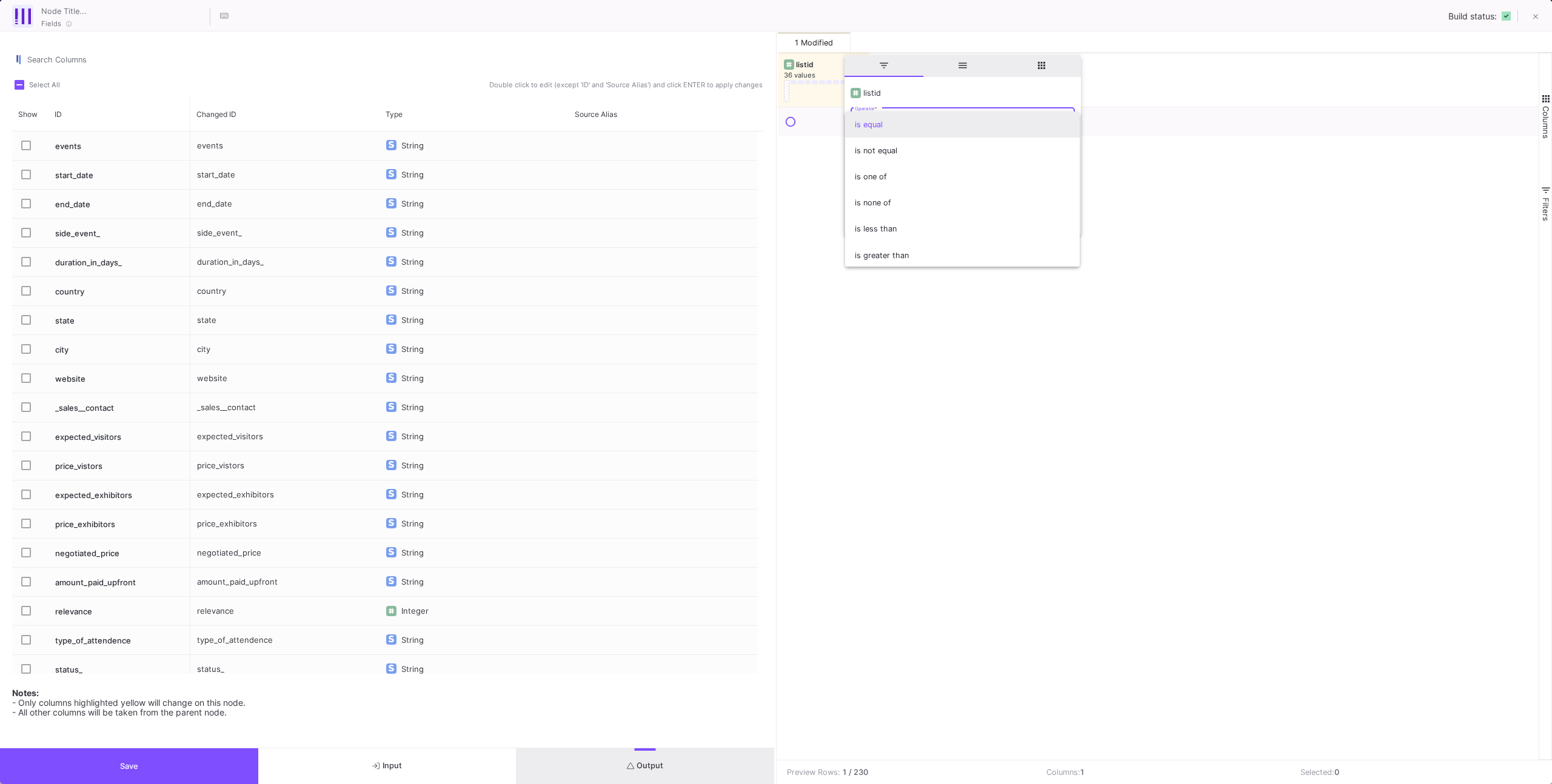
click at [889, 116] on span "is equal" at bounding box center [962, 124] width 215 height 26
click at [882, 152] on div "Number" at bounding box center [962, 143] width 215 height 25
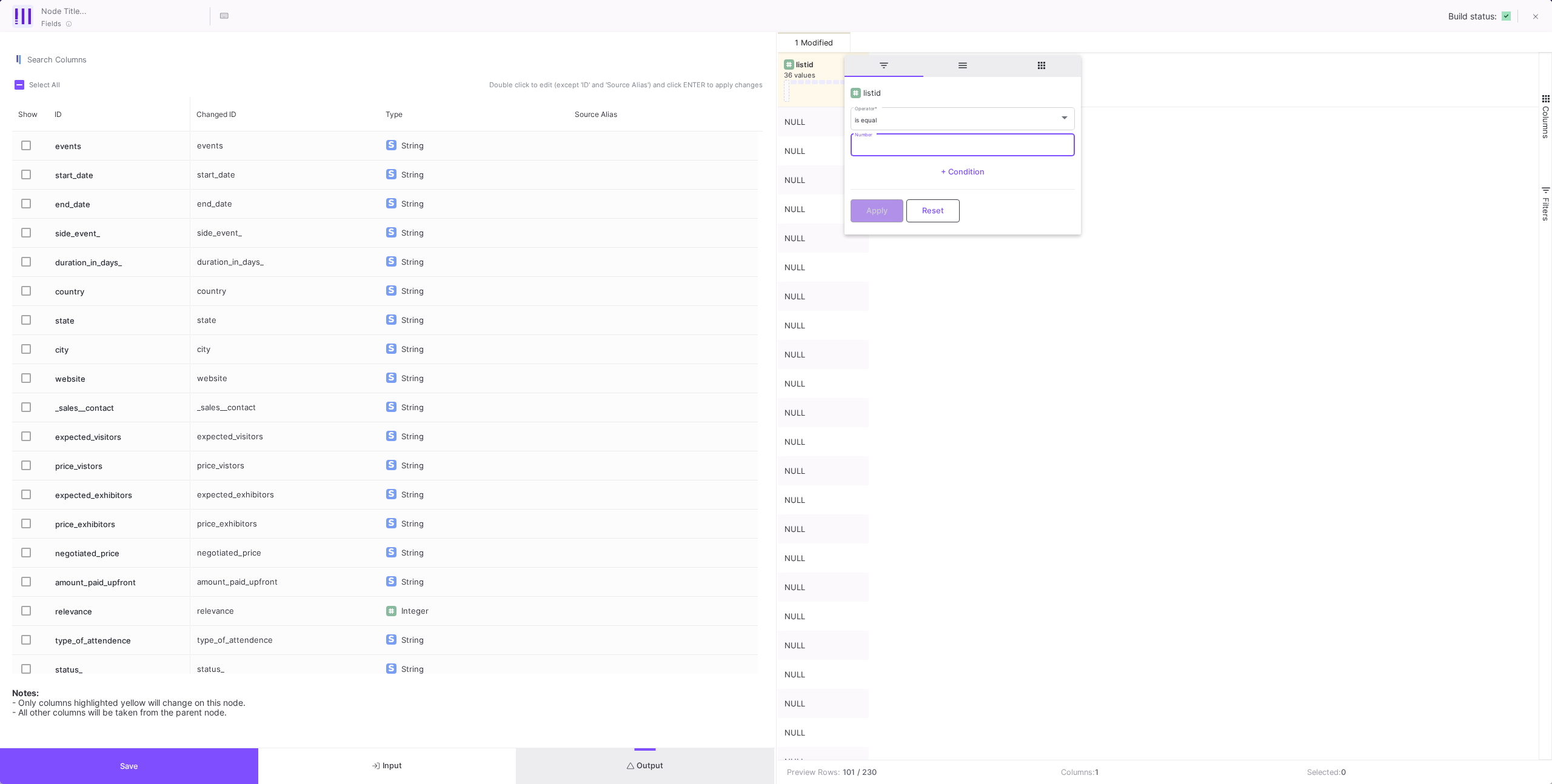
click at [886, 147] on input "Number" at bounding box center [962, 147] width 215 height 8
type input "2374"
click at [855, 207] on button "Apply" at bounding box center [877, 210] width 53 height 23
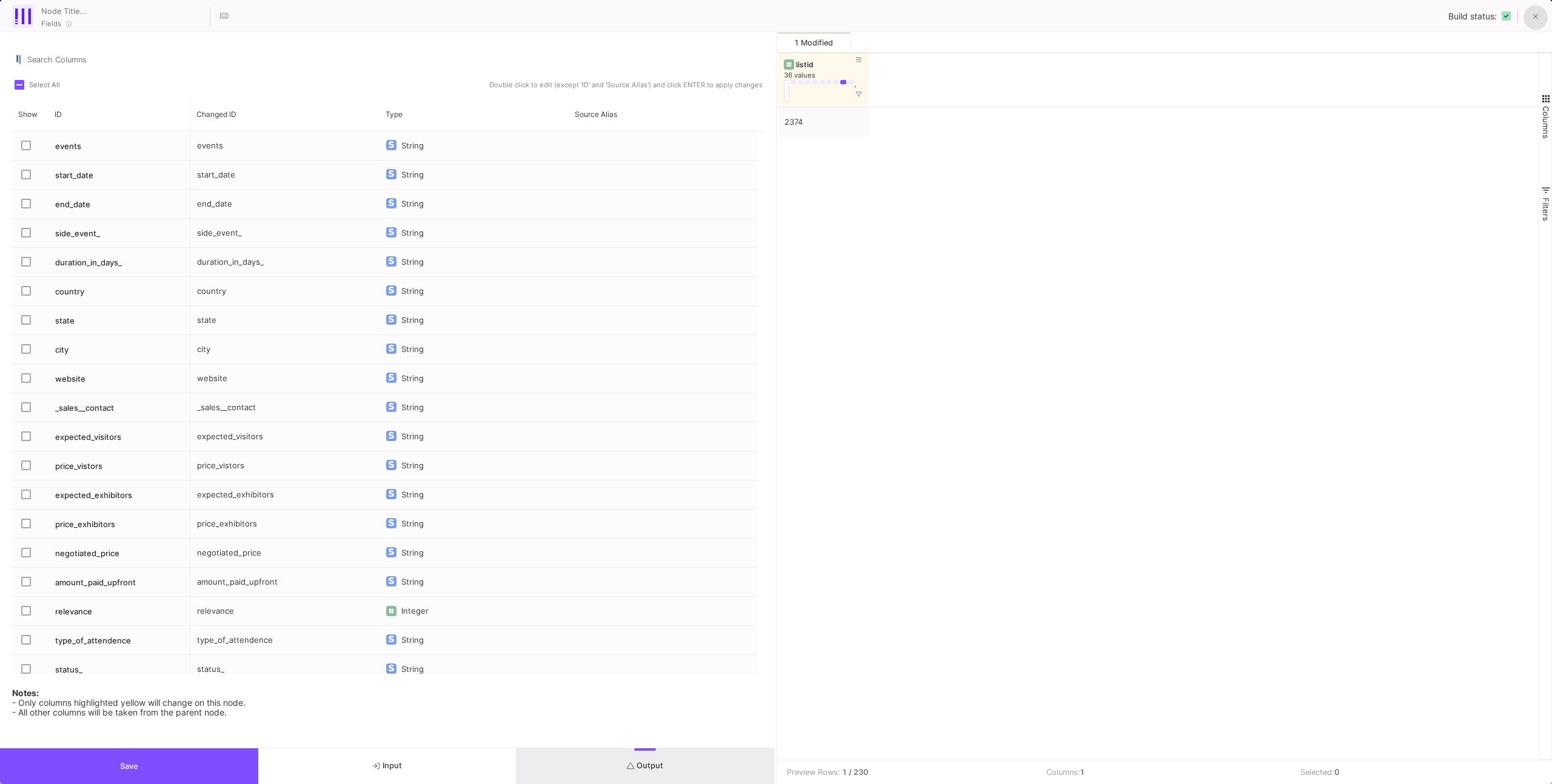
click at [1528, 14] on button at bounding box center [1535, 18] width 24 height 24
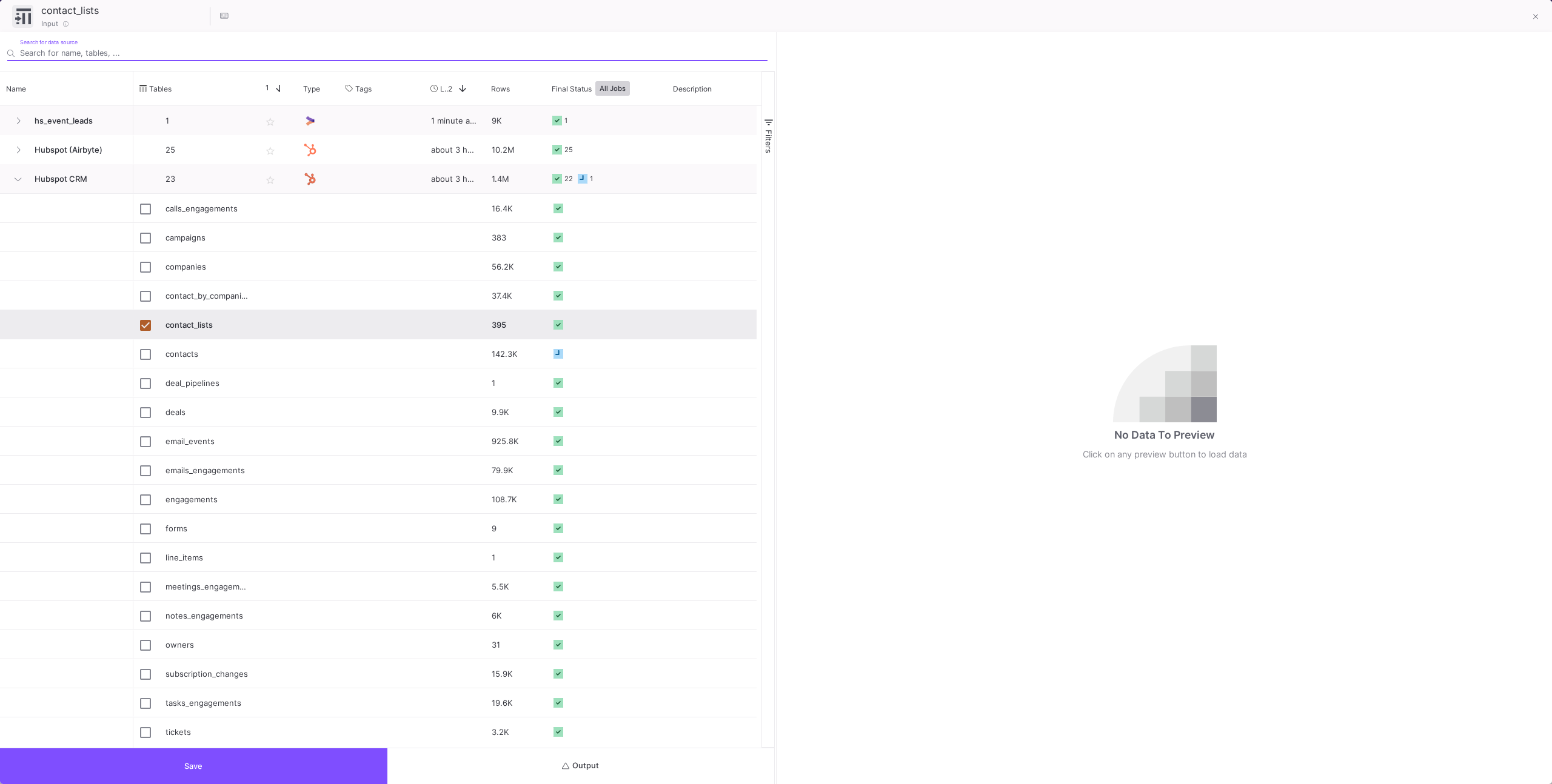
click at [595, 773] on button "Output" at bounding box center [581, 766] width 387 height 36
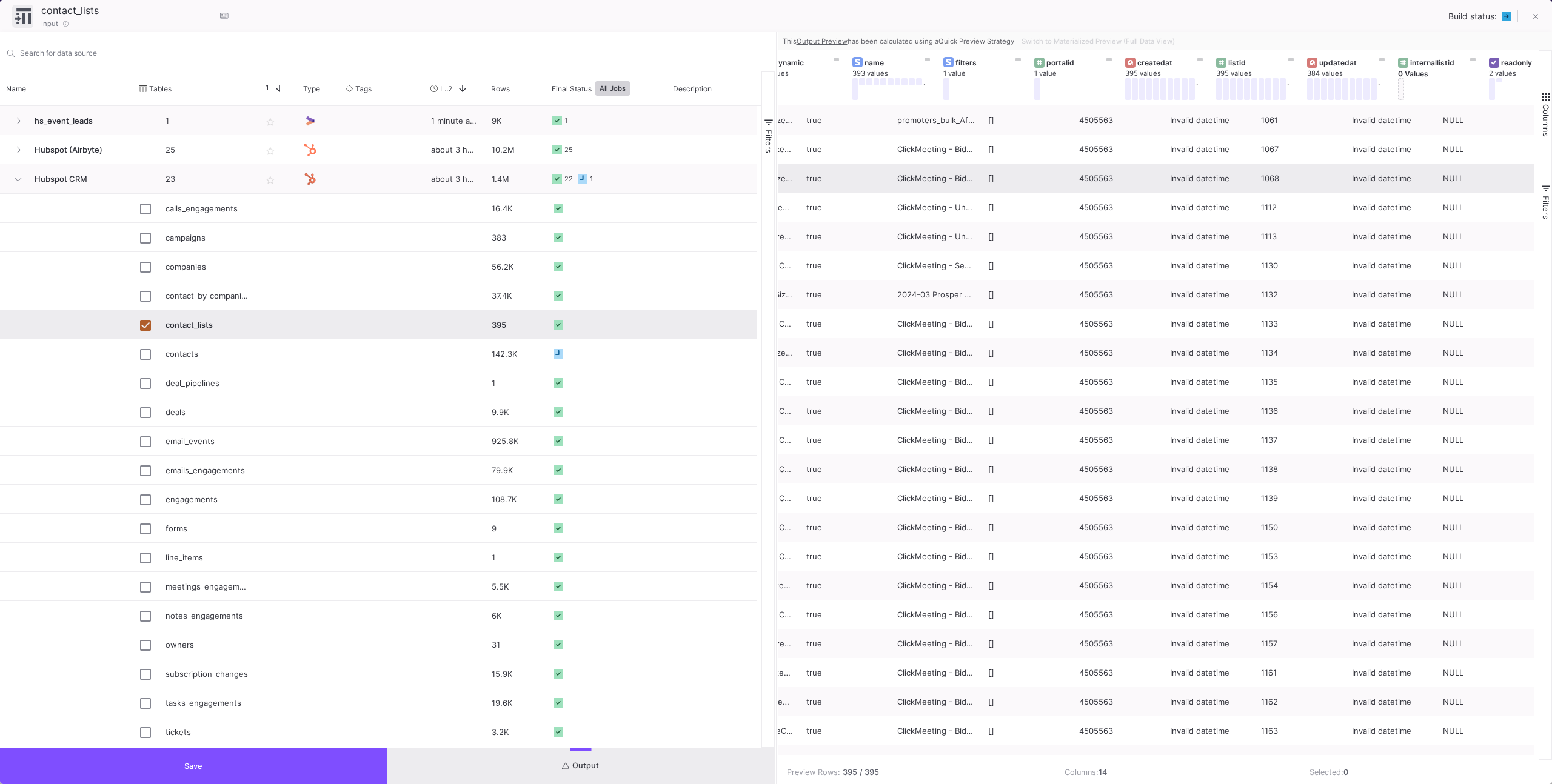
scroll to position [0, 217]
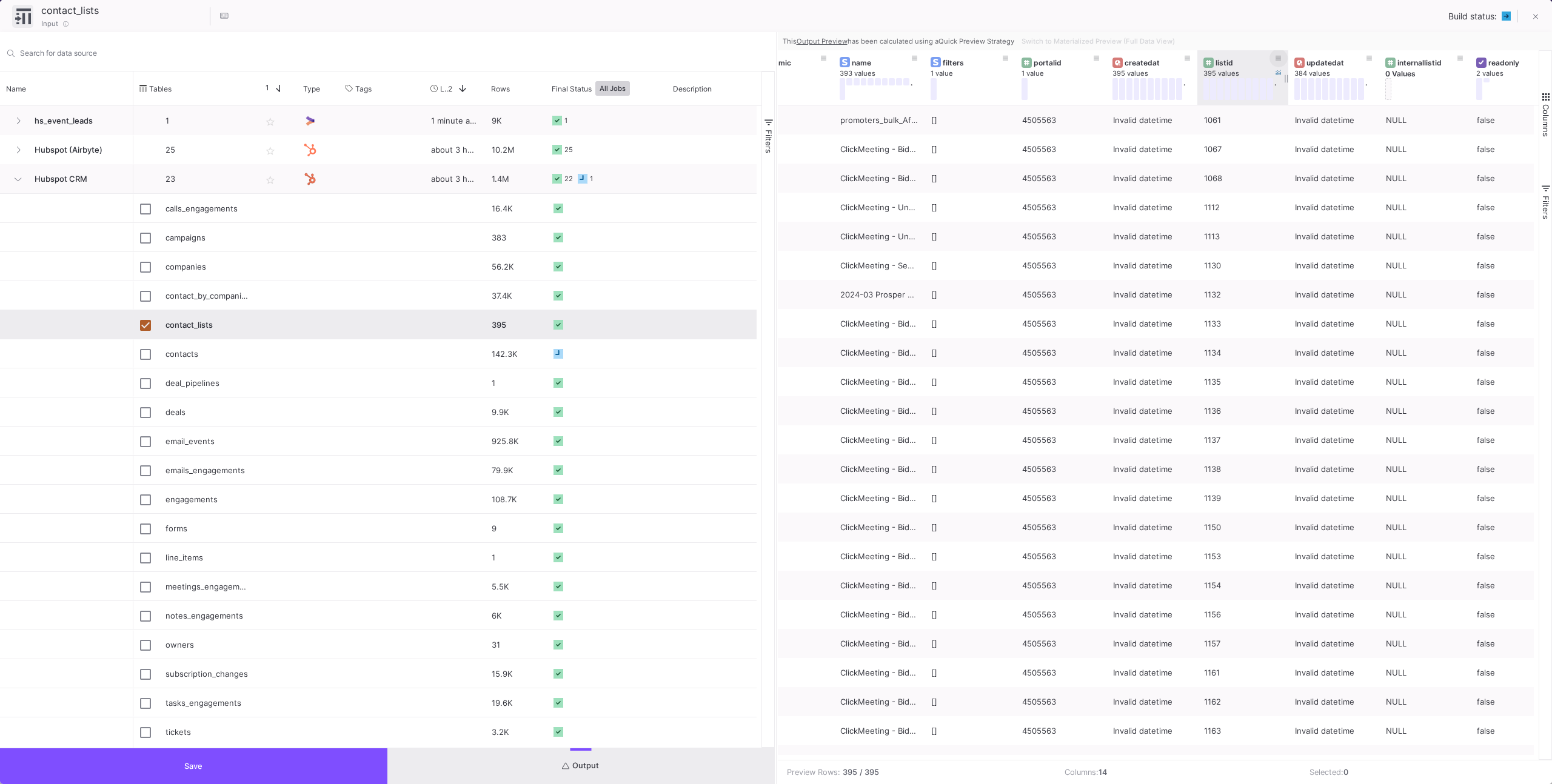
click at [1282, 57] on button at bounding box center [1278, 58] width 18 height 18
click at [1281, 131] on input "Filter Value" at bounding box center [1333, 127] width 124 height 24
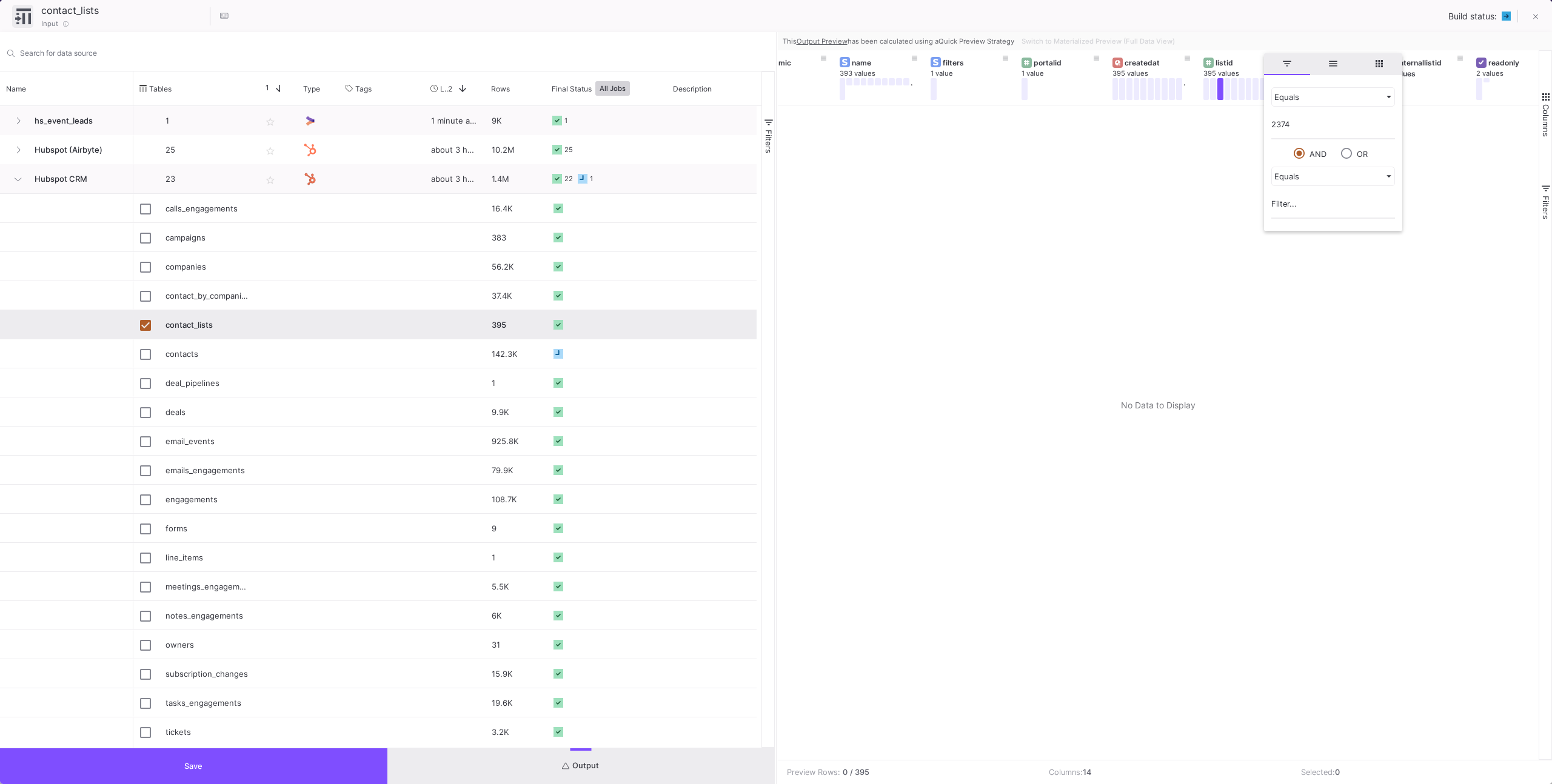
click at [1345, 133] on input "2374" at bounding box center [1333, 127] width 124 height 24
type input "2374"
click at [1278, 147] on div "Equals 2374 AND OR Equals" at bounding box center [1333, 152] width 138 height 151
drag, startPoint x: 1226, startPoint y: 138, endPoint x: 1216, endPoint y: 127, distance: 14.9
click at [1226, 138] on div at bounding box center [1158, 432] width 761 height 654
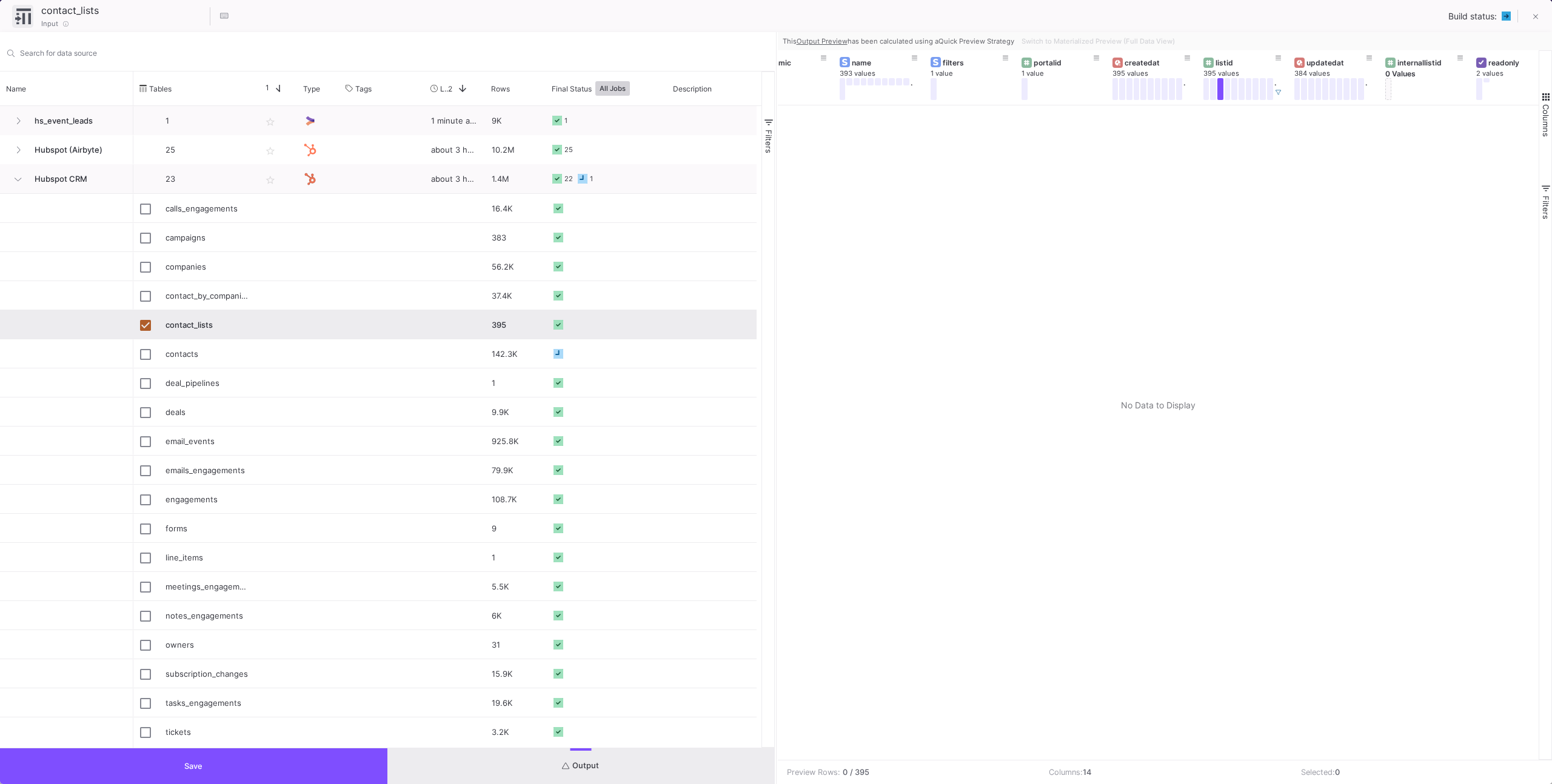
click at [1232, 194] on div at bounding box center [1158, 432] width 761 height 654
click at [359, 778] on button "Save" at bounding box center [194, 766] width 387 height 36
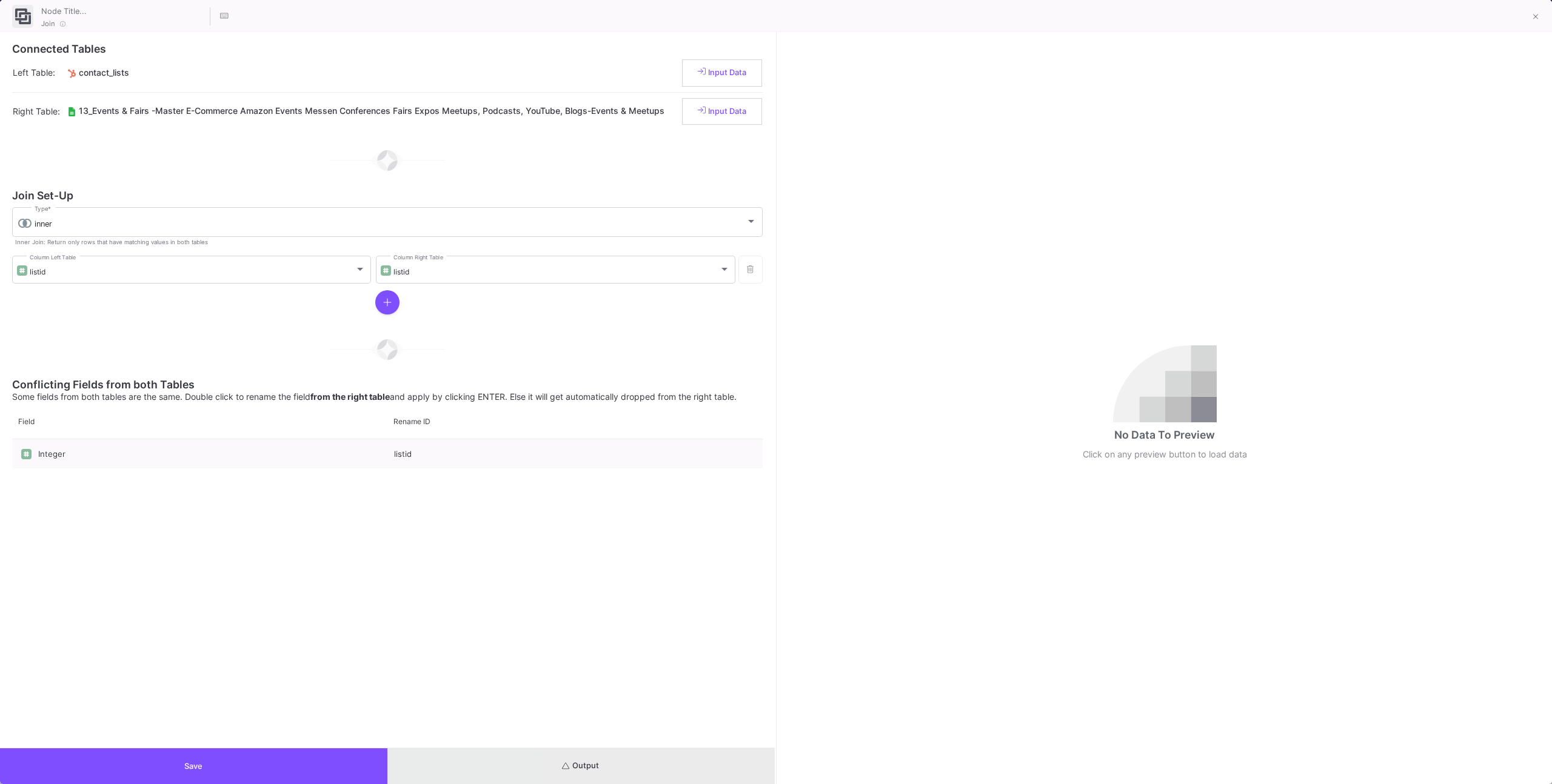
click at [638, 751] on button "Output" at bounding box center [581, 766] width 387 height 36
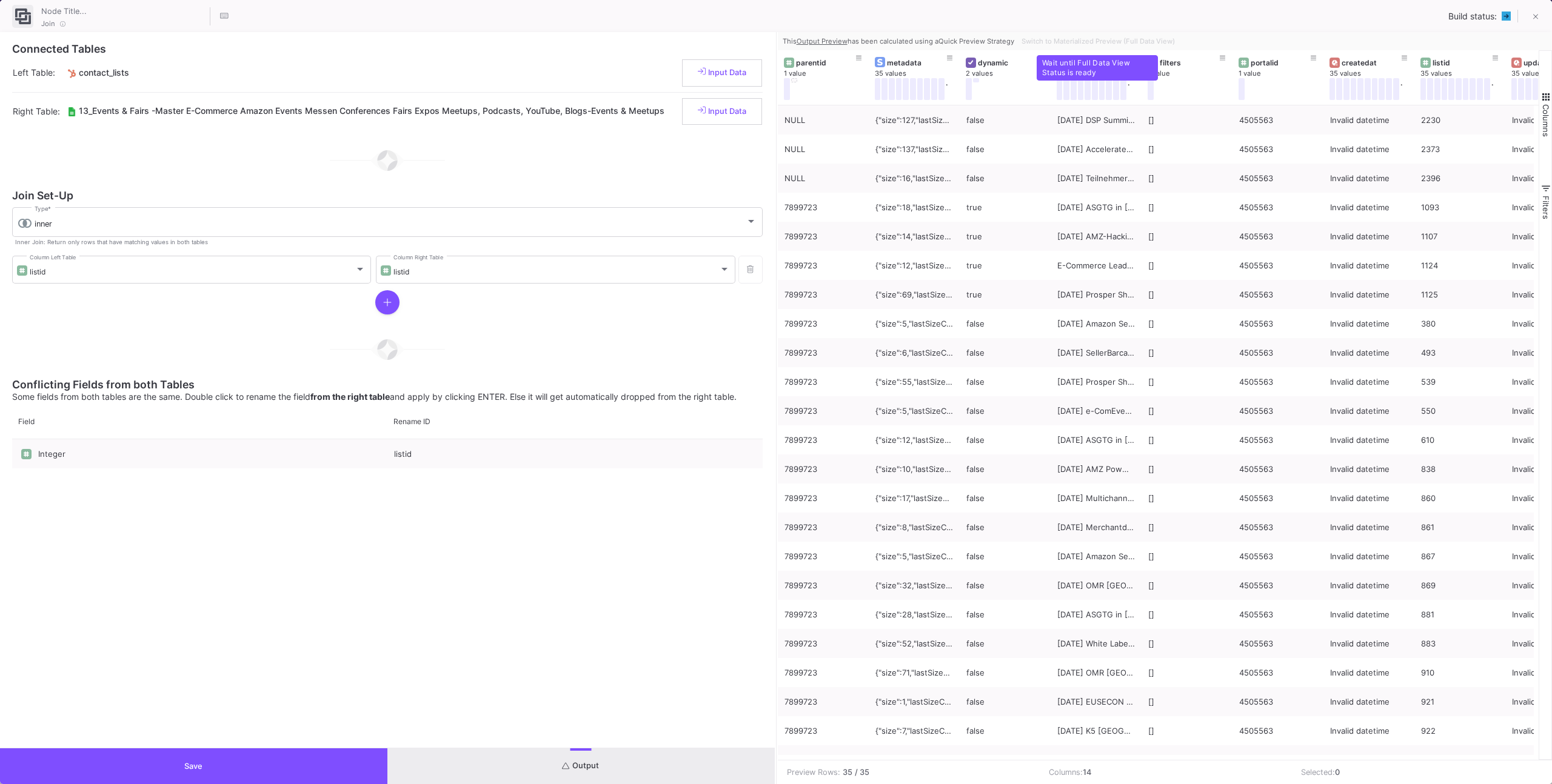
click at [1099, 46] on div "Switch to Materialized Preview (Full Data View)" at bounding box center [1097, 41] width 161 height 18
click at [581, 762] on span "Output" at bounding box center [580, 765] width 37 height 9
click at [391, 760] on button "Output" at bounding box center [581, 766] width 387 height 36
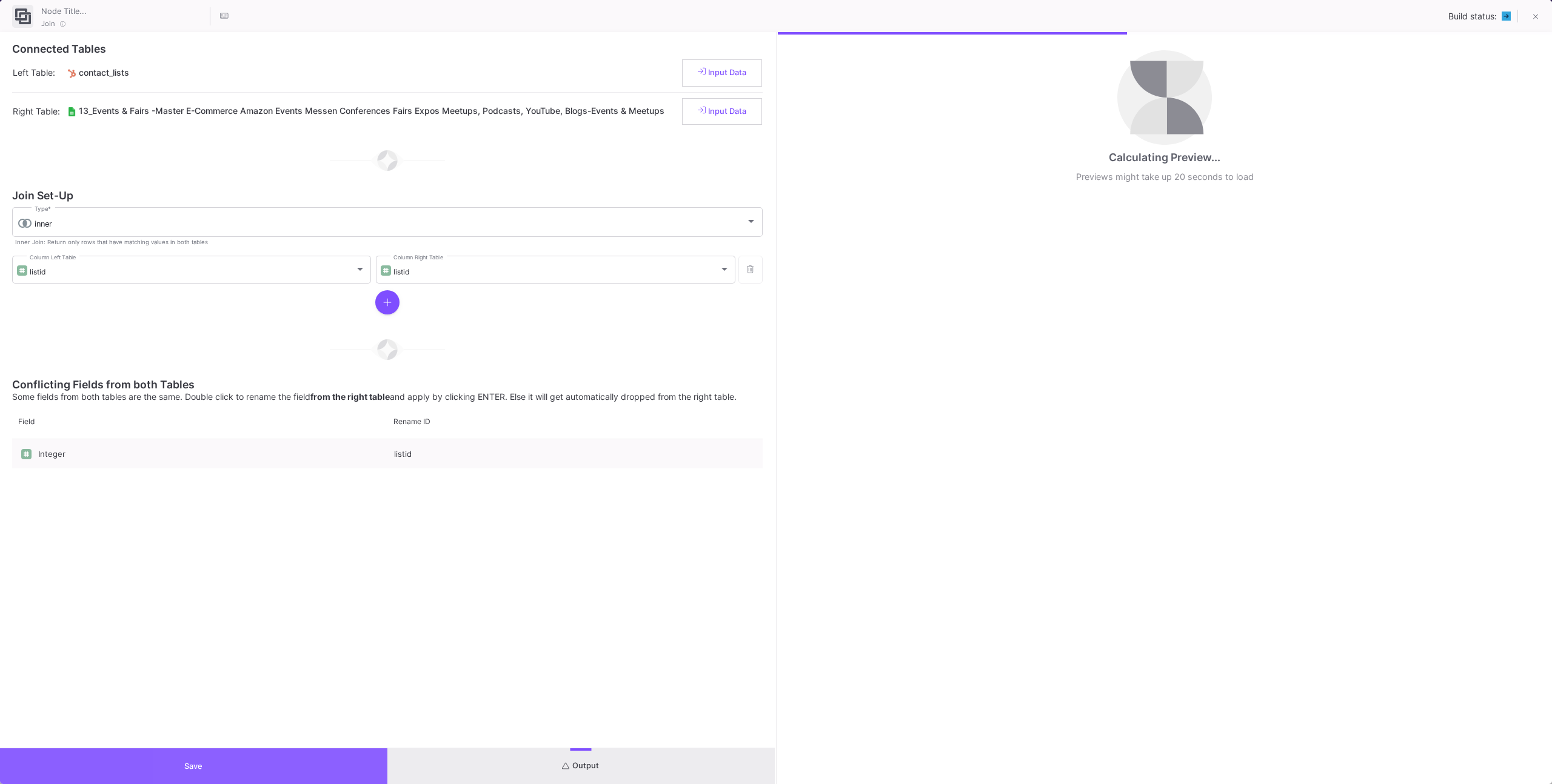
click at [371, 755] on button "Save" at bounding box center [194, 766] width 387 height 36
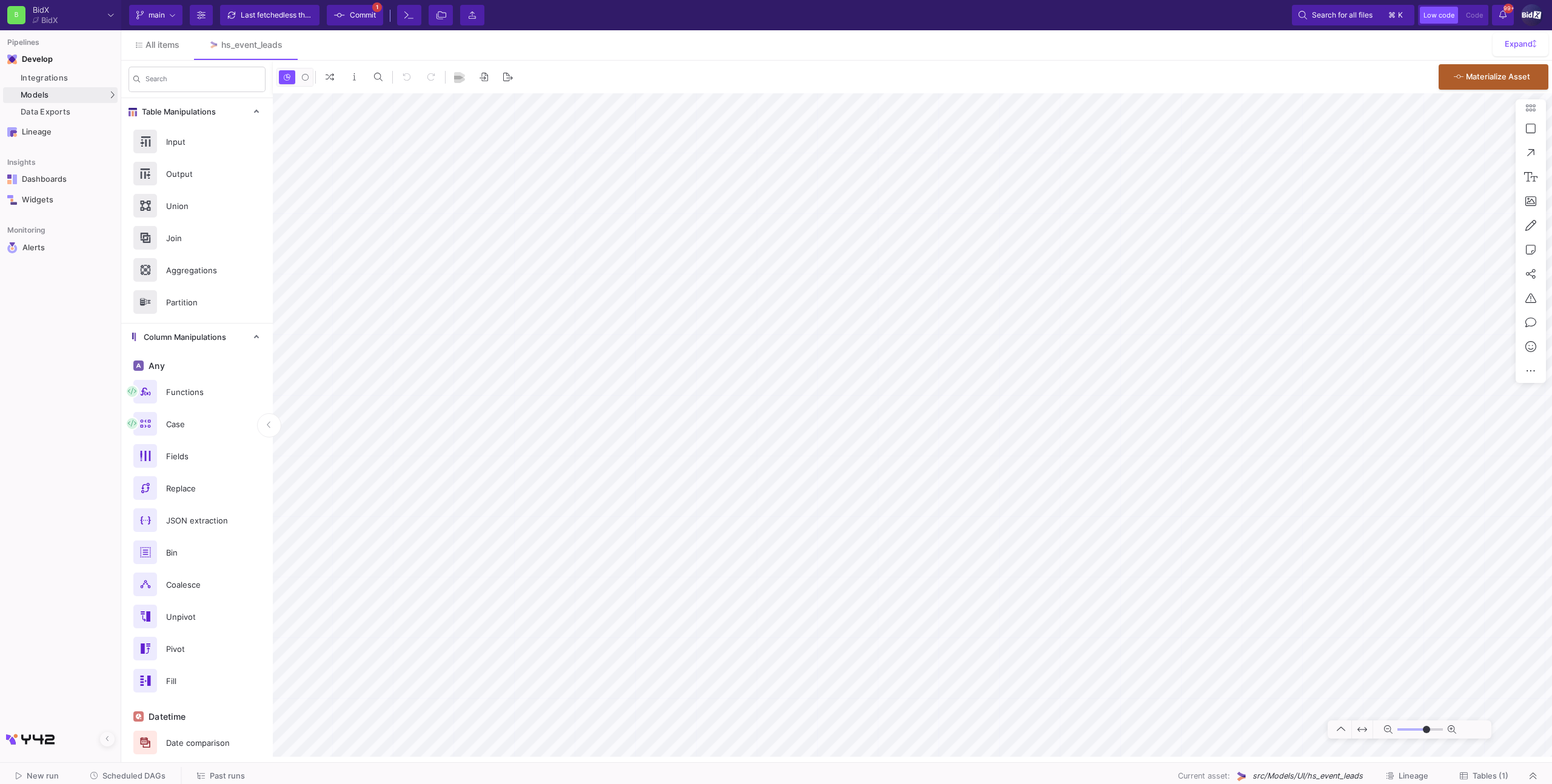
type input "-29"
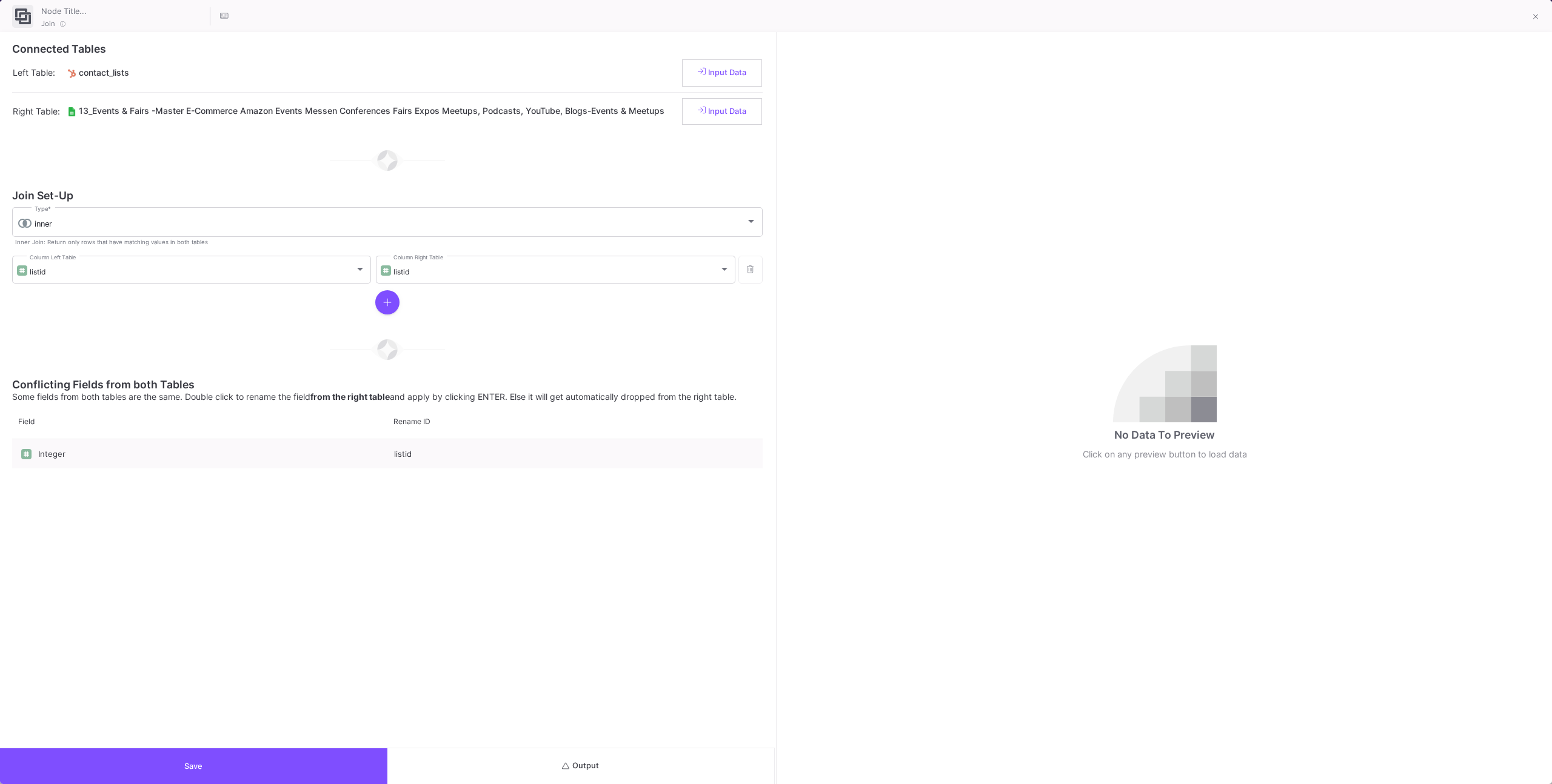
click at [651, 770] on button "Output" at bounding box center [581, 766] width 387 height 36
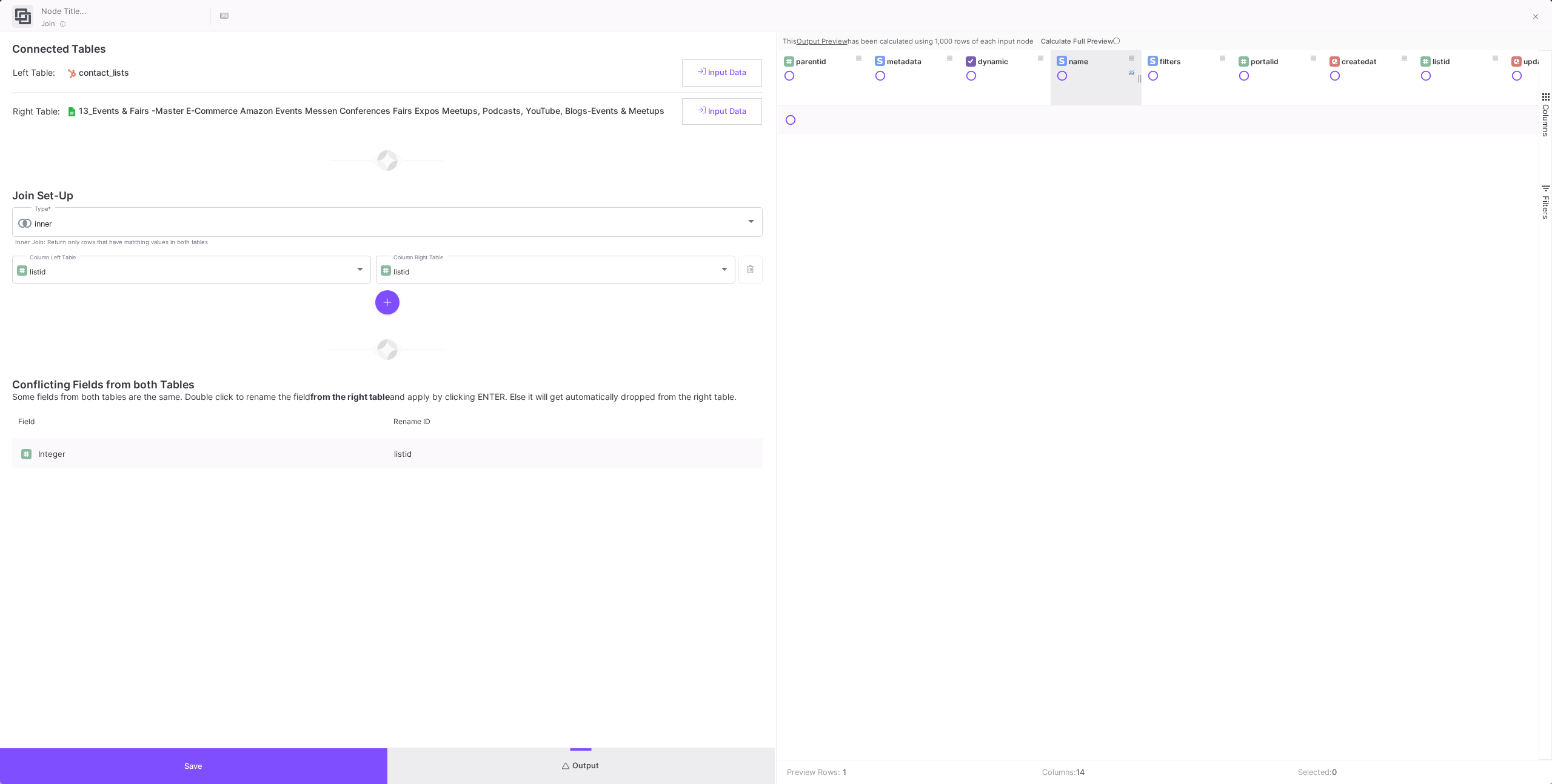
click at [1061, 38] on span "Calculate Full Preview" at bounding box center [1082, 41] width 81 height 9
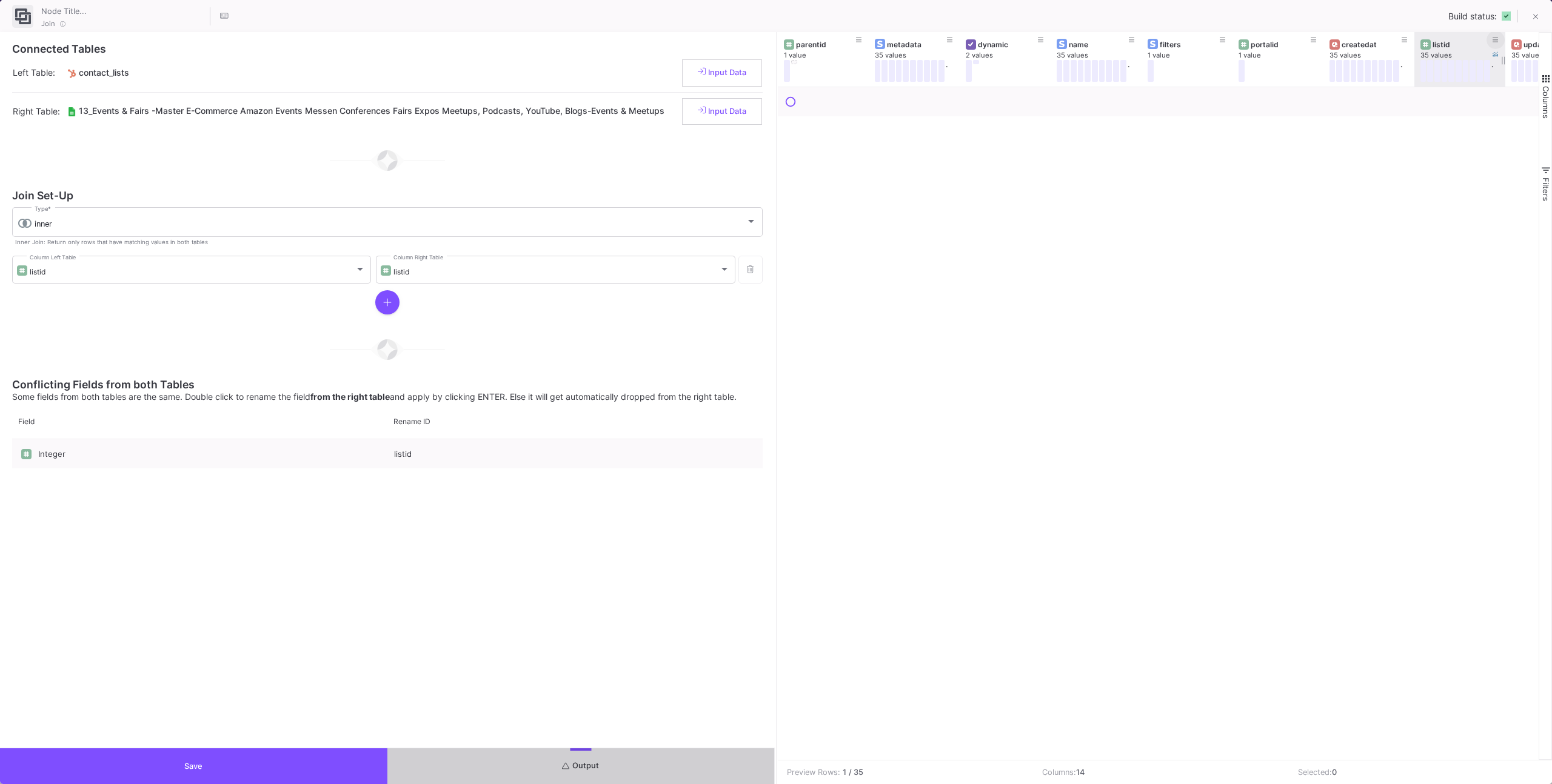
click at [1496, 45] on fa-icon at bounding box center [1495, 41] width 6 height 9
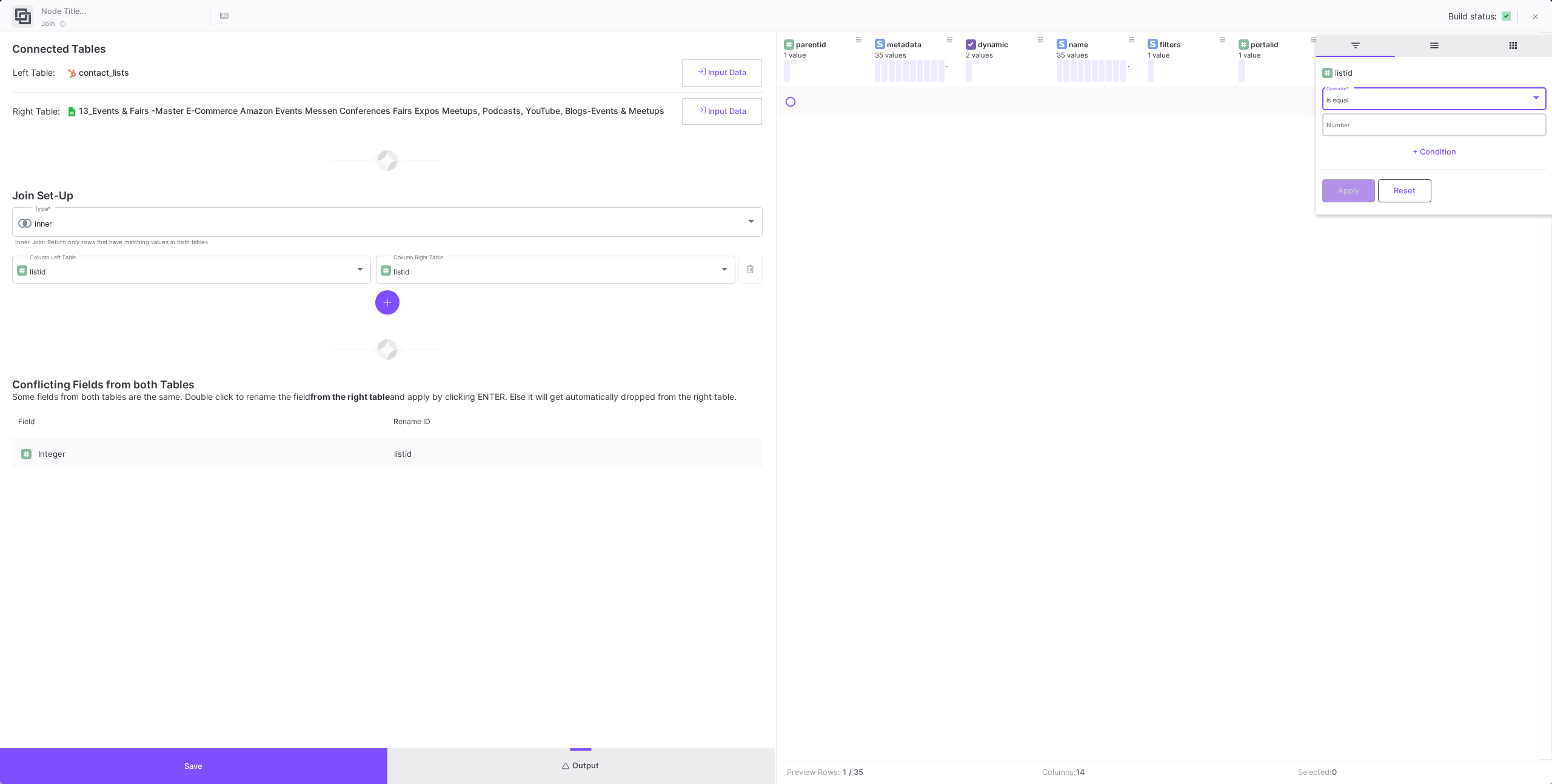
click at [1409, 120] on div "Number" at bounding box center [1434, 123] width 215 height 25
paste input "2"
click at [1409, 123] on input "Number" at bounding box center [1434, 127] width 215 height 8
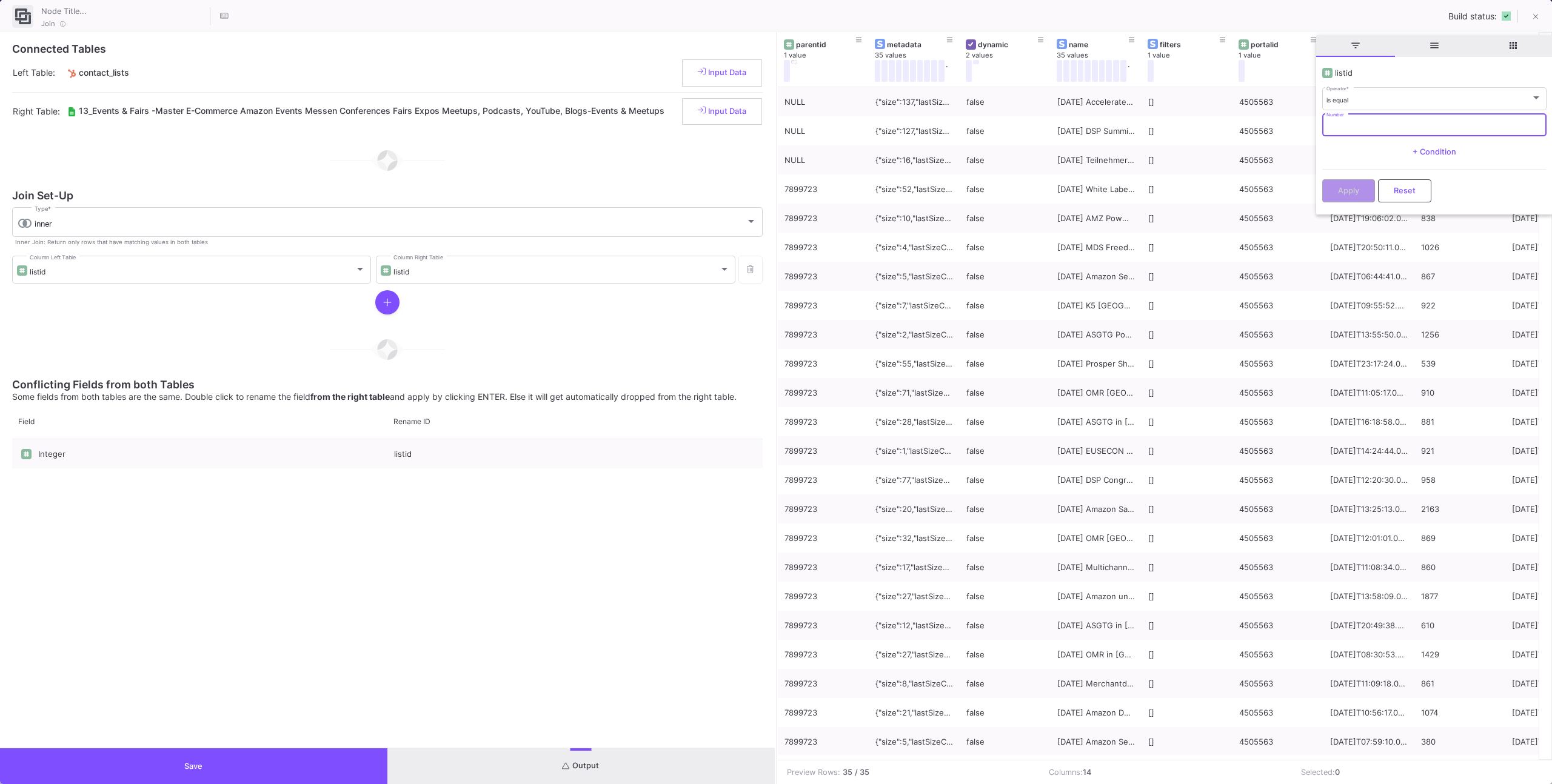
click at [1409, 123] on input "Number" at bounding box center [1434, 127] width 215 height 8
type input "2374"
click at [1362, 182] on button "Apply" at bounding box center [1349, 190] width 53 height 23
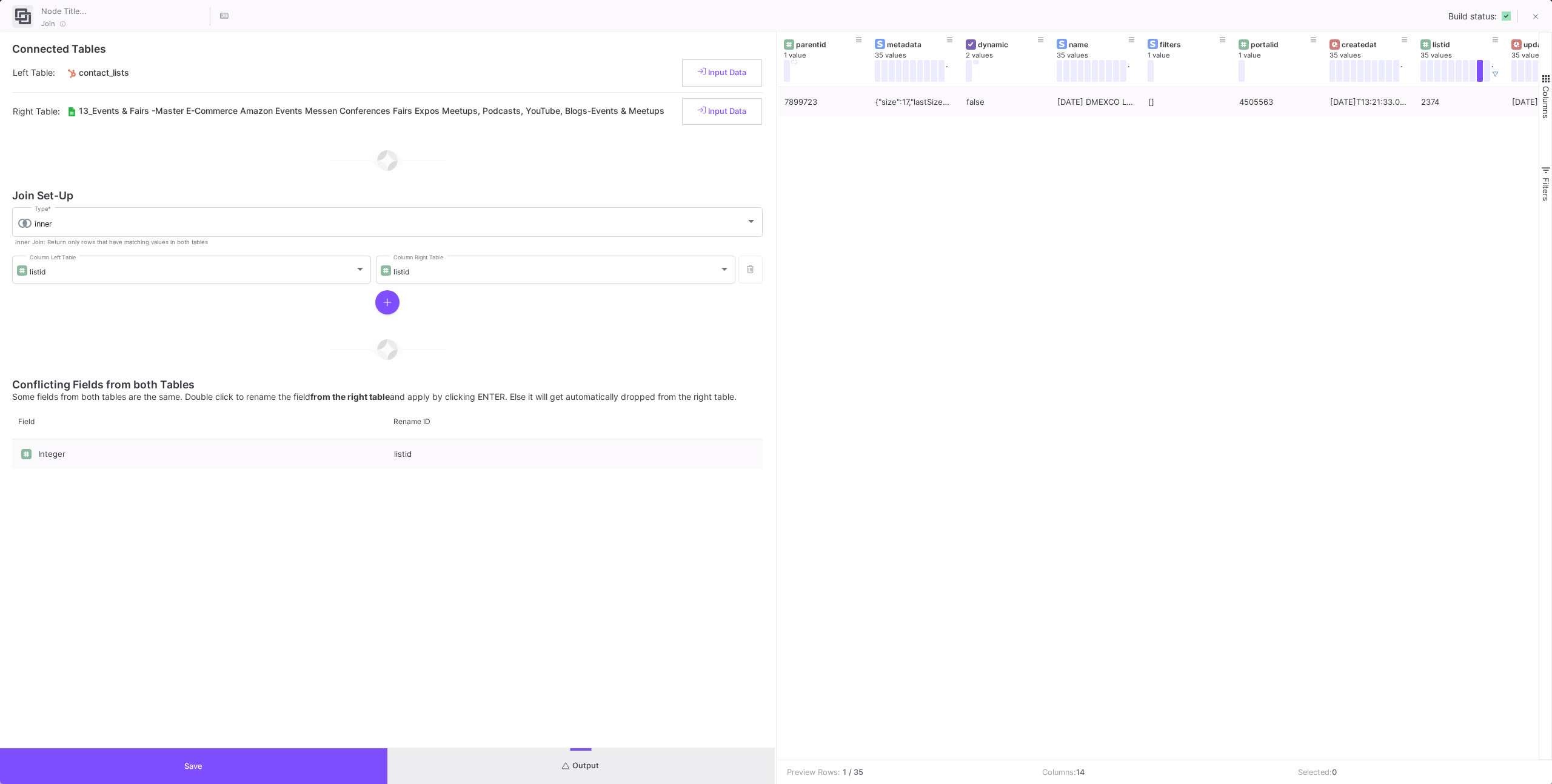
drag, startPoint x: 295, startPoint y: 762, endPoint x: 297, endPoint y: 756, distance: 6.3
click at [295, 762] on button "Save" at bounding box center [194, 766] width 387 height 36
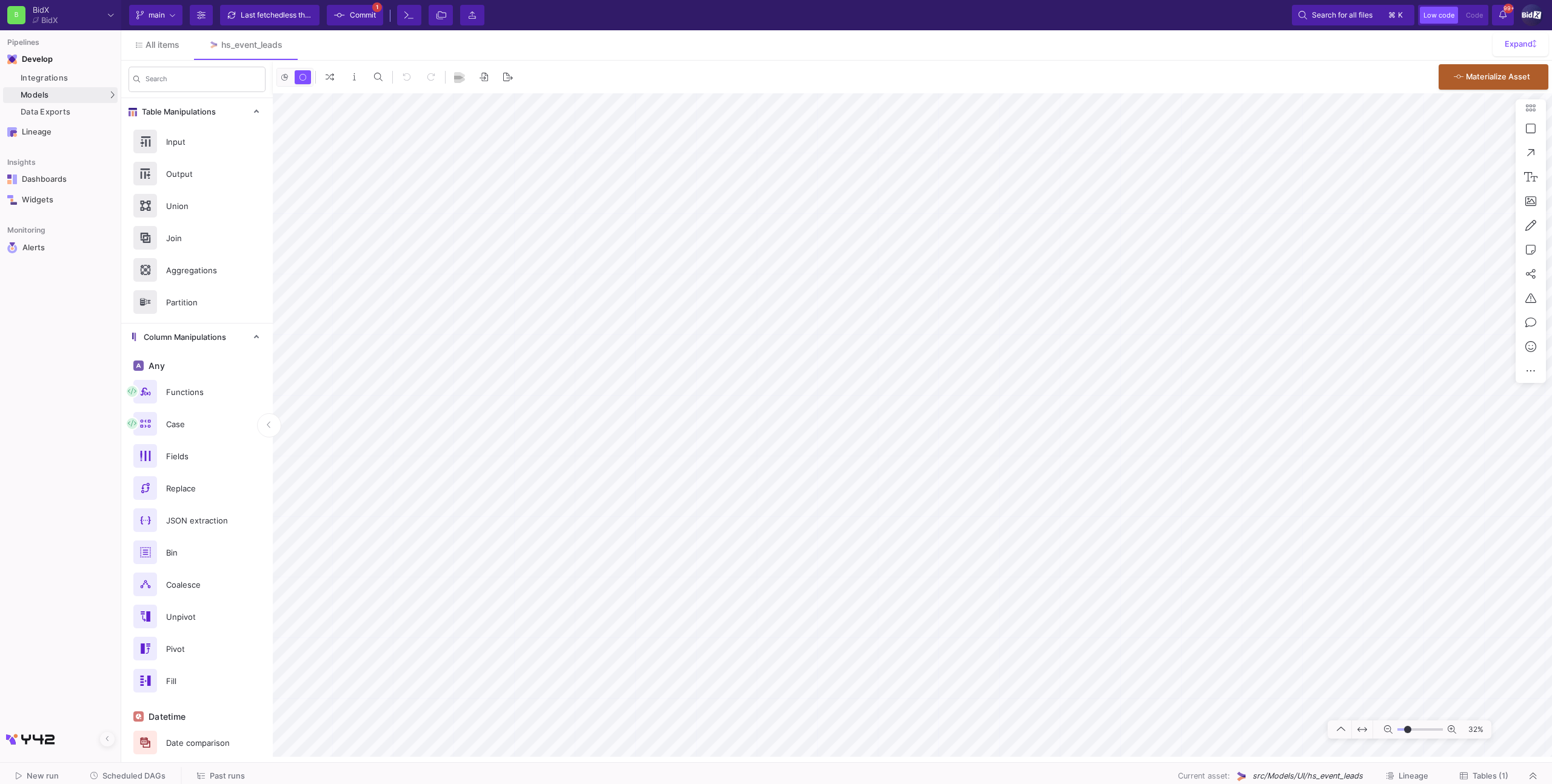
type input "-6"
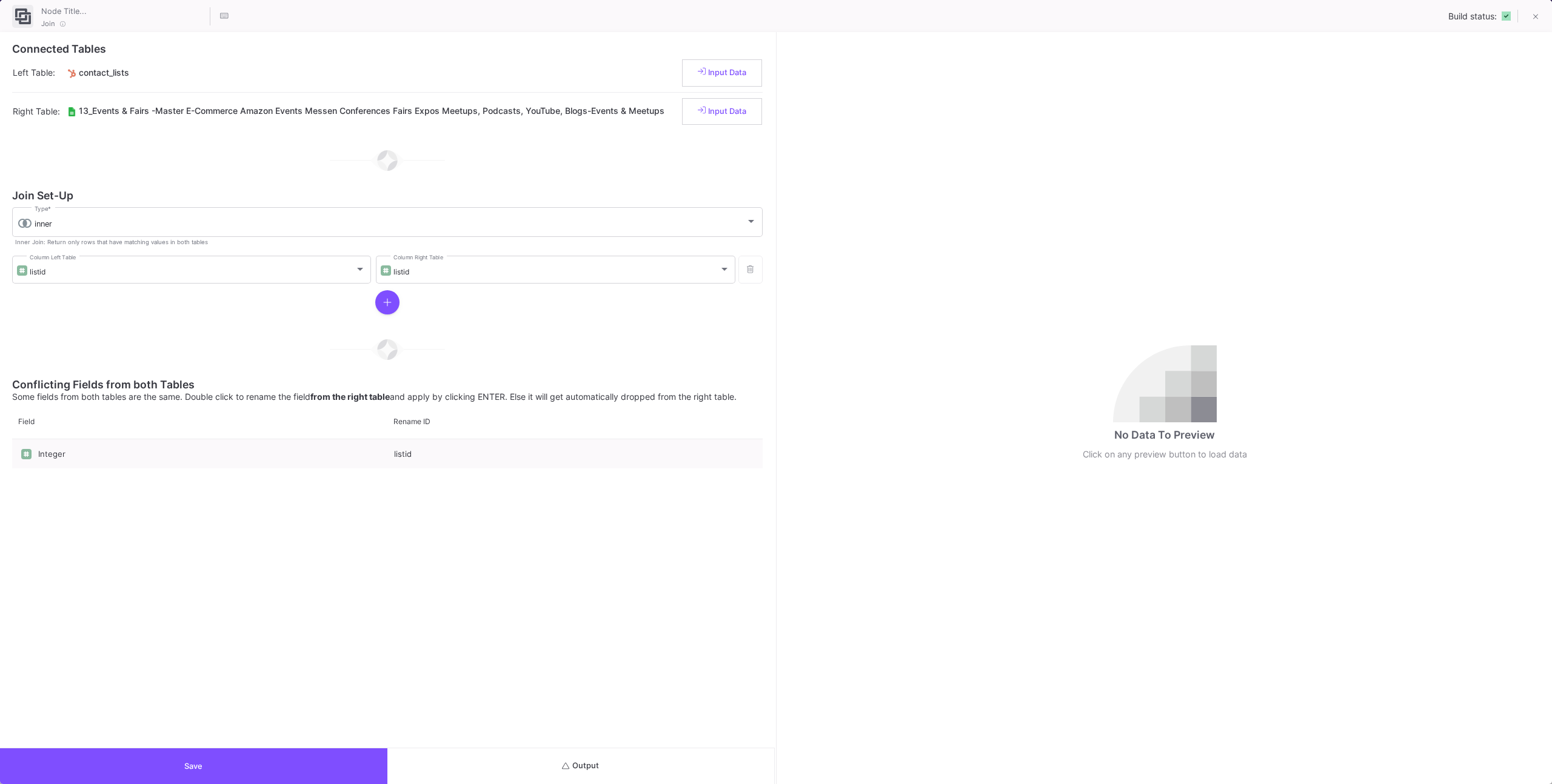
click at [526, 772] on button "Output" at bounding box center [581, 766] width 387 height 36
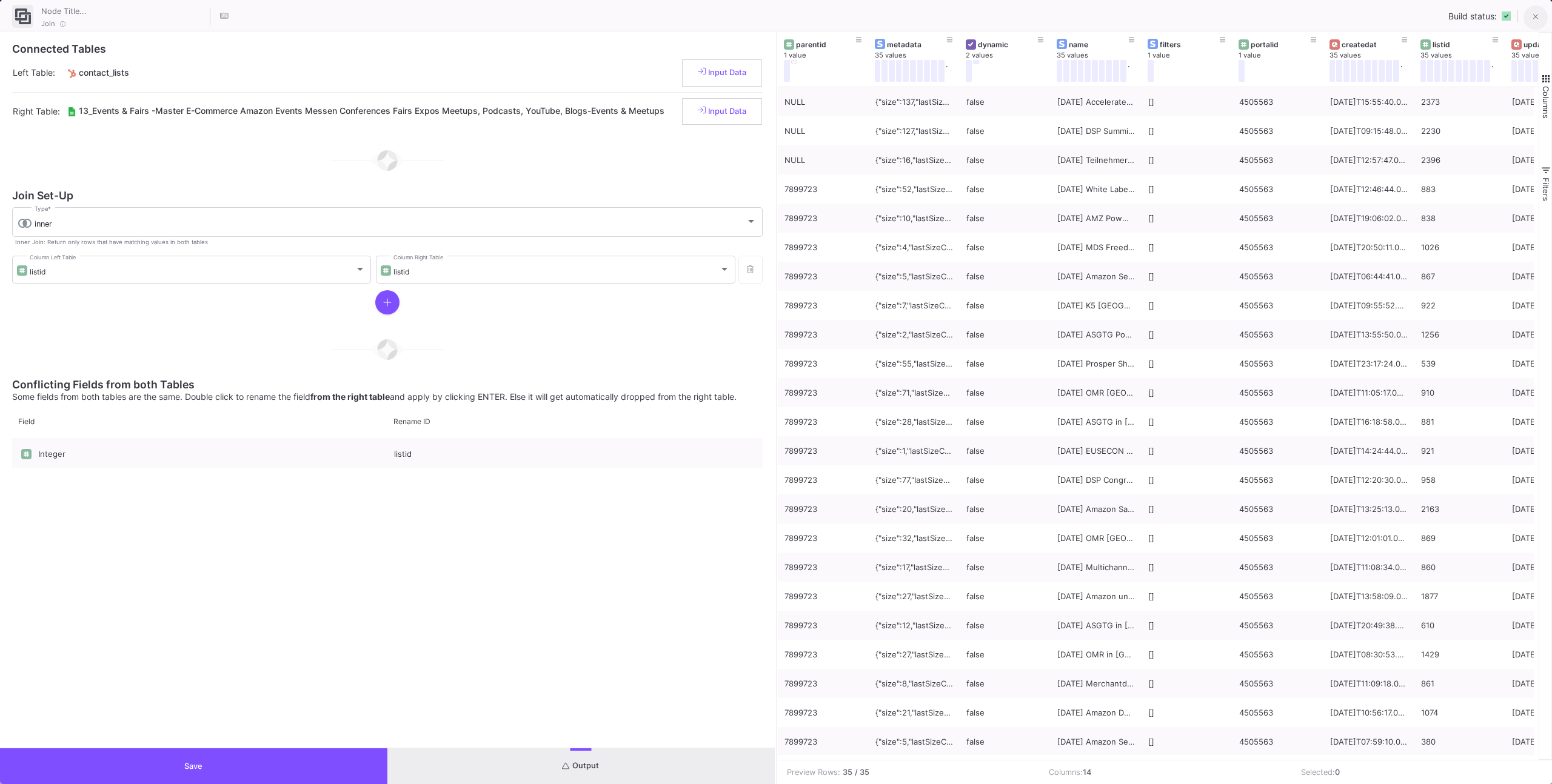
click at [1531, 24] on button at bounding box center [1535, 18] width 24 height 24
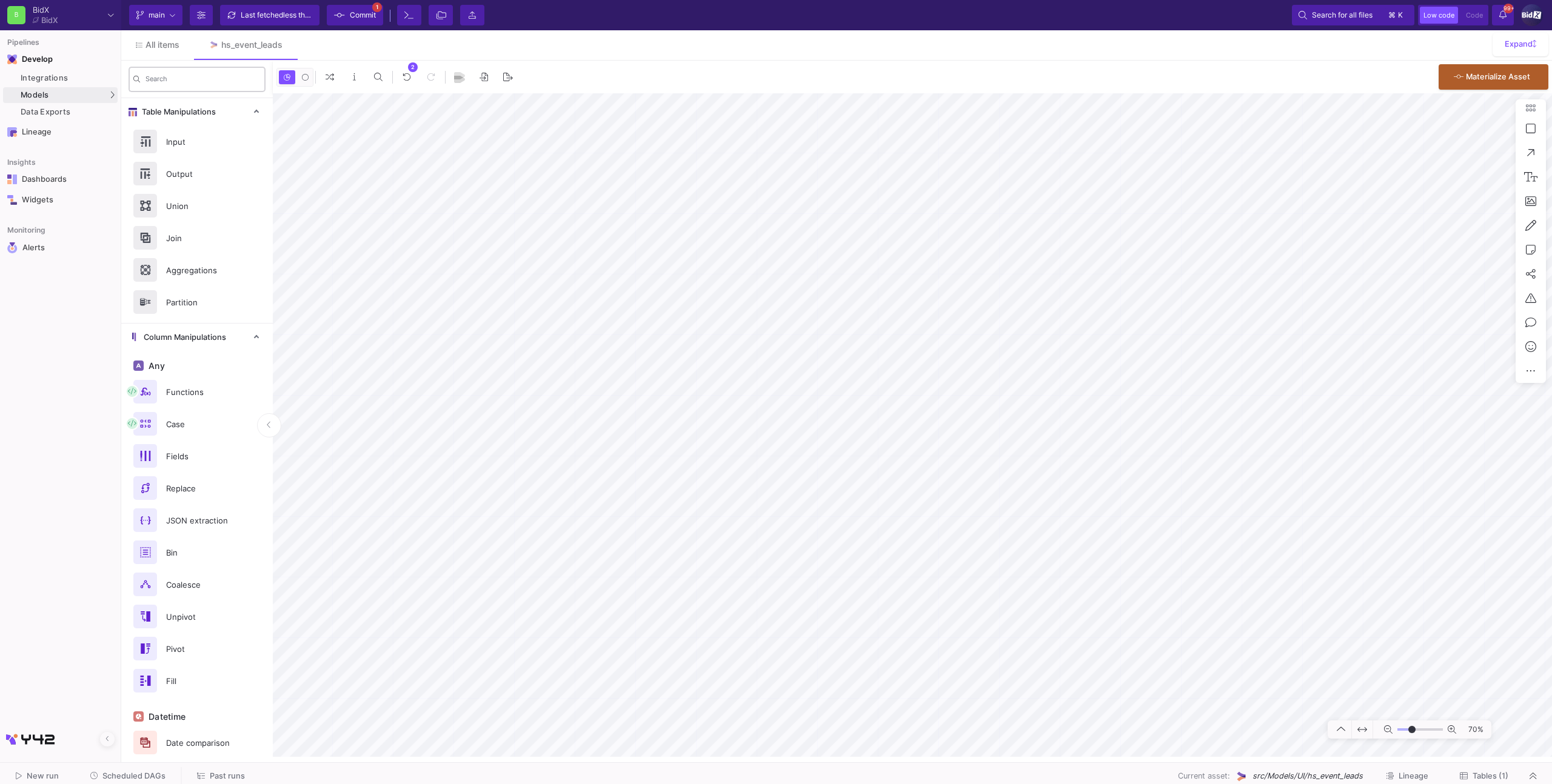
type input "-2"
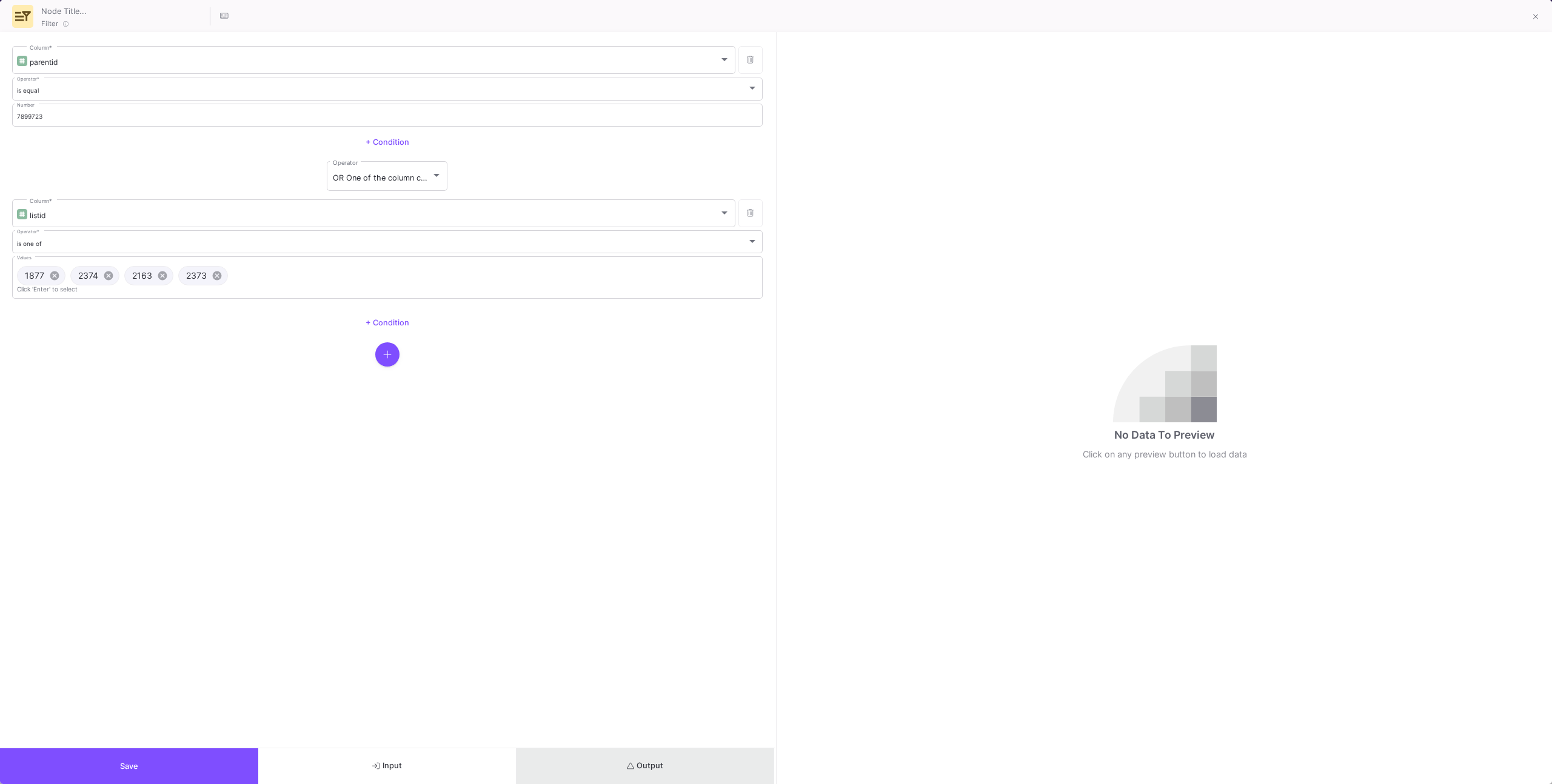
click at [664, 775] on button "Output" at bounding box center [646, 766] width 258 height 36
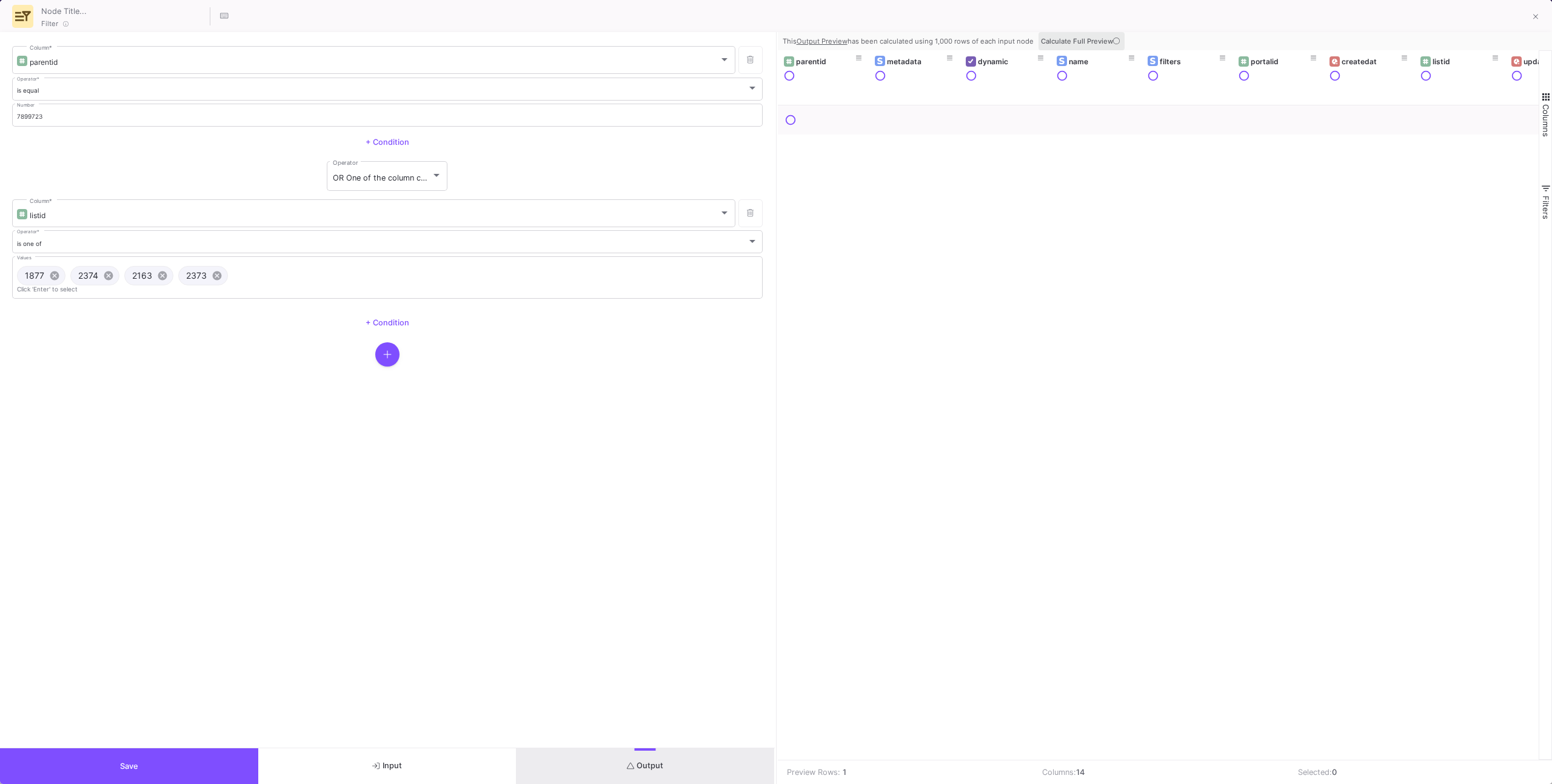
click at [1061, 42] on span "Calculate Full Preview" at bounding box center [1082, 41] width 81 height 9
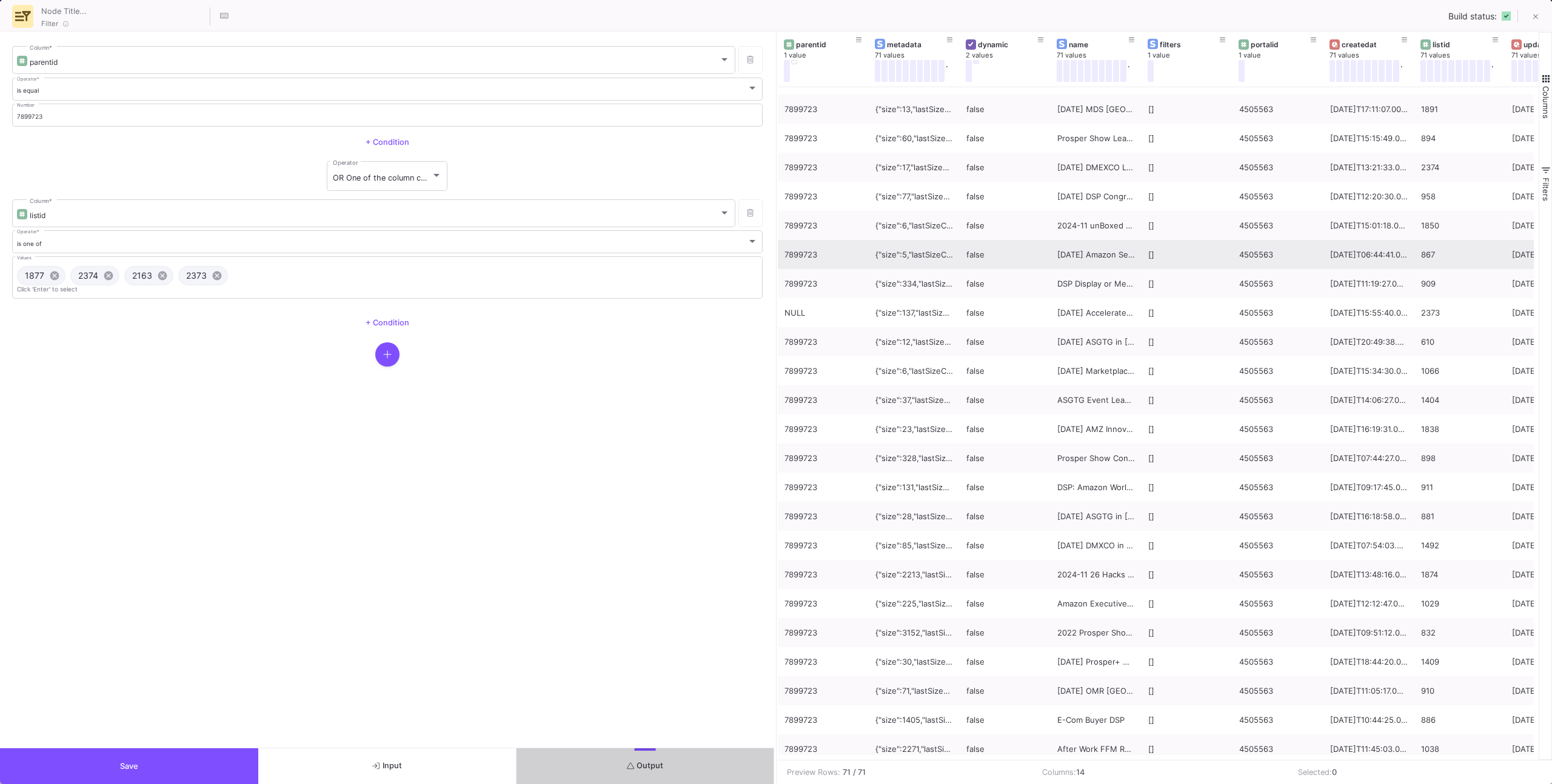
scroll to position [1397, 0]
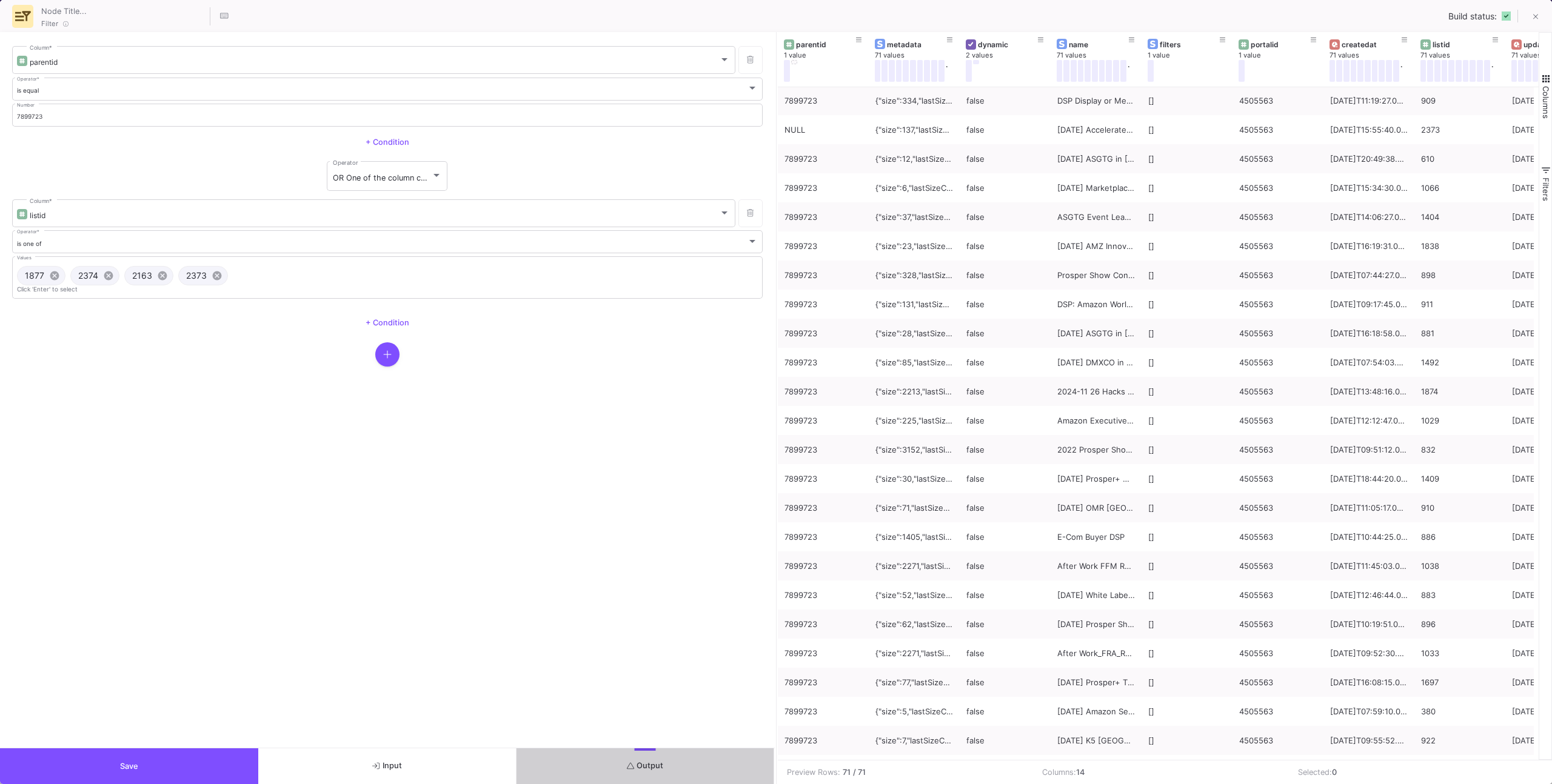
click at [242, 747] on form "parentid Column * is equal Operator * 7899723 Number + Condition OR One of the …" at bounding box center [387, 390] width 775 height 715
click at [237, 760] on button "Save" at bounding box center [129, 766] width 258 height 36
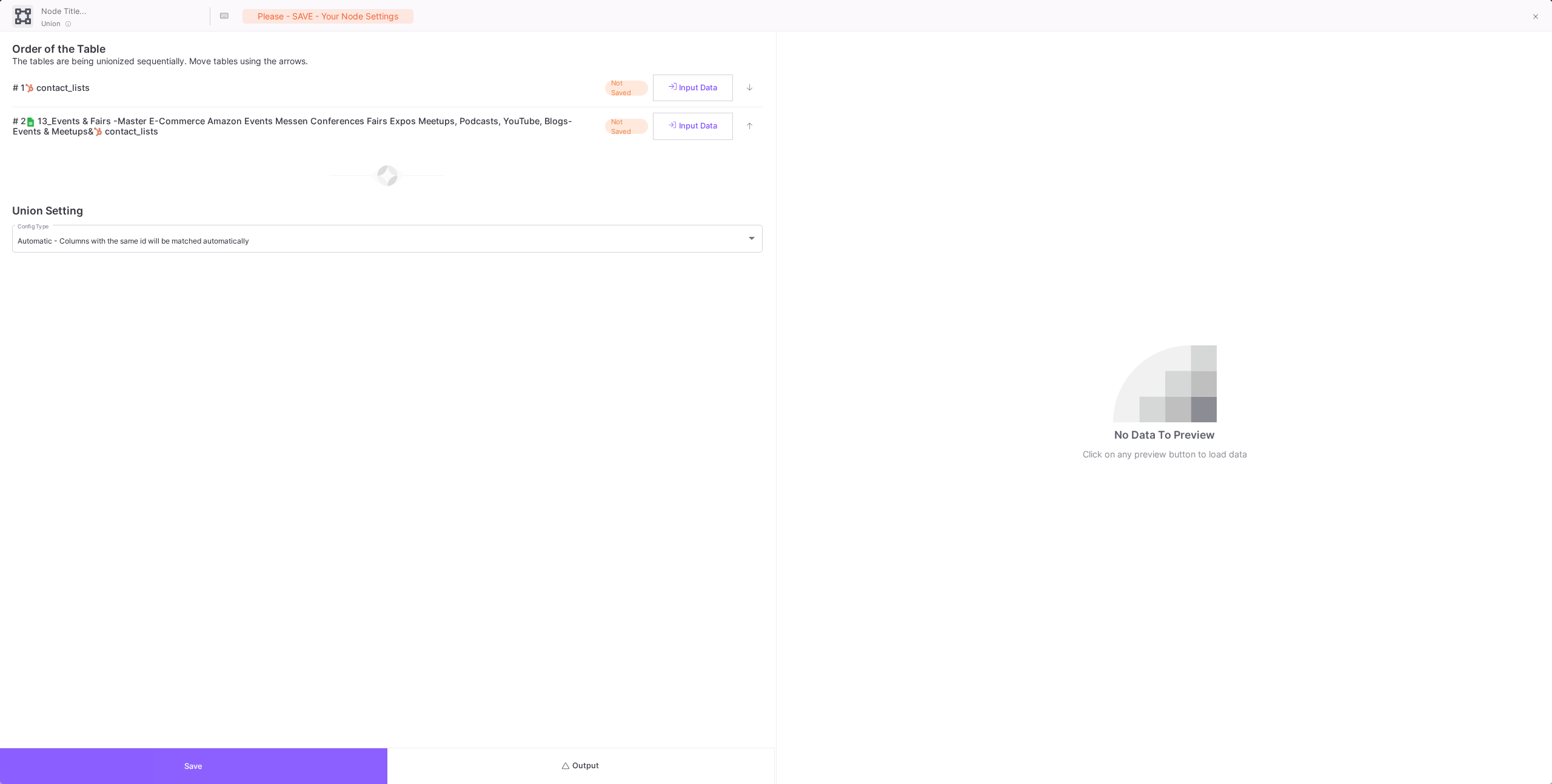
drag, startPoint x: 380, startPoint y: 761, endPoint x: 399, endPoint y: 757, distance: 19.4
click at [381, 760] on button "Save" at bounding box center [194, 766] width 387 height 36
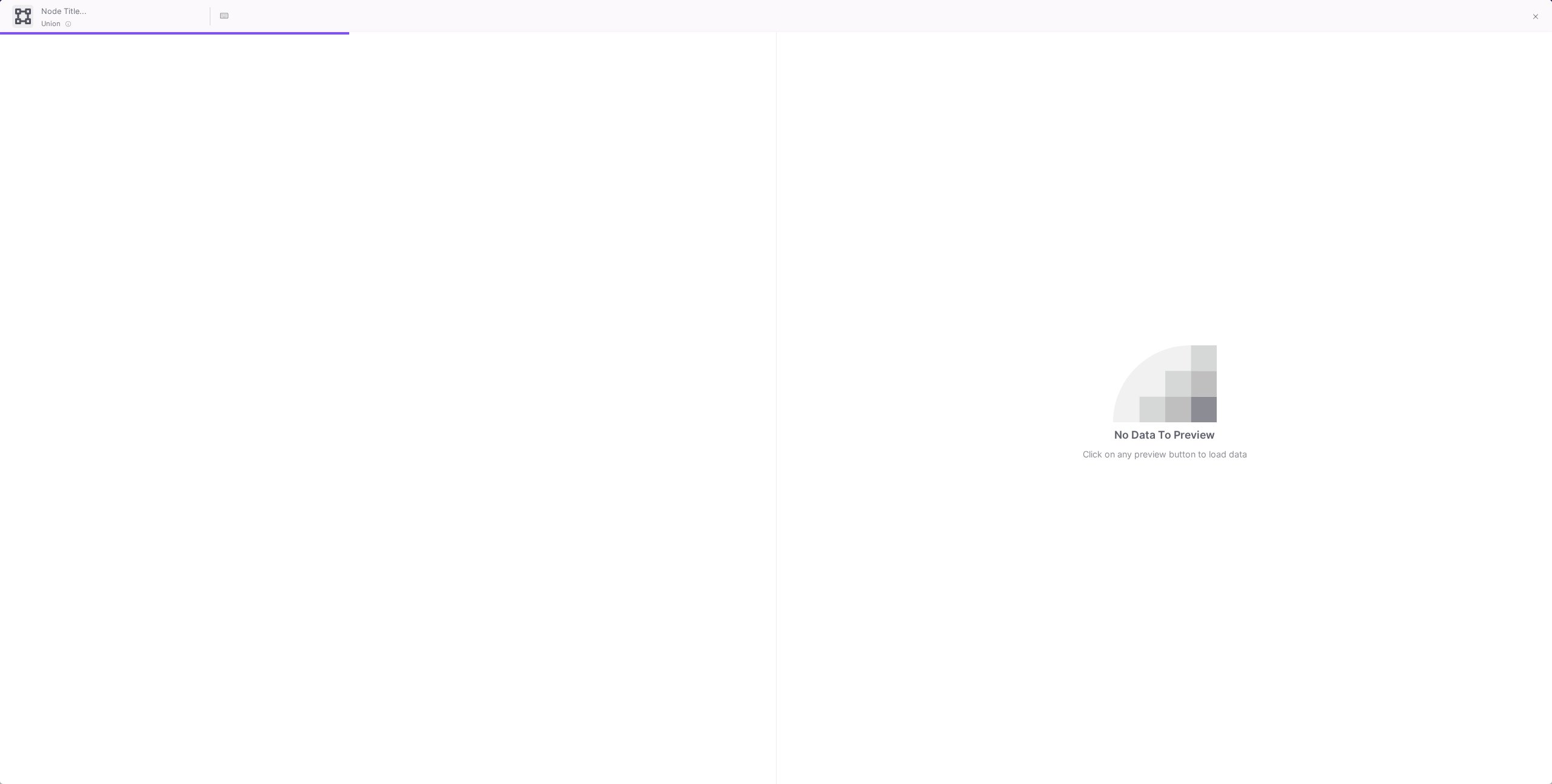
click at [658, 754] on div at bounding box center [387, 408] width 775 height 752
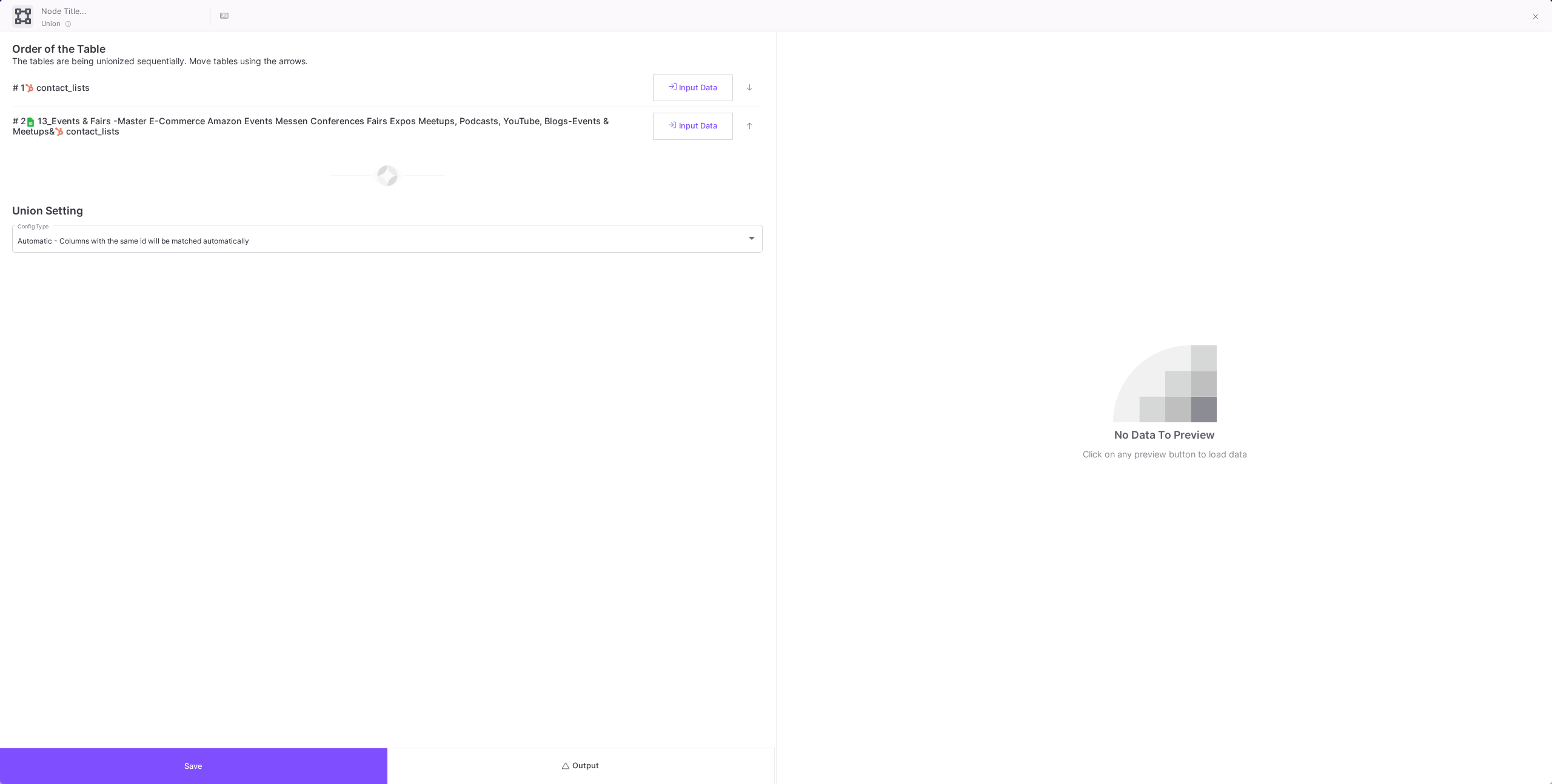
click at [659, 751] on button "Output" at bounding box center [581, 766] width 387 height 36
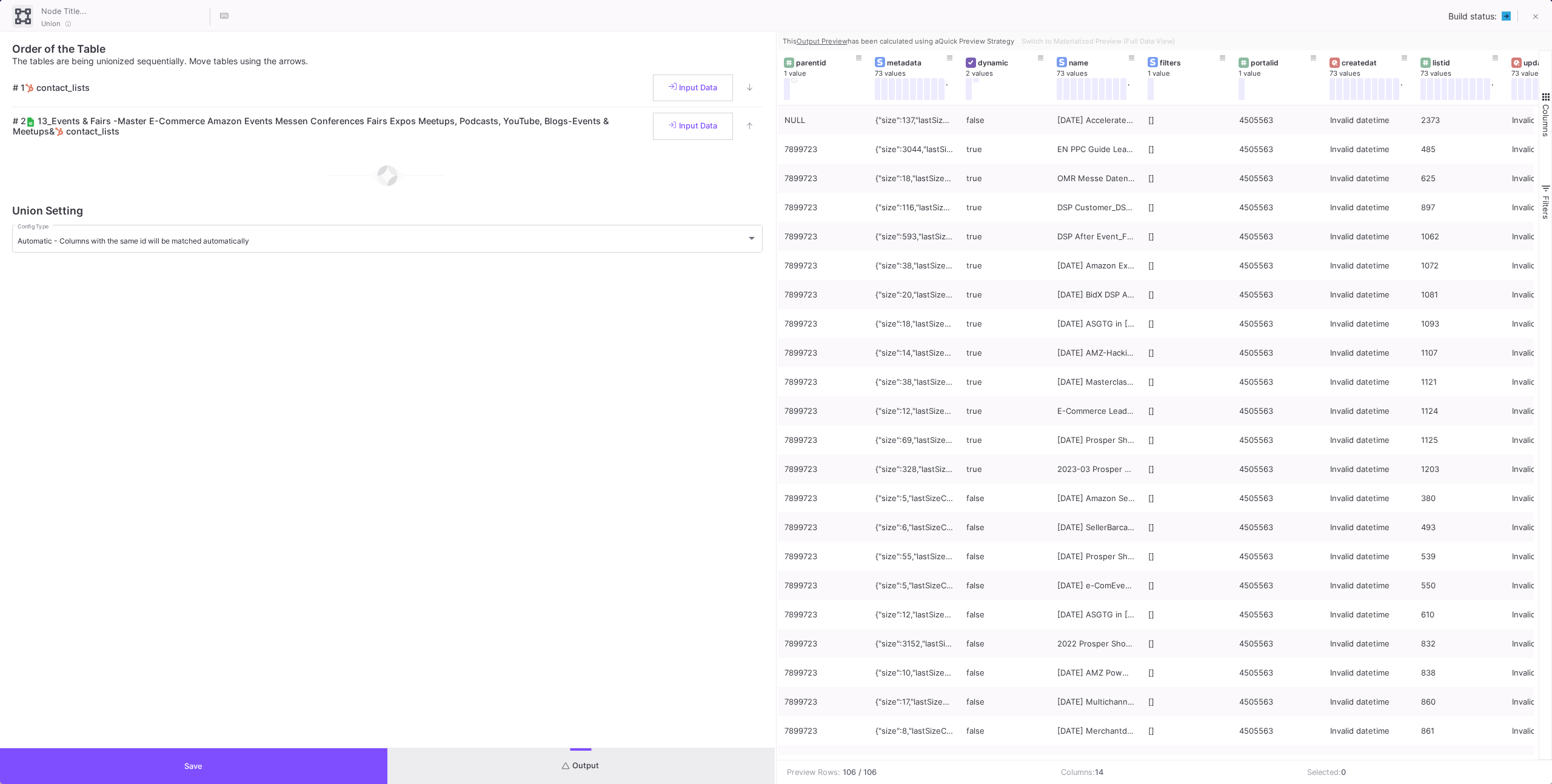
click at [379, 770] on button "Save" at bounding box center [194, 766] width 387 height 36
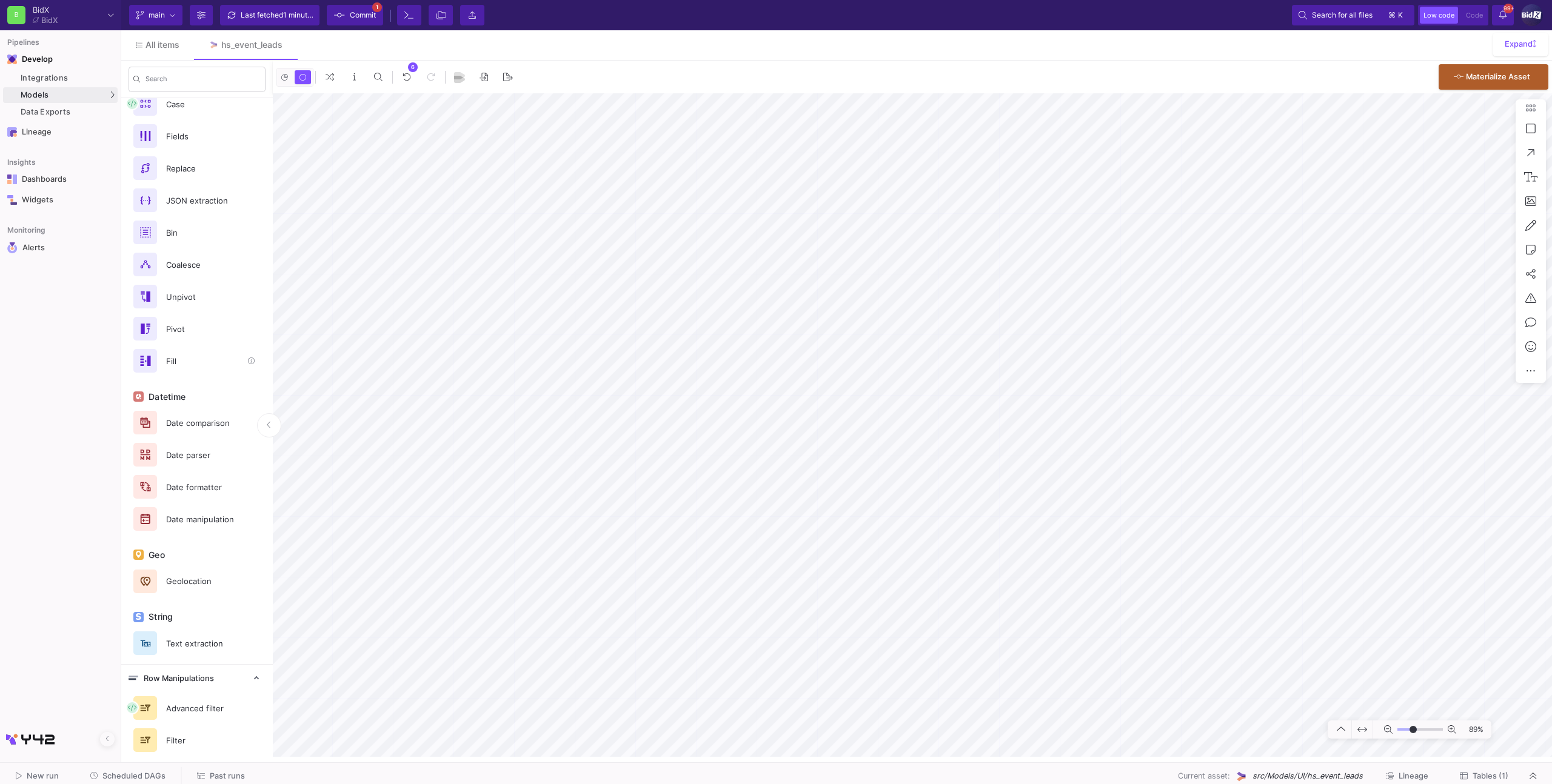
scroll to position [357, 0]
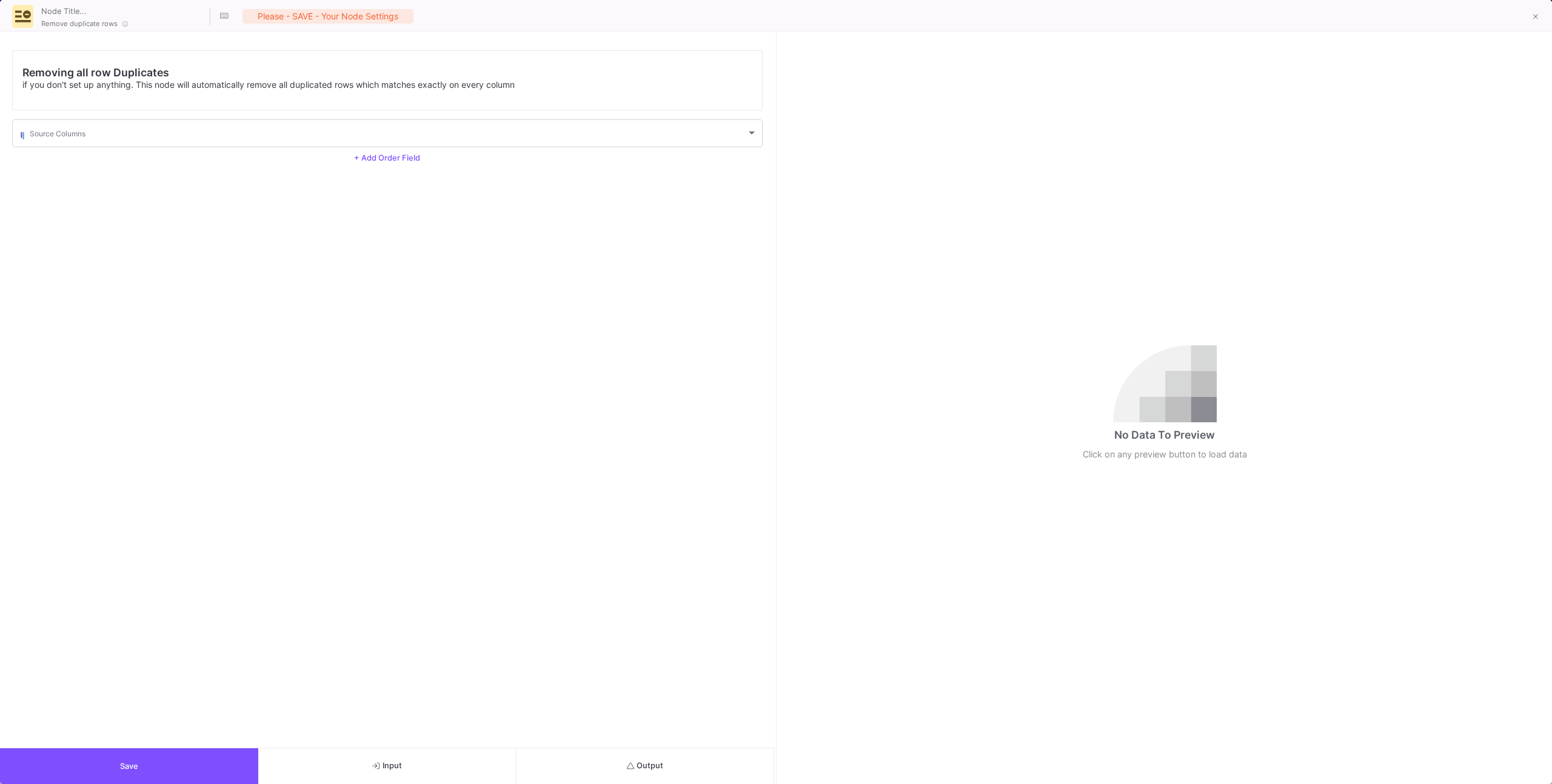
click at [679, 750] on button "Output" at bounding box center [646, 766] width 258 height 36
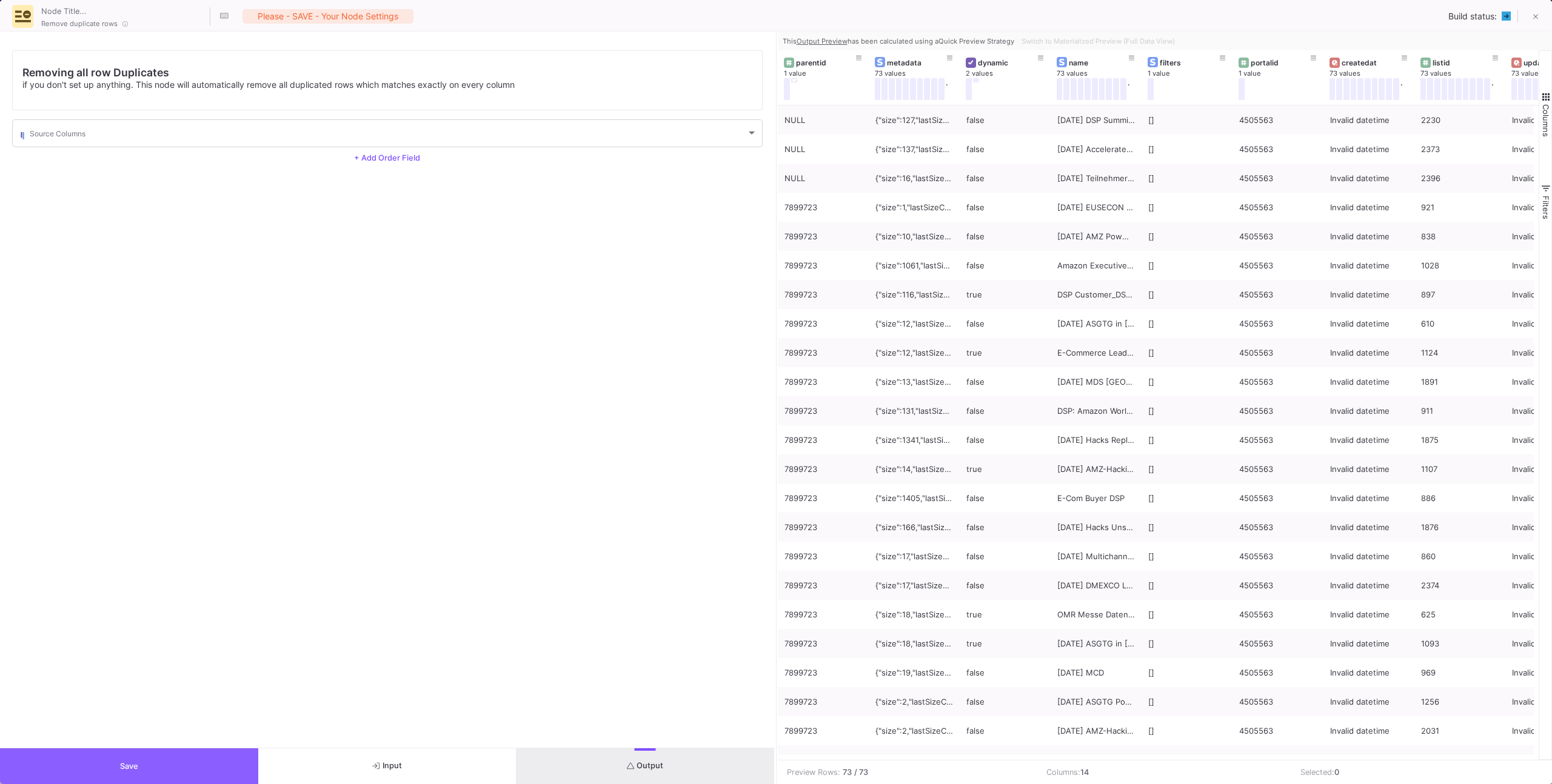
drag, startPoint x: 175, startPoint y: 763, endPoint x: 180, endPoint y: 760, distance: 5.8
click at [175, 762] on button "Save" at bounding box center [129, 766] width 258 height 36
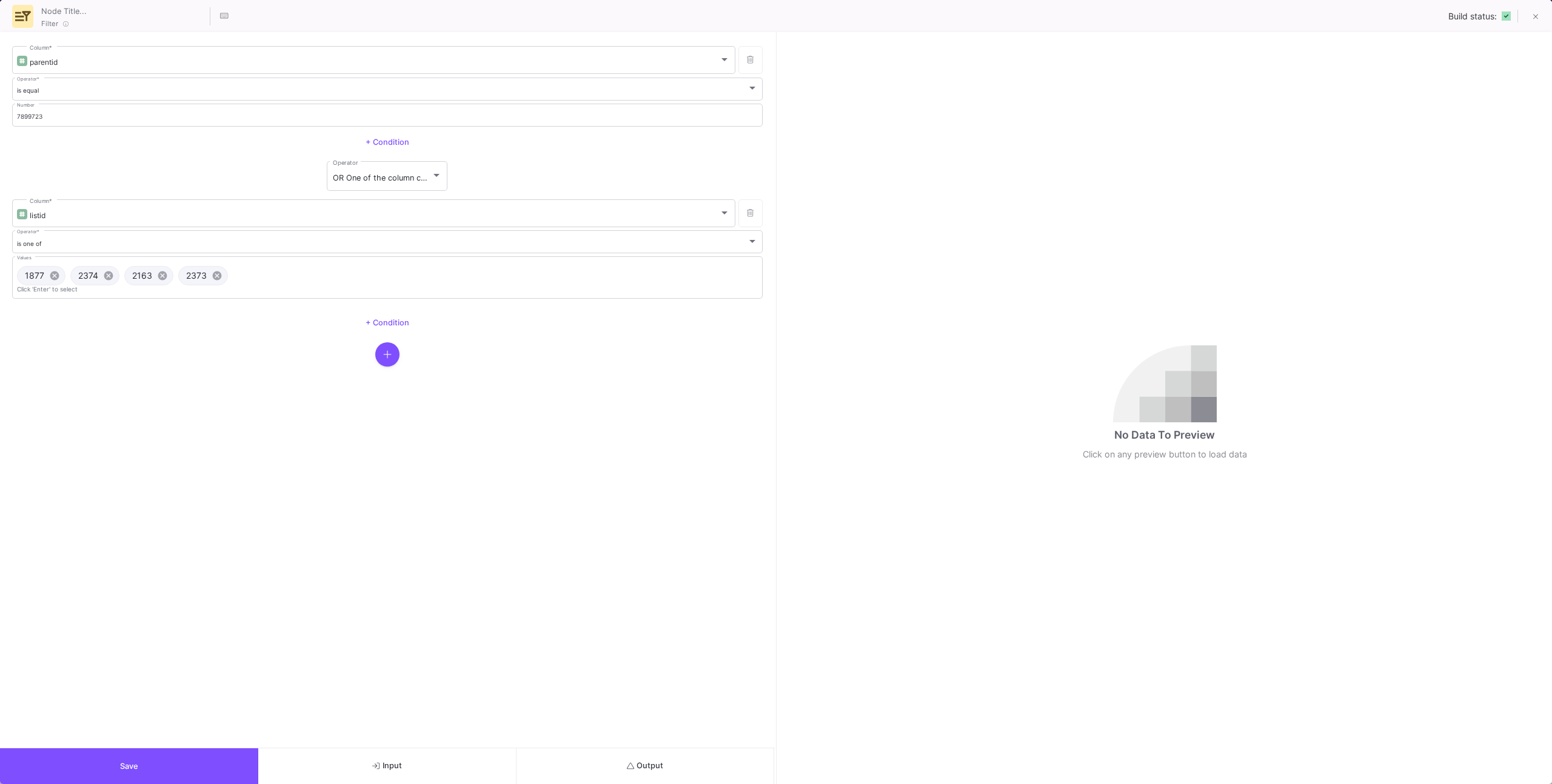
click at [642, 769] on button "Output" at bounding box center [646, 766] width 258 height 36
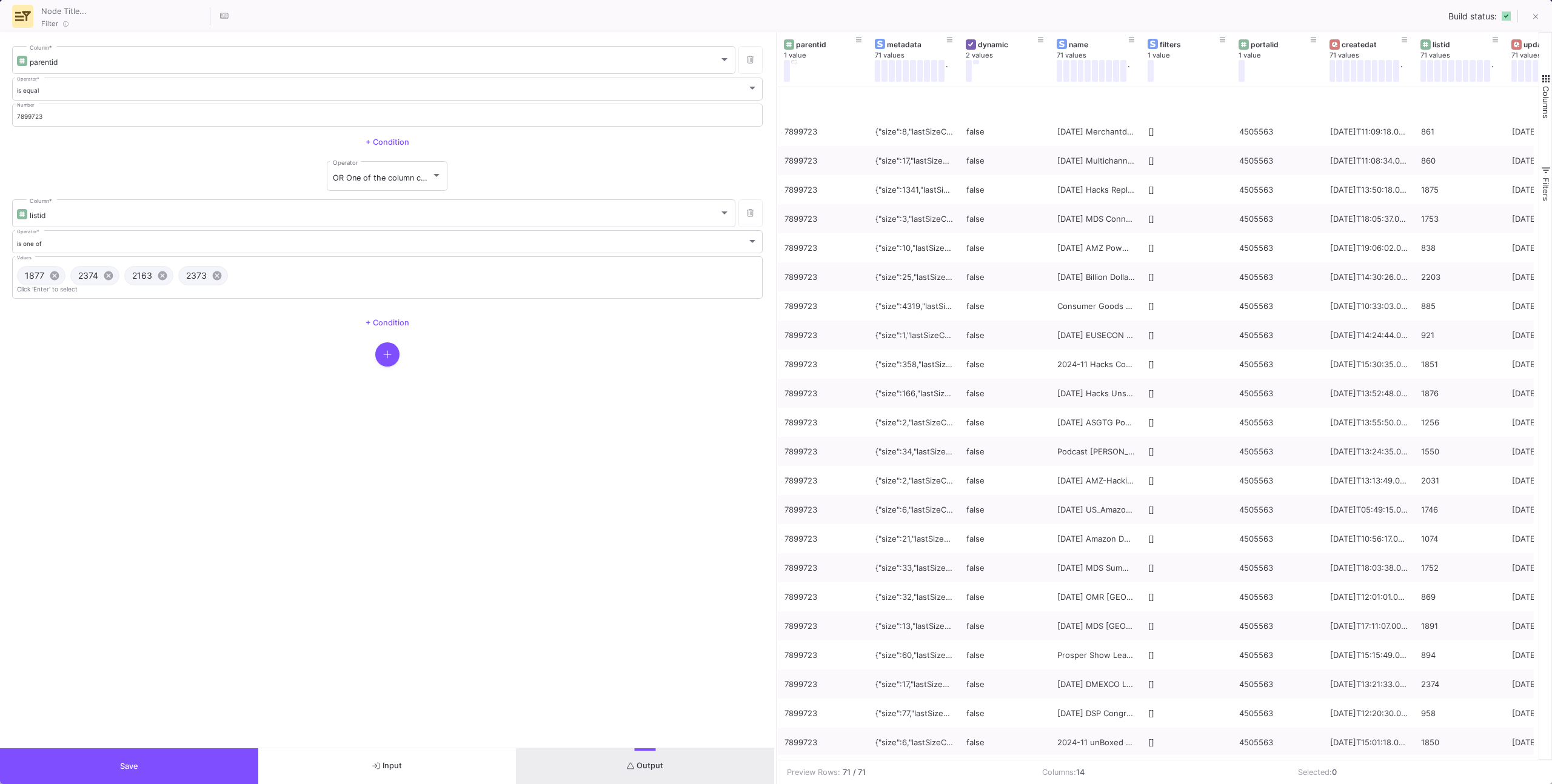
scroll to position [1397, 0]
click at [793, 62] on button at bounding box center [794, 61] width 6 height 4
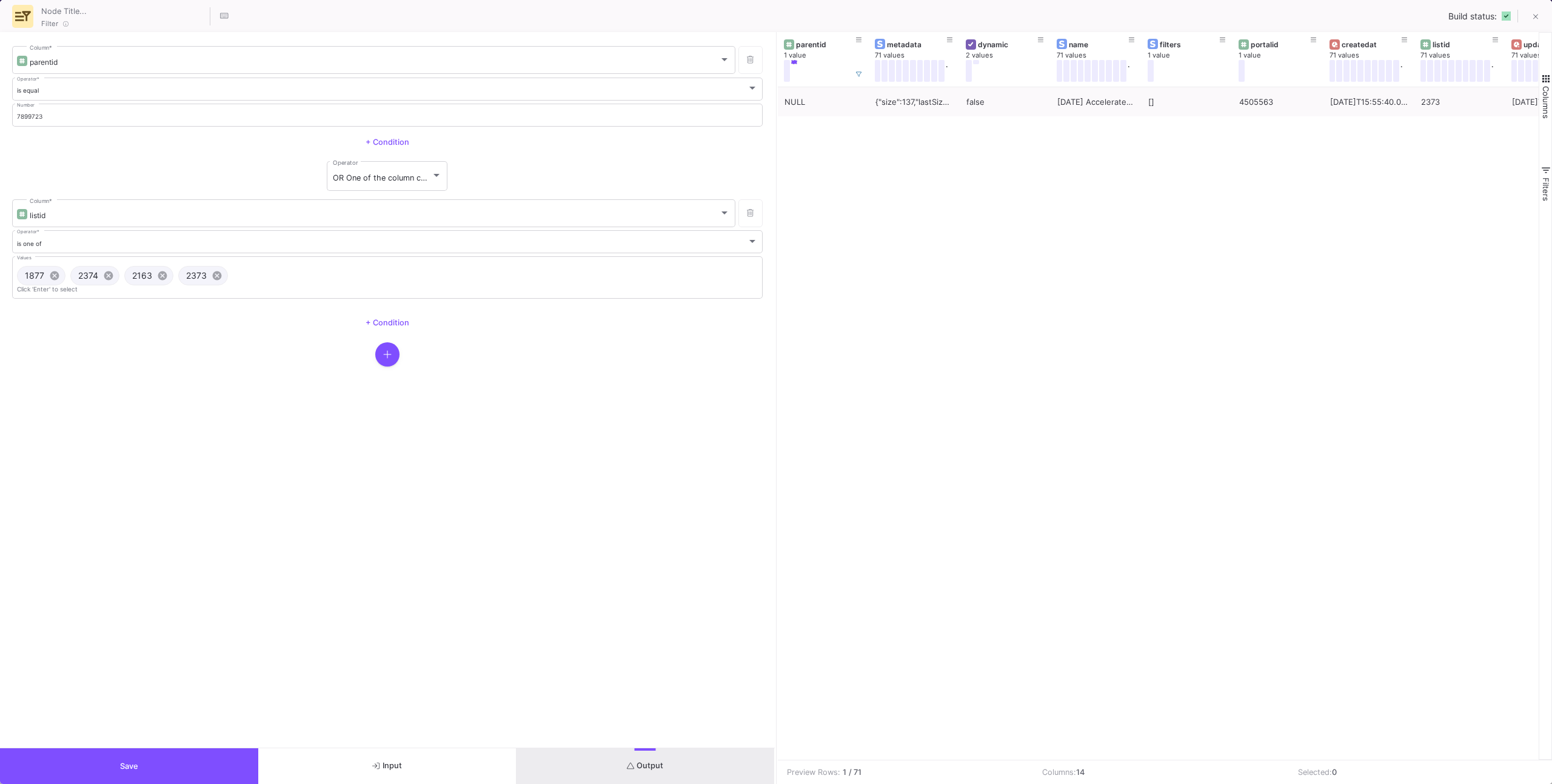
drag, startPoint x: 209, startPoint y: 756, endPoint x: 226, endPoint y: 751, distance: 17.7
click at [210, 755] on button "Save" at bounding box center [129, 766] width 258 height 36
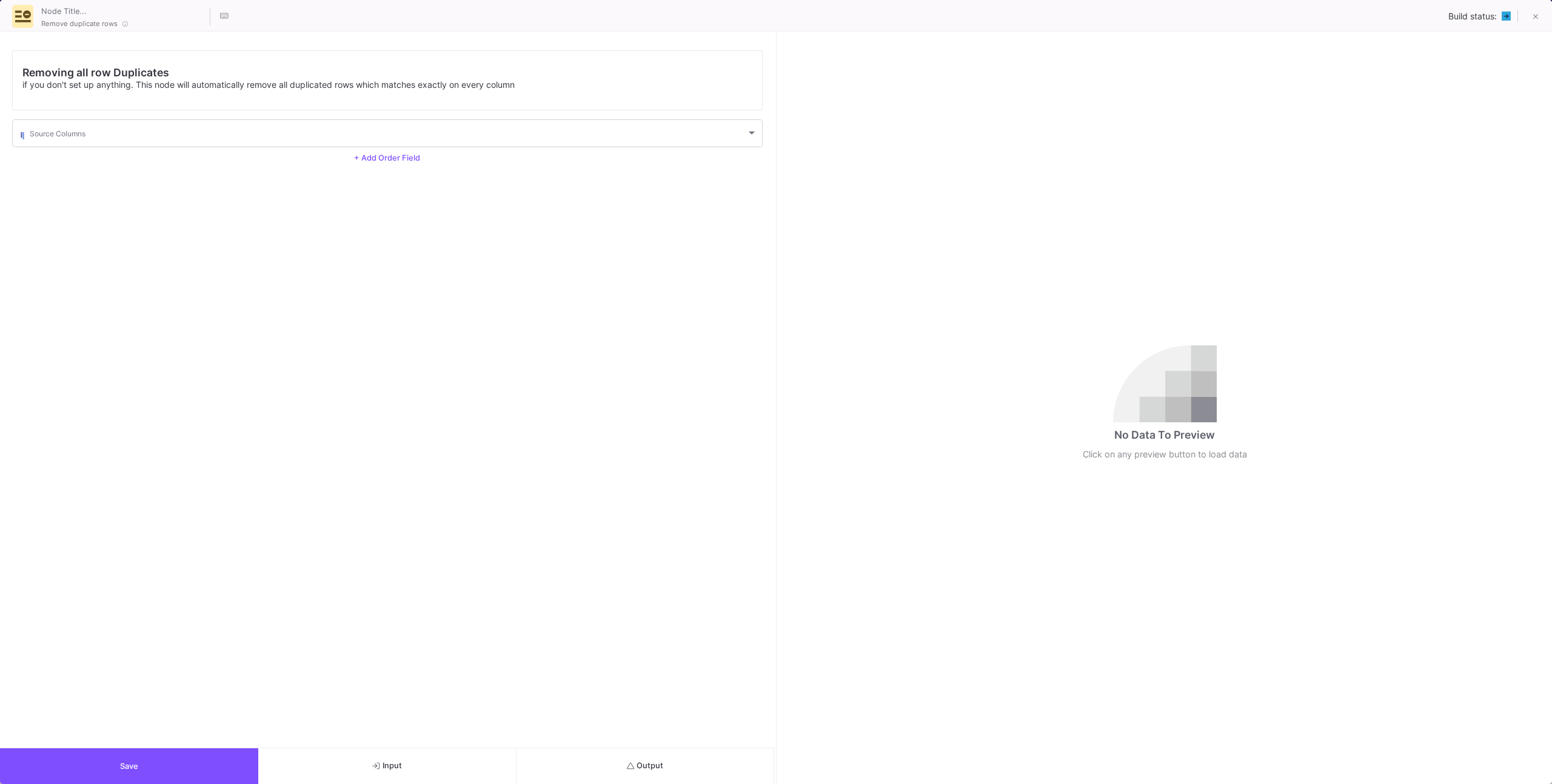
drag, startPoint x: 677, startPoint y: 743, endPoint x: 679, endPoint y: 750, distance: 7.3
click at [678, 743] on div "Removing all row Duplicates if you don't set up anything. This node will automa…" at bounding box center [387, 390] width 775 height 715
click at [679, 750] on button "Output" at bounding box center [646, 766] width 258 height 36
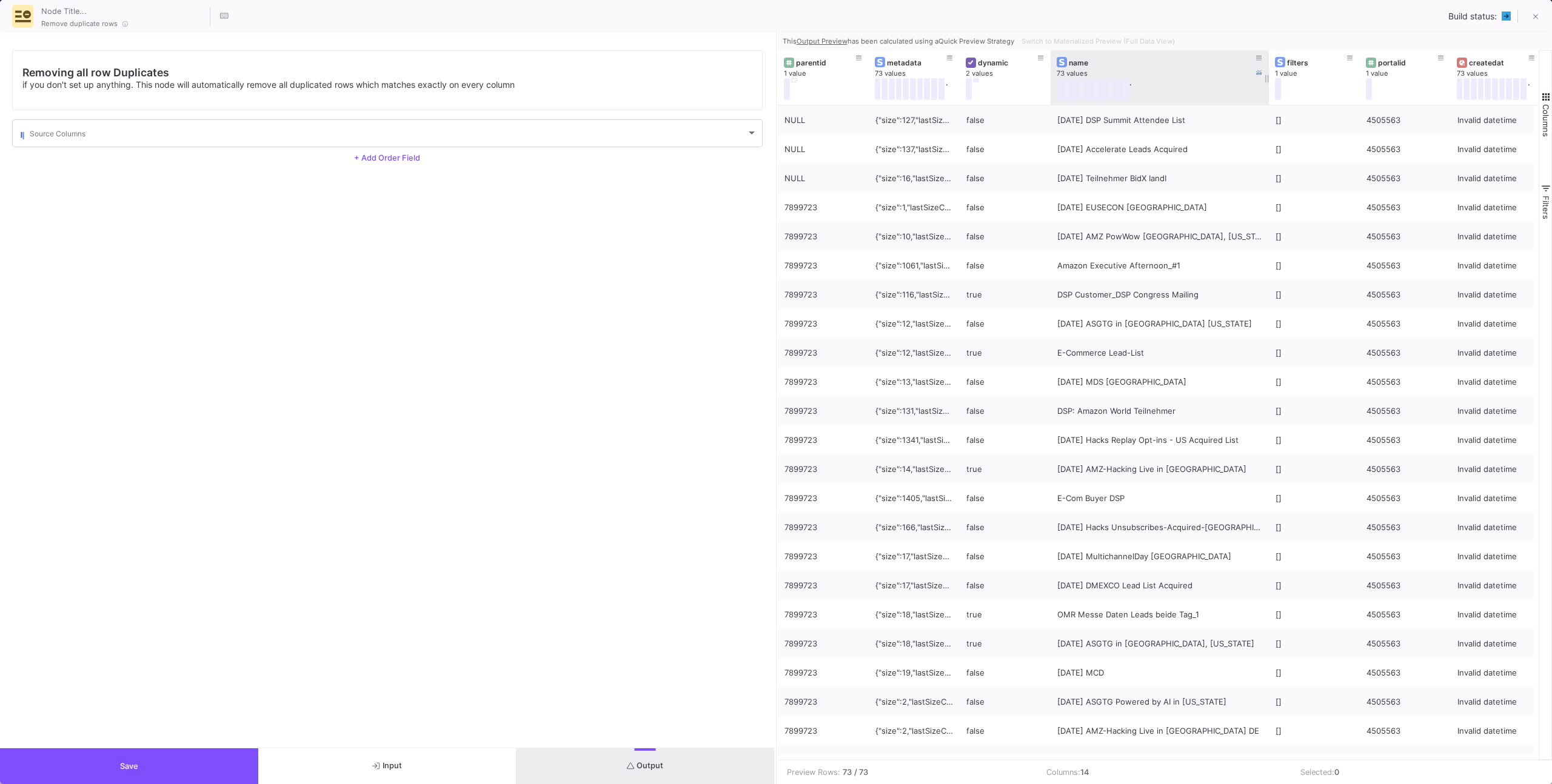
drag, startPoint x: 1203, startPoint y: 84, endPoint x: 1265, endPoint y: 82, distance: 62.0
click at [1265, 82] on div "name 73 values ." at bounding box center [1160, 77] width 218 height 54
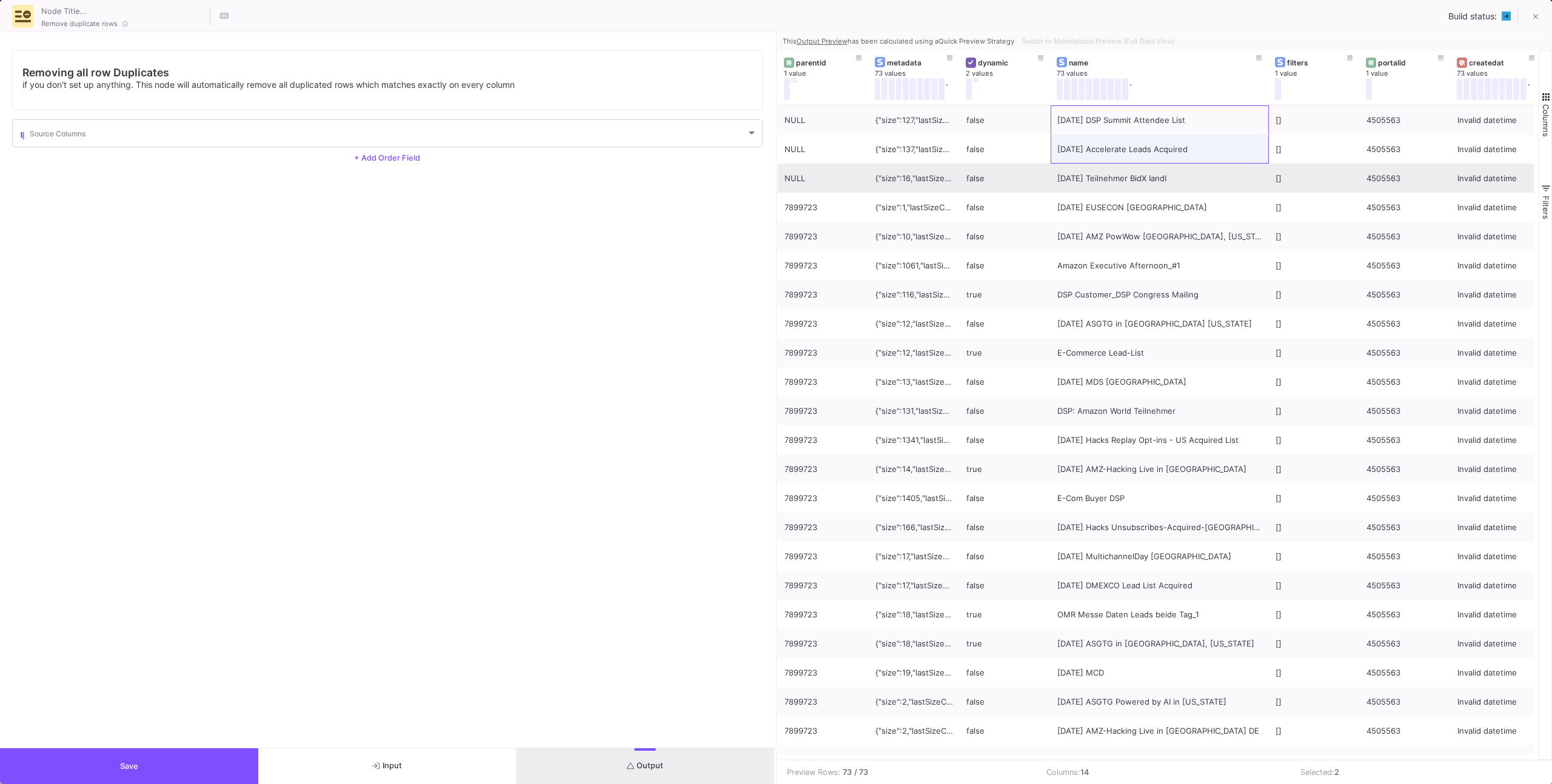
drag, startPoint x: 1087, startPoint y: 120, endPoint x: 1104, endPoint y: 165, distance: 48.1
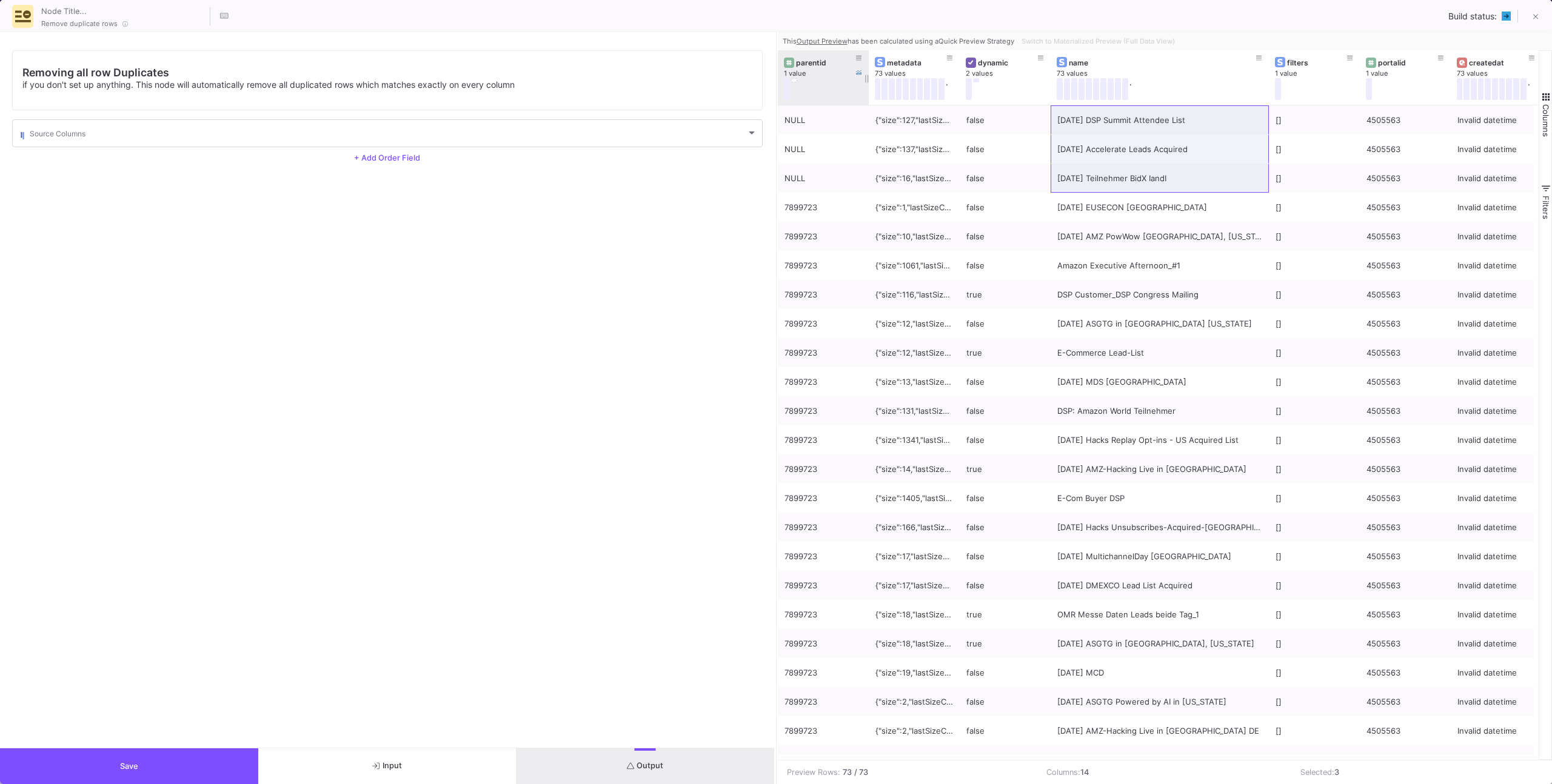
click at [800, 80] on div at bounding box center [819, 88] width 73 height 22
click at [796, 80] on button at bounding box center [794, 80] width 6 height 4
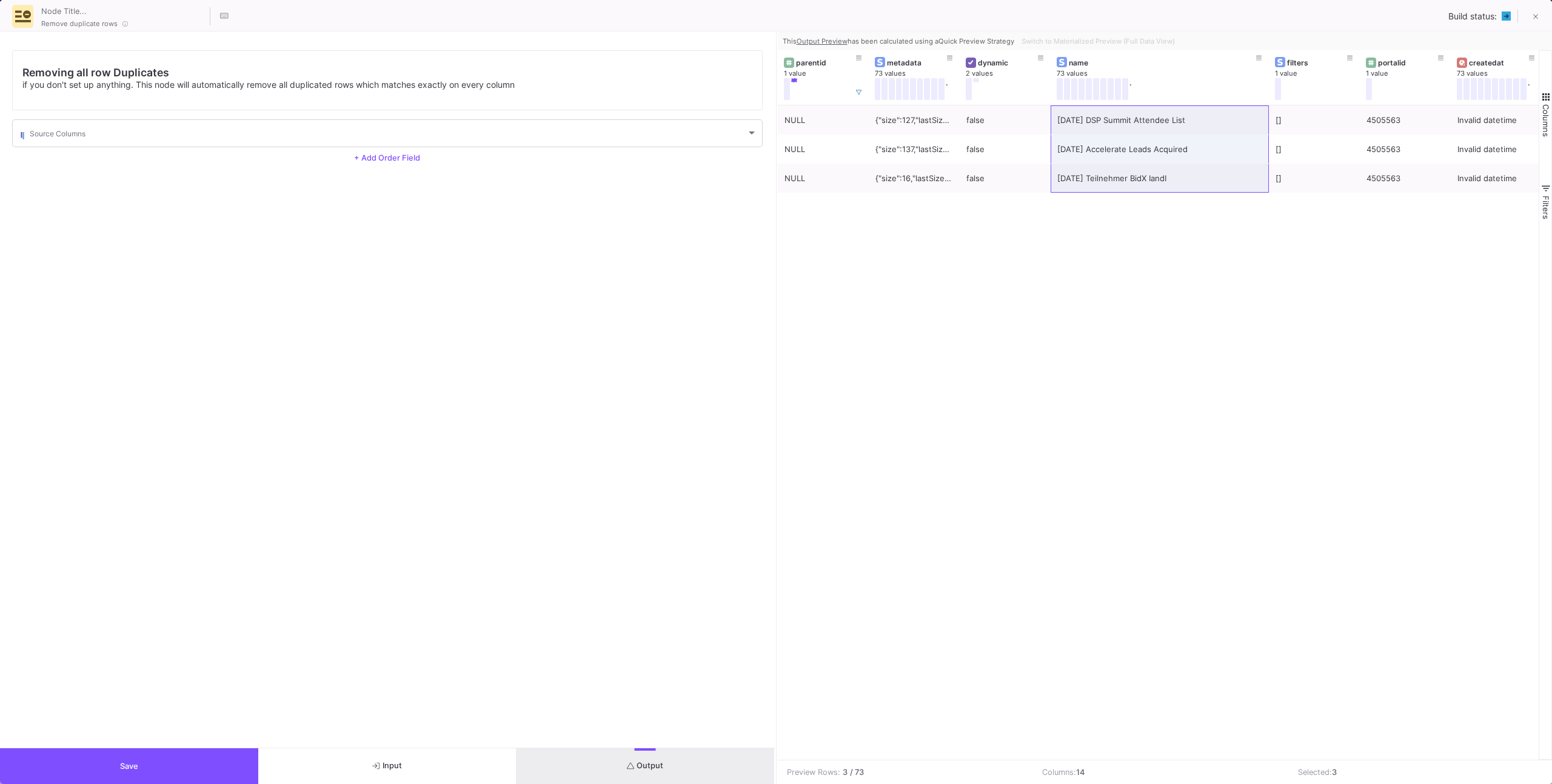
drag, startPoint x: 261, startPoint y: 742, endPoint x: 245, endPoint y: 756, distance: 21.3
click at [257, 744] on div "Removing all row Duplicates if you don't set up anything. This node will automa…" at bounding box center [387, 390] width 775 height 715
click at [241, 759] on button "Save" at bounding box center [129, 766] width 258 height 36
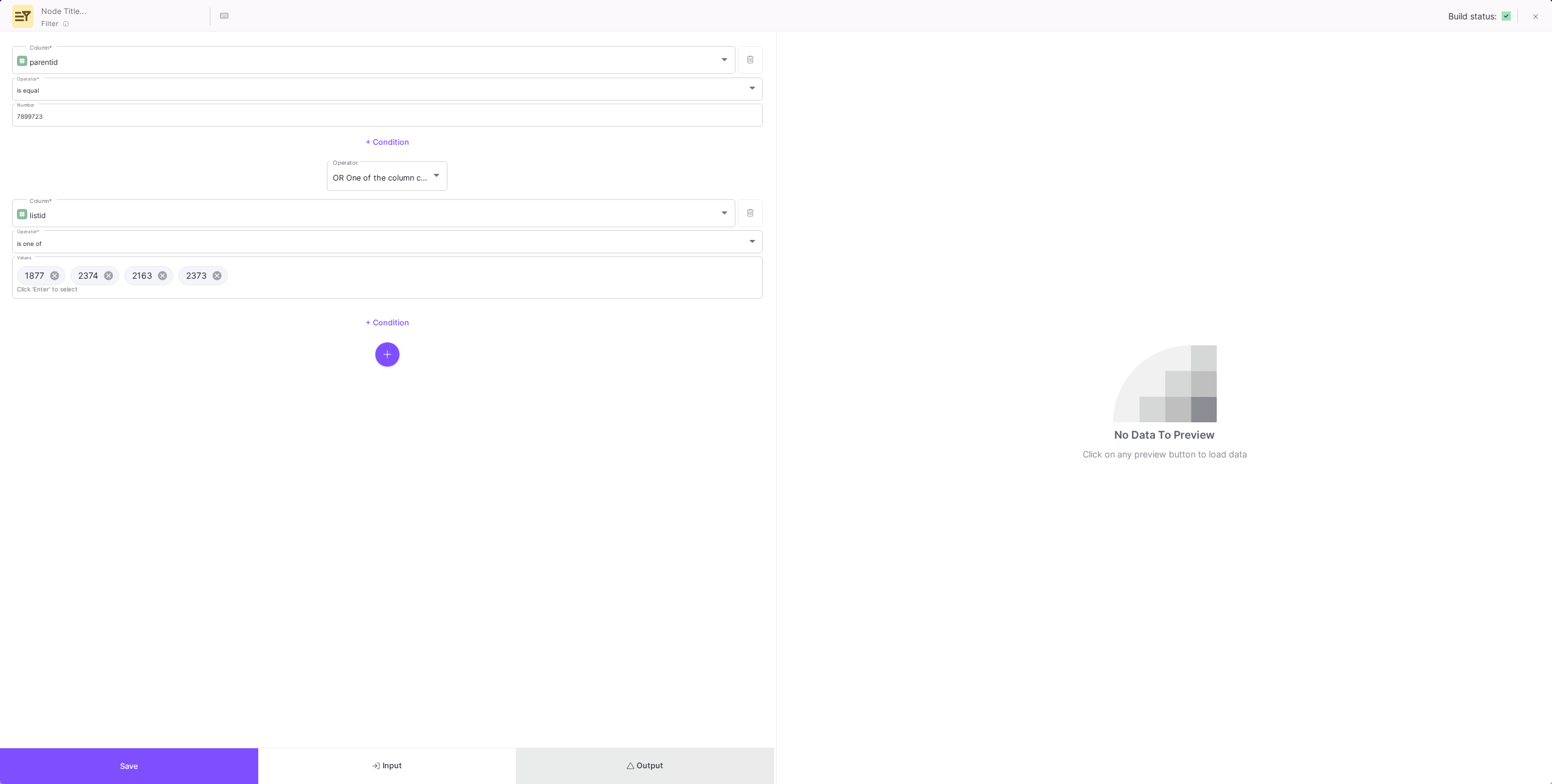
click at [699, 751] on button "Output" at bounding box center [646, 766] width 258 height 36
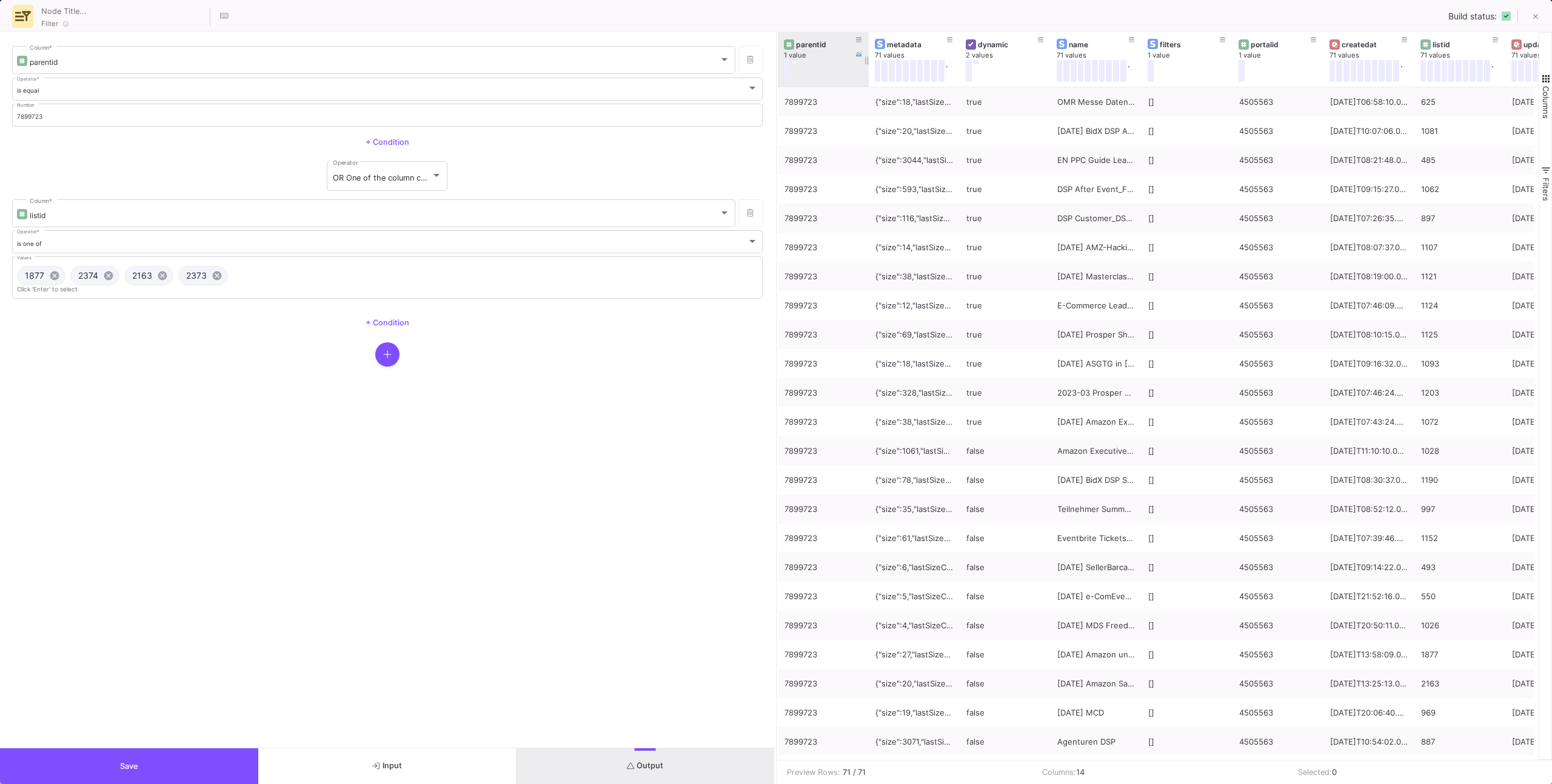
click at [793, 61] on button at bounding box center [794, 61] width 6 height 4
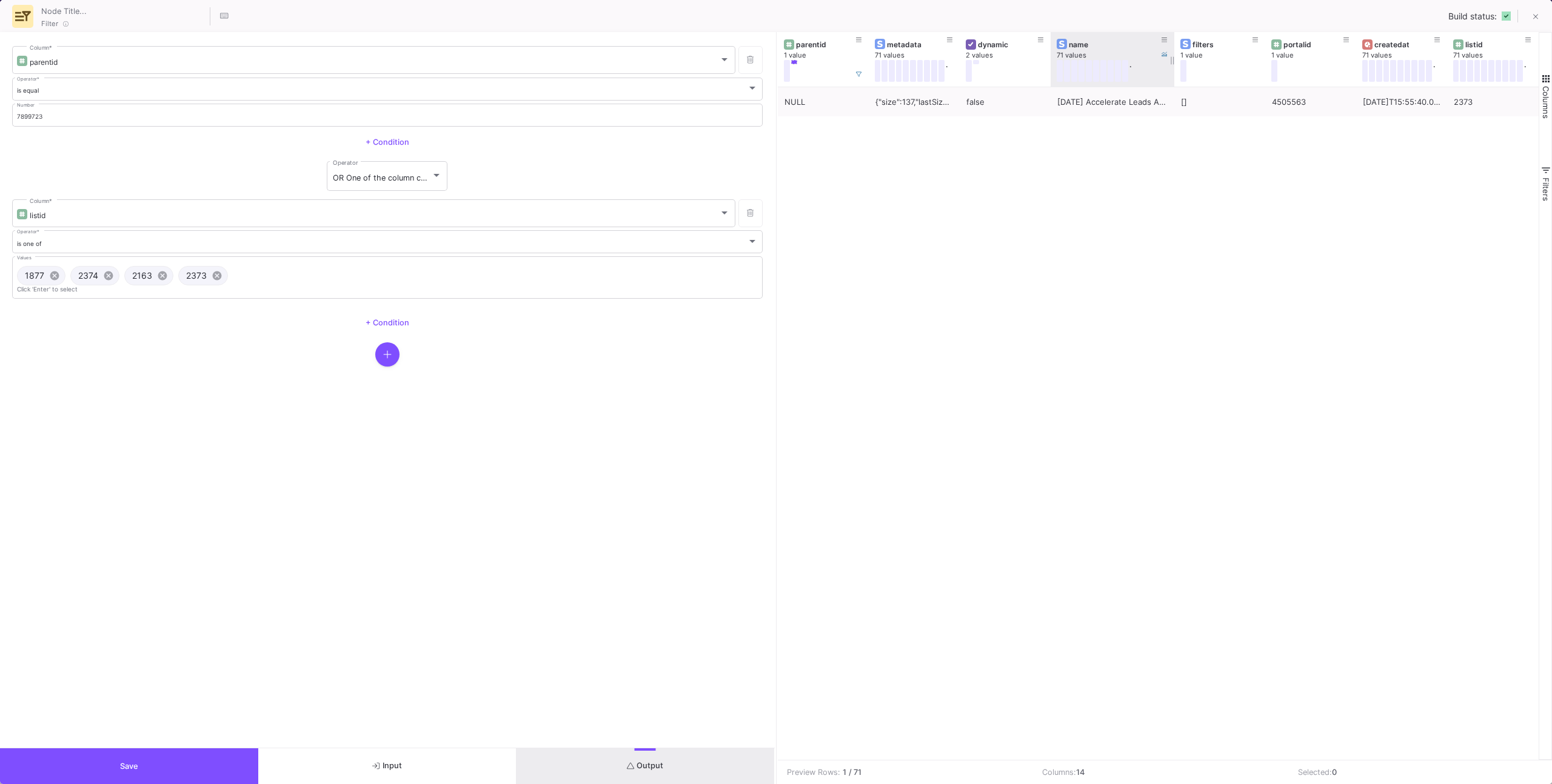
drag, startPoint x: 1156, startPoint y: 54, endPoint x: 1206, endPoint y: 48, distance: 50.4
click at [1177, 48] on div at bounding box center [1174, 59] width 5 height 54
drag, startPoint x: 1218, startPoint y: 45, endPoint x: 1259, endPoint y: 40, distance: 41.3
click at [1257, 40] on div "parentid 1 value metadata 71 values . dynamic 2 values name 71 values . filters…" at bounding box center [1465, 59] width 1374 height 54
click at [145, 755] on button "Save" at bounding box center [129, 766] width 258 height 36
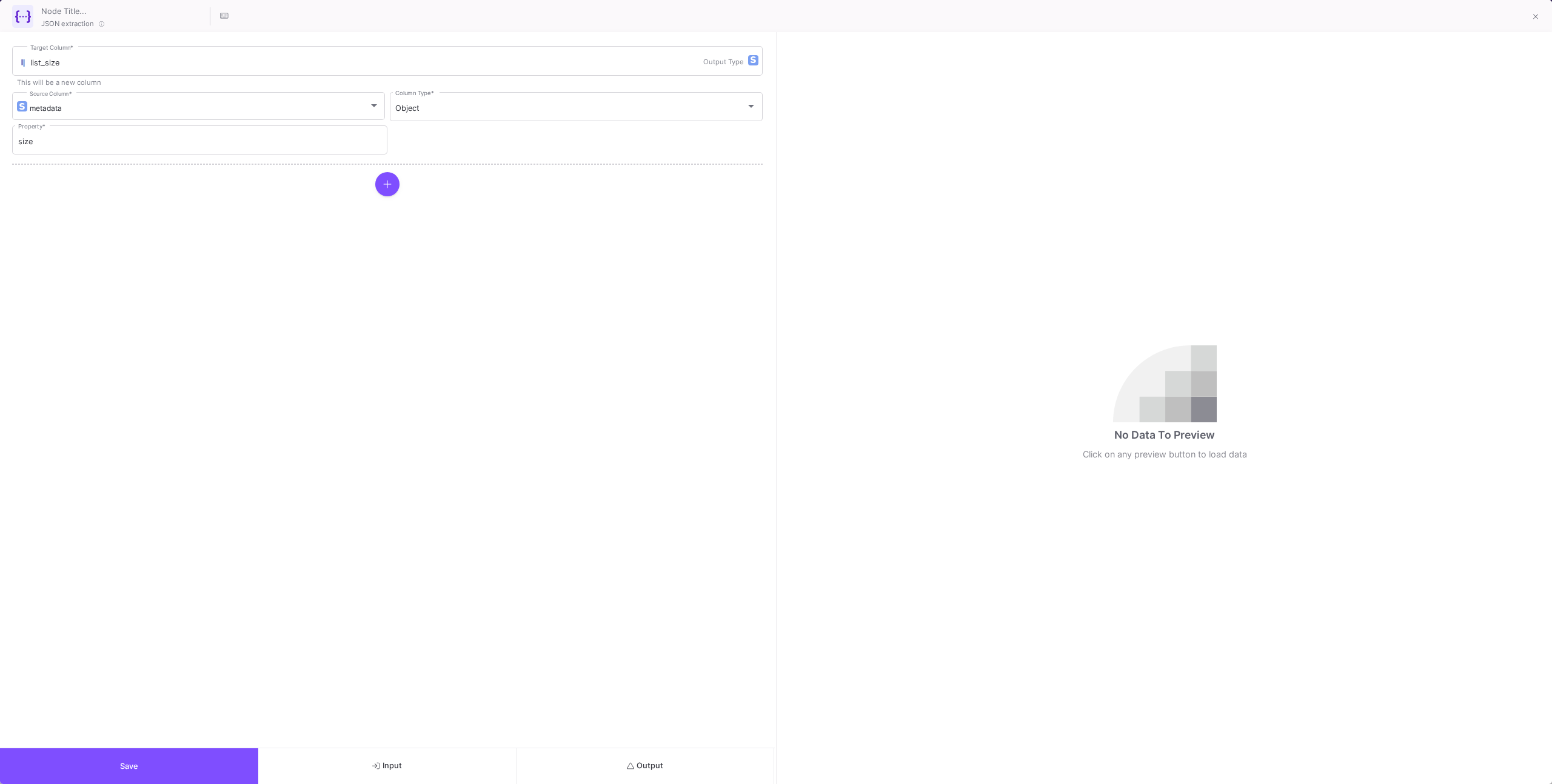
click at [588, 780] on button "Output" at bounding box center [646, 766] width 258 height 36
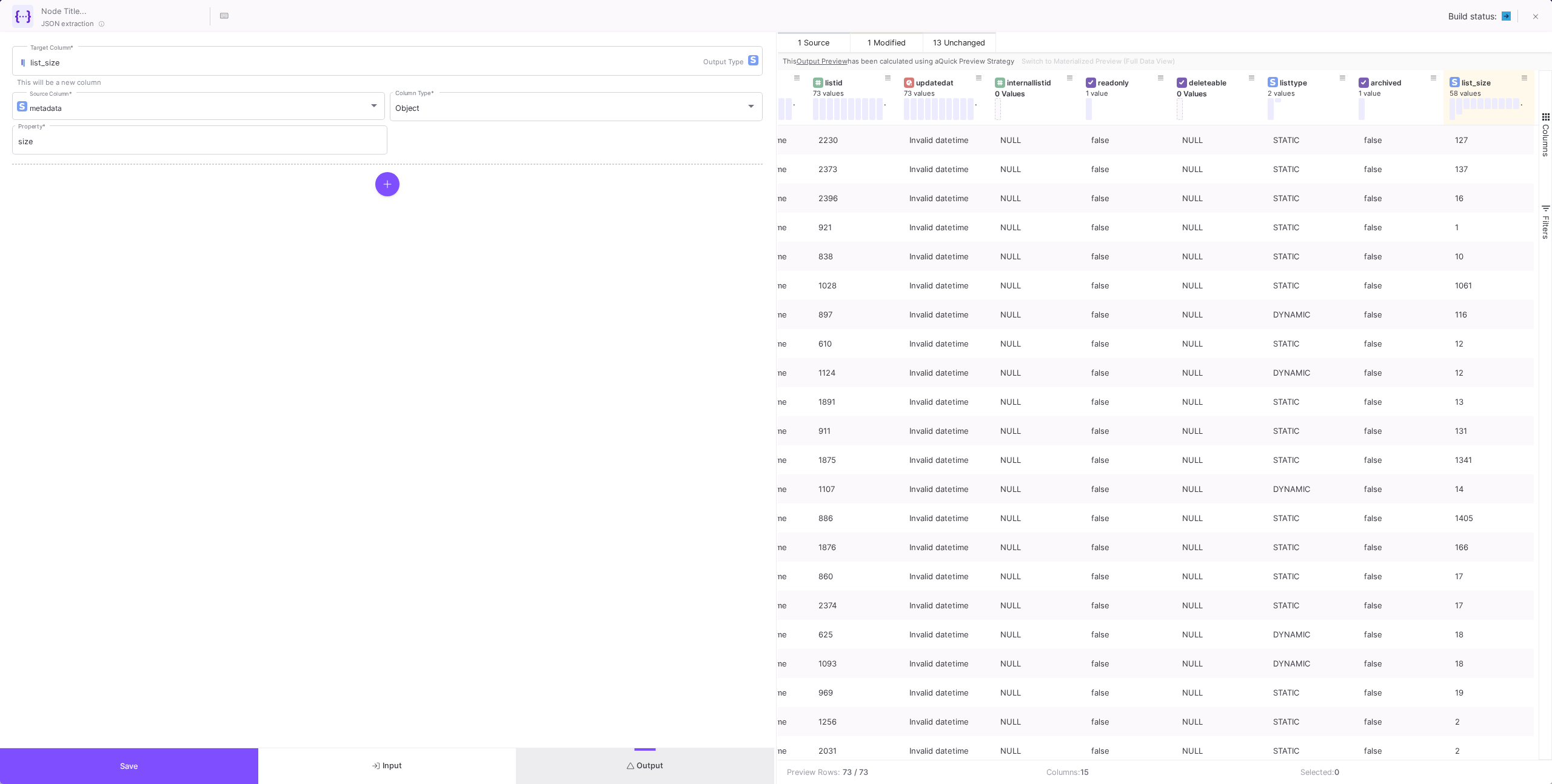
scroll to position [0, 603]
click at [234, 751] on button "Save" at bounding box center [129, 766] width 258 height 36
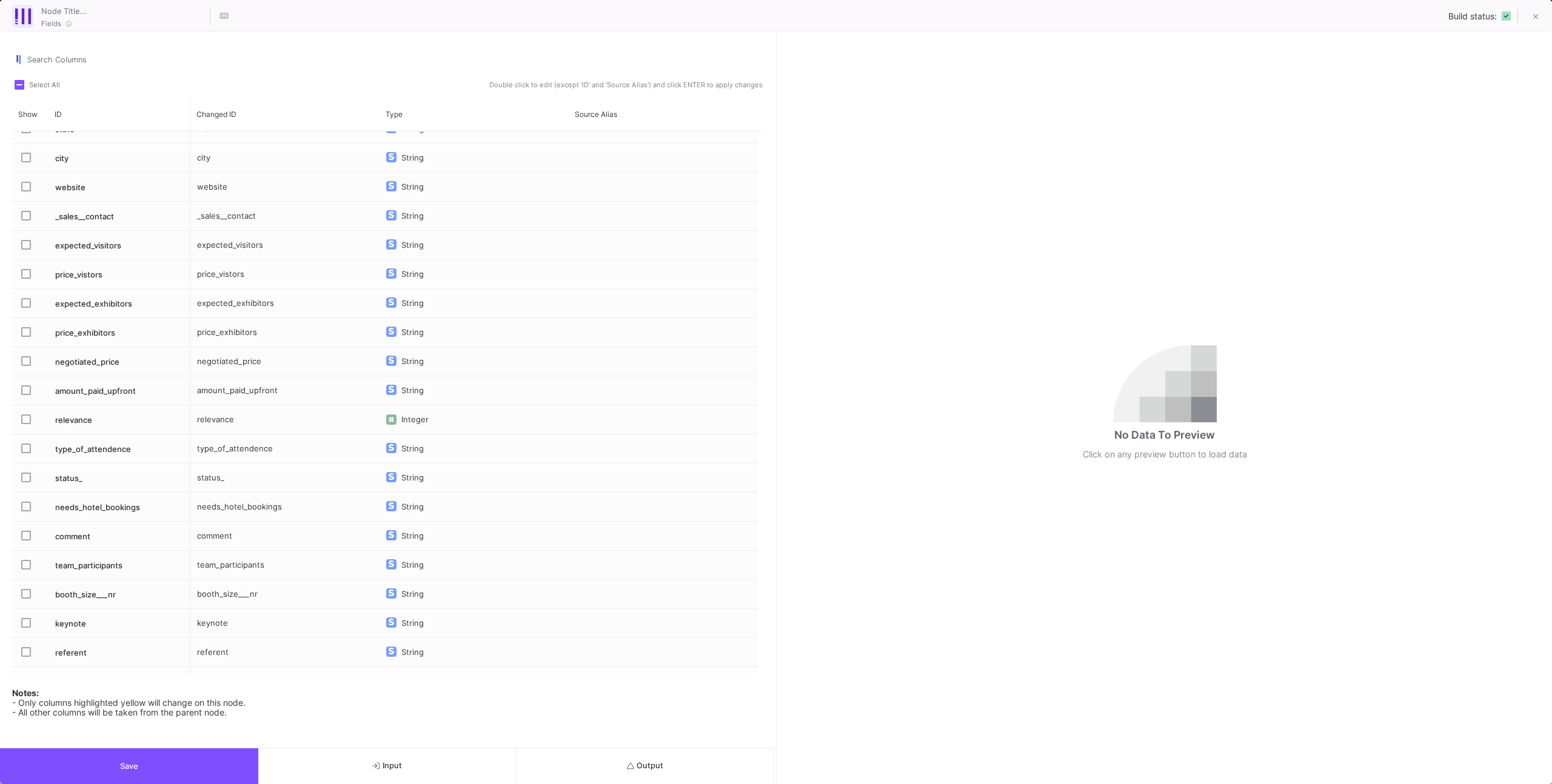
scroll to position [0, 0]
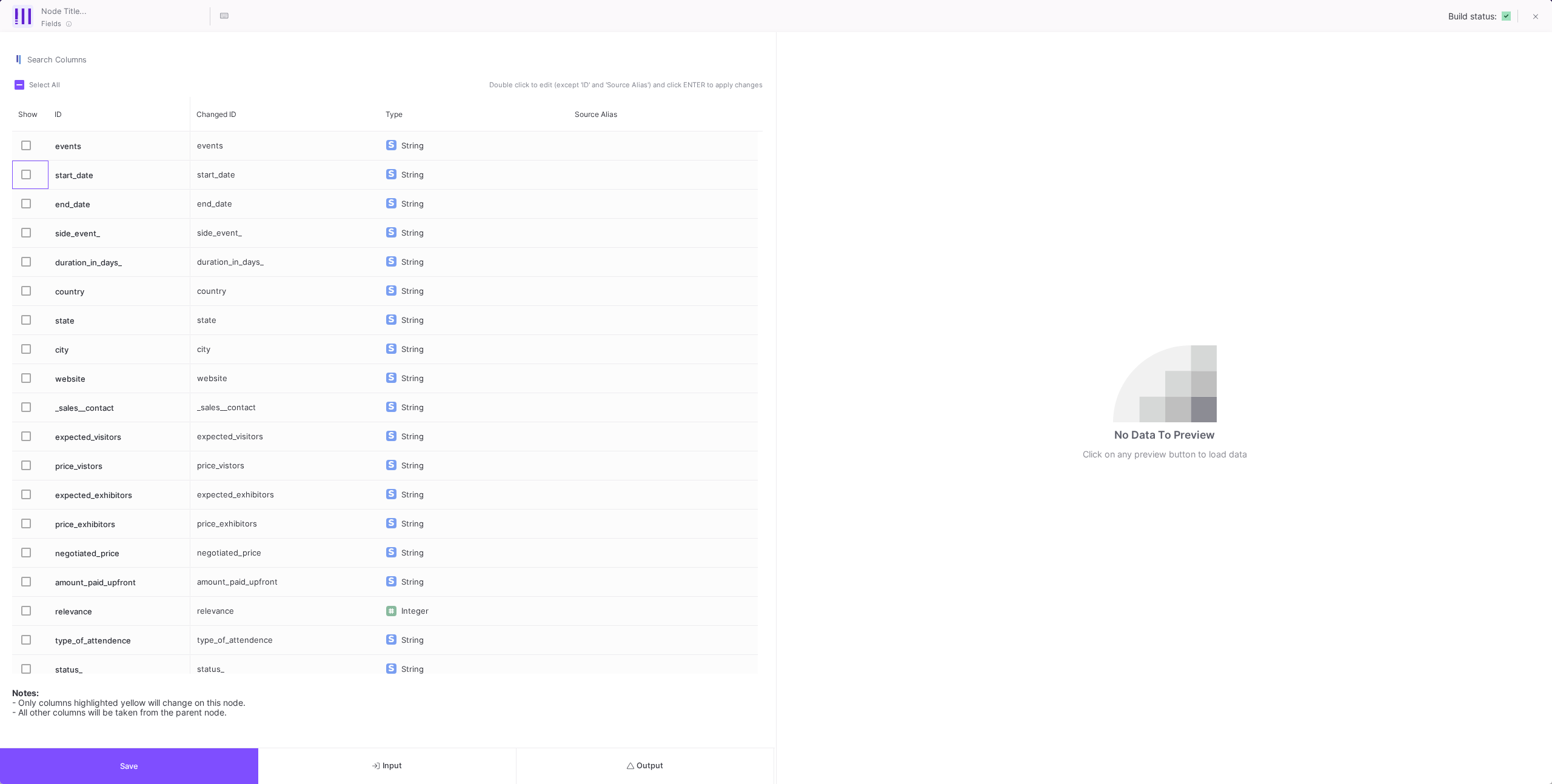
click at [17, 177] on div "Press SPACE to select this row." at bounding box center [30, 175] width 37 height 29
click at [96, 183] on div "start_date" at bounding box center [120, 175] width 142 height 29
drag, startPoint x: 230, startPoint y: 770, endPoint x: 257, endPoint y: 760, distance: 28.8
click at [230, 770] on button "Save" at bounding box center [129, 766] width 258 height 36
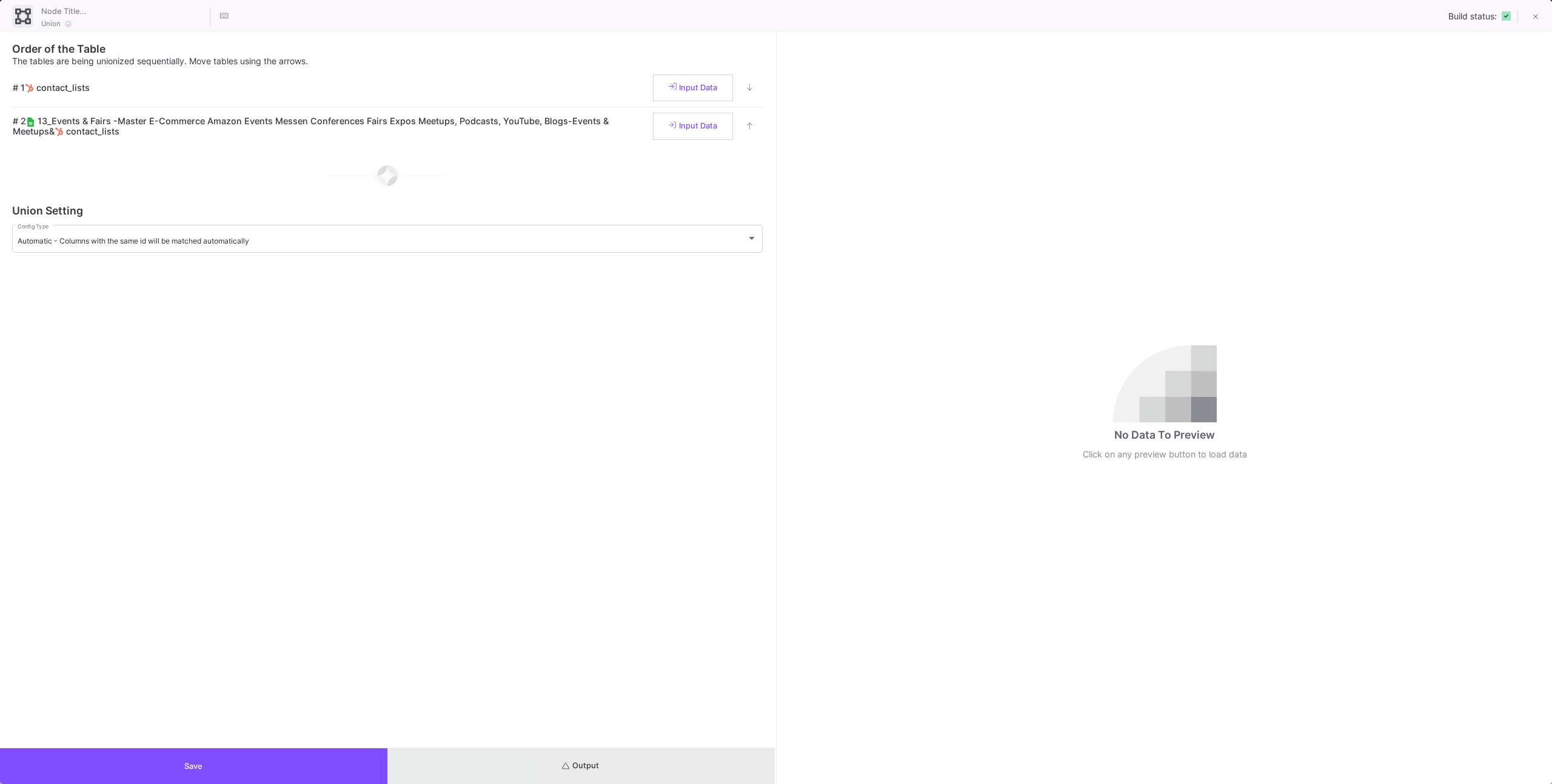
click at [702, 749] on button "Output" at bounding box center [581, 766] width 387 height 36
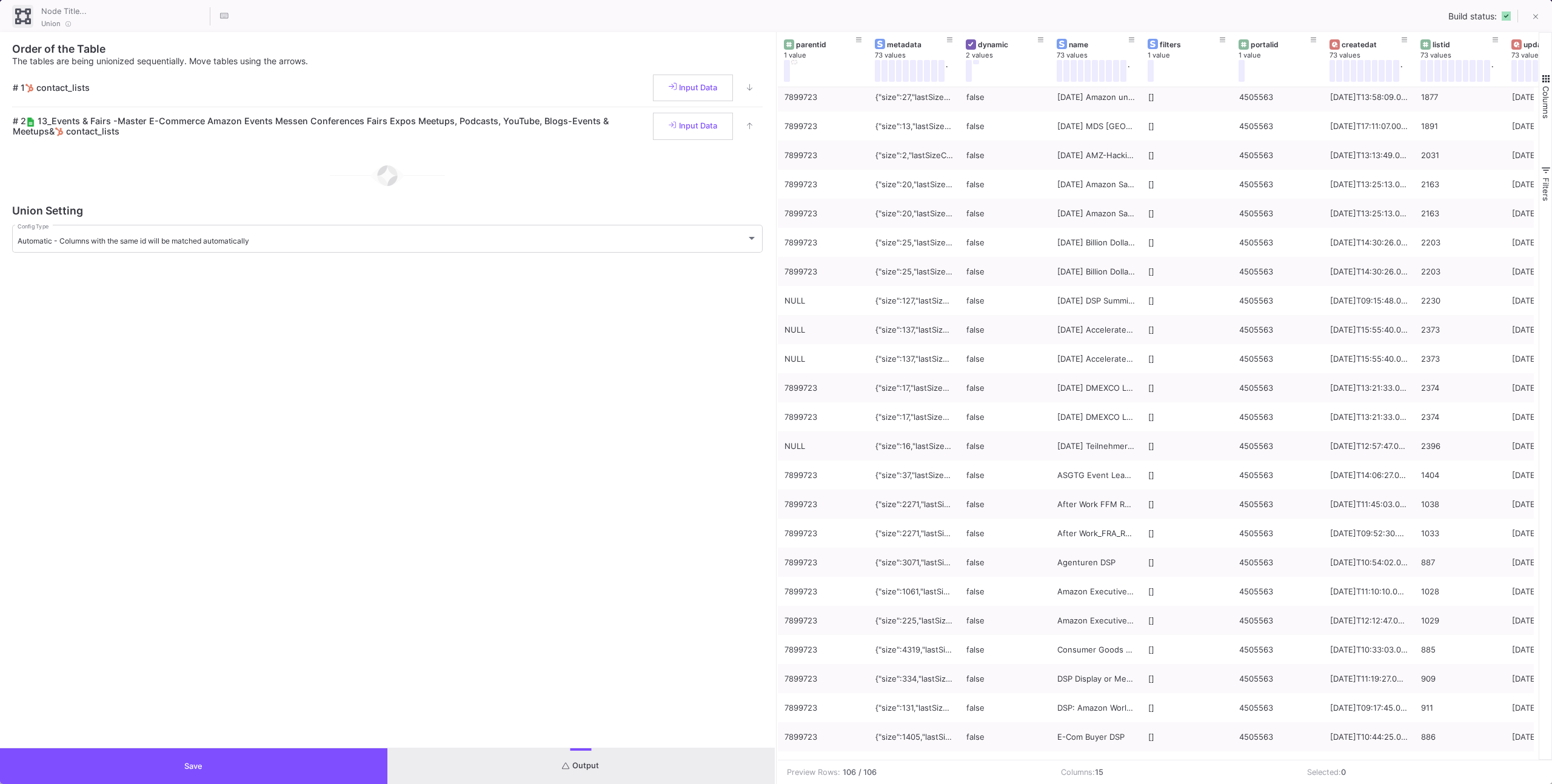
click at [352, 756] on button "Save" at bounding box center [194, 766] width 387 height 36
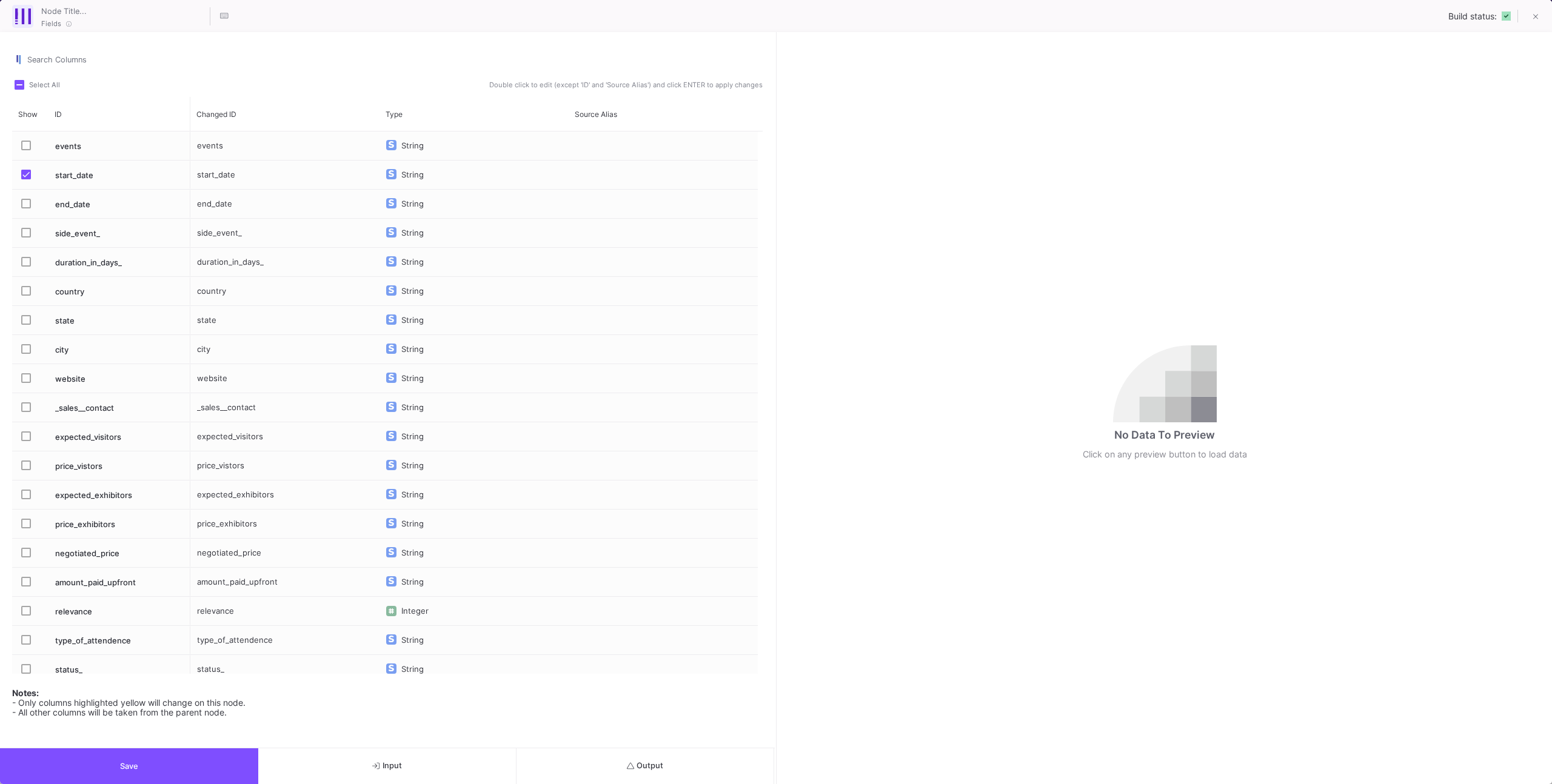
click at [31, 168] on mat-checkbox "Press SPACE to select this row." at bounding box center [29, 175] width 17 height 29
click at [29, 173] on span "Press SPACE to select this row." at bounding box center [26, 174] width 10 height 10
click at [26, 179] on input "Press SPACE to select this row." at bounding box center [26, 179] width 1 height 1
click at [238, 768] on button "Save" at bounding box center [129, 766] width 258 height 36
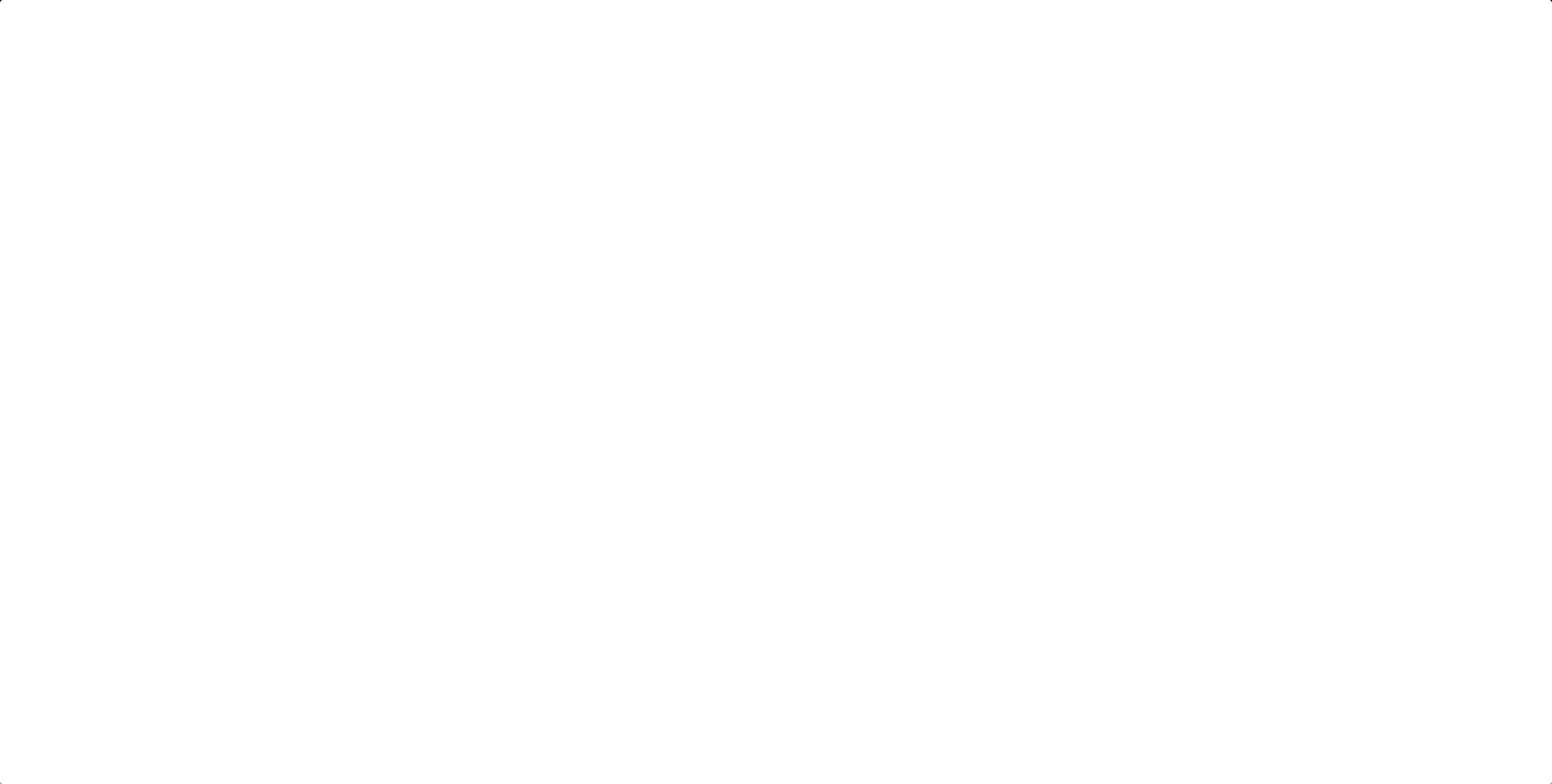
click at [547, 453] on div at bounding box center [776, 392] width 1552 height 784
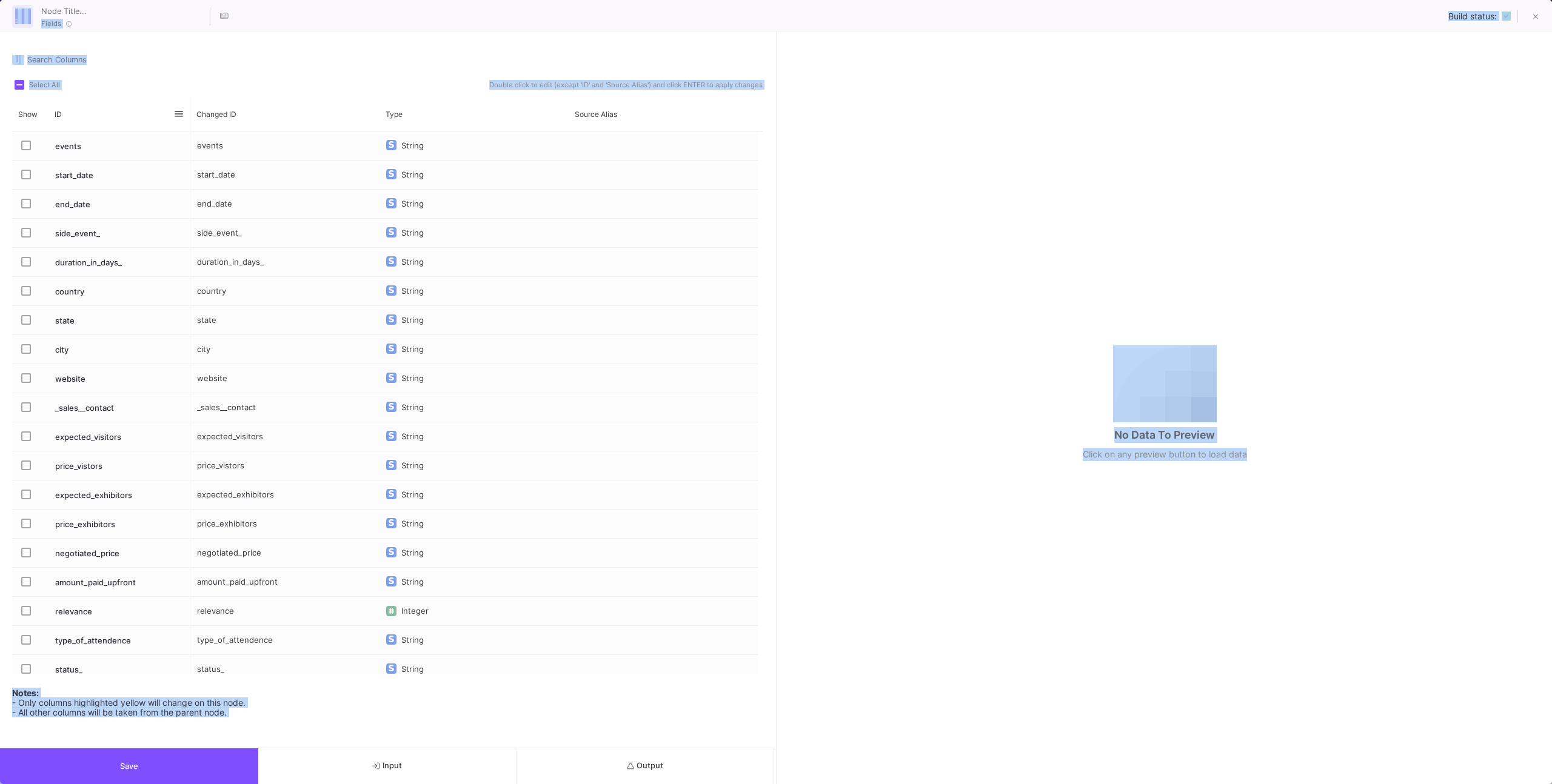
click at [179, 88] on div "Select All Double click to edit (except 'ID' and 'Source Alias') and click ENTE…" at bounding box center [387, 84] width 750 height 14
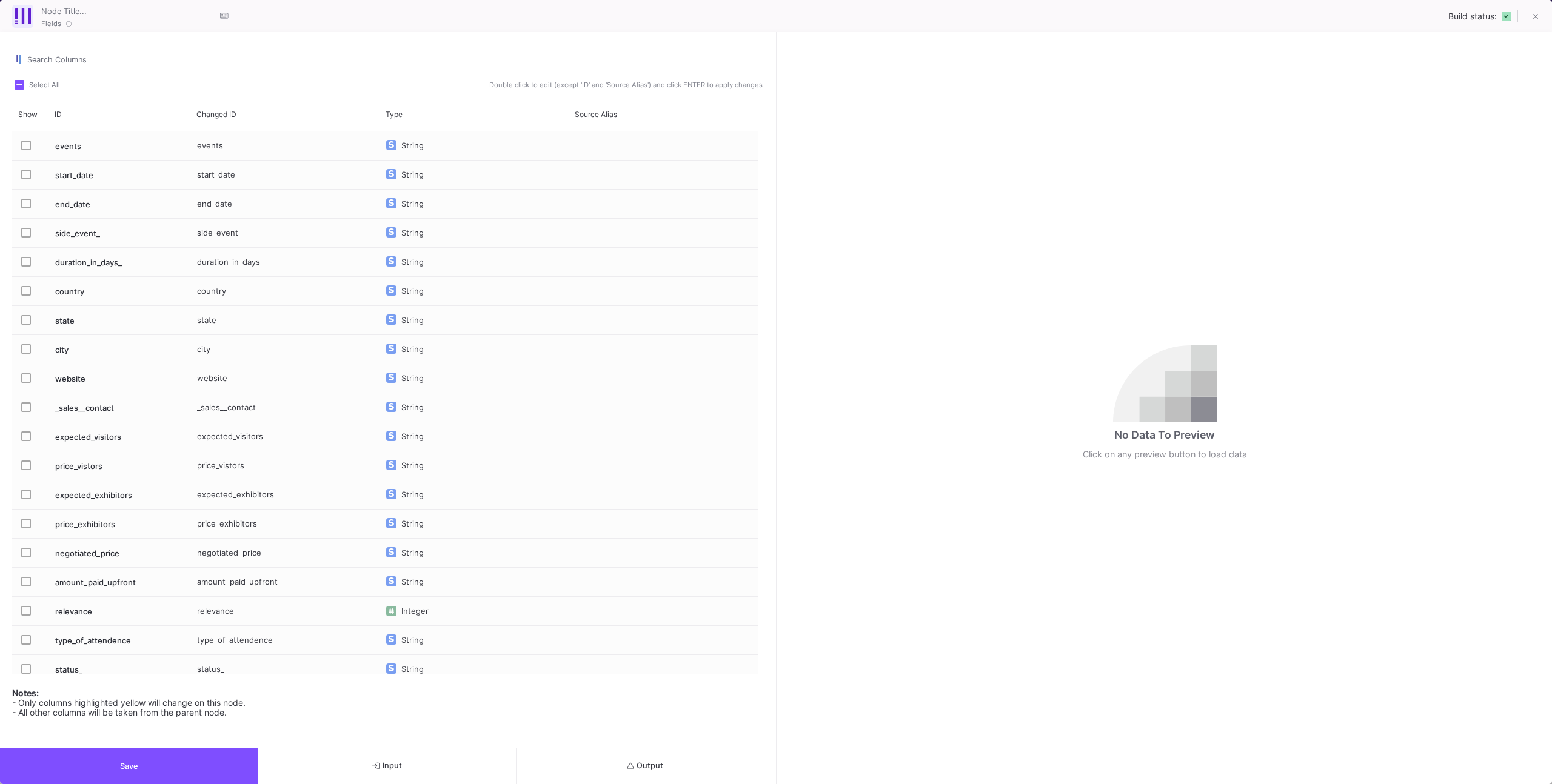
click at [173, 749] on button "Save" at bounding box center [129, 766] width 258 height 36
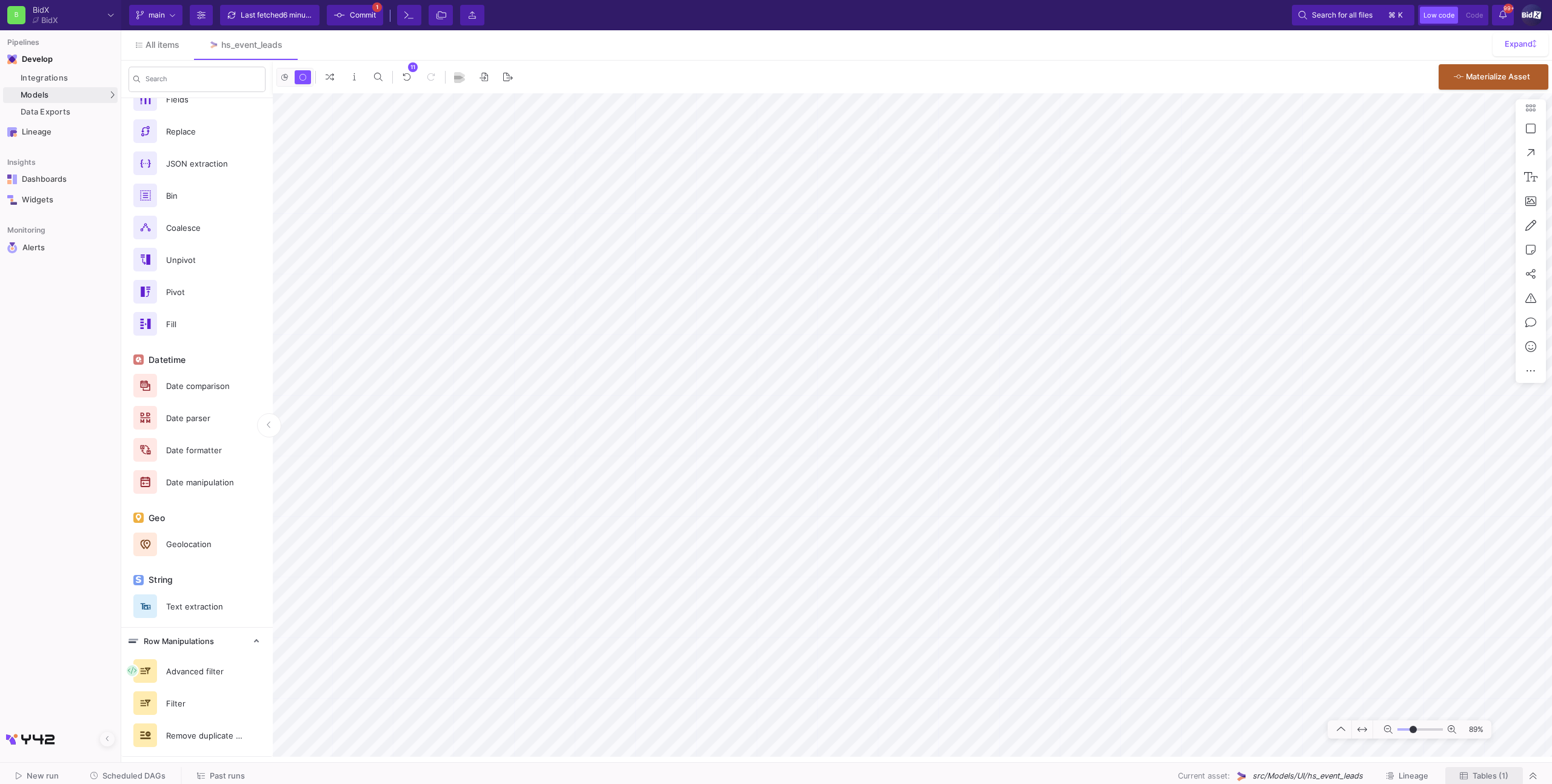
click at [1487, 781] on button "Tables (1)" at bounding box center [1483, 777] width 77 height 19
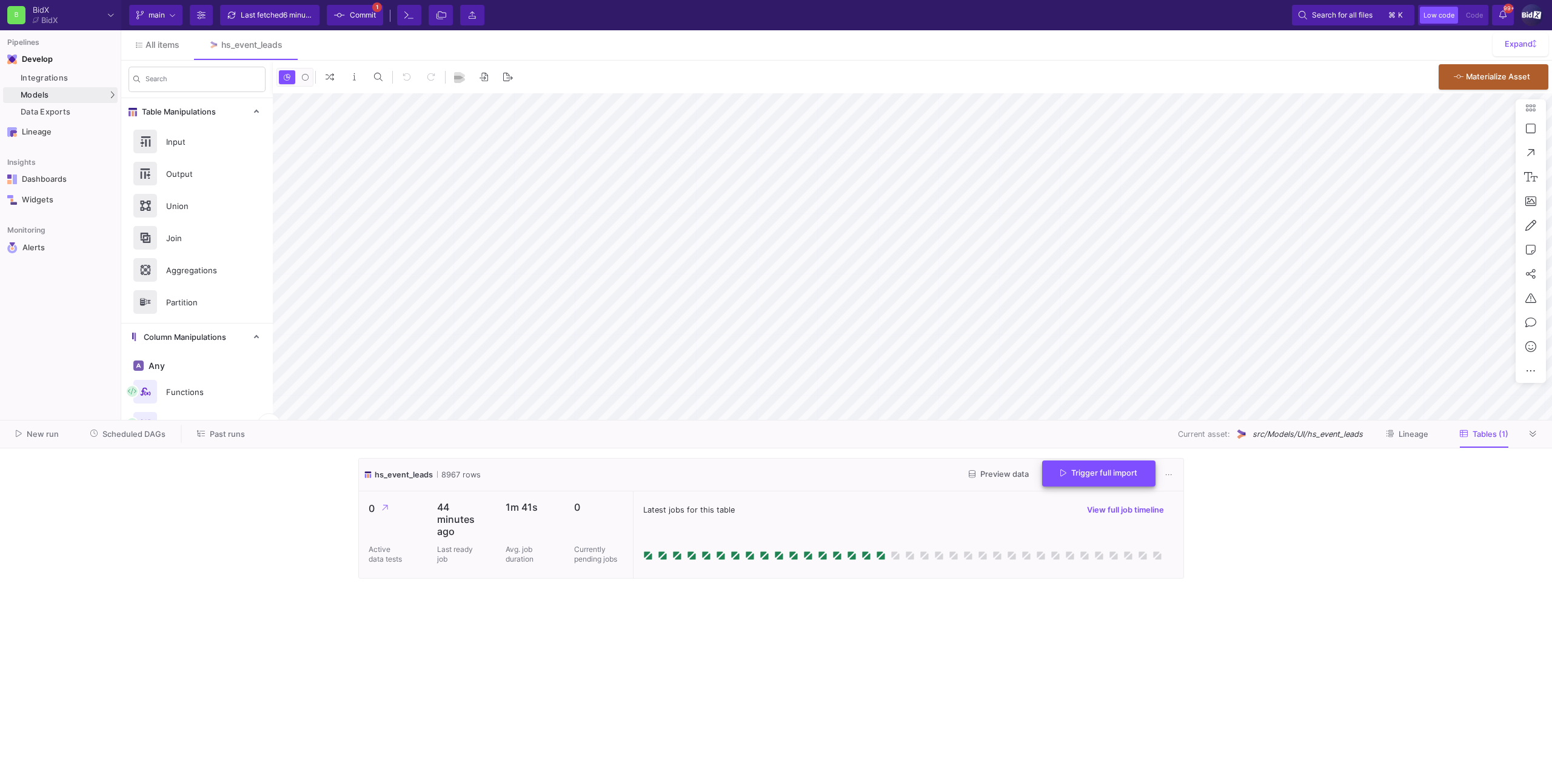
click at [1074, 473] on span "Trigger full import" at bounding box center [1098, 472] width 77 height 9
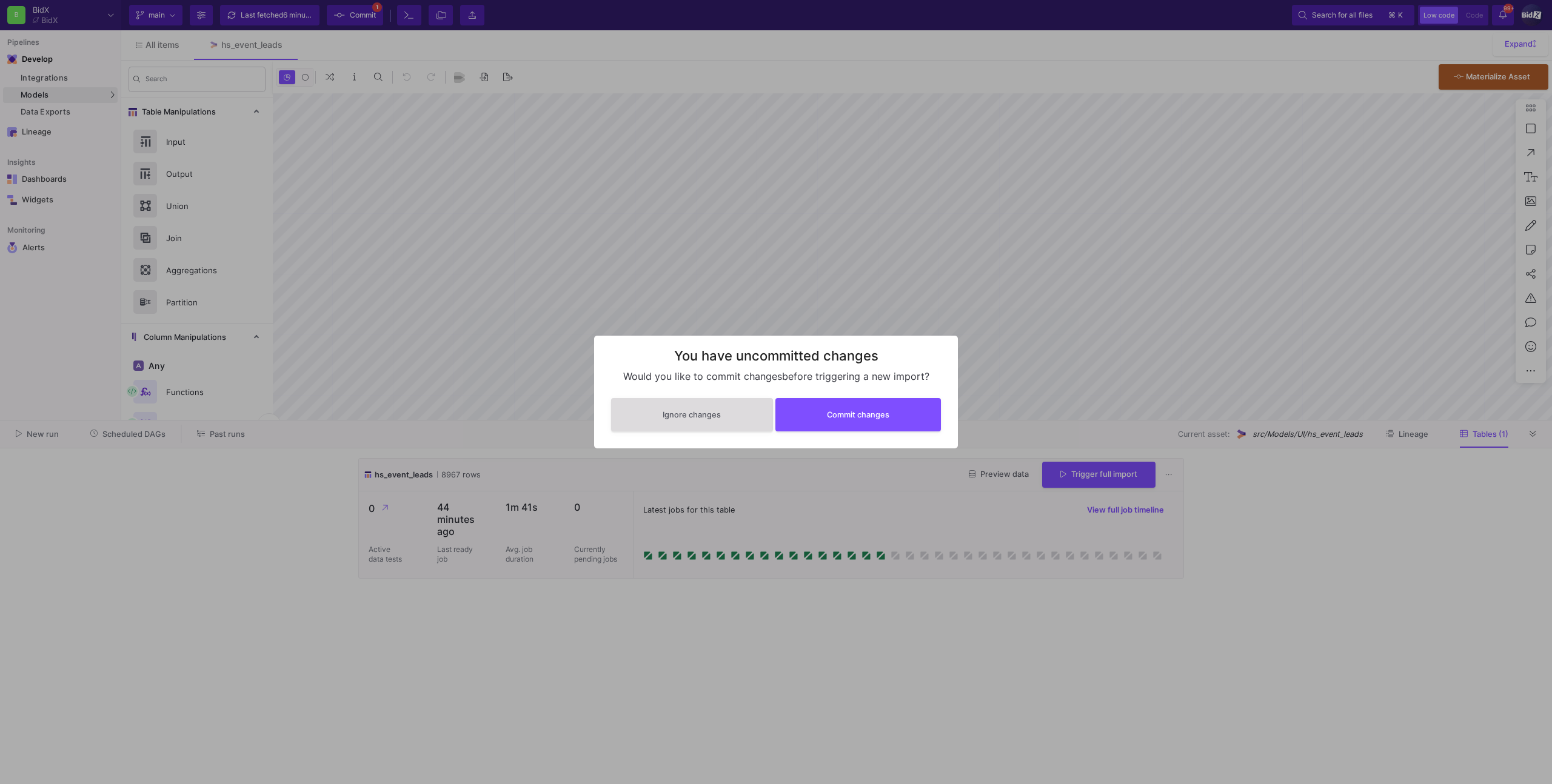
type input "-30"
click at [901, 411] on button "Commit changes" at bounding box center [859, 414] width 166 height 33
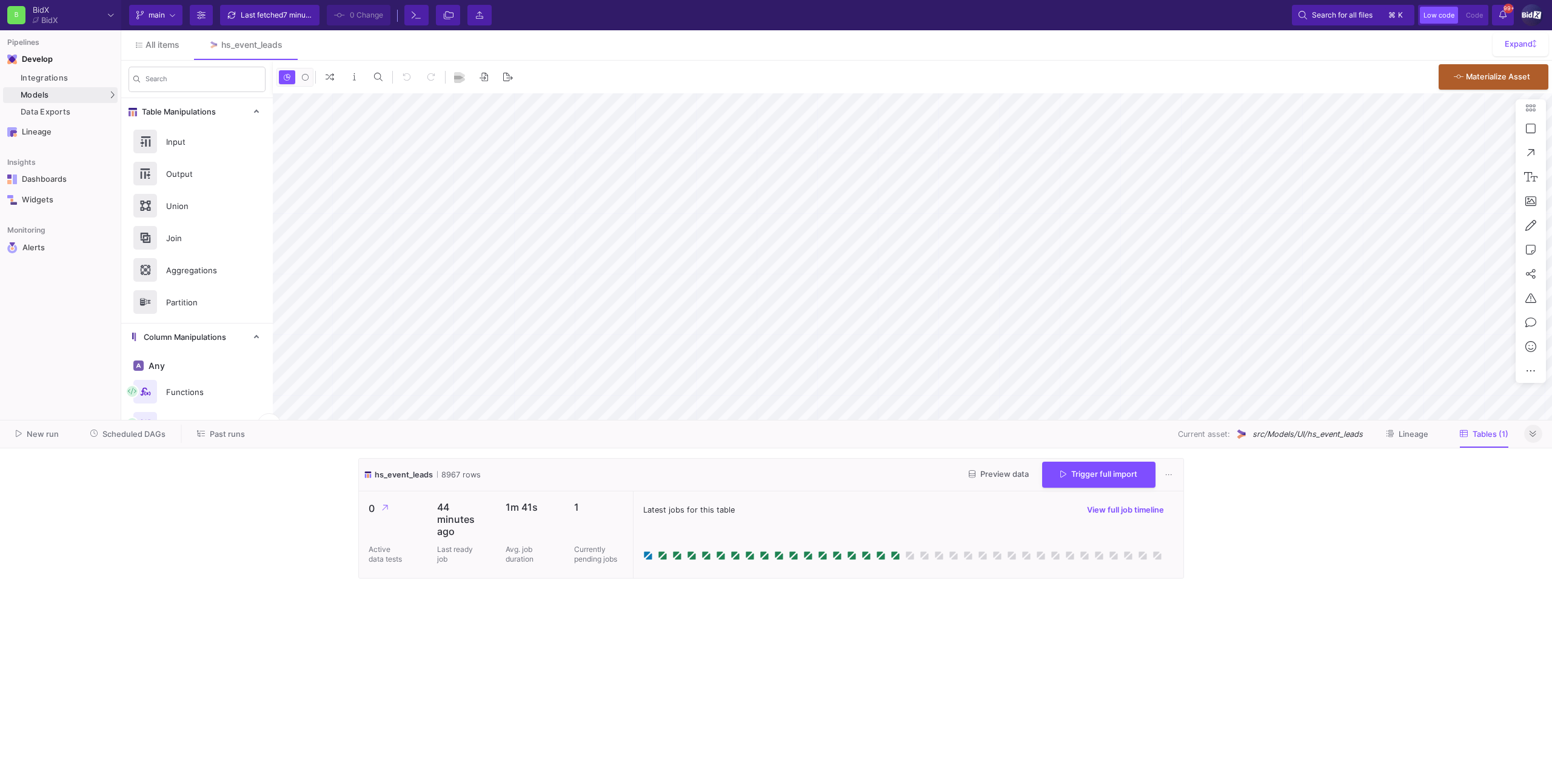
click at [1538, 437] on button at bounding box center [1533, 433] width 18 height 18
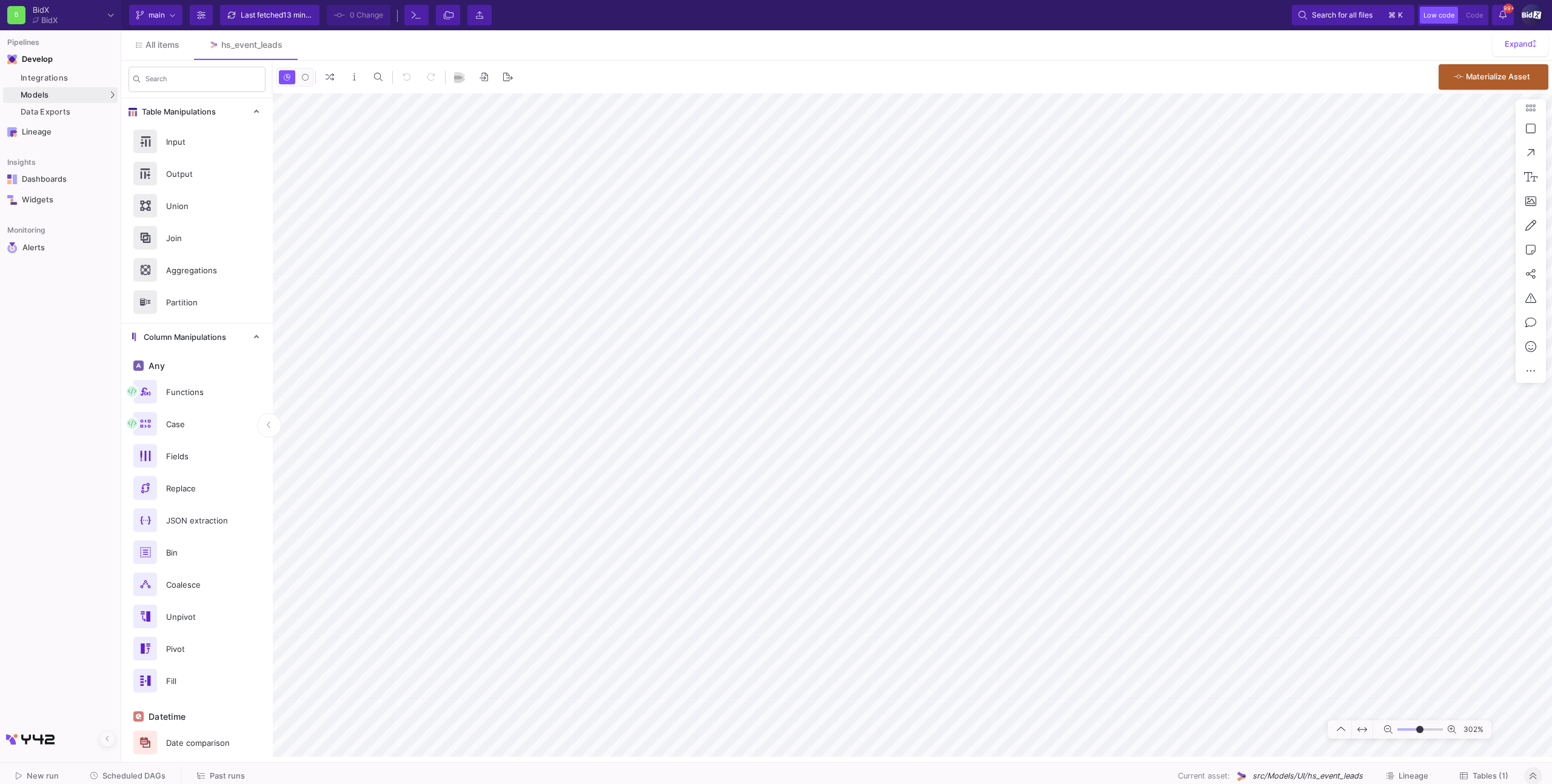
type input "2"
click at [493, 543] on textarea "get information of which customer is in which list" at bounding box center [478, 527] width 115 height 45
click at [491, 531] on textarea "get information of which customer is in which list" at bounding box center [478, 527] width 115 height 45
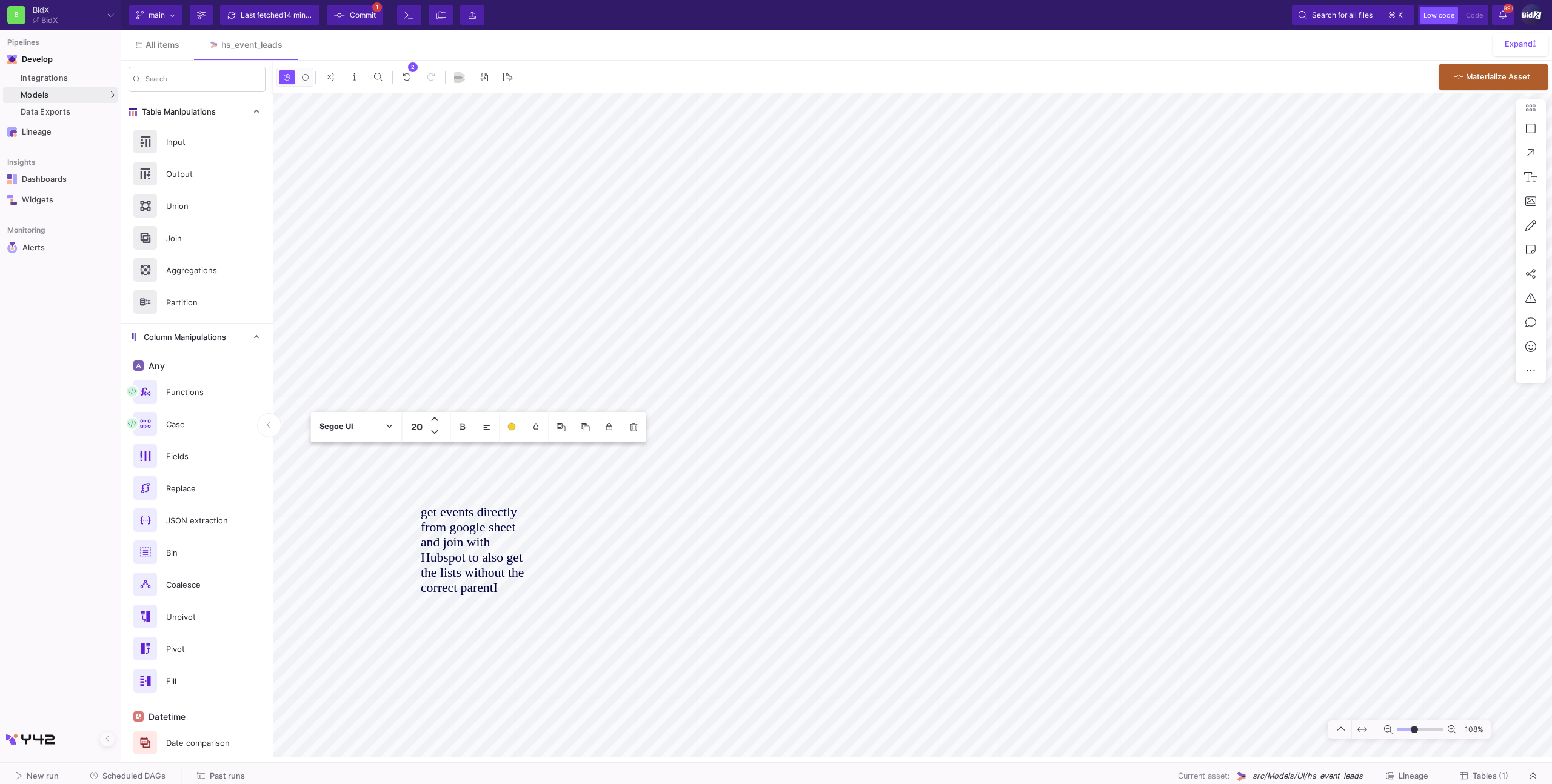
type textarea "get events directly from google sheet and join with Hubspot to also get the lis…"
click at [350, 14] on span "Commit" at bounding box center [363, 15] width 26 height 18
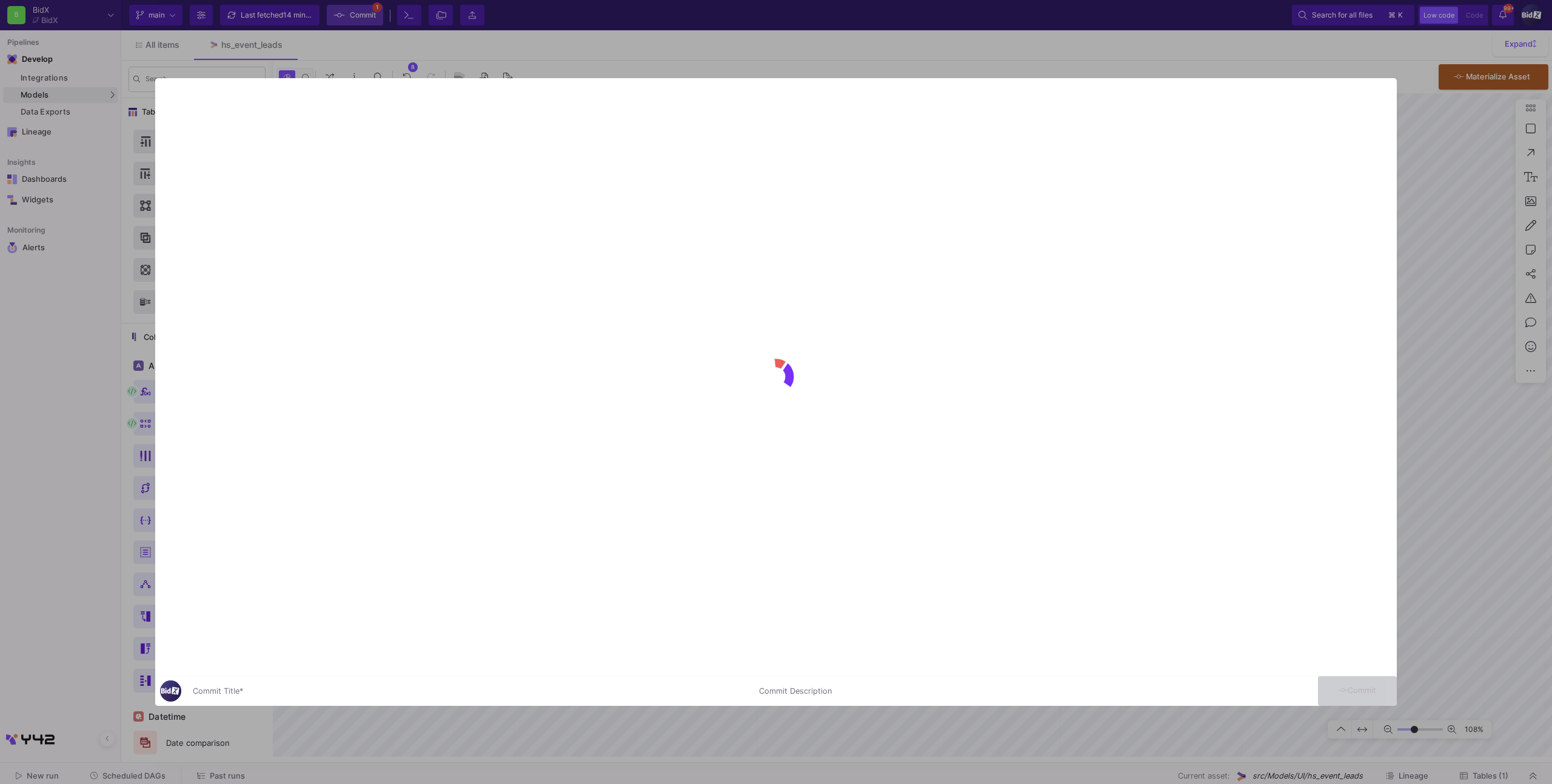
type input "-23"
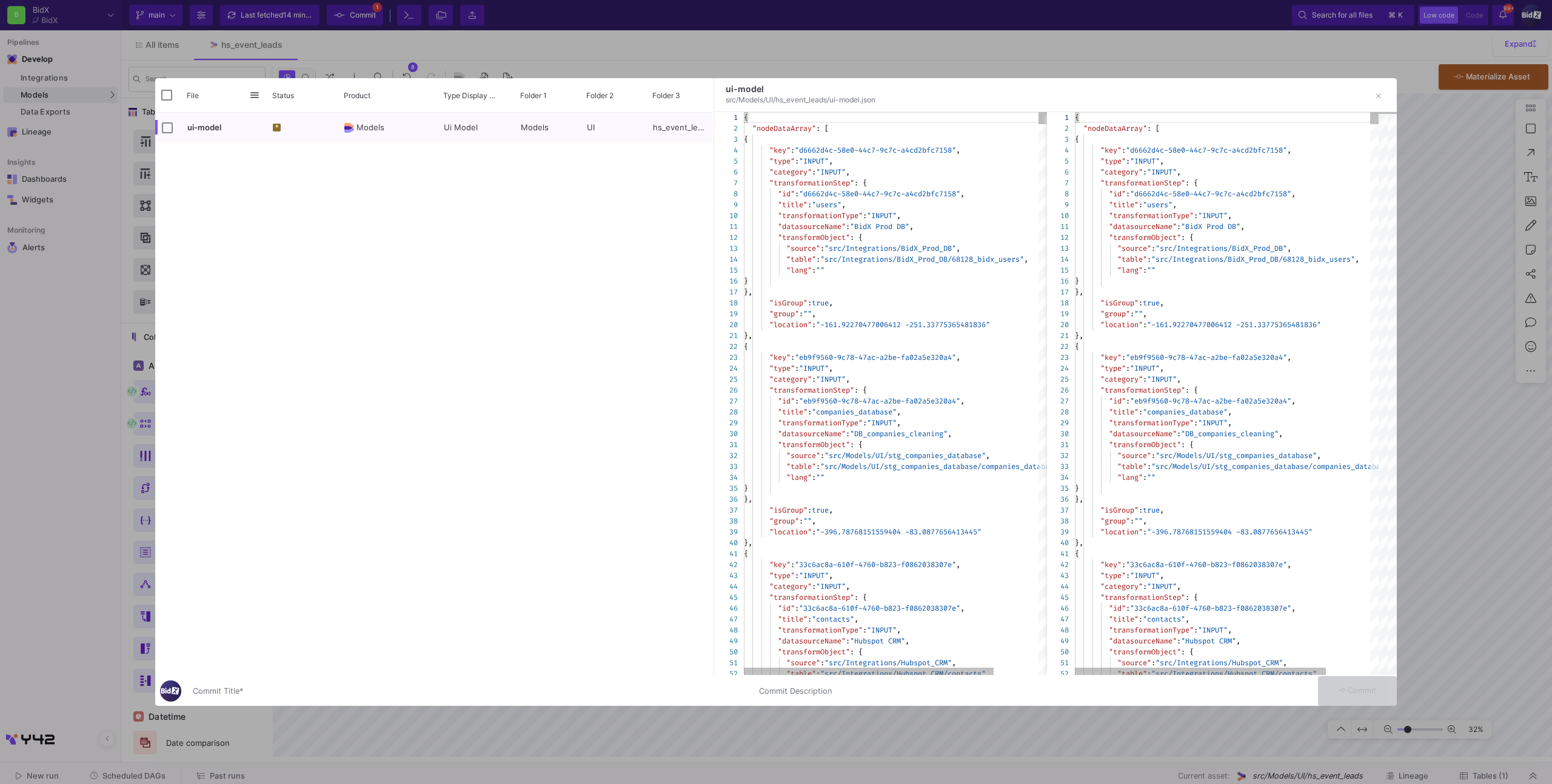
click at [349, 692] on input "Commit Title *" at bounding box center [469, 692] width 552 height 10
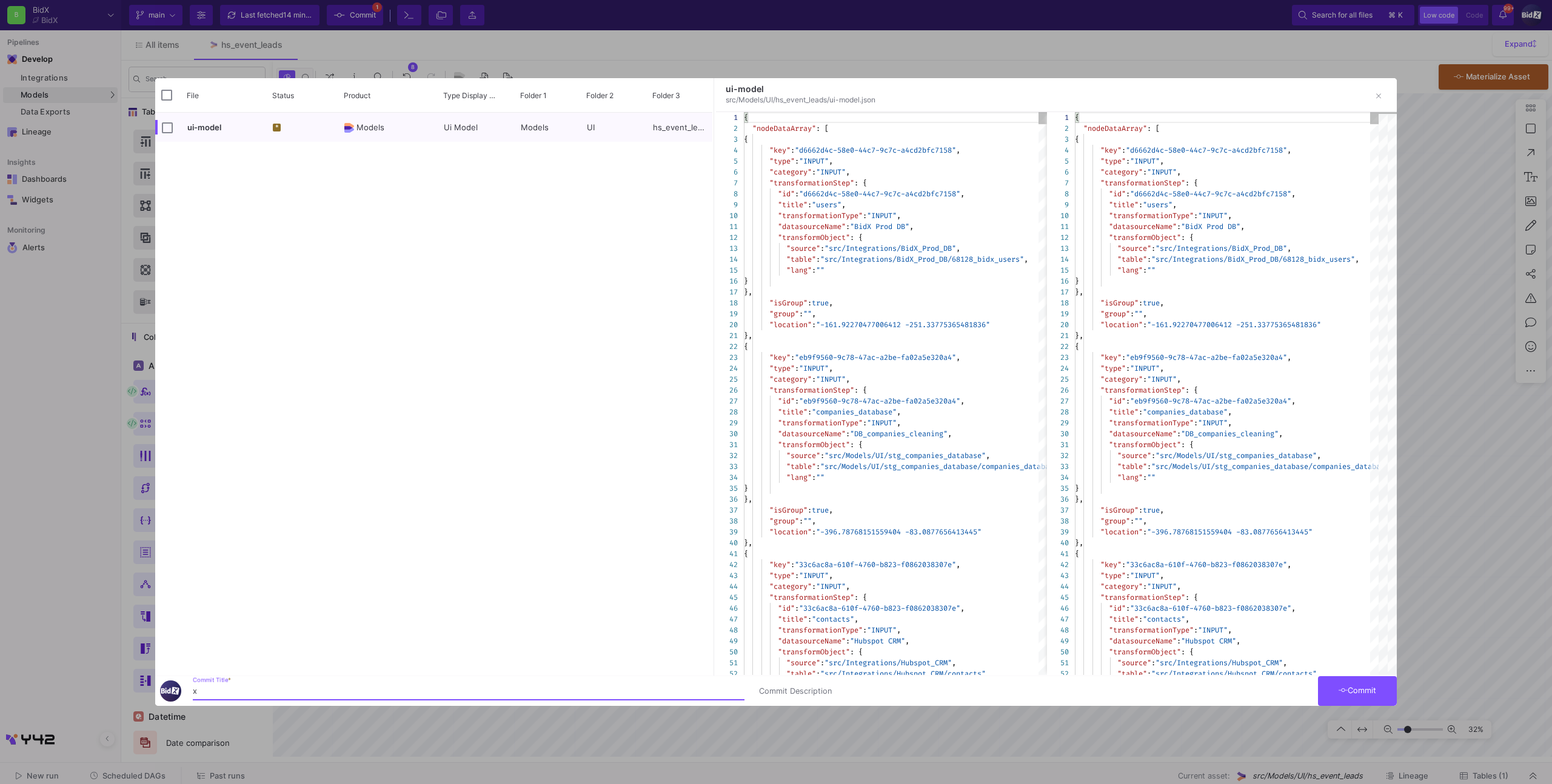
type input "x"
click at [1345, 680] on button "Commit" at bounding box center [1357, 691] width 79 height 29
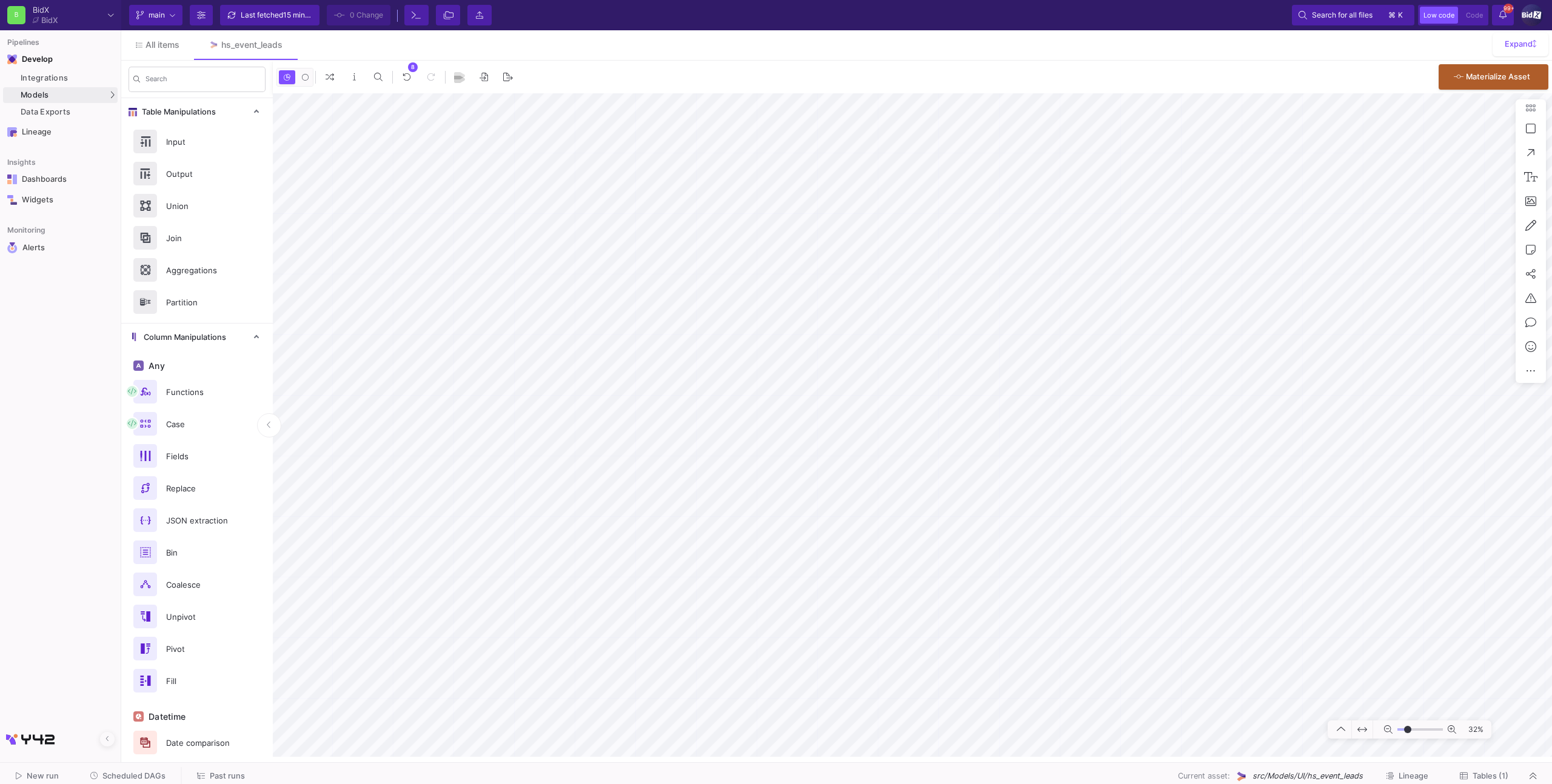
click at [1476, 772] on span "Tables (1)" at bounding box center [1490, 775] width 36 height 9
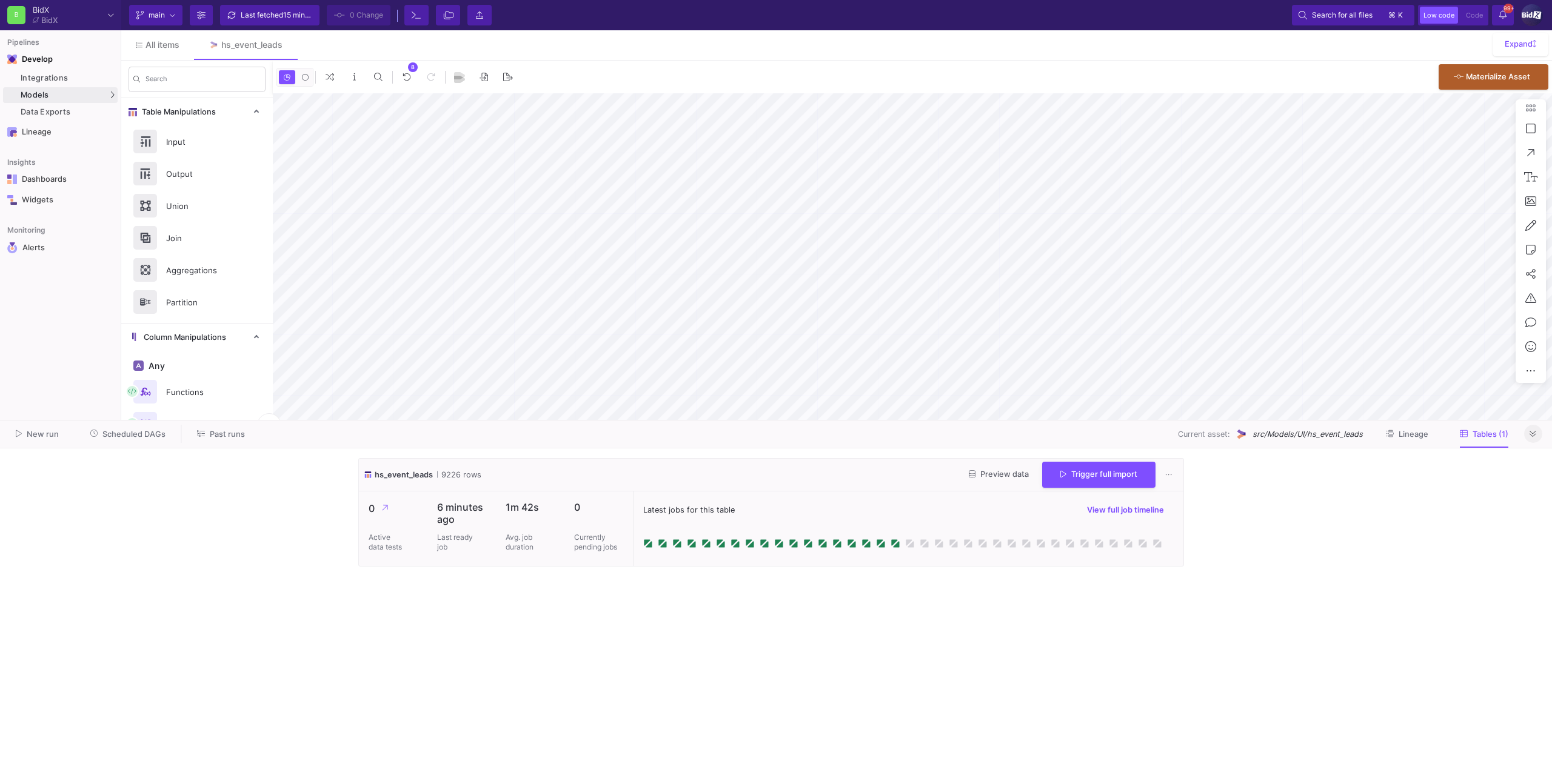
click at [1534, 428] on button at bounding box center [1533, 433] width 18 height 18
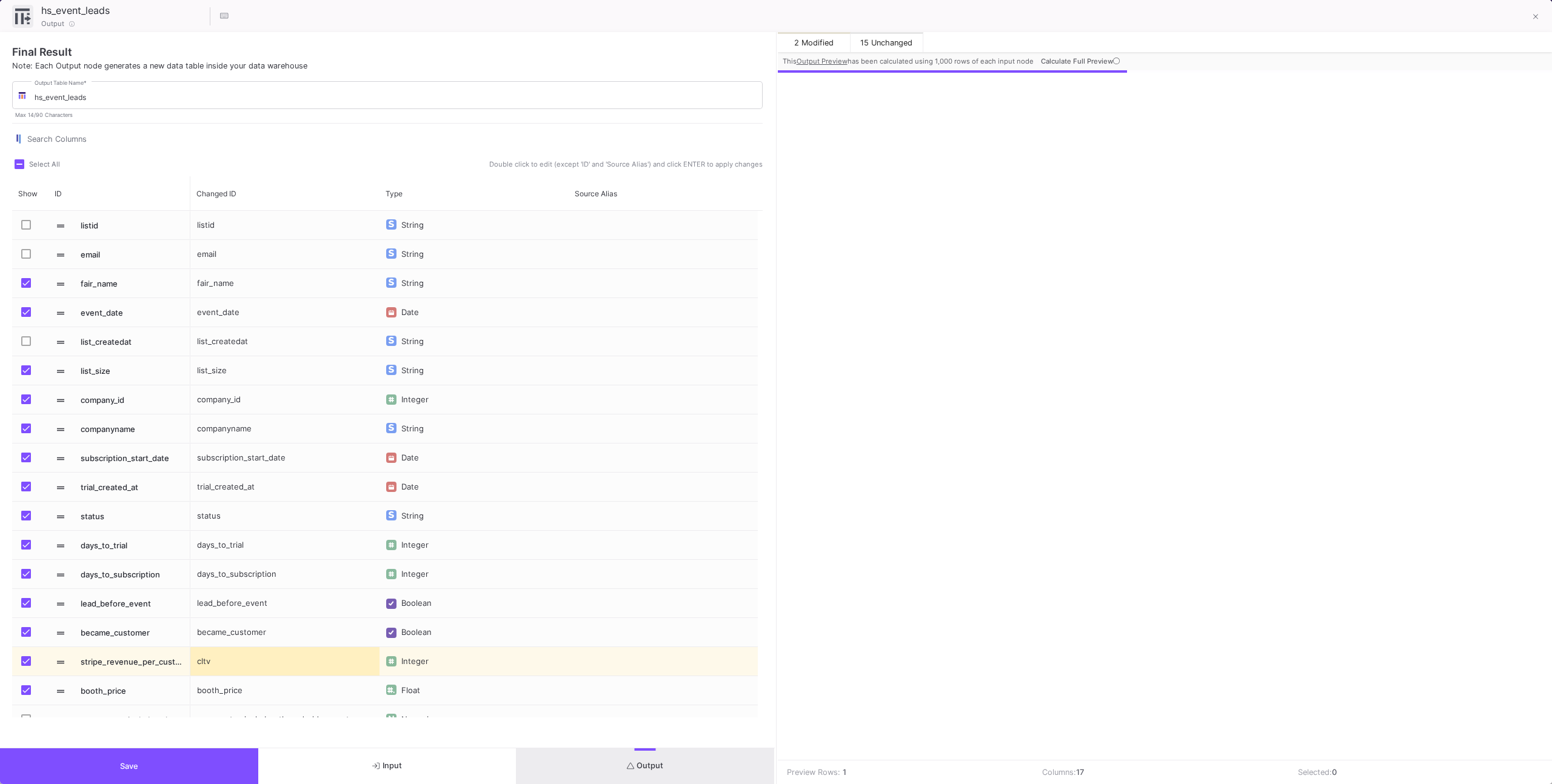
scroll to position [0, 422]
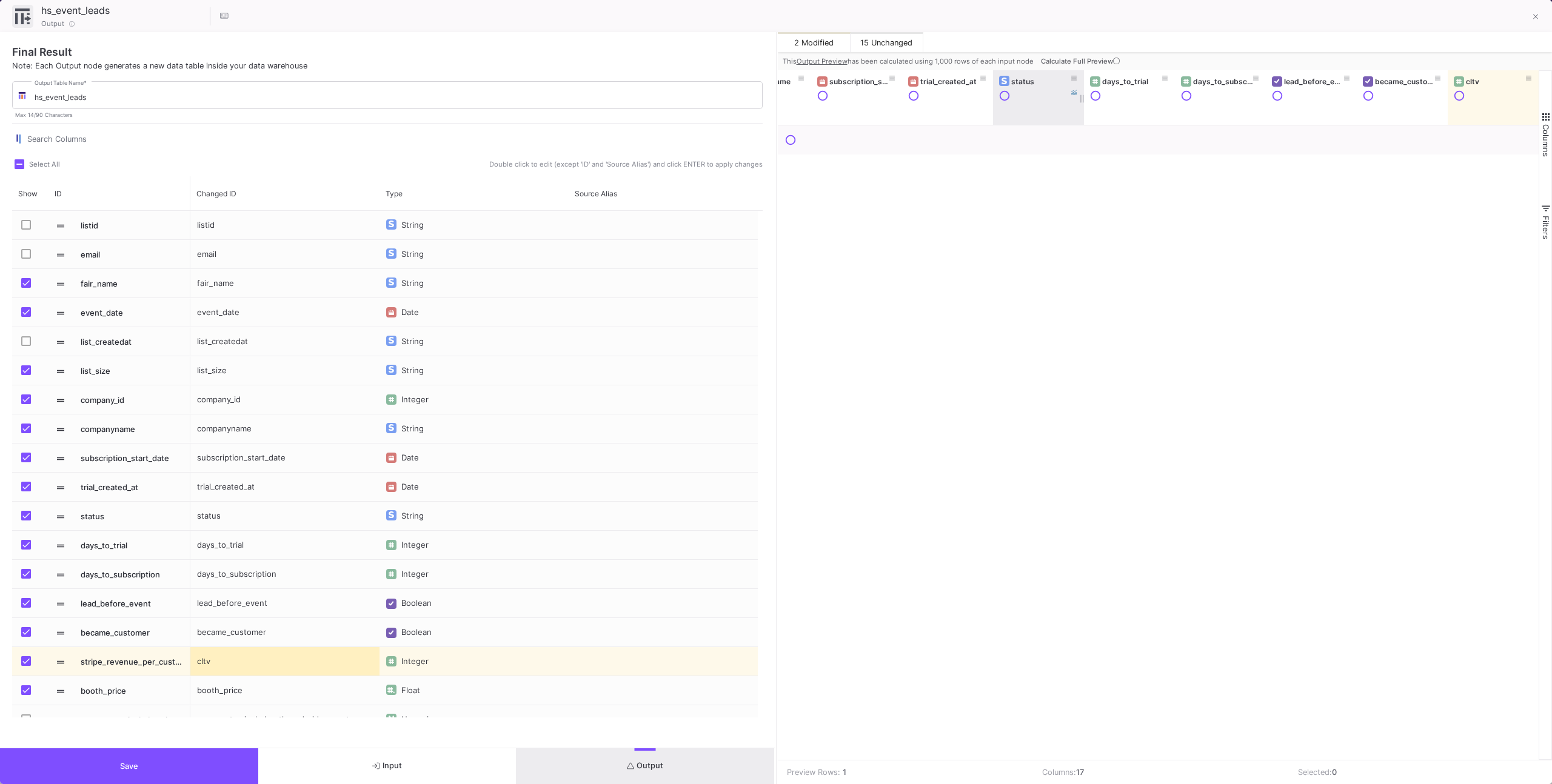
click at [1065, 65] on span "Calculate Full Preview" at bounding box center [1082, 61] width 81 height 9
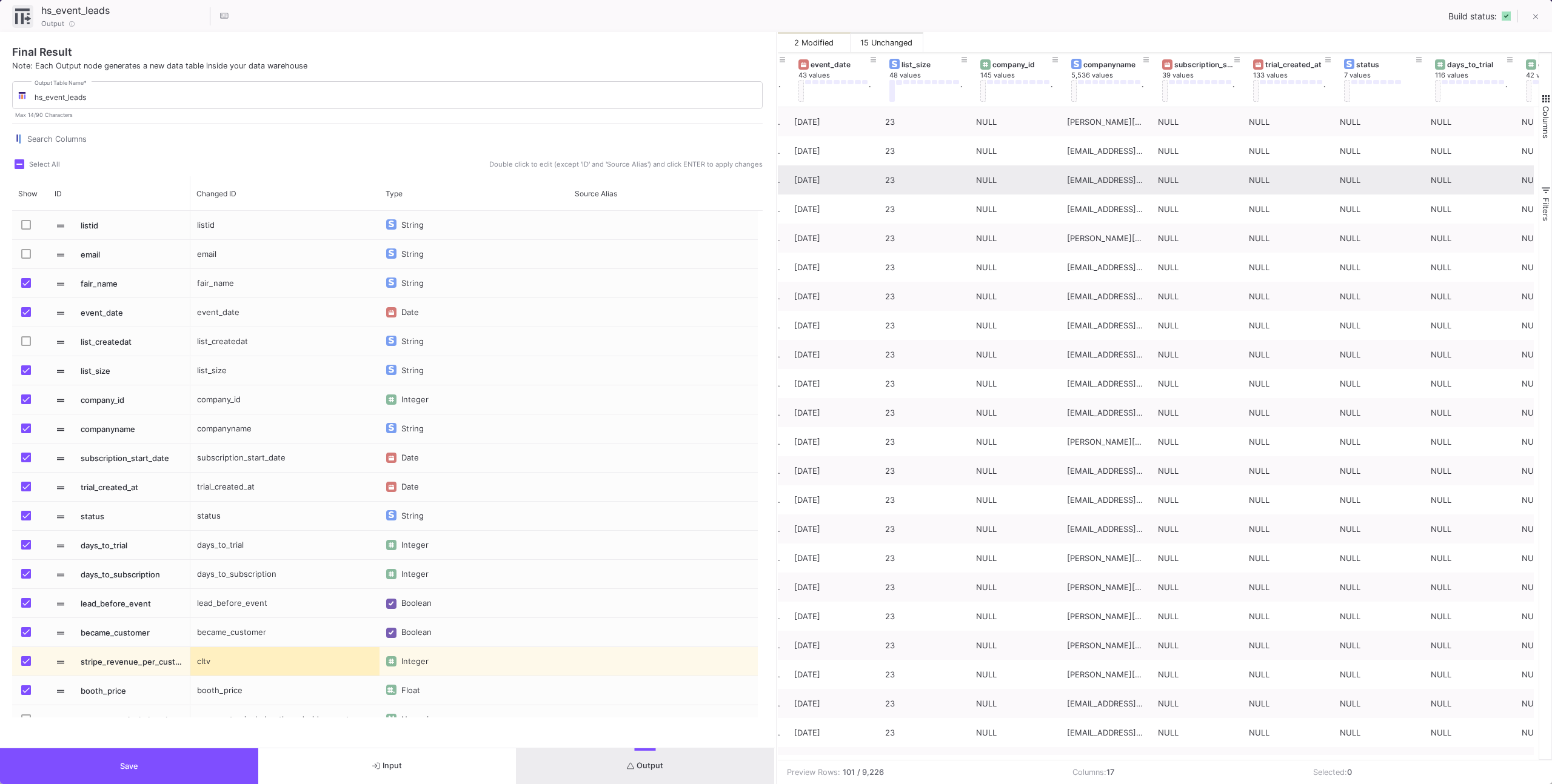
scroll to position [0, 0]
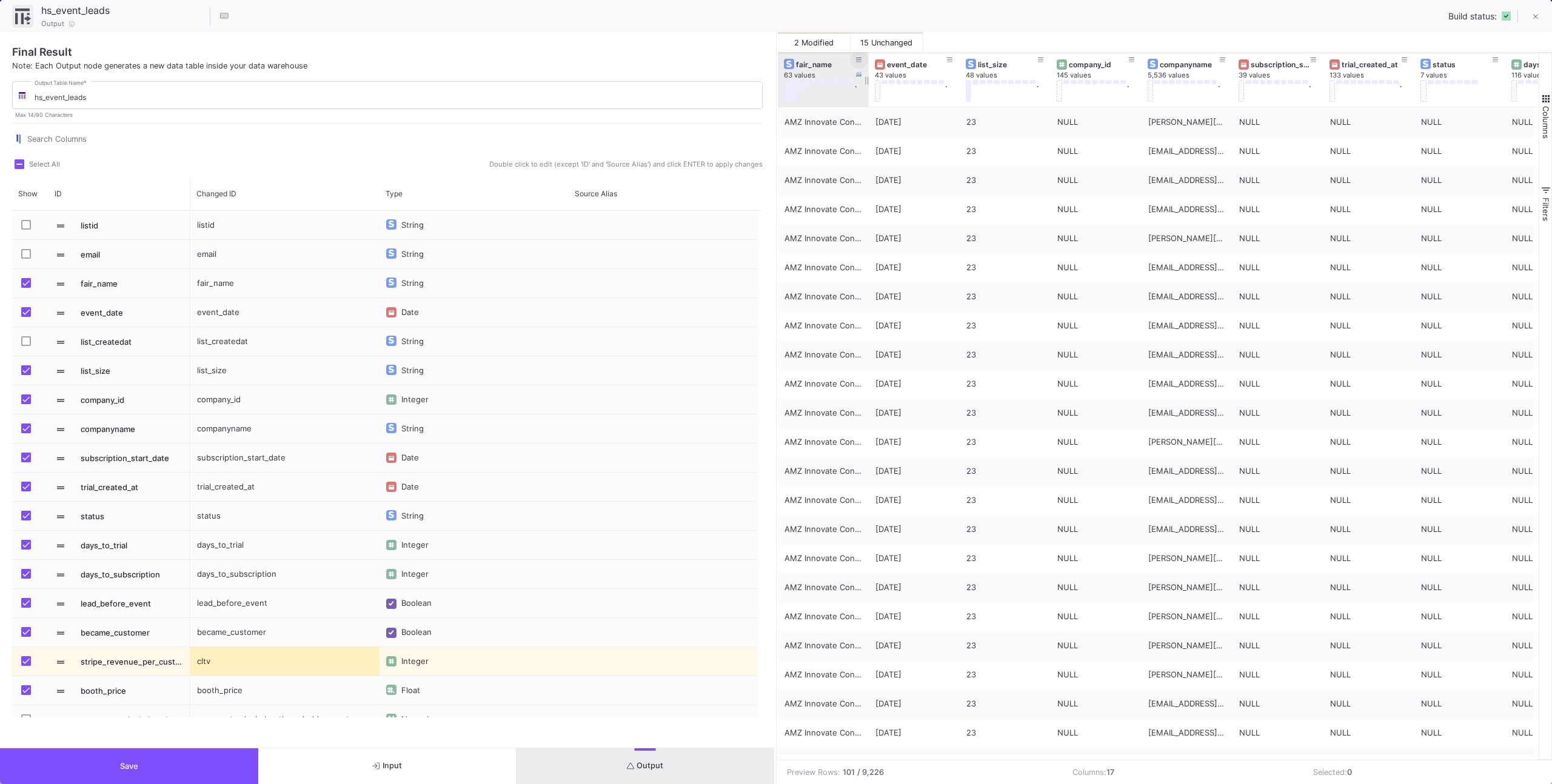
click at [859, 57] on icon at bounding box center [859, 60] width 6 height 5
click at [882, 112] on div "is equal Operator *" at bounding box center [962, 118] width 215 height 25
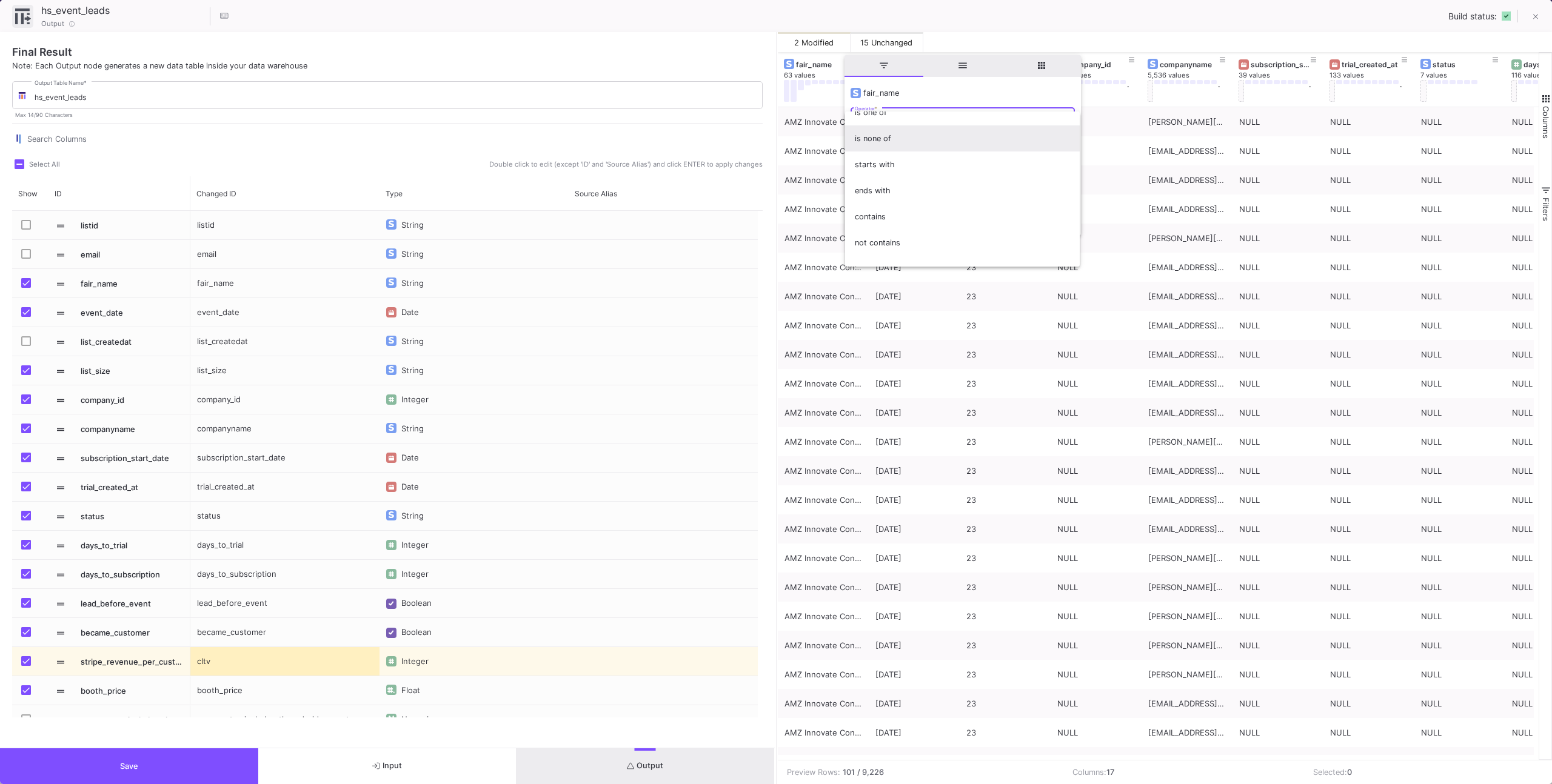
scroll to position [76, 0]
click at [892, 211] on span "contains" at bounding box center [962, 206] width 215 height 26
click at [889, 147] on input "Text" at bounding box center [953, 147] width 197 height 8
type input "DMEXCO"
click at [868, 206] on span "Apply" at bounding box center [877, 210] width 22 height 9
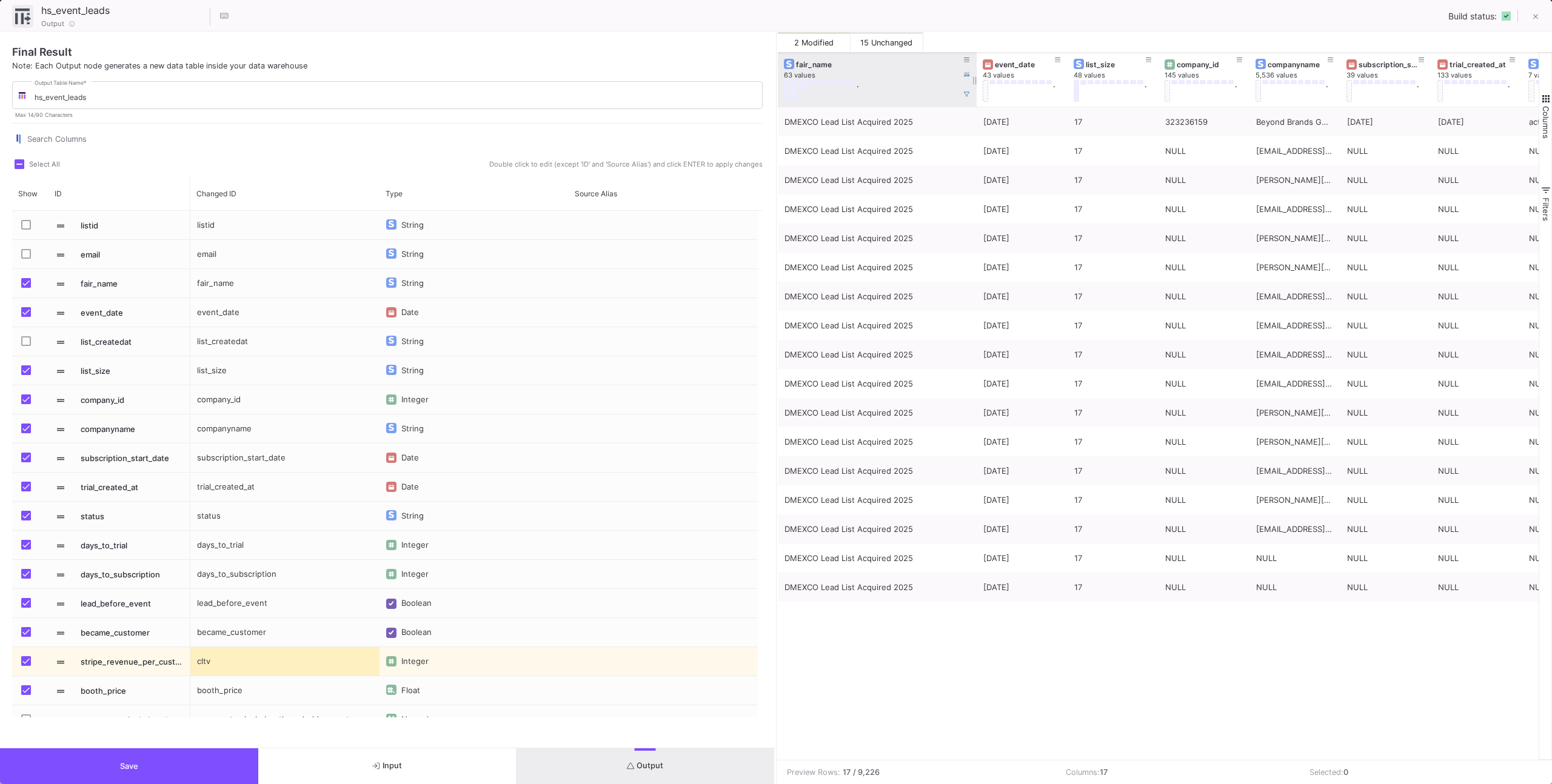
drag, startPoint x: 867, startPoint y: 103, endPoint x: 976, endPoint y: 103, distance: 109.0
click at [976, 103] on div at bounding box center [976, 79] width 5 height 54
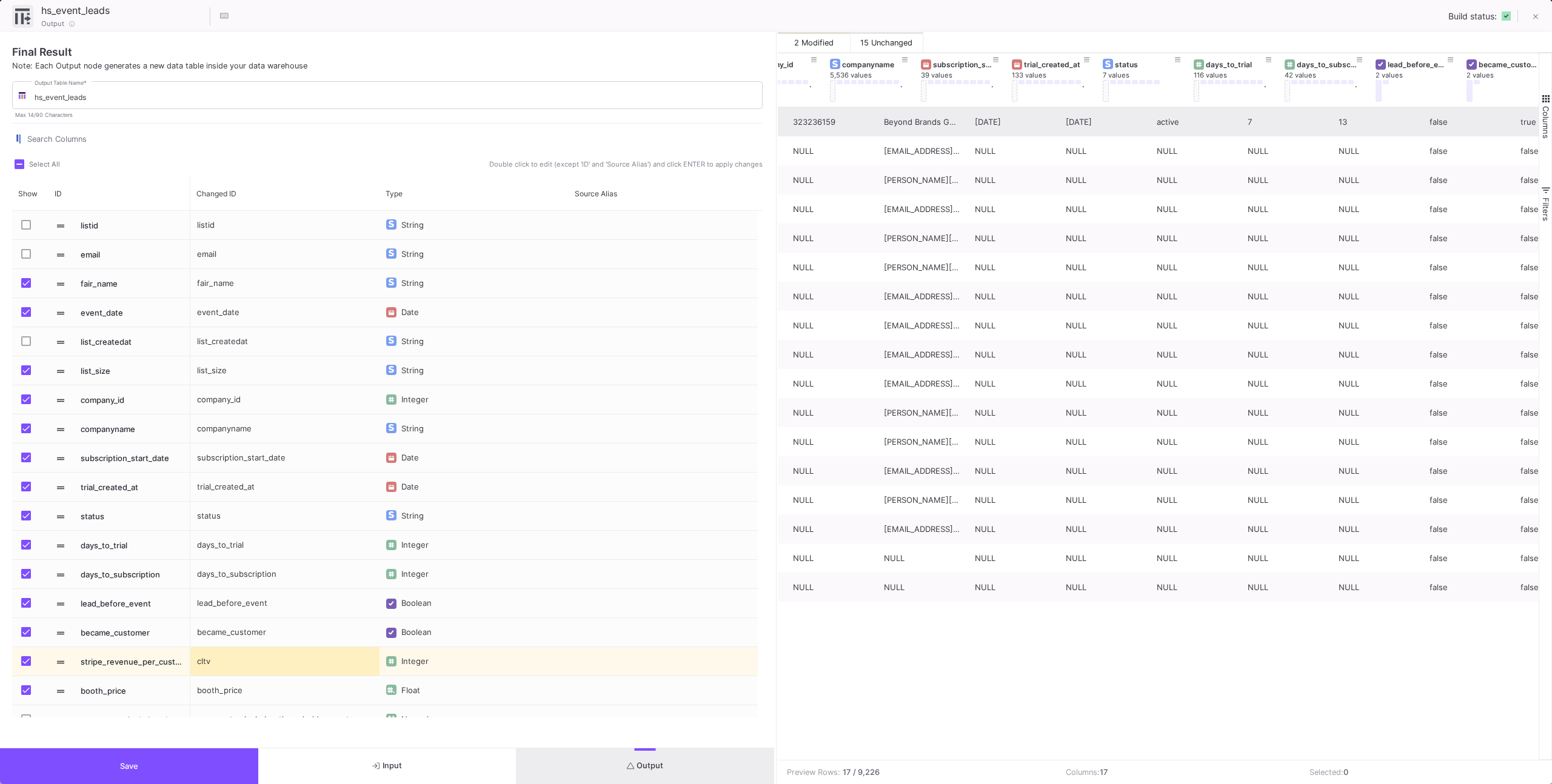
scroll to position [0, 426]
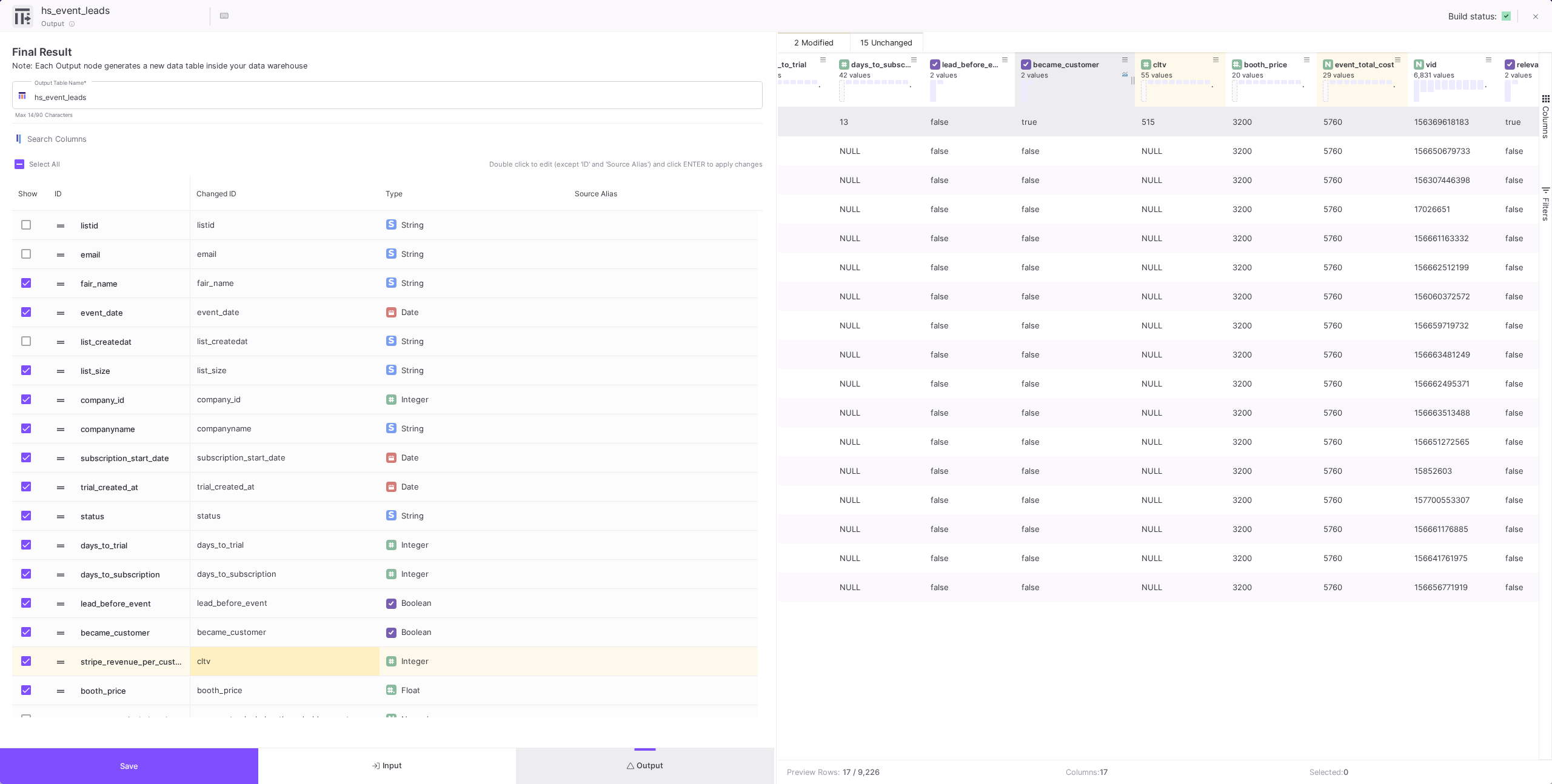
drag, startPoint x: 1105, startPoint y: 100, endPoint x: 1134, endPoint y: 102, distance: 29.1
click at [1134, 102] on div at bounding box center [1135, 79] width 5 height 54
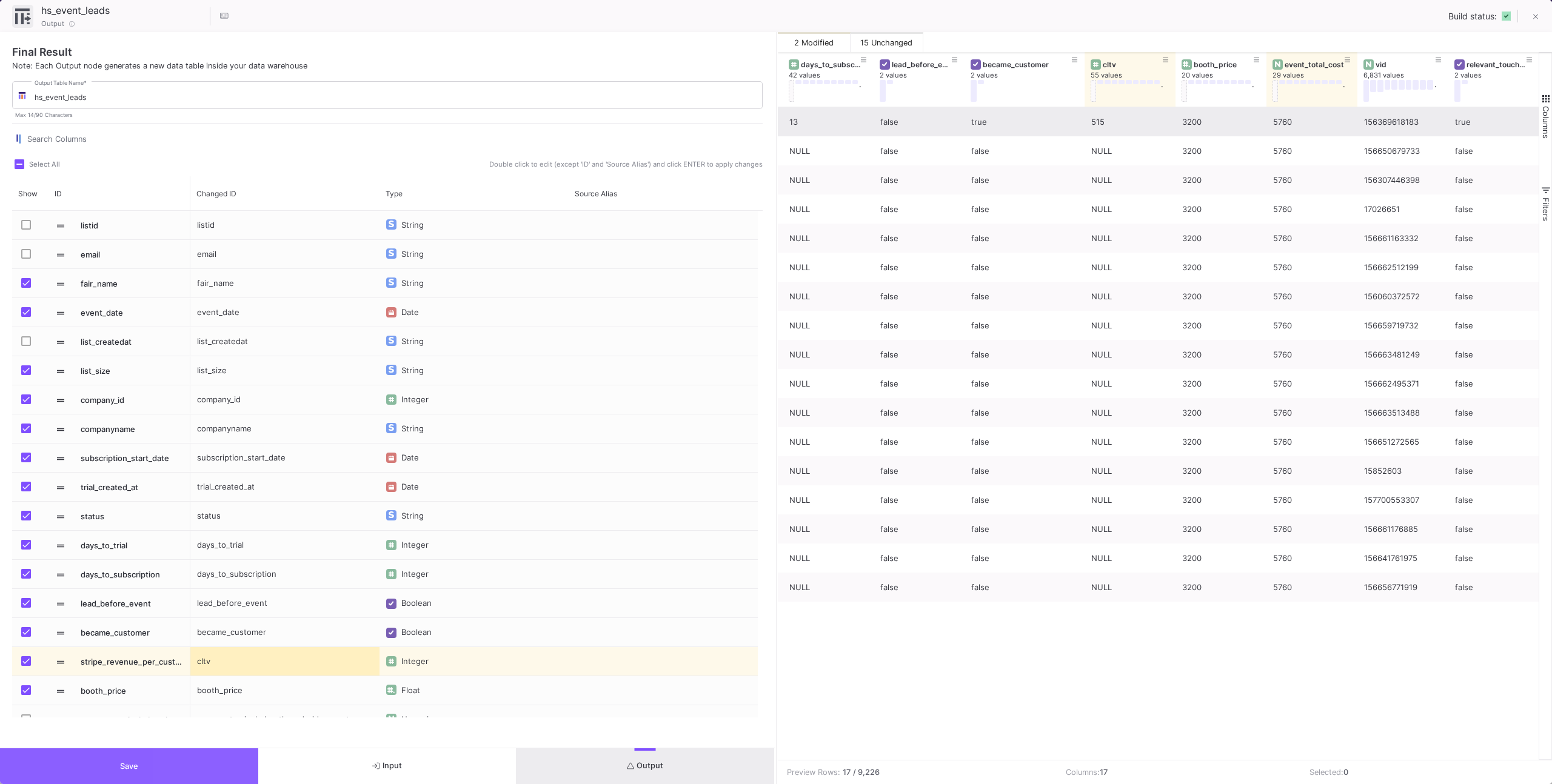
drag, startPoint x: 237, startPoint y: 761, endPoint x: 244, endPoint y: 760, distance: 7.1
click at [237, 761] on button "Save" at bounding box center [129, 766] width 258 height 36
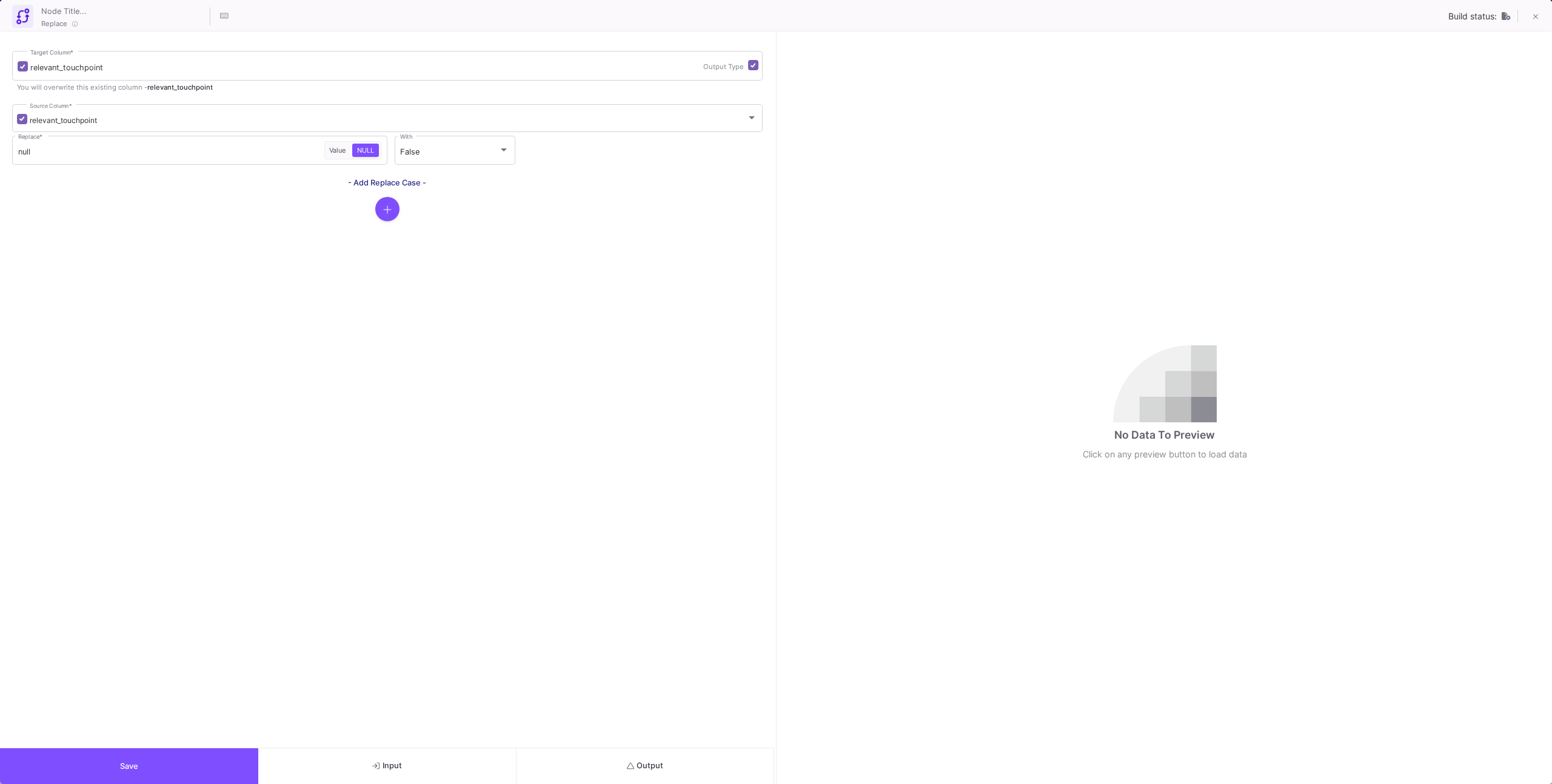
click at [651, 772] on button "Output" at bounding box center [646, 766] width 258 height 36
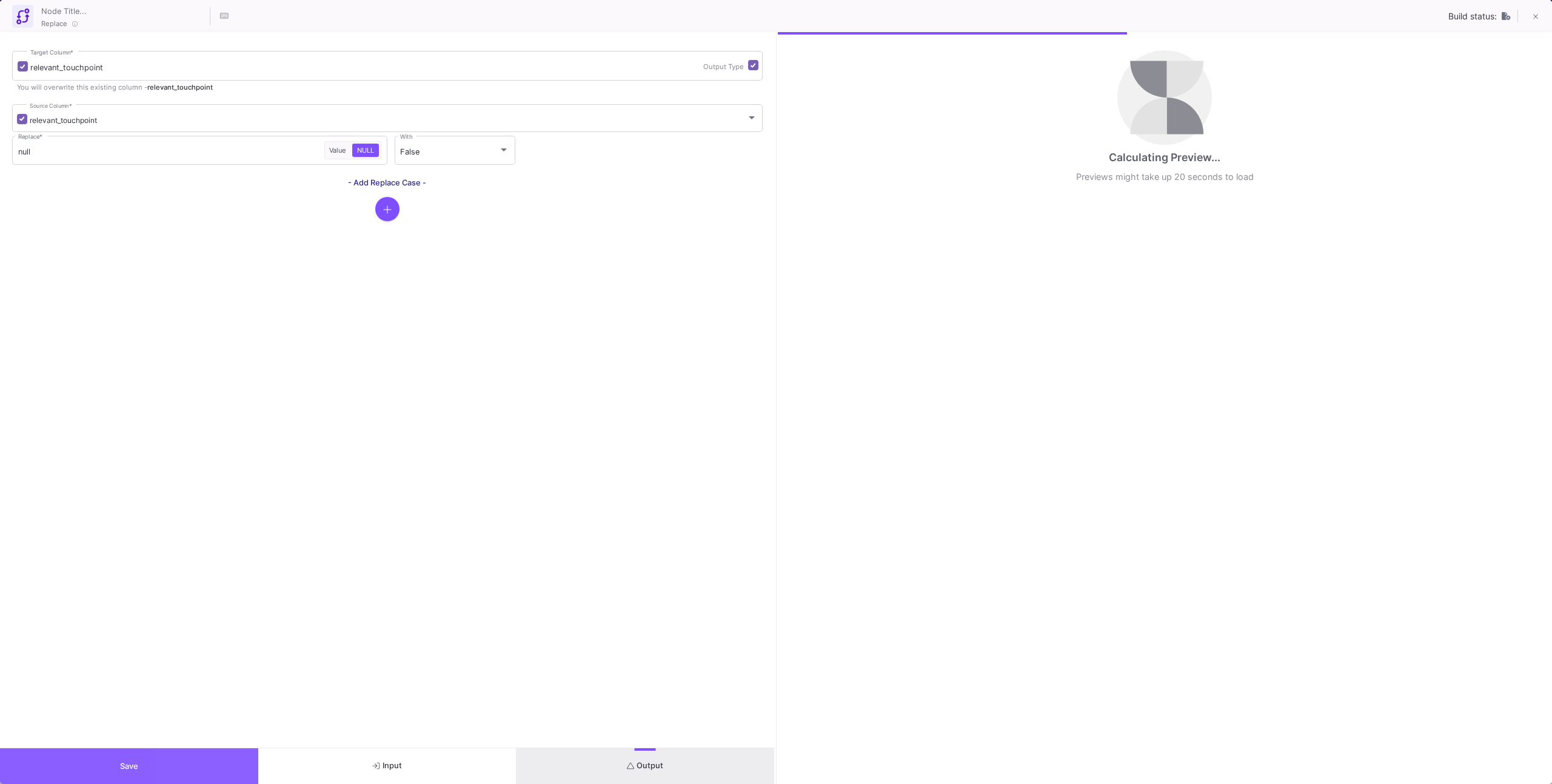
drag, startPoint x: 246, startPoint y: 749, endPoint x: 269, endPoint y: 739, distance: 25.1
click at [246, 748] on button "Save" at bounding box center [129, 766] width 258 height 36
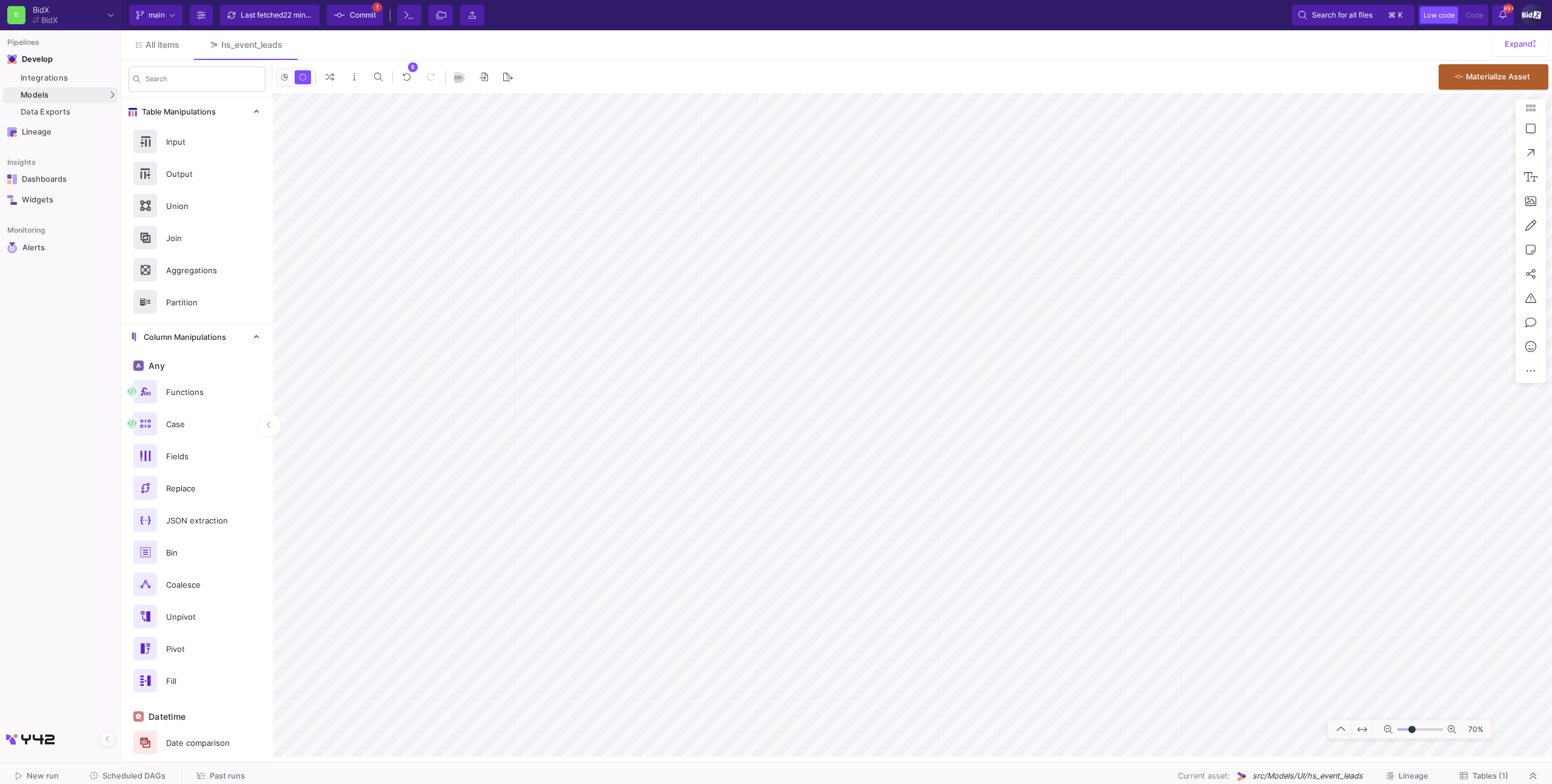
type input "4"
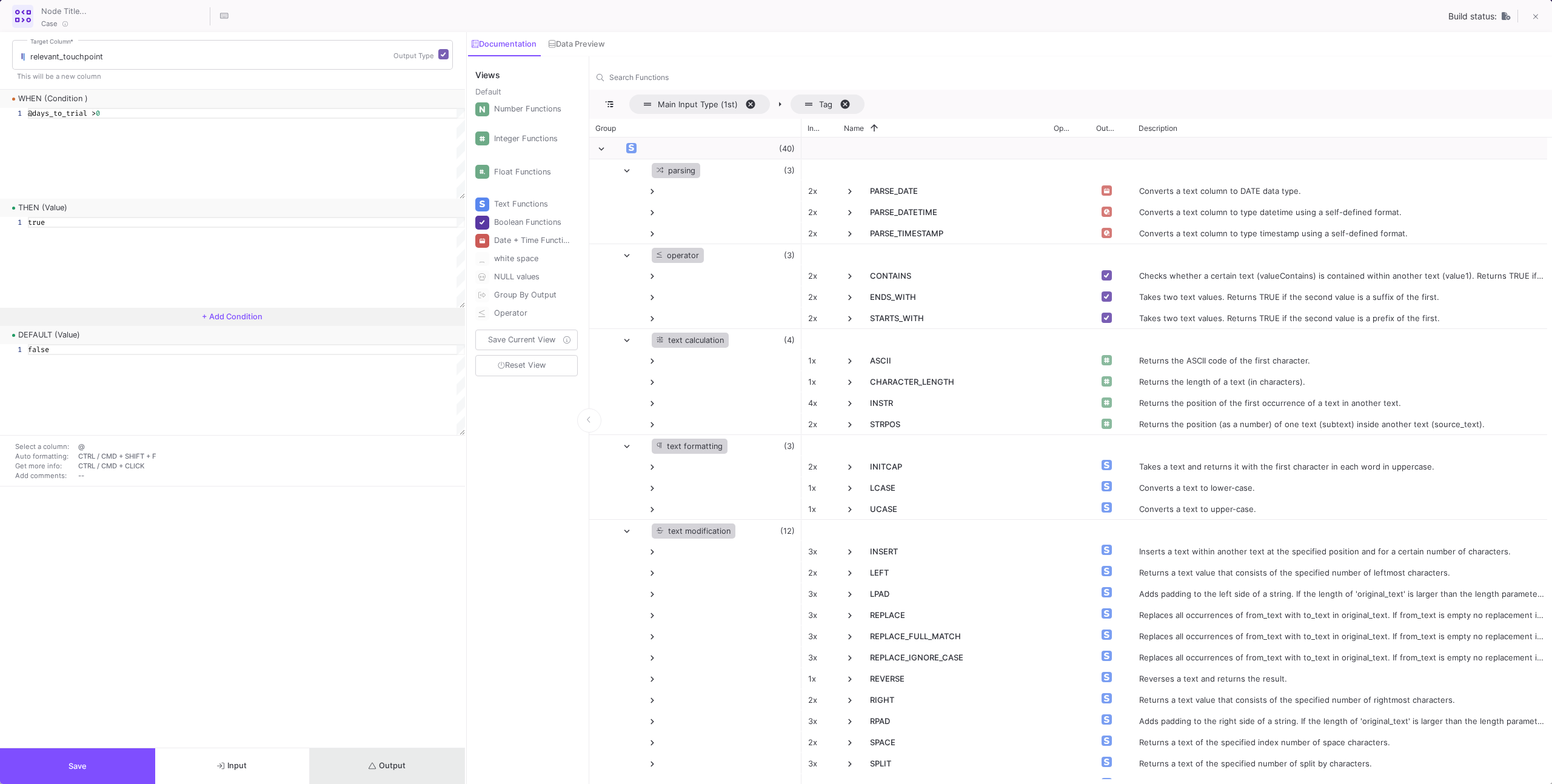
click at [415, 748] on button "Output" at bounding box center [387, 766] width 155 height 36
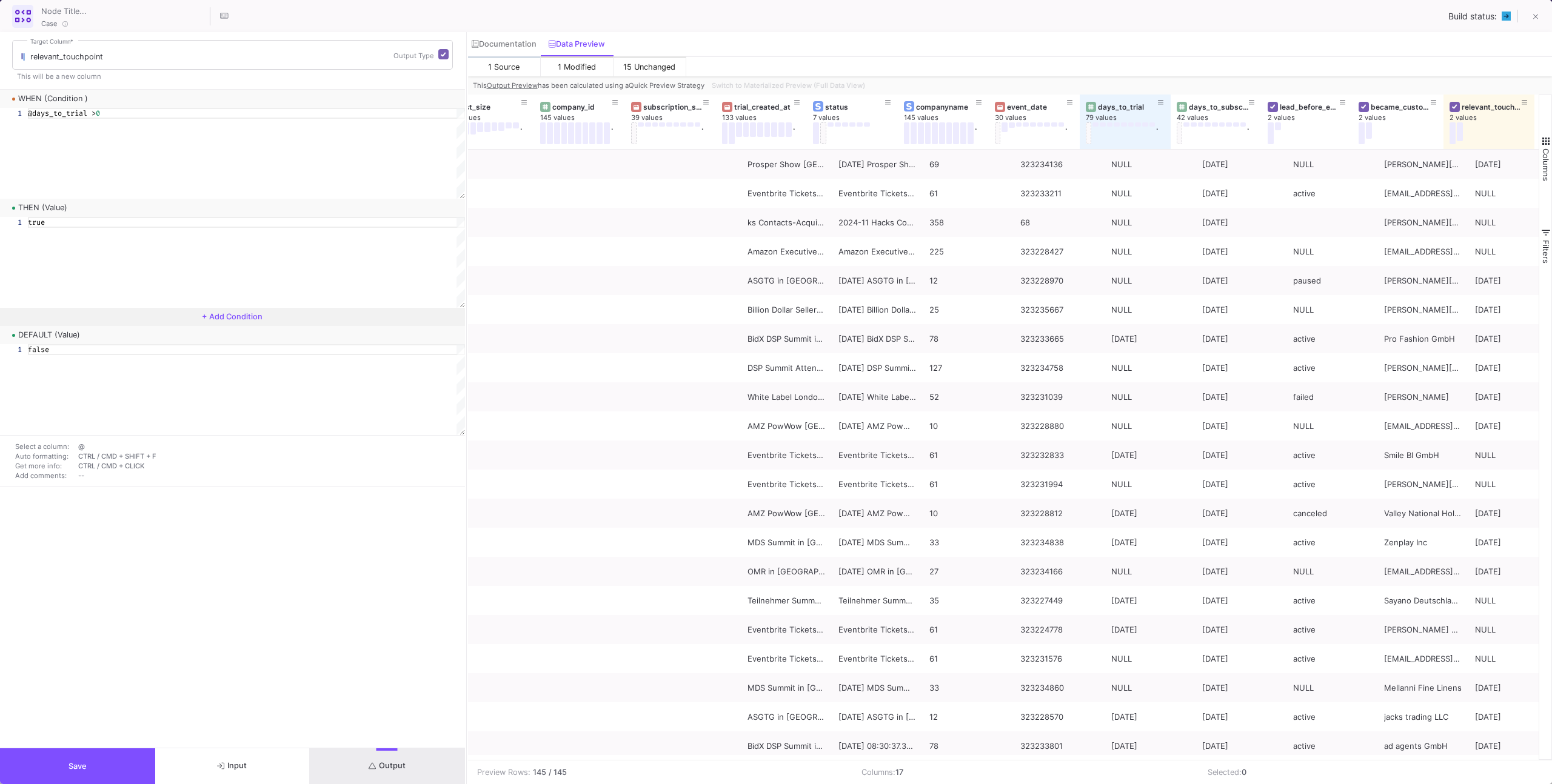
scroll to position [0, 474]
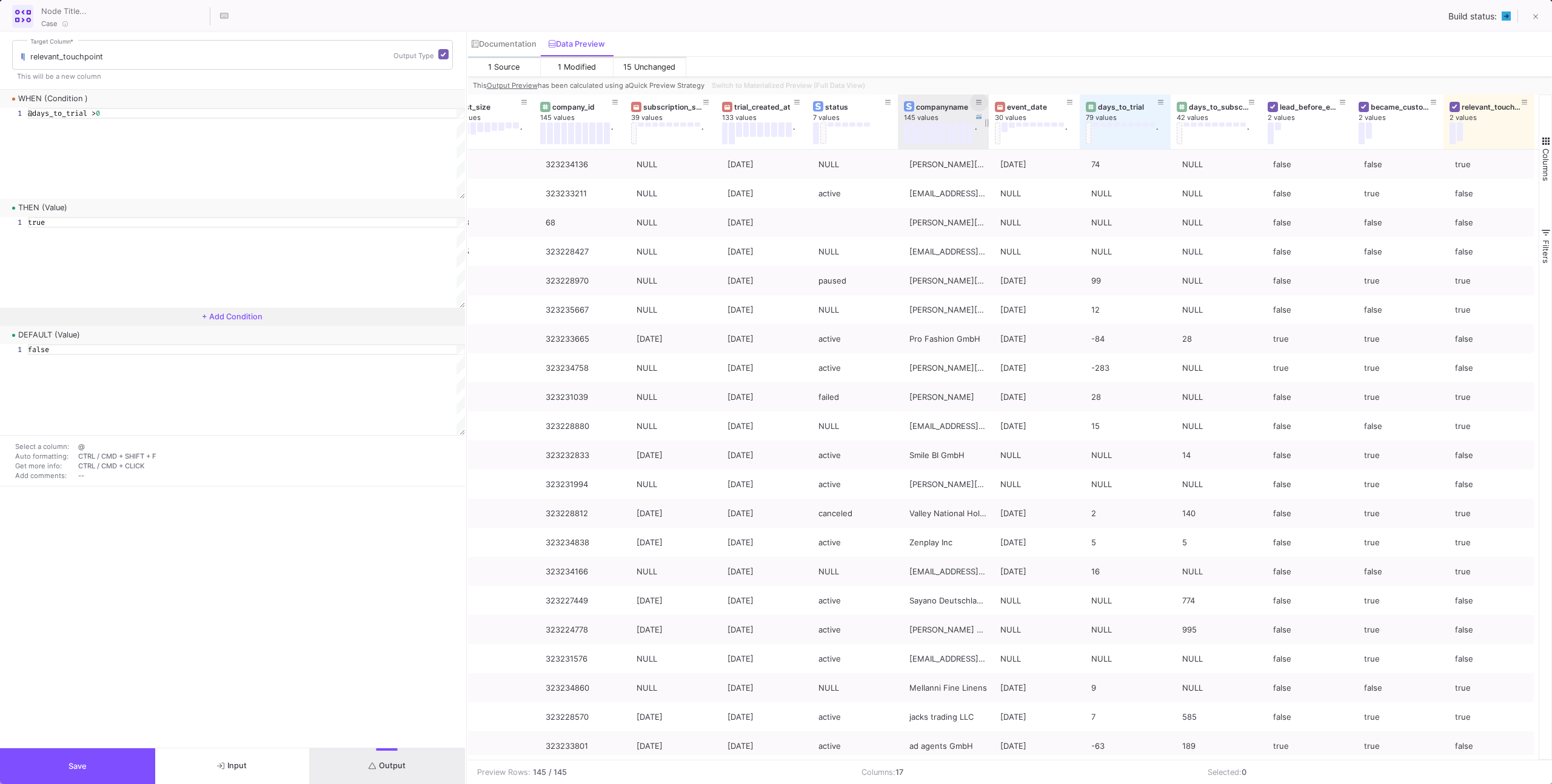
click at [980, 101] on icon at bounding box center [979, 103] width 6 height 6
type input "rasen"
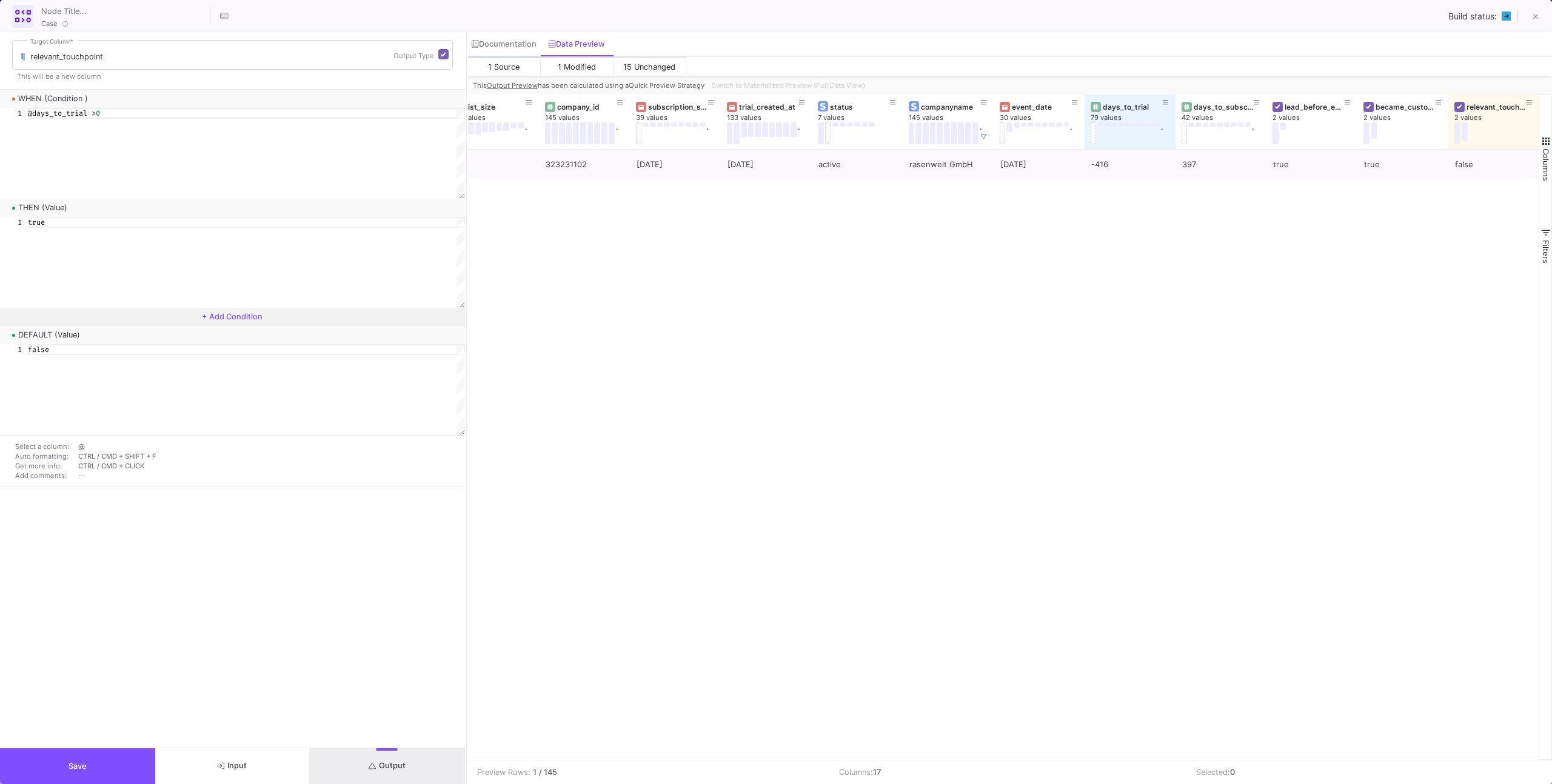
click at [900, 198] on div "BidX DSP Summit in Frankfurt 2024 2024-05-23 BidX DSP Summit in Frankfurt 78 32…" at bounding box center [1004, 455] width 1071 height 610
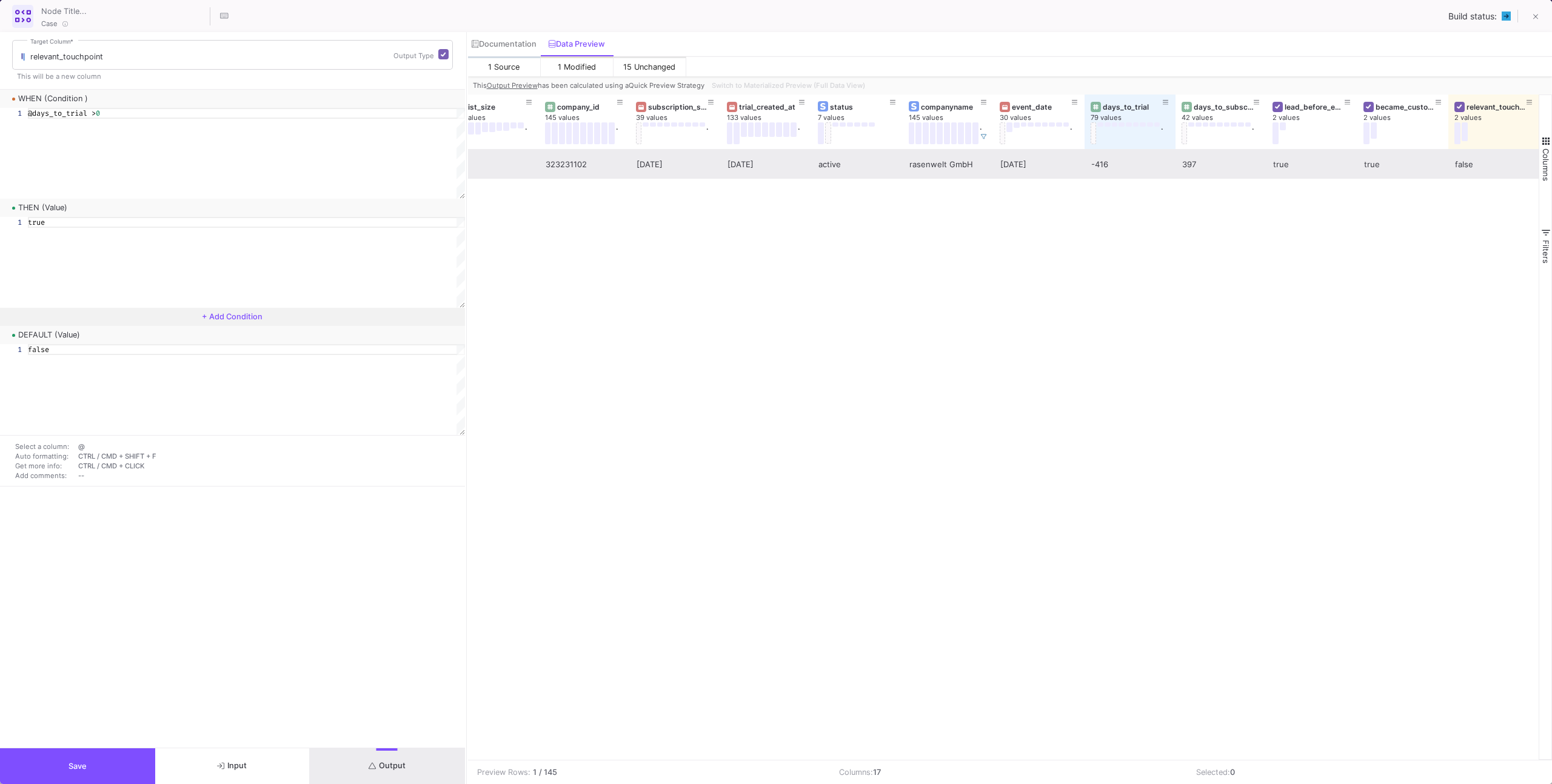
scroll to position [0, 0]
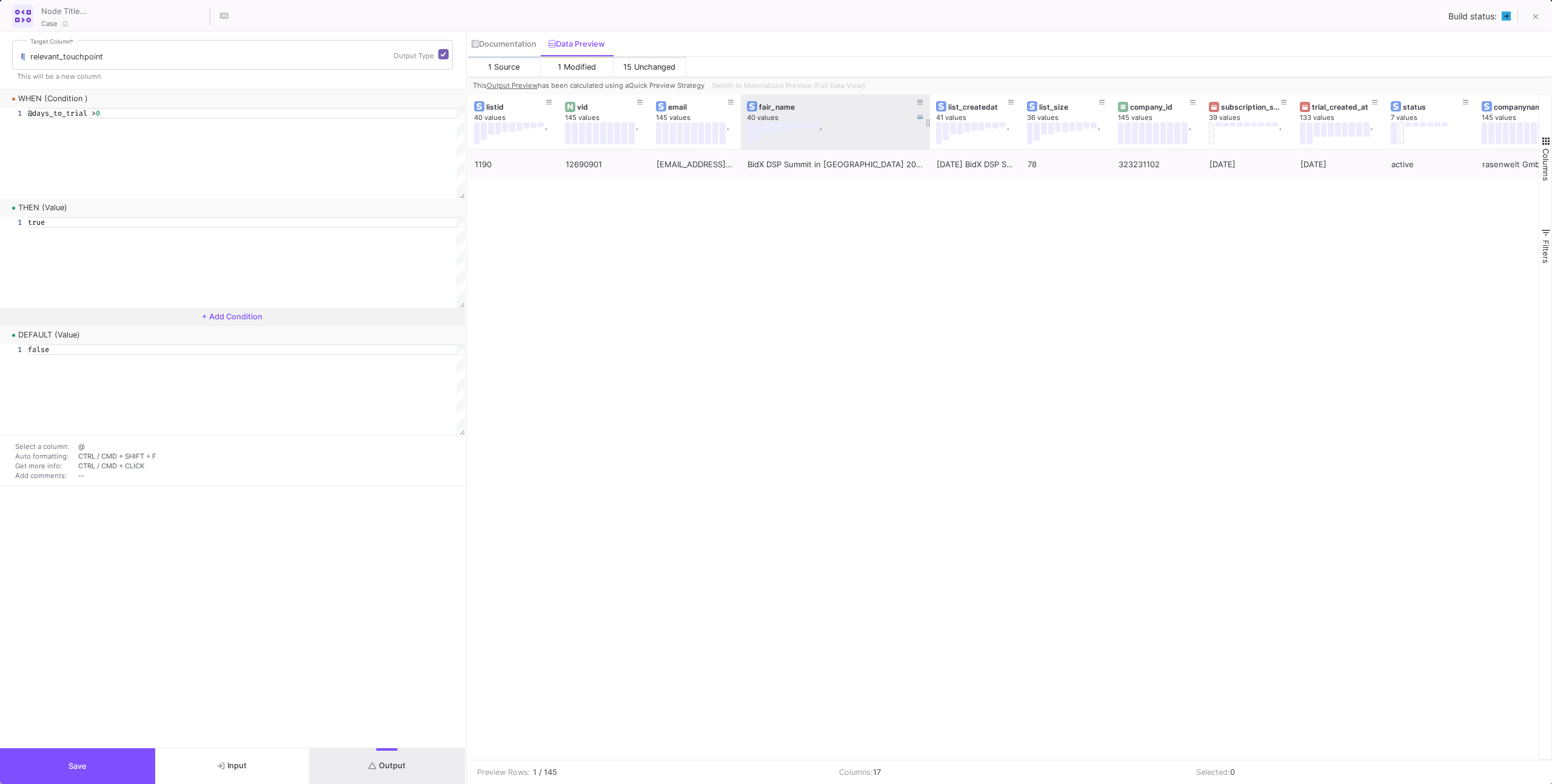
drag, startPoint x: 831, startPoint y: 129, endPoint x: 929, endPoint y: 131, distance: 98.0
click at [929, 131] on div at bounding box center [929, 122] width 5 height 54
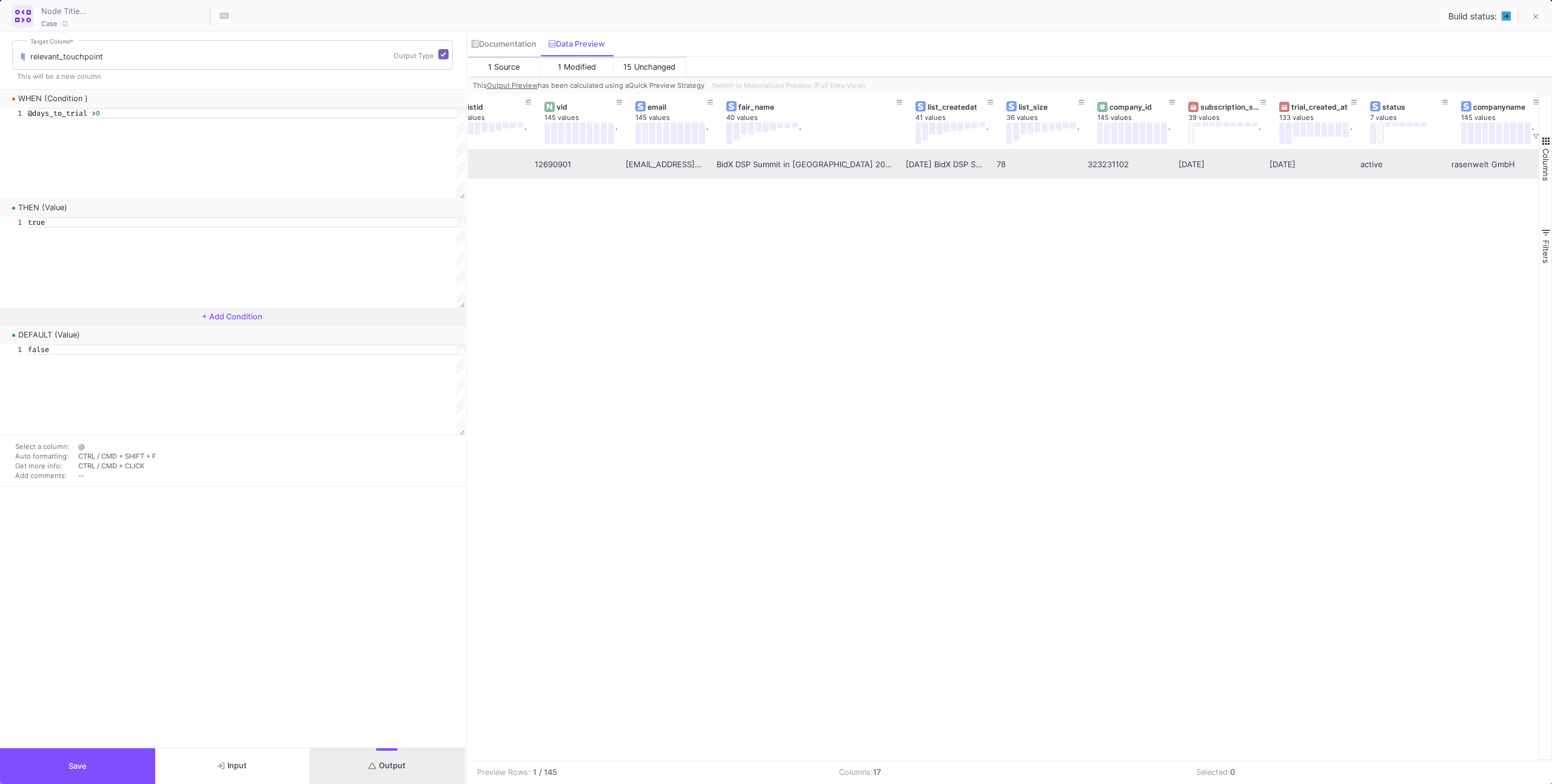
scroll to position [0, 573]
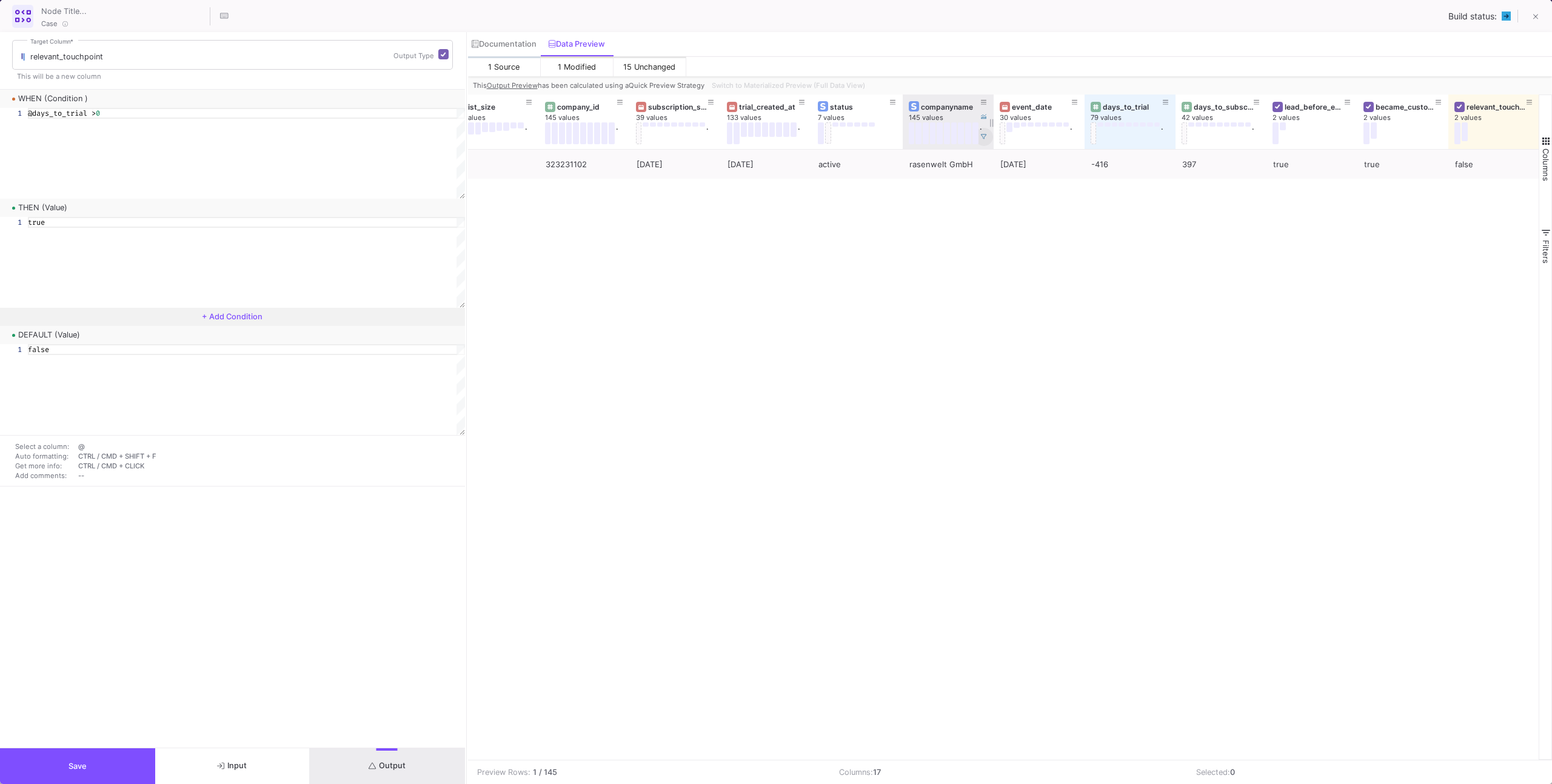
click at [989, 135] on div "companyname 145 values ." at bounding box center [948, 122] width 91 height 54
click at [985, 137] on icon at bounding box center [984, 137] width 6 height 6
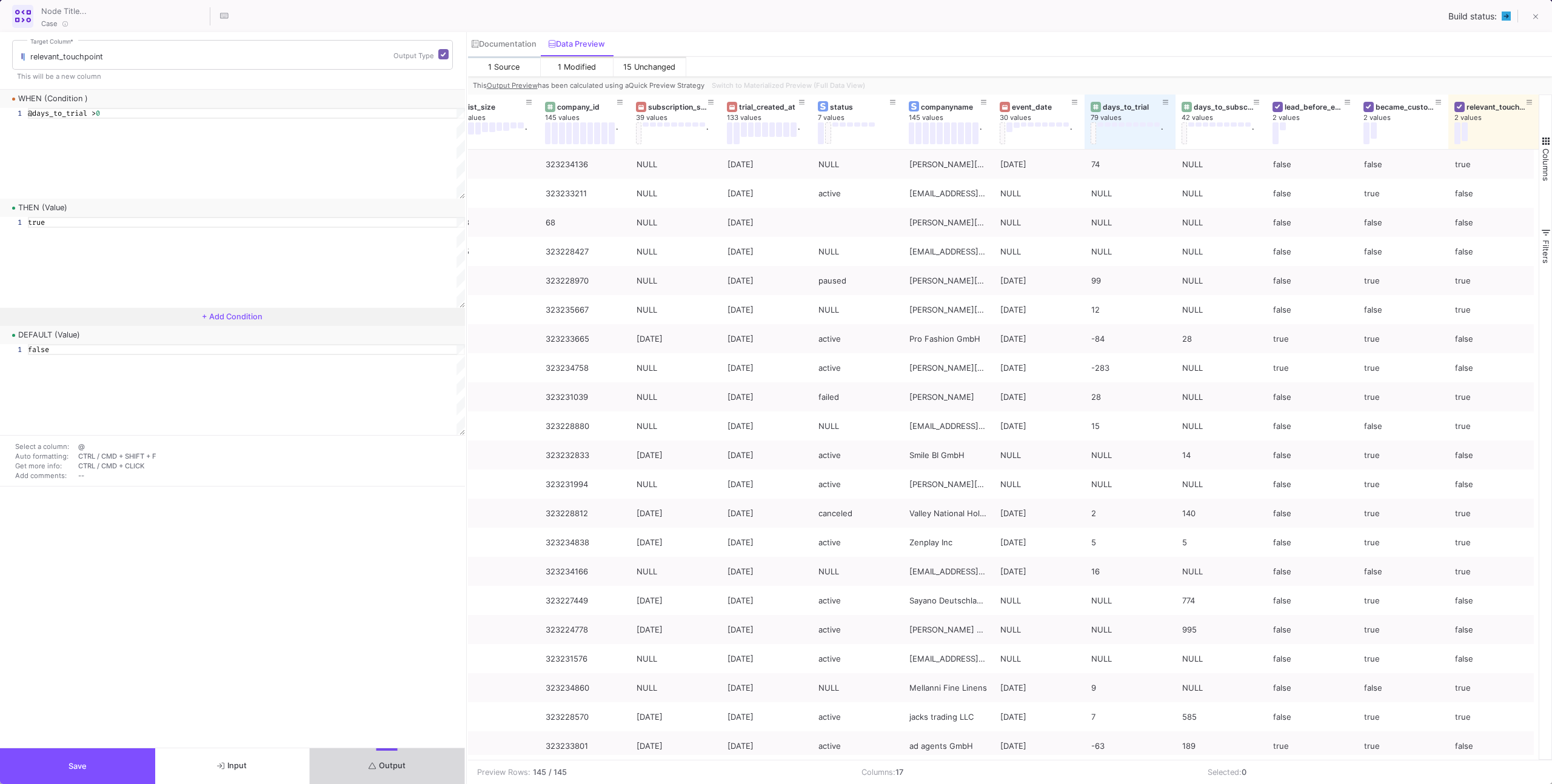
click at [413, 765] on button "Output" at bounding box center [387, 766] width 155 height 36
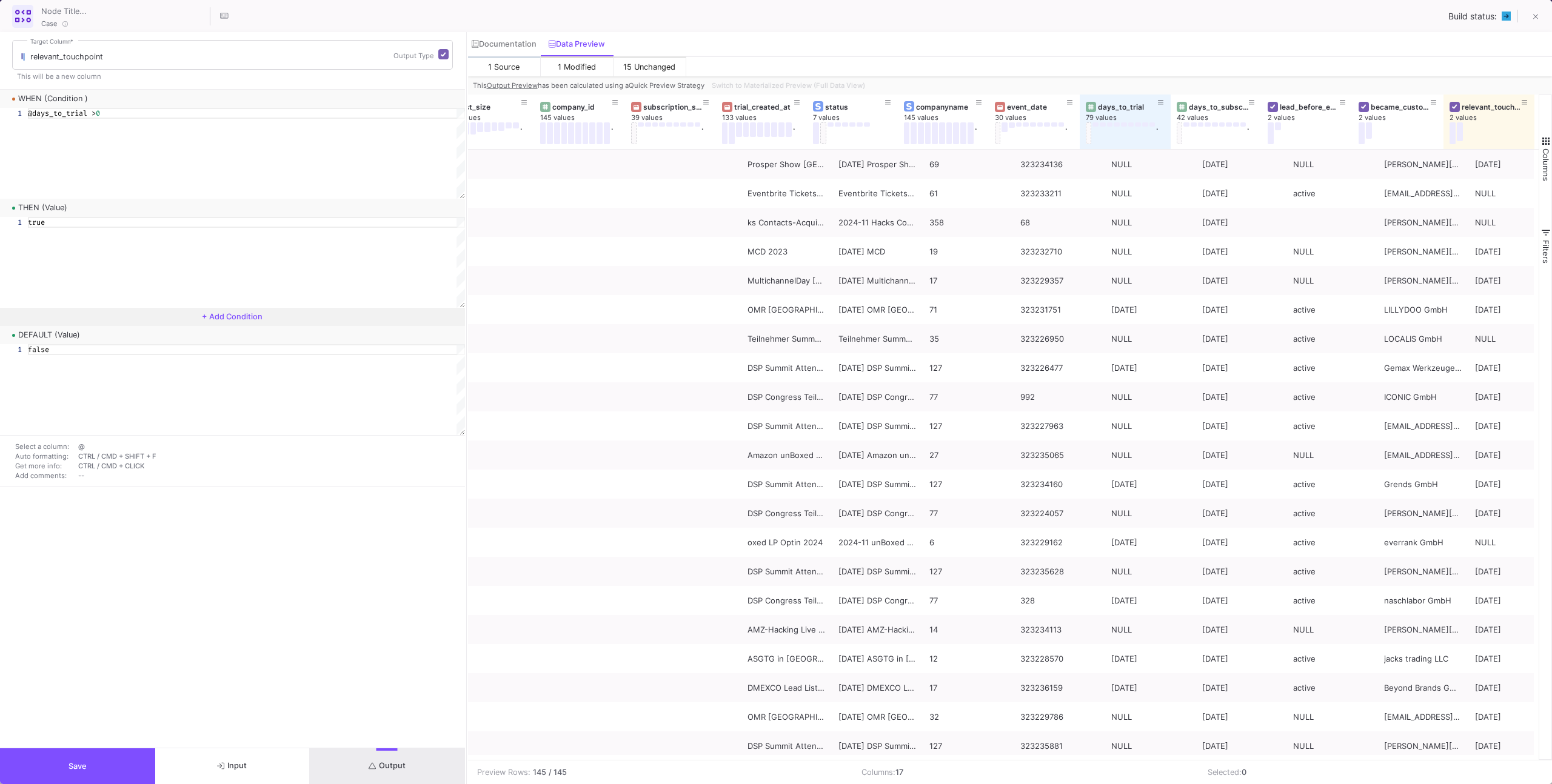
scroll to position [0, 474]
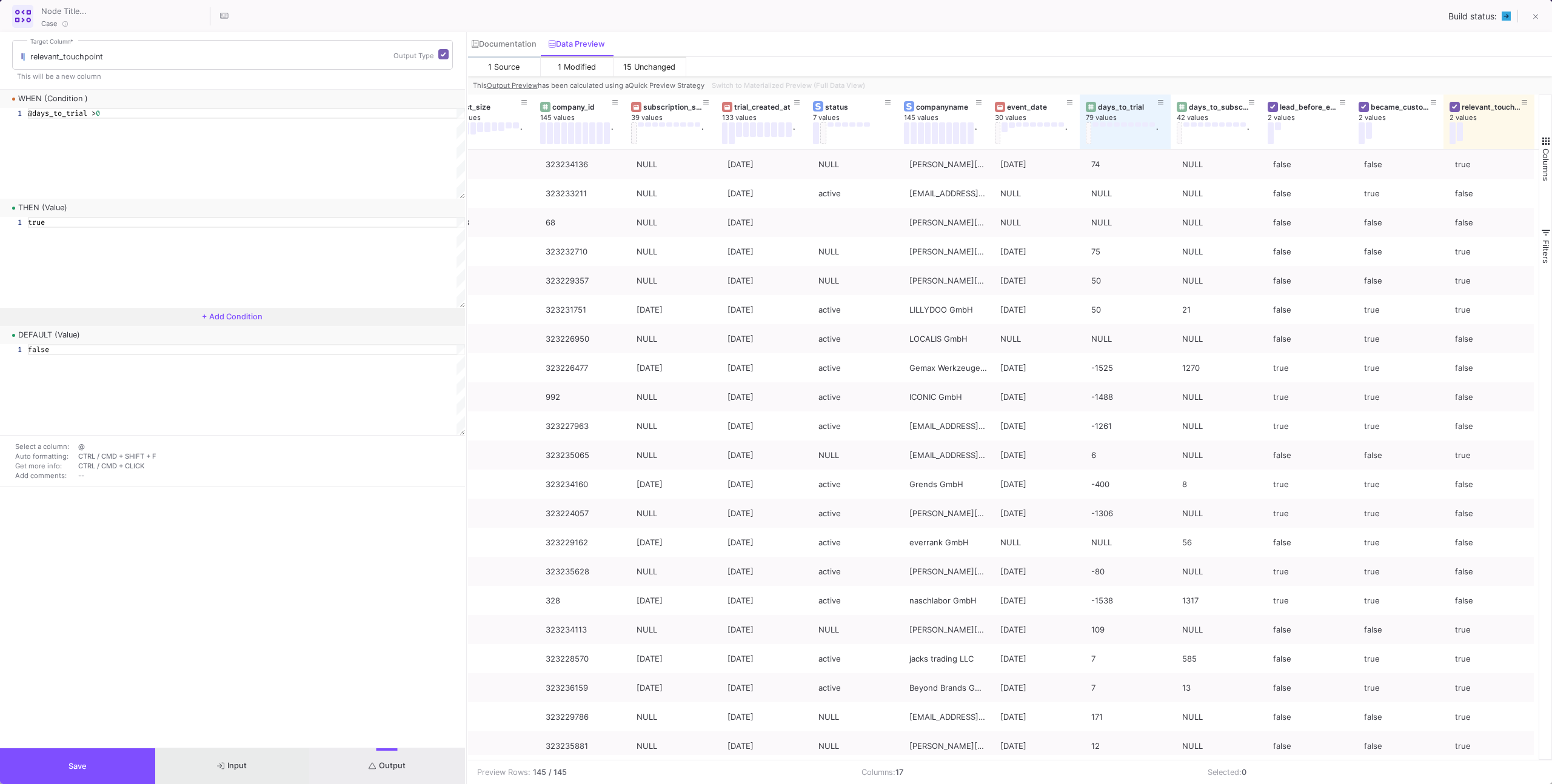
drag, startPoint x: 160, startPoint y: 757, endPoint x: 145, endPoint y: 757, distance: 15.0
click at [159, 757] on button "Input" at bounding box center [233, 766] width 155 height 36
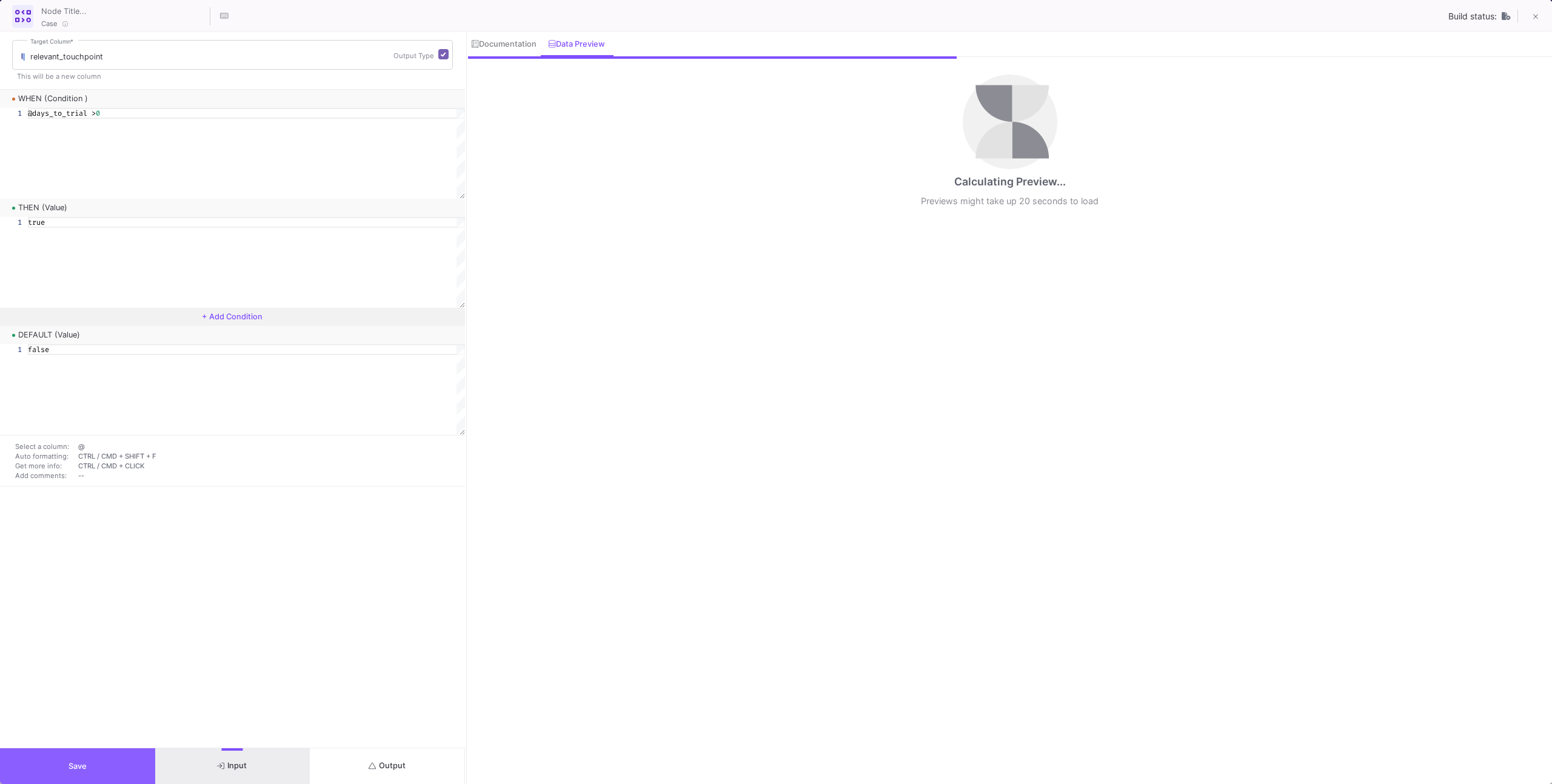
click at [143, 757] on button "Save" at bounding box center [77, 766] width 155 height 36
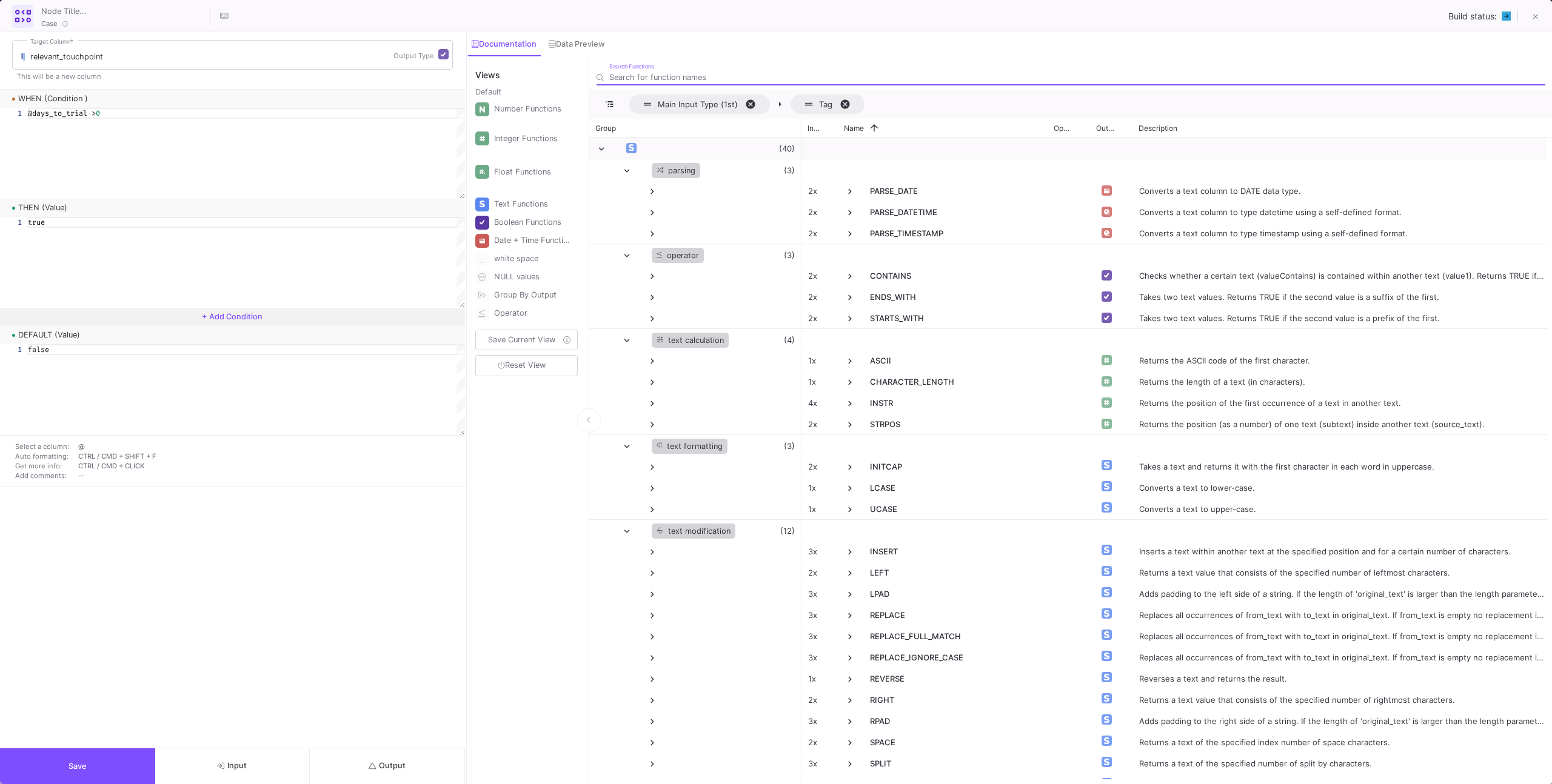
click at [391, 774] on button "Output" at bounding box center [387, 766] width 155 height 36
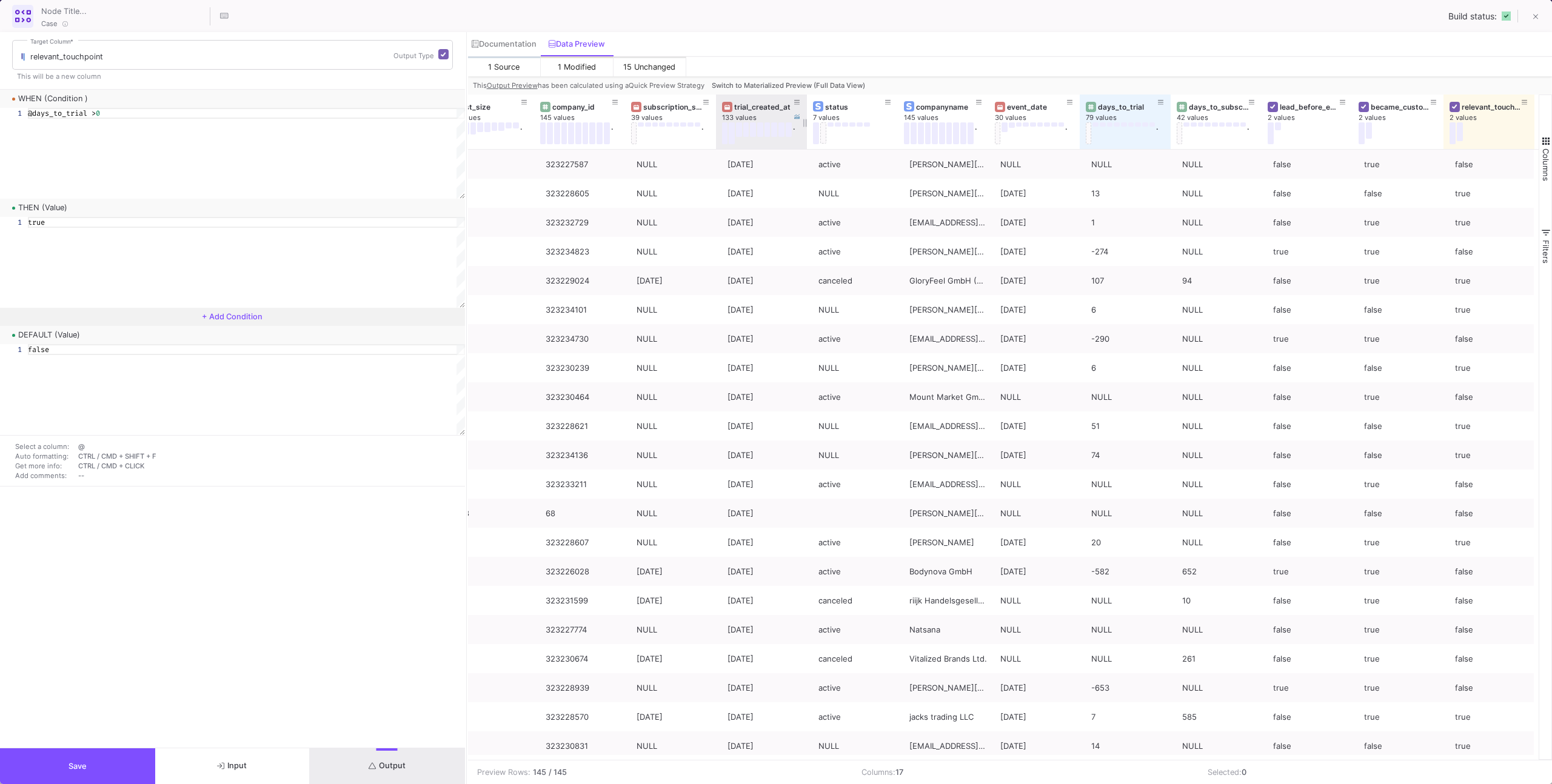
click at [753, 88] on span "Switch to Materialized Preview (Full Data View)" at bounding box center [788, 85] width 153 height 9
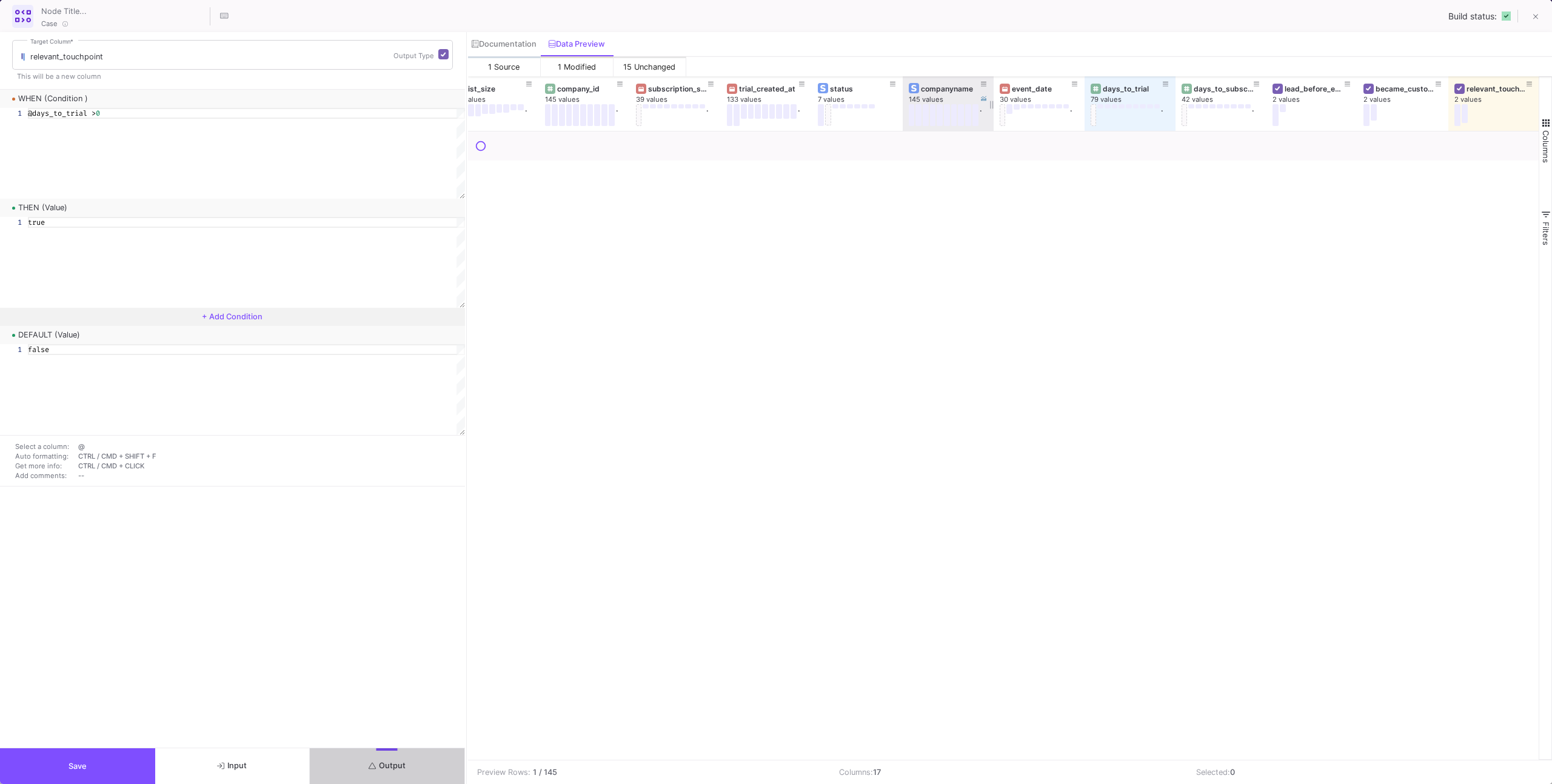
click at [991, 88] on div at bounding box center [993, 104] width 5 height 54
click at [988, 88] on button at bounding box center [984, 84] width 18 height 18
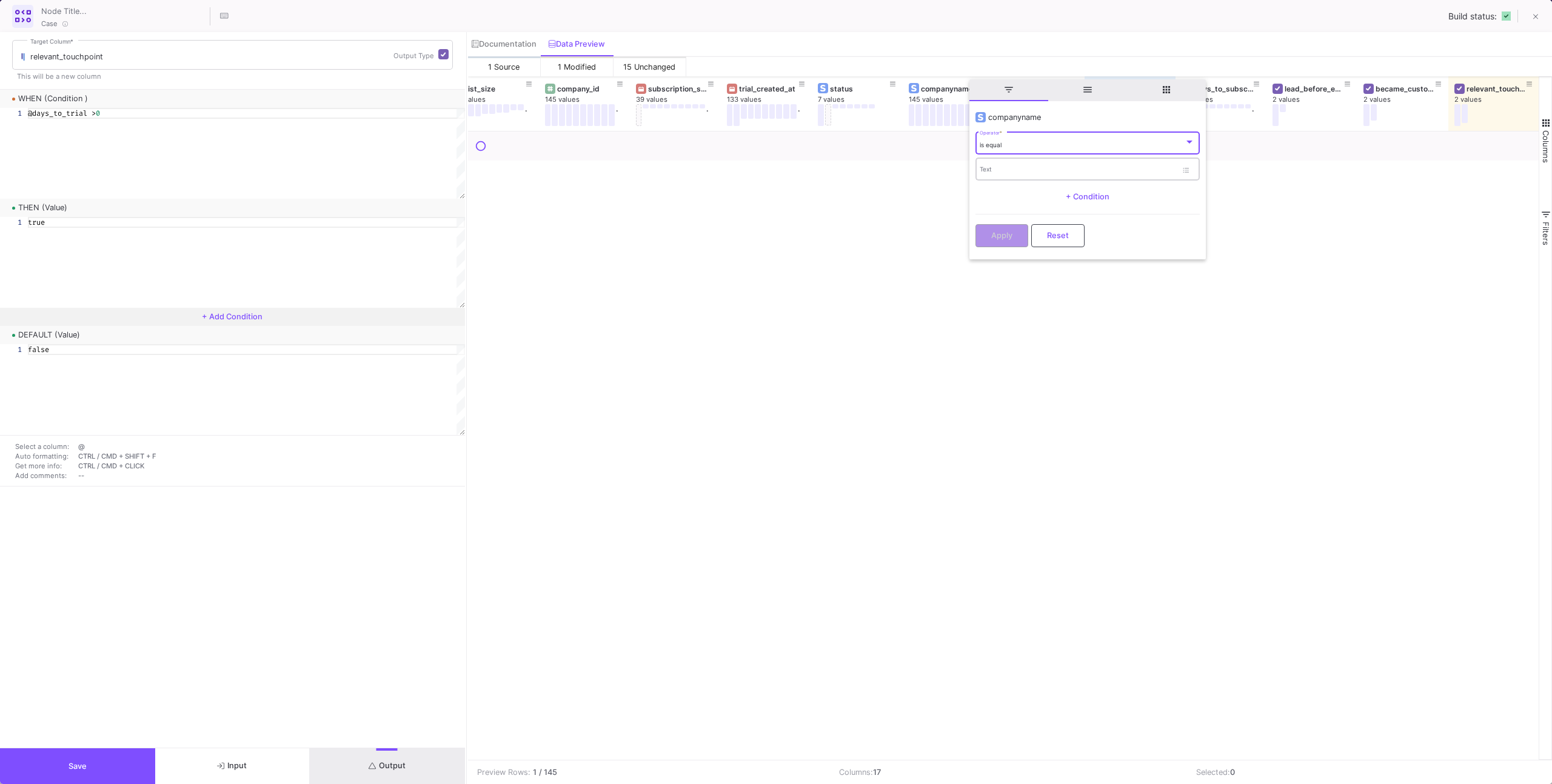
click at [991, 159] on div "Text" at bounding box center [1078, 168] width 197 height 25
click at [990, 149] on div "is equal Operator *" at bounding box center [1087, 142] width 215 height 25
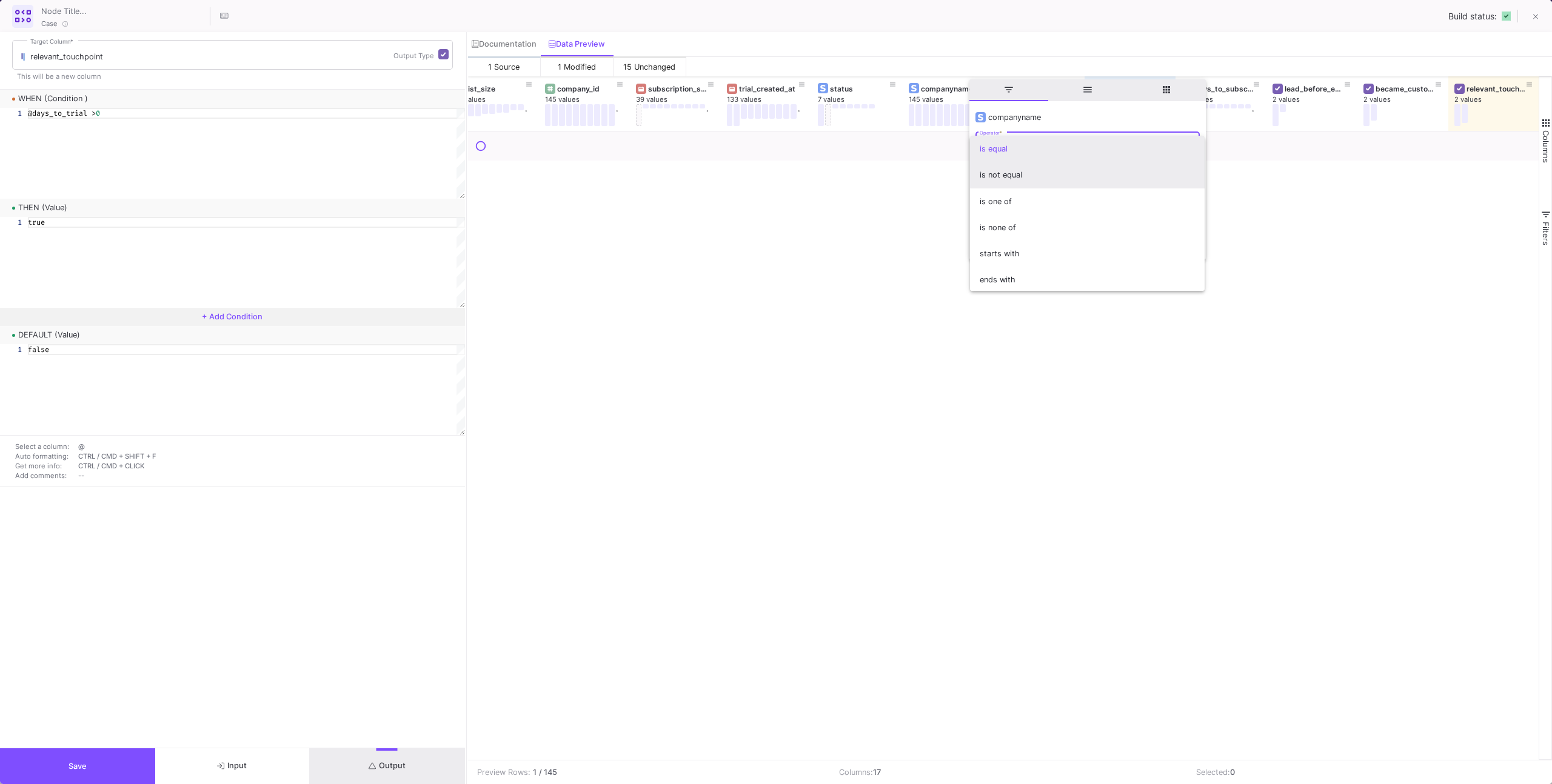
scroll to position [90, 0]
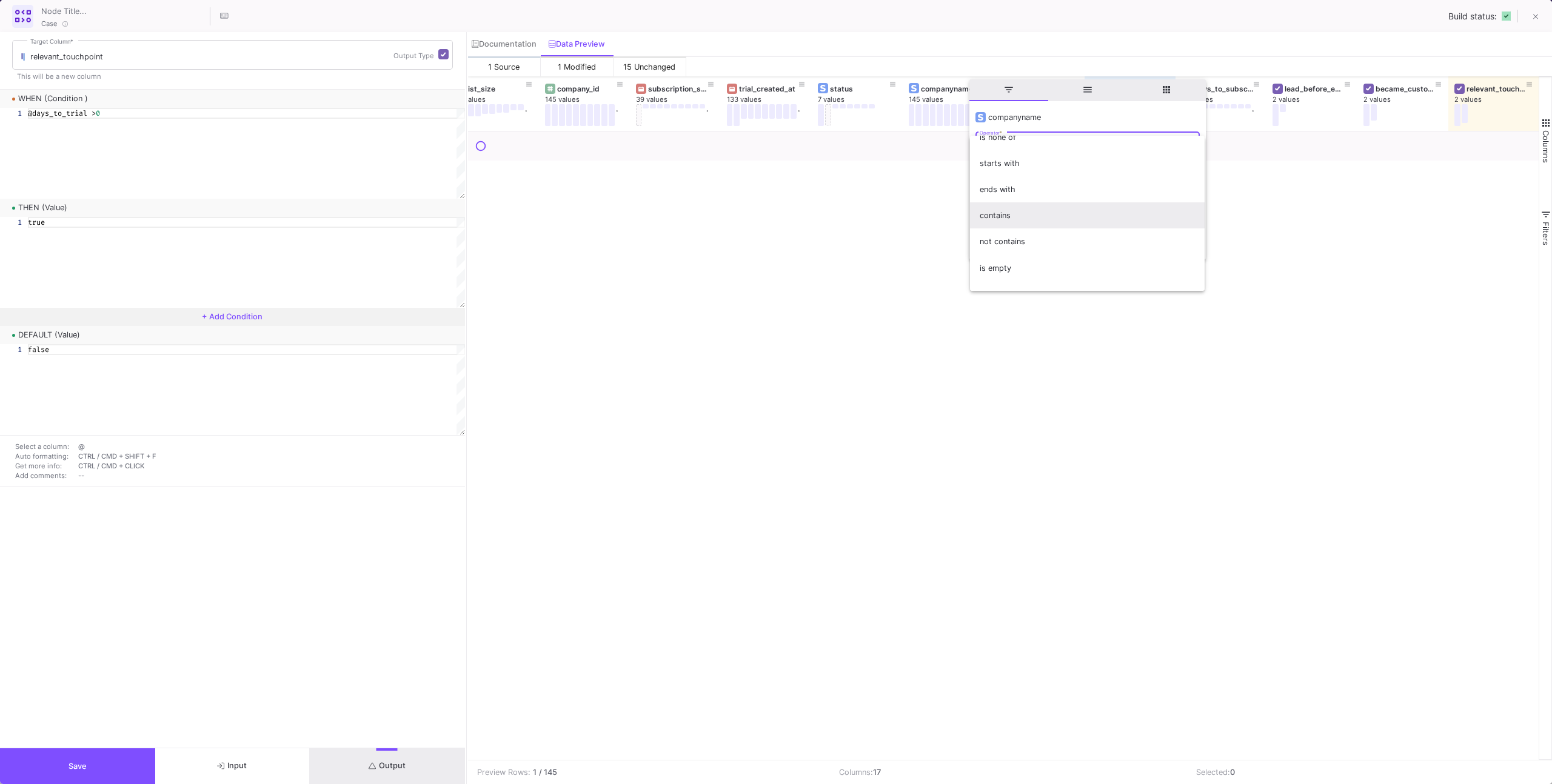
click at [989, 213] on span "contains" at bounding box center [1087, 215] width 215 height 26
click at [988, 176] on div "Text" at bounding box center [1078, 168] width 197 height 25
type input "rasen"
click at [996, 229] on button "Apply" at bounding box center [1002, 234] width 53 height 23
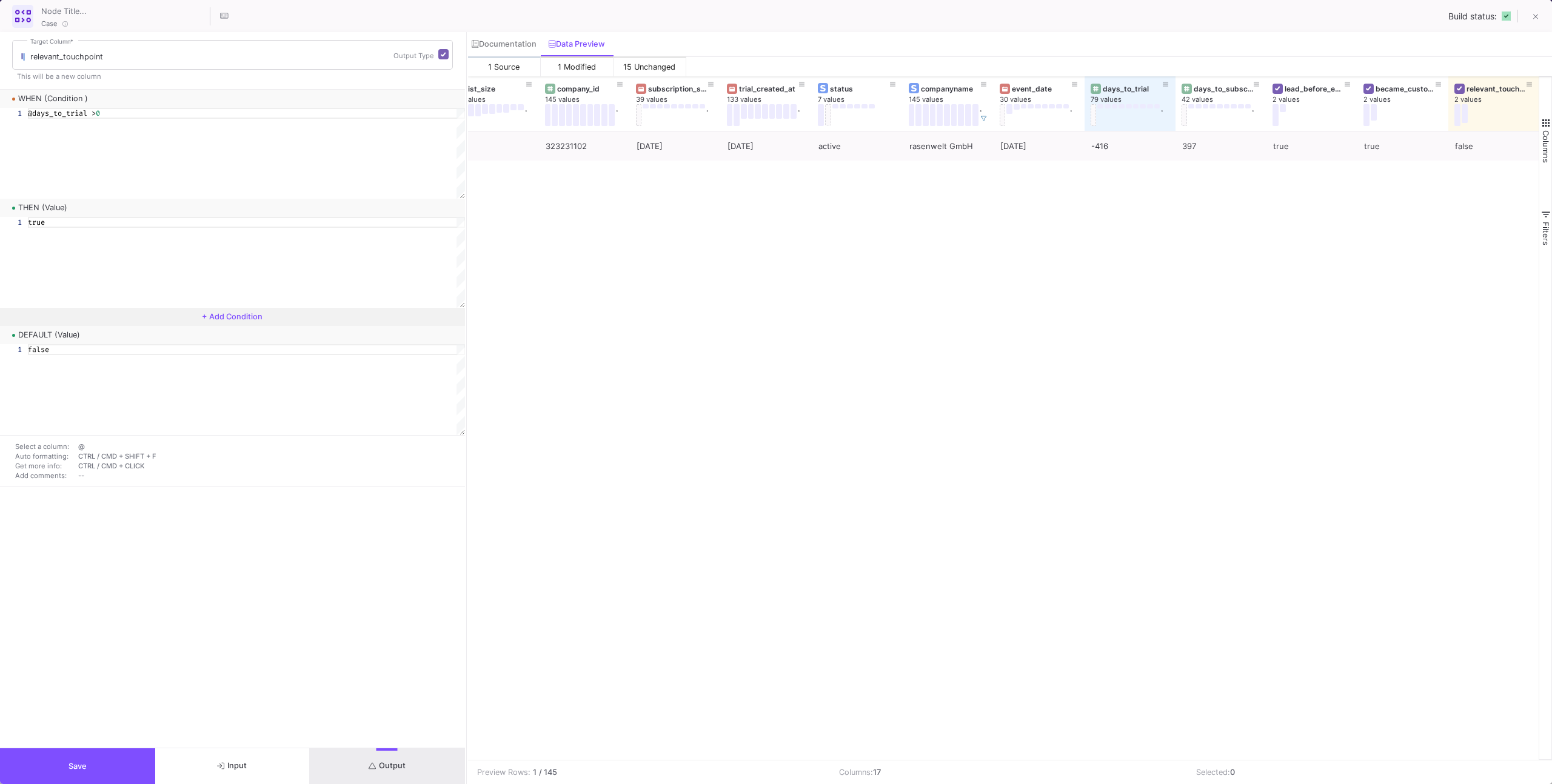
drag, startPoint x: 125, startPoint y: 759, endPoint x: 191, endPoint y: 719, distance: 77.2
click at [125, 759] on button "Save" at bounding box center [77, 766] width 155 height 36
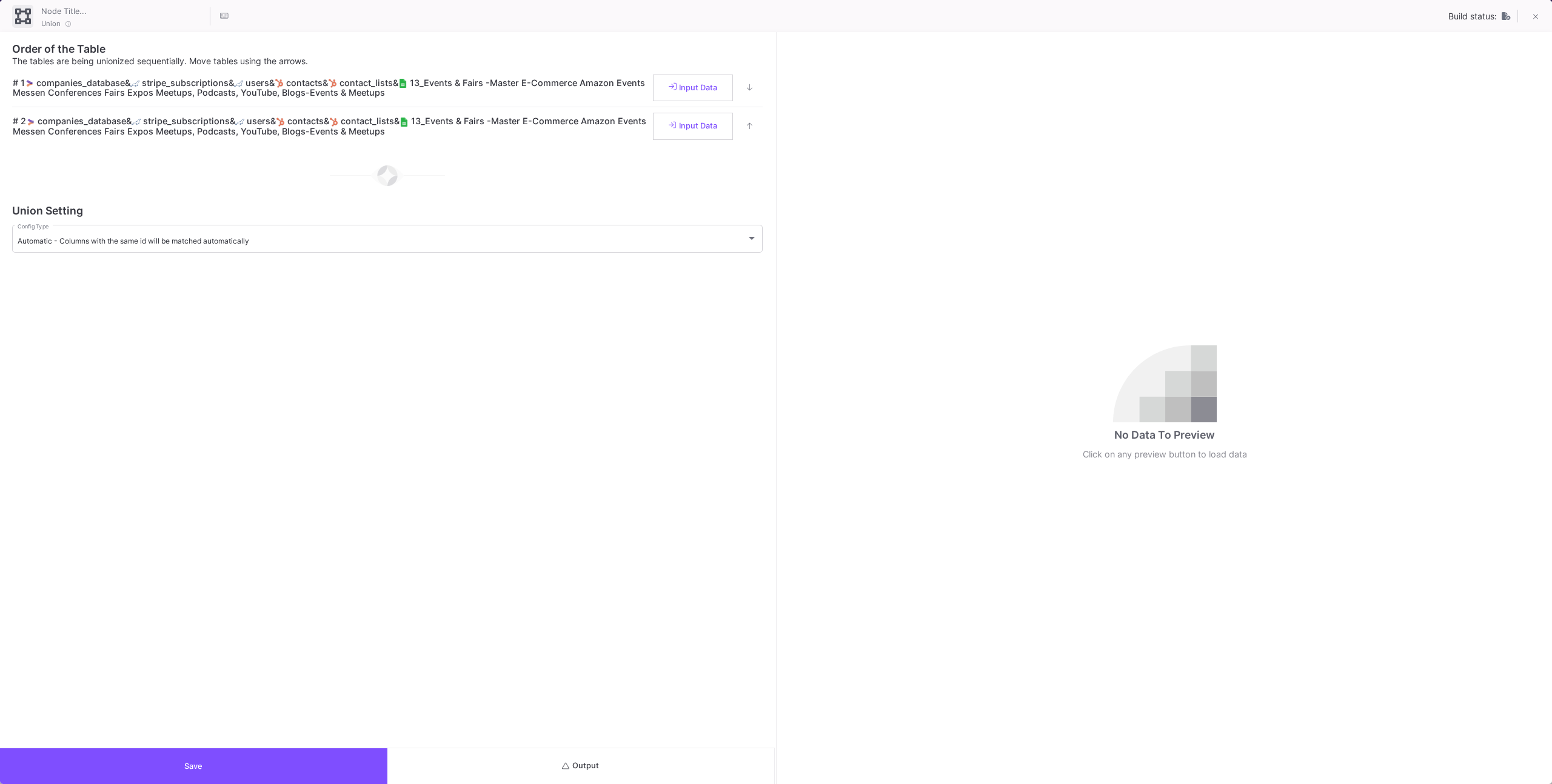
click at [654, 755] on div "Order of the Table The tables are being unionized sequentially. Move tables usi…" at bounding box center [387, 408] width 775 height 752
click at [654, 755] on button "Output" at bounding box center [581, 766] width 387 height 36
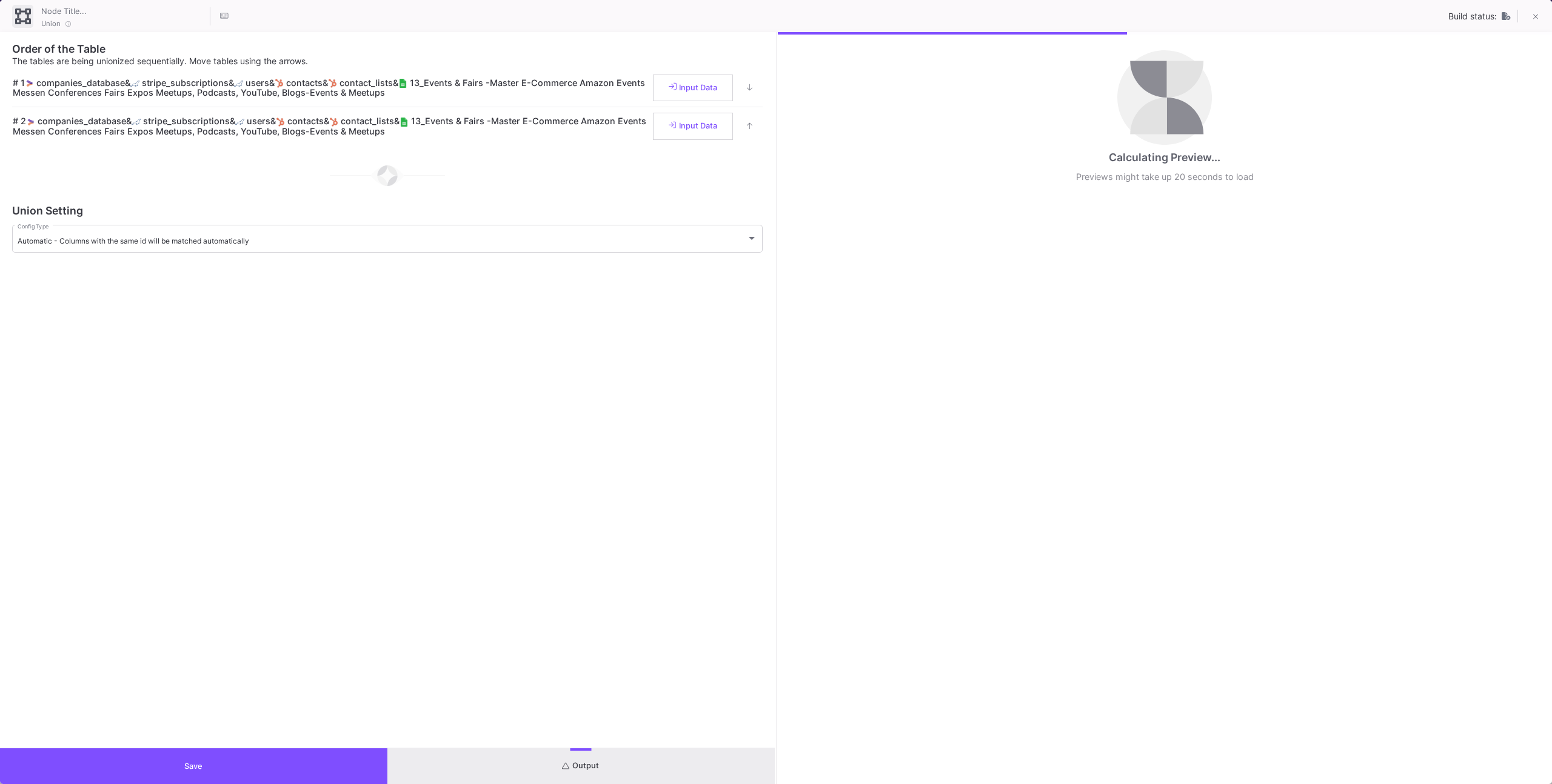
click at [953, 504] on div "Calculating Preview... Previews might take up 20 seconds to load" at bounding box center [1165, 408] width 775 height 752
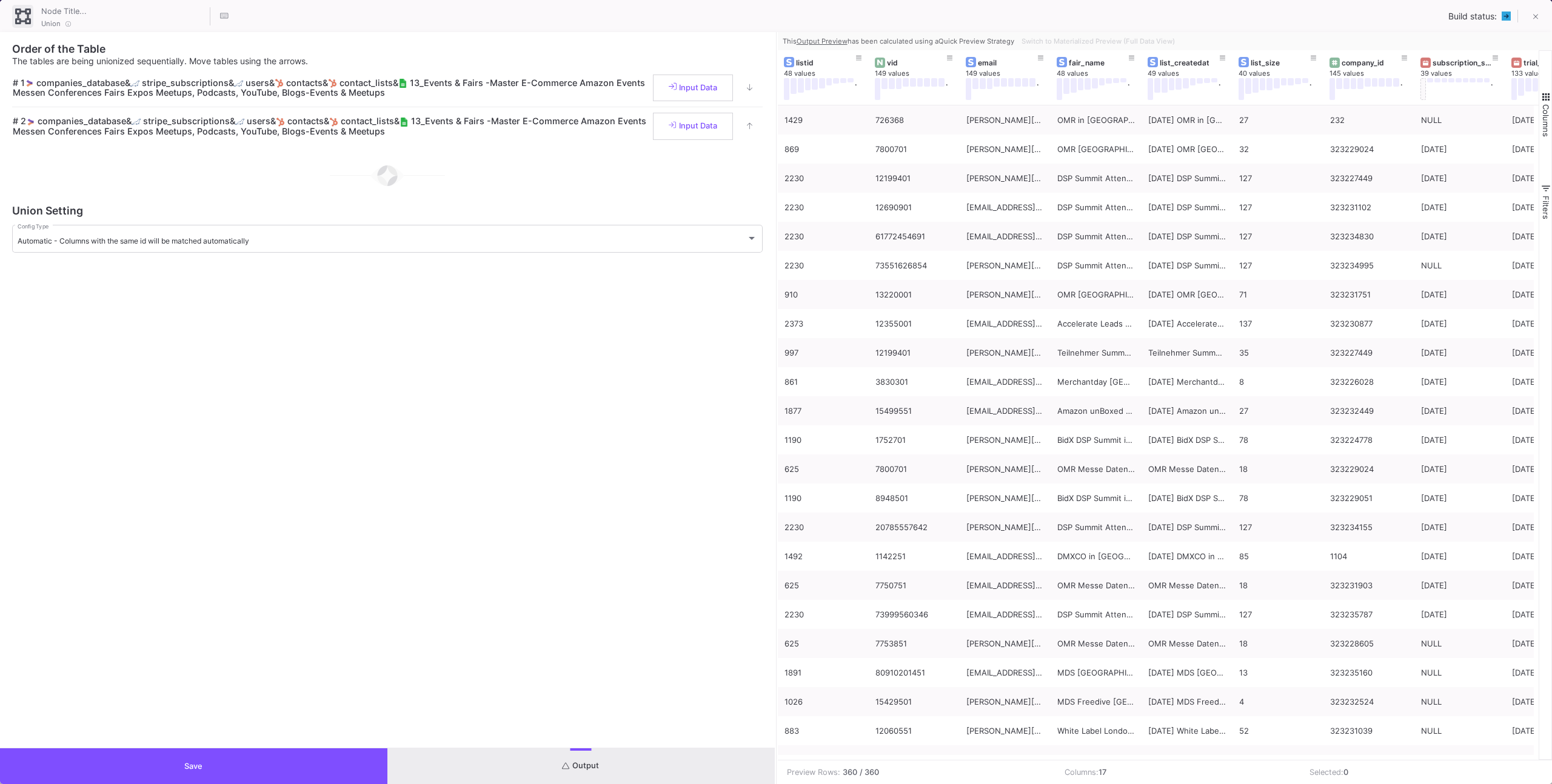
click at [1039, 39] on div "Switch to Materialized Preview (Full Data View)" at bounding box center [1097, 41] width 161 height 18
click at [1126, 23] on div "Union Build status:" at bounding box center [776, 16] width 1552 height 32
click at [278, 756] on button "Save" at bounding box center [194, 766] width 387 height 36
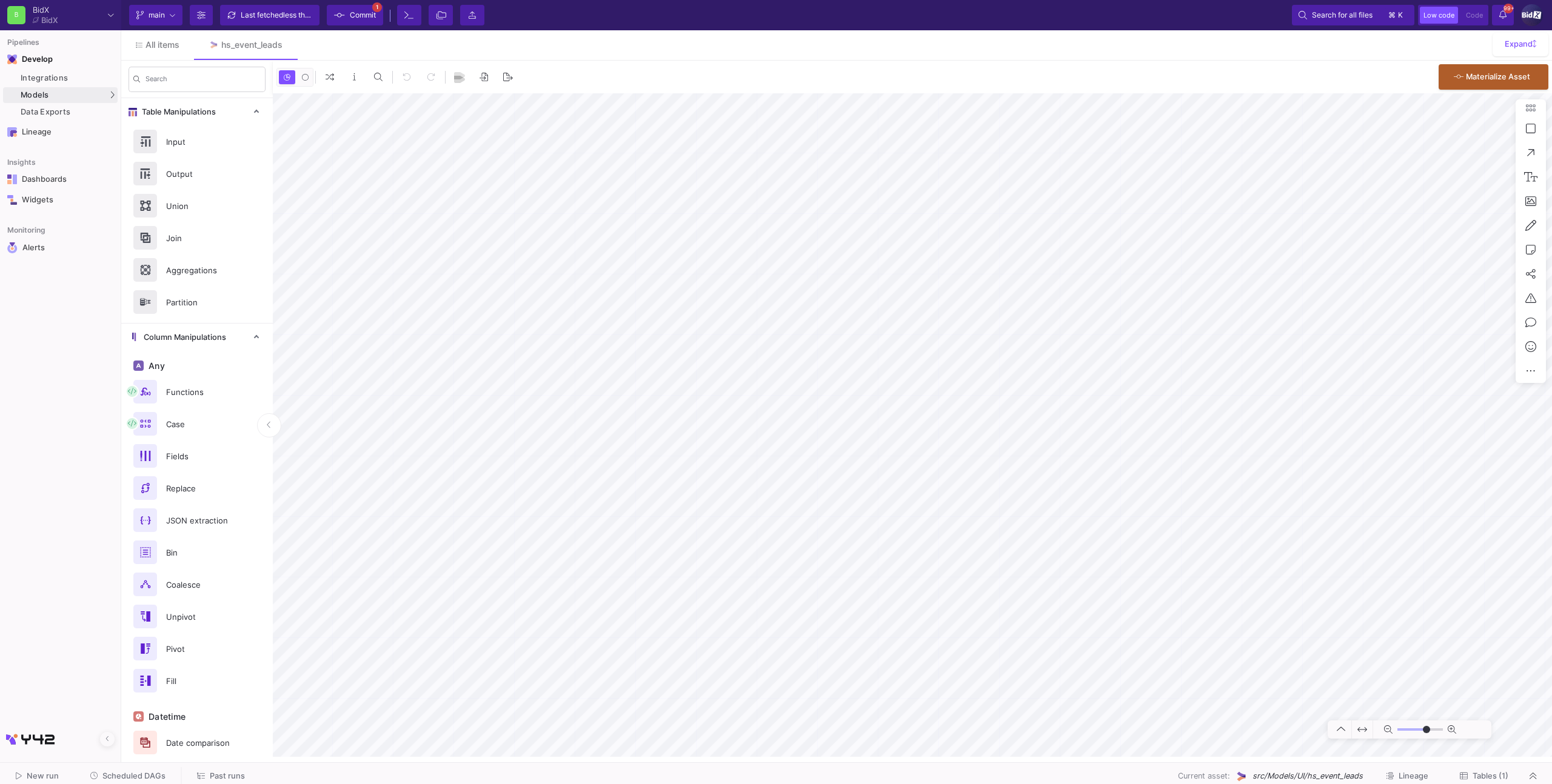
type input "-31"
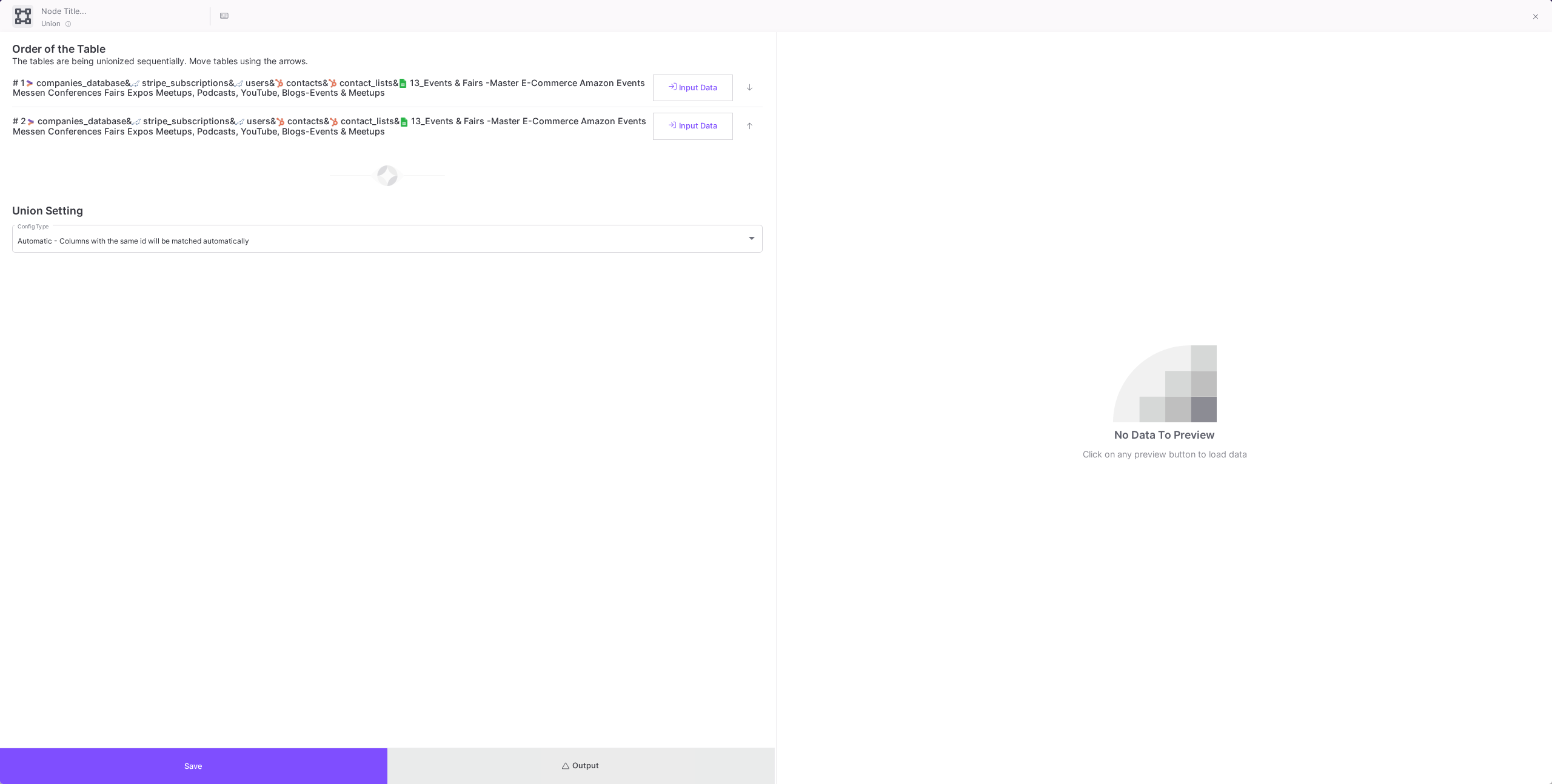
click at [616, 766] on button "Output" at bounding box center [581, 766] width 387 height 36
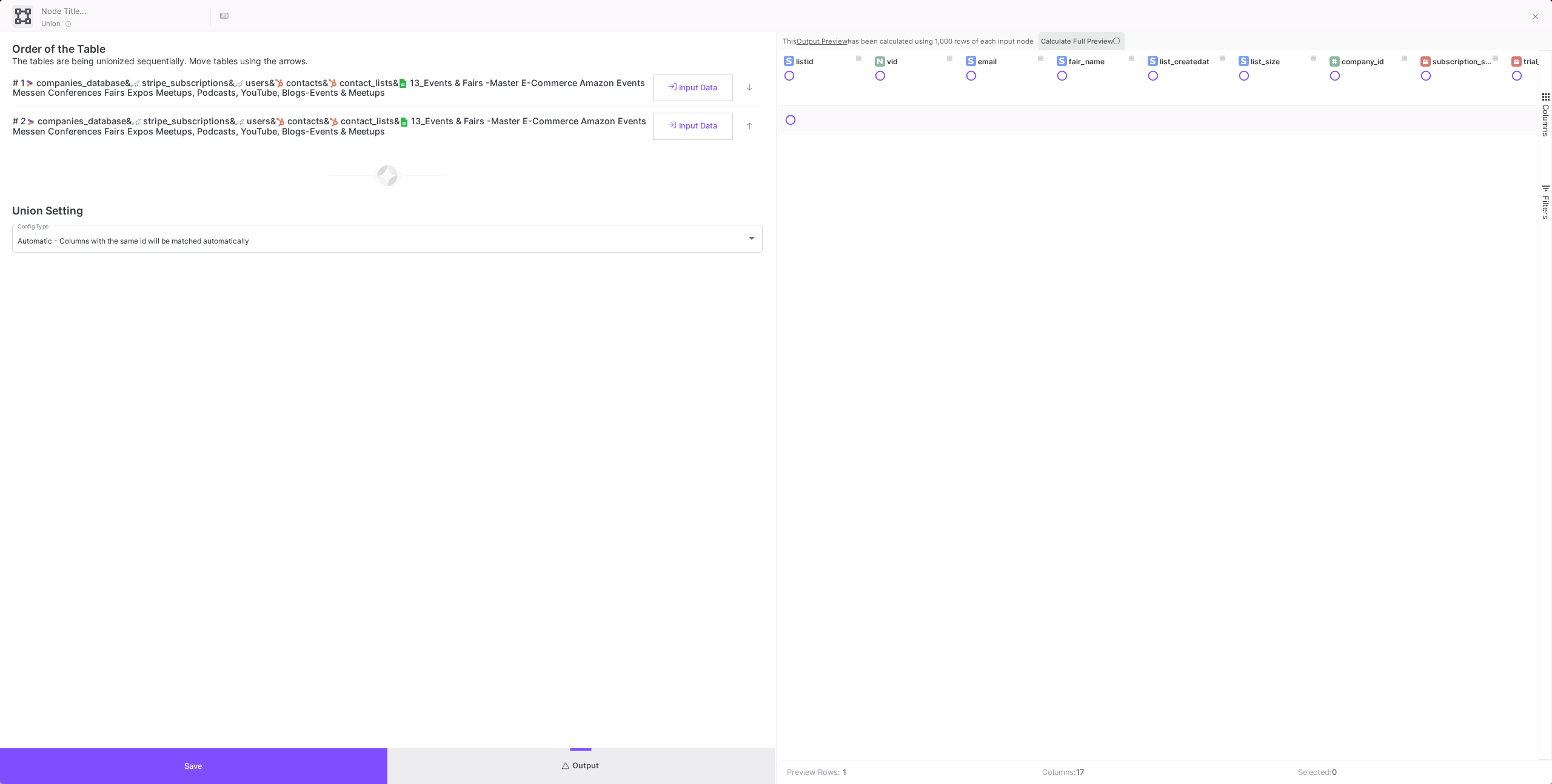
click at [1090, 41] on span "Calculate Full Preview" at bounding box center [1082, 41] width 81 height 9
click at [1049, 160] on div at bounding box center [1158, 424] width 761 height 672
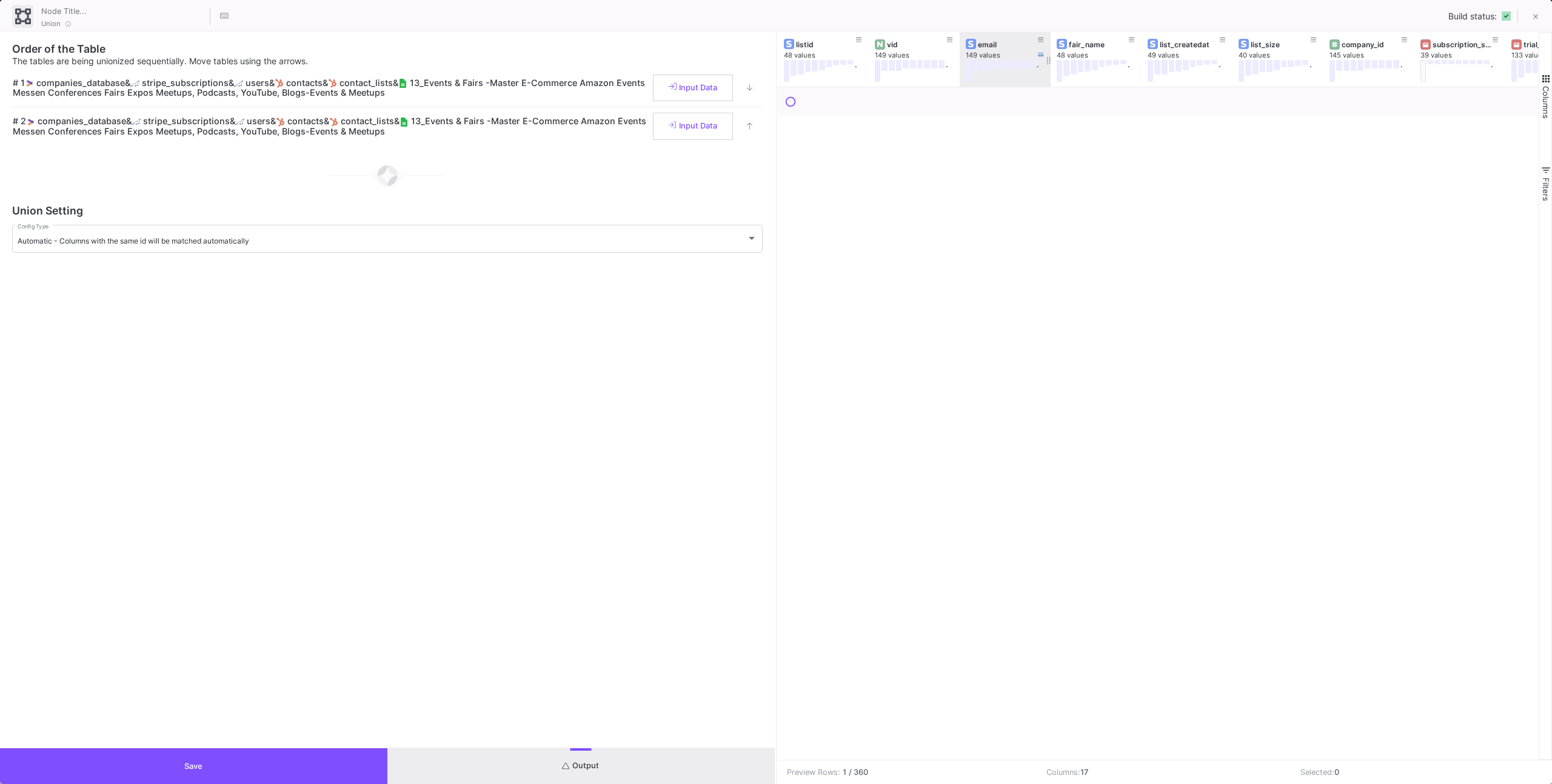
click at [1043, 75] on div "149 values ." at bounding box center [1011, 66] width 91 height 30
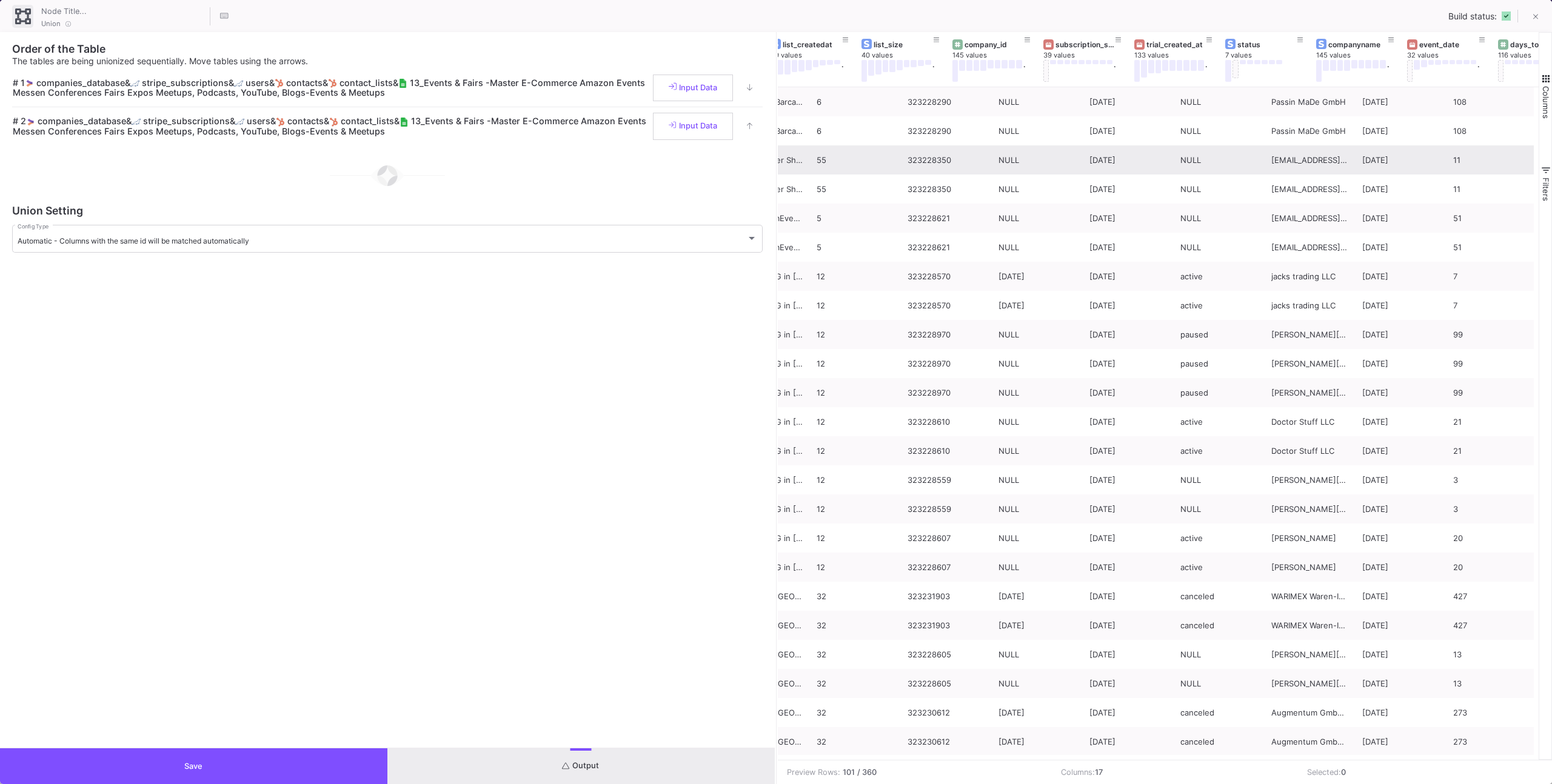
scroll to position [0, 447]
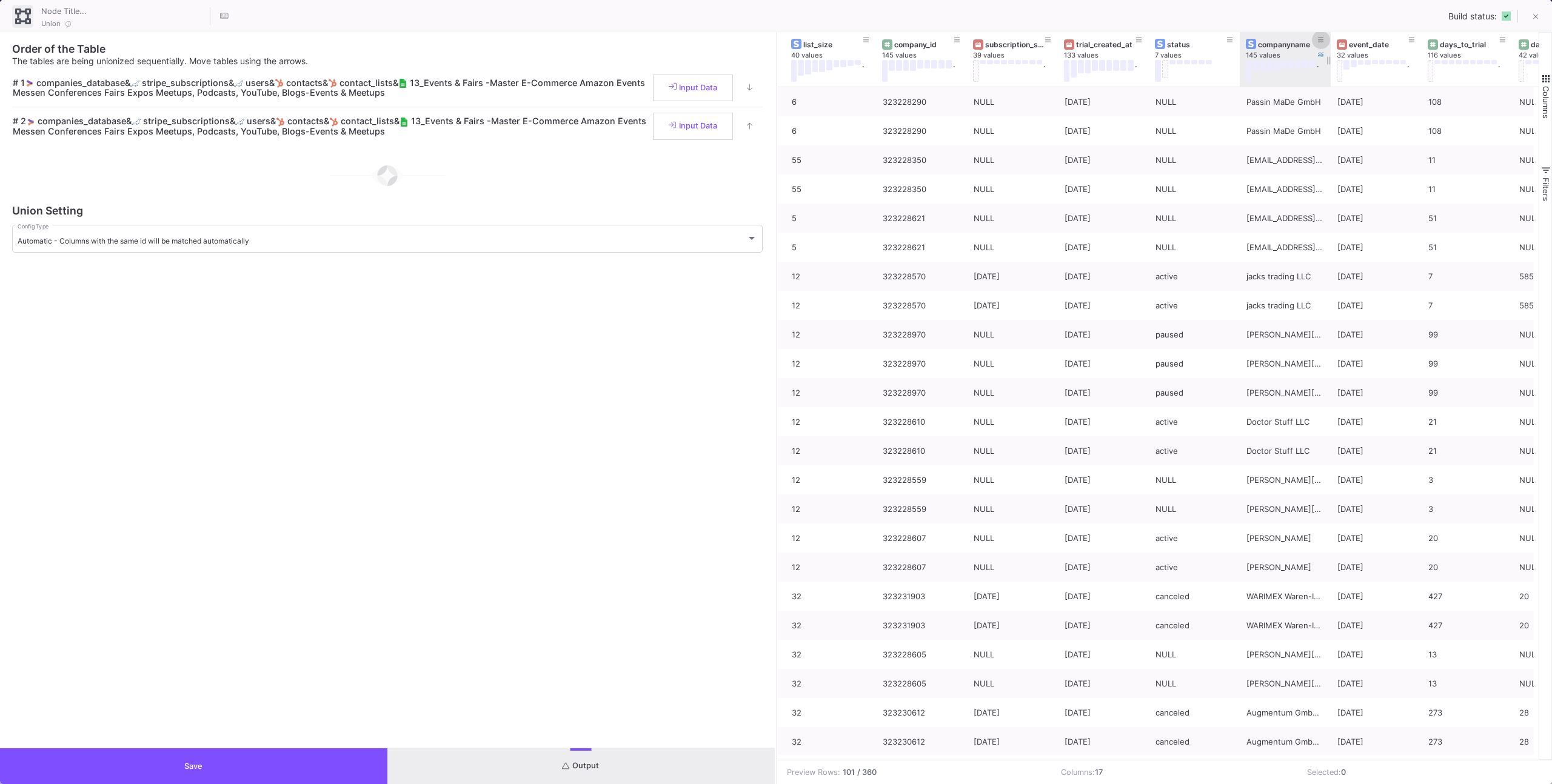
click at [1317, 41] on button at bounding box center [1321, 40] width 18 height 18
click at [1342, 123] on input "Text" at bounding box center [1415, 127] width 197 height 8
click at [1346, 105] on div "is equal Operator *" at bounding box center [1424, 98] width 215 height 25
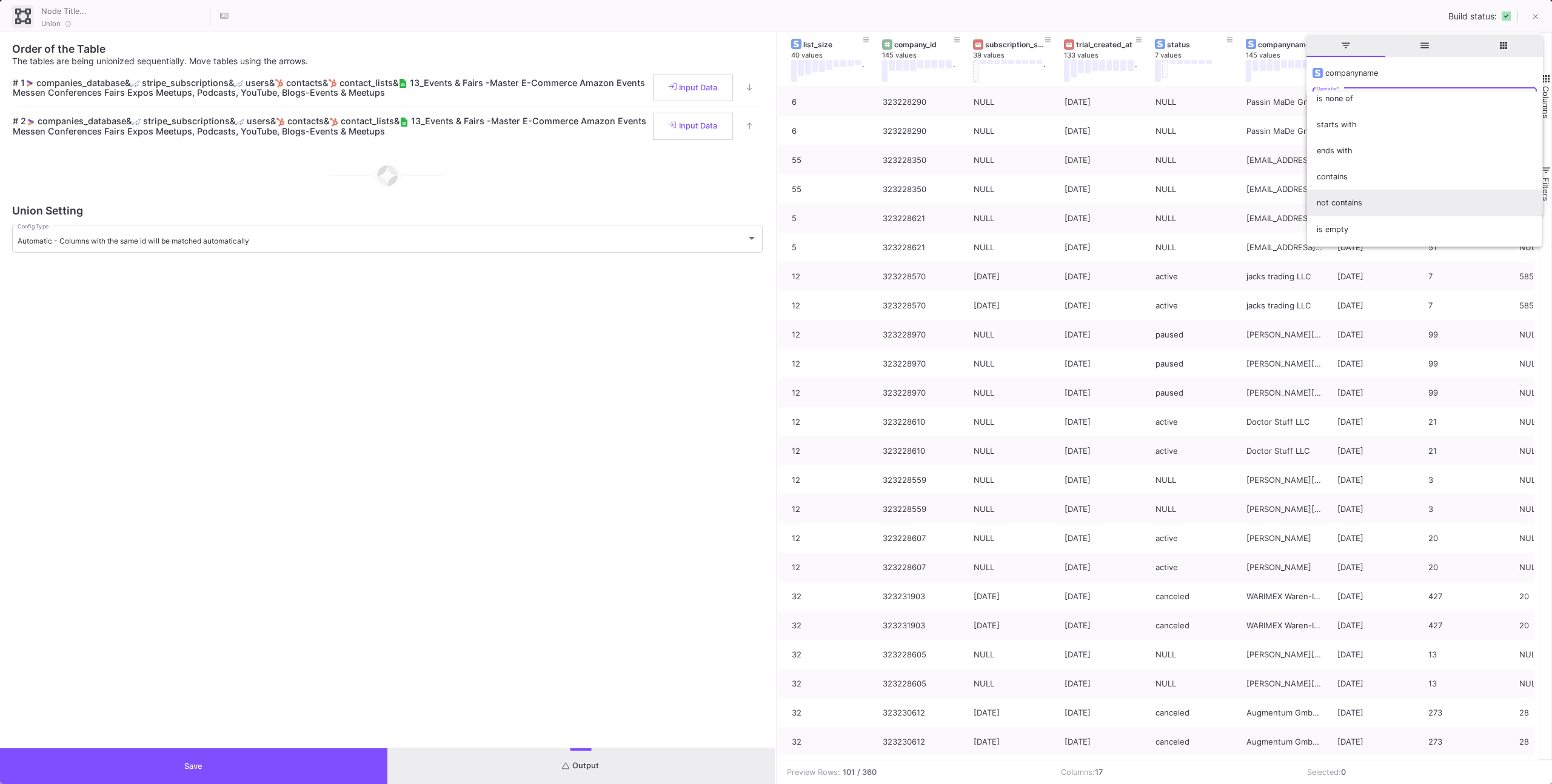
scroll to position [88, 0]
click at [1346, 177] on span "contains" at bounding box center [1424, 174] width 215 height 26
click at [1336, 116] on div "Text" at bounding box center [1415, 124] width 197 height 25
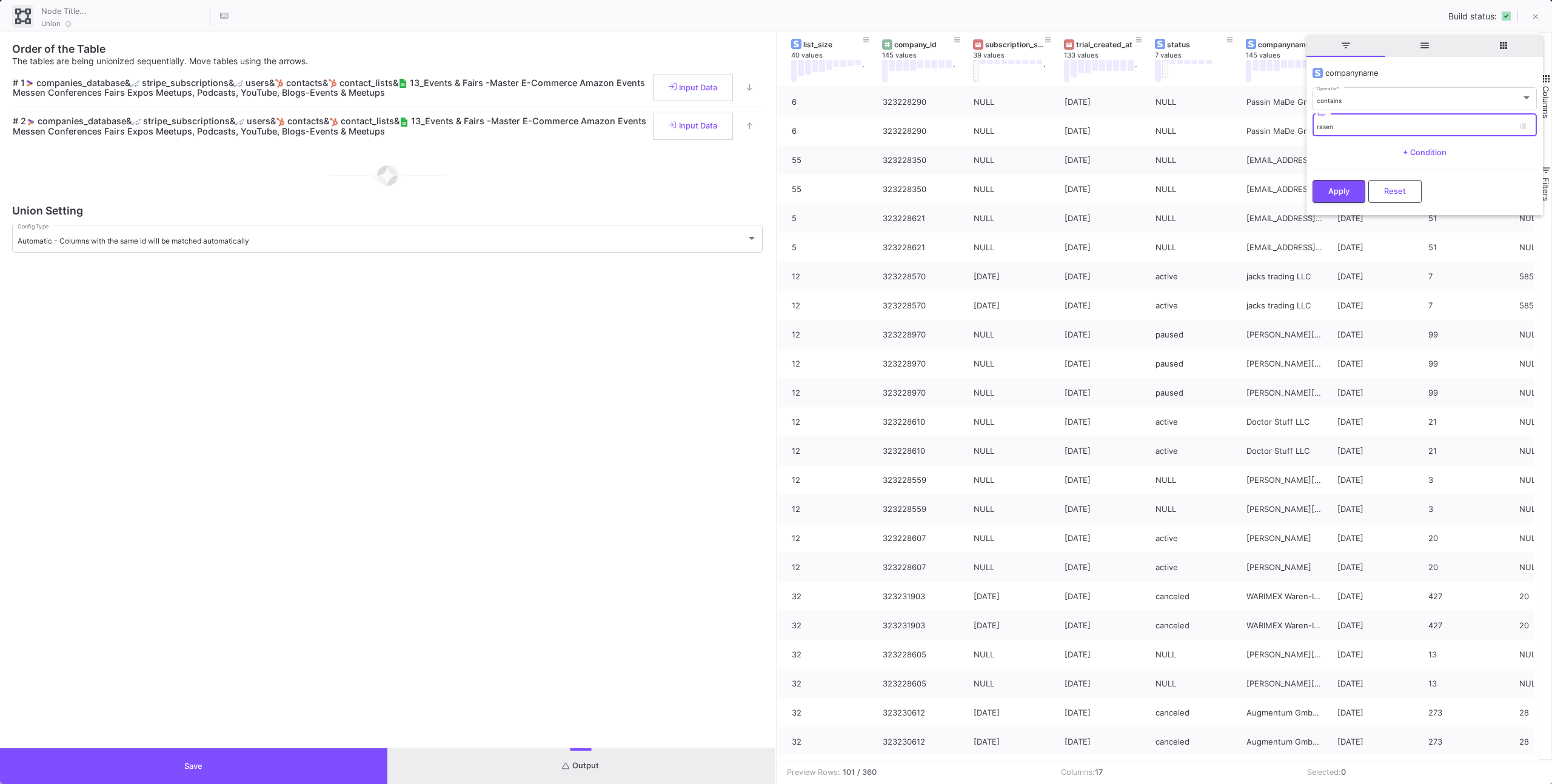
type input "rasen"
click at [1330, 189] on span "Apply" at bounding box center [1338, 190] width 22 height 9
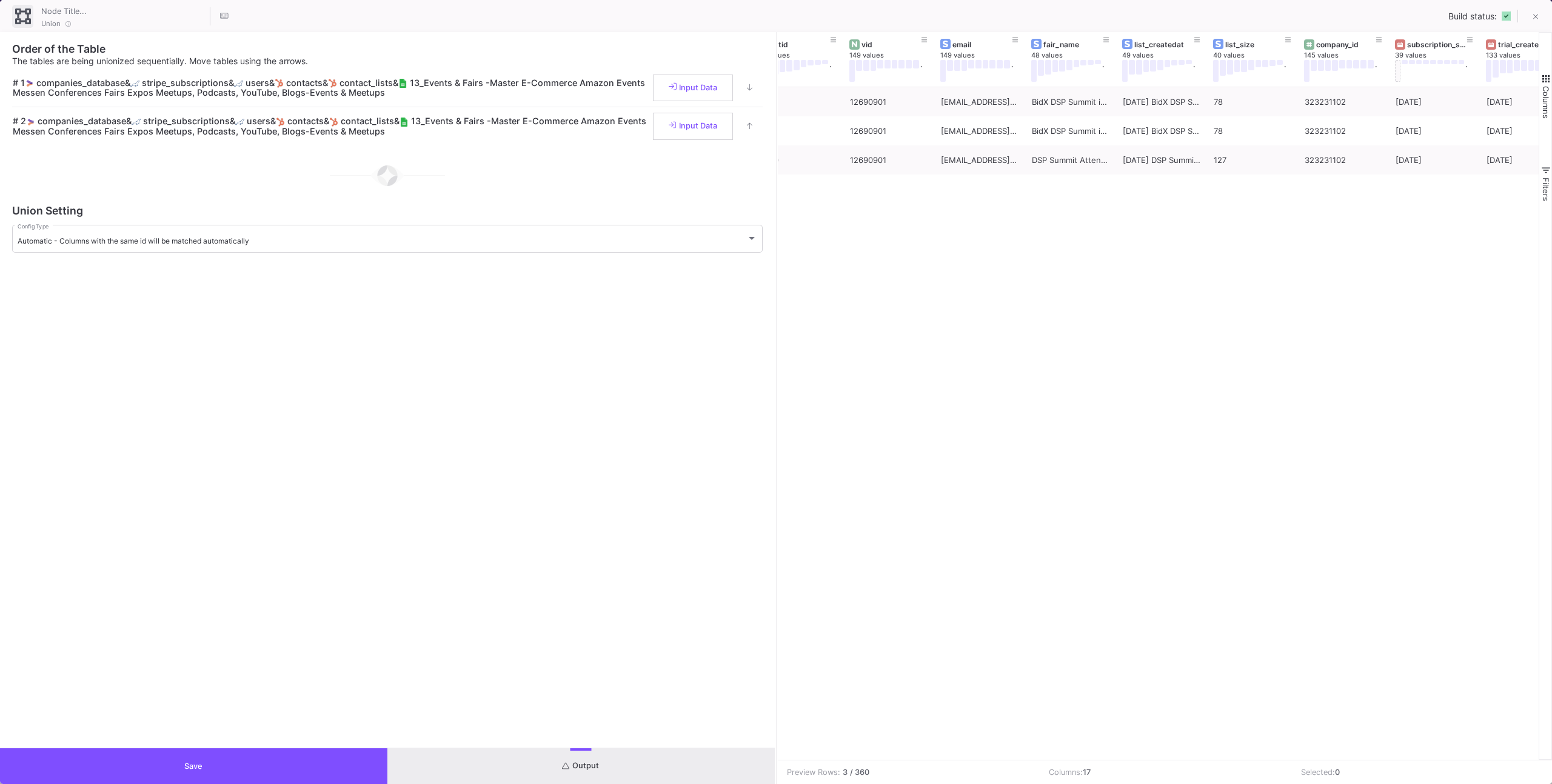
scroll to position [0, 0]
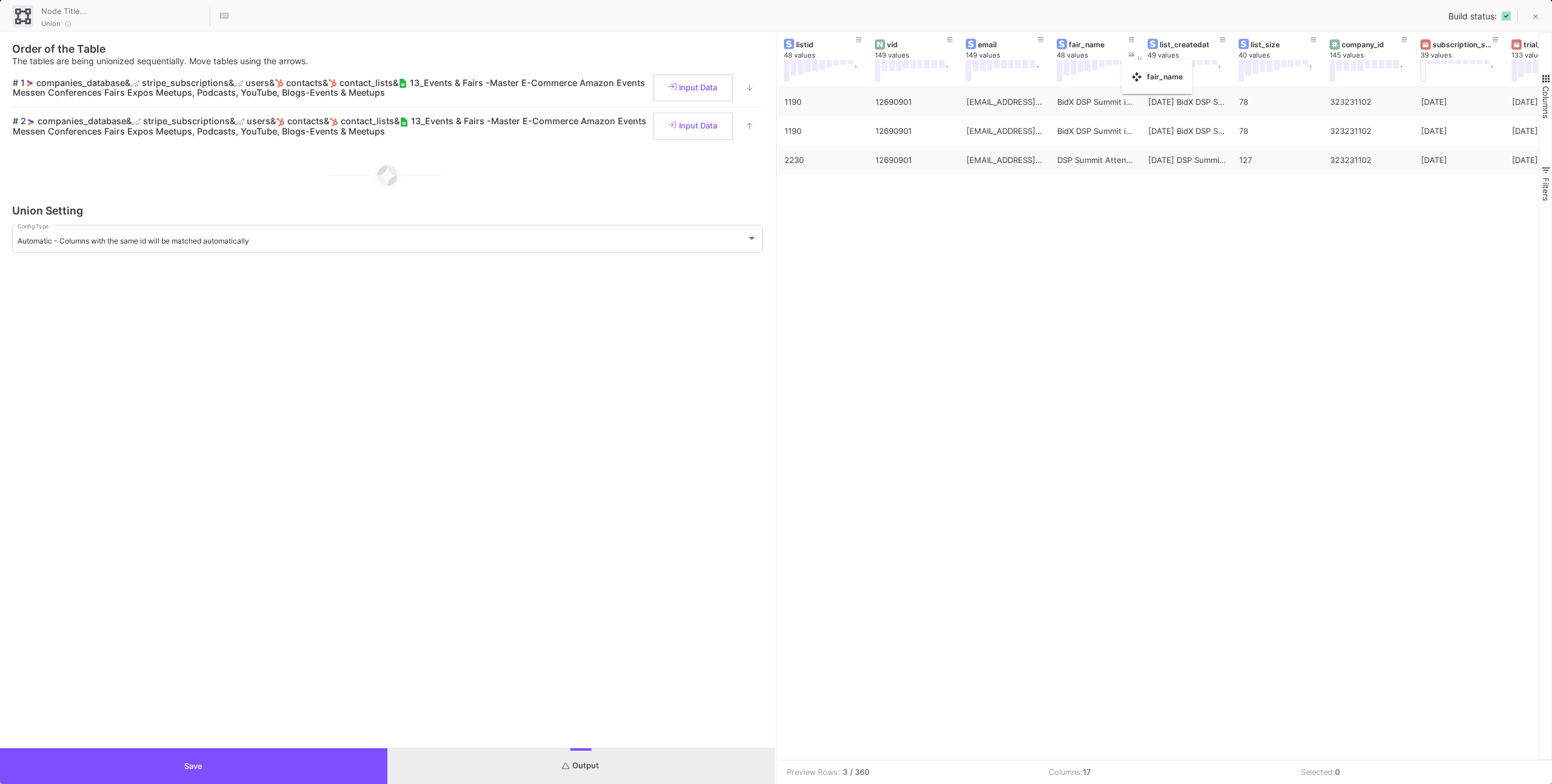
drag, startPoint x: 1138, startPoint y: 69, endPoint x: 1122, endPoint y: 67, distance: 16.1
click at [1141, 68] on div "list_createdat 49 values ." at bounding box center [1187, 59] width 91 height 54
drag, startPoint x: 1140, startPoint y: 69, endPoint x: 1230, endPoint y: 67, distance: 90.0
click at [1230, 67] on div at bounding box center [1232, 59] width 5 height 54
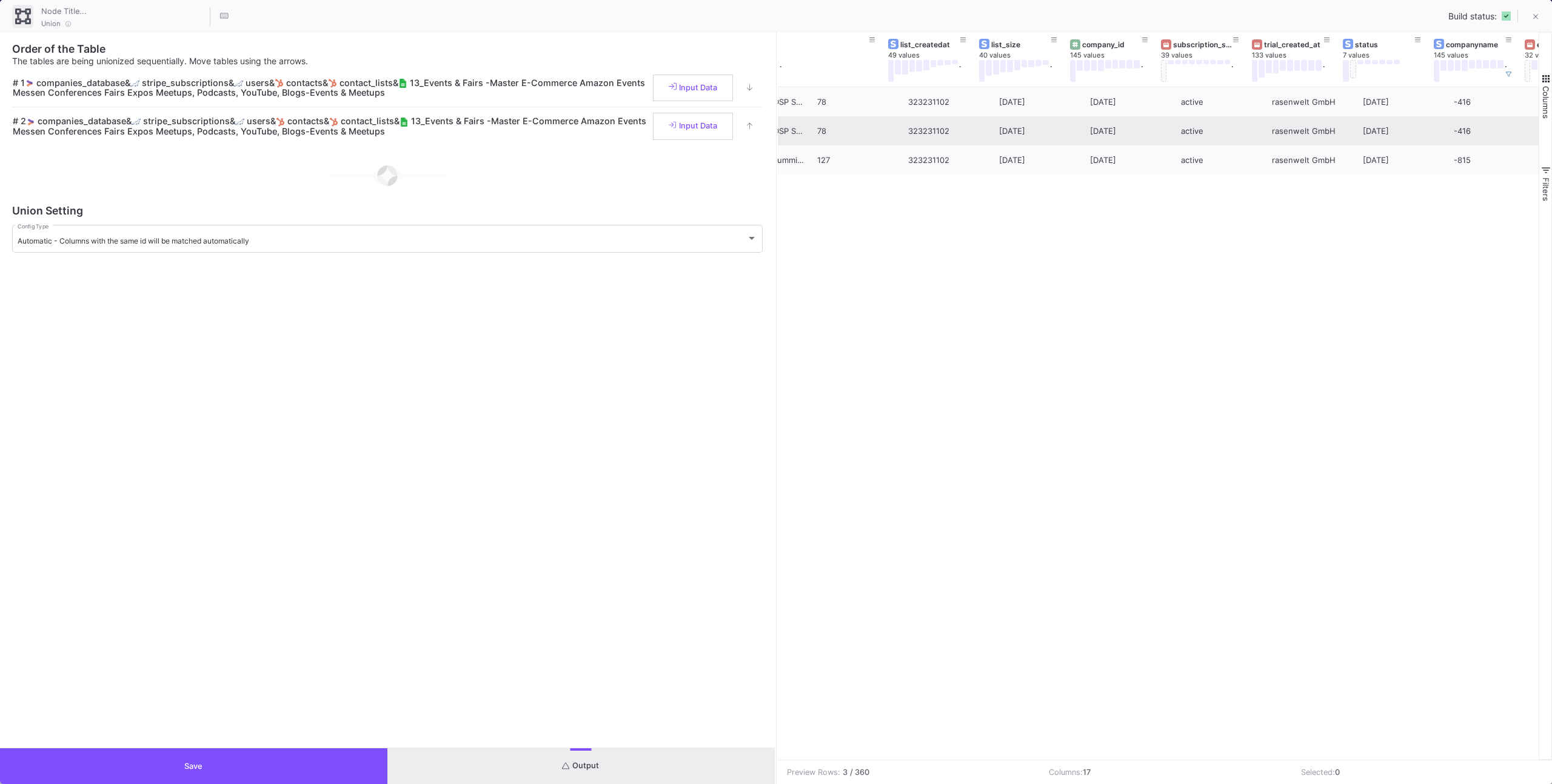
scroll to position [0, 702]
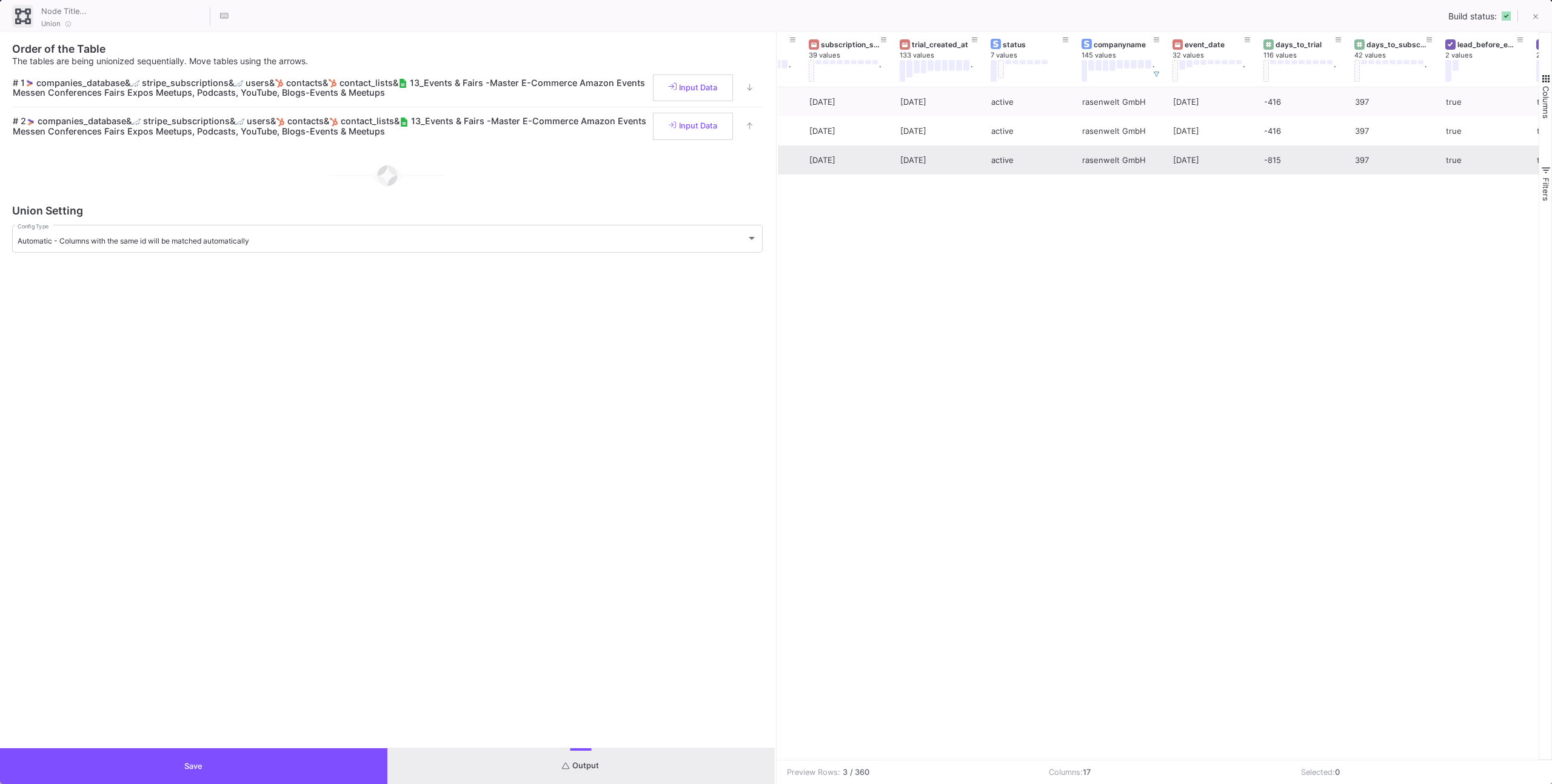
click at [1229, 156] on div "[DATE]" at bounding box center [1211, 160] width 77 height 29
click at [1269, 163] on div "-815" at bounding box center [1303, 160] width 77 height 29
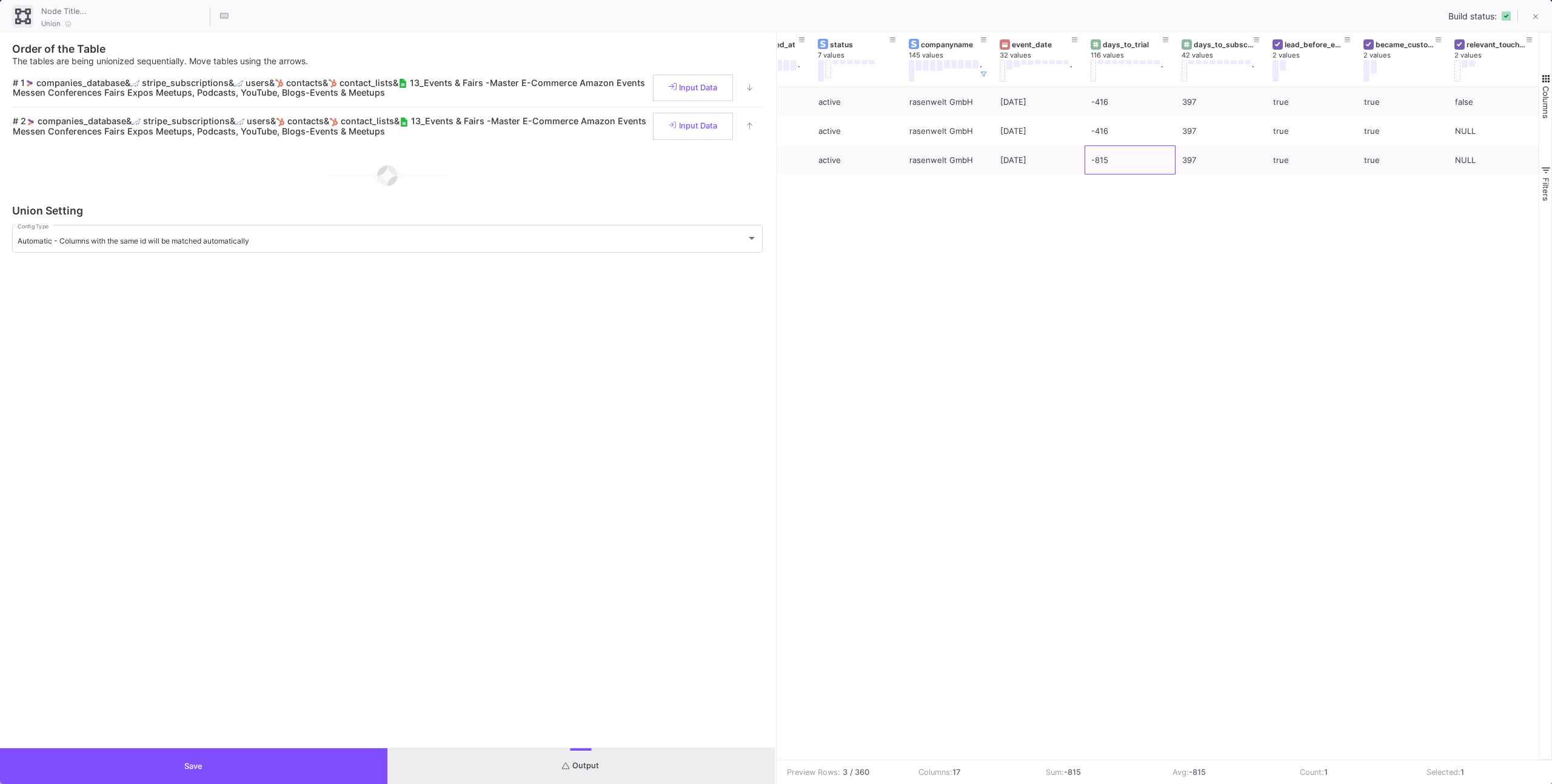
click at [296, 759] on button "Save" at bounding box center [194, 766] width 387 height 36
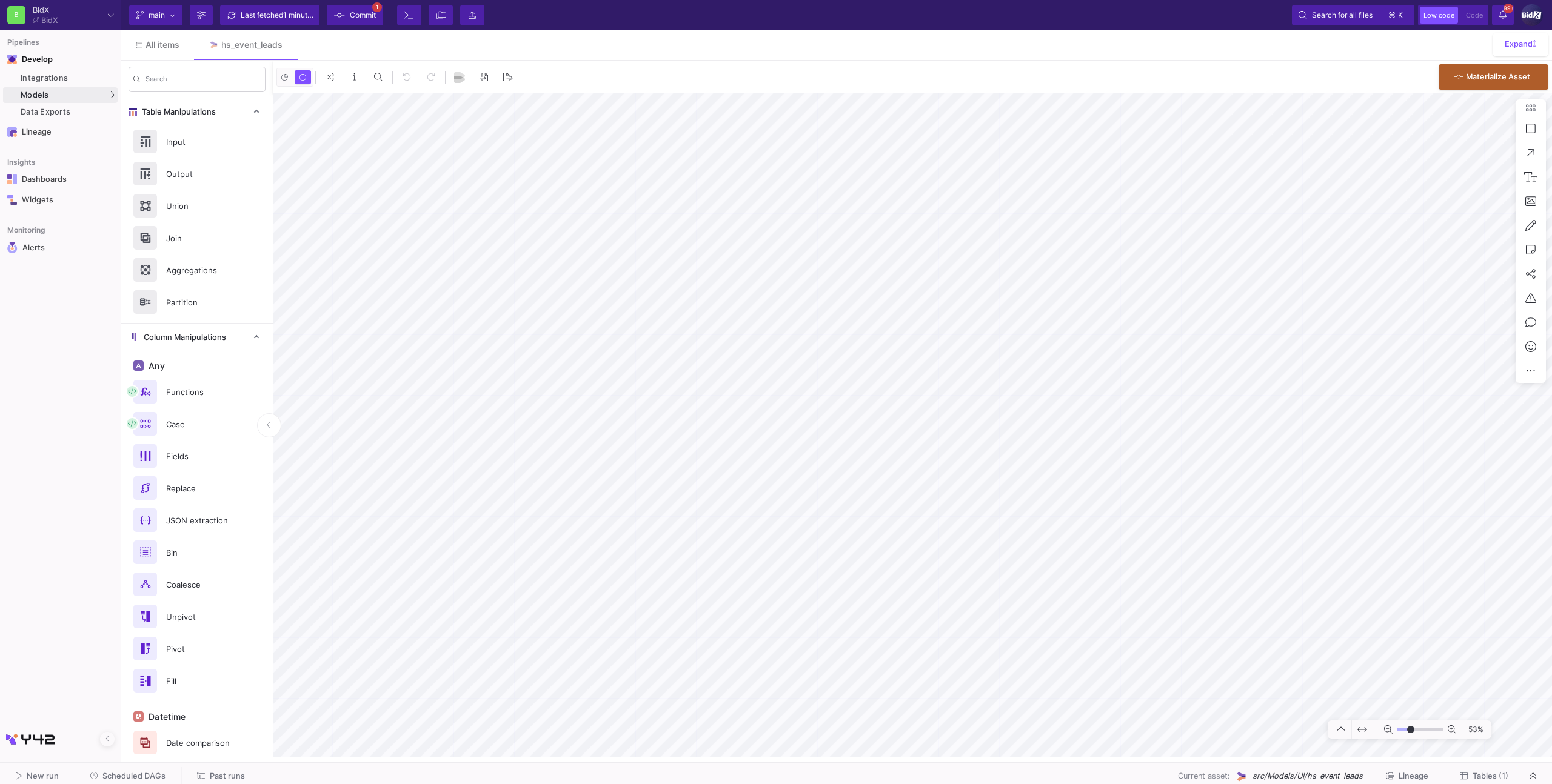
type input "1"
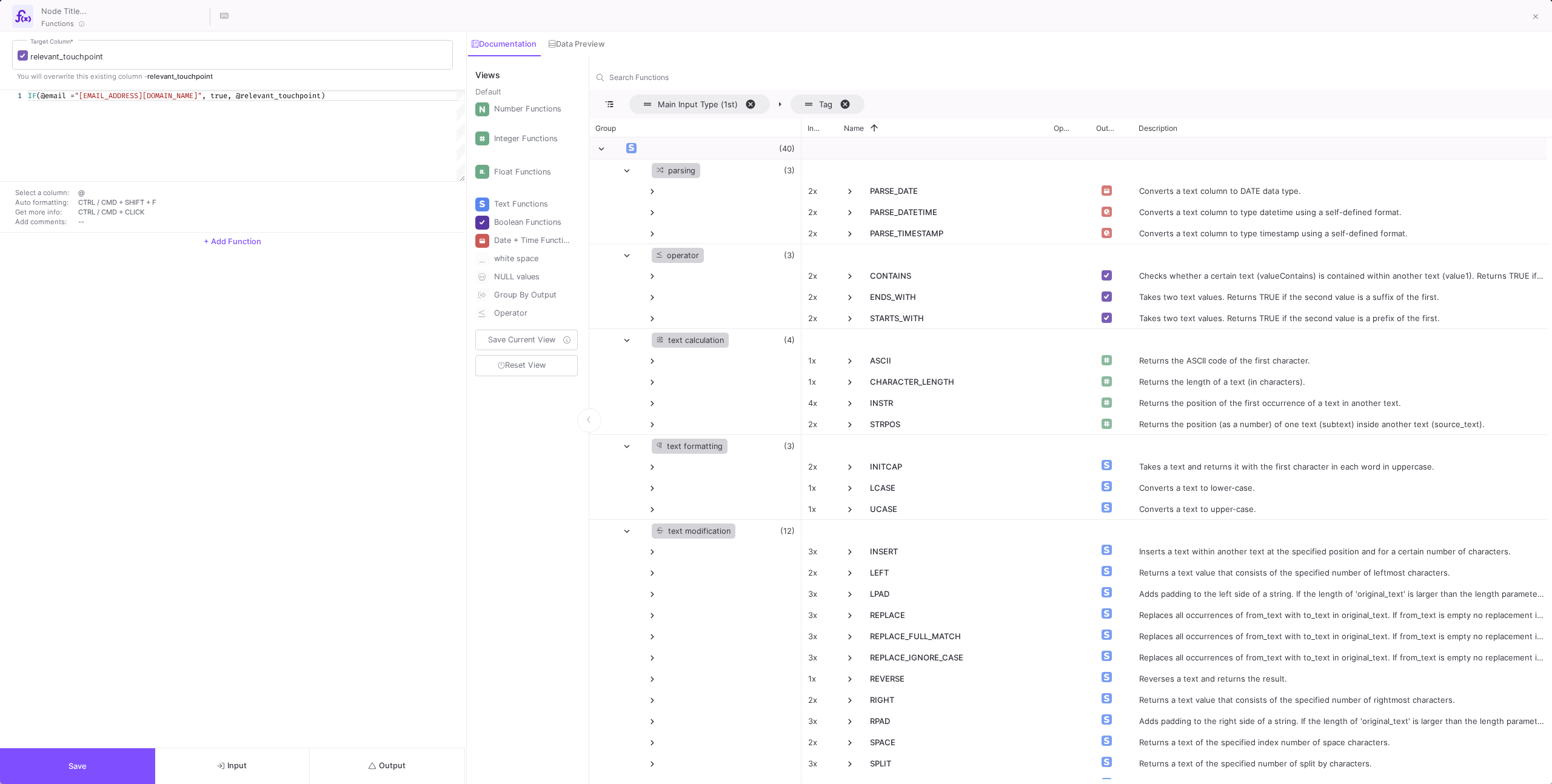
click at [387, 745] on div "relevant_touchpoint Target Column * You will overwrite this existing column - r…" at bounding box center [232, 390] width 465 height 715
click at [386, 749] on button "Output" at bounding box center [387, 766] width 155 height 36
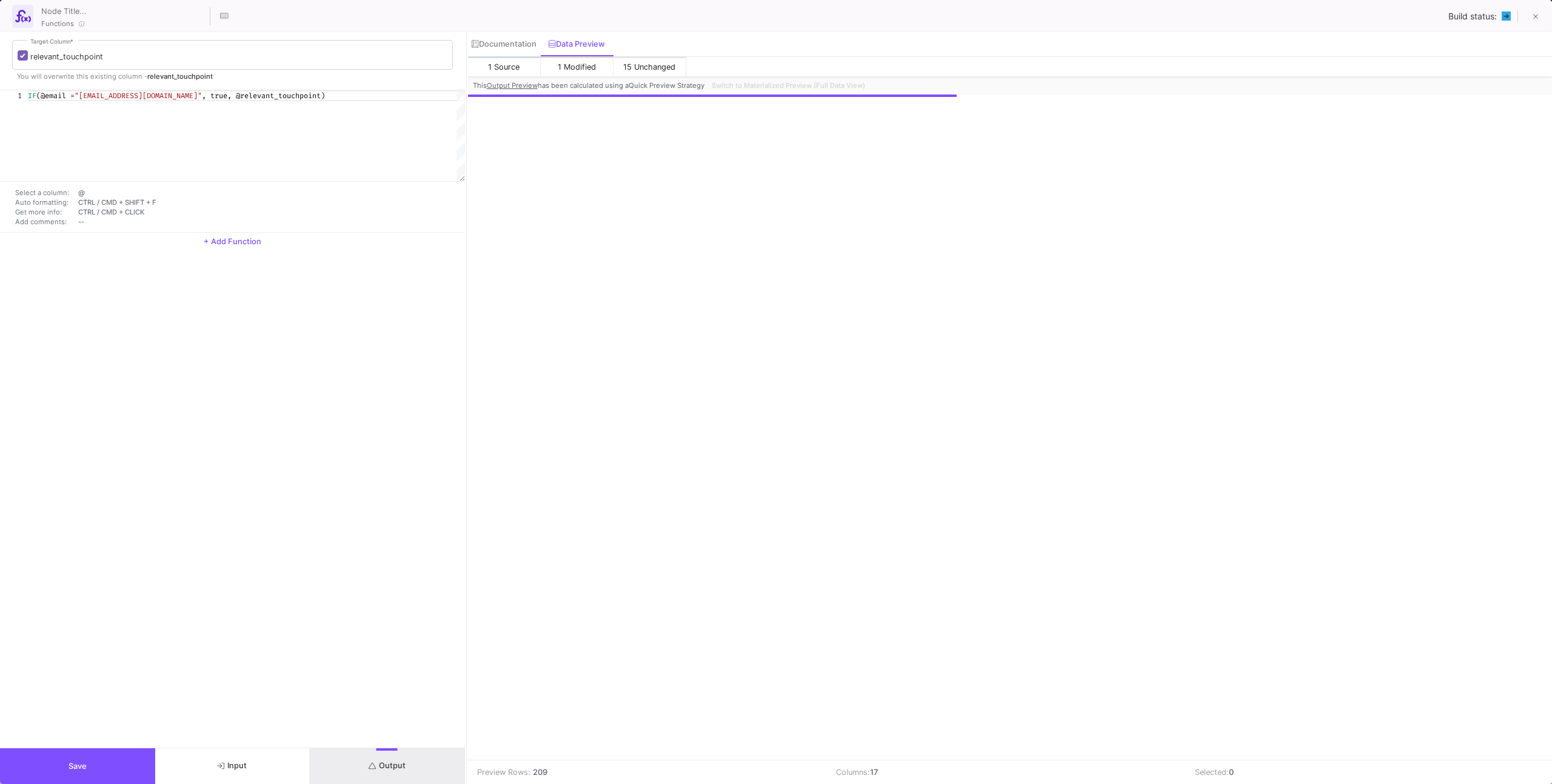
scroll to position [0, 474]
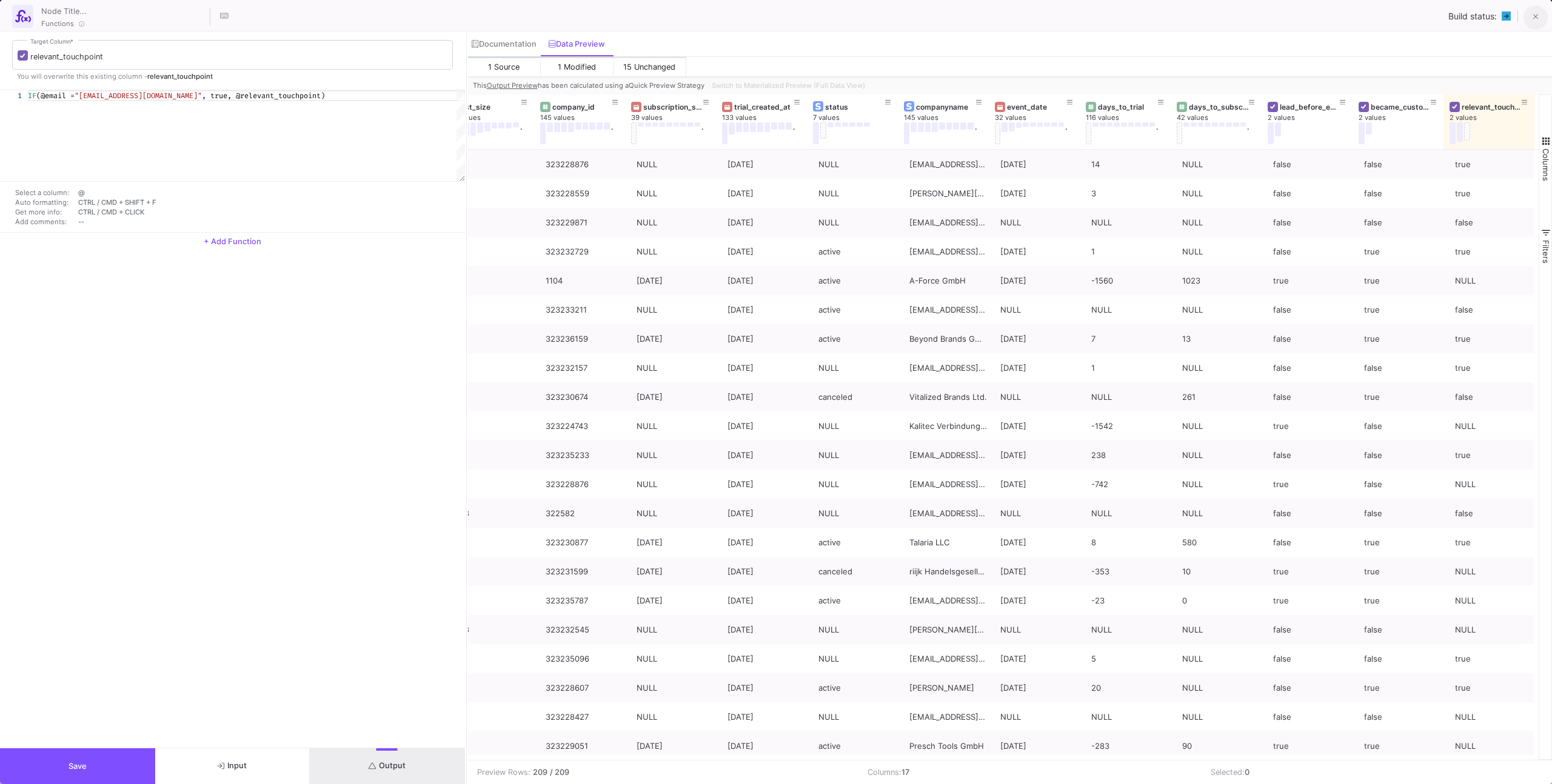
drag, startPoint x: 1517, startPoint y: 8, endPoint x: 1536, endPoint y: 14, distance: 19.9
click at [1525, 10] on div "Build status:" at bounding box center [1499, 16] width 100 height 26
click at [1536, 14] on icon at bounding box center [1535, 17] width 6 height 9
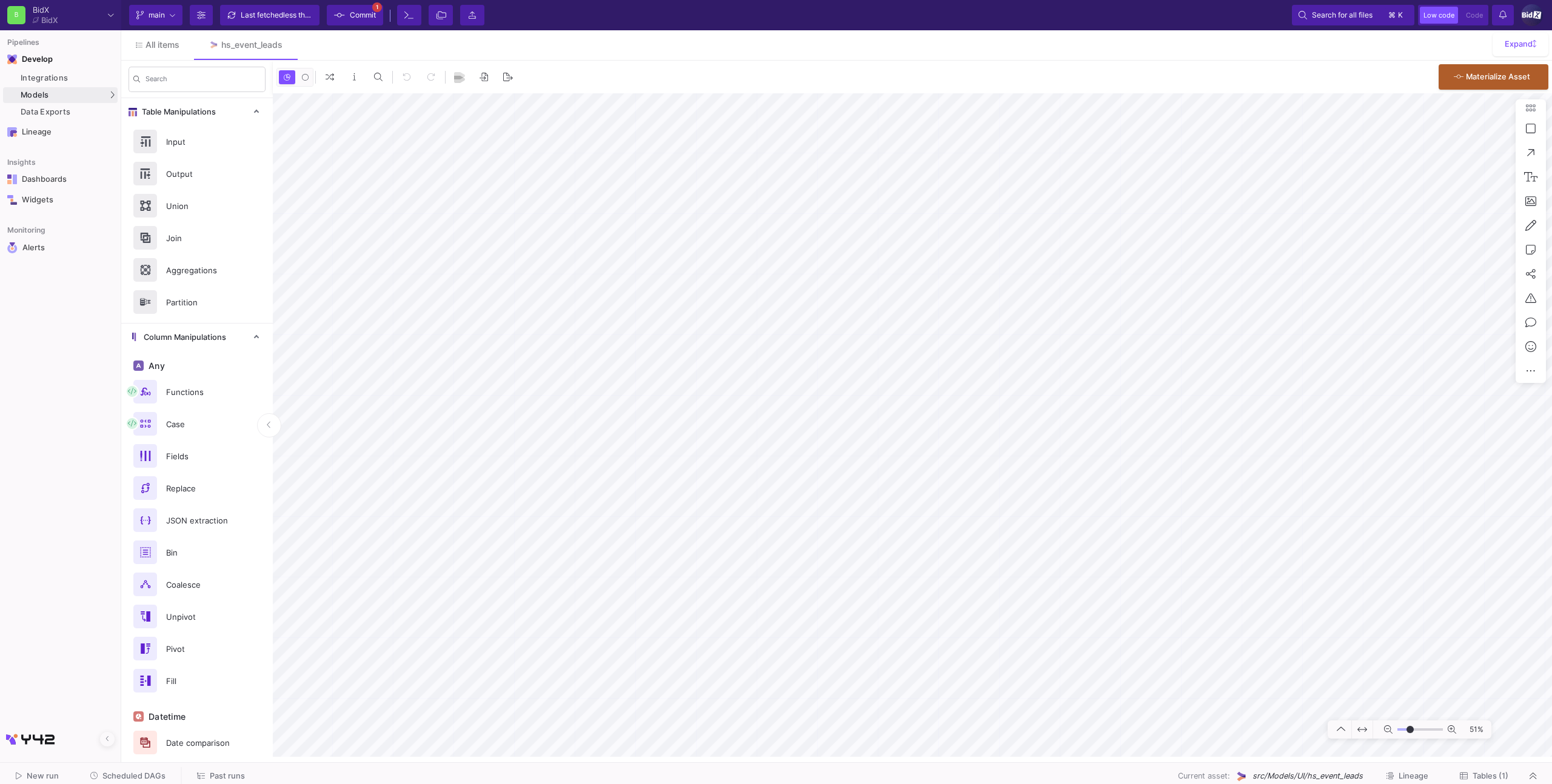
type input "-5"
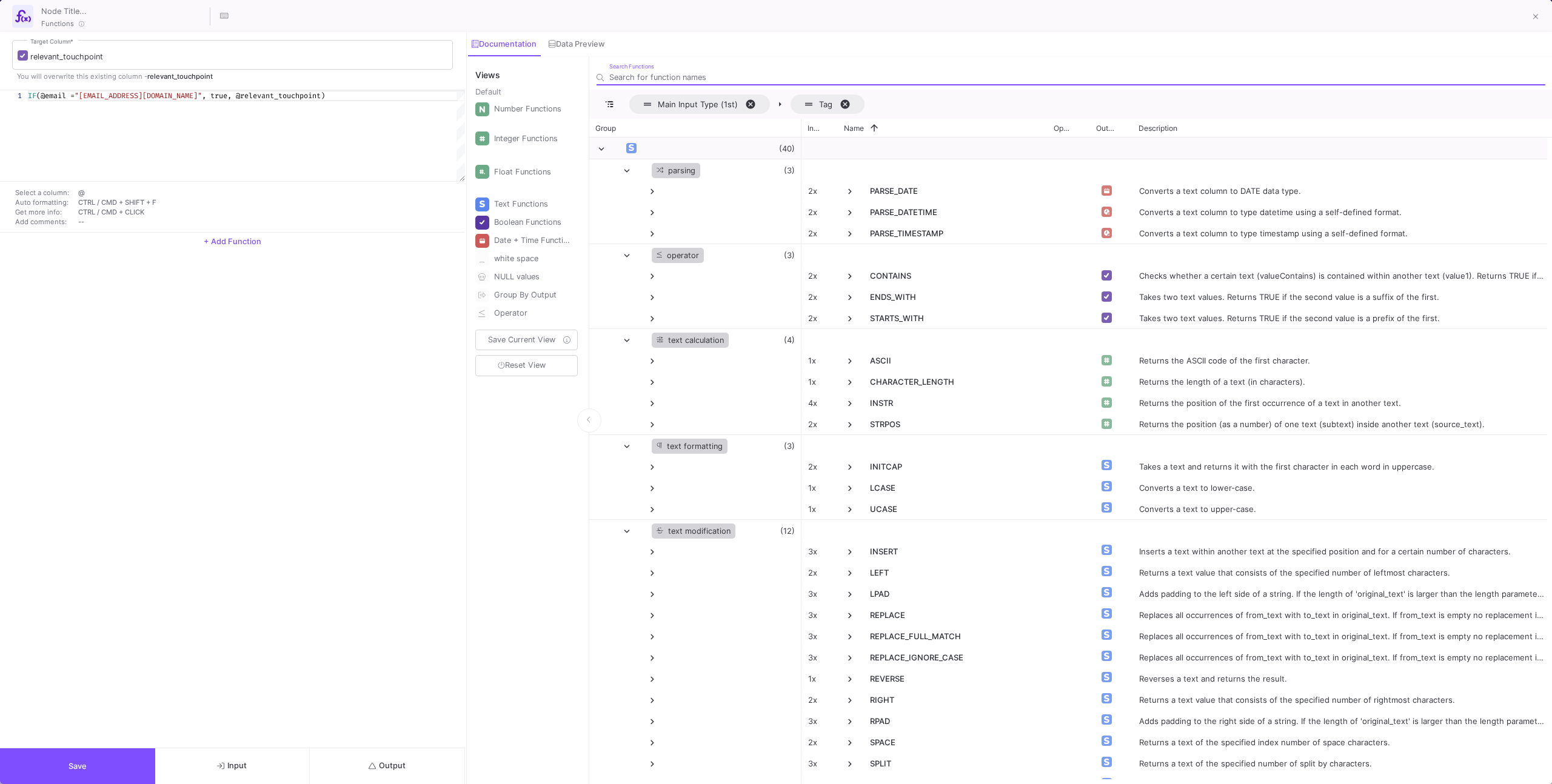
click at [426, 774] on button "Output" at bounding box center [387, 766] width 155 height 36
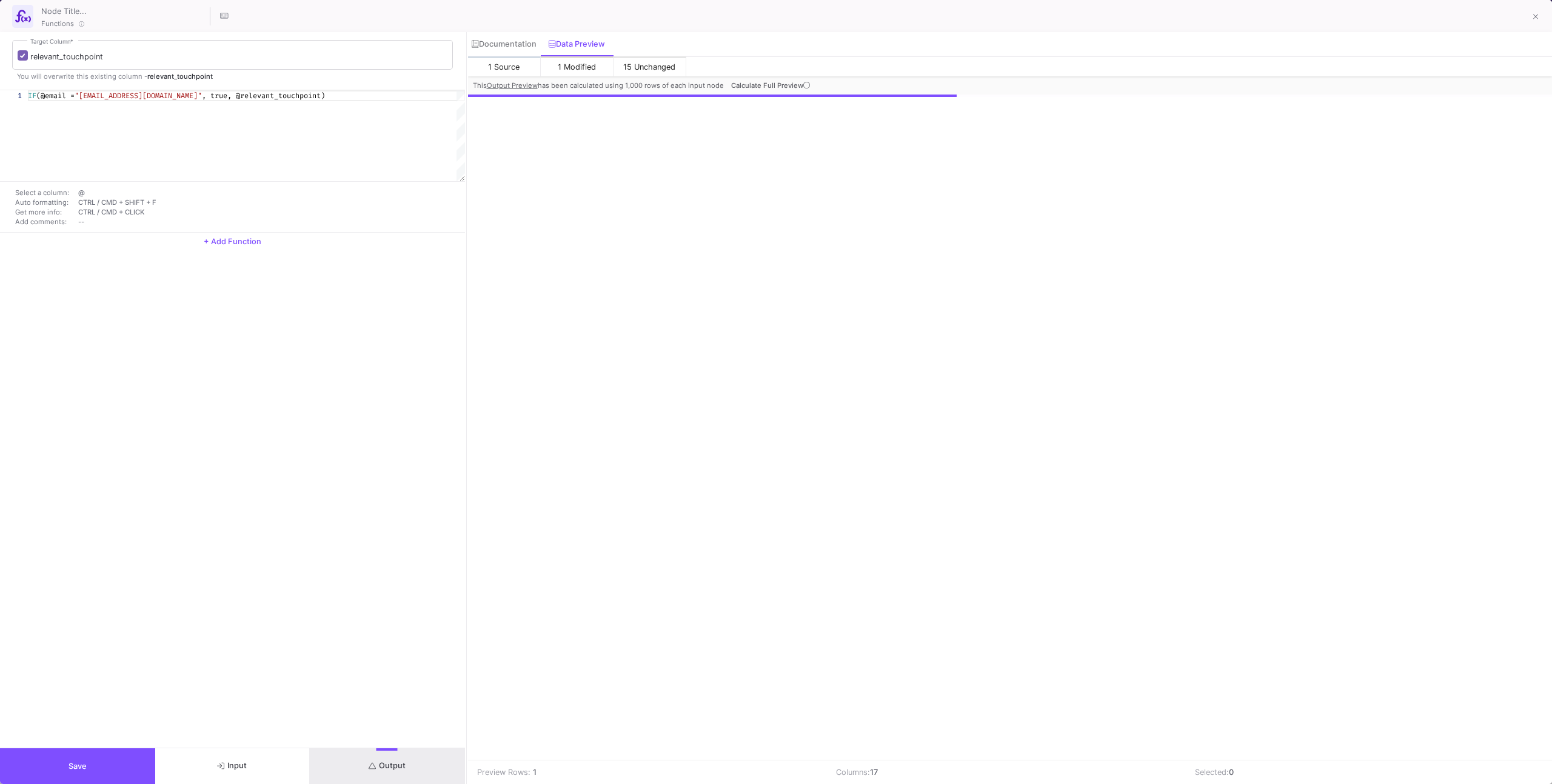
scroll to position [0, 474]
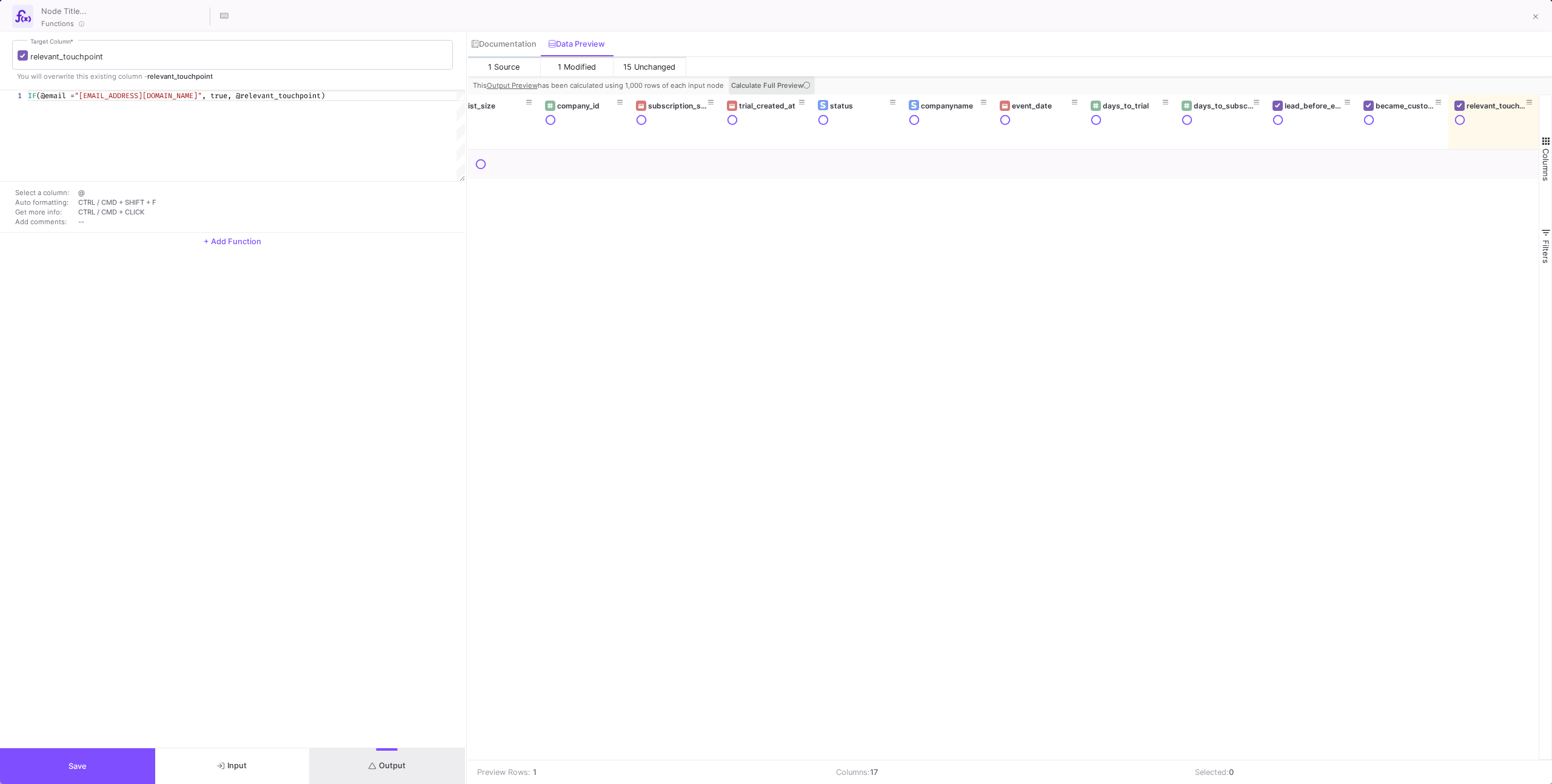
click at [780, 81] on span "Calculate Full Preview" at bounding box center [772, 85] width 81 height 9
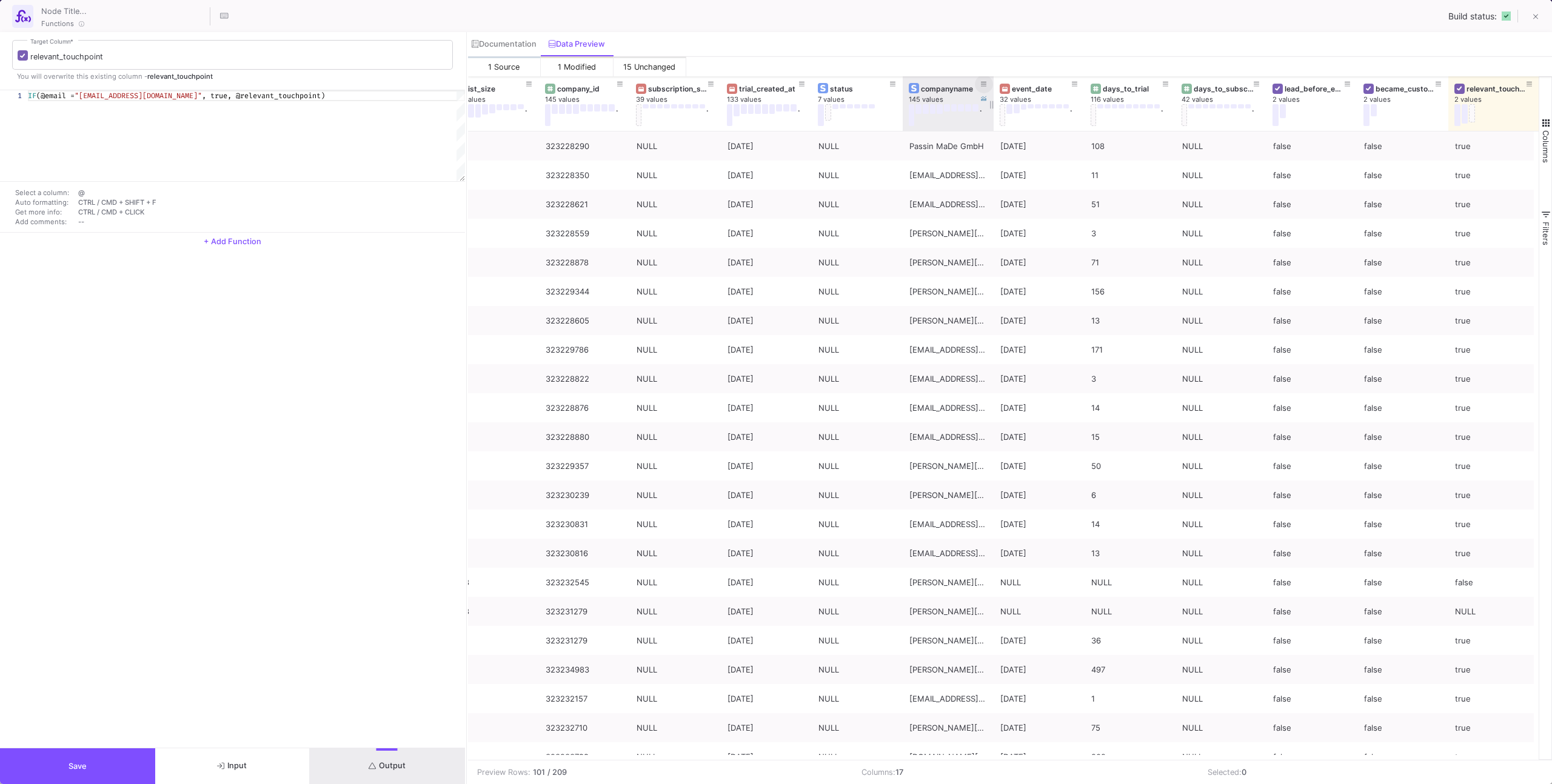
drag, startPoint x: 971, startPoint y: 82, endPoint x: 980, endPoint y: 82, distance: 9.0
click at [973, 82] on div "companyname" at bounding box center [948, 88] width 79 height 14
click at [981, 81] on icon at bounding box center [984, 84] width 6 height 6
click at [1000, 148] on div "is equal Operator *" at bounding box center [1087, 142] width 215 height 25
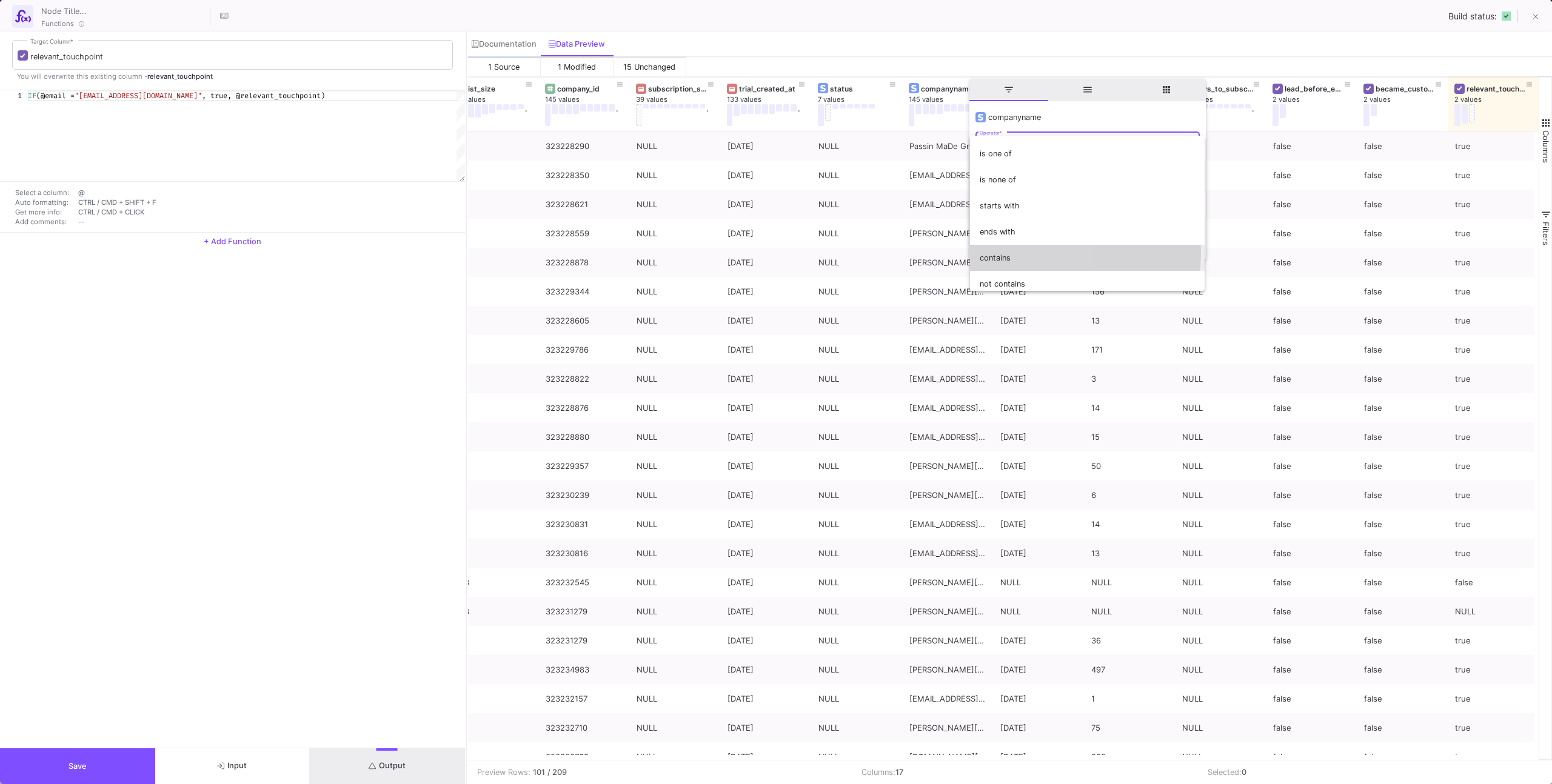
click at [993, 252] on span "contains" at bounding box center [1087, 257] width 215 height 26
click at [998, 161] on div "Text" at bounding box center [1078, 168] width 197 height 25
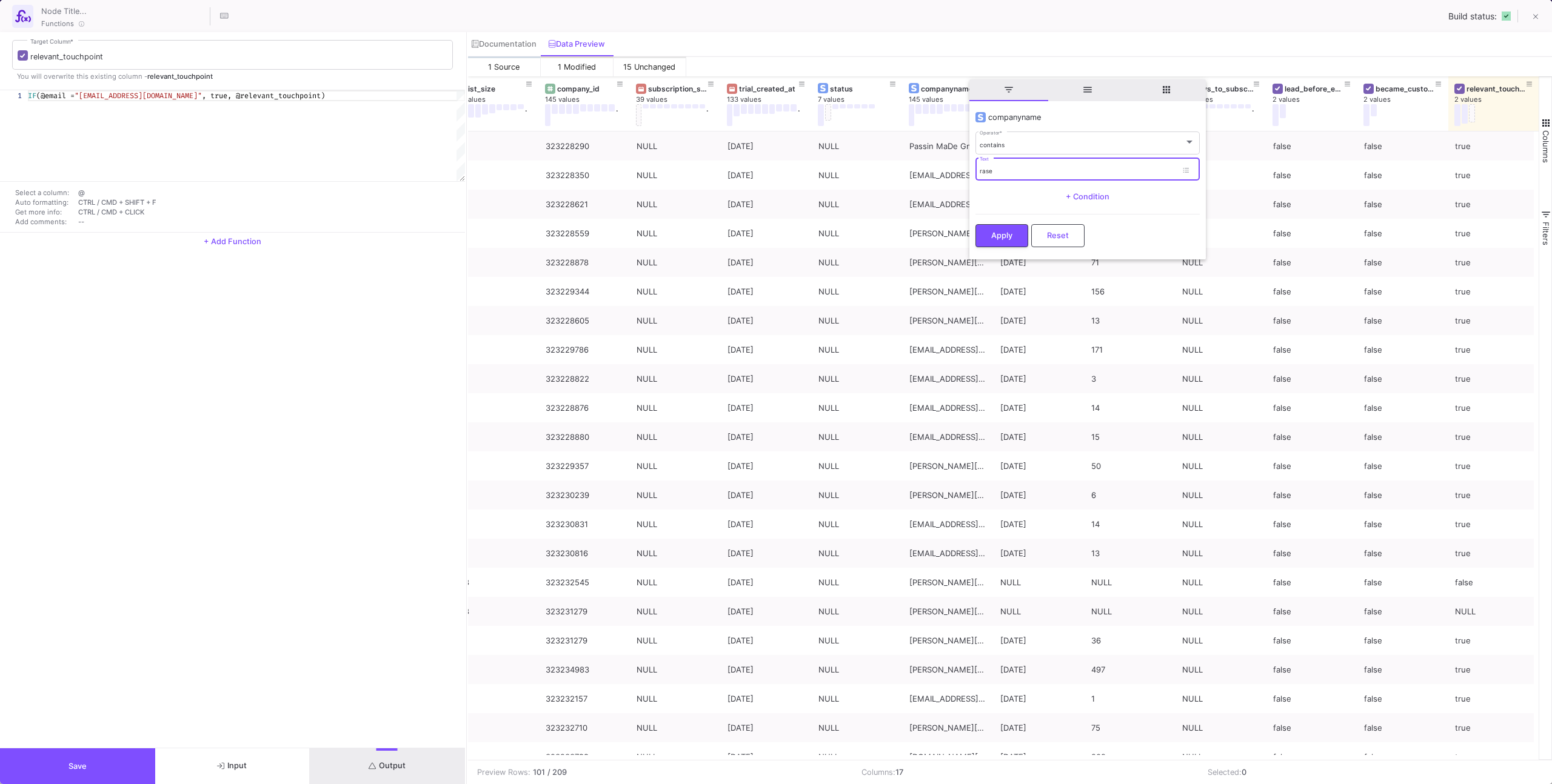
type input "rasen"
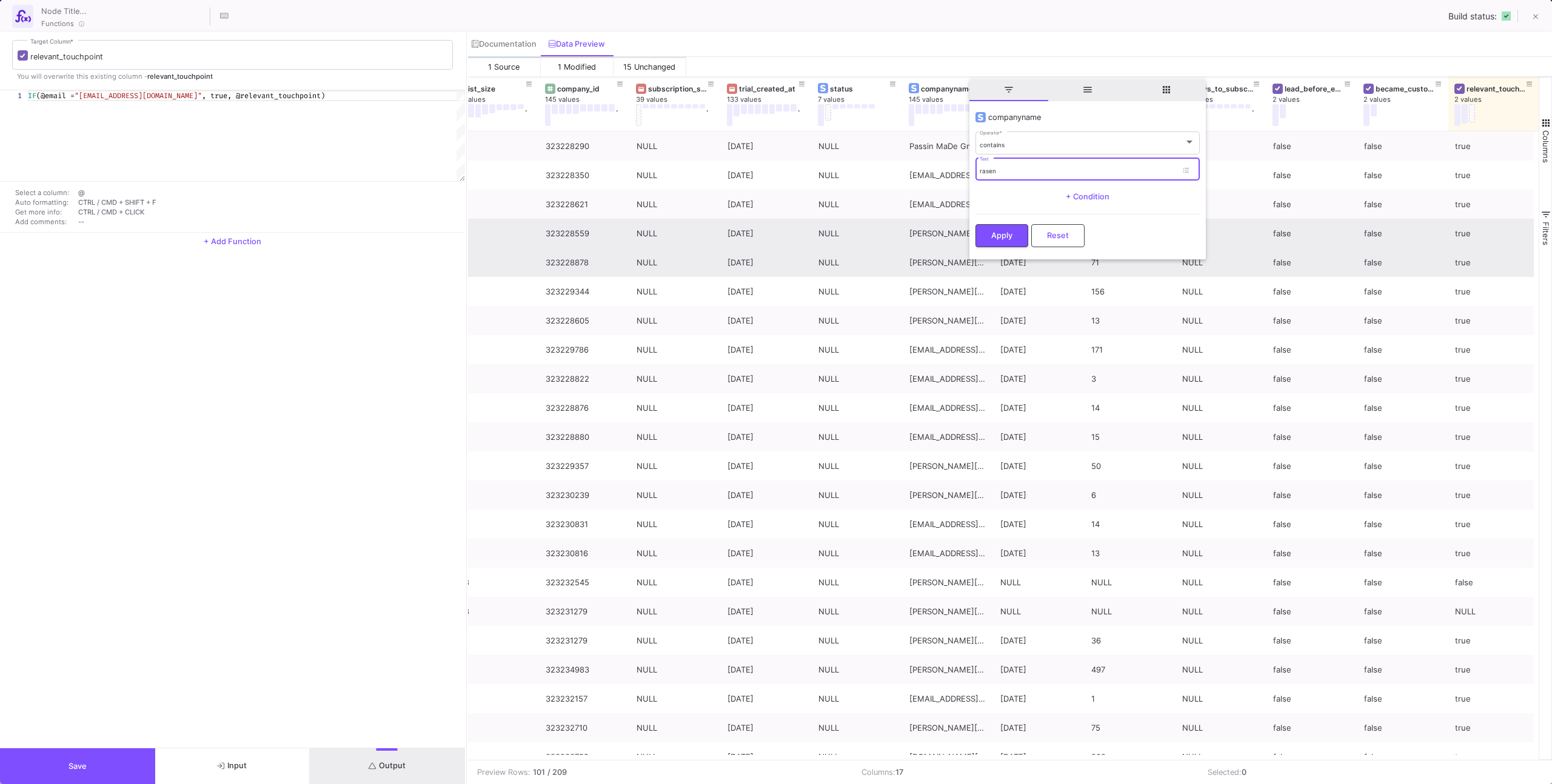
click at [993, 251] on div "OMR [GEOGRAPHIC_DATA] 2022 [DATE] OMR [GEOGRAPHIC_DATA] 32 323228878 NULL [DATE…" at bounding box center [766, 262] width 1546 height 29
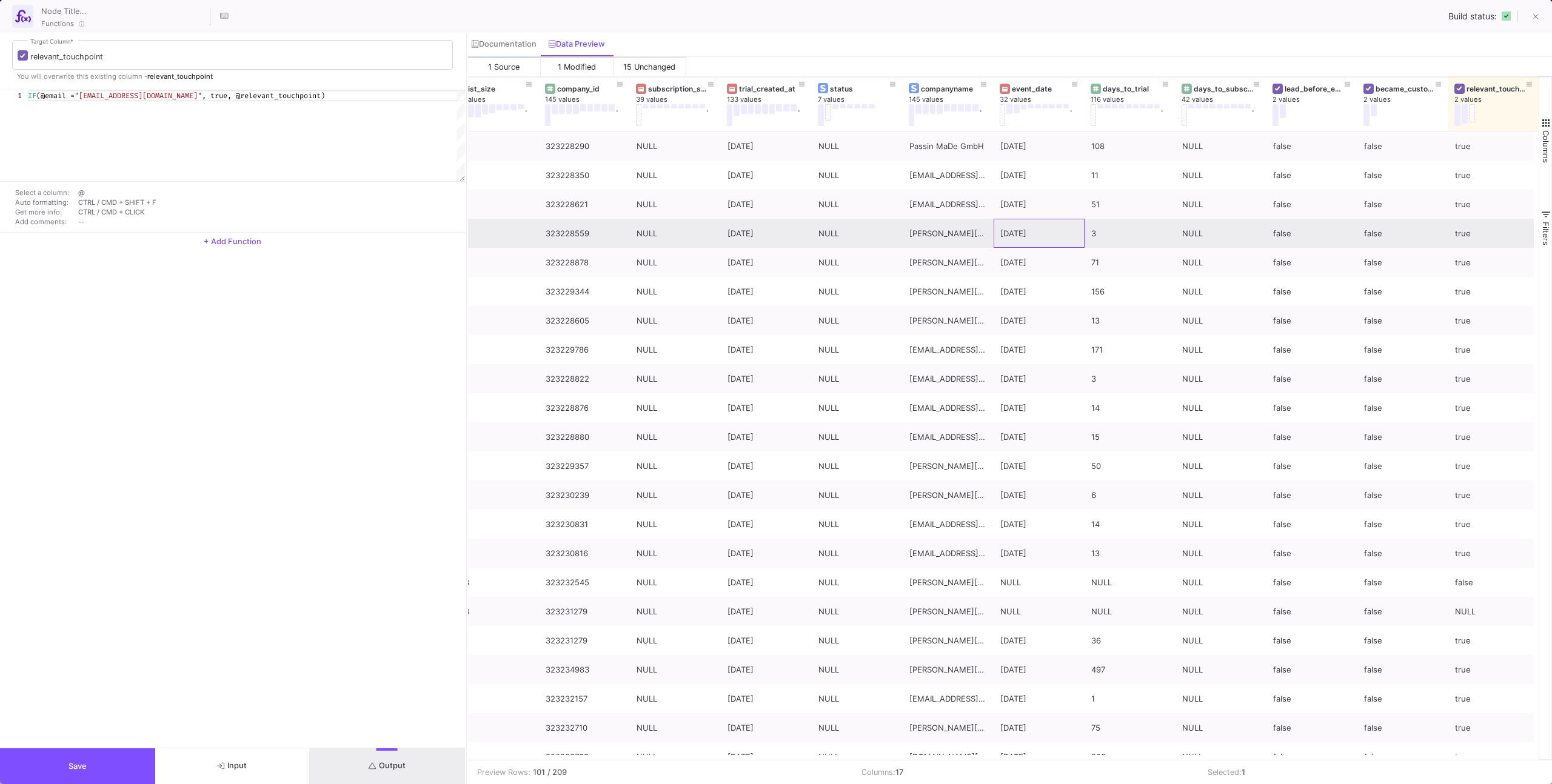
click at [993, 246] on div "[DATE]" at bounding box center [1039, 233] width 91 height 29
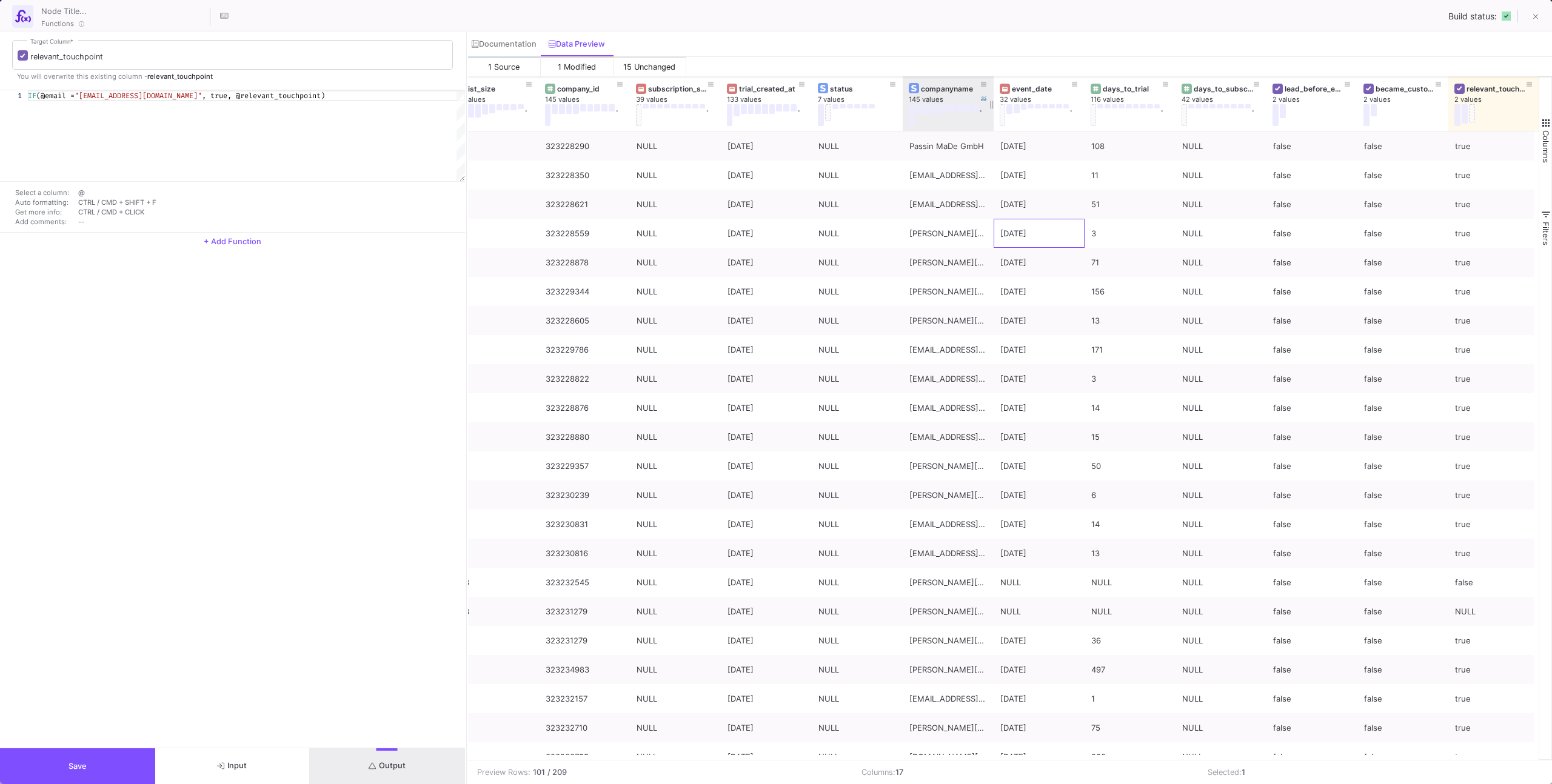
click at [992, 88] on div at bounding box center [993, 104] width 5 height 54
click at [983, 84] on icon at bounding box center [984, 84] width 6 height 5
click at [1005, 227] on button "Apply" at bounding box center [1002, 234] width 53 height 23
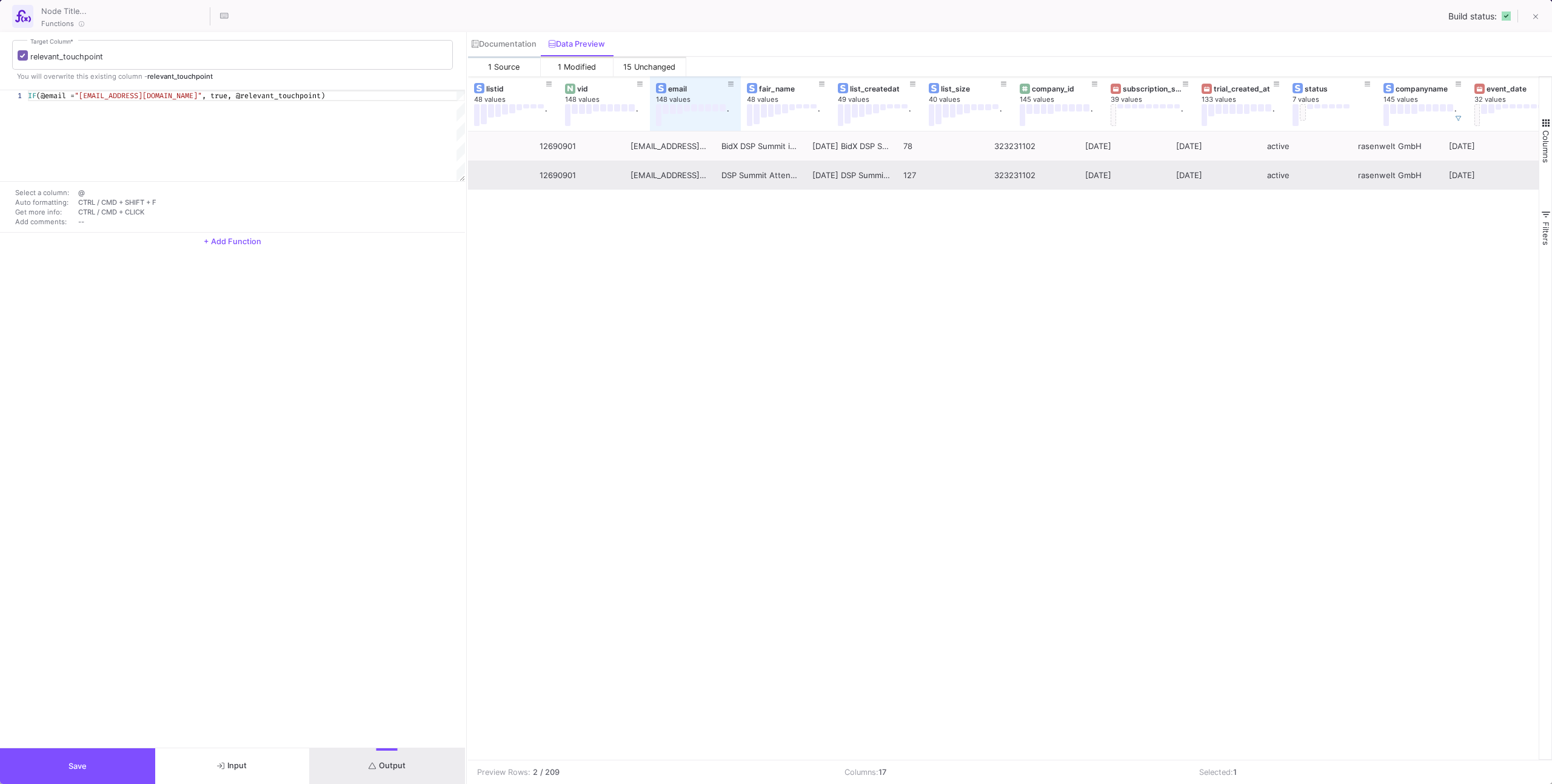
scroll to position [0, 0]
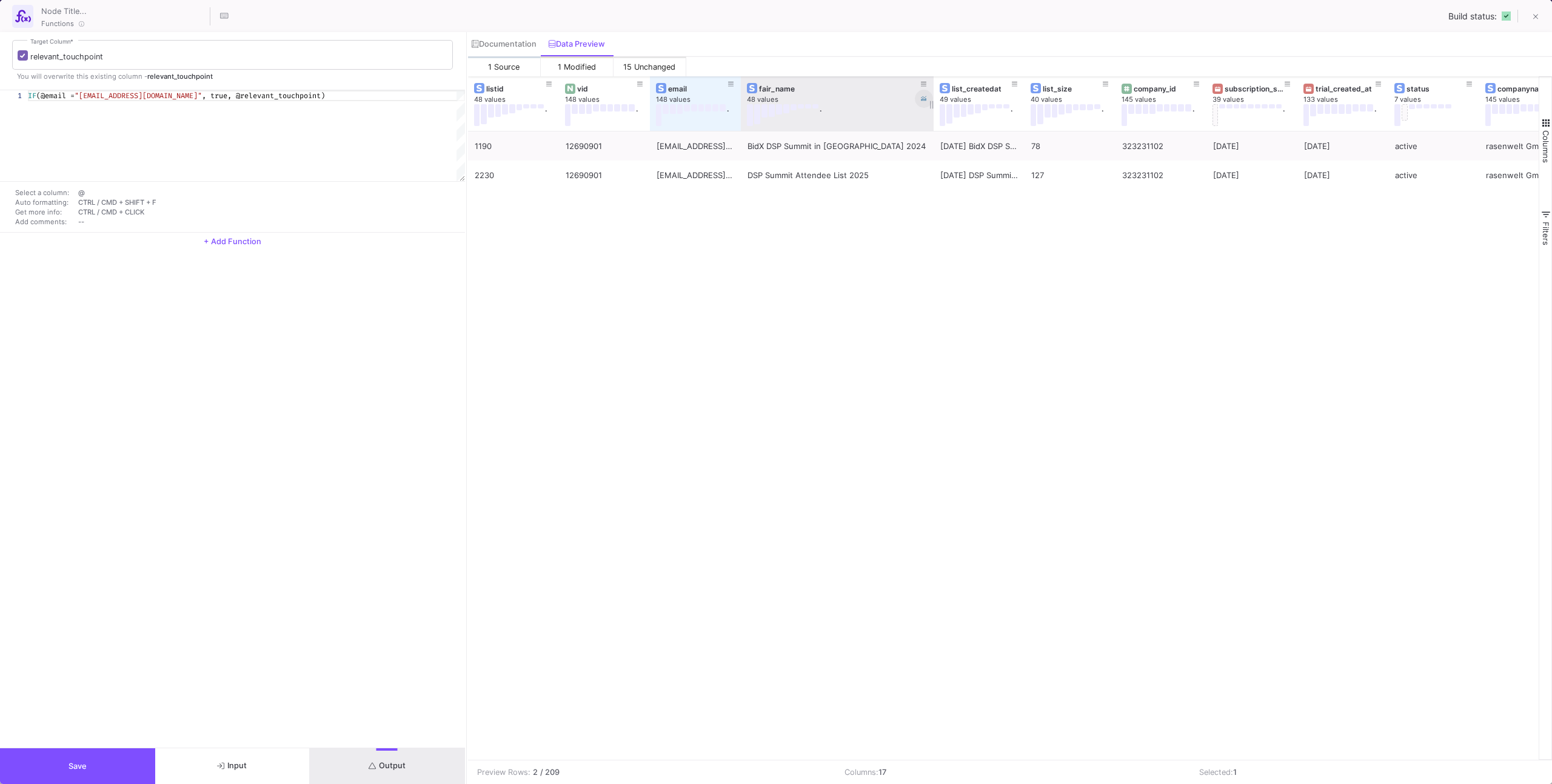
drag, startPoint x: 829, startPoint y: 103, endPoint x: 930, endPoint y: 104, distance: 101.0
click at [931, 100] on div at bounding box center [933, 104] width 5 height 54
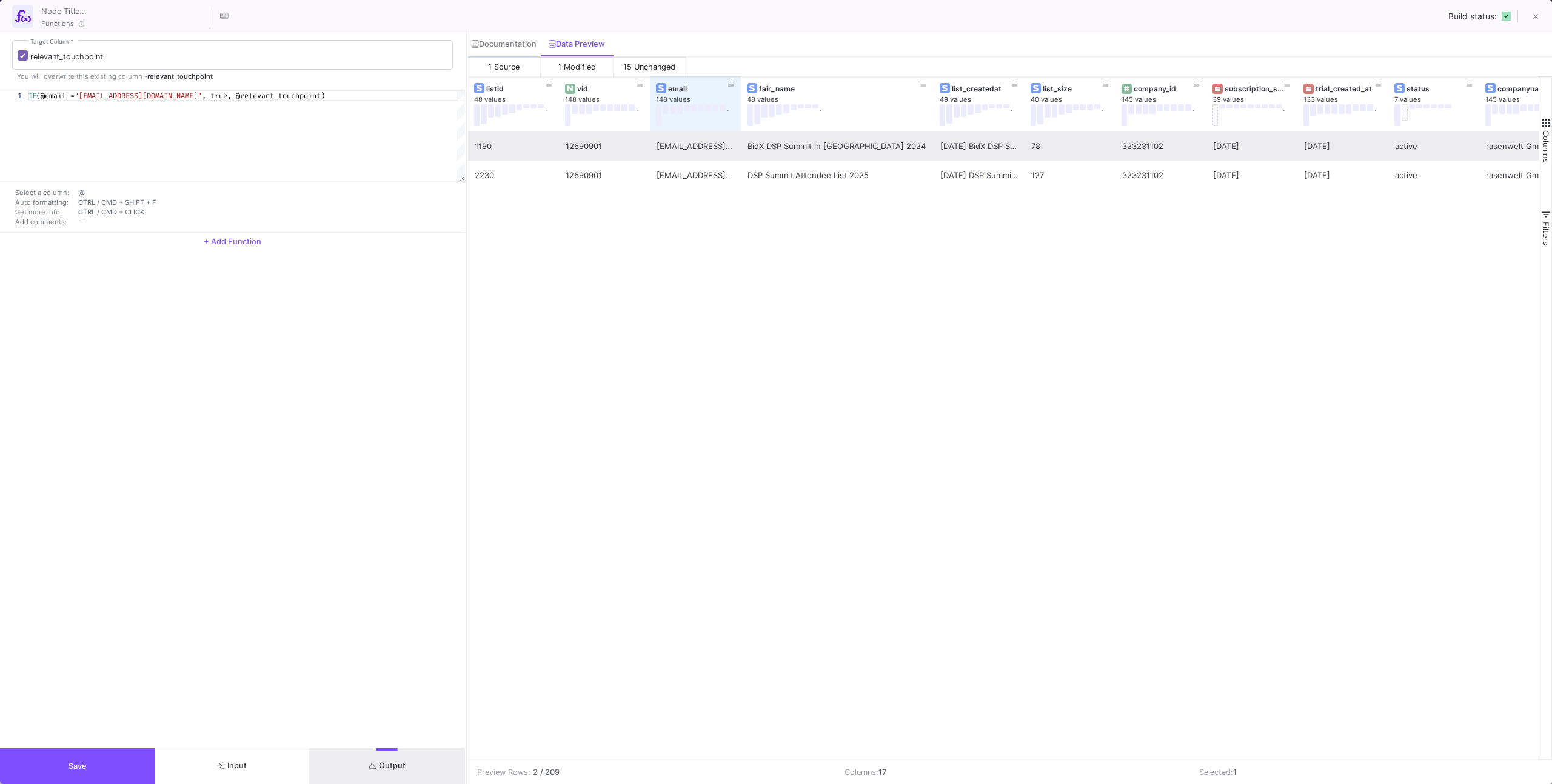
click at [895, 148] on div "BidX DSP Summit in [GEOGRAPHIC_DATA] 2024" at bounding box center [837, 147] width 179 height 29
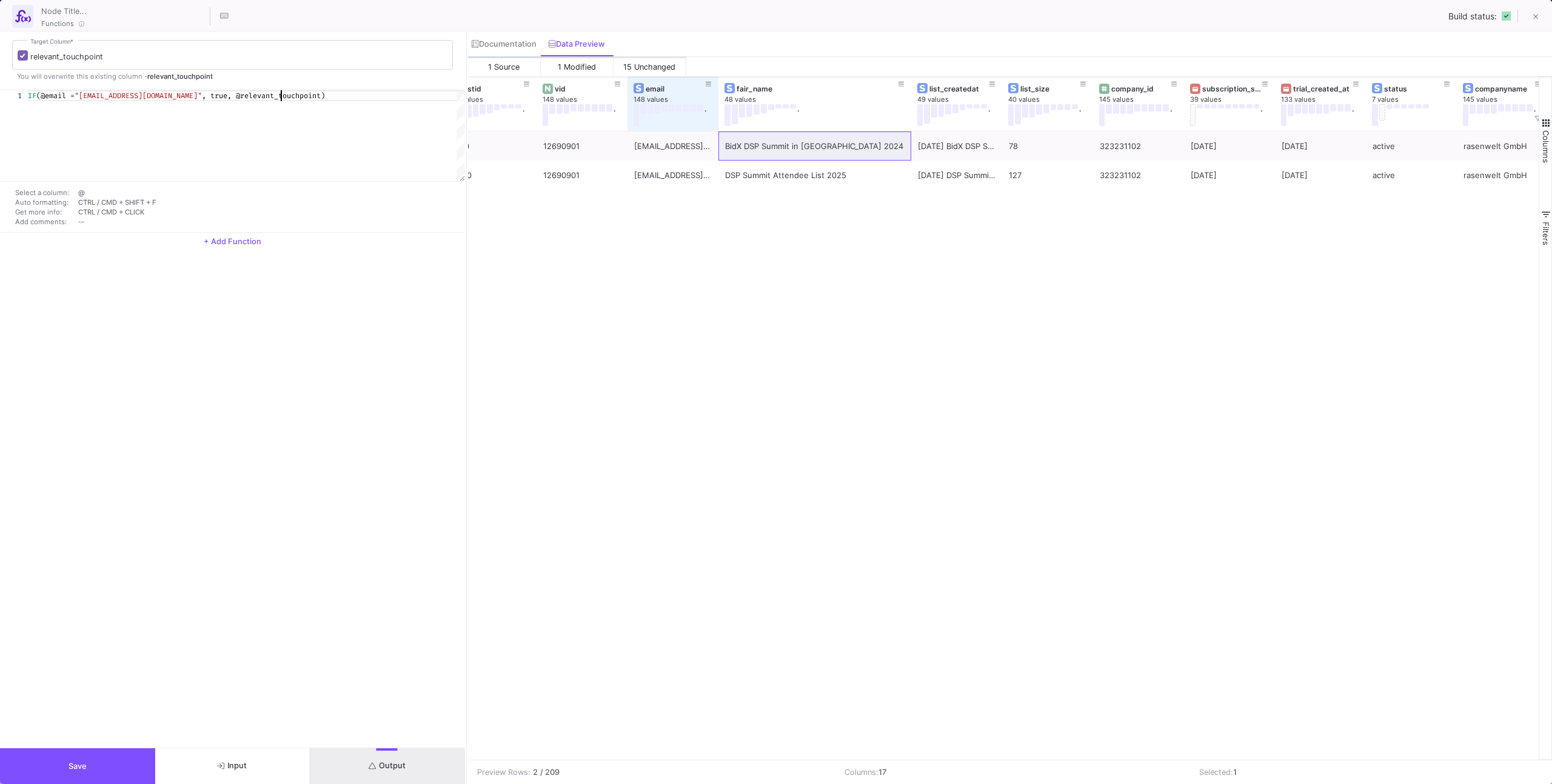
scroll to position [0, 252]
click at [297, 140] on div "IF (@email = "[EMAIL_ADDRESS][DOMAIN_NAME]" , true, @relevant_touchpoint)" at bounding box center [246, 135] width 437 height 91
click at [154, 98] on div "1 IF (@email = "[EMAIL_ADDRESS][DOMAIN_NAME]" , true, @relevant_touchpoint) IF(…" at bounding box center [232, 135] width 465 height 91
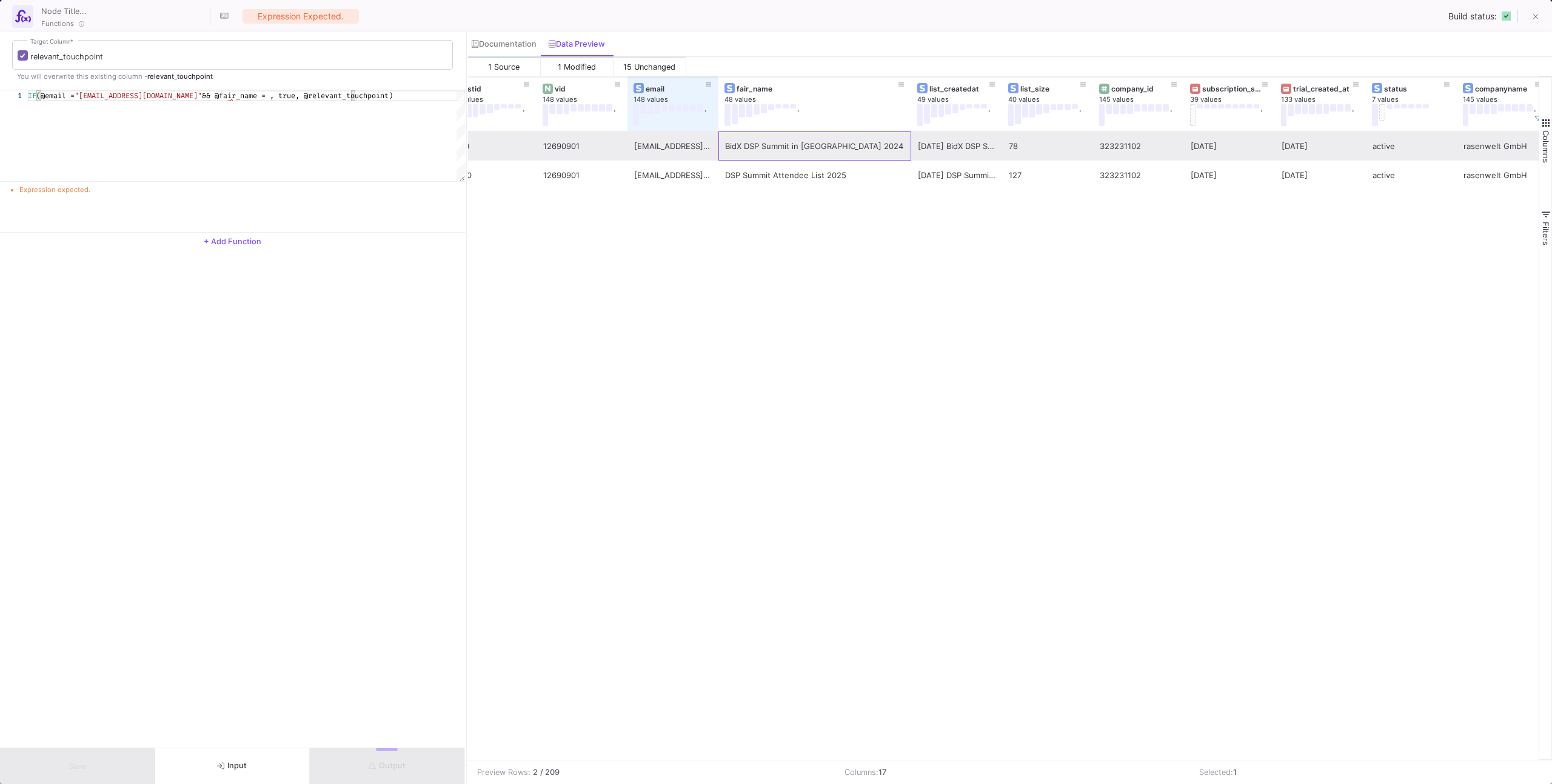
click at [786, 140] on div "BidX DSP Summit in [GEOGRAPHIC_DATA] 2024" at bounding box center [814, 147] width 179 height 29
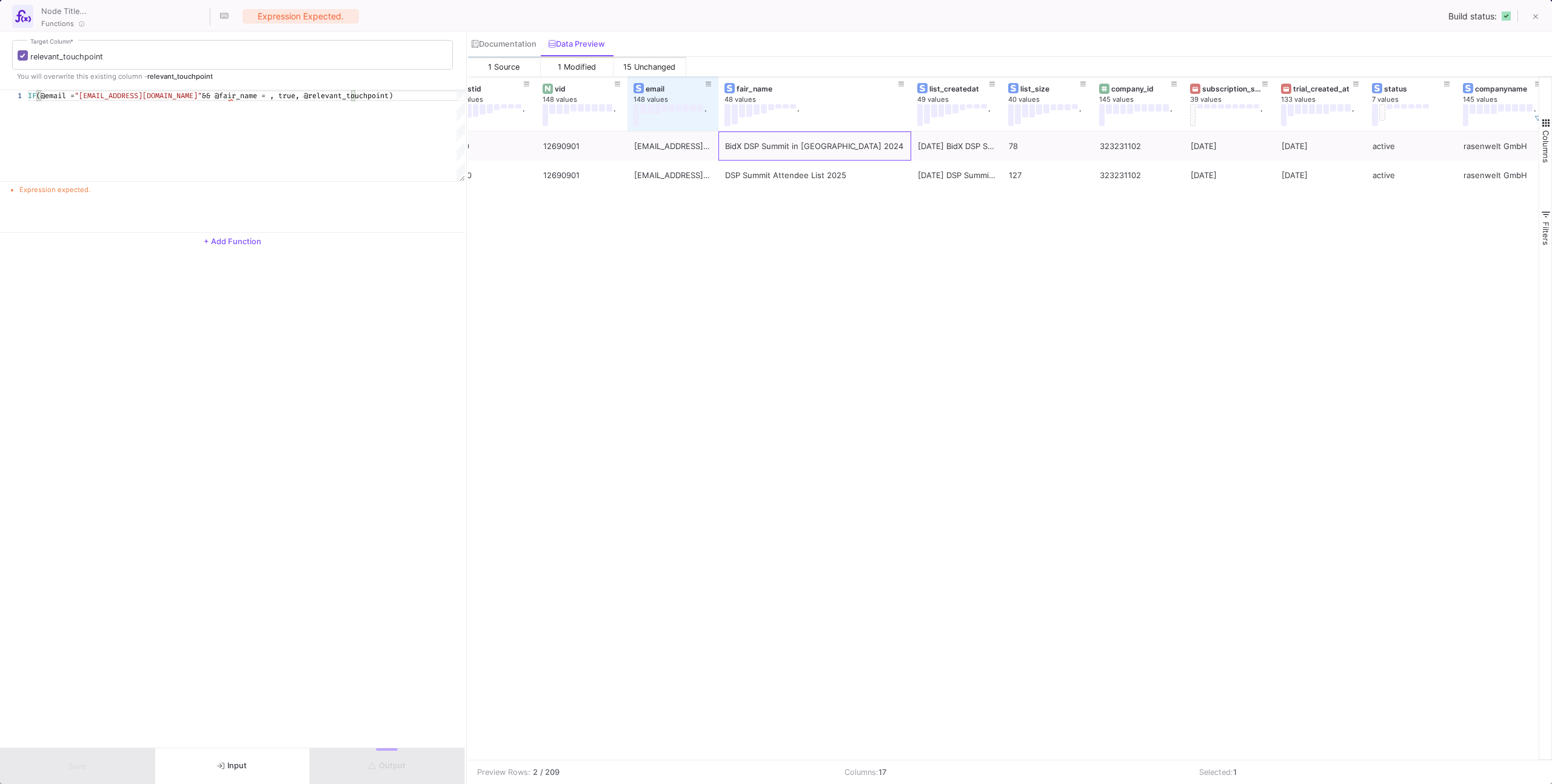
click at [224, 100] on div "1 IF (@email = "[EMAIL_ADDRESS][DOMAIN_NAME]" && @fair_name = , true, @relevant…" at bounding box center [232, 135] width 465 height 91
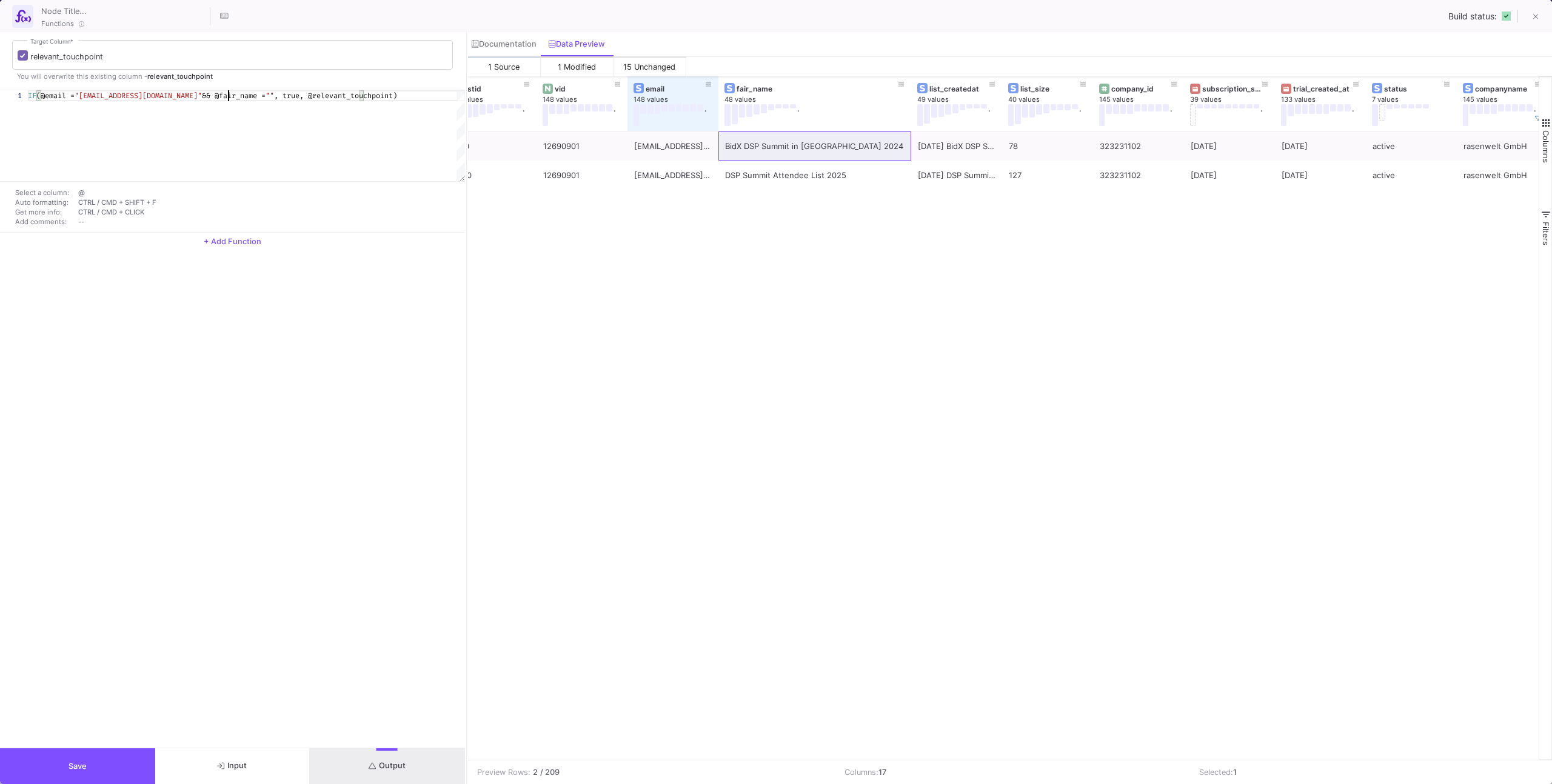
paste textarea "BidX DSP Summit in [GEOGRAPHIC_DATA] 2024"
type textarea "IF(@email = "[EMAIL_ADDRESS][DOMAIN_NAME]" && @fair_name ="BidX DSP Summit in […"
click at [404, 767] on span "Output" at bounding box center [387, 765] width 37 height 9
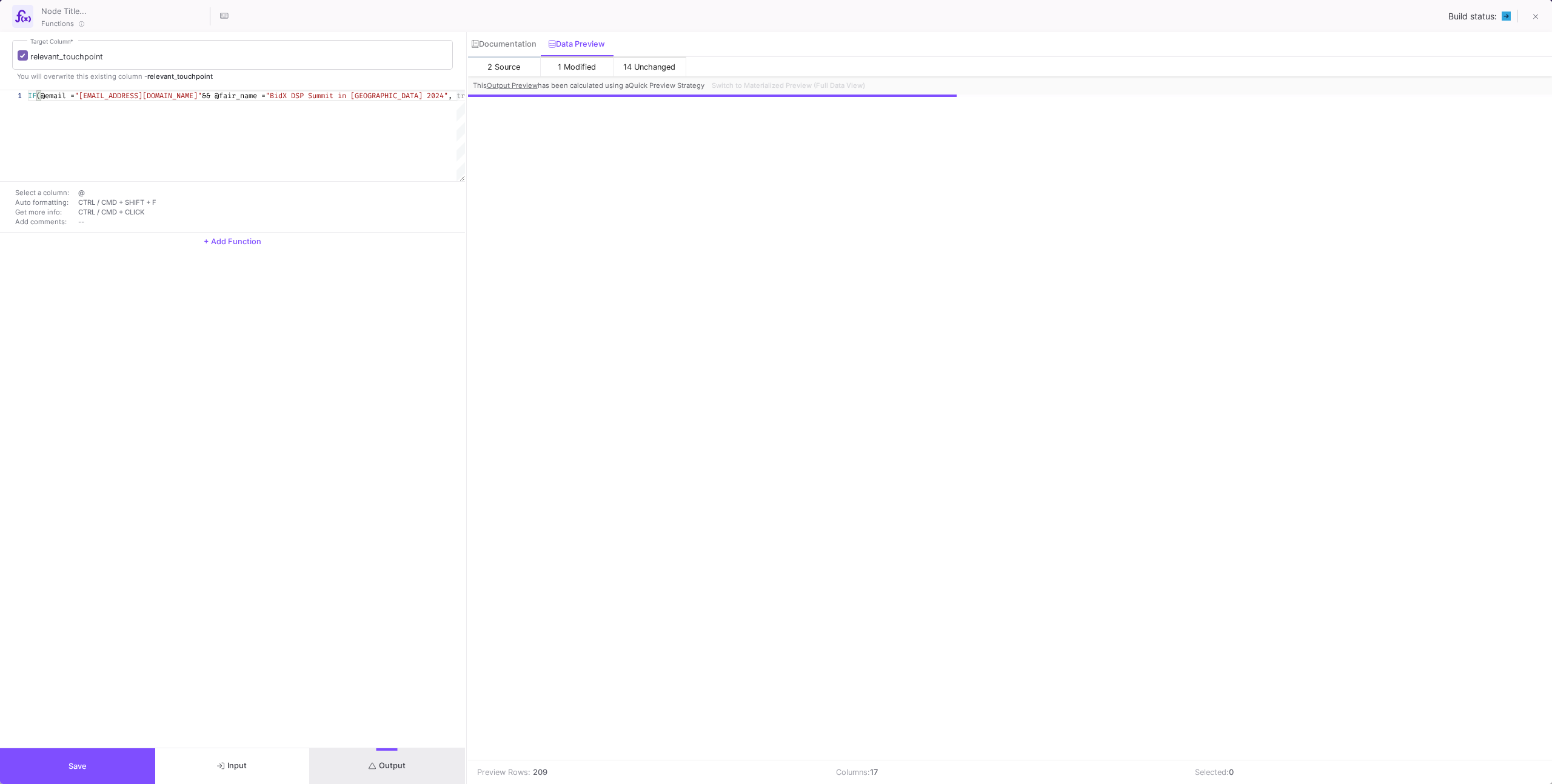
scroll to position [0, 474]
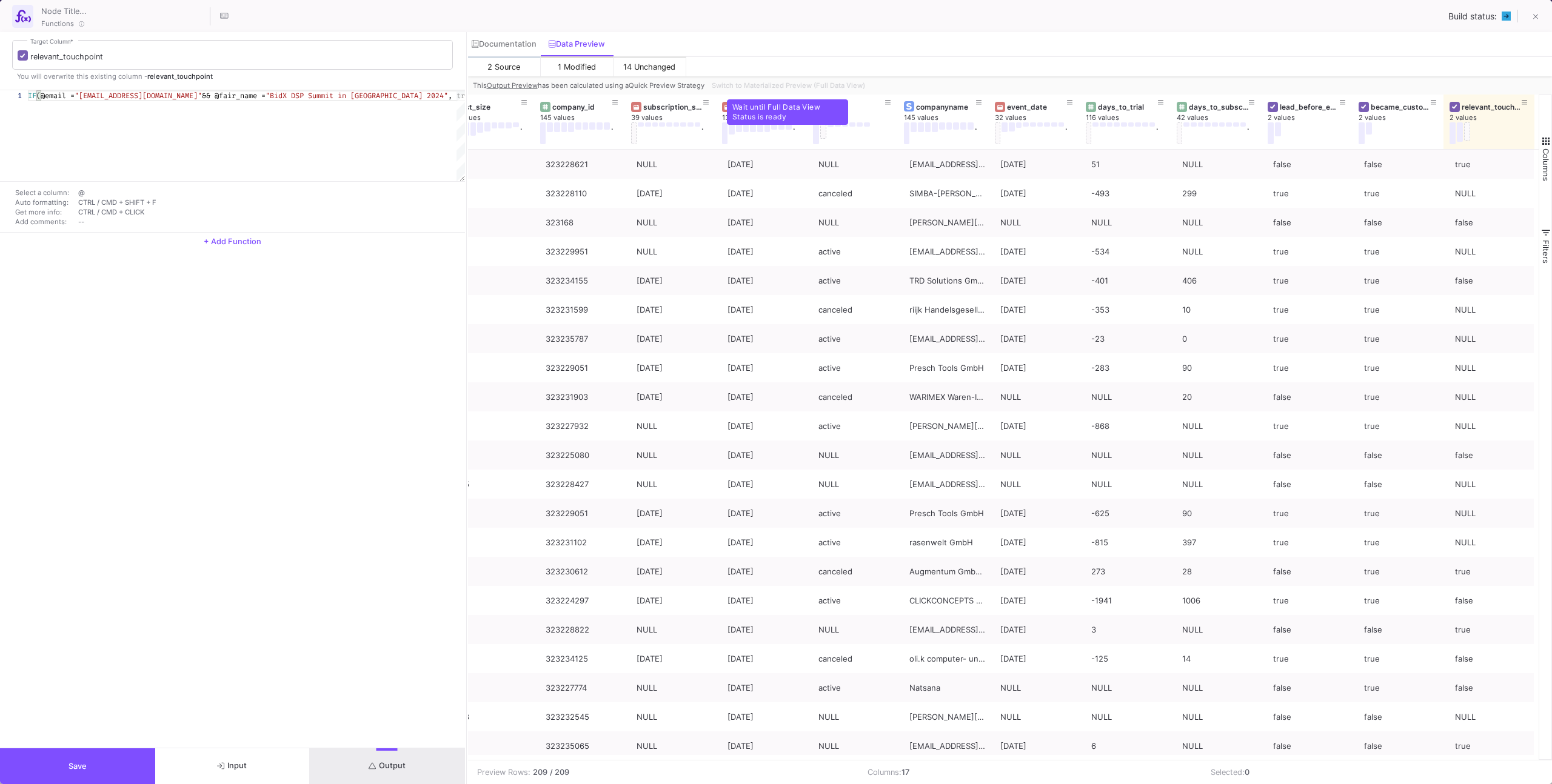
click at [790, 83] on div "Switch to Materialized Preview (Full Data View)" at bounding box center [788, 85] width 161 height 18
click at [111, 764] on button "Save" at bounding box center [77, 766] width 155 height 36
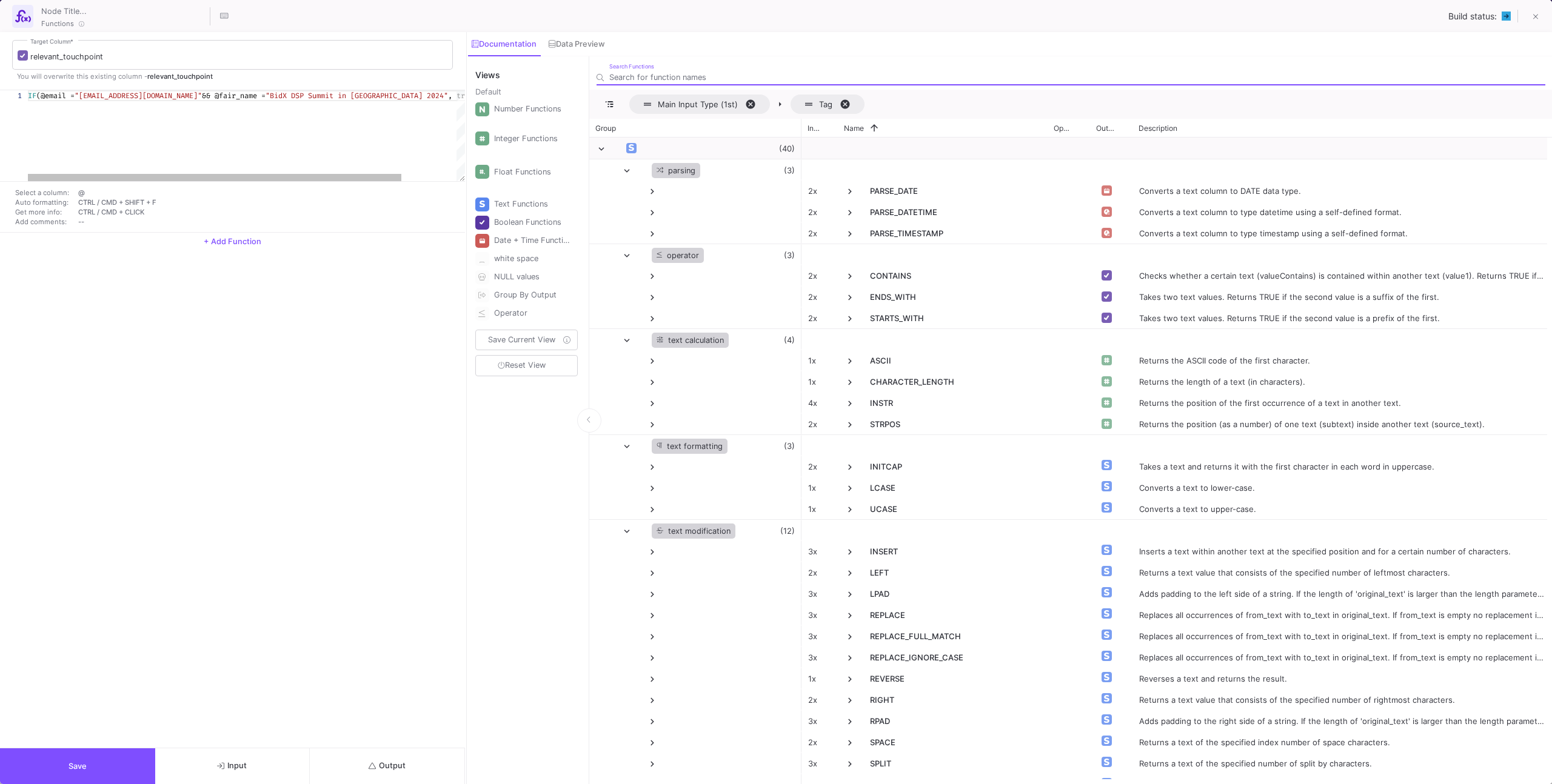
click at [361, 759] on button "Output" at bounding box center [387, 766] width 155 height 36
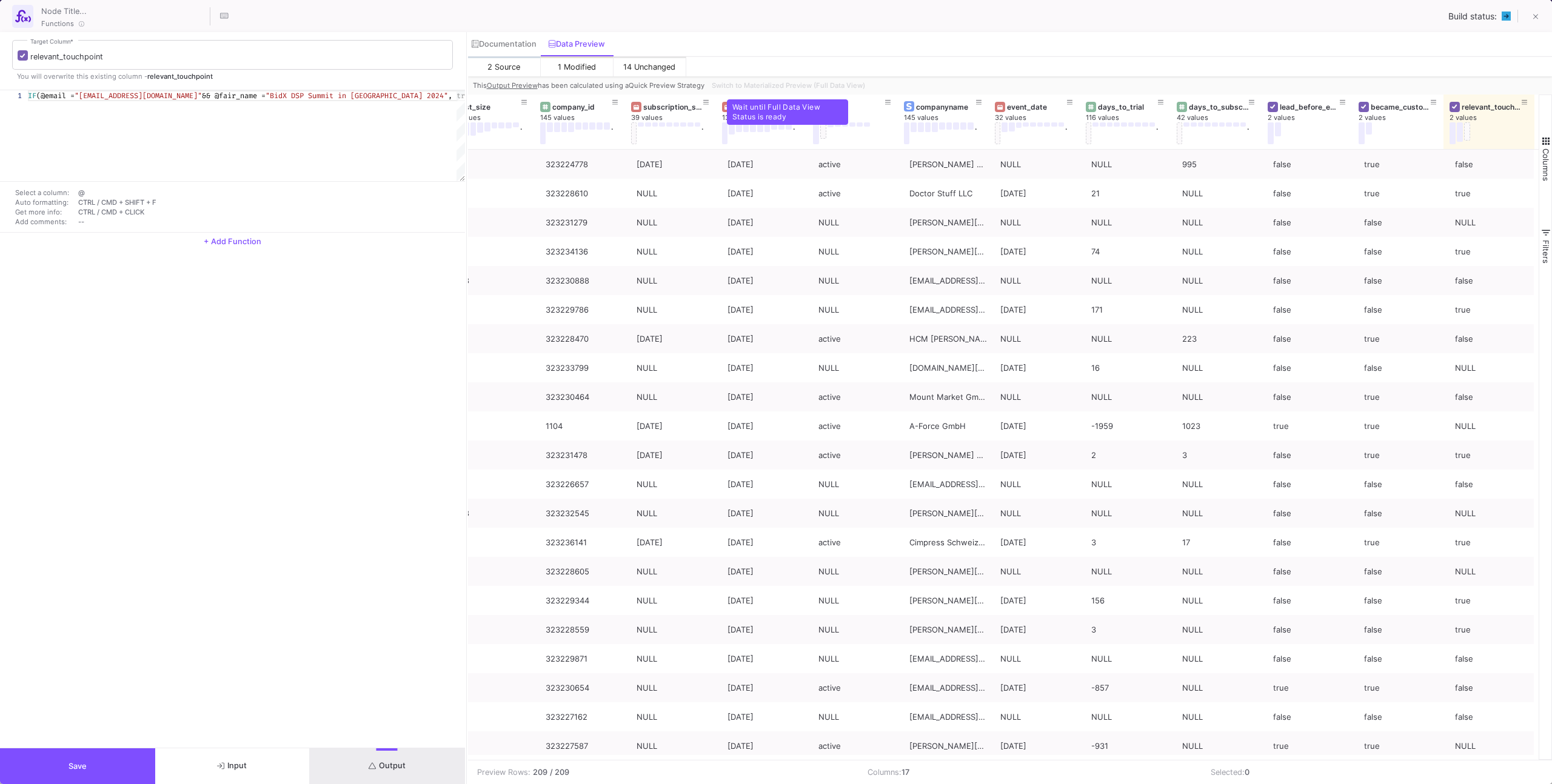
click at [845, 81] on div "Switch to Materialized Preview (Full Data View)" at bounding box center [788, 85] width 161 height 18
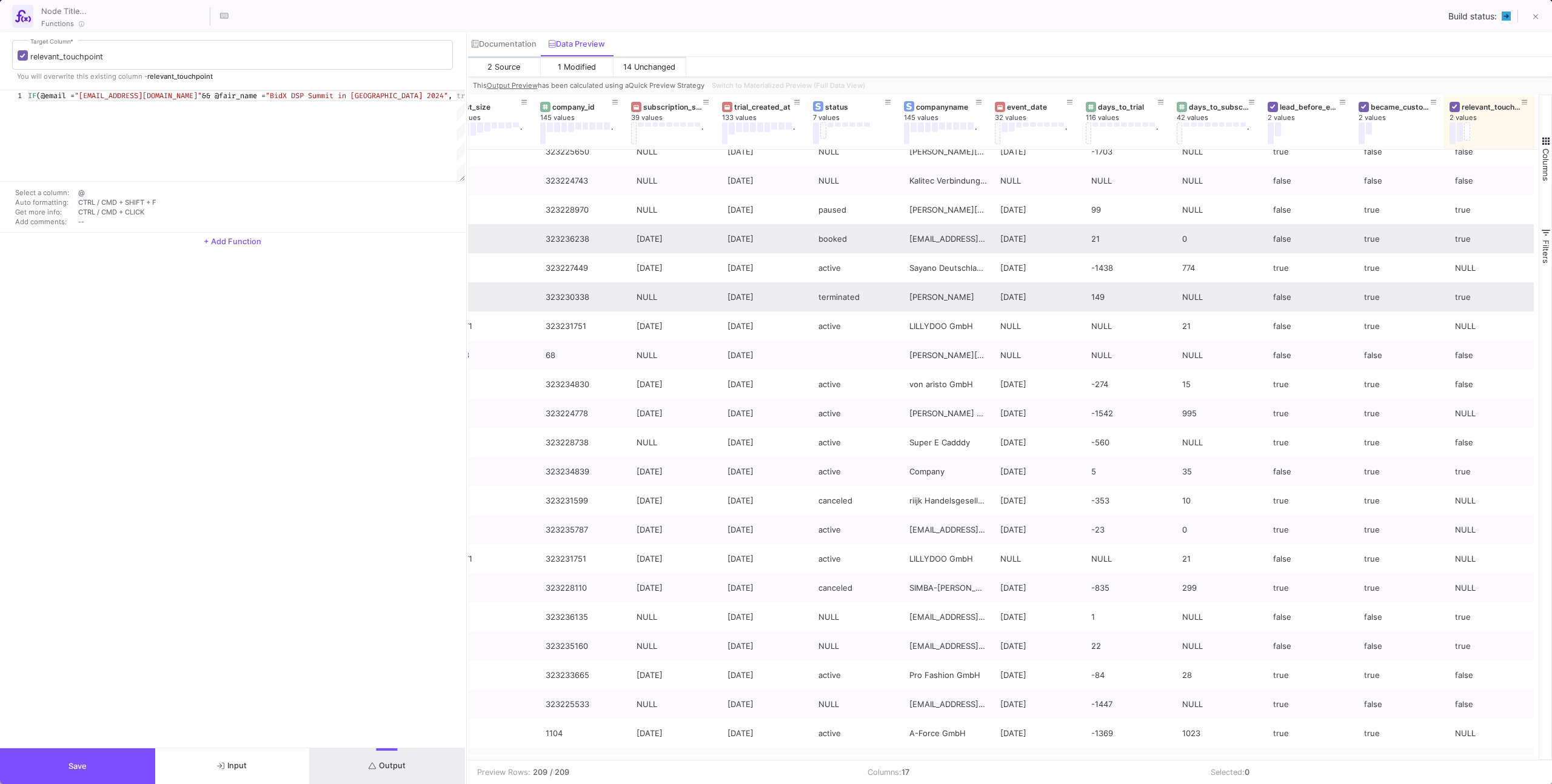
scroll to position [4264, 0]
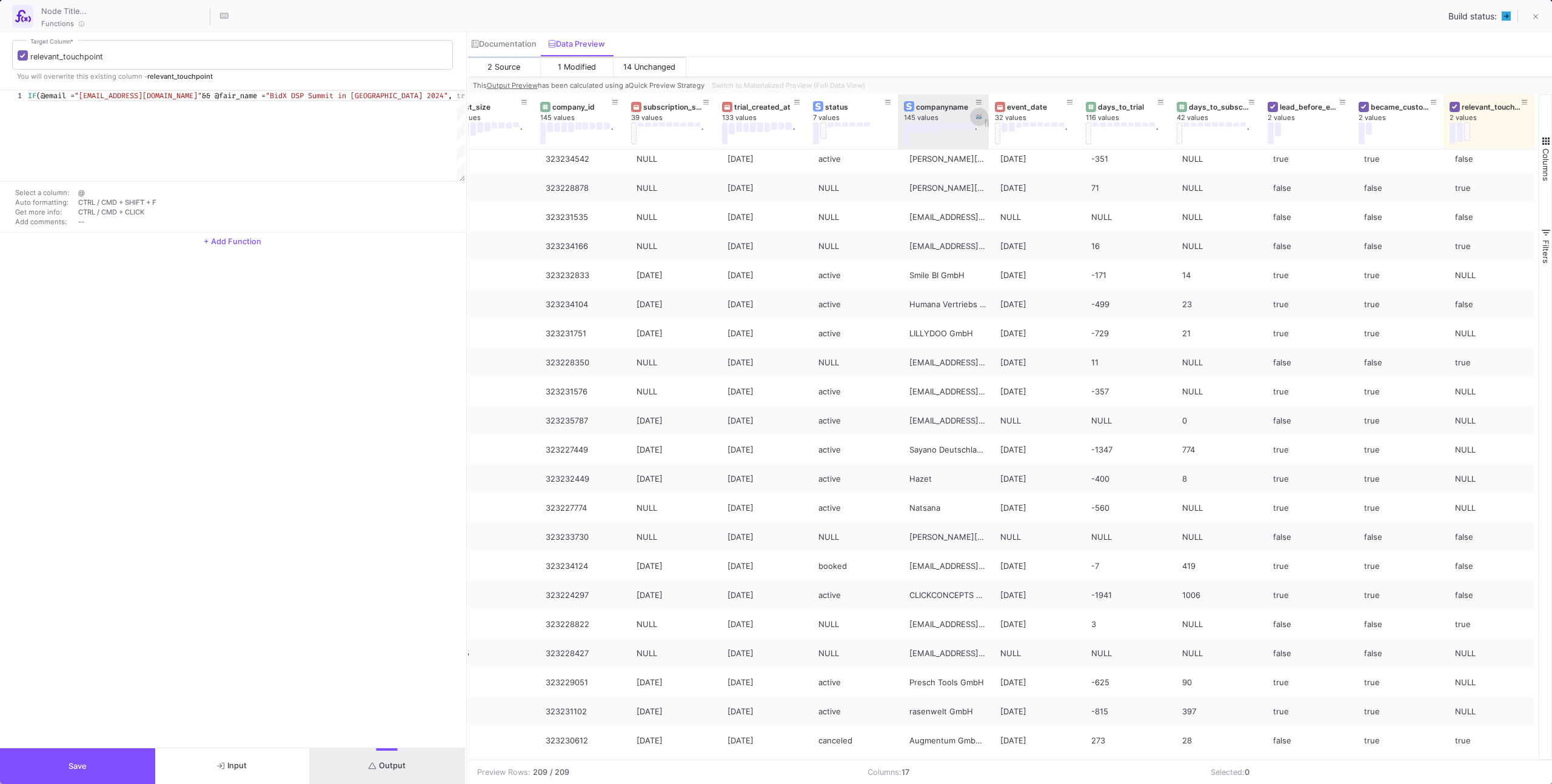
click at [976, 108] on button at bounding box center [979, 116] width 18 height 18
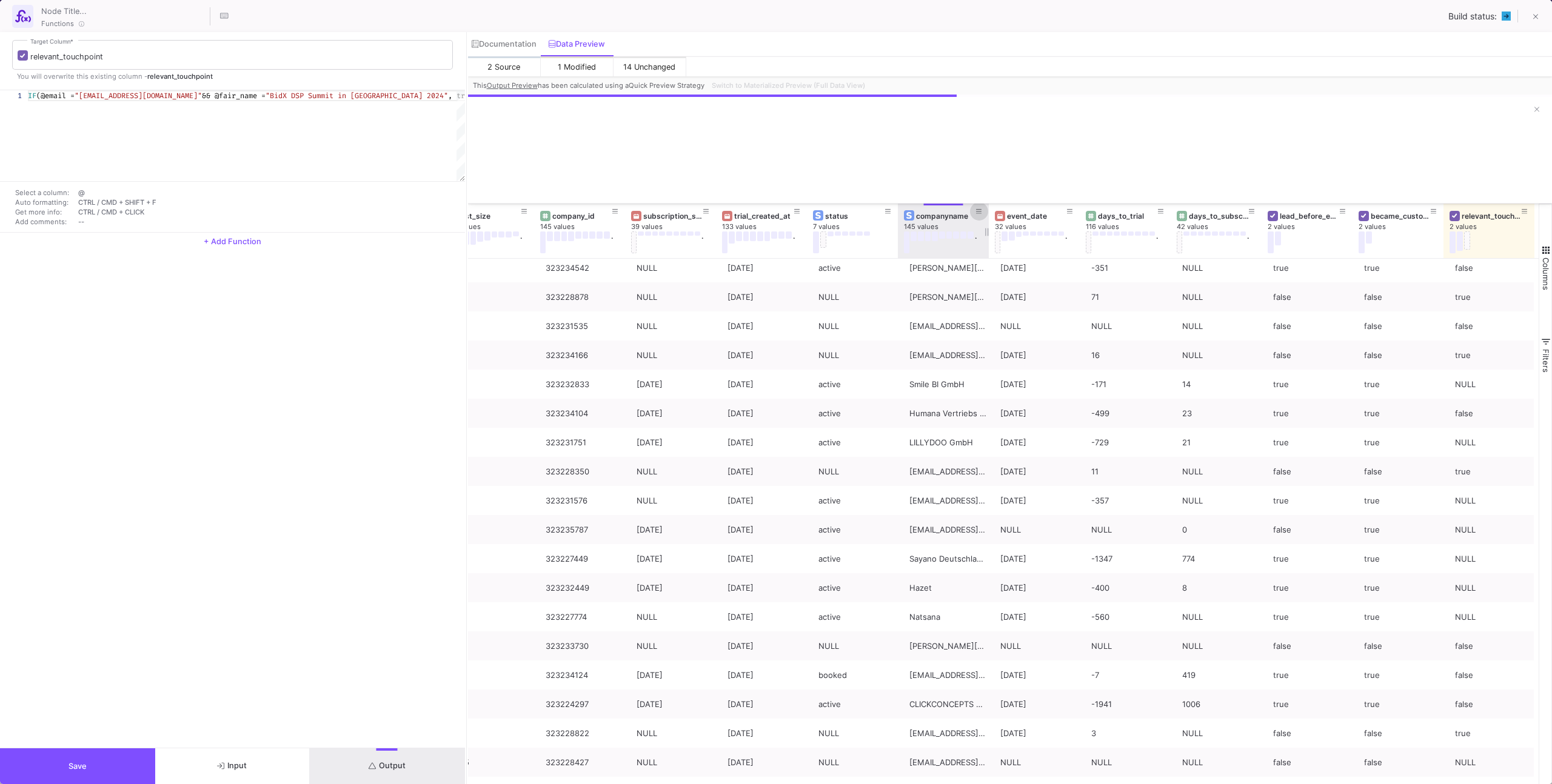
click at [978, 209] on icon at bounding box center [979, 211] width 6 height 5
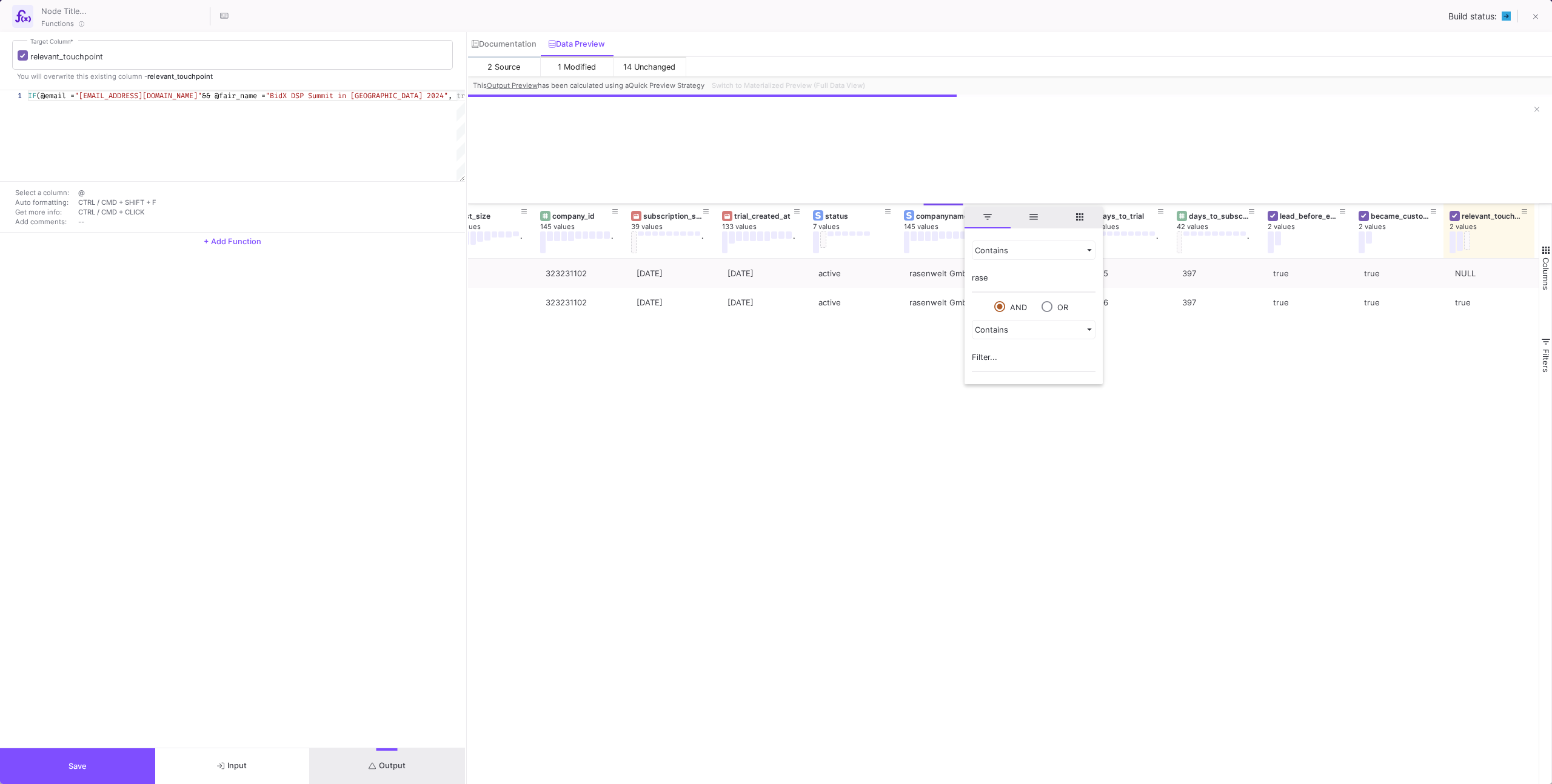
type input "rasen"
drag, startPoint x: 1093, startPoint y: 549, endPoint x: 1179, endPoint y: 472, distance: 115.4
click at [1093, 549] on div "DSP Summit Attendee List 2025 [DATE] DSP Summit Attendee List 127 323231102 [DA…" at bounding box center [1004, 564] width 1071 height 610
click at [1527, 109] on button at bounding box center [1536, 109] width 18 height 18
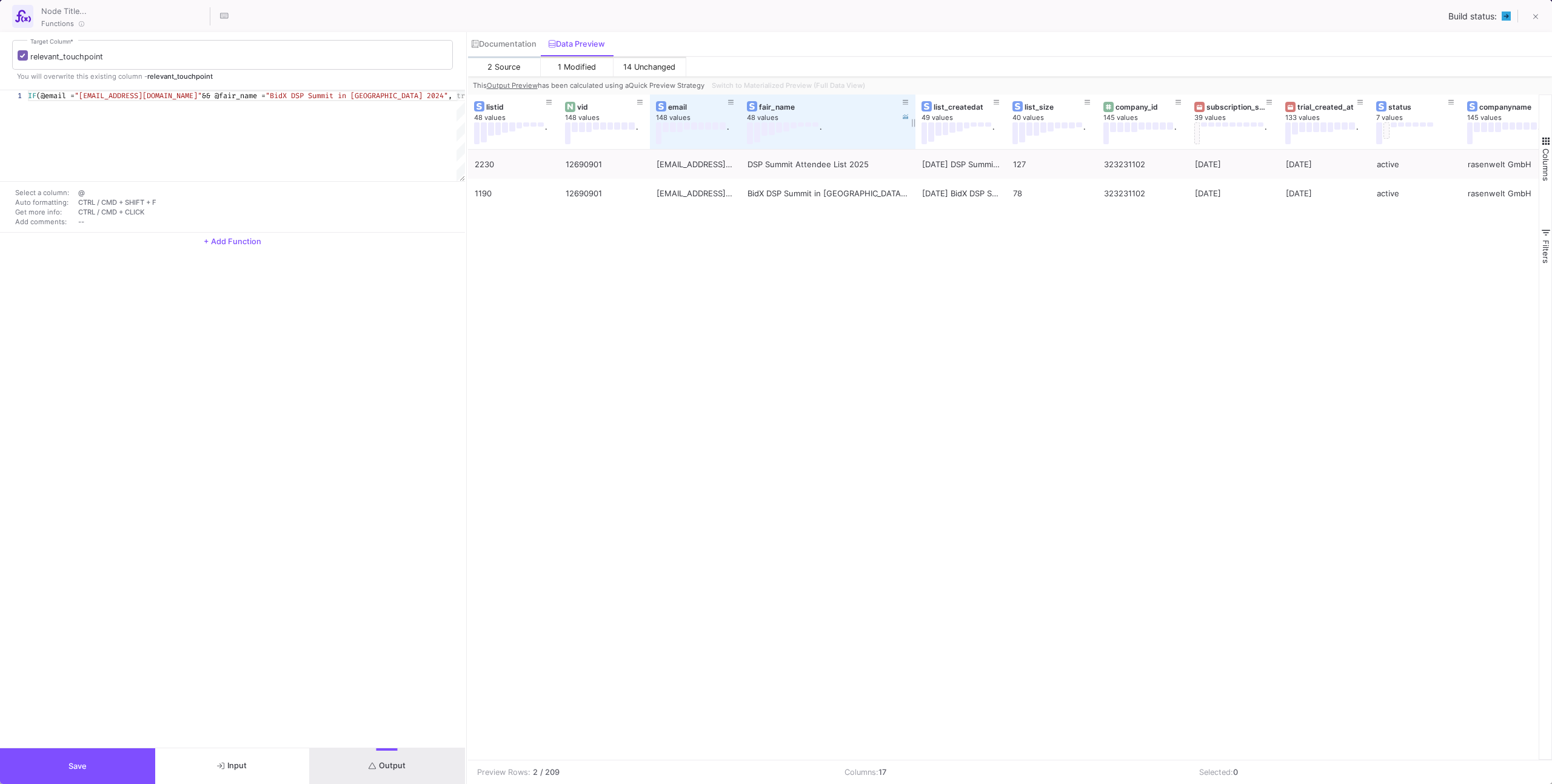
drag, startPoint x: 830, startPoint y: 130, endPoint x: 914, endPoint y: 132, distance: 84.0
click at [914, 132] on div at bounding box center [915, 122] width 5 height 54
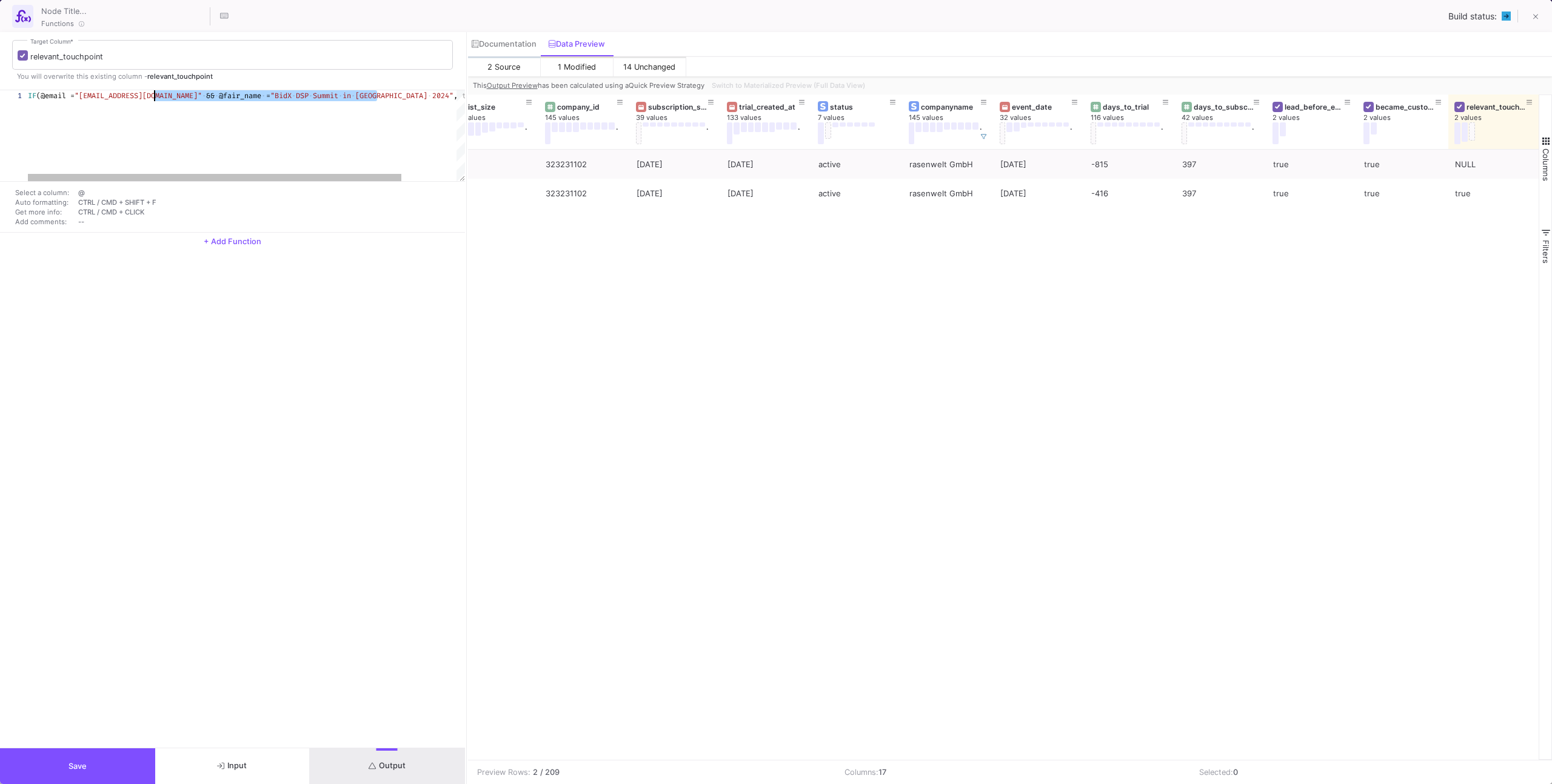
drag, startPoint x: 376, startPoint y: 98, endPoint x: 156, endPoint y: 100, distance: 220.0
click at [281, 360] on div "relevant_touchpoint Target Column * You will overwrite this existing column - r…" at bounding box center [232, 390] width 465 height 715
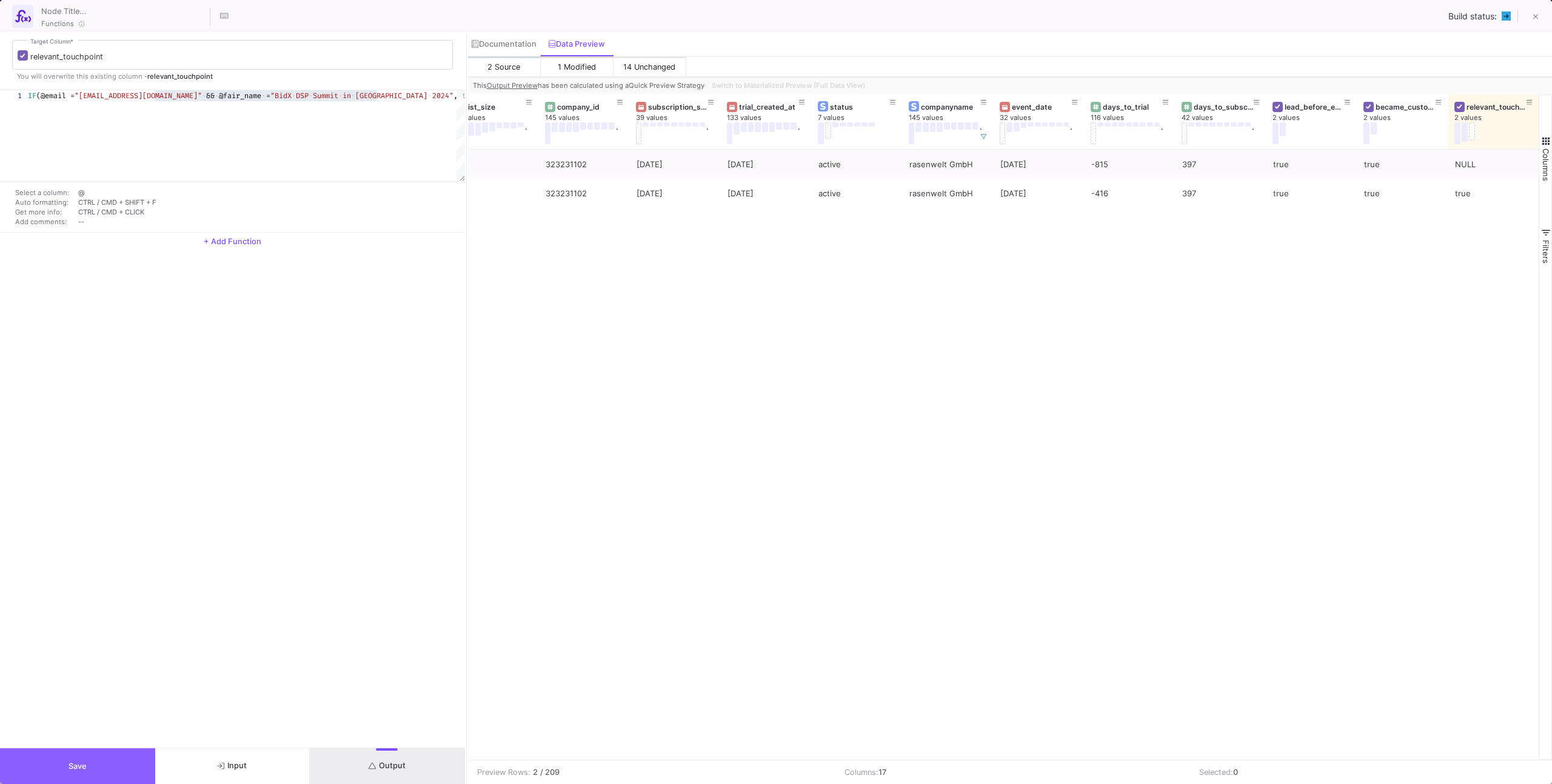
click at [98, 768] on button "Save" at bounding box center [77, 766] width 155 height 36
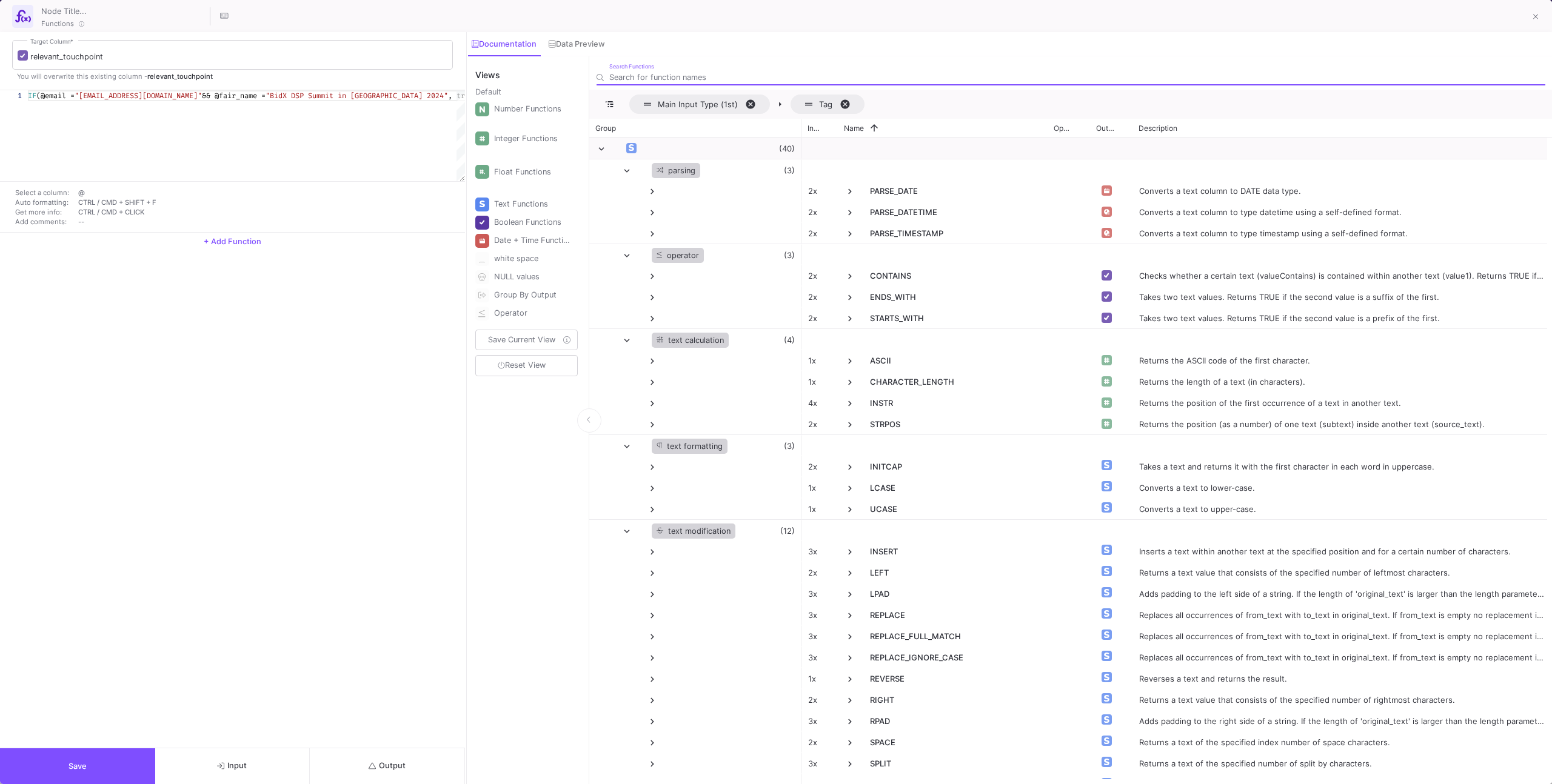
click at [100, 753] on button "Save" at bounding box center [77, 766] width 155 height 36
click at [120, 756] on button "Save" at bounding box center [77, 766] width 155 height 36
click at [119, 752] on button "Save" at bounding box center [77, 766] width 155 height 36
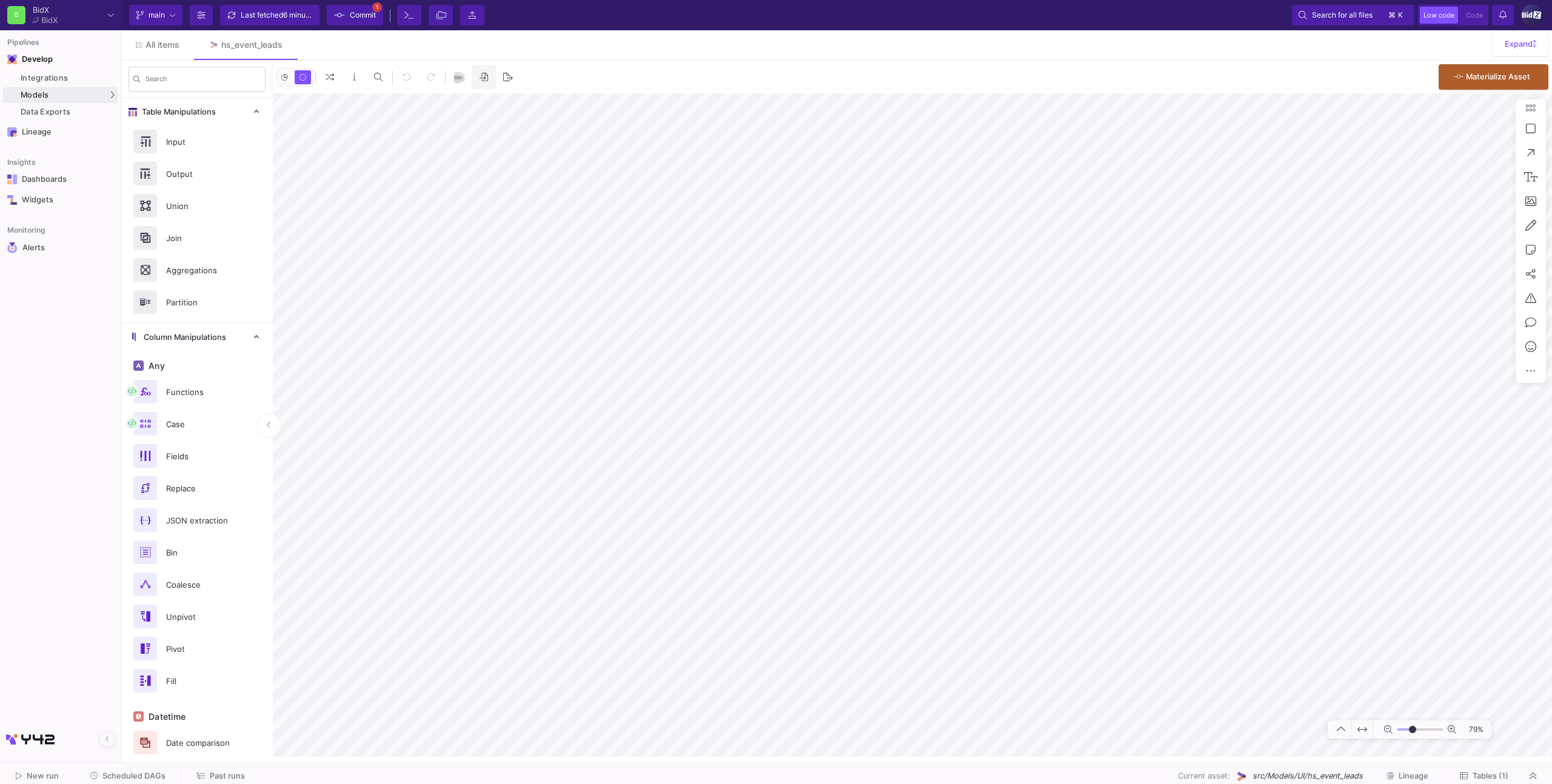
type input "-18"
click at [343, 13] on icon at bounding box center [340, 15] width 11 height 9
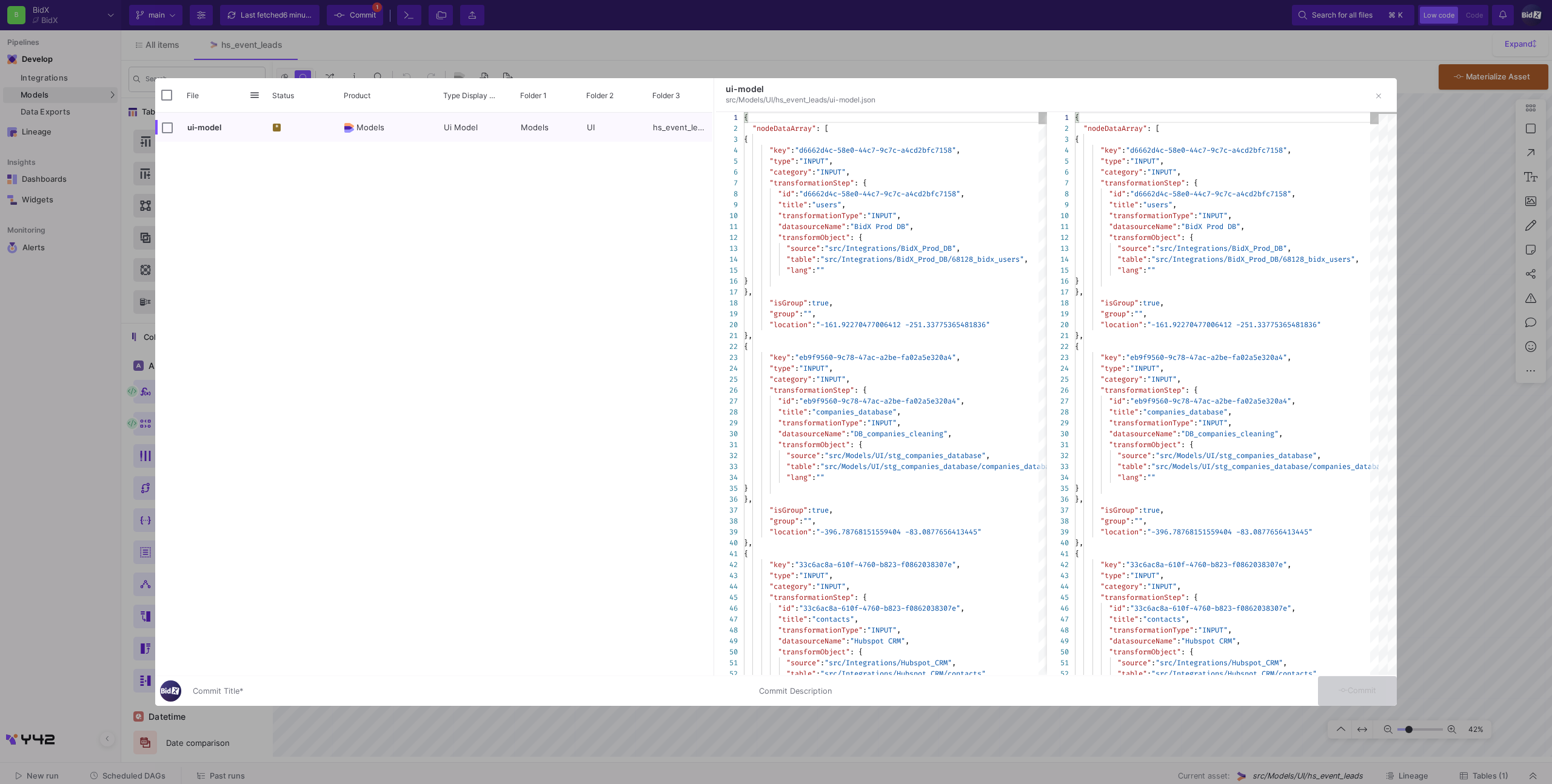
click at [392, 681] on div "Commit Title *" at bounding box center [469, 688] width 552 height 22
type input "y"
click at [1372, 686] on span "Commit" at bounding box center [1358, 690] width 38 height 9
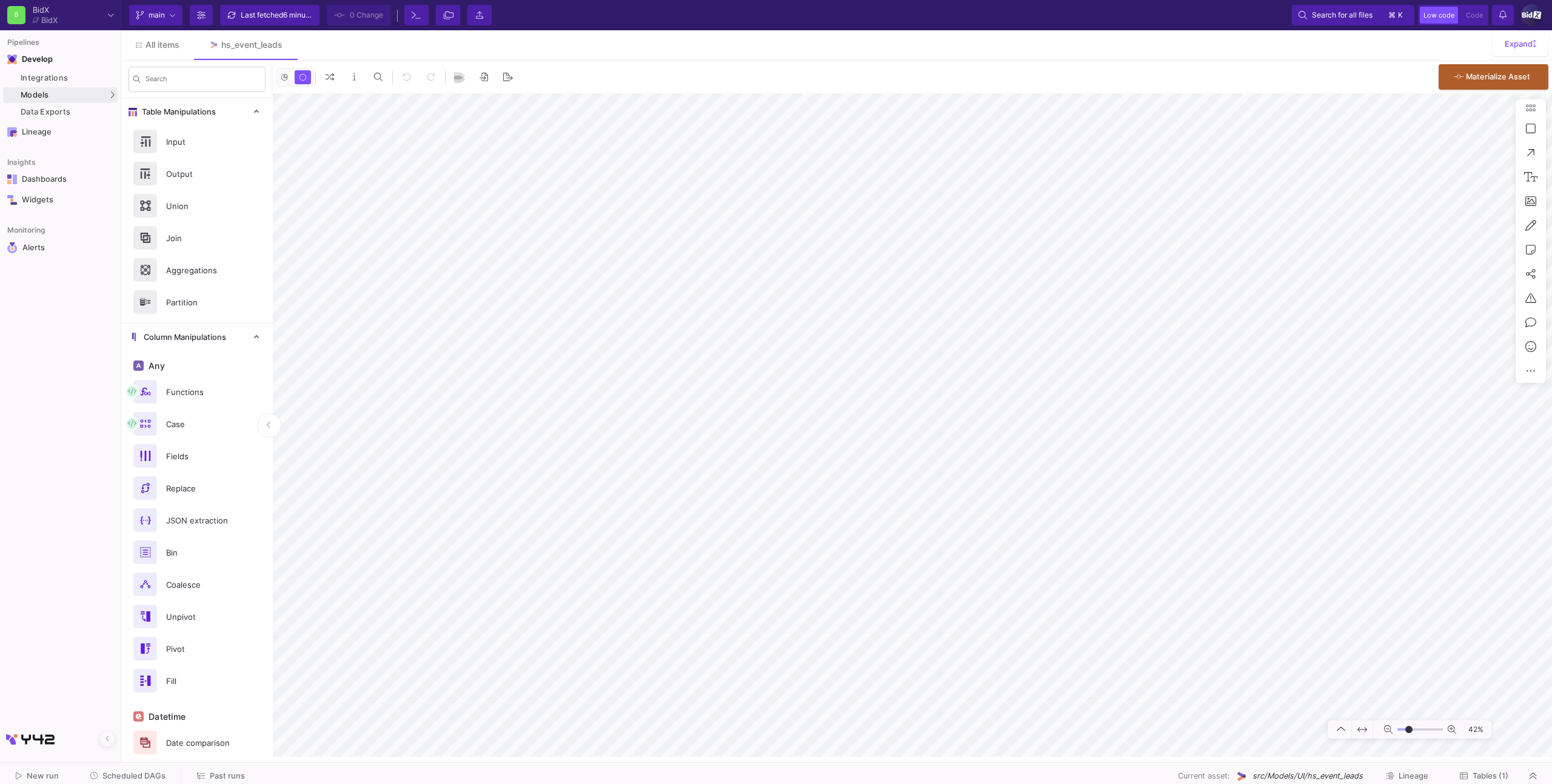
click at [1494, 778] on span "Tables (1)" at bounding box center [1490, 775] width 36 height 9
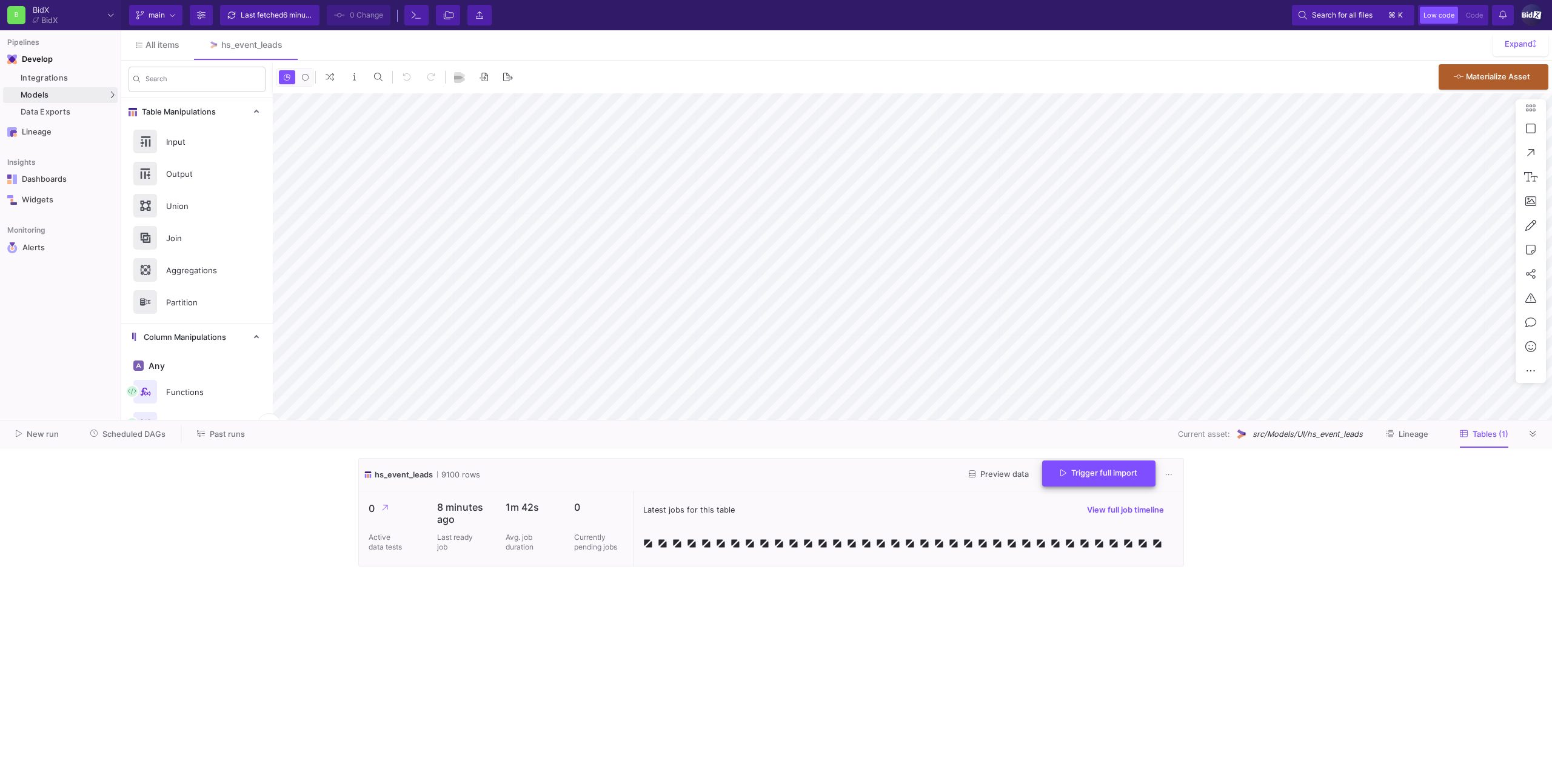
click at [1112, 484] on button "Trigger full import" at bounding box center [1098, 473] width 113 height 26
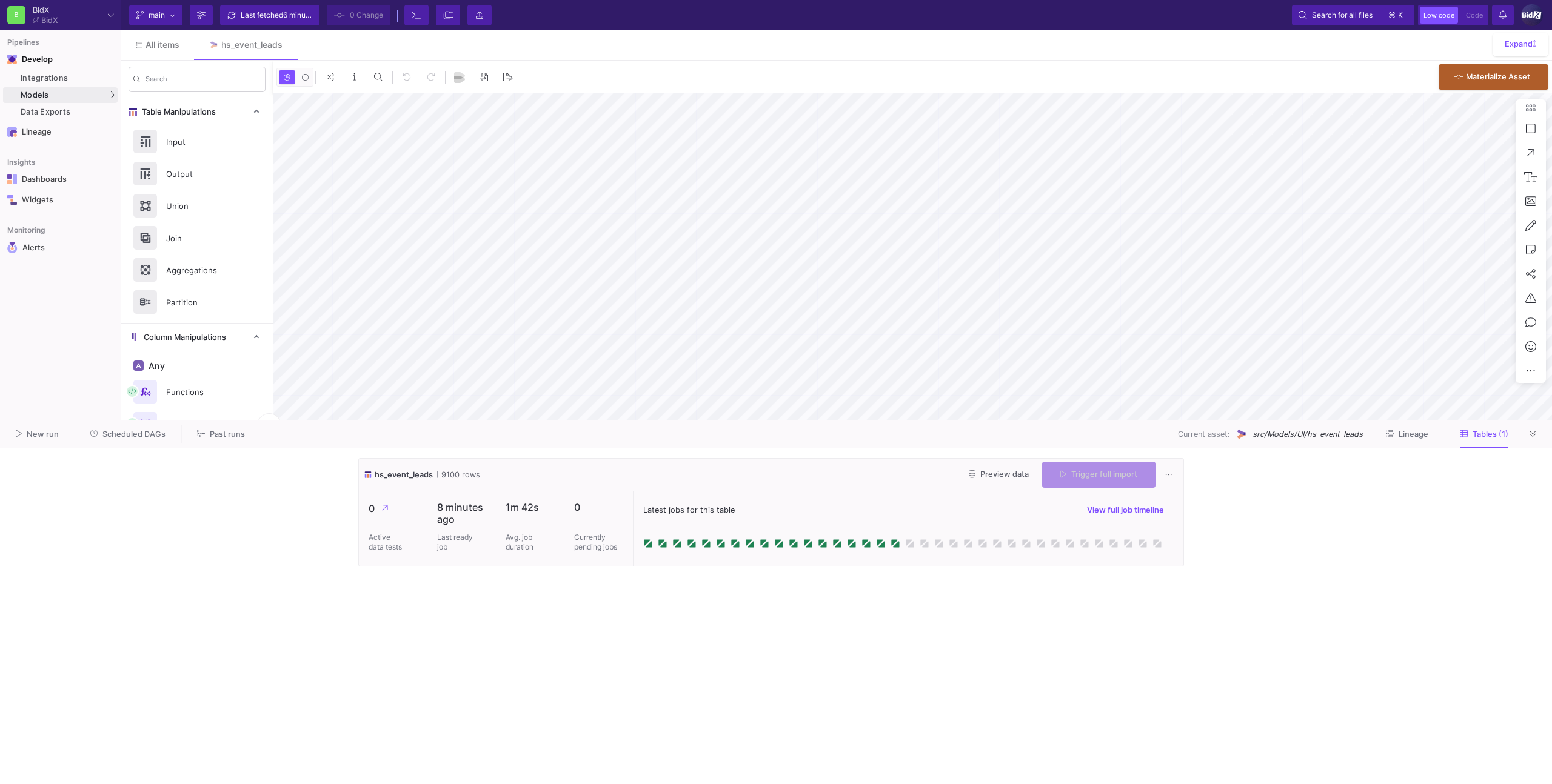
type input "-31"
click at [1539, 431] on button at bounding box center [1533, 433] width 18 height 18
